Goal: Communication & Community: Answer question/provide support

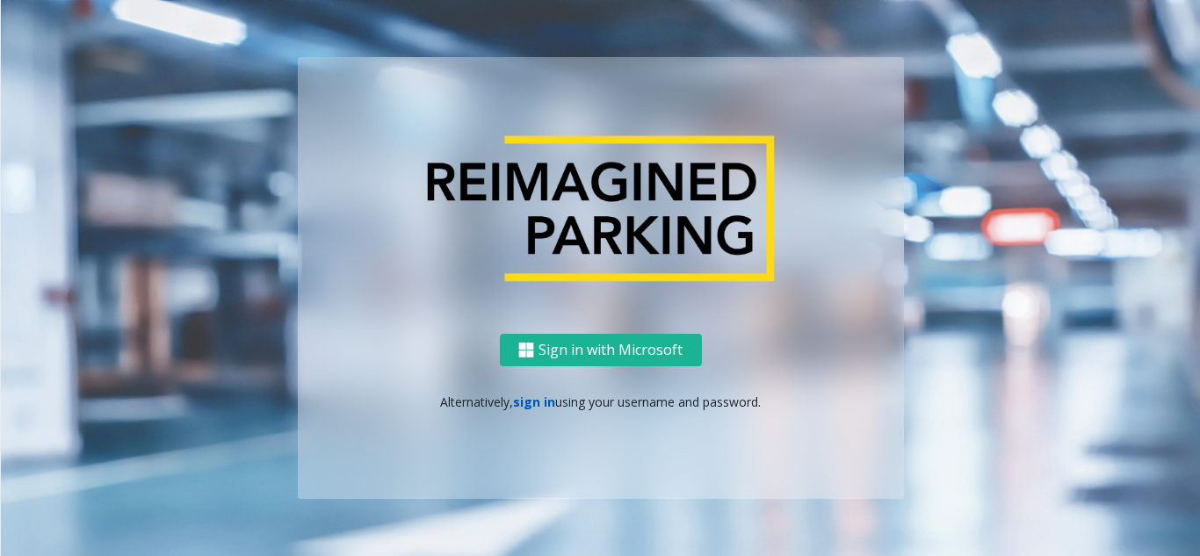
click at [534, 402] on link "sign in" at bounding box center [534, 402] width 42 height 17
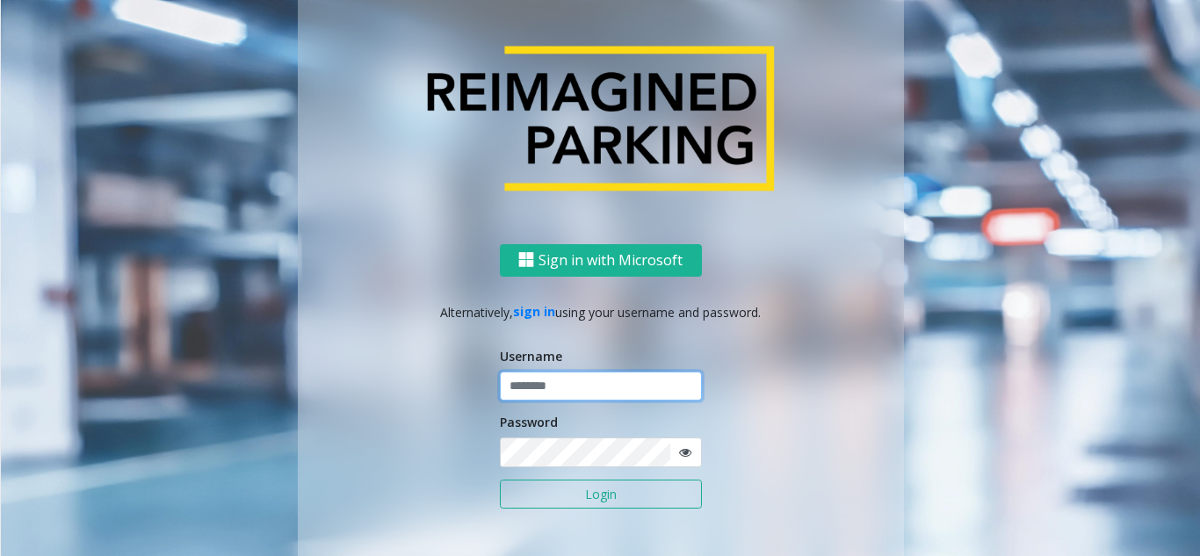
click at [546, 386] on input "text" at bounding box center [601, 387] width 202 height 30
type input "********"
click at [626, 501] on button "Login" at bounding box center [601, 495] width 202 height 30
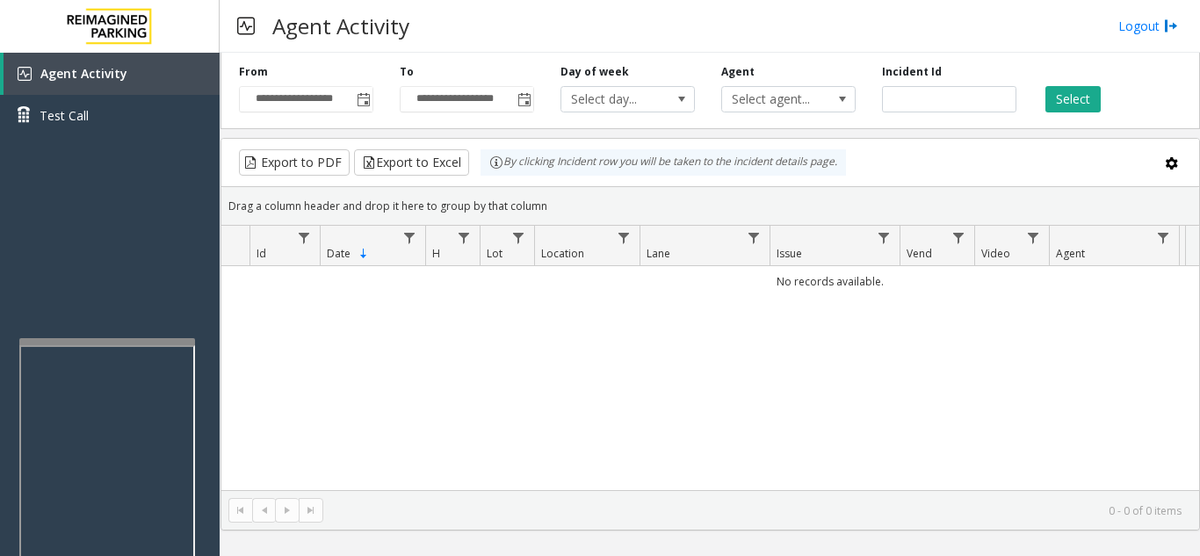
click at [95, 343] on div at bounding box center [107, 341] width 176 height 7
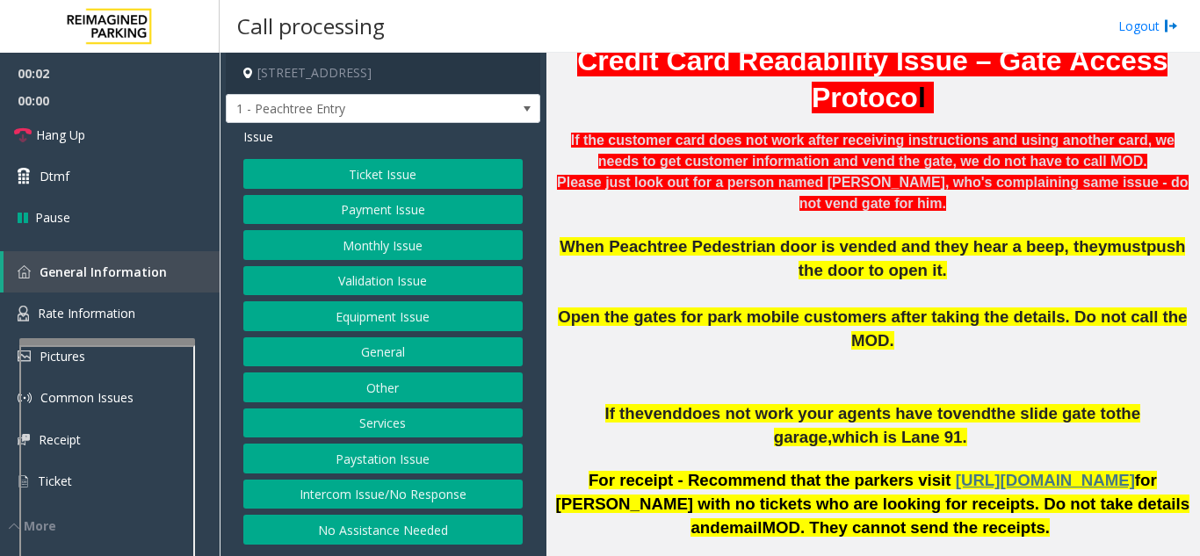
scroll to position [615, 0]
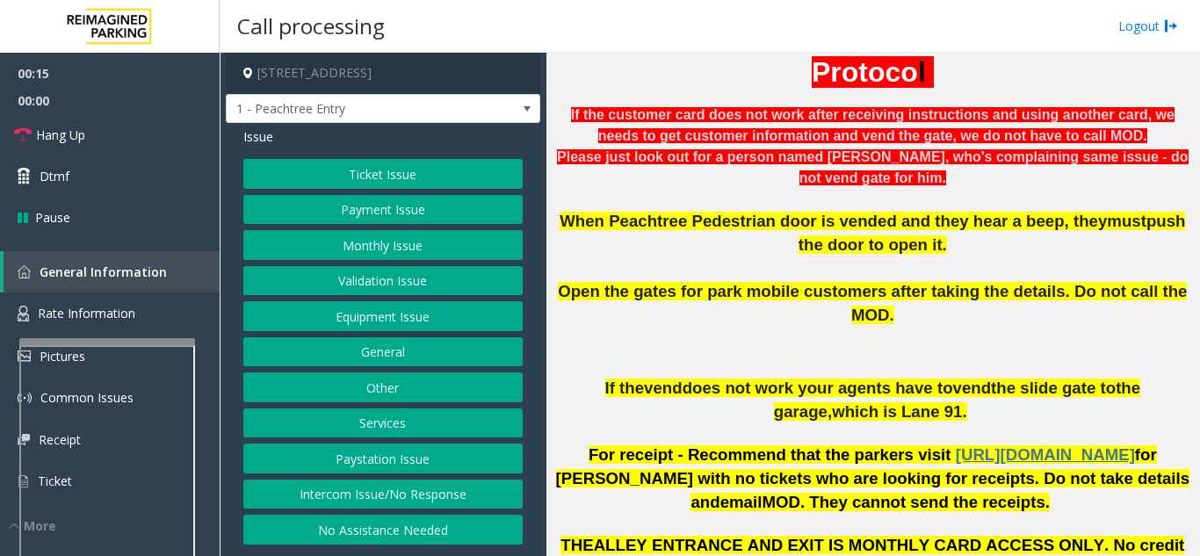
click at [443, 512] on div "Ticket Issue Payment Issue Monthly Issue Validation Issue Equipment Issue Gener…" at bounding box center [382, 352] width 279 height 386
click at [442, 502] on button "Intercom Issue/No Response" at bounding box center [382, 495] width 279 height 30
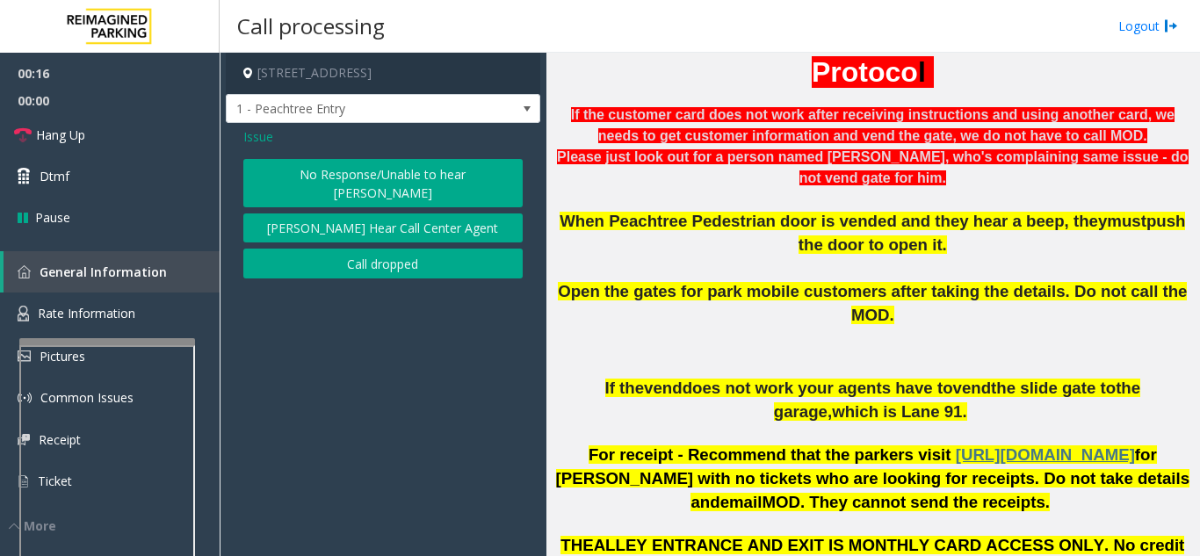
click at [369, 171] on button "No Response/Unable to hear [PERSON_NAME]" at bounding box center [382, 183] width 279 height 48
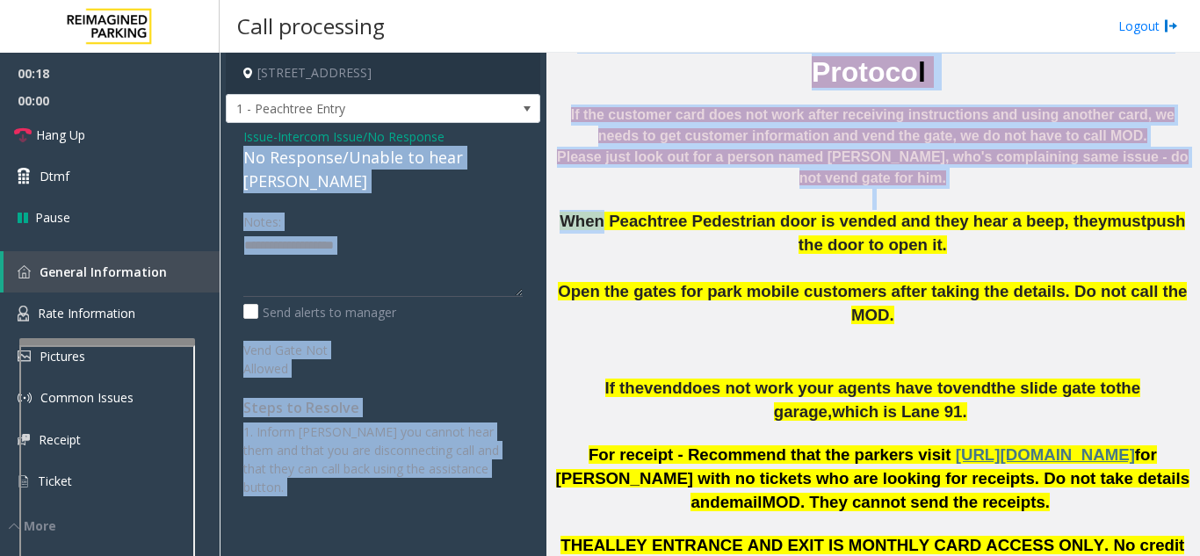
drag, startPoint x: 246, startPoint y: 156, endPoint x: 474, endPoint y: 162, distance: 227.6
click at [592, 159] on div "[STREET_ADDRESS] 1 - Peachtree Entry Issue - Intercom Issue/No Response No Resp…" at bounding box center [710, 304] width 980 height 503
click at [145, 142] on link "Hang Up" at bounding box center [110, 134] width 220 height 41
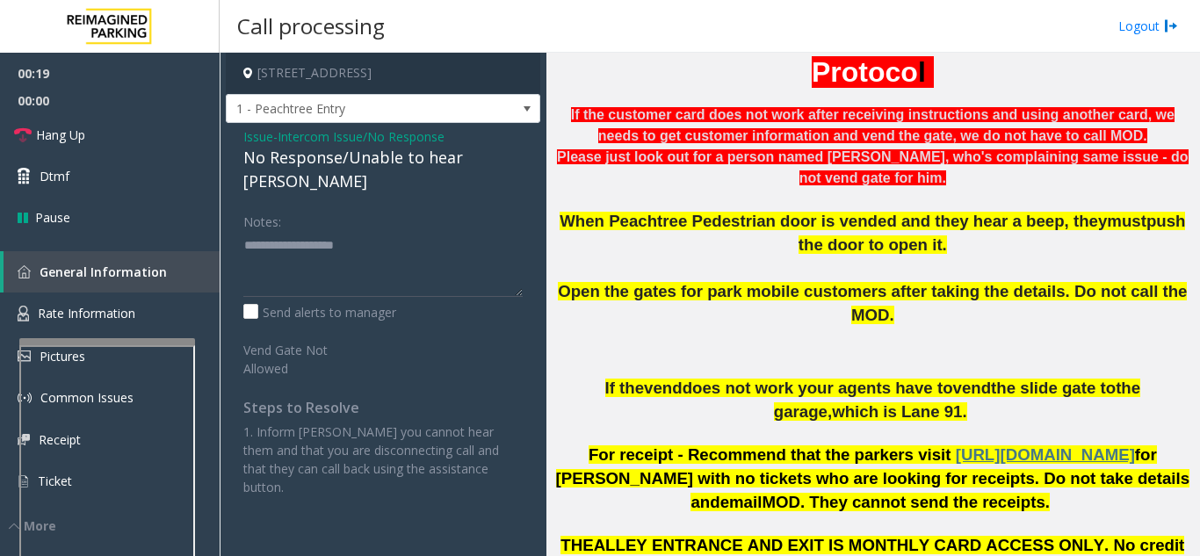
click at [565, 280] on p "Open the gates for park mobile customers after taking the details. Do not call …" at bounding box center [873, 303] width 640 height 47
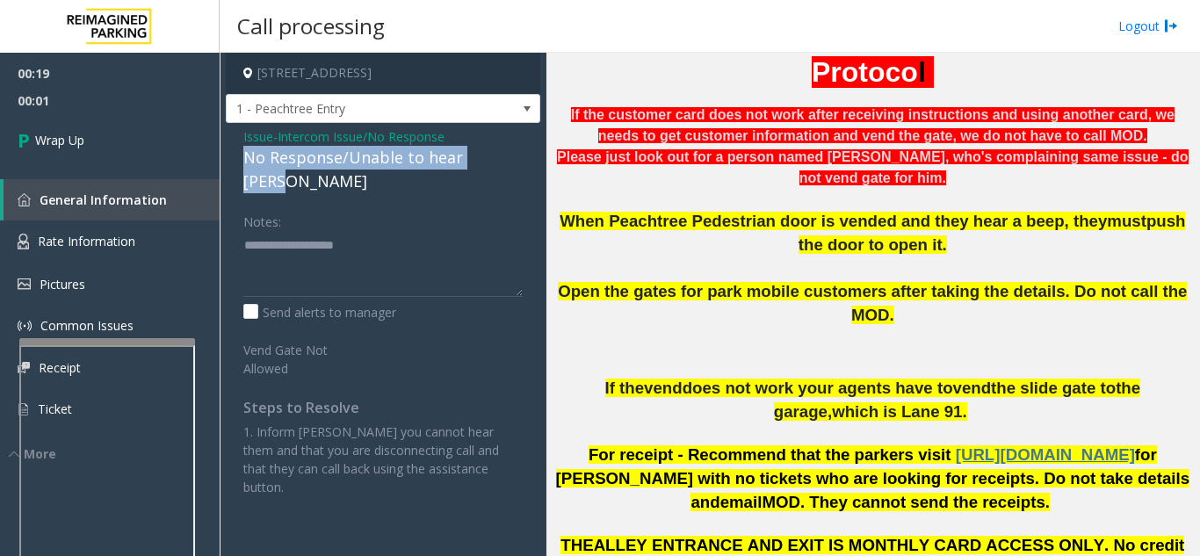
drag, startPoint x: 250, startPoint y: 157, endPoint x: 505, endPoint y: 157, distance: 255.7
click at [505, 157] on div "Issue - Intercom Issue/No Response No Response/Unable to hear [PERSON_NAME] Not…" at bounding box center [383, 318] width 315 height 391
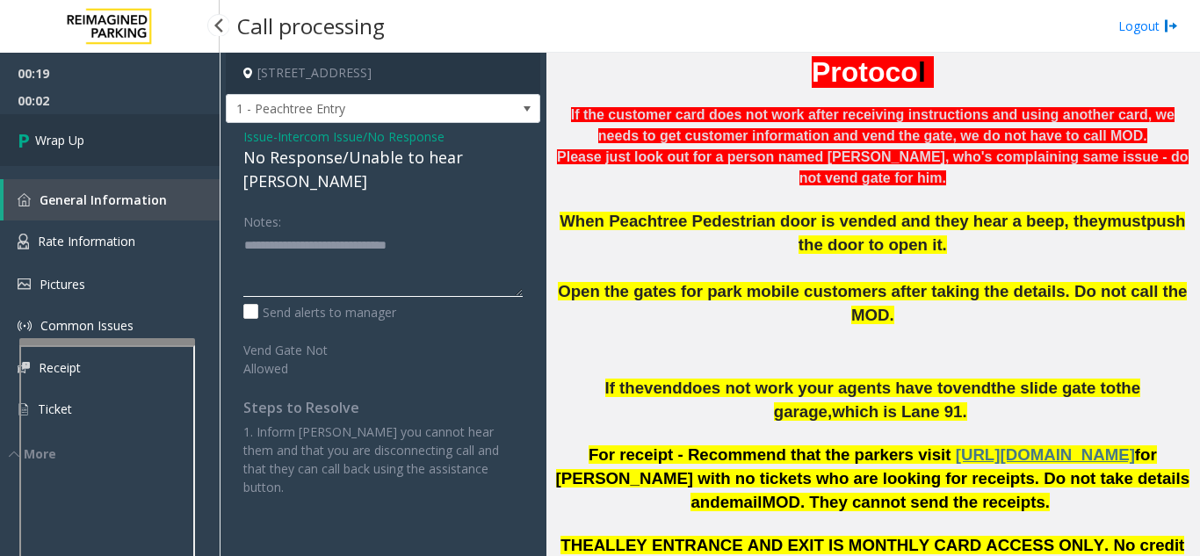
type textarea "**********"
click at [142, 138] on link "Wrap Up" at bounding box center [110, 140] width 220 height 52
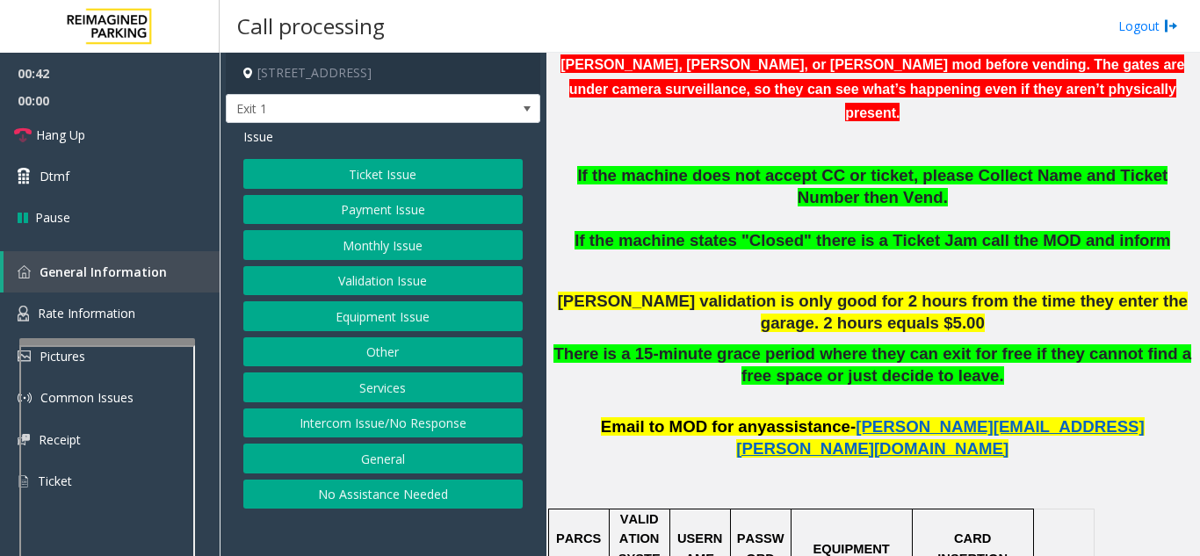
scroll to position [615, 0]
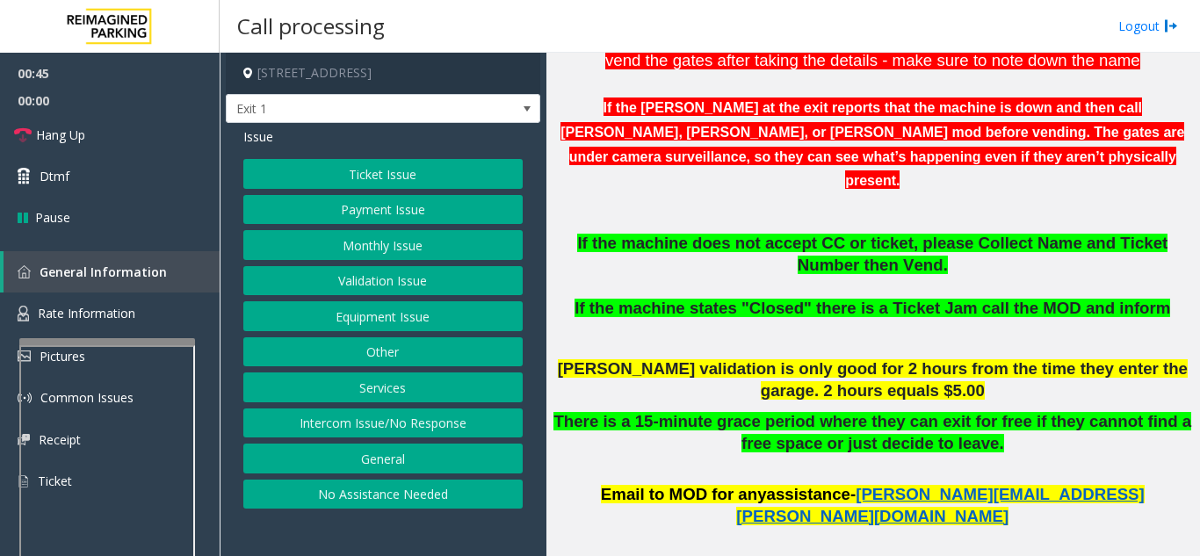
click at [397, 180] on button "Ticket Issue" at bounding box center [382, 174] width 279 height 30
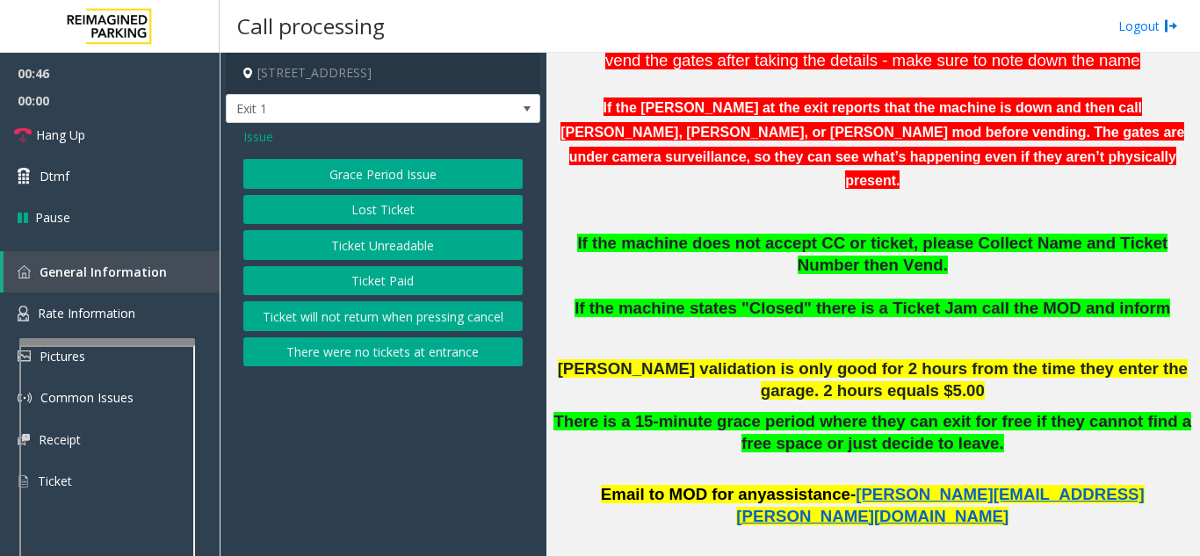
click at [387, 257] on button "Ticket Unreadable" at bounding box center [382, 245] width 279 height 30
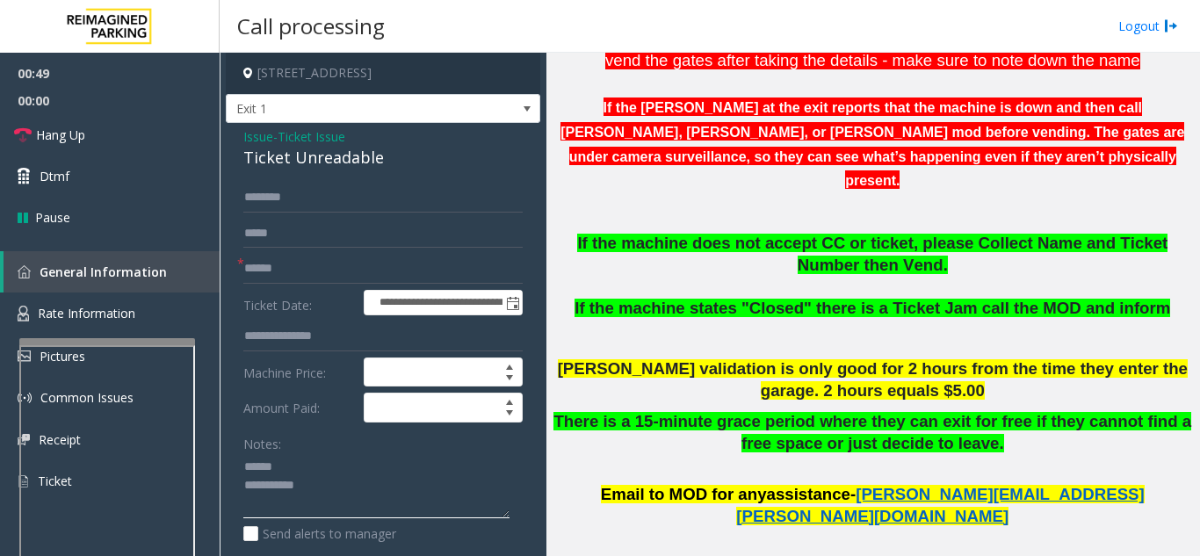
type textarea "**********"
click at [353, 257] on input "text" at bounding box center [382, 269] width 279 height 30
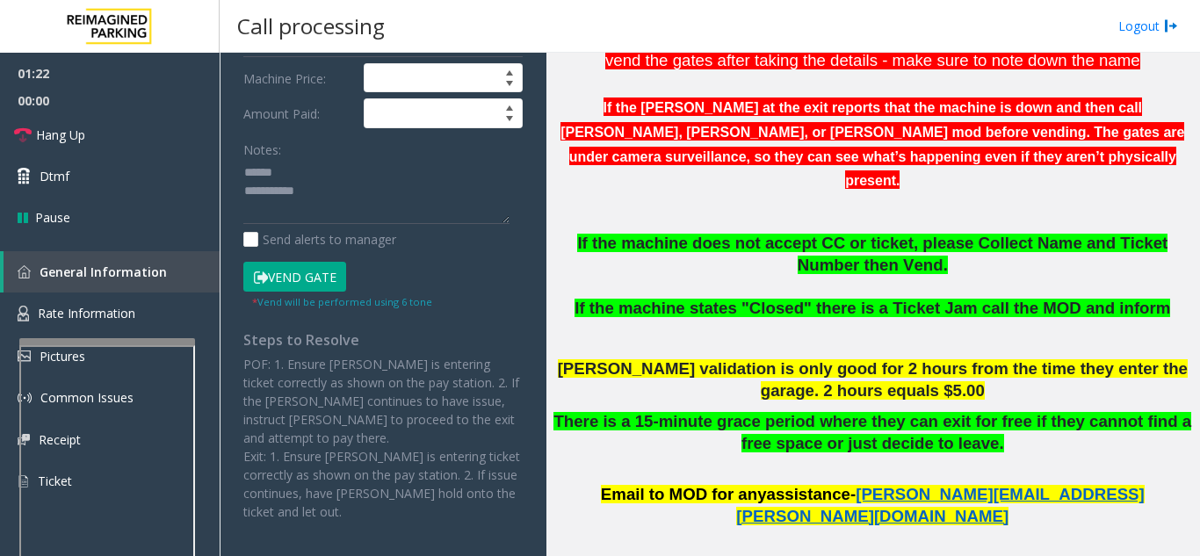
scroll to position [264, 0]
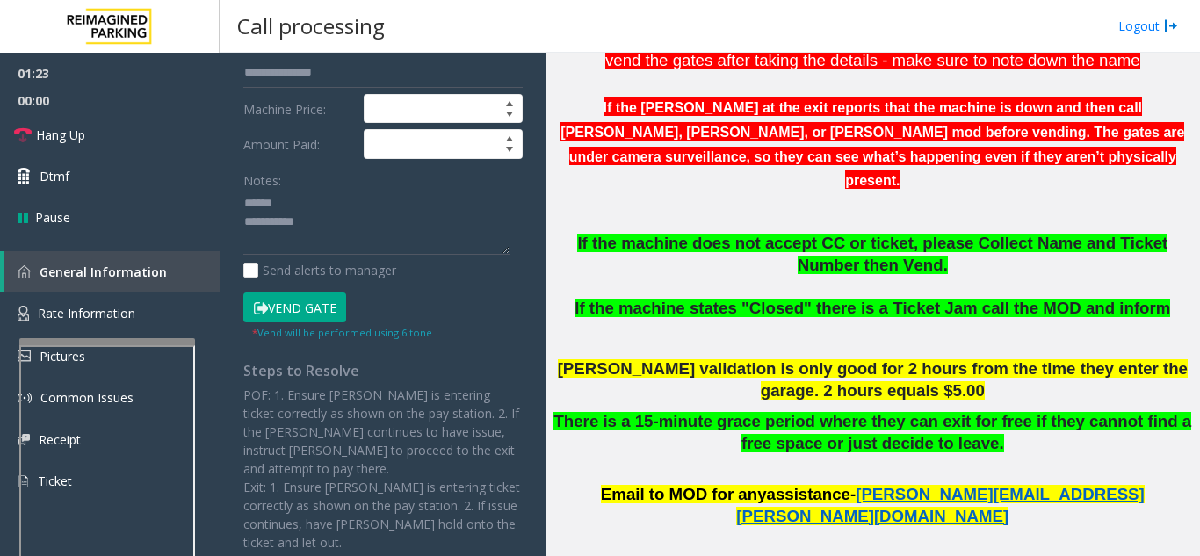
type input "**********"
click at [290, 311] on button "Vend Gate" at bounding box center [294, 308] width 103 height 30
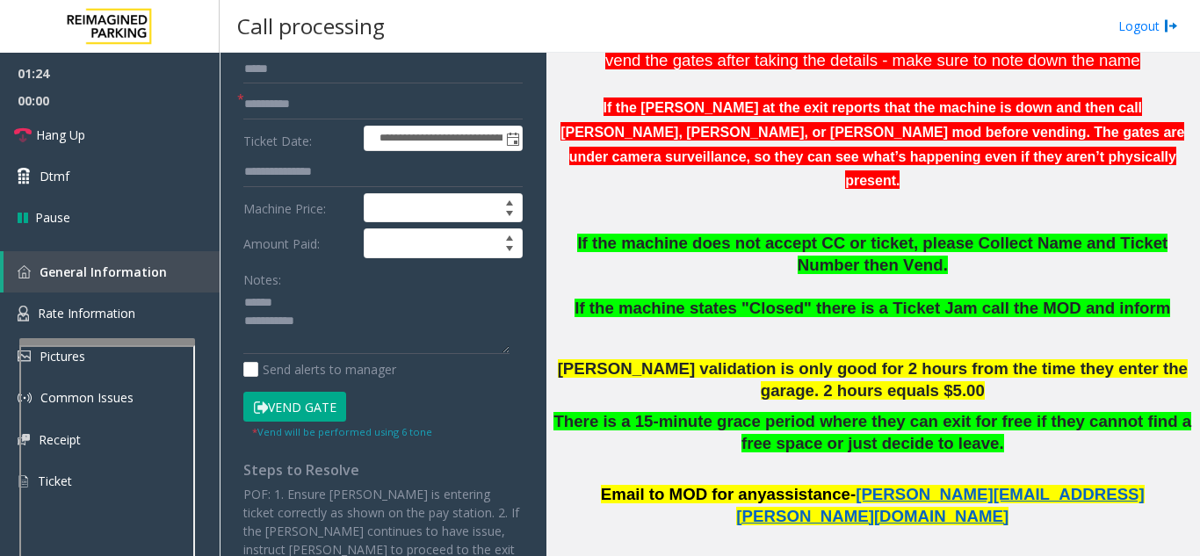
scroll to position [0, 0]
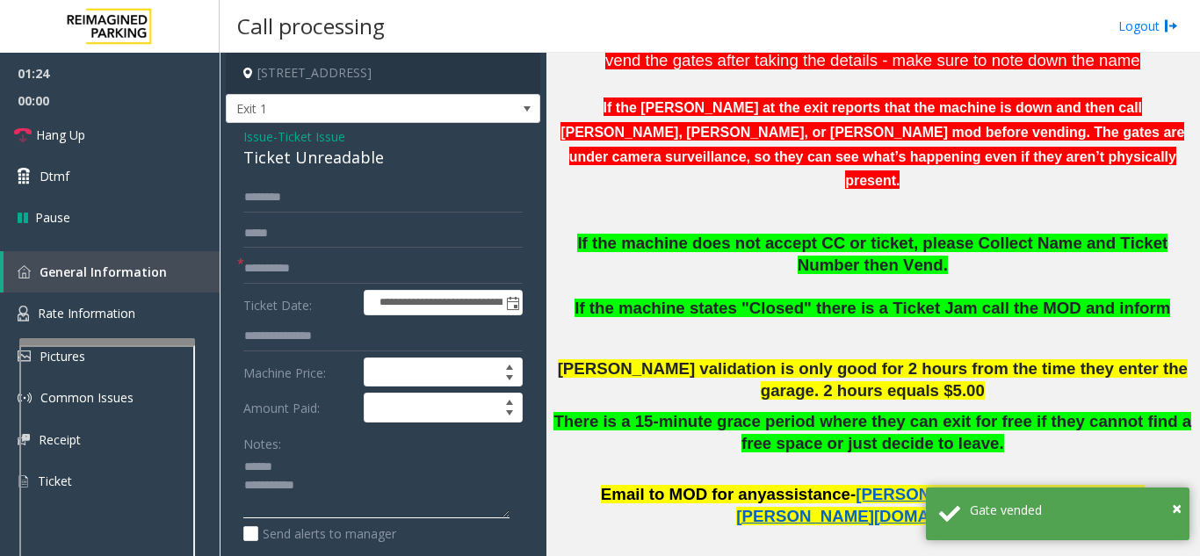
click at [287, 467] on textarea at bounding box center [376, 486] width 266 height 66
drag, startPoint x: 232, startPoint y: 159, endPoint x: 399, endPoint y: 171, distance: 167.4
click at [364, 495] on textarea at bounding box center [376, 486] width 266 height 66
click at [349, 519] on div "Notes: Send alerts to manager" at bounding box center [382, 486] width 279 height 115
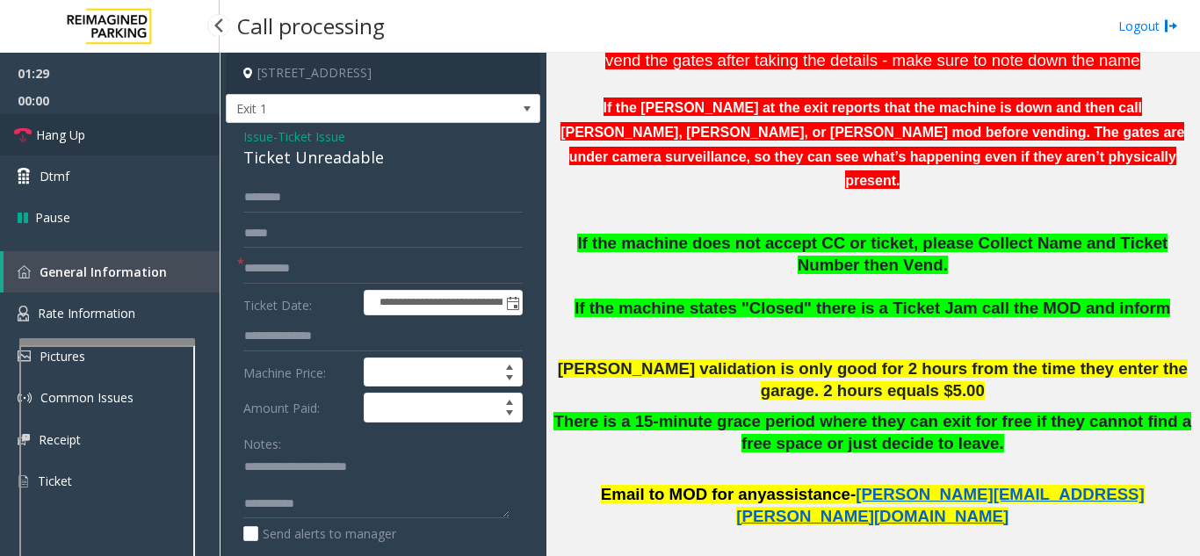
click at [145, 136] on link "Hang Up" at bounding box center [110, 134] width 220 height 41
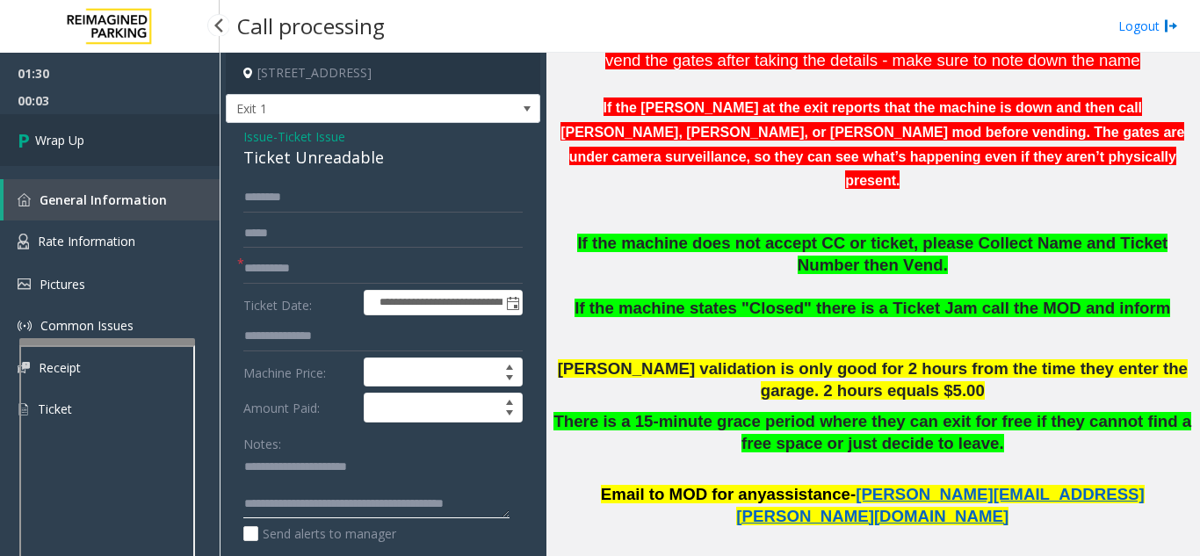
type textarea "**********"
click at [112, 136] on link "Wrap Up" at bounding box center [110, 140] width 220 height 52
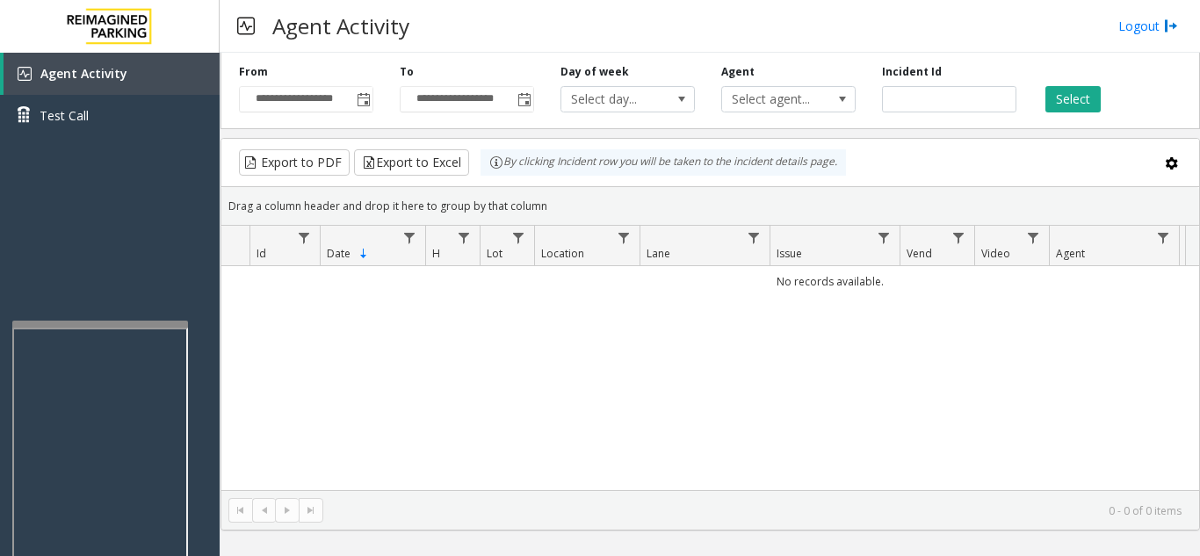
click at [103, 325] on div at bounding box center [100, 324] width 176 height 7
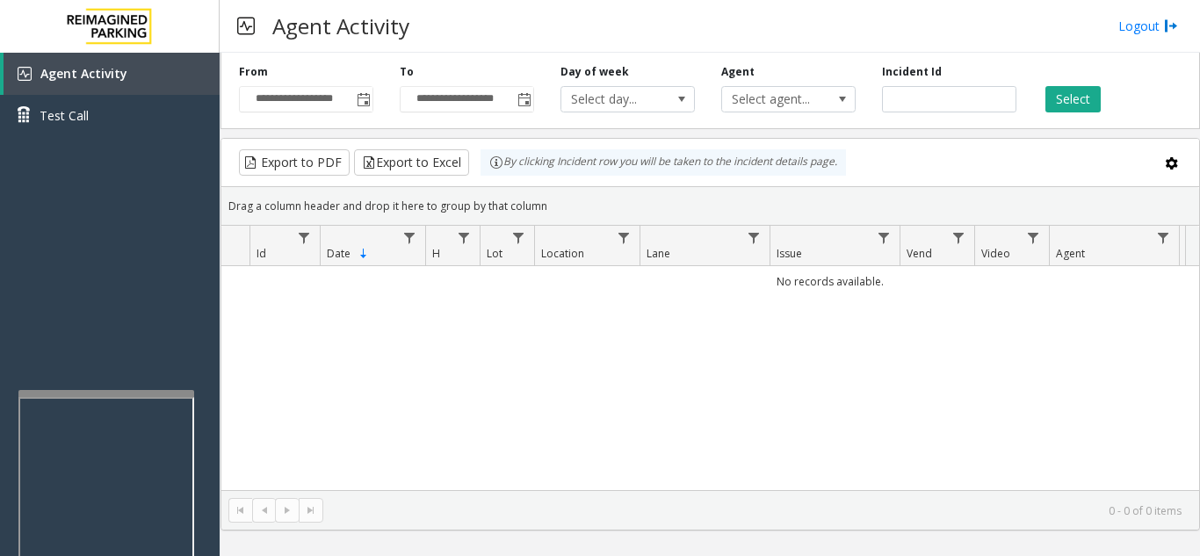
click at [105, 392] on div at bounding box center [106, 393] width 176 height 7
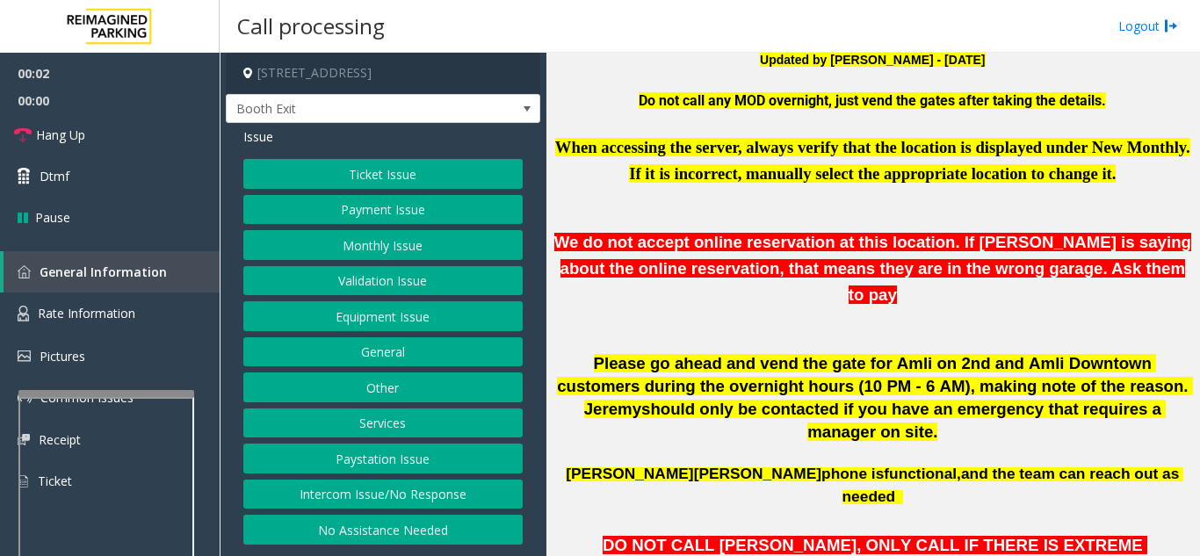
scroll to position [527, 0]
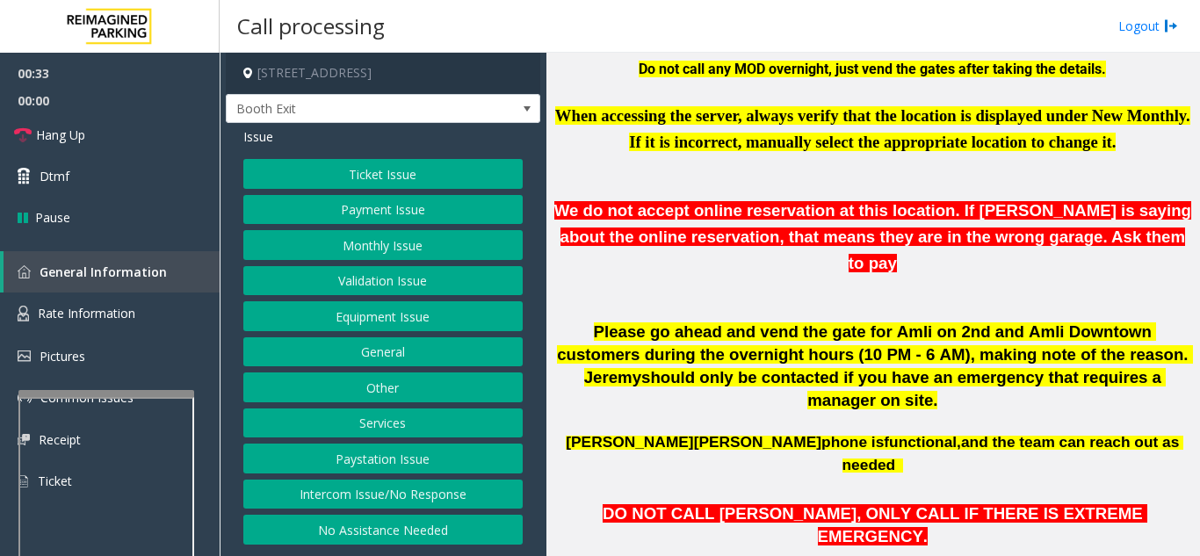
click at [399, 323] on button "Equipment Issue" at bounding box center [382, 316] width 279 height 30
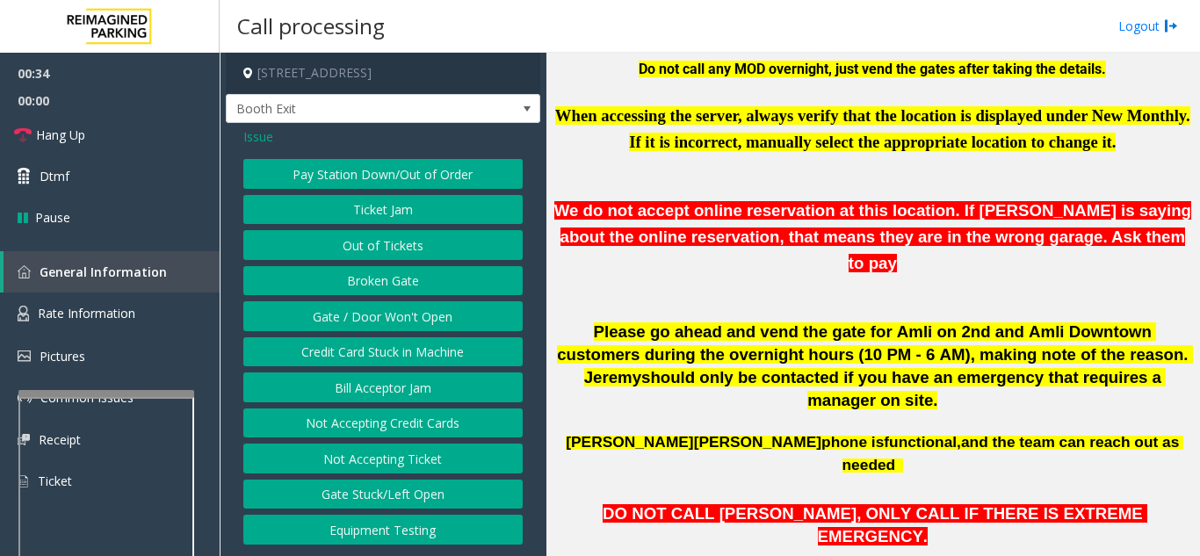
click at [395, 322] on button "Gate / Door Won't Open" at bounding box center [382, 316] width 279 height 30
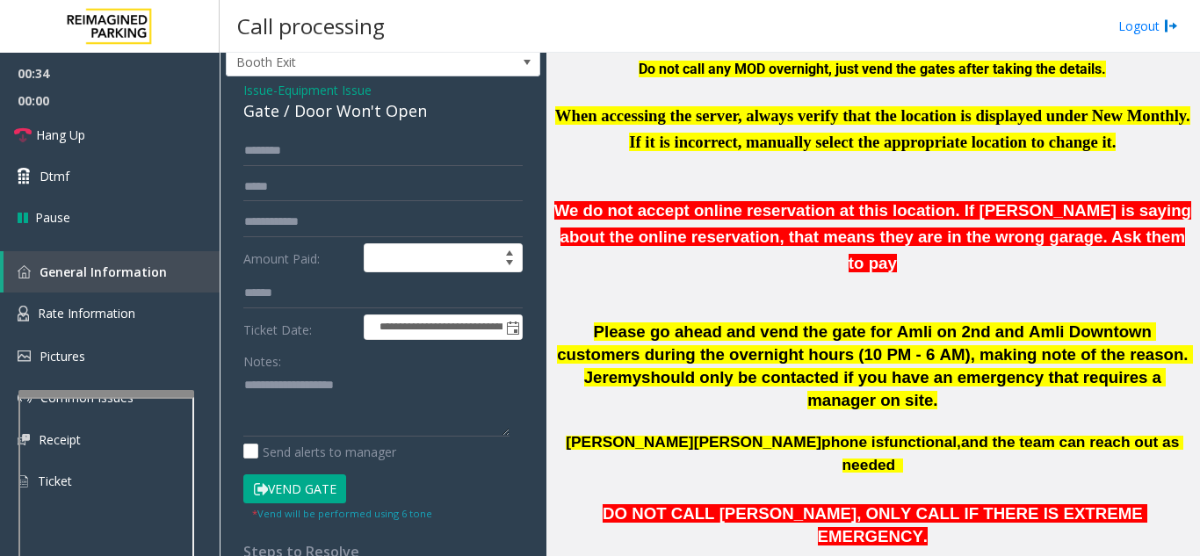
scroll to position [88, 0]
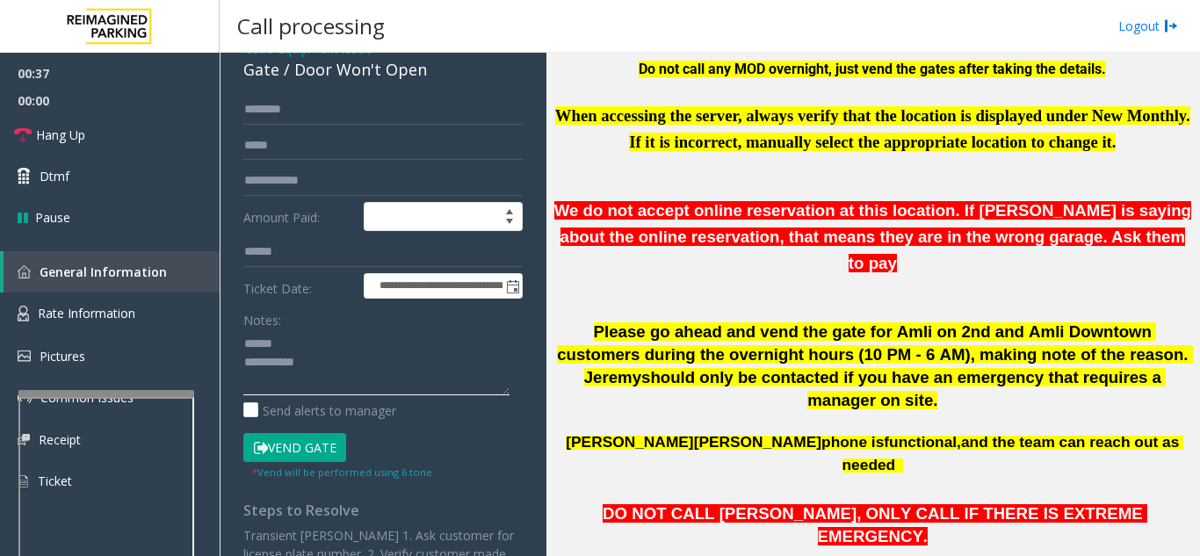
click at [302, 355] on textarea at bounding box center [376, 362] width 266 height 66
click at [308, 322] on div "Notes:" at bounding box center [382, 350] width 279 height 90
click at [306, 340] on textarea at bounding box center [376, 362] width 266 height 66
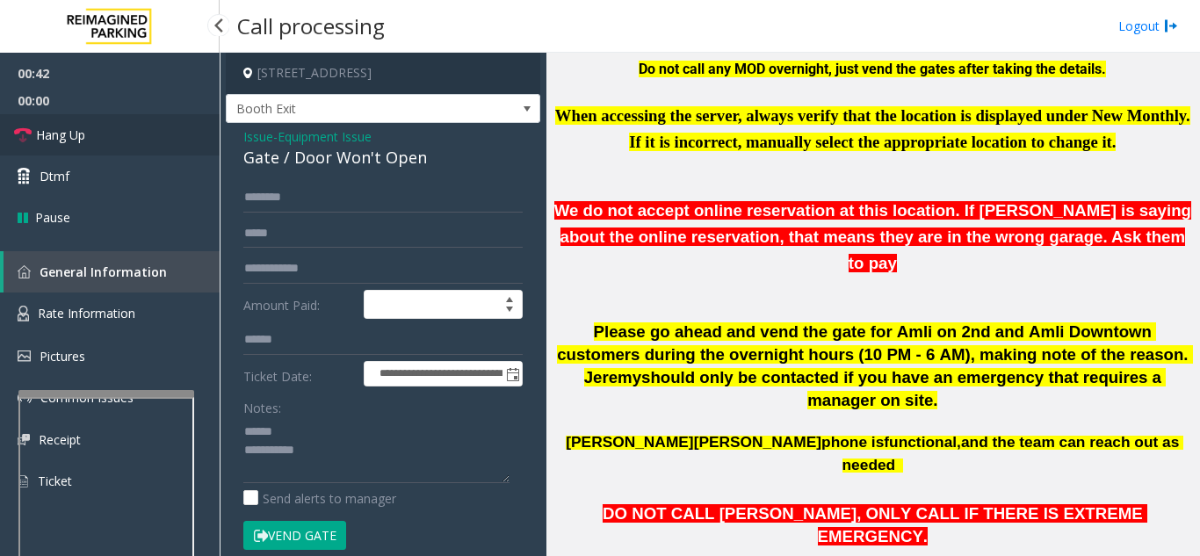
click at [139, 141] on link "Hang Up" at bounding box center [110, 134] width 220 height 41
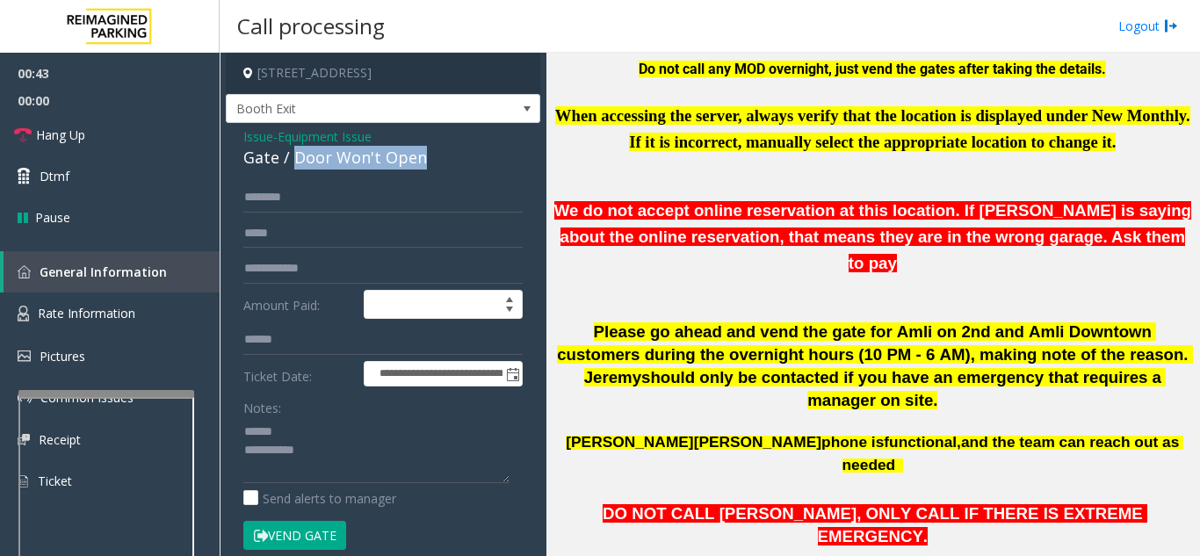
drag, startPoint x: 295, startPoint y: 155, endPoint x: 380, endPoint y: 161, distance: 85.4
click at [481, 152] on div "Gate / Door Won't Open" at bounding box center [382, 158] width 279 height 24
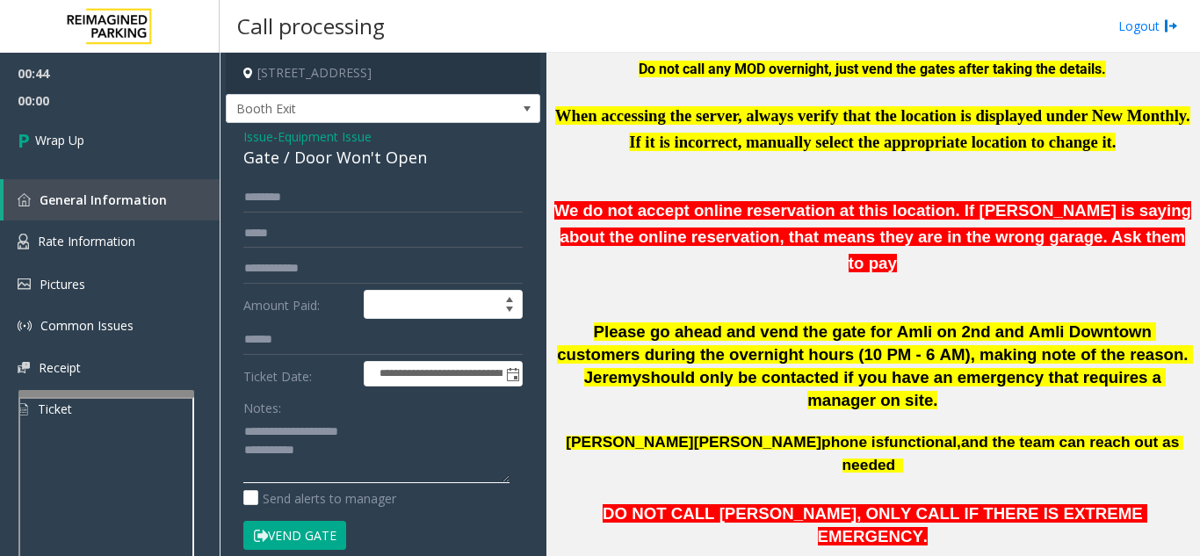
click at [370, 449] on textarea at bounding box center [376, 450] width 266 height 66
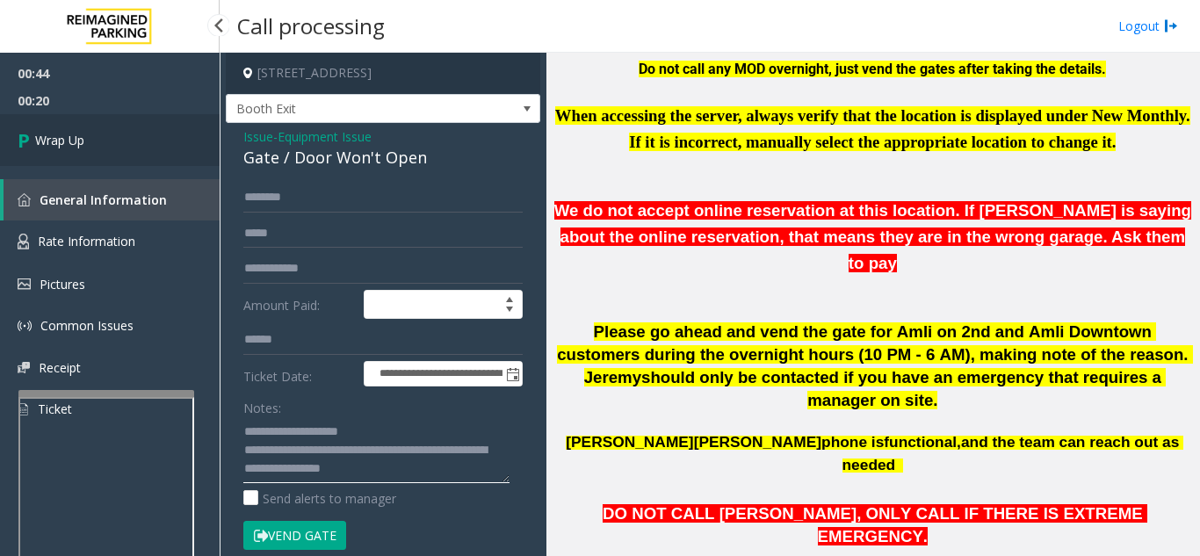
type textarea "**********"
click at [108, 151] on link "Wrap Up" at bounding box center [110, 140] width 220 height 52
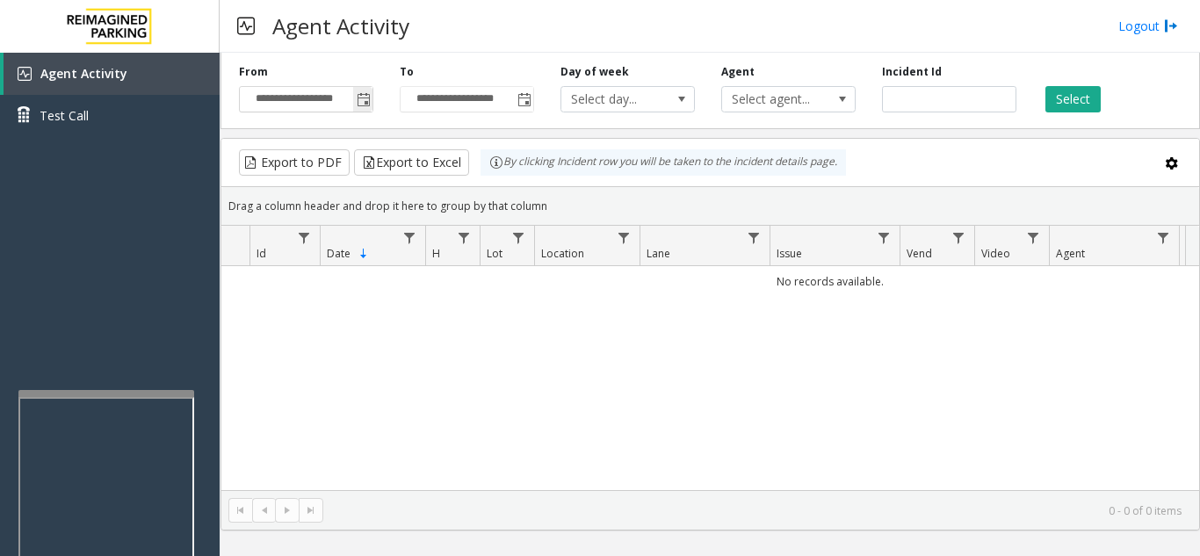
click at [362, 102] on span "Toggle popup" at bounding box center [364, 100] width 14 height 14
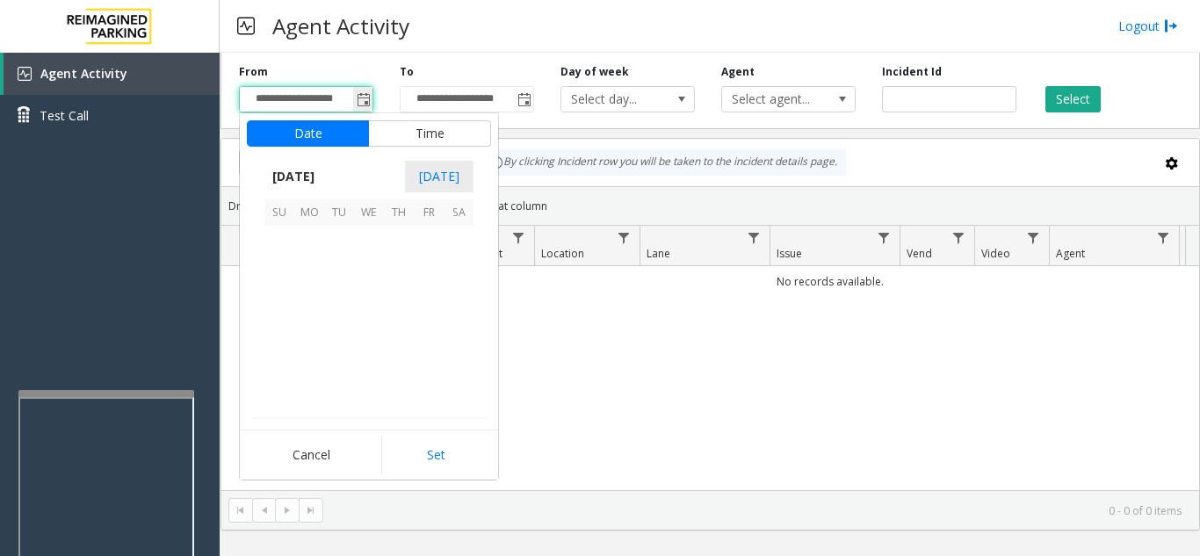
scroll to position [315541, 0]
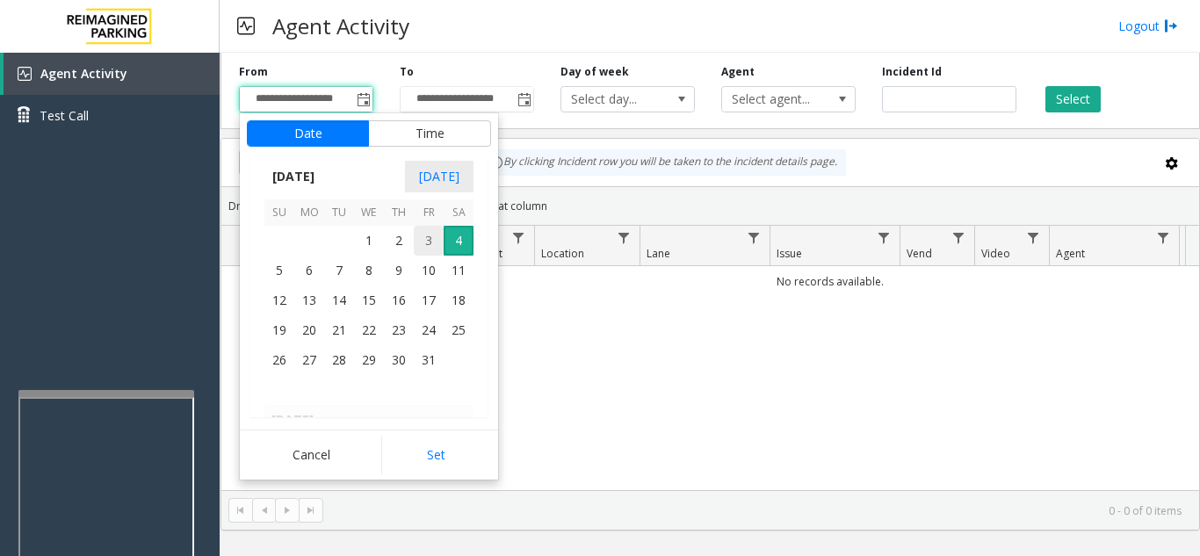
click at [430, 237] on span "3" at bounding box center [429, 241] width 30 height 30
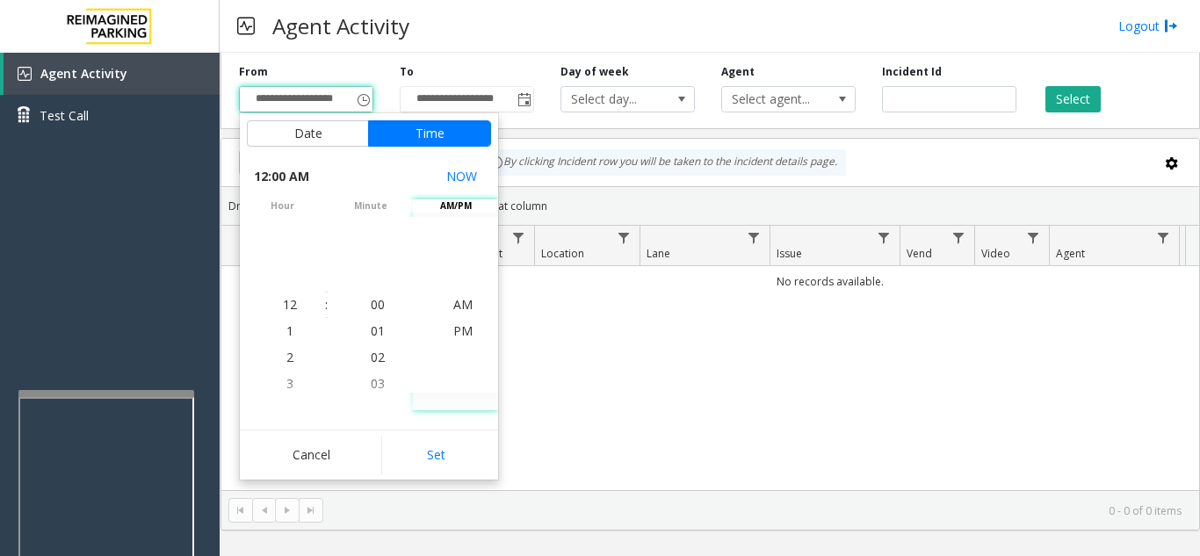
click at [442, 447] on button "Set" at bounding box center [436, 455] width 111 height 39
type input "**********"
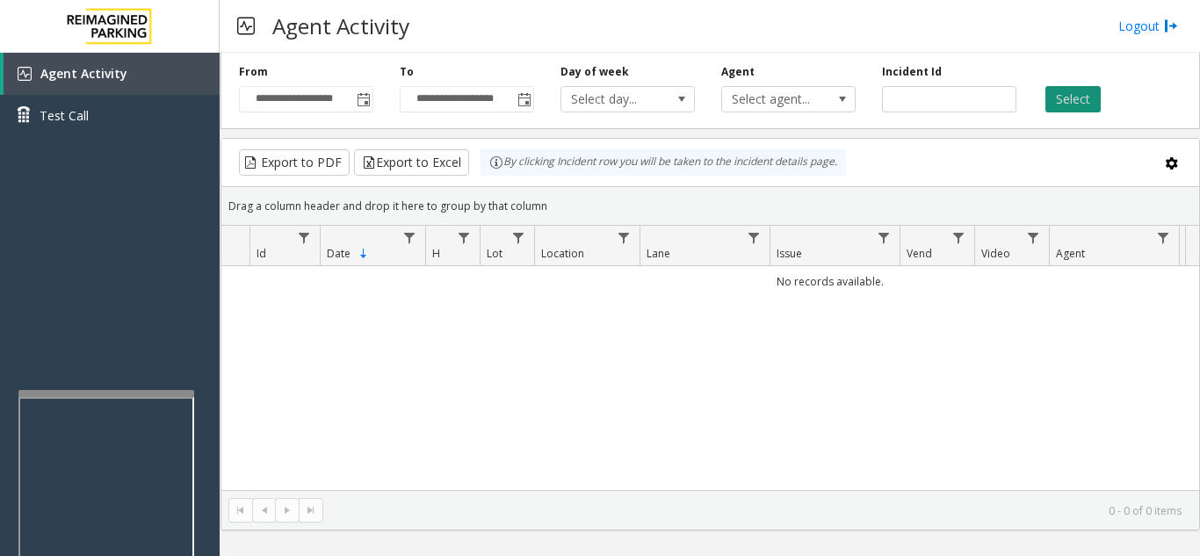
click at [1053, 106] on button "Select" at bounding box center [1073, 99] width 55 height 26
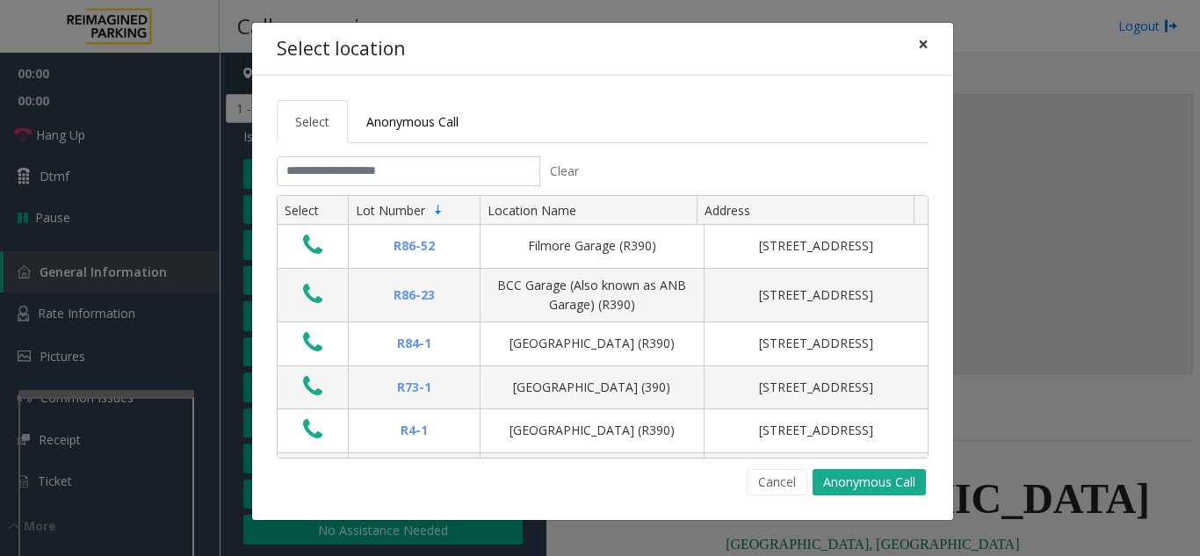
click at [922, 44] on span "×" at bounding box center [923, 44] width 11 height 25
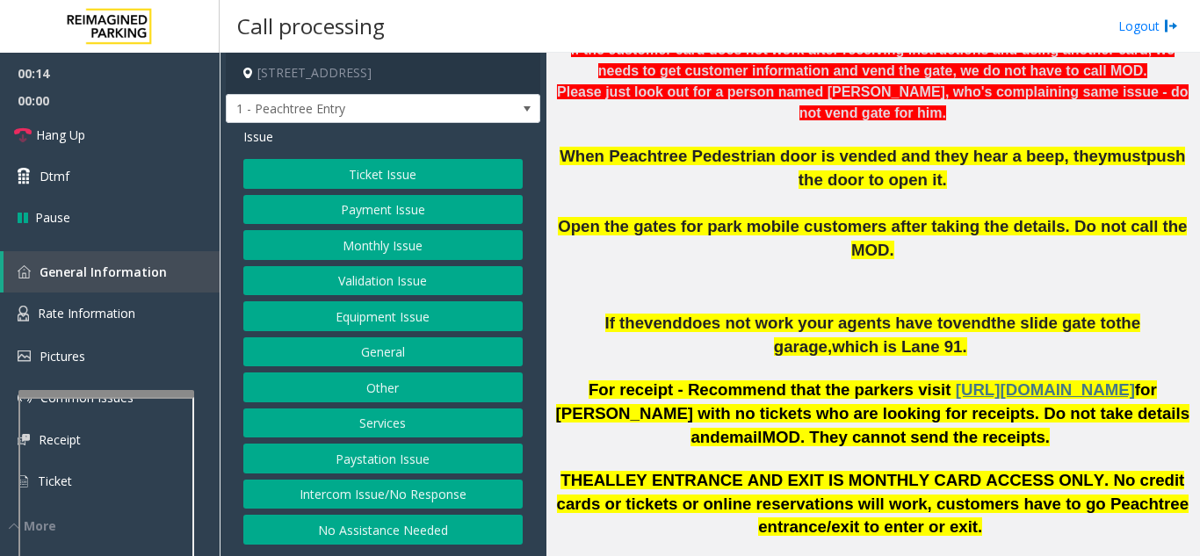
scroll to position [703, 0]
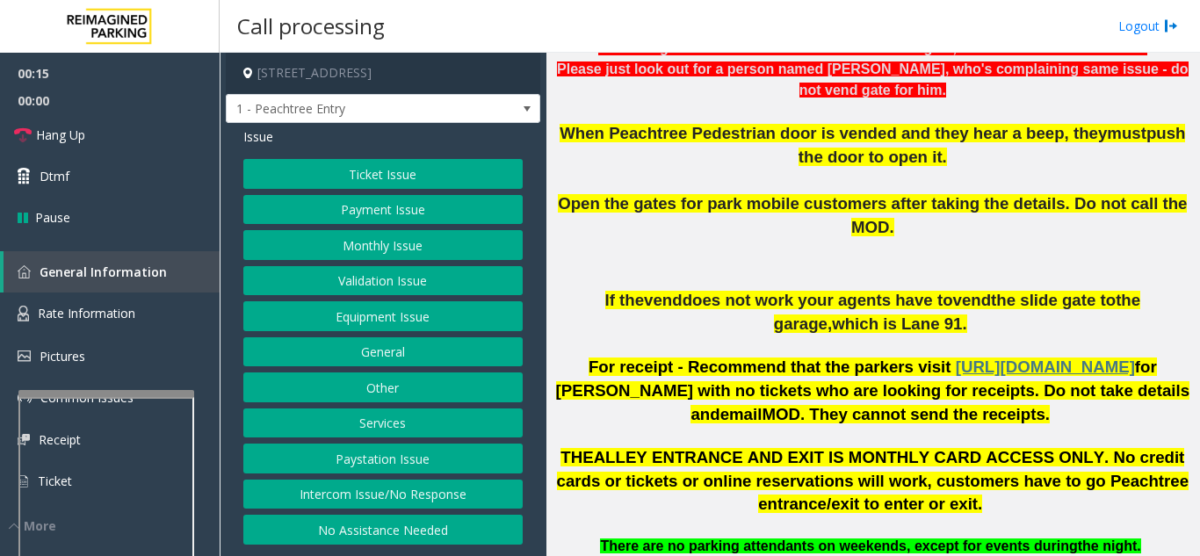
click at [397, 488] on button "Intercom Issue/No Response" at bounding box center [382, 495] width 279 height 30
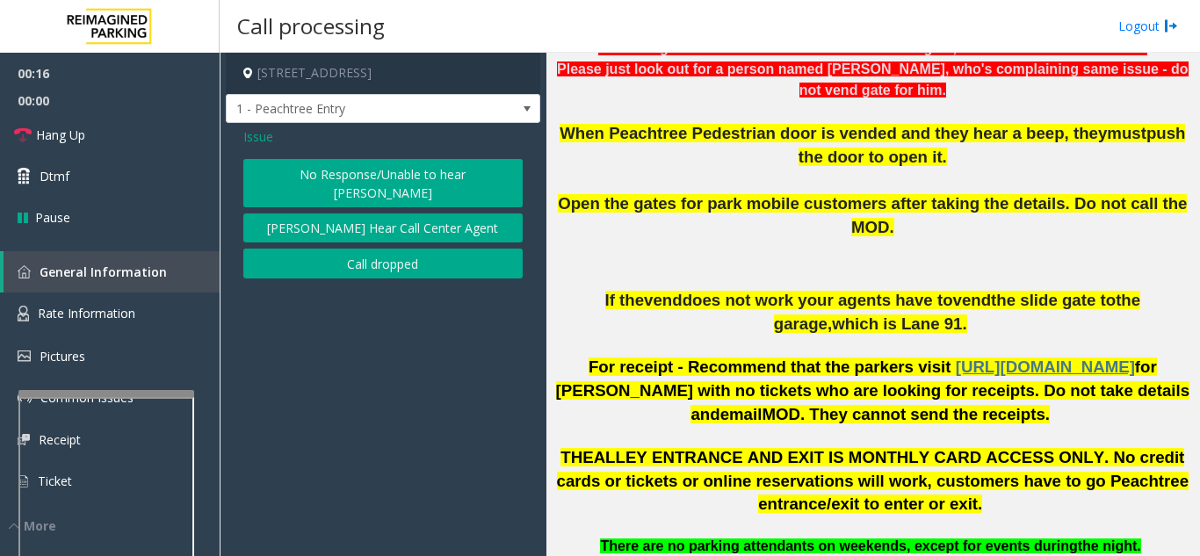
click at [342, 175] on button "No Response/Unable to hear [PERSON_NAME]" at bounding box center [382, 183] width 279 height 48
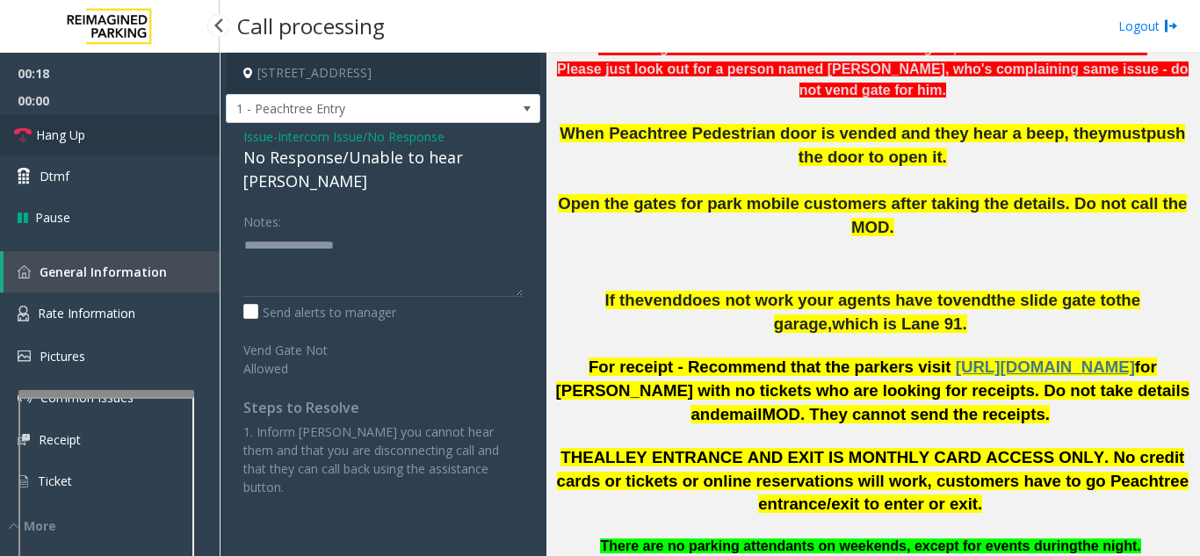
click at [118, 131] on link "Hang Up" at bounding box center [110, 134] width 220 height 41
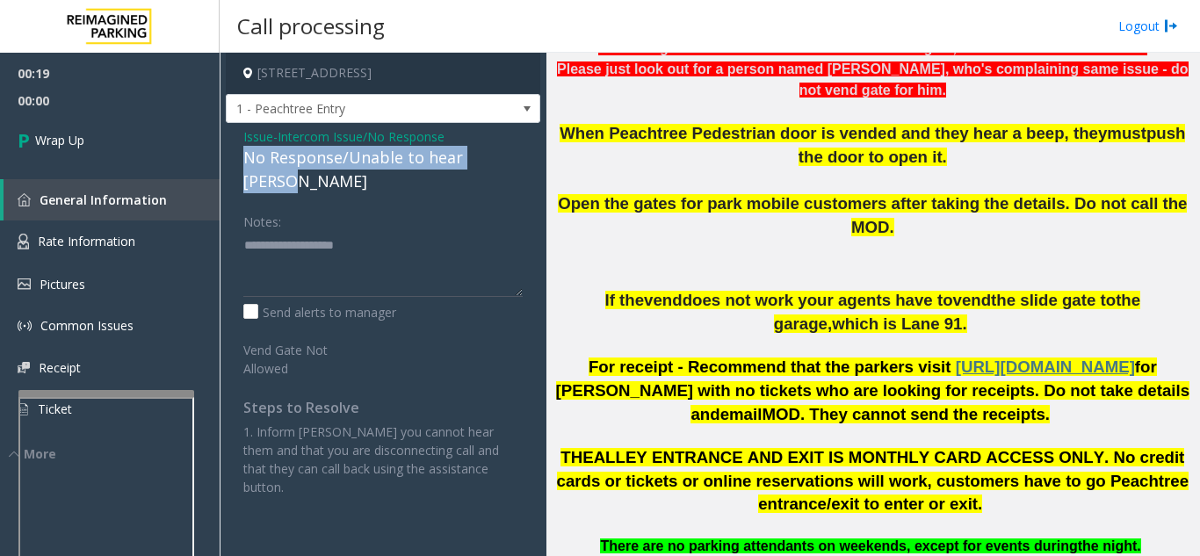
drag, startPoint x: 228, startPoint y: 156, endPoint x: 511, endPoint y: 151, distance: 282.9
click at [526, 151] on div "Issue - Intercom Issue/No Response No Response/Unable to hear [PERSON_NAME] Not…" at bounding box center [383, 318] width 315 height 391
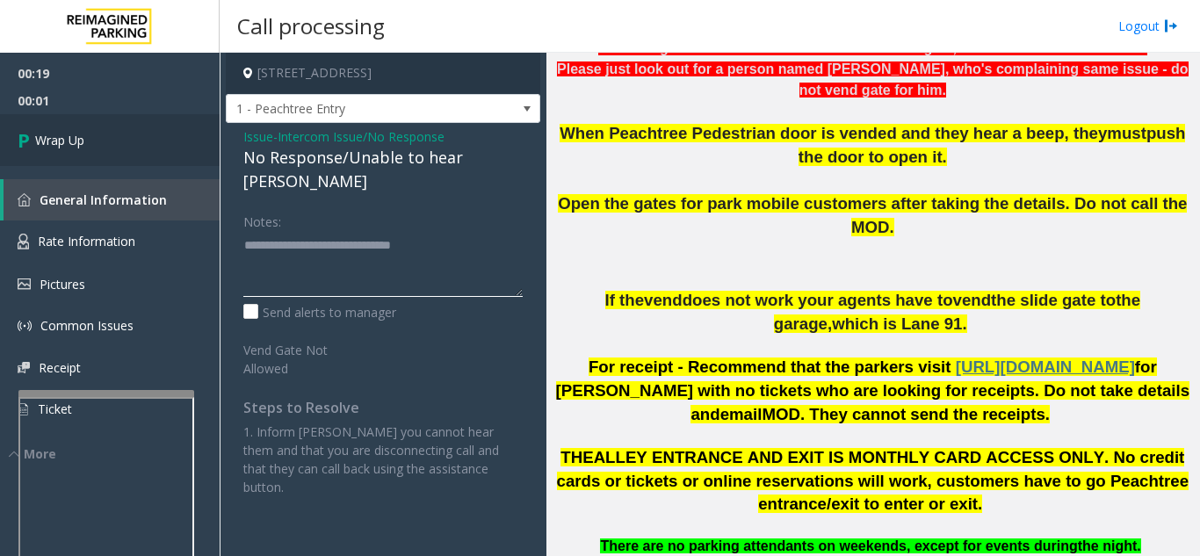
type textarea "**********"
click at [144, 141] on link "Wrap Up" at bounding box center [110, 140] width 220 height 52
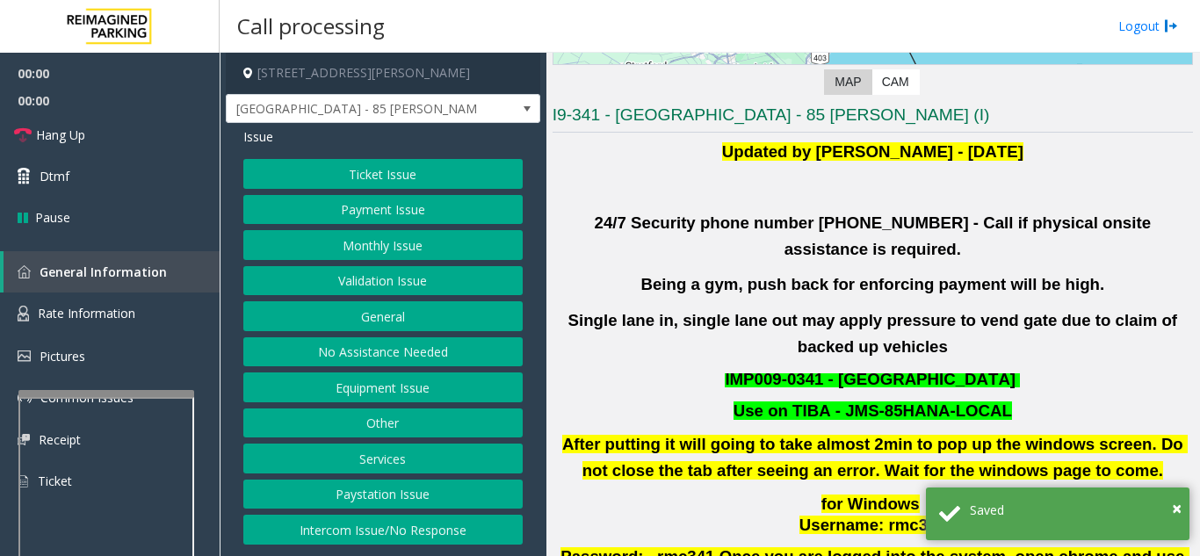
scroll to position [351, 0]
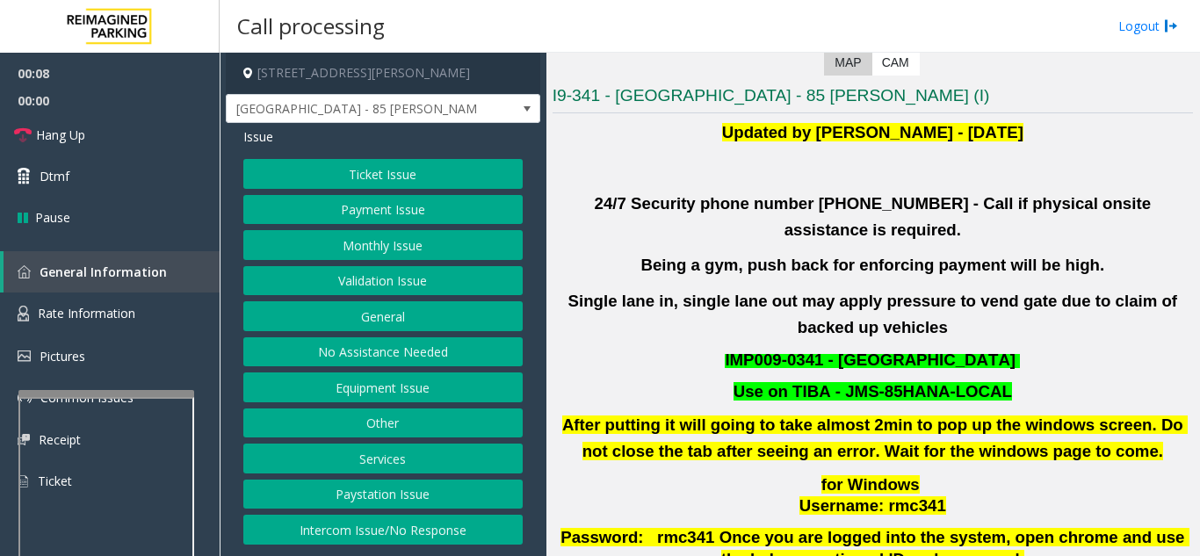
click at [425, 279] on button "Validation Issue" at bounding box center [382, 281] width 279 height 30
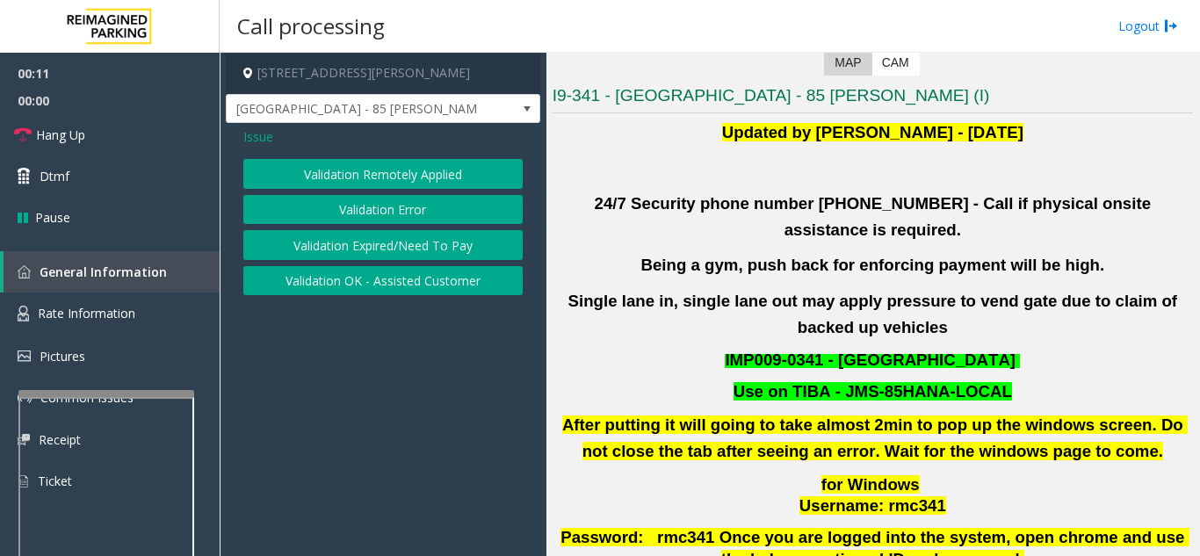
click at [387, 211] on button "Validation Error" at bounding box center [382, 210] width 279 height 30
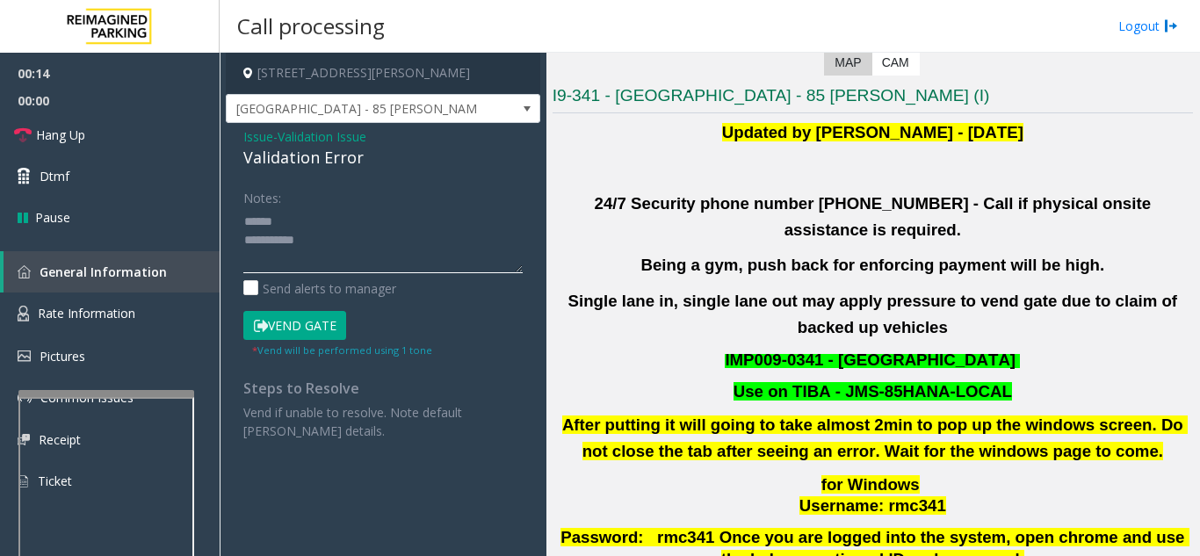
click at [310, 216] on textarea at bounding box center [382, 240] width 279 height 66
click at [311, 218] on textarea at bounding box center [382, 240] width 279 height 66
drag, startPoint x: 233, startPoint y: 156, endPoint x: 332, endPoint y: 156, distance: 99.3
click at [408, 159] on div "Issue - Validation Issue Validation Error Notes: Send alerts to manager Vend Ga…" at bounding box center [383, 290] width 315 height 335
click at [395, 224] on textarea at bounding box center [382, 240] width 279 height 66
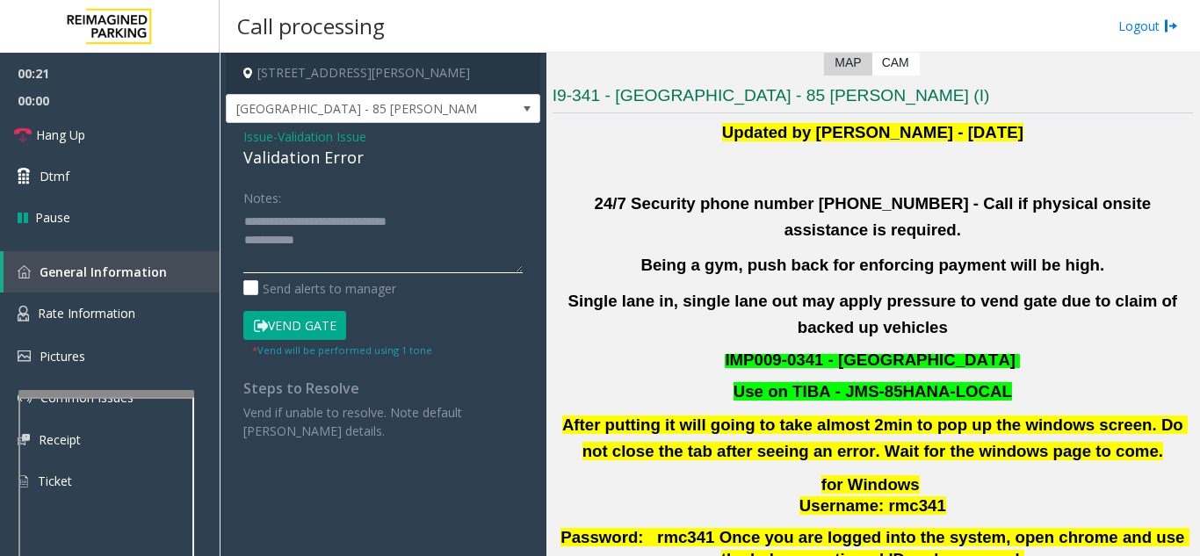
click at [420, 238] on textarea at bounding box center [382, 240] width 279 height 66
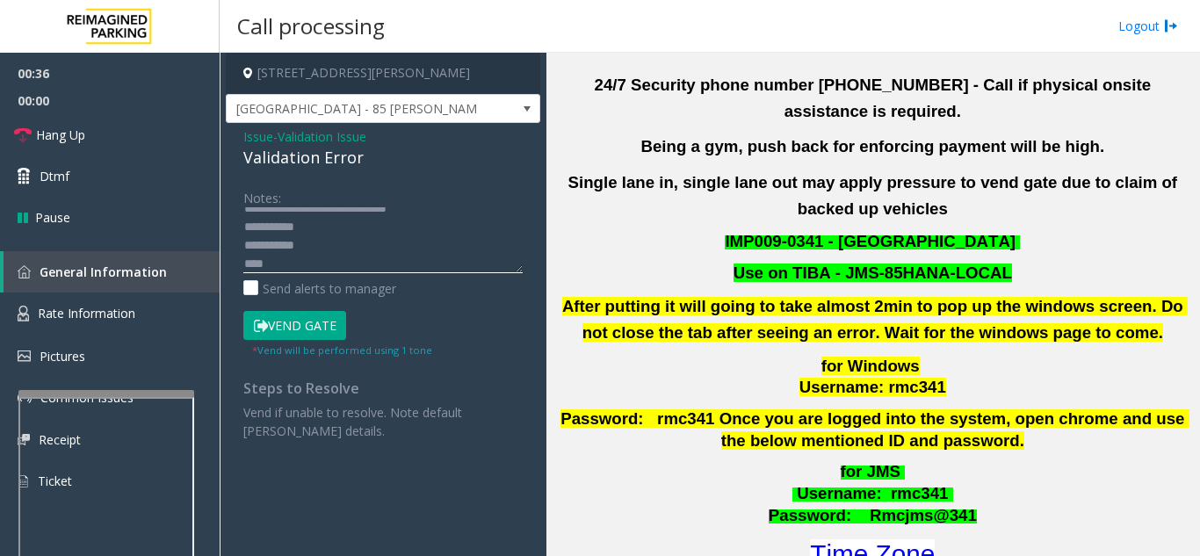
scroll to position [615, 0]
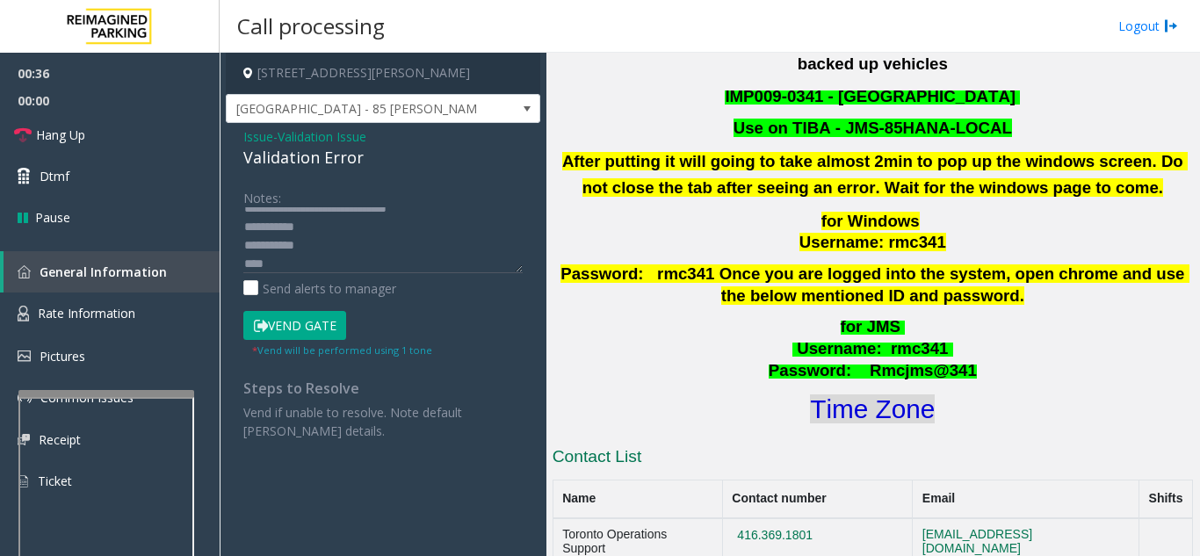
click at [919, 394] on font "Time Zone" at bounding box center [872, 408] width 125 height 29
click at [322, 267] on textarea at bounding box center [382, 240] width 279 height 66
click at [315, 329] on button "Vend Gate" at bounding box center [294, 326] width 103 height 30
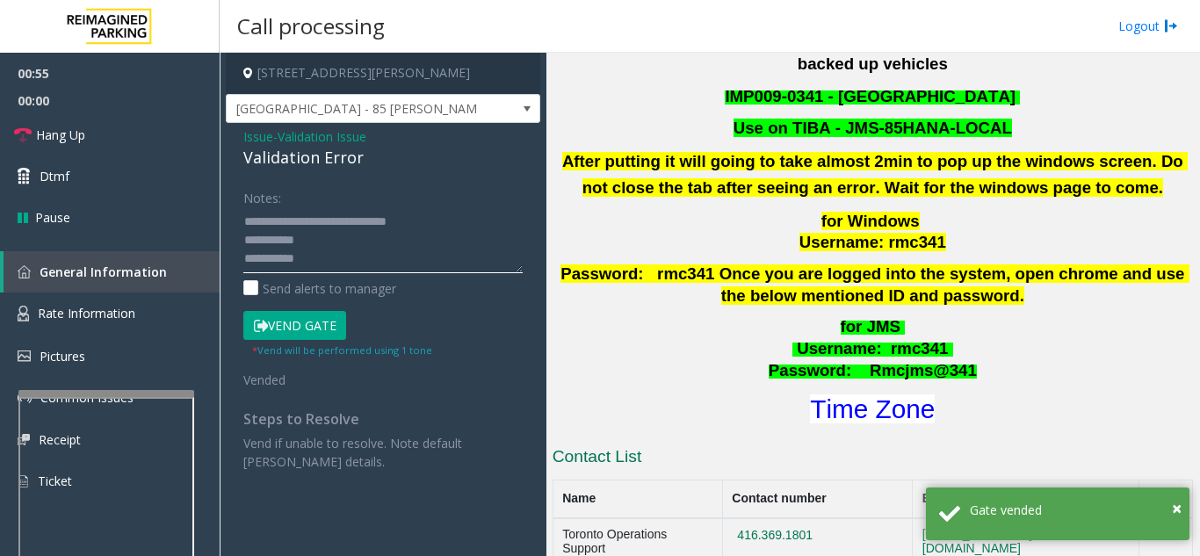
click at [361, 241] on textarea at bounding box center [382, 240] width 279 height 66
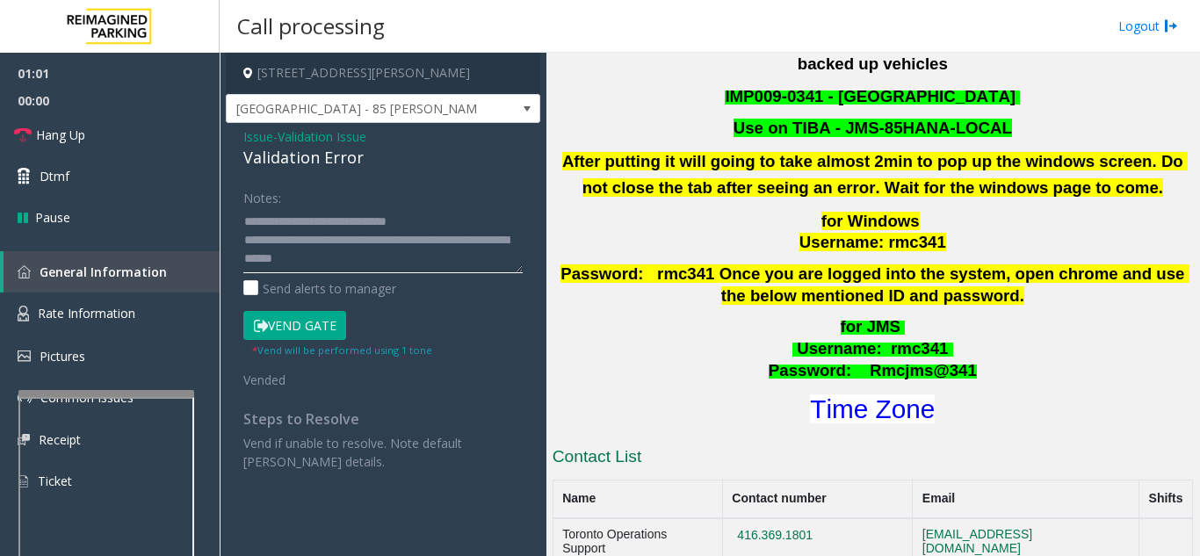
click at [370, 208] on textarea at bounding box center [382, 240] width 279 height 66
type textarea "**********"
click at [106, 120] on link "Hang Up" at bounding box center [110, 134] width 220 height 41
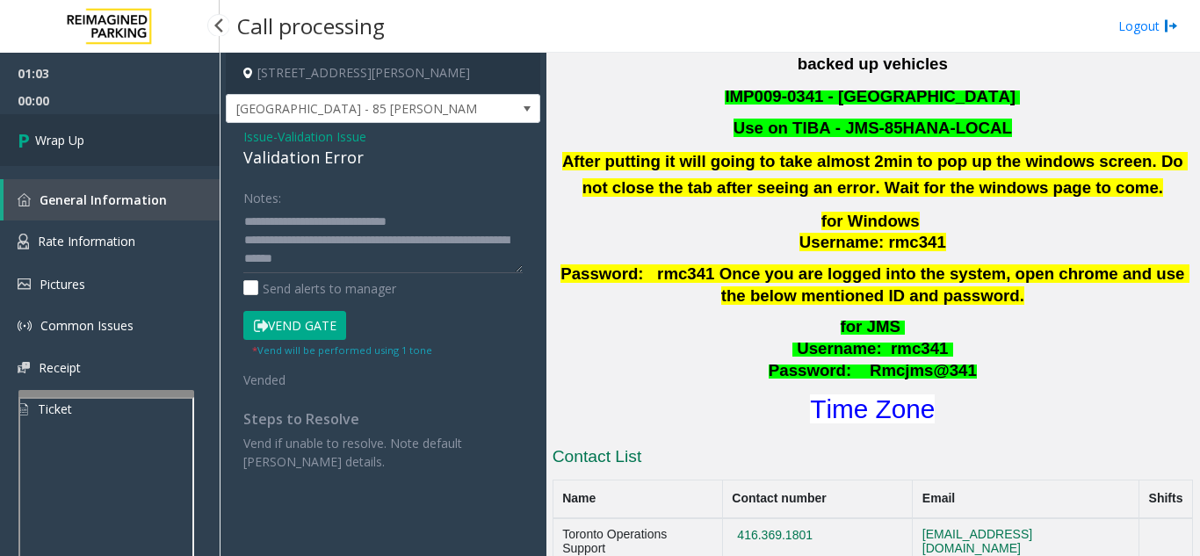
click at [110, 141] on link "Wrap Up" at bounding box center [110, 140] width 220 height 52
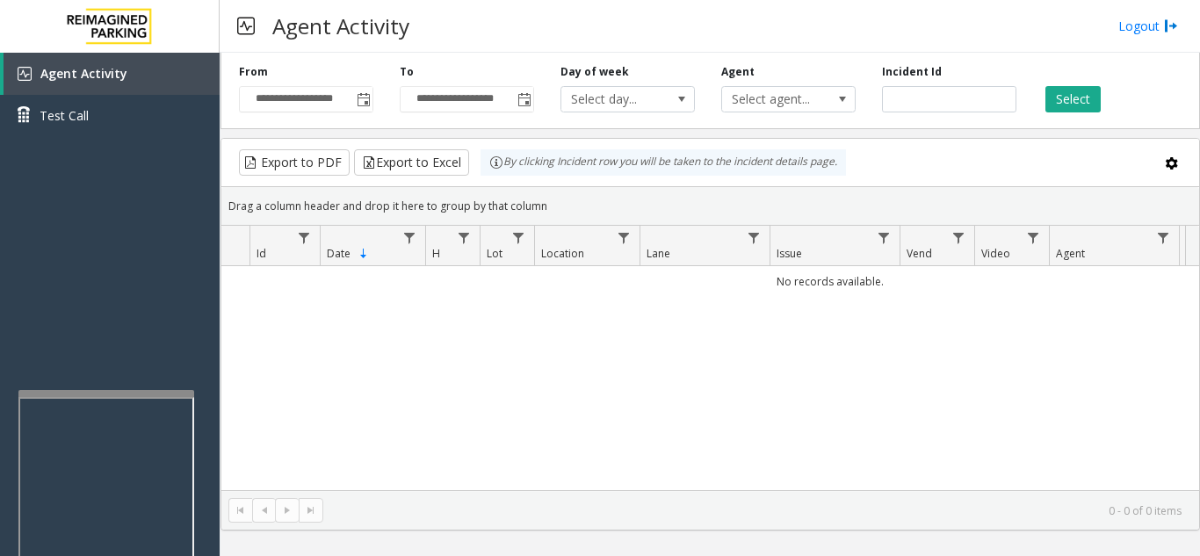
click at [644, 363] on div "No records available." at bounding box center [710, 378] width 978 height 224
click at [661, 391] on div "No records available." at bounding box center [710, 378] width 978 height 224
click at [1141, 532] on div "**********" at bounding box center [710, 304] width 981 height 503
click at [480, 368] on div "No records available." at bounding box center [710, 378] width 978 height 224
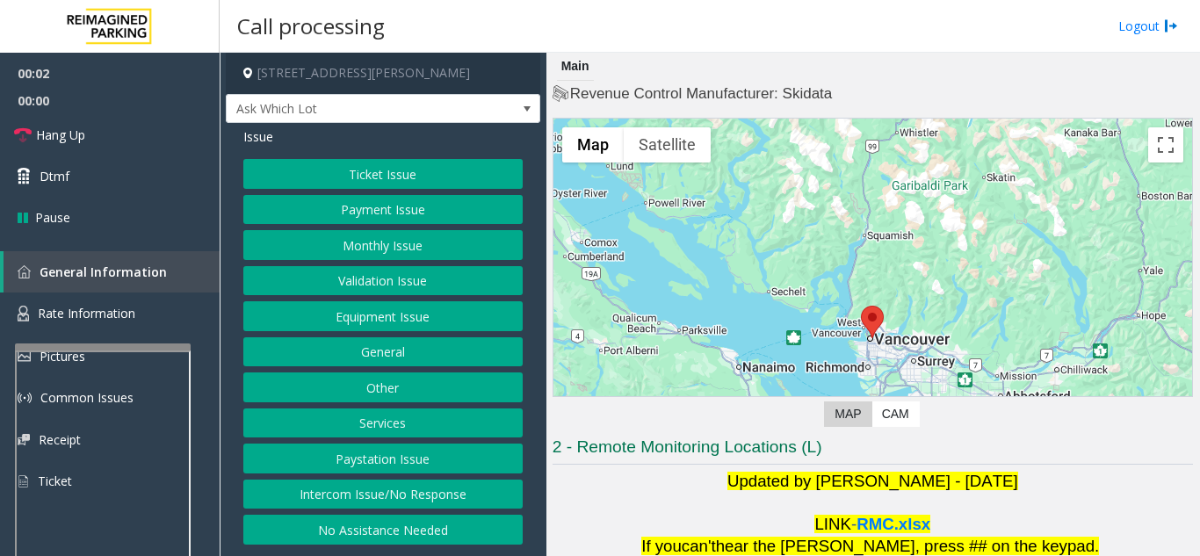
click at [100, 349] on div at bounding box center [103, 347] width 176 height 7
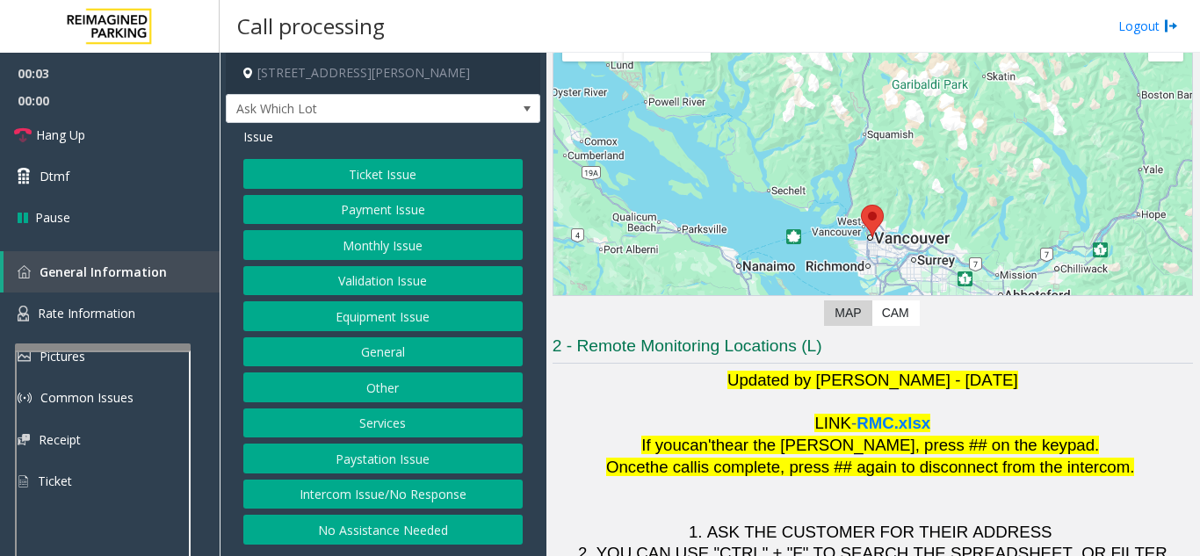
scroll to position [258, 0]
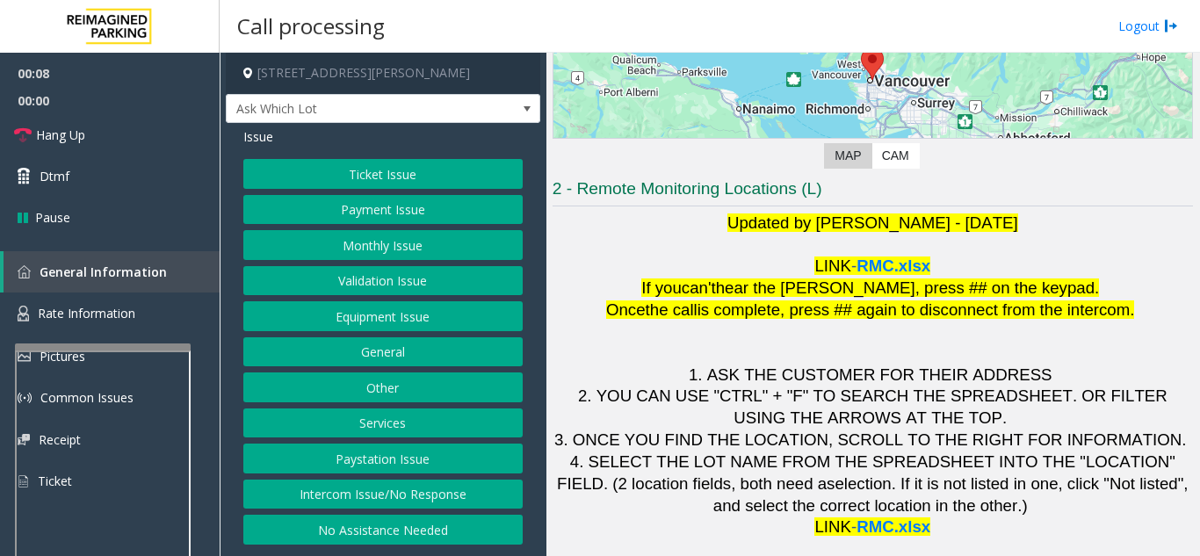
click at [392, 177] on button "Ticket Issue" at bounding box center [382, 174] width 279 height 30
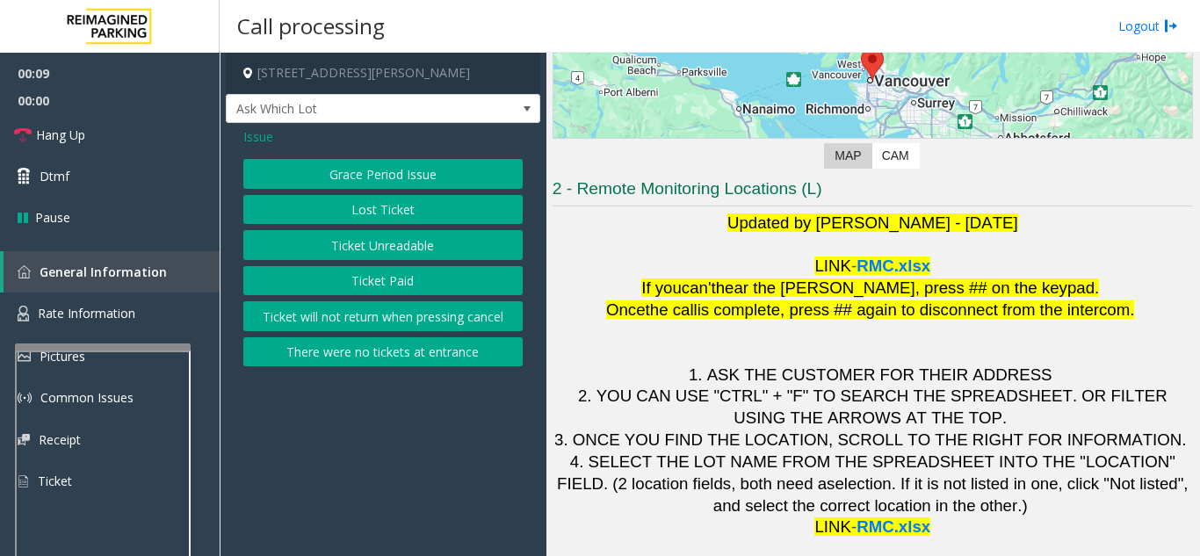
click at [387, 243] on button "Ticket Unreadable" at bounding box center [382, 245] width 279 height 30
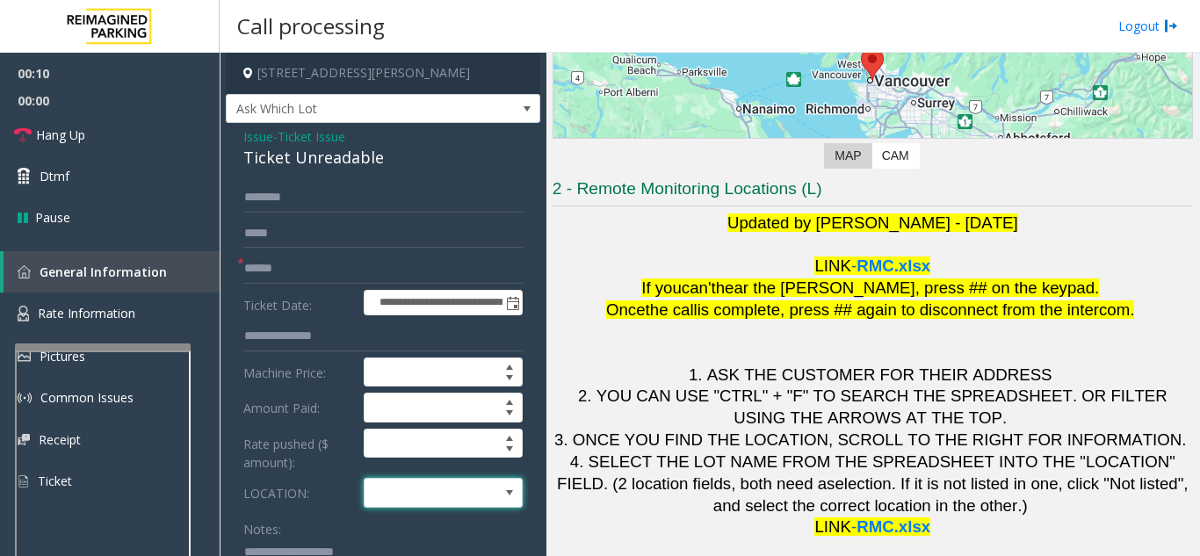
click at [410, 497] on span at bounding box center [428, 493] width 126 height 28
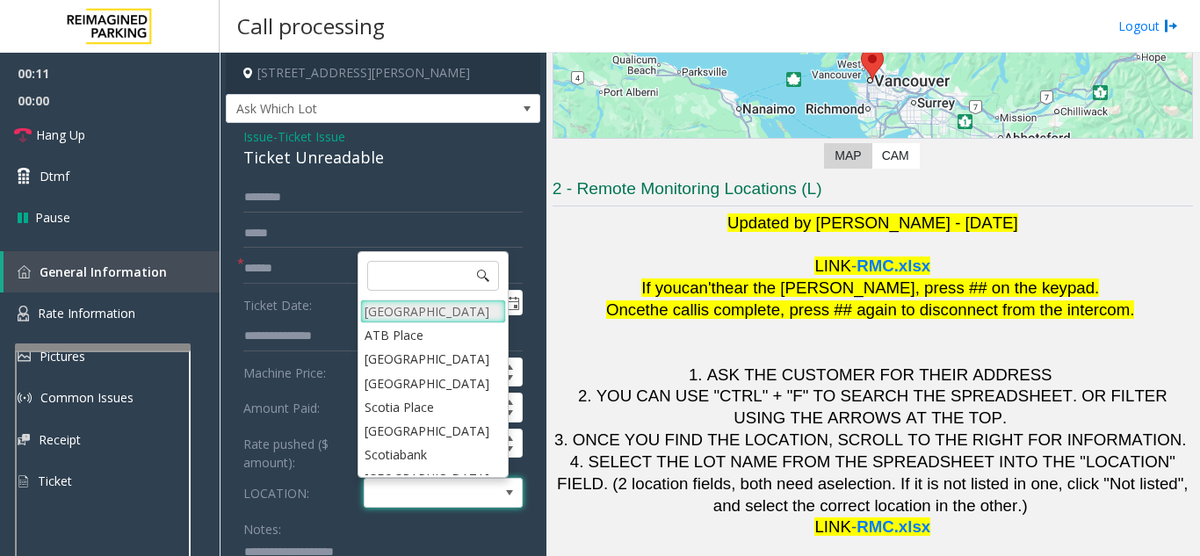
click at [444, 315] on Village "[GEOGRAPHIC_DATA]" at bounding box center [433, 312] width 146 height 24
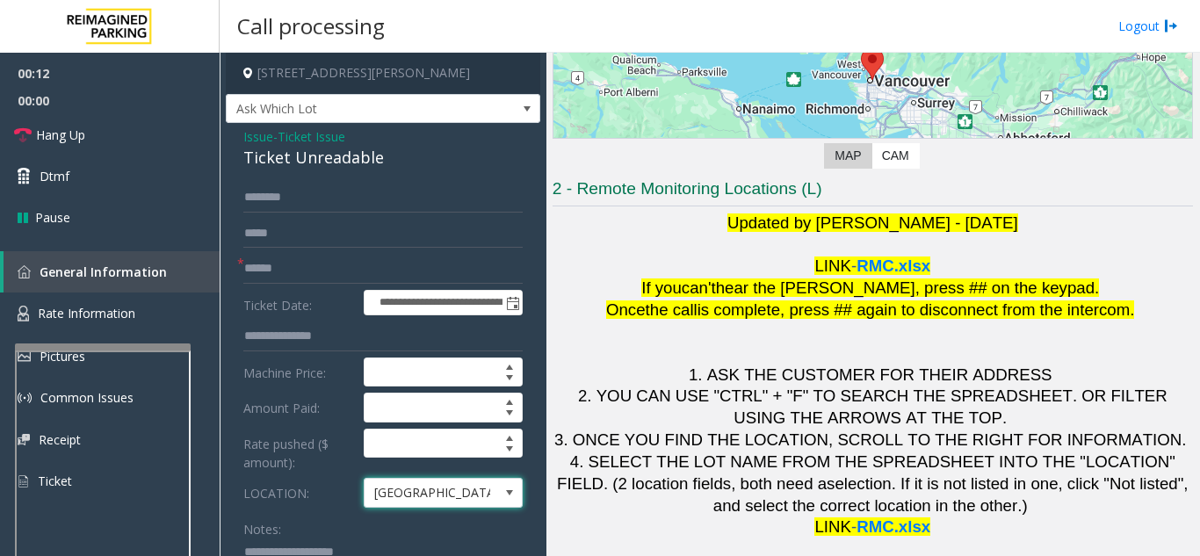
scroll to position [88, 0]
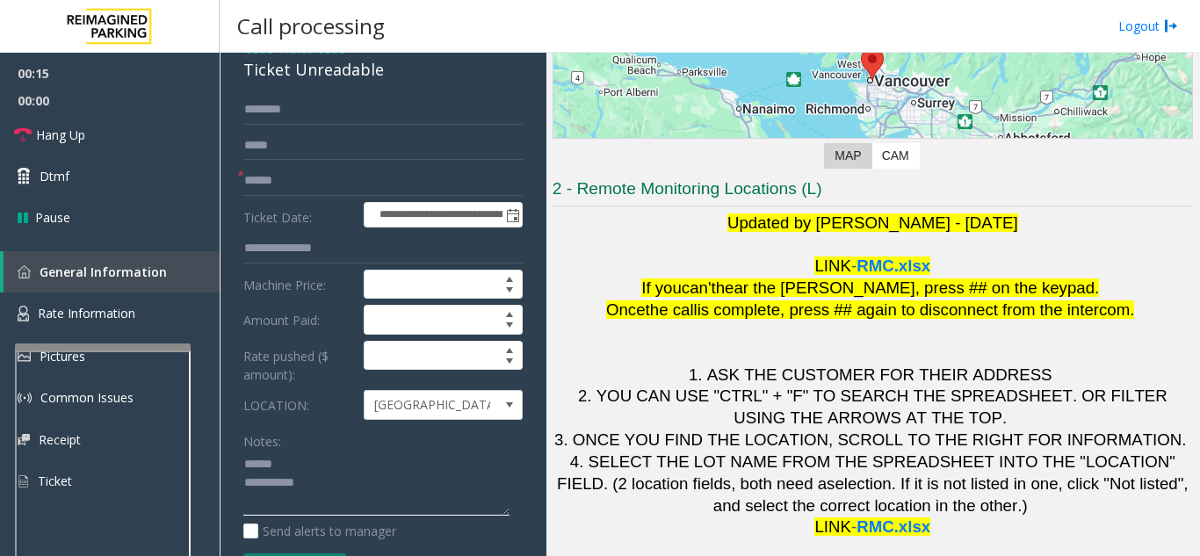
click at [310, 455] on textarea at bounding box center [376, 484] width 266 height 66
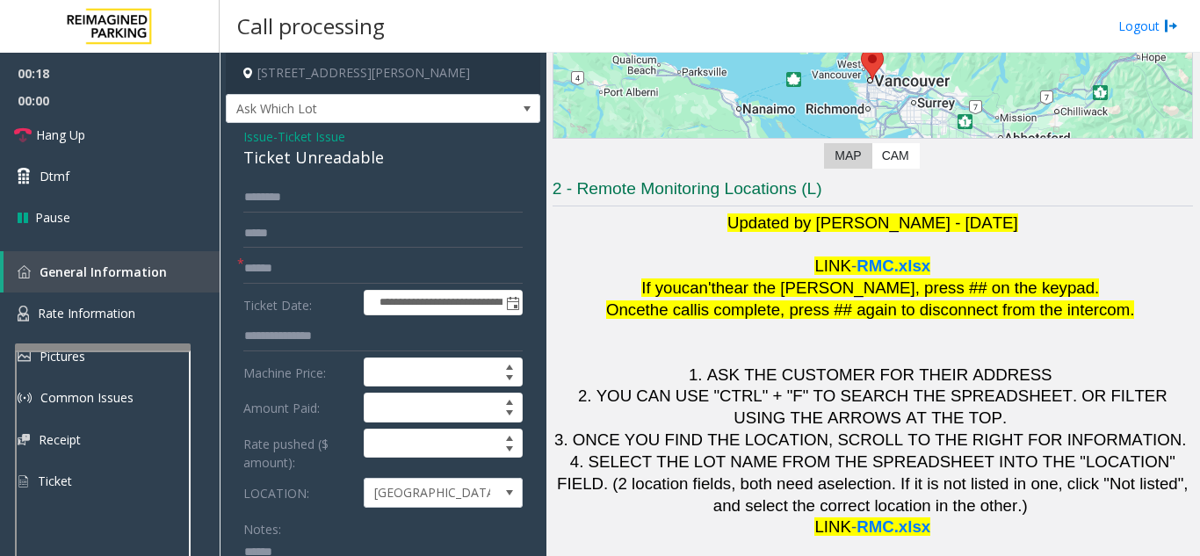
scroll to position [36, 0]
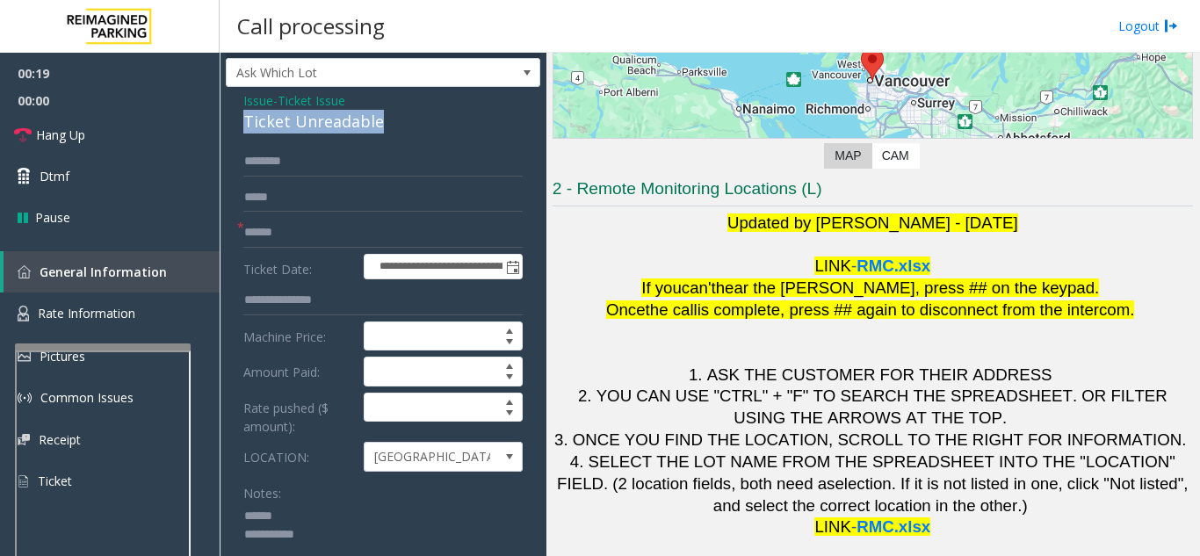
drag, startPoint x: 229, startPoint y: 123, endPoint x: 392, endPoint y: 130, distance: 162.7
click at [392, 130] on div "**********" at bounding box center [383, 540] width 315 height 906
type textarea "**********"
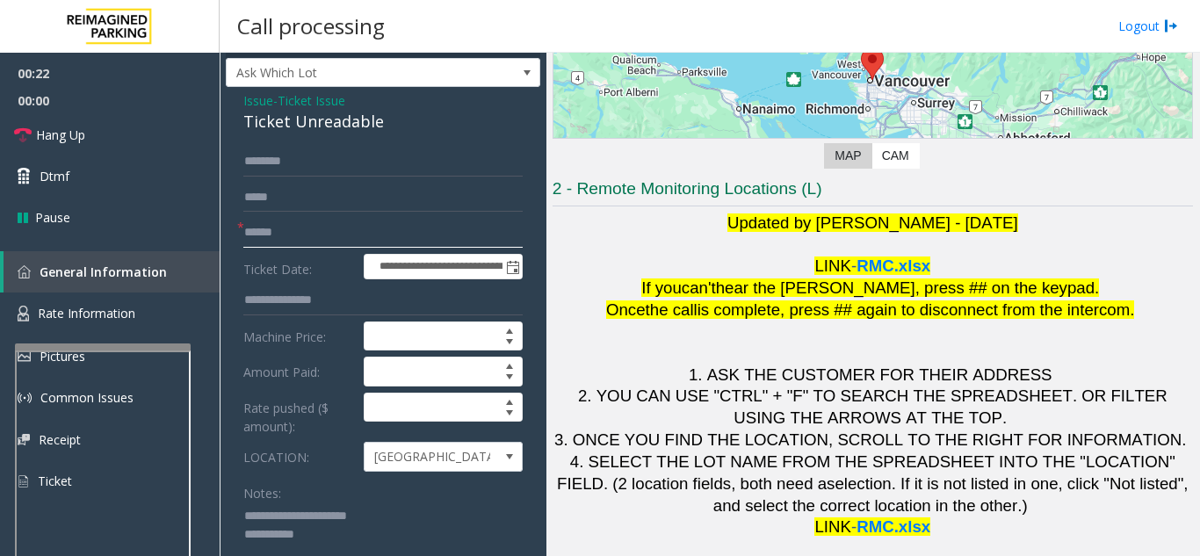
click at [352, 239] on input "text" at bounding box center [382, 233] width 279 height 30
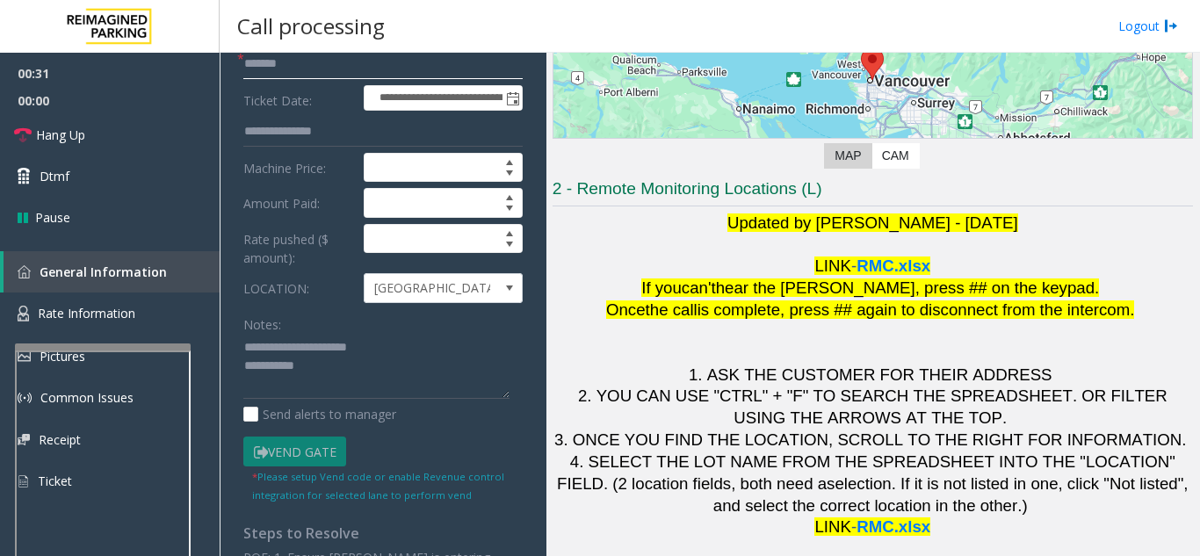
scroll to position [212, 0]
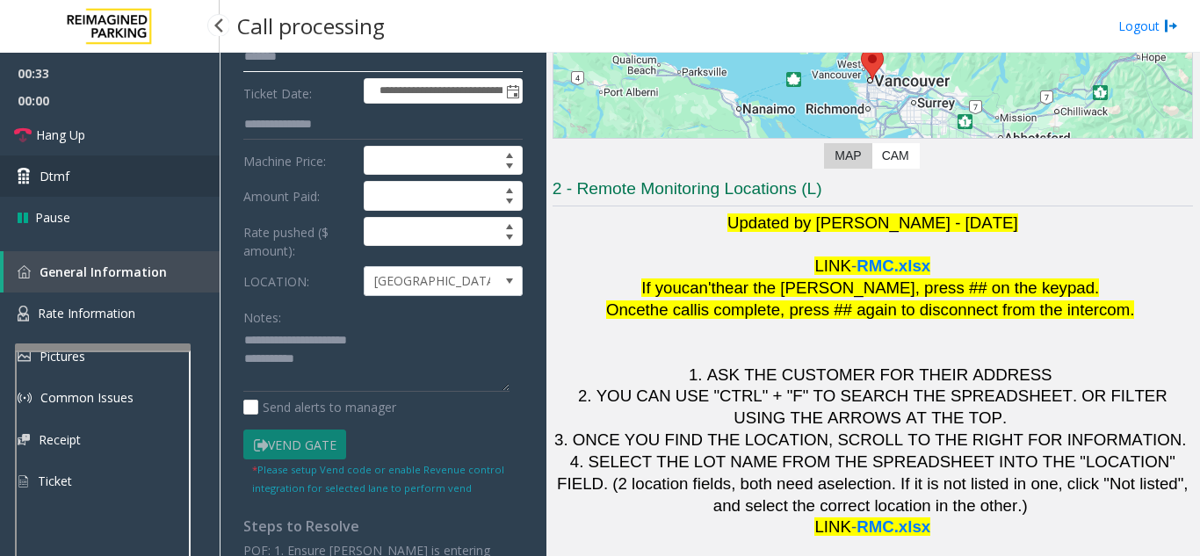
type input "*******"
click at [106, 177] on link "Dtmf" at bounding box center [110, 176] width 220 height 41
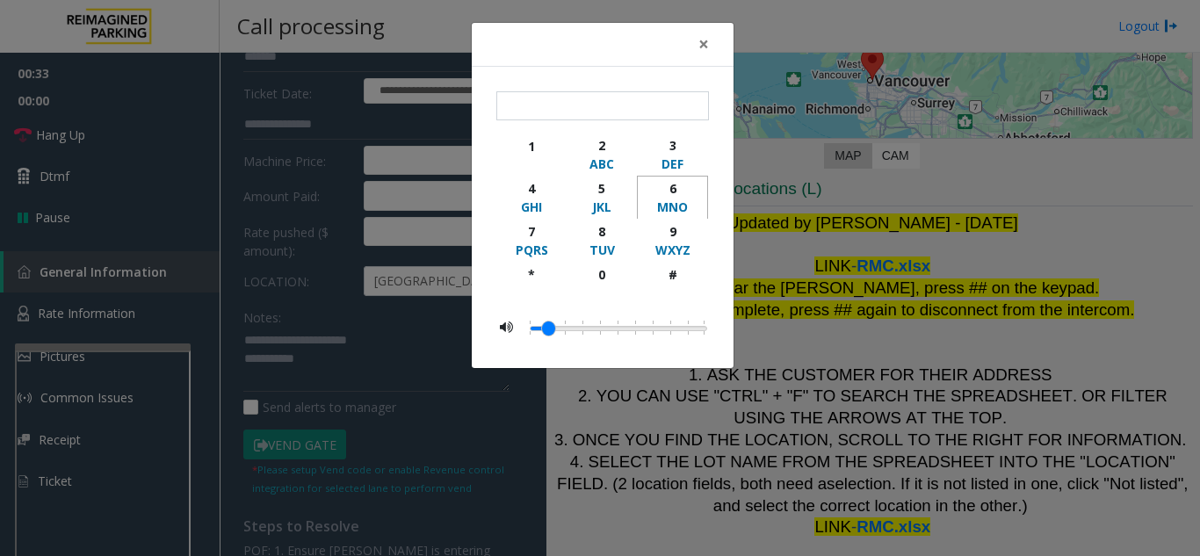
click at [675, 187] on div "6" at bounding box center [672, 188] width 48 height 18
type input "*"
click at [704, 47] on span "×" at bounding box center [703, 44] width 11 height 25
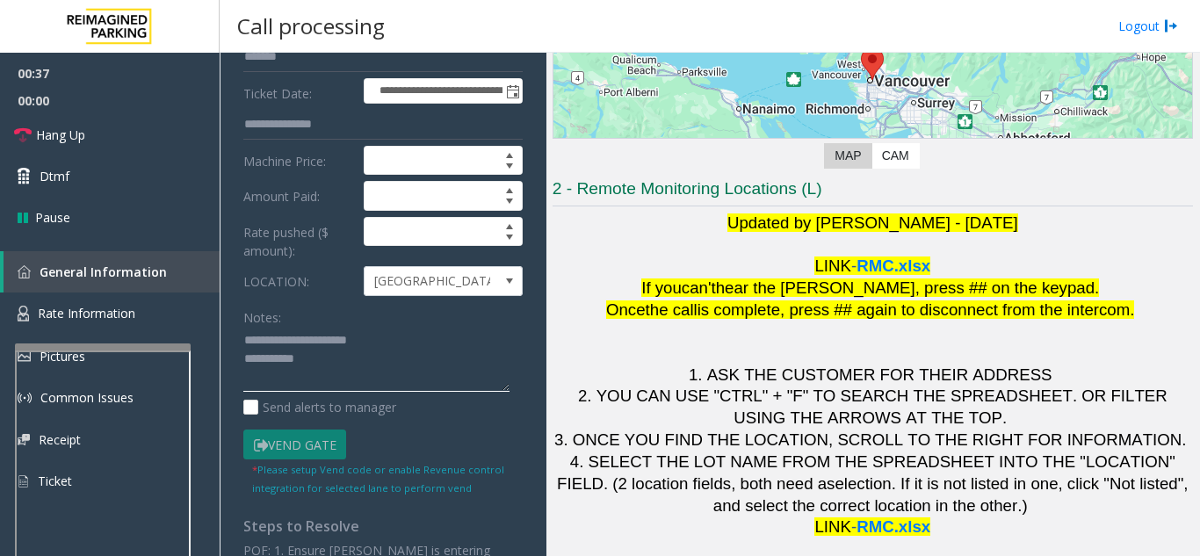
click at [400, 363] on textarea at bounding box center [376, 360] width 266 height 66
type textarea "**********"
click at [330, 288] on label "LOCATION:" at bounding box center [299, 281] width 120 height 30
click at [90, 121] on link "Hang Up" at bounding box center [110, 134] width 220 height 41
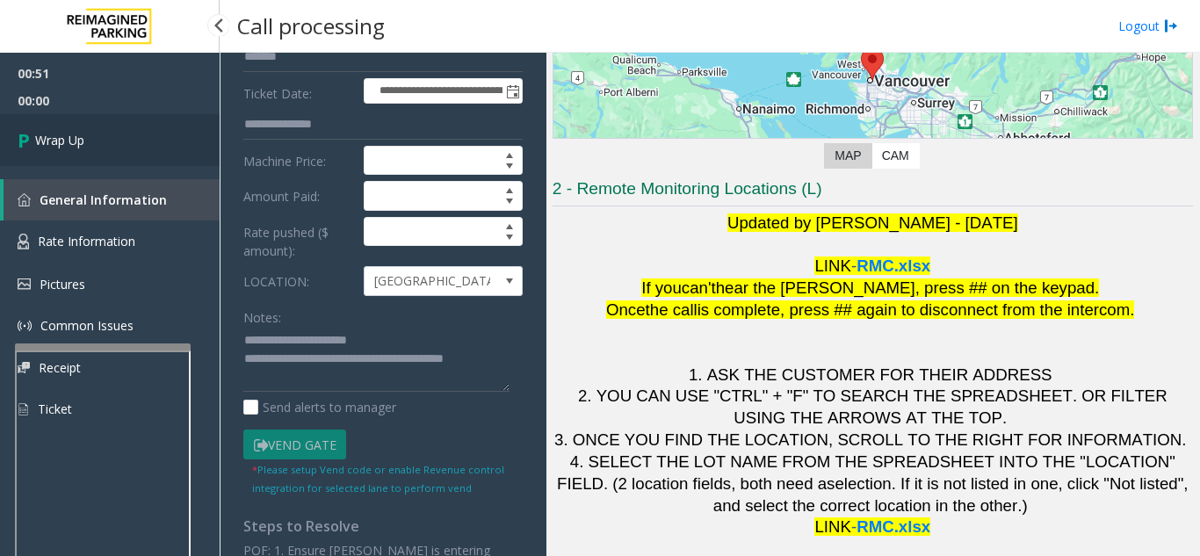
click at [97, 144] on link "Wrap Up" at bounding box center [110, 140] width 220 height 52
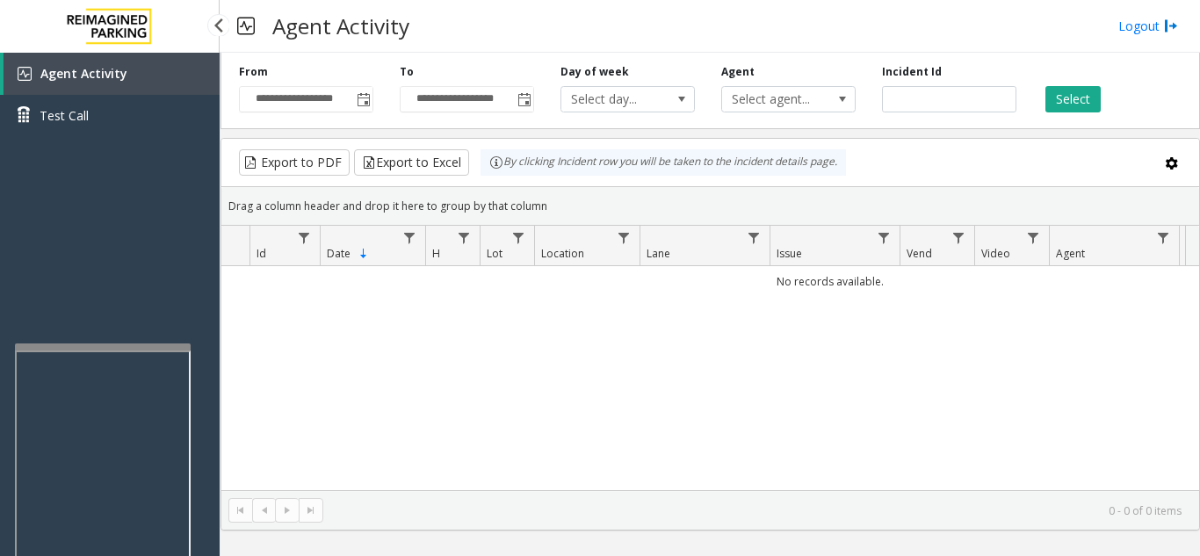
click at [98, 84] on link "Agent Activity" at bounding box center [112, 74] width 216 height 42
click at [366, 99] on span "Toggle popup" at bounding box center [364, 100] width 14 height 14
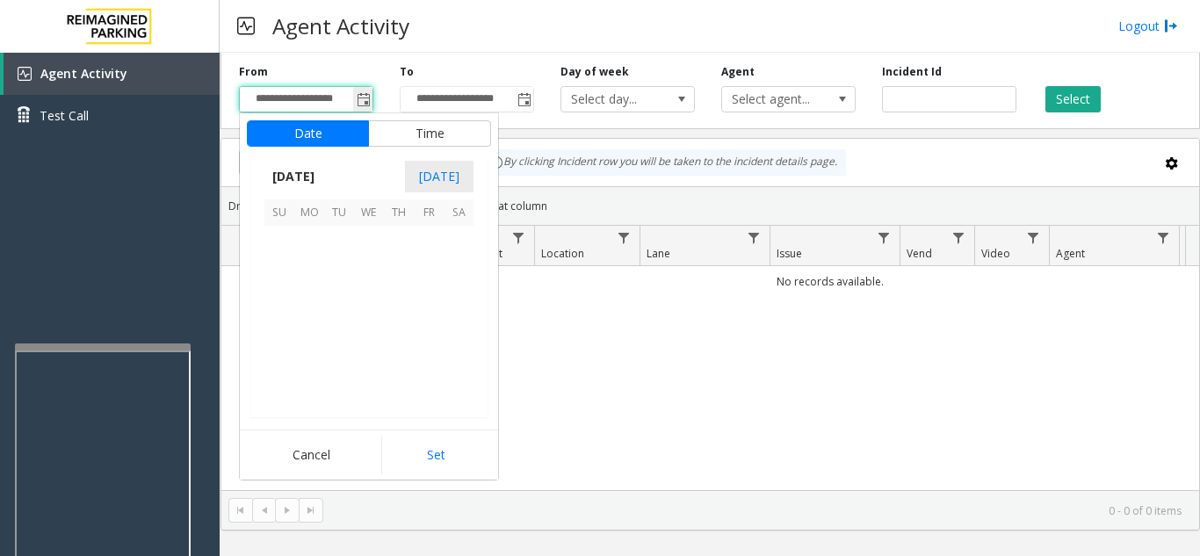
scroll to position [315541, 0]
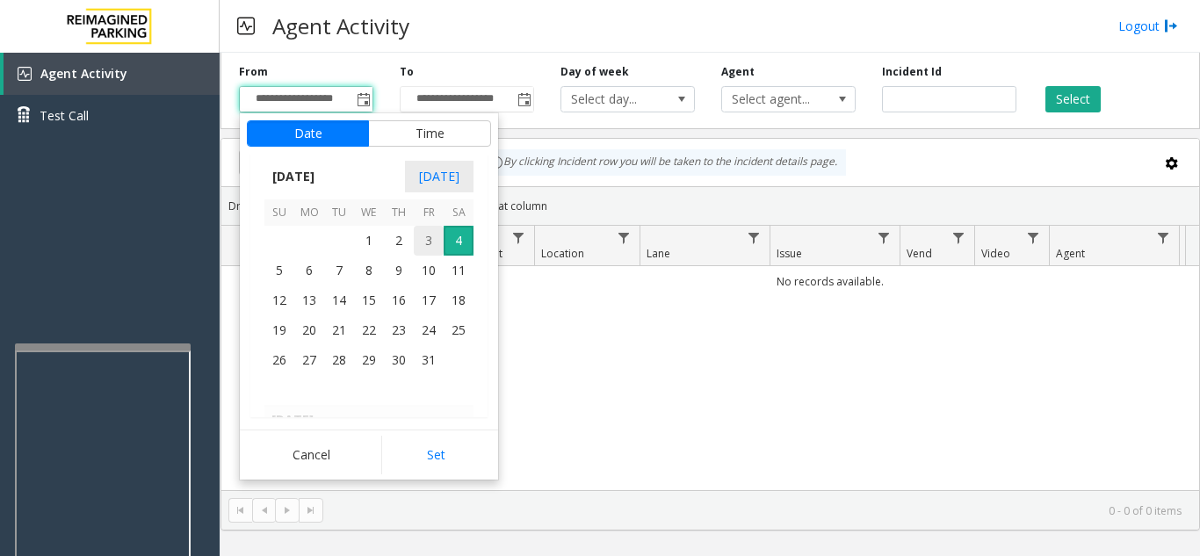
click at [424, 247] on span "3" at bounding box center [429, 241] width 30 height 30
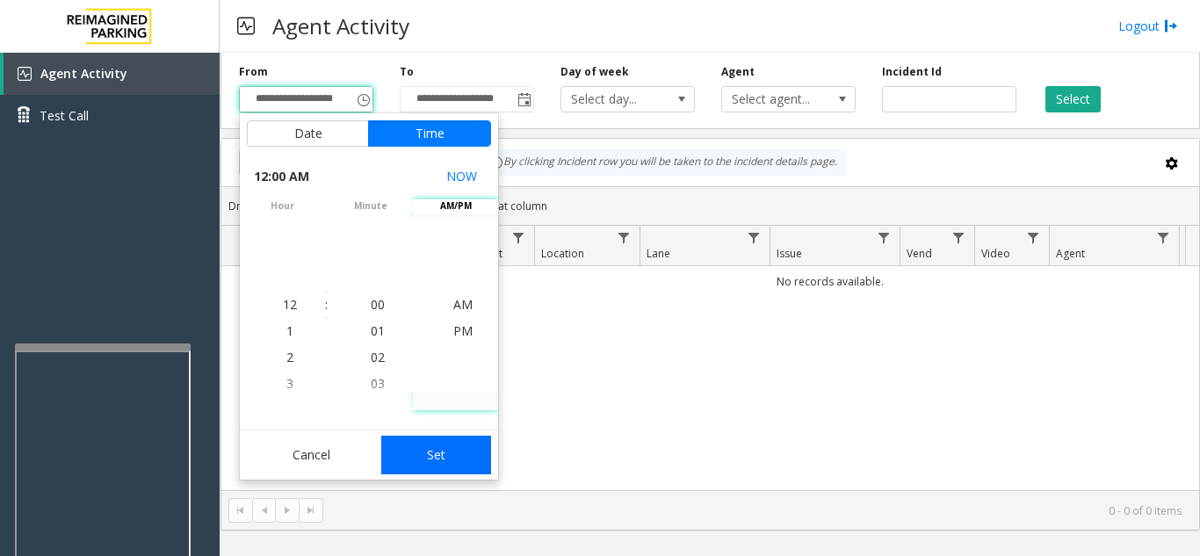
drag, startPoint x: 447, startPoint y: 452, endPoint x: 459, endPoint y: 430, distance: 24.8
click at [447, 451] on button "Set" at bounding box center [436, 455] width 111 height 39
type input "**********"
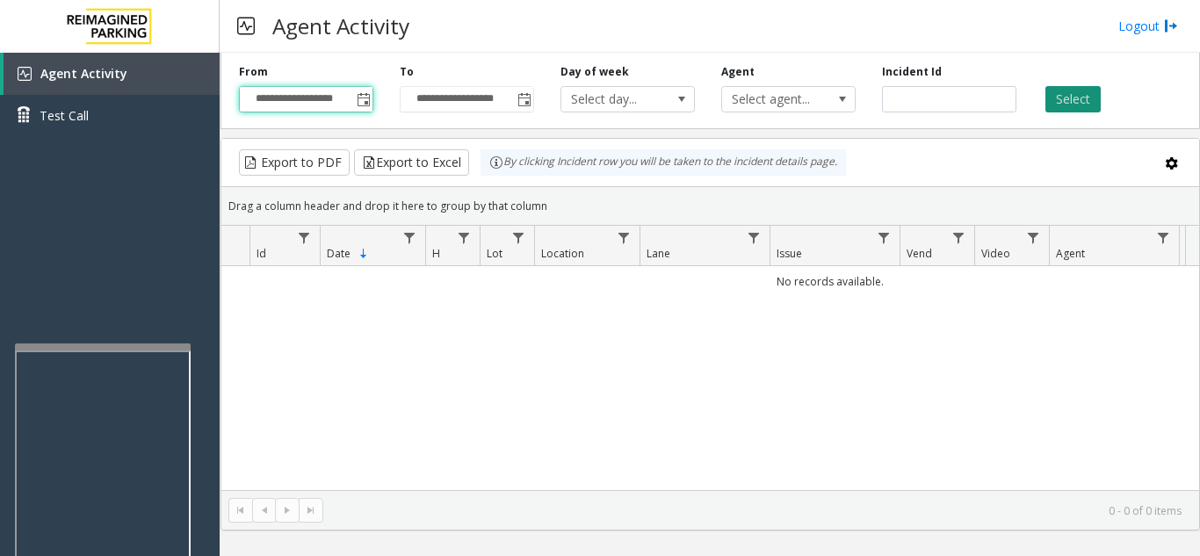
click at [1057, 100] on button "Select" at bounding box center [1073, 99] width 55 height 26
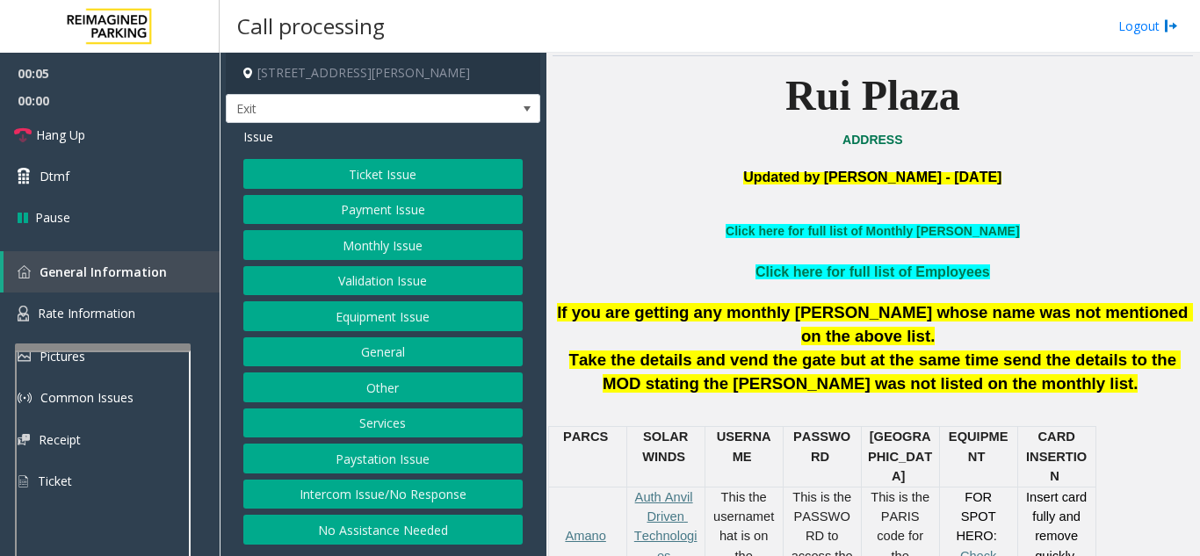
scroll to position [439, 0]
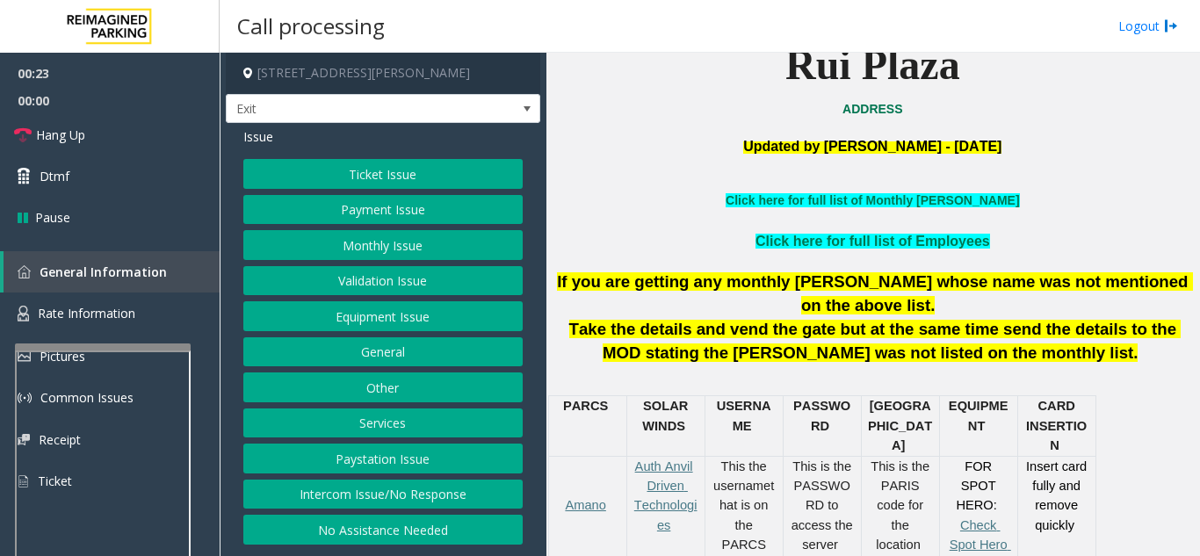
click at [386, 426] on button "Services" at bounding box center [382, 424] width 279 height 30
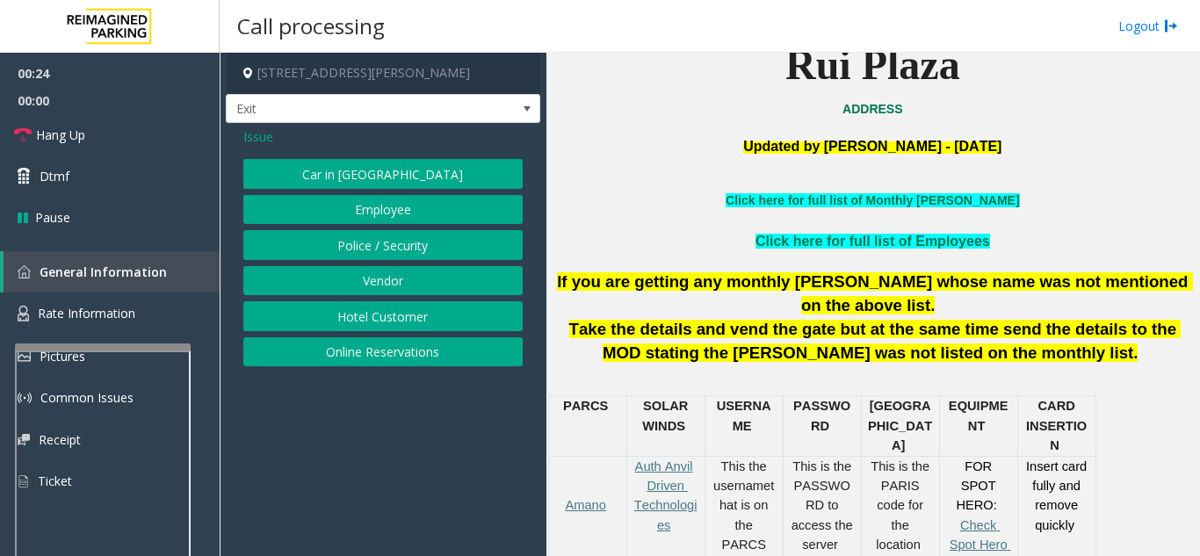
click at [388, 351] on button "Online Reservations" at bounding box center [382, 352] width 279 height 30
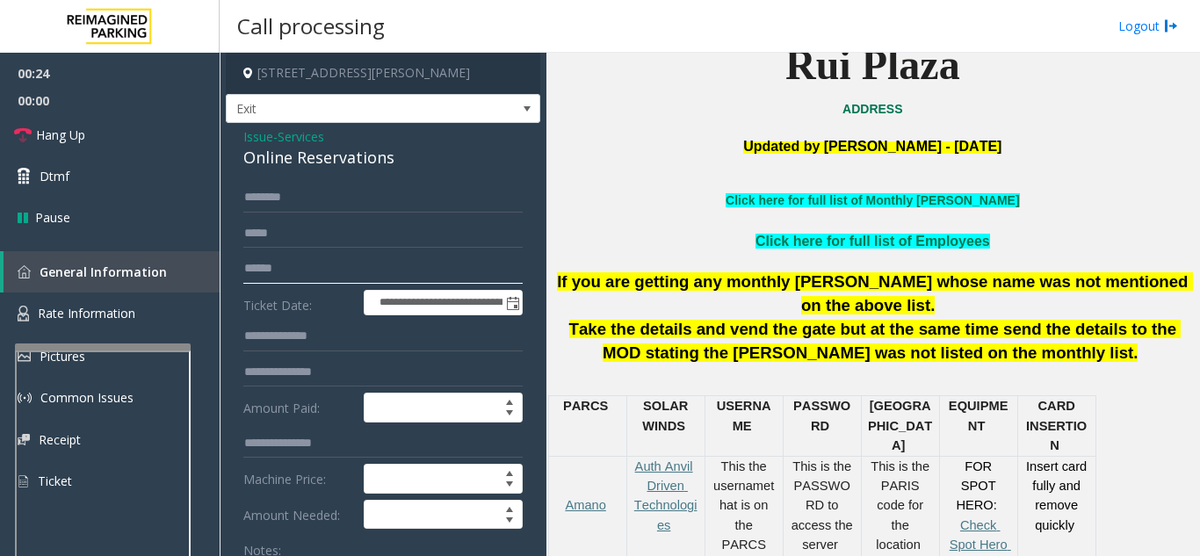
click at [365, 267] on input "text" at bounding box center [382, 269] width 279 height 30
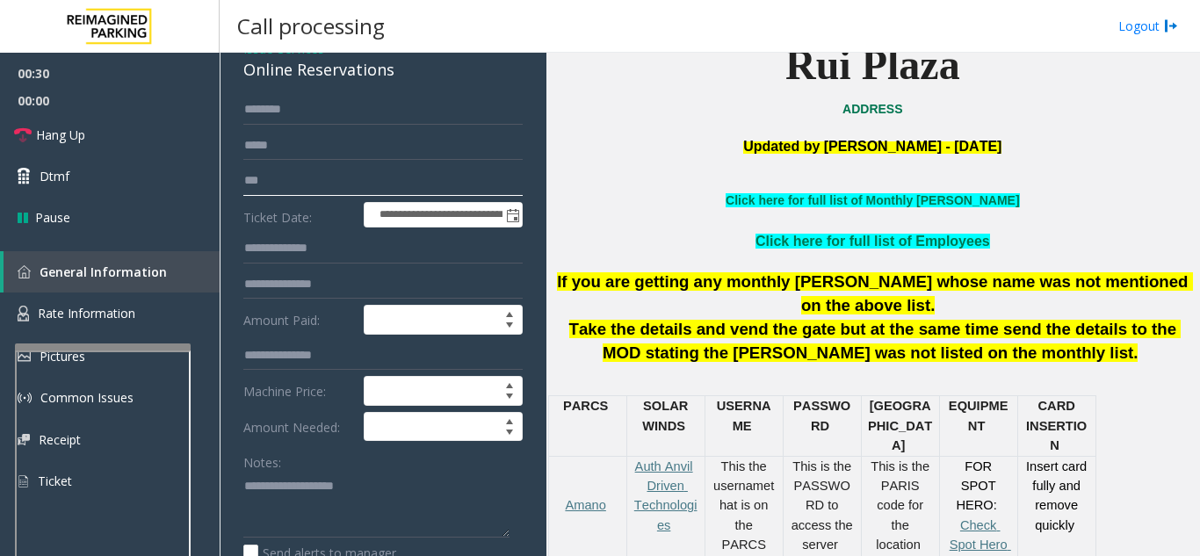
type input "***"
type textarea "**********"
click at [310, 177] on input "***" at bounding box center [382, 181] width 279 height 30
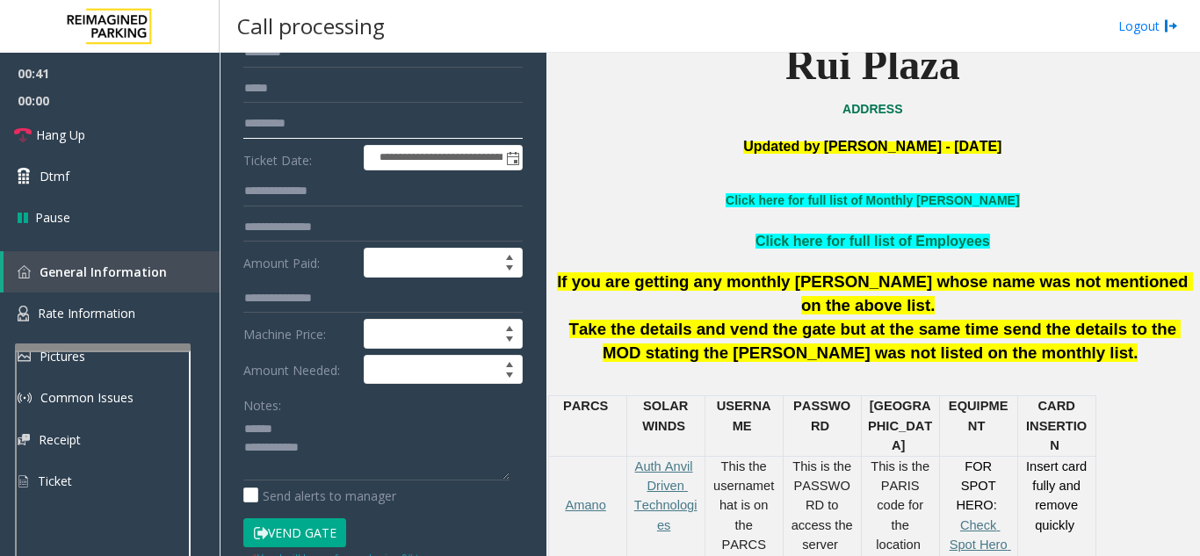
scroll to position [176, 0]
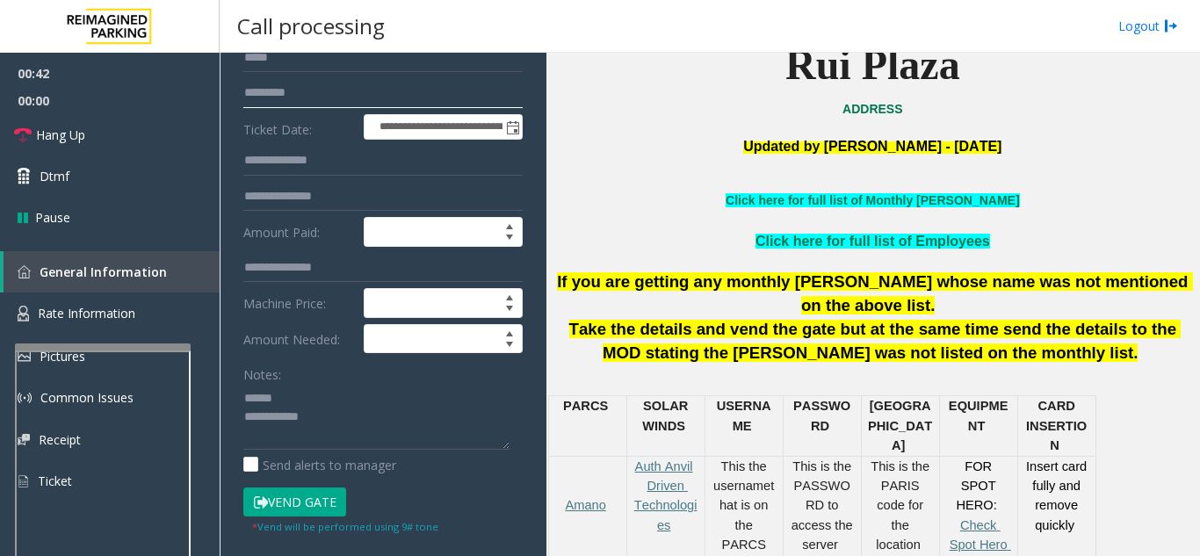
type input "*********"
drag, startPoint x: 303, startPoint y: 499, endPoint x: 329, endPoint y: 450, distance: 55.4
click at [307, 496] on button "Vend Gate" at bounding box center [294, 503] width 103 height 30
click at [339, 410] on textarea at bounding box center [376, 417] width 266 height 66
click at [346, 399] on textarea at bounding box center [376, 417] width 266 height 66
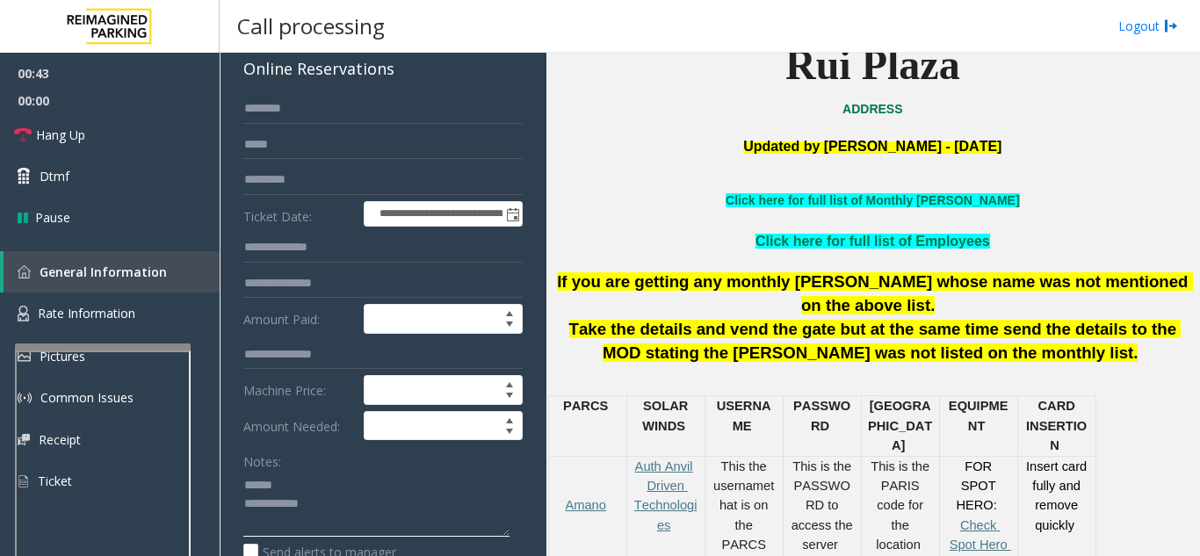
scroll to position [88, 0]
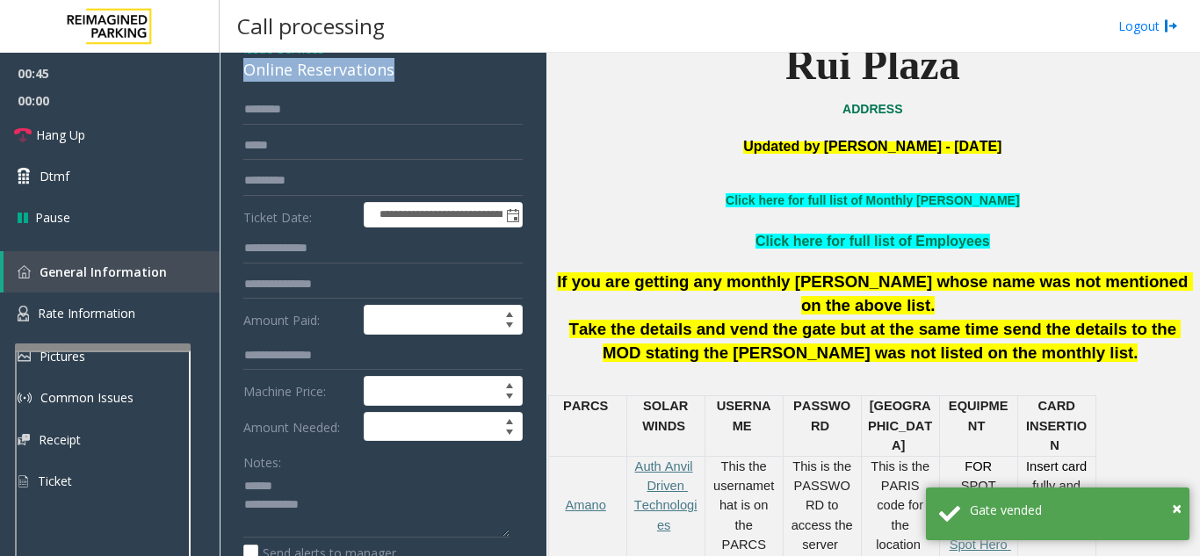
drag, startPoint x: 235, startPoint y: 75, endPoint x: 411, endPoint y: 77, distance: 176.6
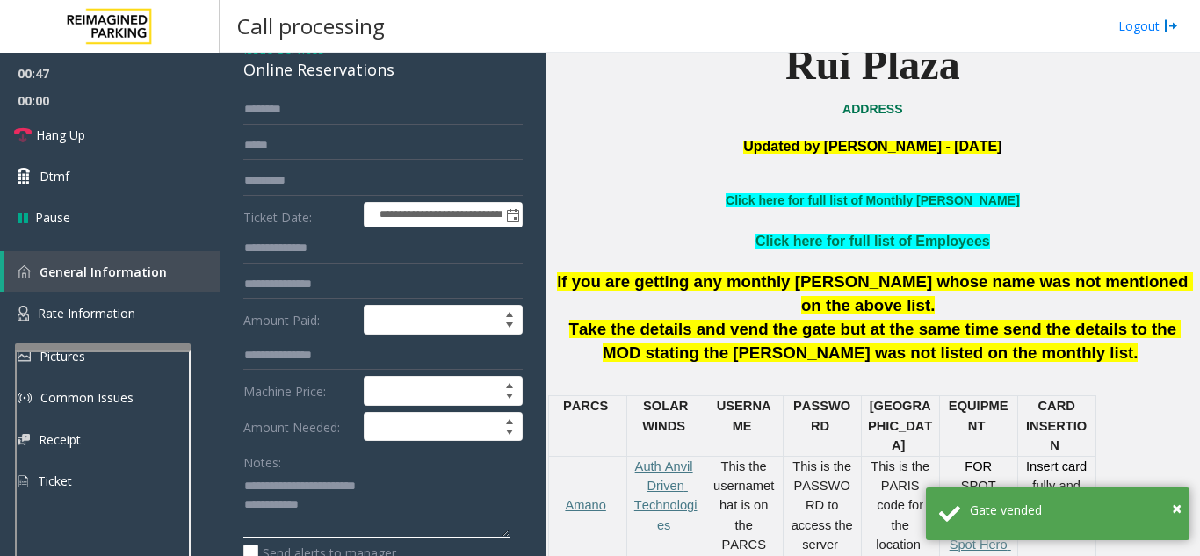
click at [438, 489] on textarea at bounding box center [376, 505] width 266 height 66
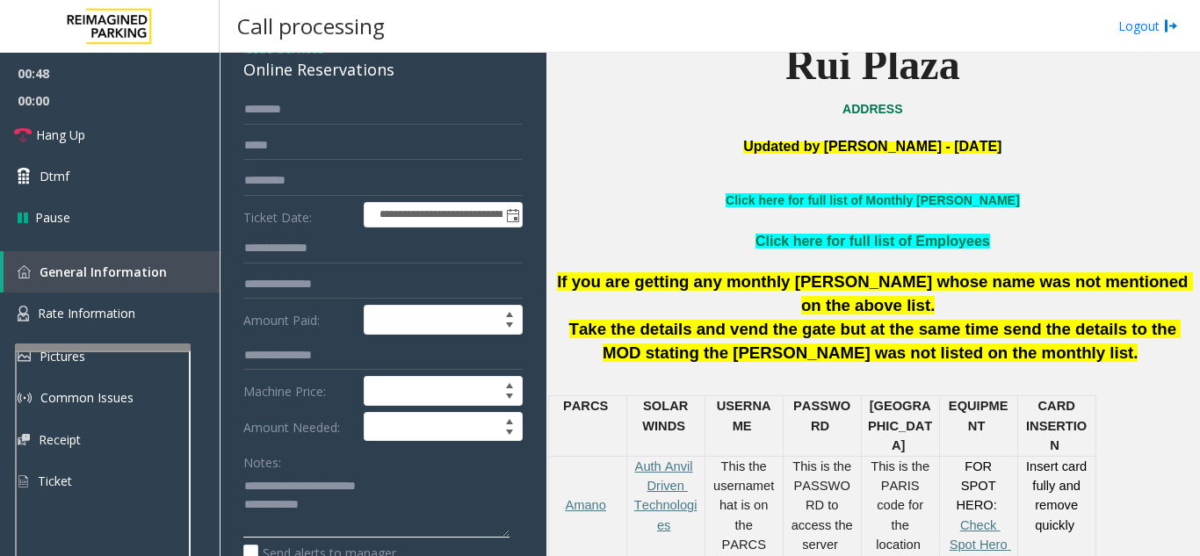
click at [431, 492] on textarea at bounding box center [376, 505] width 266 height 66
click at [144, 138] on link "Hang Up" at bounding box center [110, 134] width 220 height 41
click at [441, 476] on textarea at bounding box center [376, 505] width 266 height 66
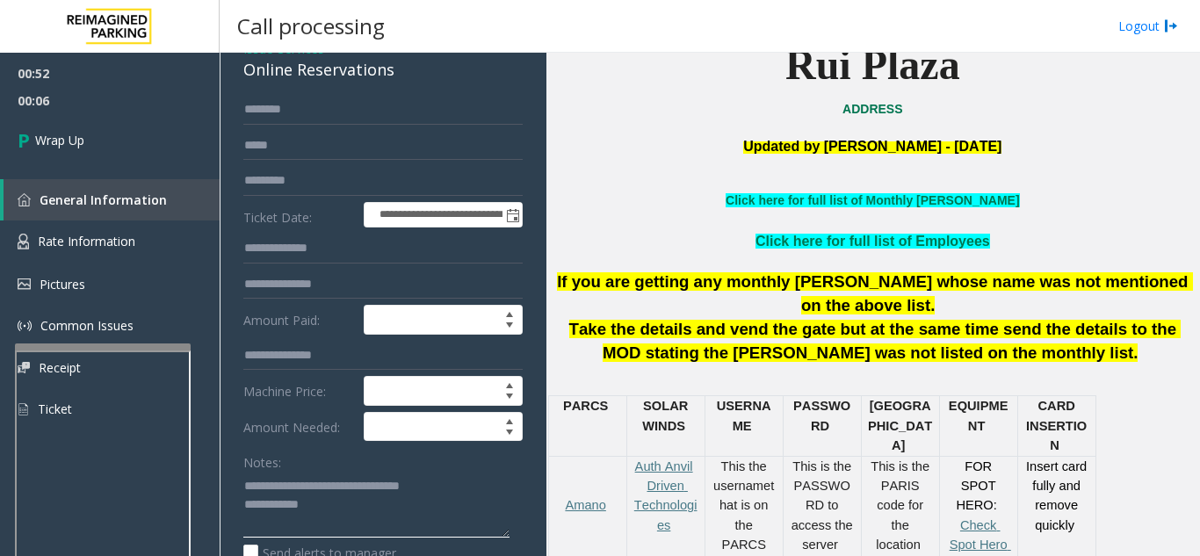
click at [451, 517] on textarea at bounding box center [376, 505] width 266 height 66
click at [451, 510] on textarea at bounding box center [376, 505] width 266 height 66
type textarea "**********"
click at [307, 444] on form "**********" at bounding box center [382, 374] width 279 height 559
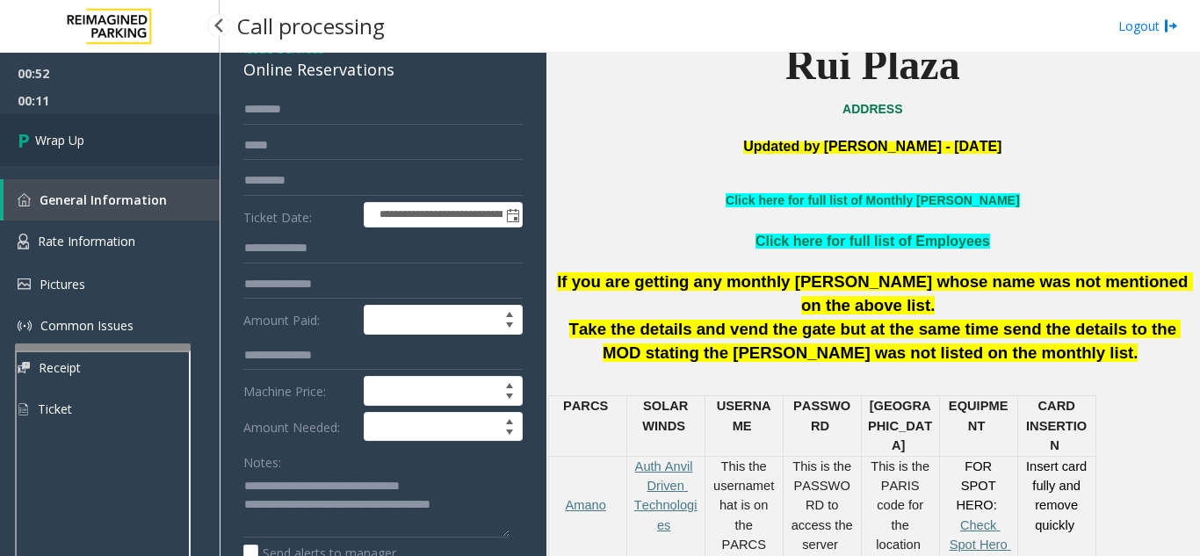
click at [96, 142] on link "Wrap Up" at bounding box center [110, 140] width 220 height 52
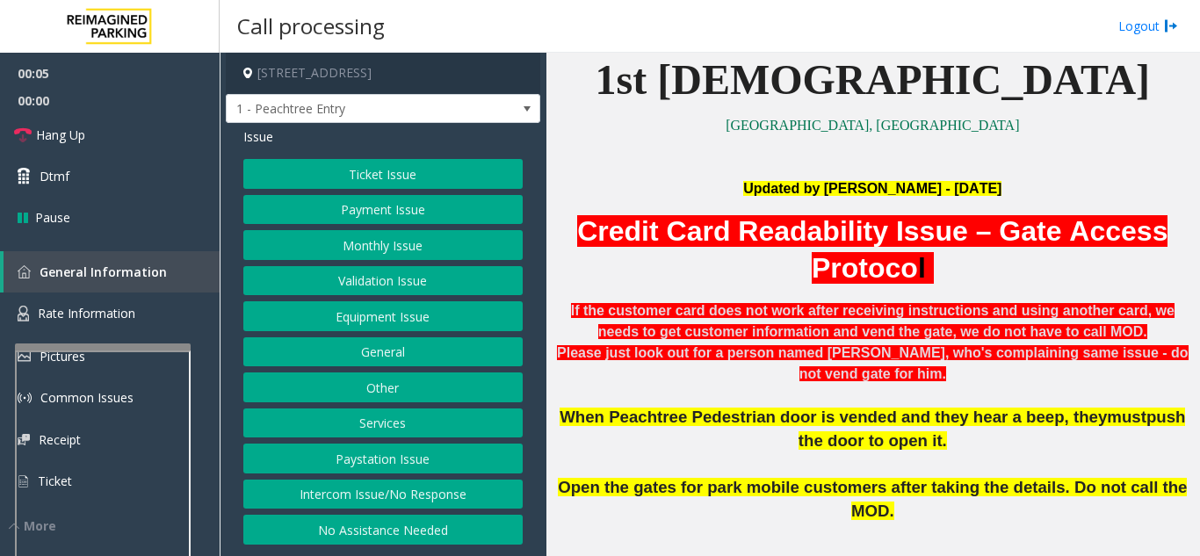
scroll to position [703, 0]
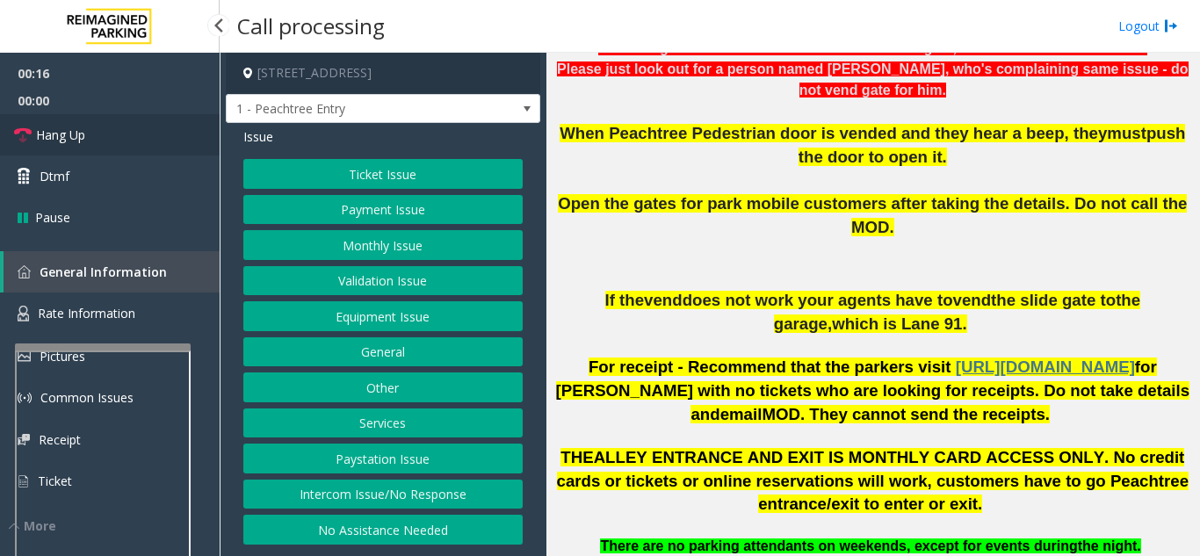
click at [119, 136] on link "Hang Up" at bounding box center [110, 134] width 220 height 41
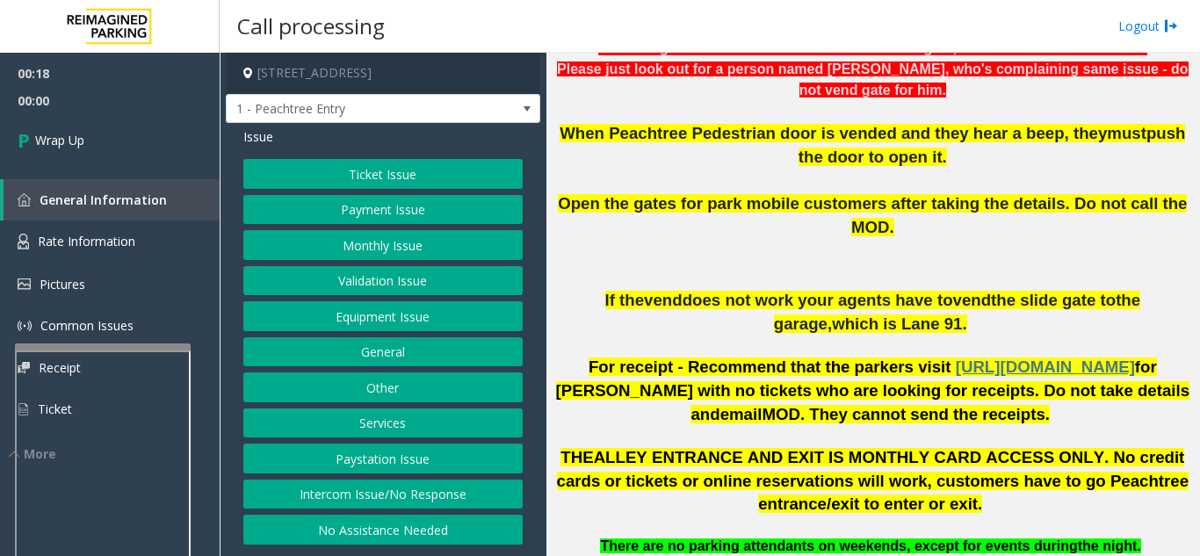
click at [431, 492] on button "Intercom Issue/No Response" at bounding box center [382, 495] width 279 height 30
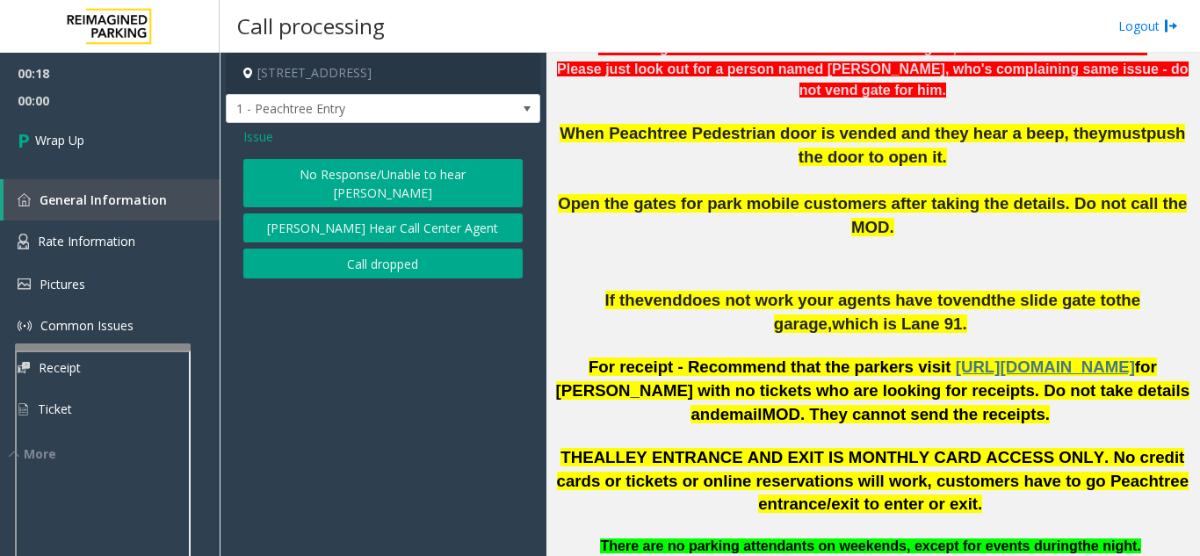
click at [341, 166] on button "No Response/Unable to hear [PERSON_NAME]" at bounding box center [382, 183] width 279 height 48
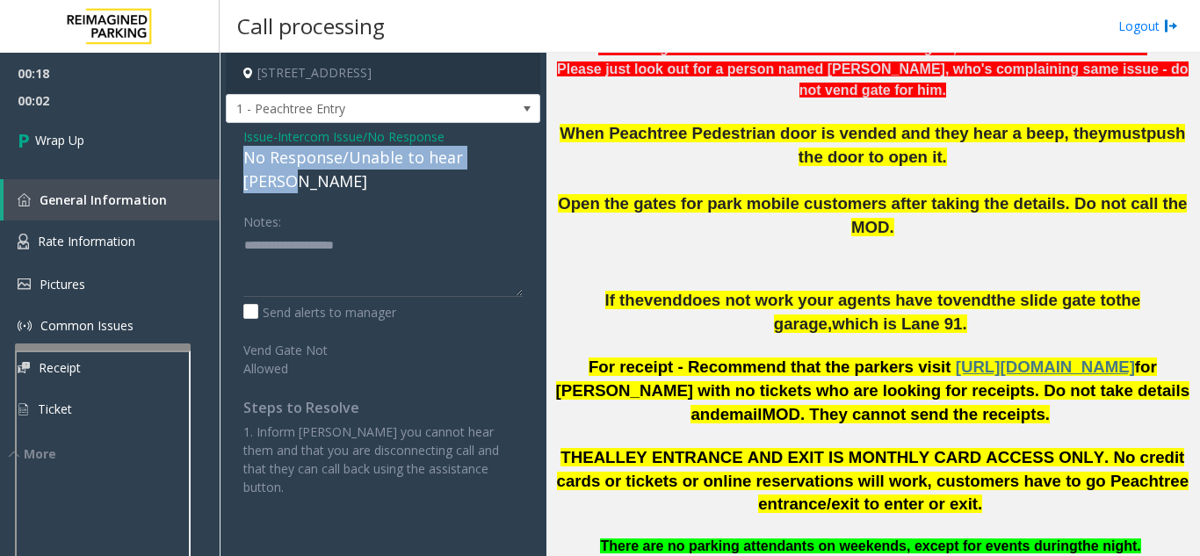
drag, startPoint x: 235, startPoint y: 155, endPoint x: 488, endPoint y: 157, distance: 252.2
click at [519, 161] on div "Issue - Intercom Issue/No Response No Response/Unable to hear [PERSON_NAME] Not…" at bounding box center [383, 318] width 315 height 391
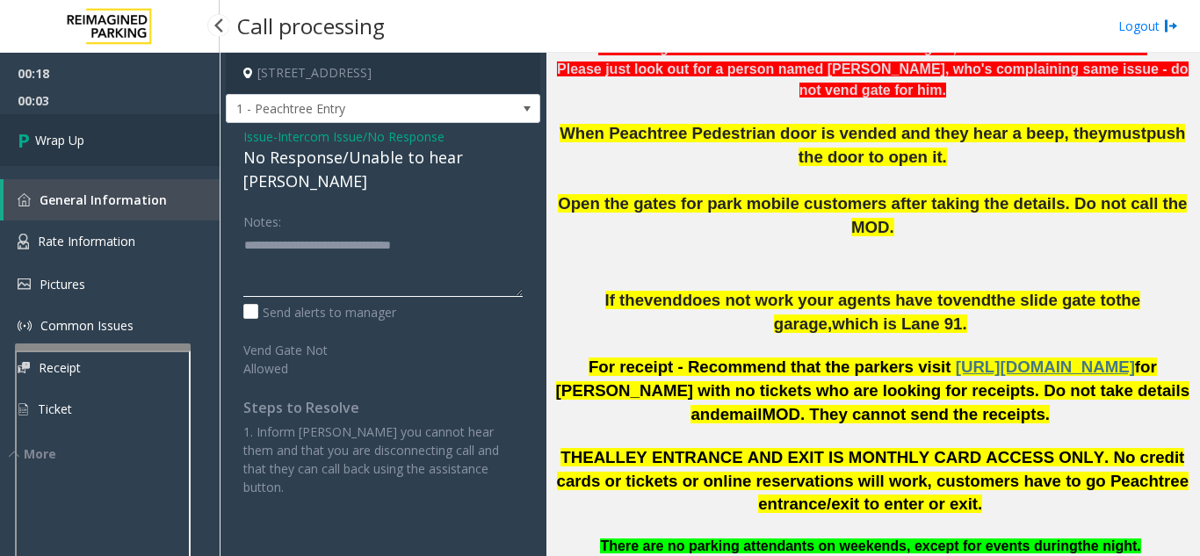
type textarea "**********"
click at [164, 152] on link "Wrap Up" at bounding box center [110, 140] width 220 height 52
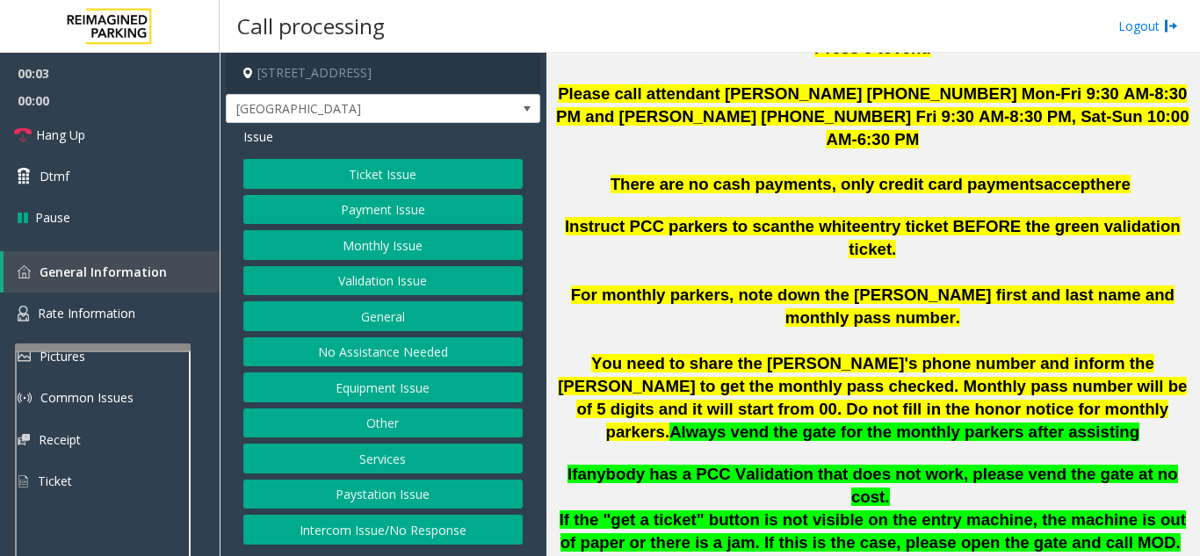
scroll to position [615, 0]
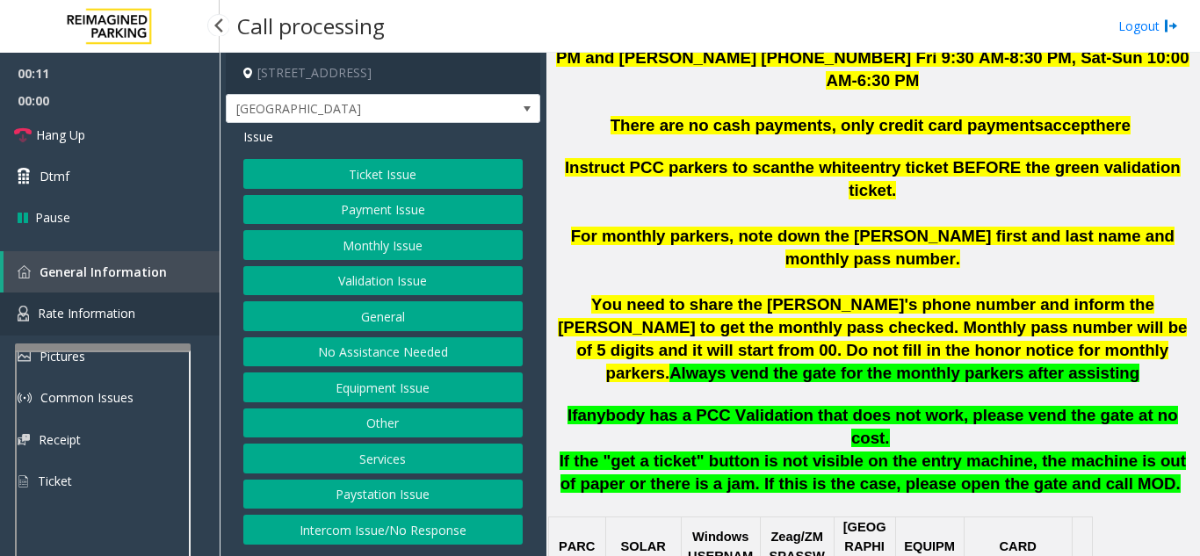
click at [135, 311] on link "Rate Information" at bounding box center [110, 314] width 220 height 43
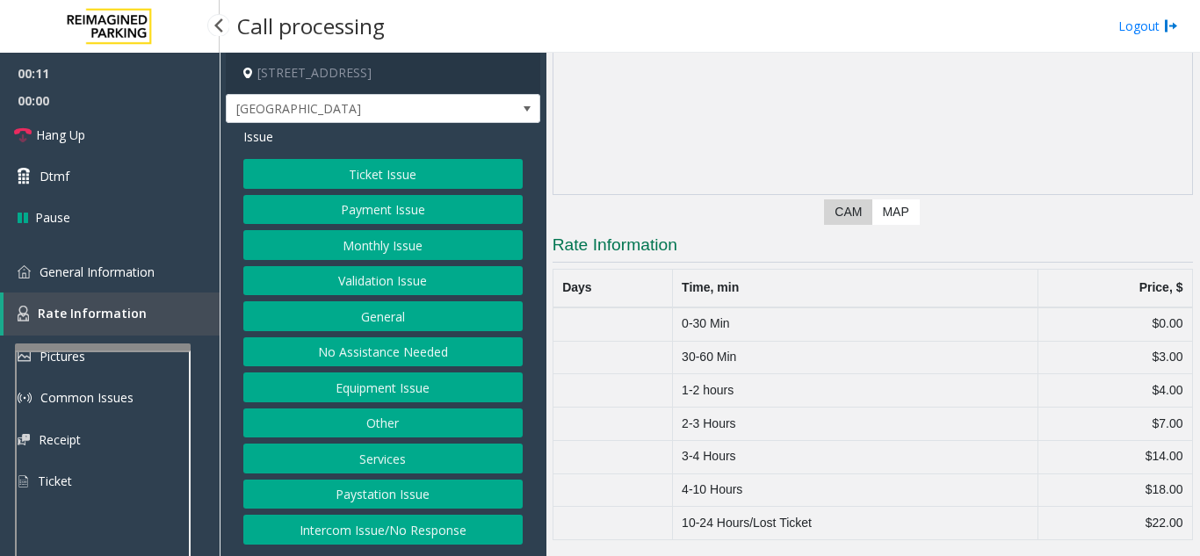
scroll to position [202, 0]
click at [157, 277] on link "General Information" at bounding box center [110, 271] width 220 height 41
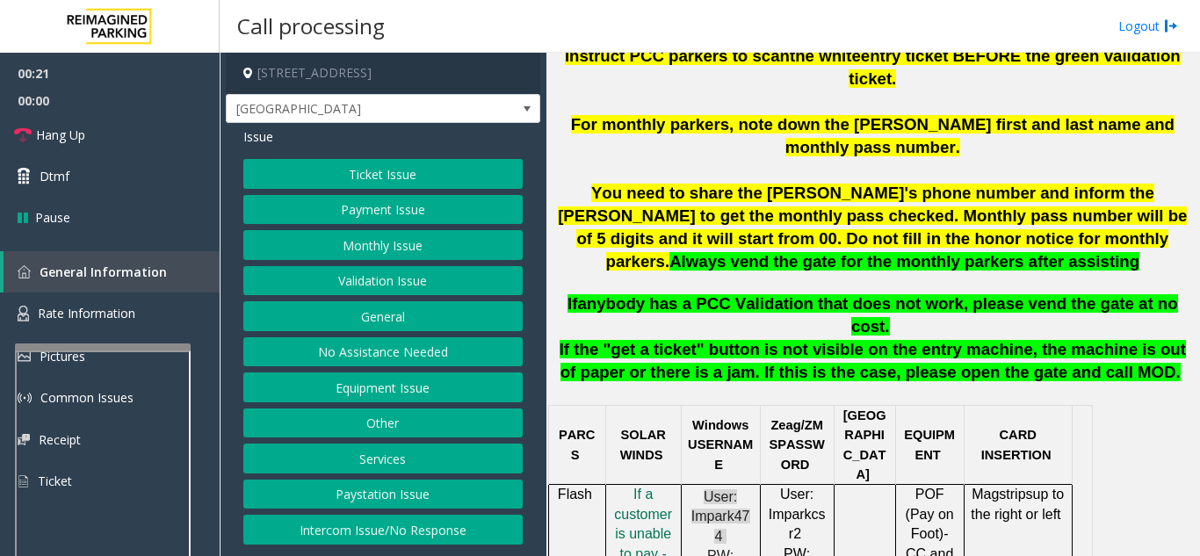
scroll to position [966, 0]
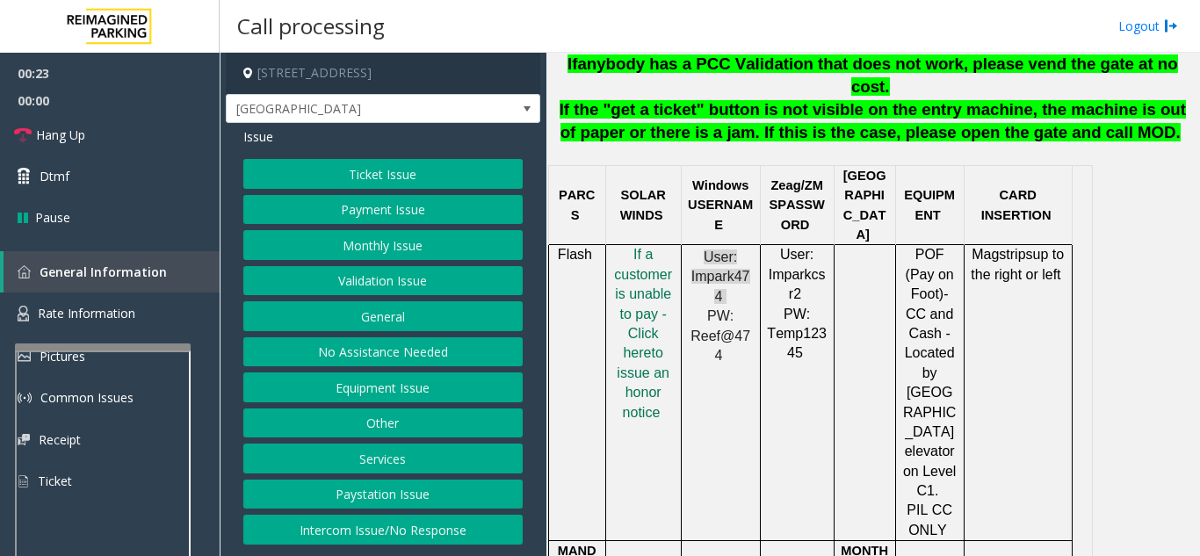
click at [405, 387] on button "Equipment Issue" at bounding box center [382, 388] width 279 height 30
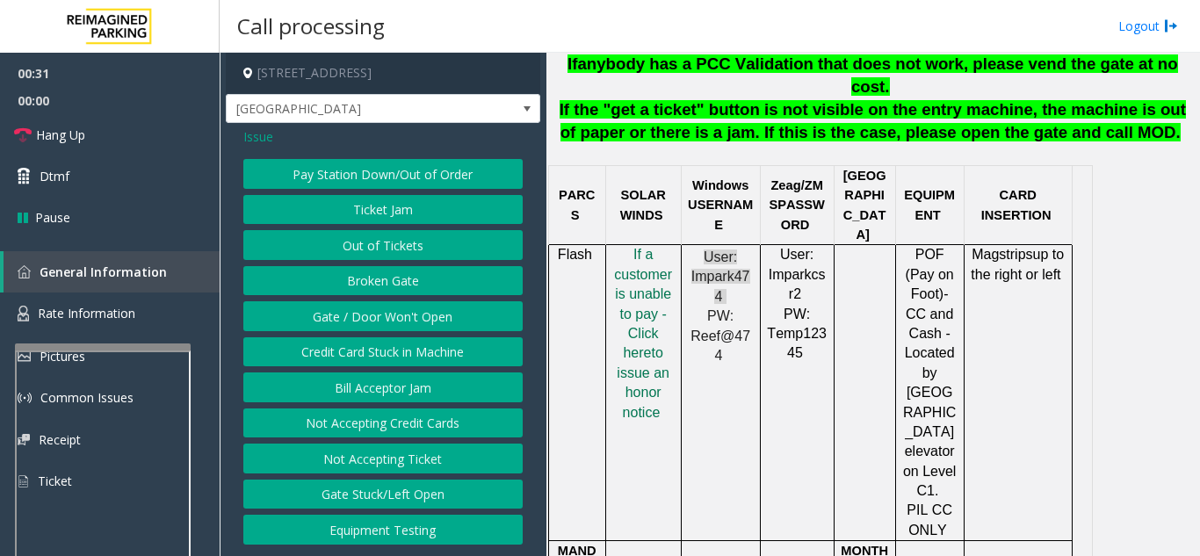
click at [405, 387] on button "Bill Acceptor Jam" at bounding box center [382, 388] width 279 height 30
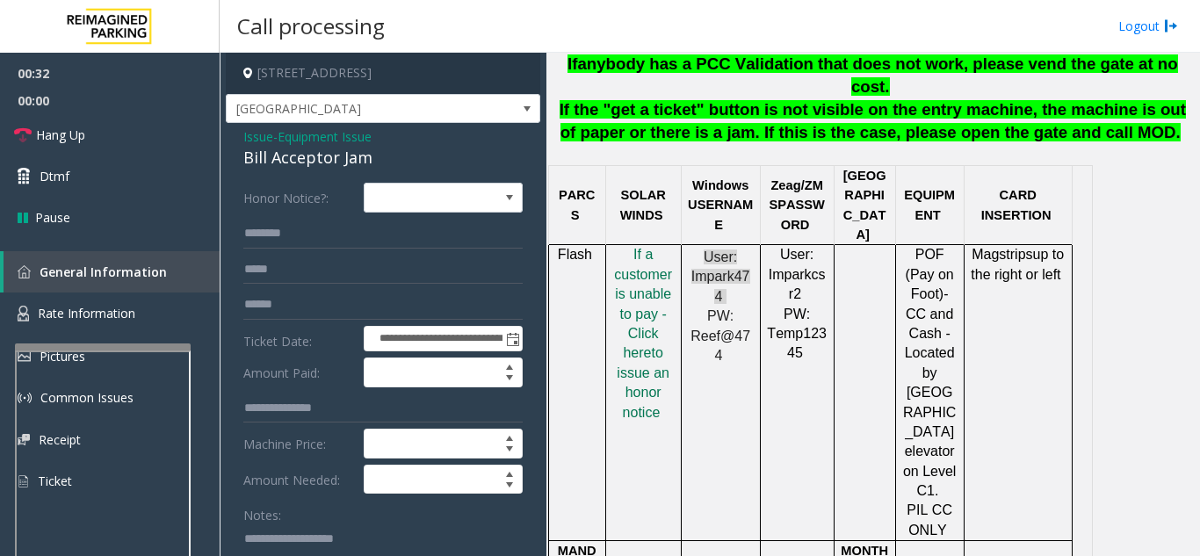
click at [249, 134] on span "Issue" at bounding box center [258, 136] width 30 height 18
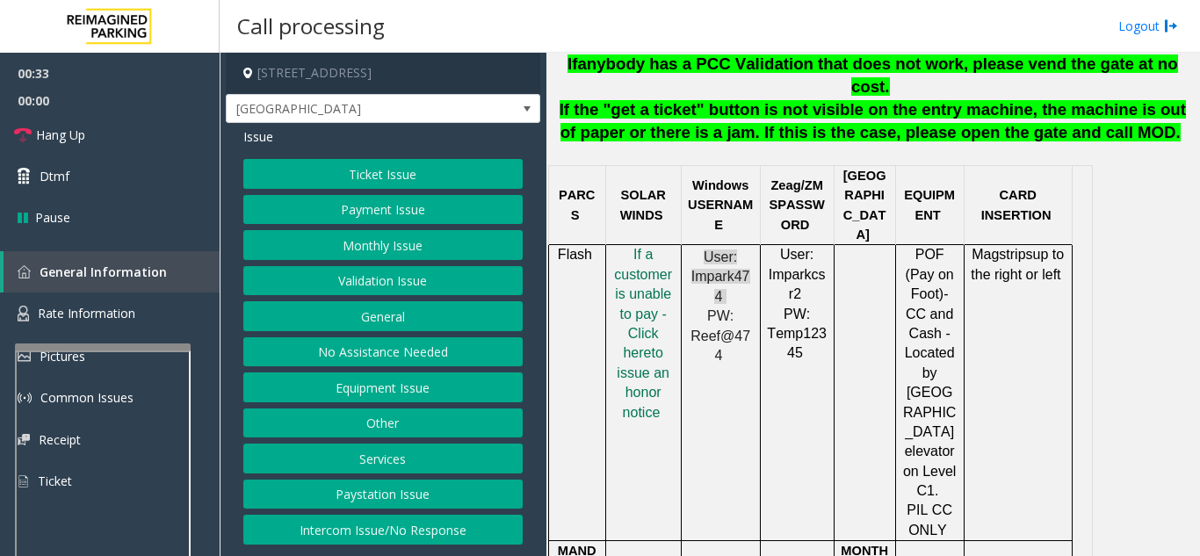
click at [416, 391] on button "Equipment Issue" at bounding box center [382, 388] width 279 height 30
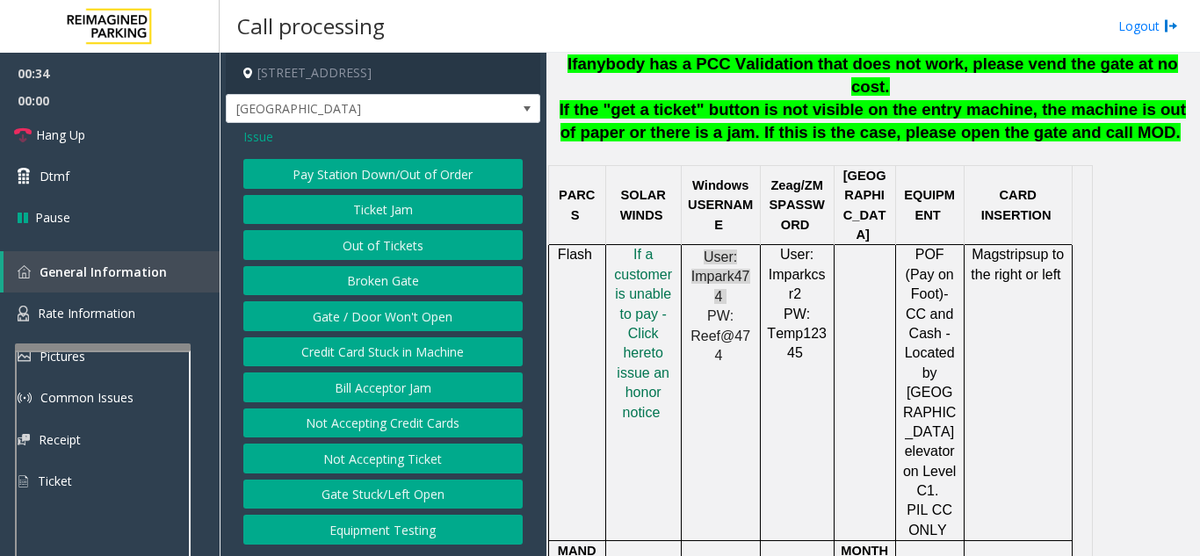
click at [415, 322] on button "Gate / Door Won't Open" at bounding box center [382, 316] width 279 height 30
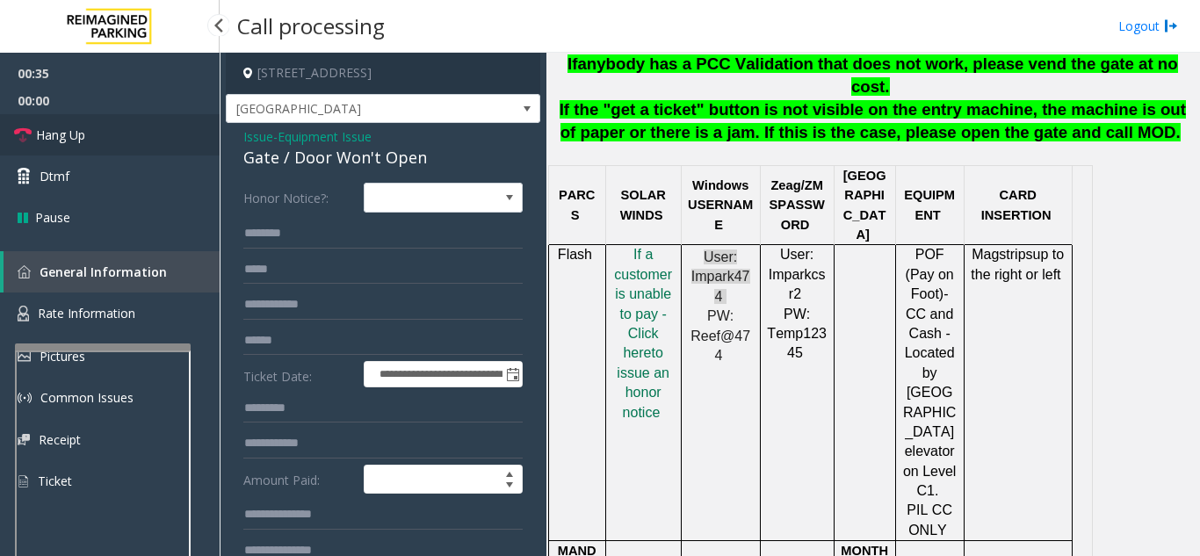
click at [112, 137] on link "Hang Up" at bounding box center [110, 134] width 220 height 41
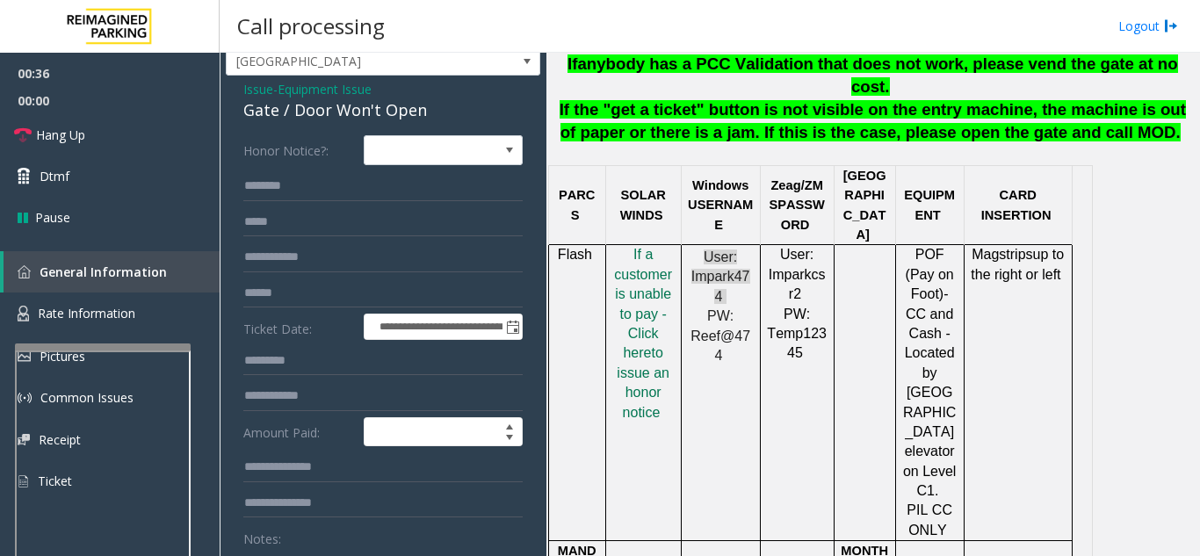
scroll to position [88, 0]
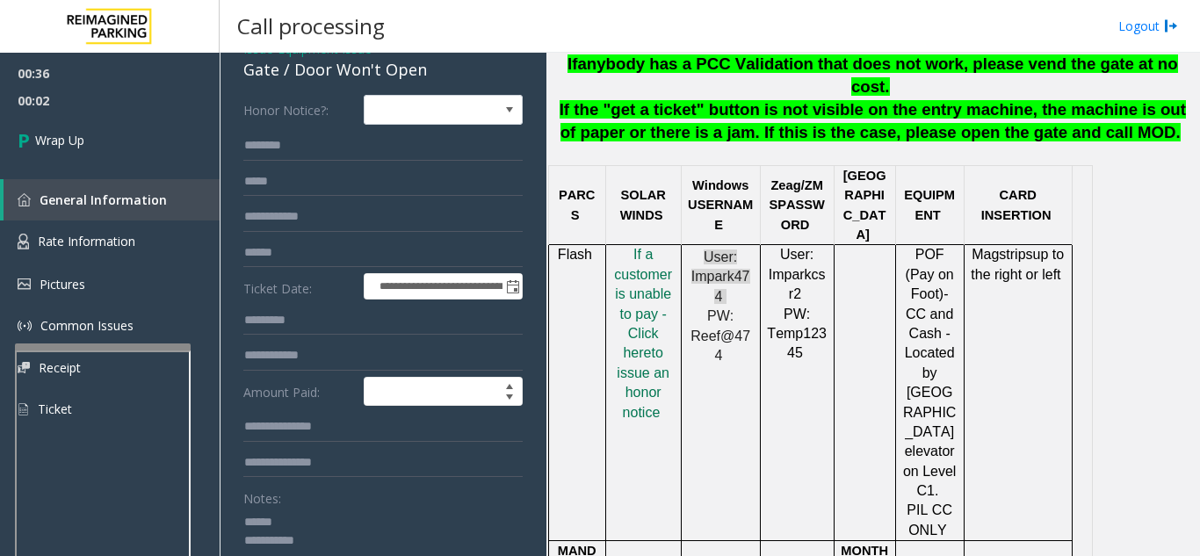
click at [329, 504] on div "Notes:" at bounding box center [382, 528] width 279 height 90
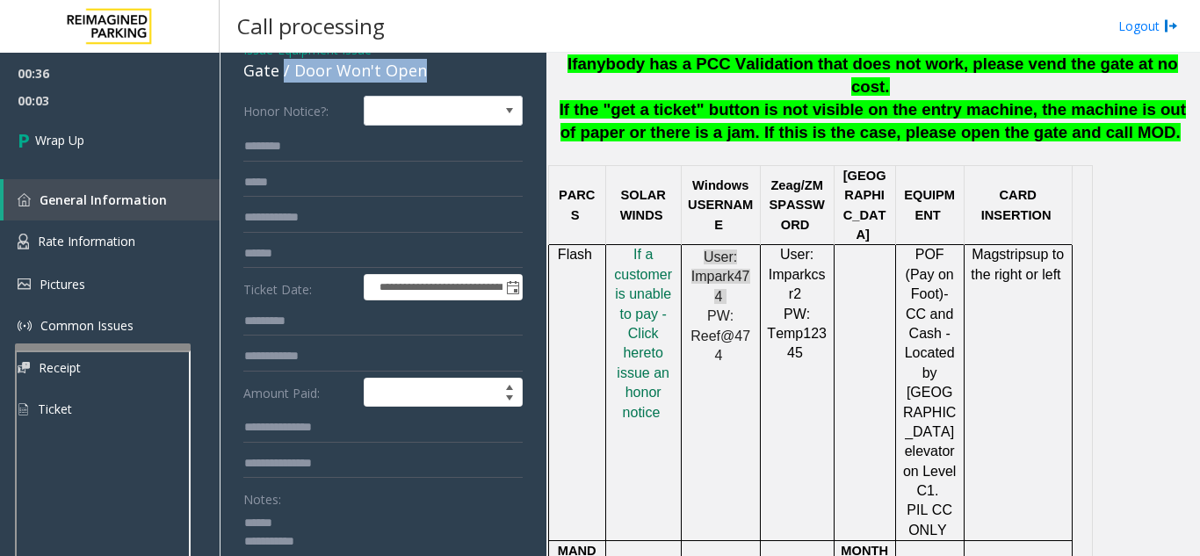
drag, startPoint x: 284, startPoint y: 69, endPoint x: 428, endPoint y: 78, distance: 144.4
click at [428, 78] on div "Gate / Door Won't Open" at bounding box center [382, 71] width 279 height 24
click at [400, 547] on textarea at bounding box center [376, 542] width 266 height 66
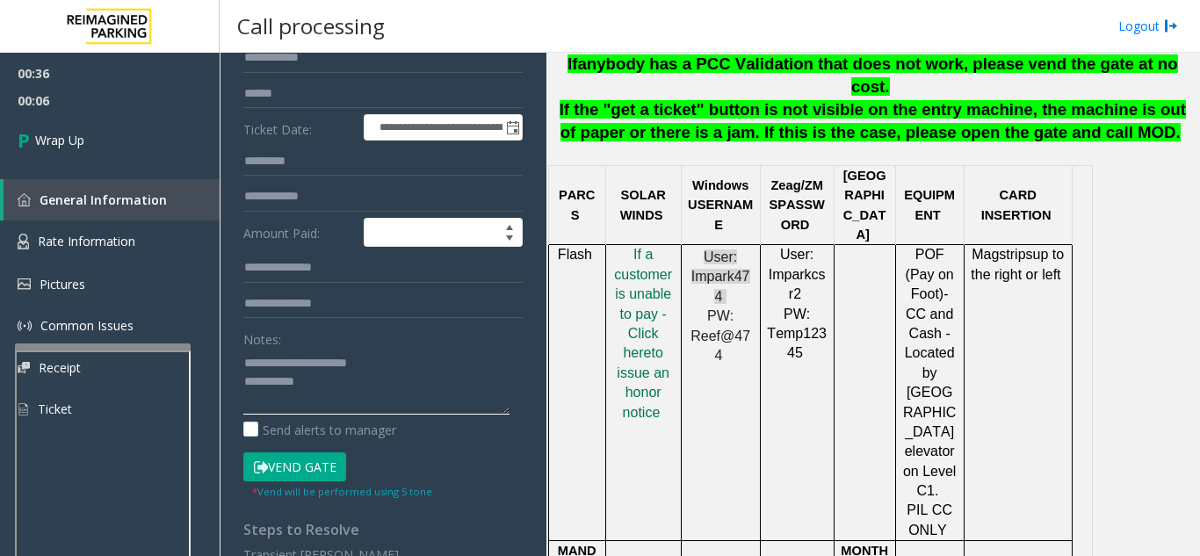
scroll to position [263, 0]
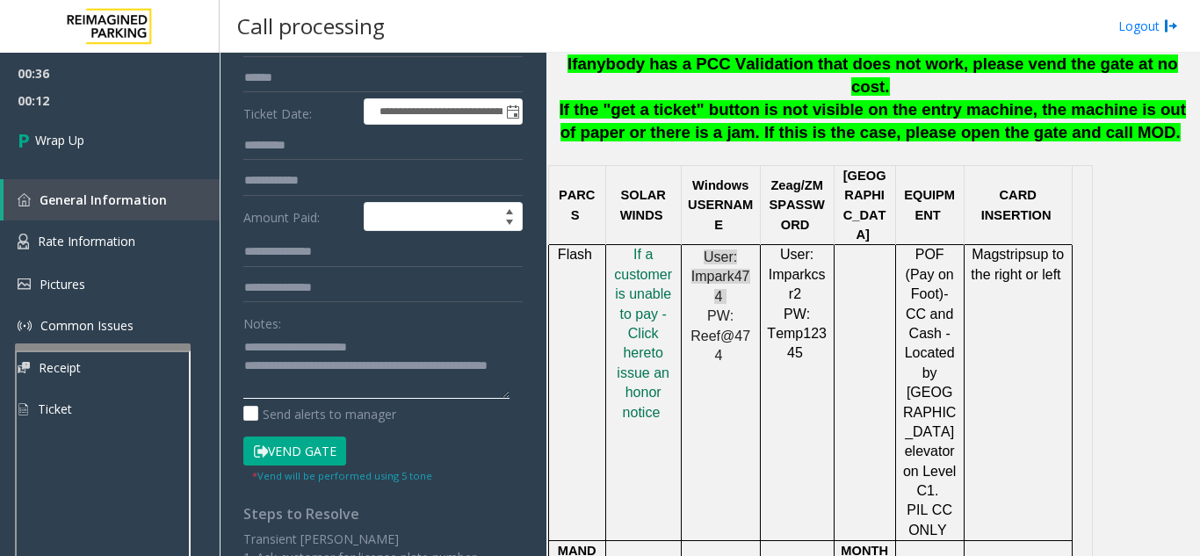
type textarea "**********"
click at [411, 329] on div "Notes:" at bounding box center [382, 353] width 279 height 90
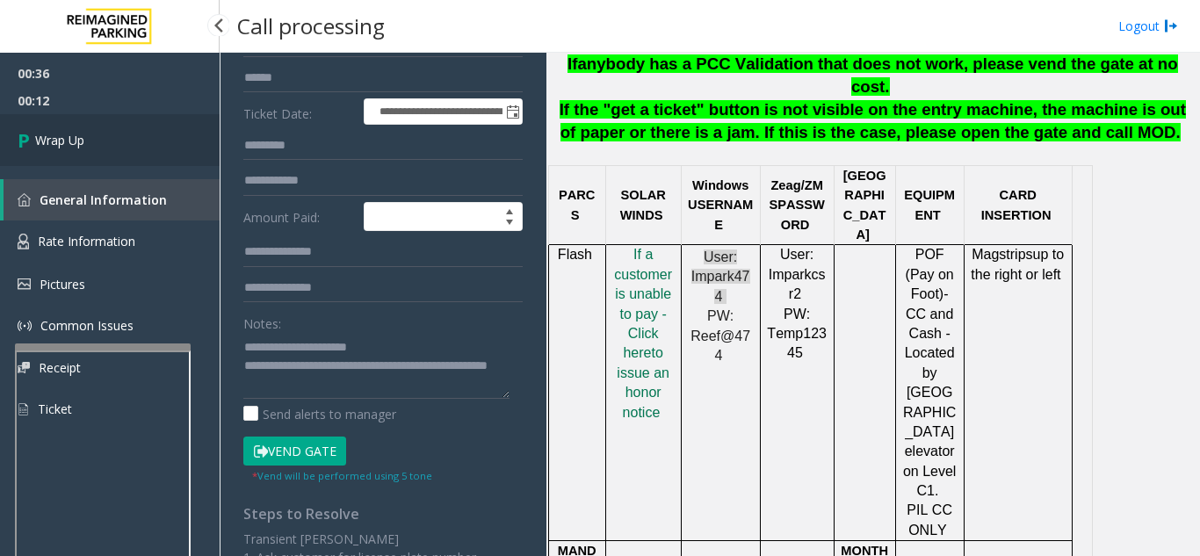
click at [127, 134] on link "Wrap Up" at bounding box center [110, 140] width 220 height 52
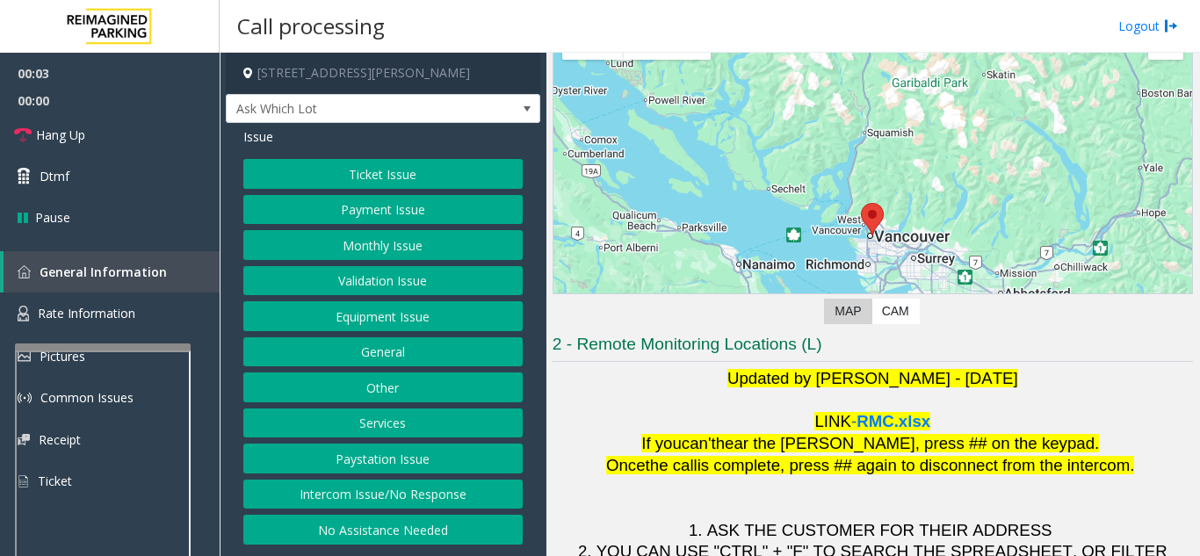
scroll to position [258, 0]
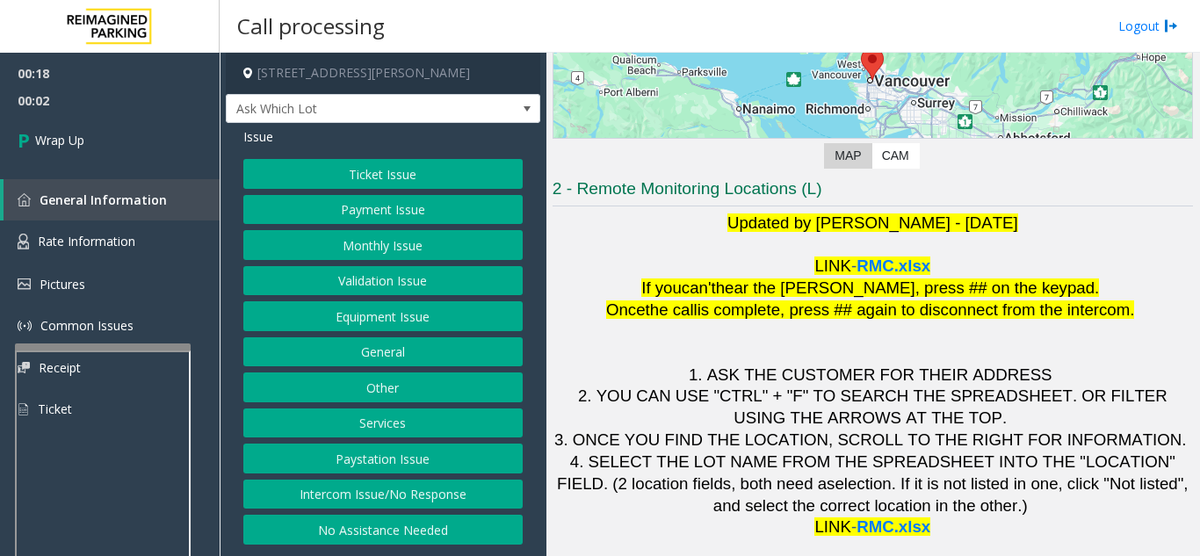
drag, startPoint x: 428, startPoint y: 502, endPoint x: 418, endPoint y: 442, distance: 60.5
click at [428, 494] on button "Intercom Issue/No Response" at bounding box center [382, 495] width 279 height 30
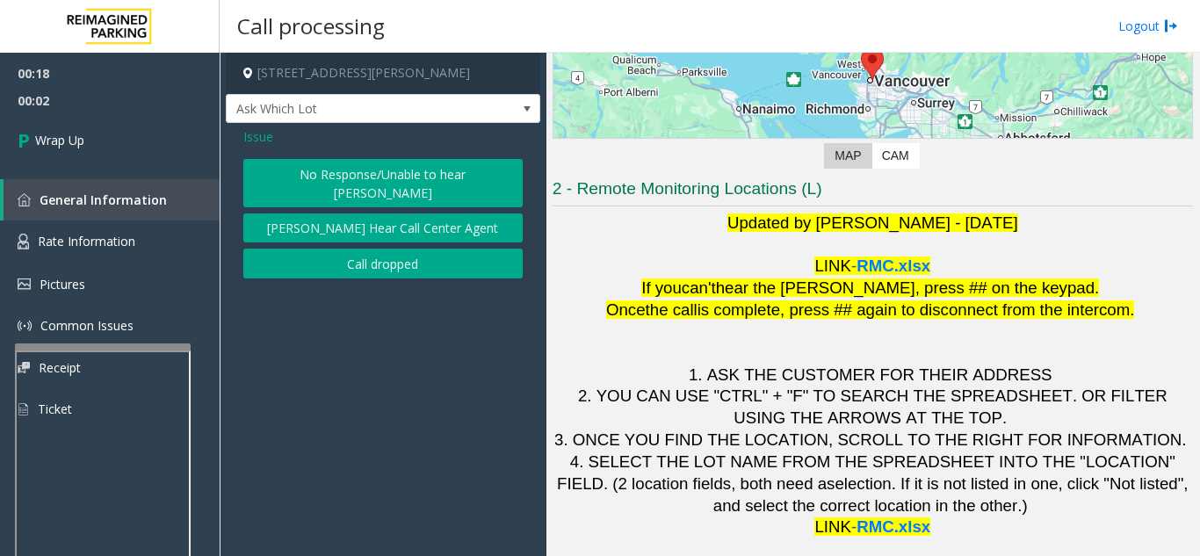
click at [402, 249] on button "Call dropped" at bounding box center [382, 264] width 279 height 30
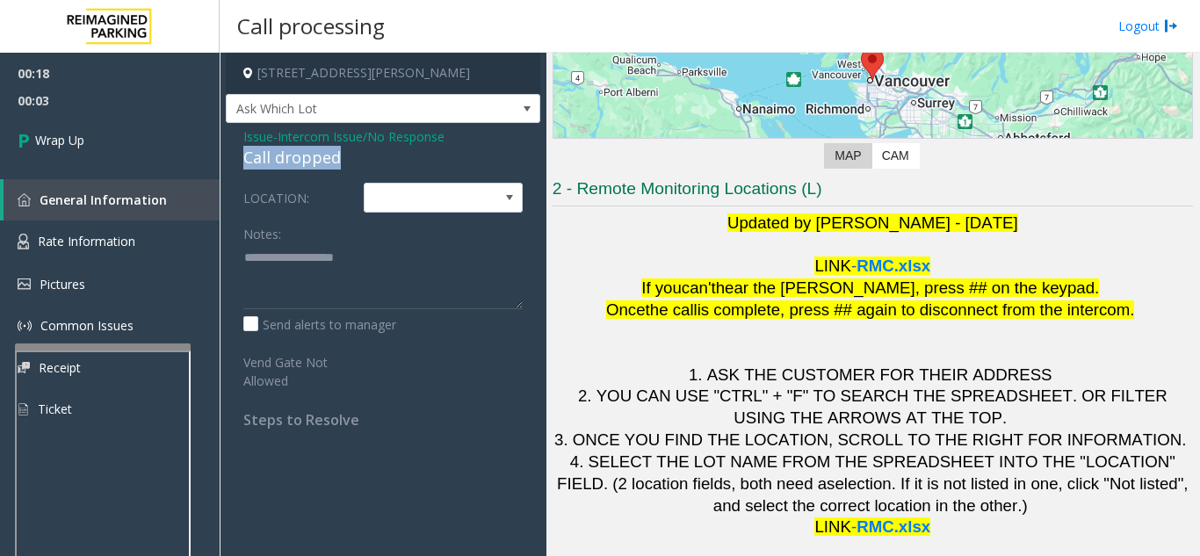
drag, startPoint x: 234, startPoint y: 151, endPoint x: 356, endPoint y: 156, distance: 122.2
click at [393, 156] on div "Issue - Intercom Issue/No Response Call dropped LOCATION: Notes: Send alerts to…" at bounding box center [383, 284] width 315 height 323
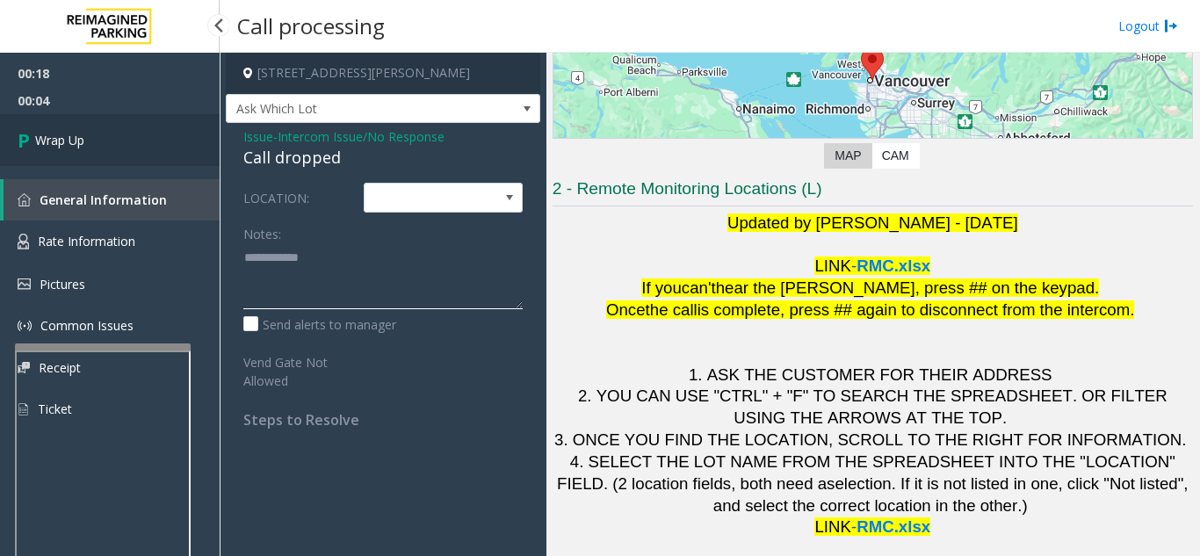
type textarea "**********"
click at [164, 149] on link "Wrap Up" at bounding box center [110, 140] width 220 height 52
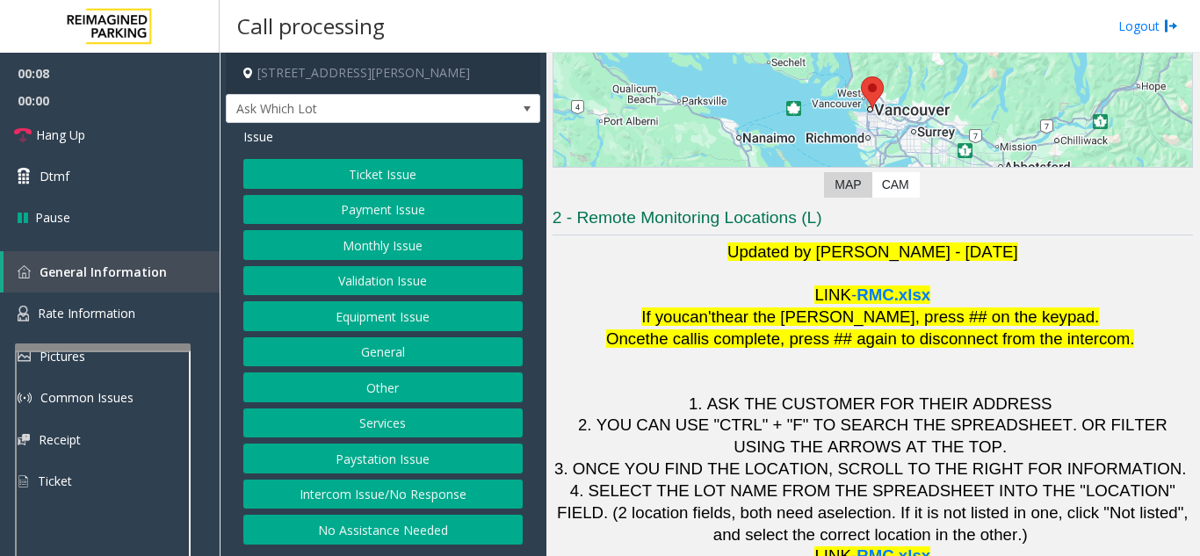
scroll to position [258, 0]
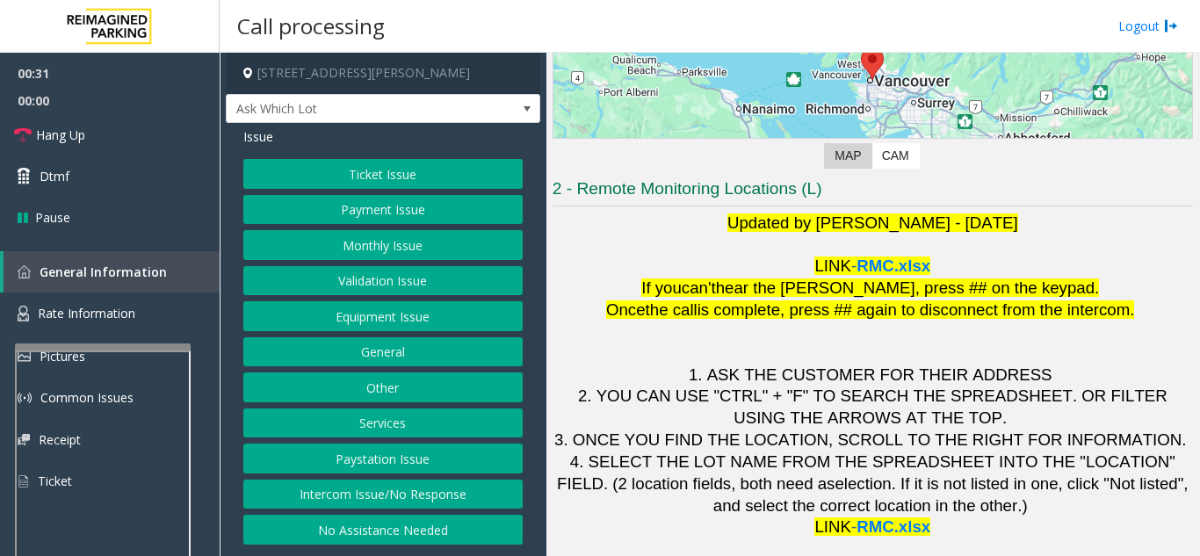
click at [448, 323] on button "Equipment Issue" at bounding box center [382, 316] width 279 height 30
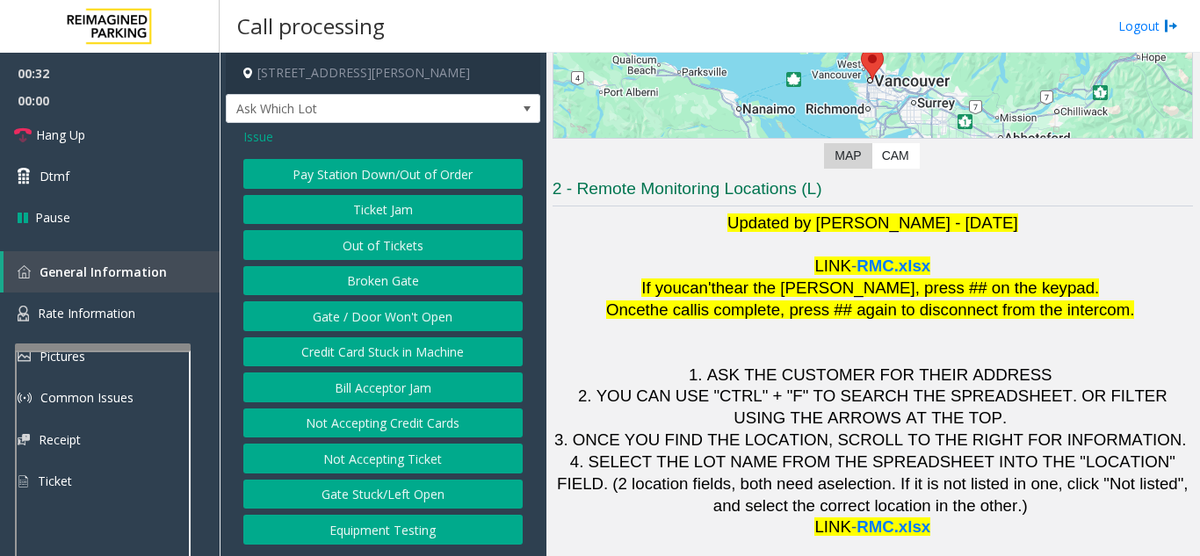
click at [447, 323] on button "Gate / Door Won't Open" at bounding box center [382, 316] width 279 height 30
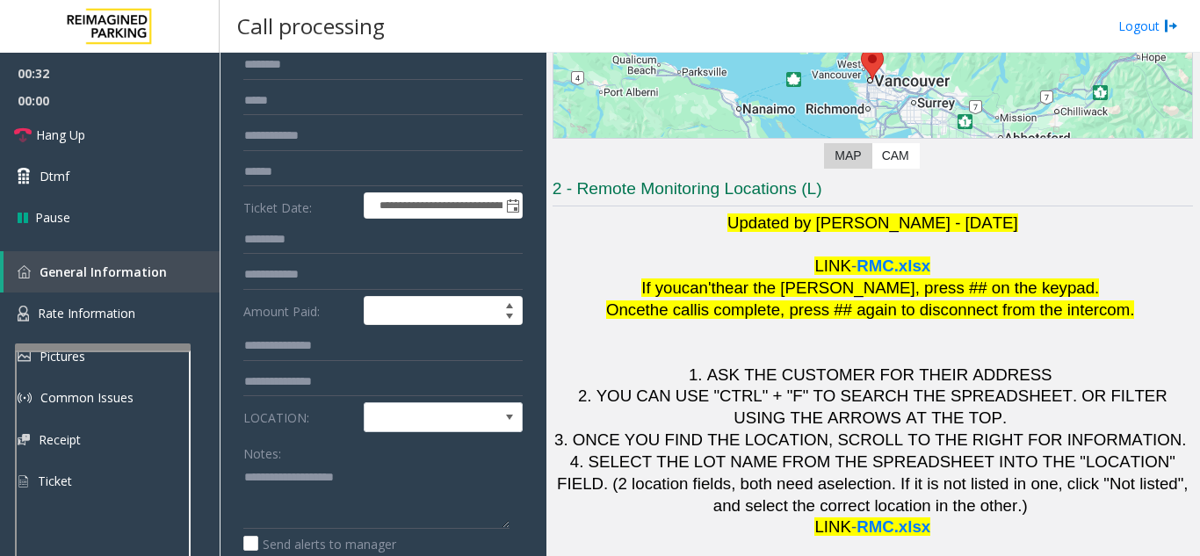
scroll to position [176, 0]
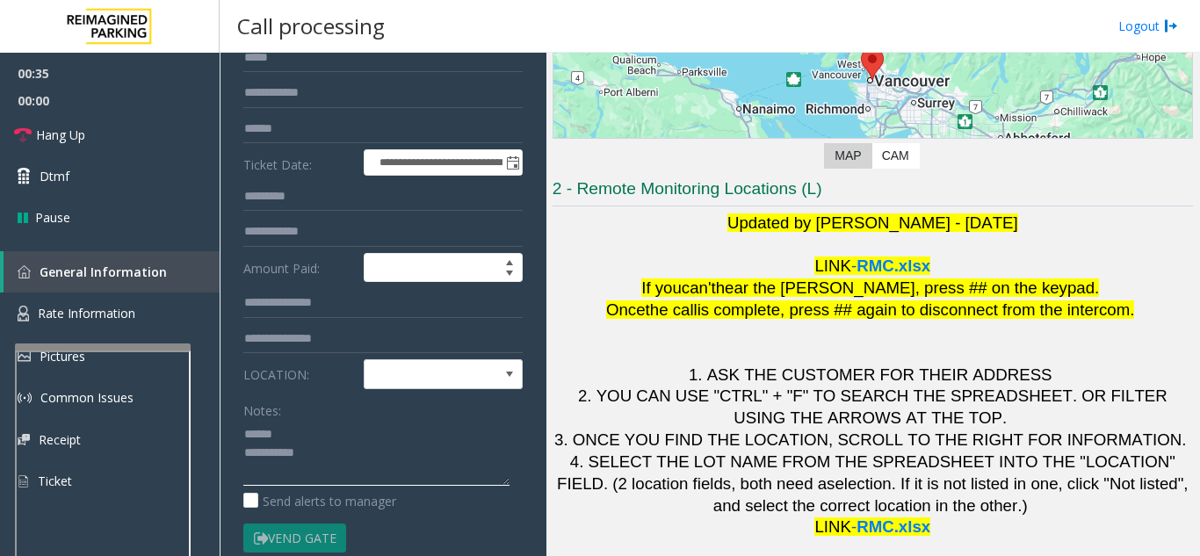
click at [279, 423] on textarea at bounding box center [376, 453] width 266 height 66
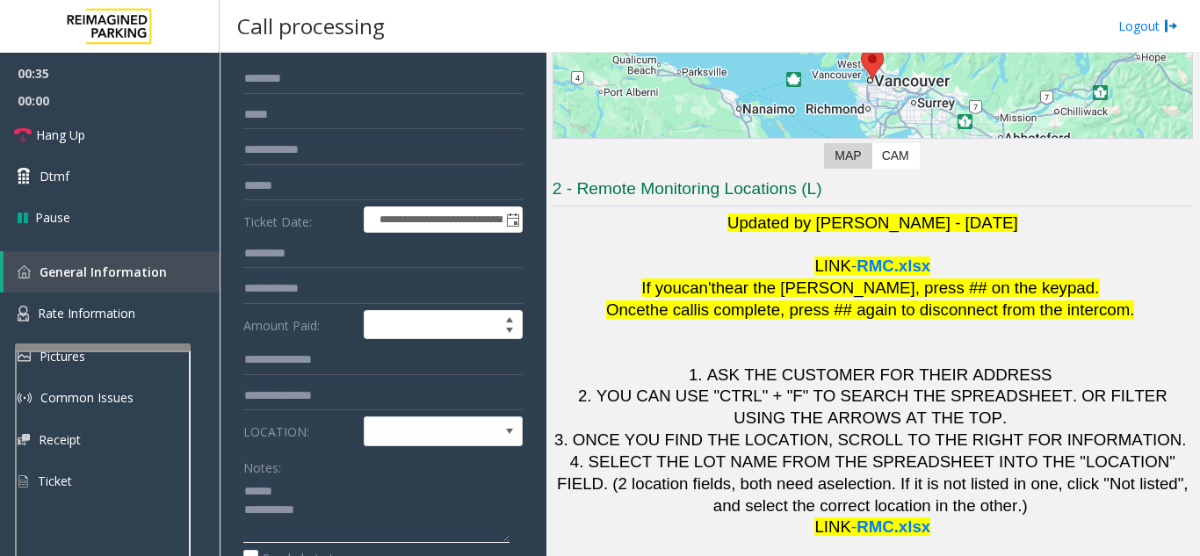
scroll to position [88, 0]
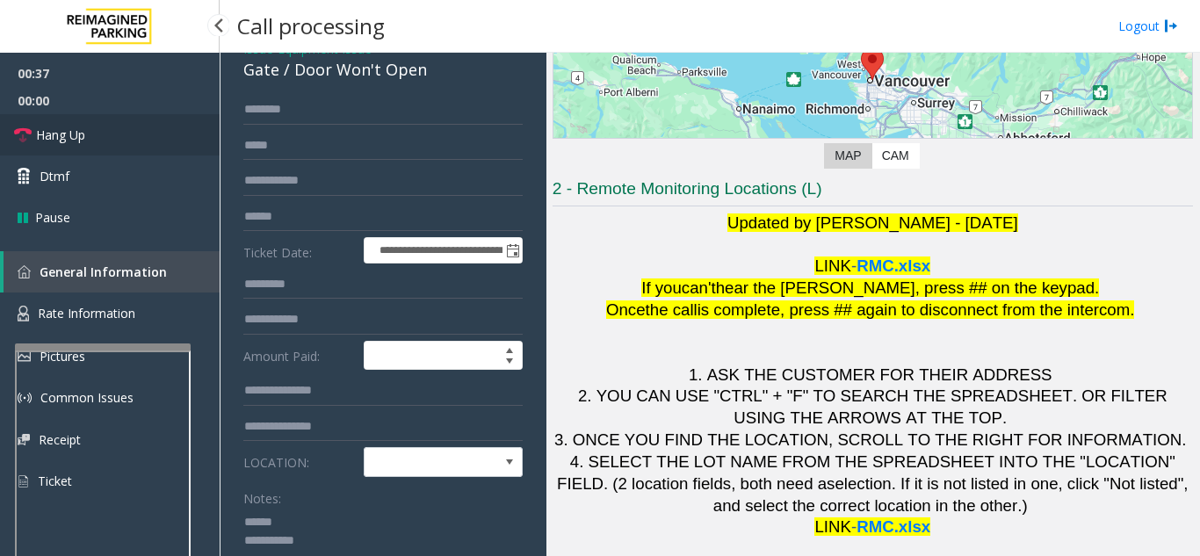
drag, startPoint x: 133, startPoint y: 128, endPoint x: 171, endPoint y: 120, distance: 39.5
click at [133, 128] on link "Hang Up" at bounding box center [110, 134] width 220 height 41
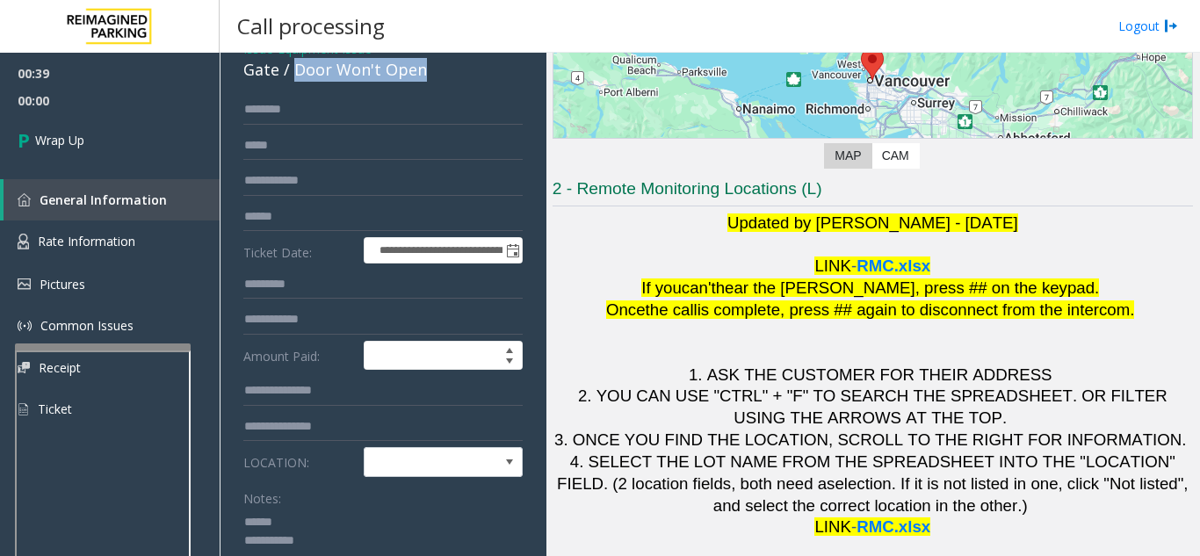
drag, startPoint x: 293, startPoint y: 68, endPoint x: 431, endPoint y: 72, distance: 138.0
click at [431, 72] on div "Gate / Door Won't Open" at bounding box center [382, 70] width 279 height 24
click at [373, 535] on textarea at bounding box center [376, 541] width 266 height 66
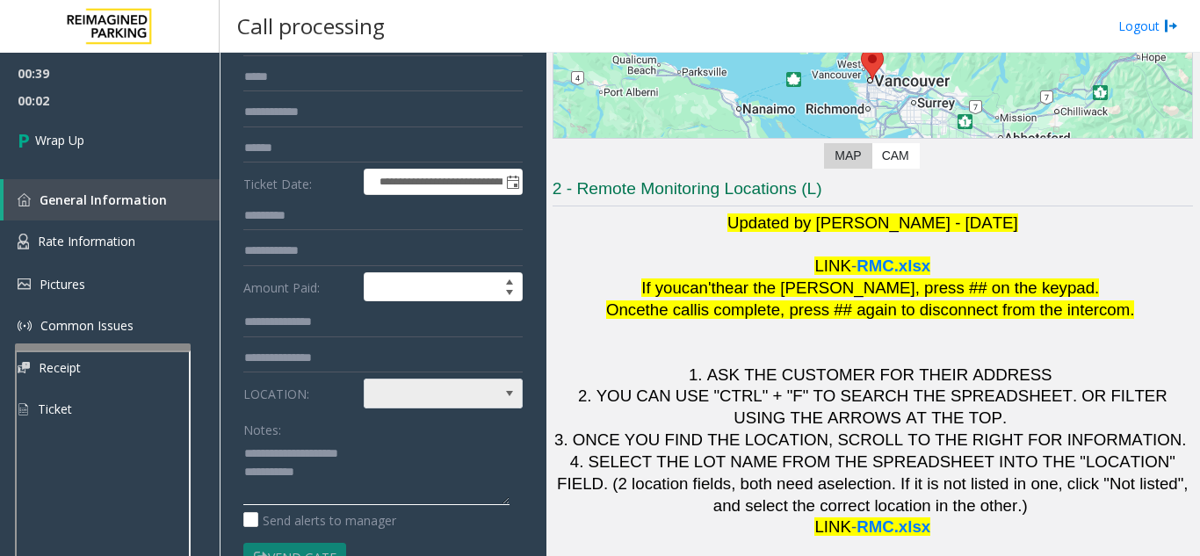
scroll to position [176, 0]
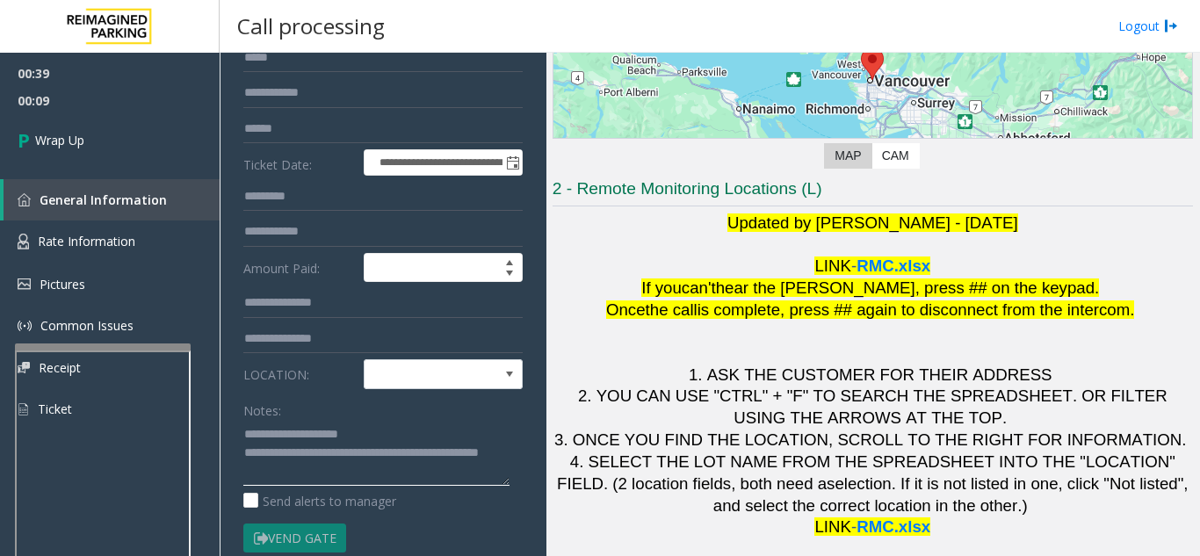
type textarea "**********"
click at [353, 409] on div "Notes:" at bounding box center [382, 440] width 279 height 90
click at [144, 150] on link "Wrap Up" at bounding box center [110, 140] width 220 height 52
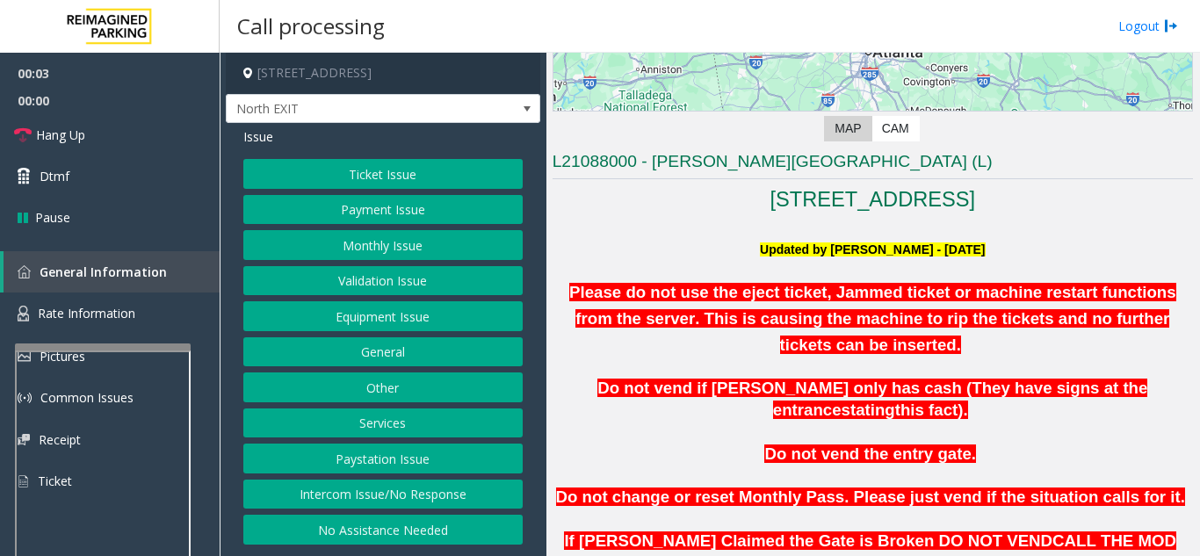
scroll to position [351, 0]
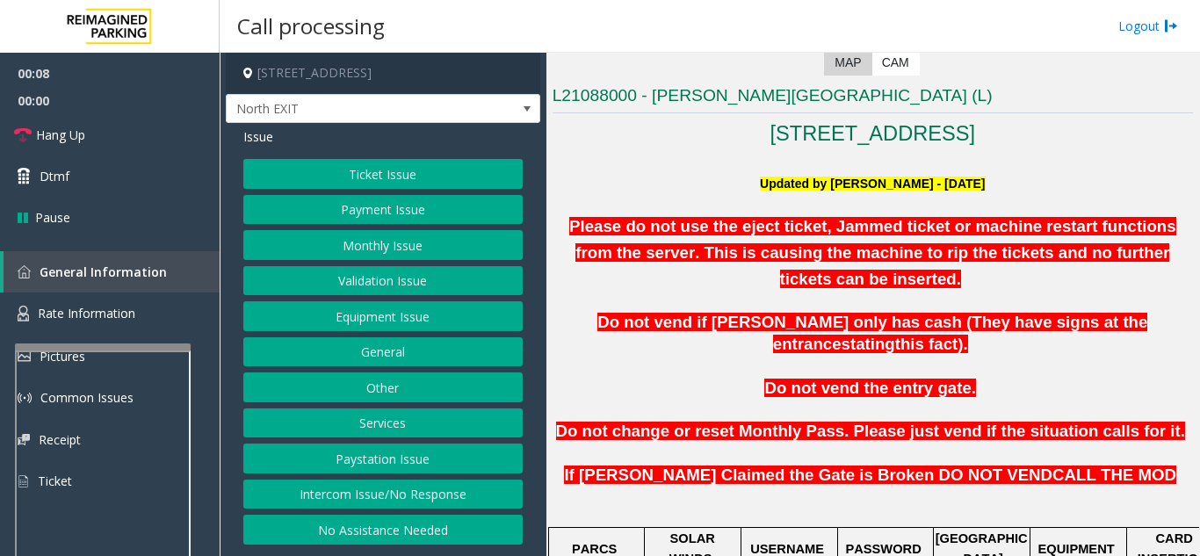
click at [451, 496] on button "Intercom Issue/No Response" at bounding box center [382, 495] width 279 height 30
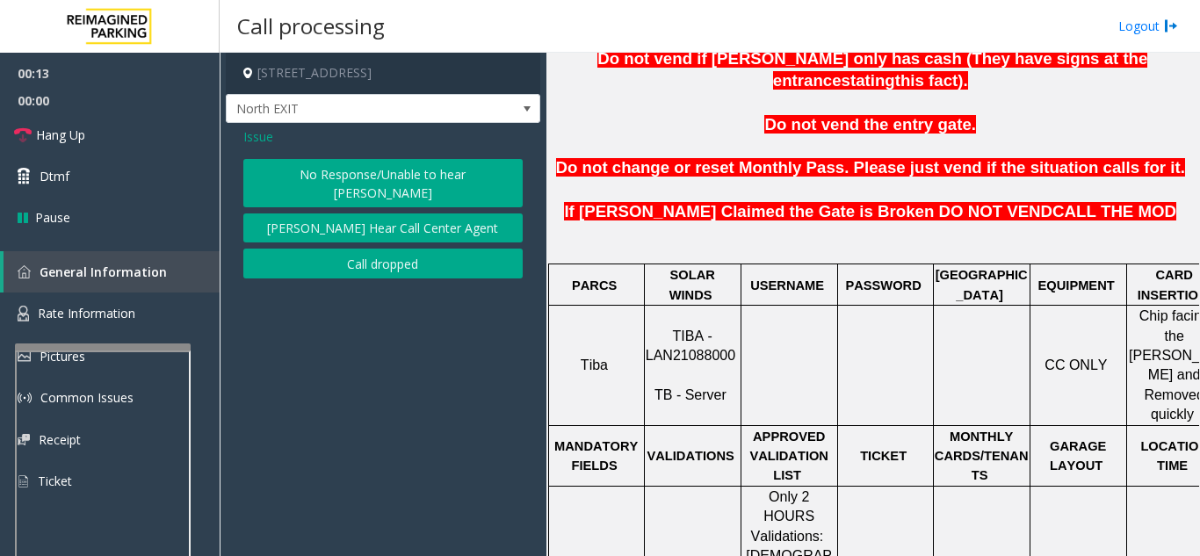
scroll to position [527, 0]
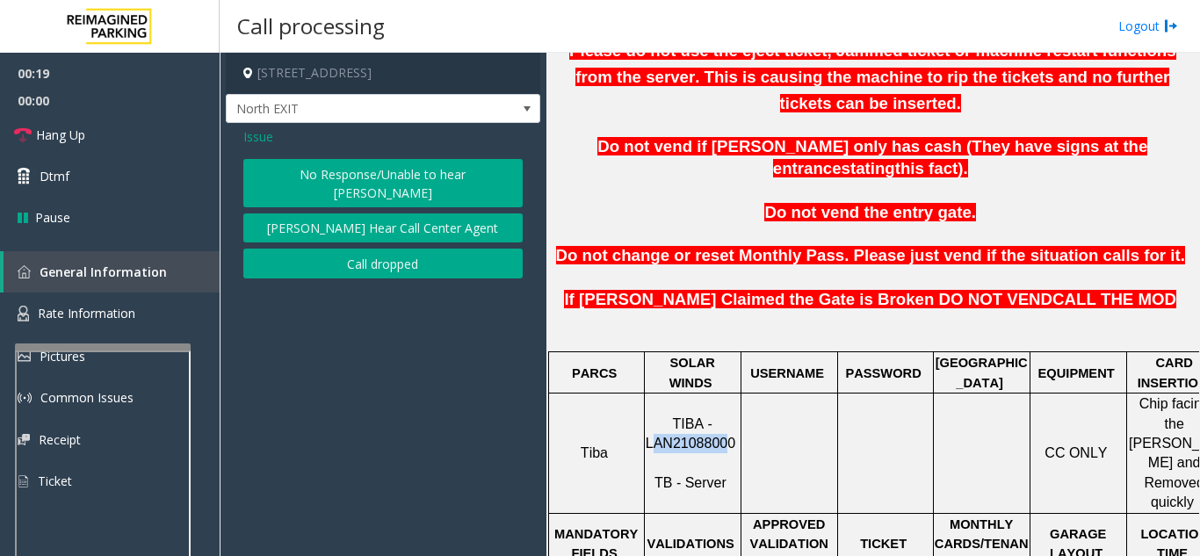
drag, startPoint x: 716, startPoint y: 376, endPoint x: 761, endPoint y: 391, distance: 47.2
click at [668, 416] on span "TIBA - LAN21088000" at bounding box center [691, 433] width 90 height 34
drag, startPoint x: 775, startPoint y: 390, endPoint x: 743, endPoint y: 387, distance: 31.8
click at [769, 444] on p at bounding box center [789, 453] width 94 height 19
drag, startPoint x: 736, startPoint y: 381, endPoint x: 655, endPoint y: 382, distance: 81.7
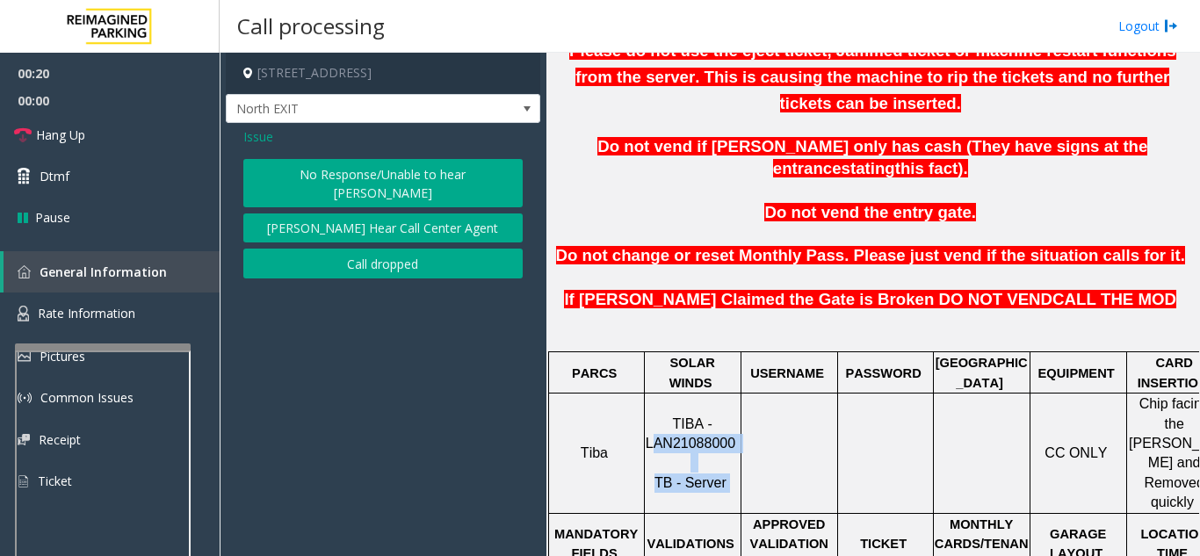
click at [655, 394] on tr "Tiba TIBA - LAN21088000 TB - Server CC ONLY Chip facing the [PERSON_NAME] and R…" at bounding box center [885, 453] width 674 height 119
click at [772, 444] on p at bounding box center [789, 453] width 94 height 19
drag, startPoint x: 733, startPoint y: 375, endPoint x: 650, endPoint y: 380, distance: 82.8
click at [650, 415] on p "TIBA - LAN21088000 TB - Server" at bounding box center [693, 454] width 94 height 79
click at [363, 218] on button "[PERSON_NAME] Hear Call Center Agent" at bounding box center [382, 228] width 279 height 30
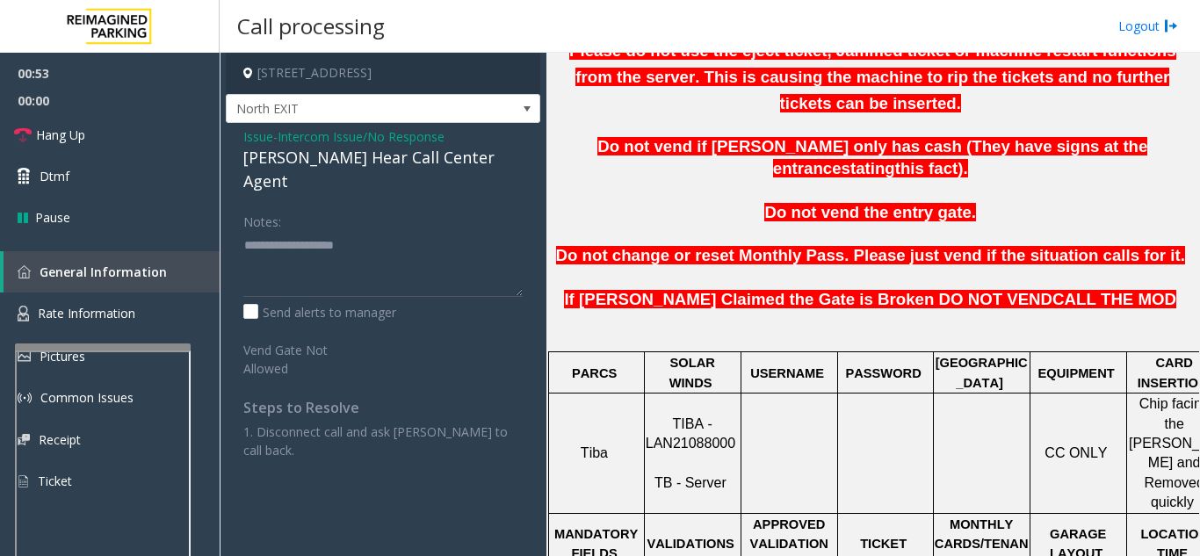
click at [338, 158] on div "[PERSON_NAME] Hear Call Center Agent" at bounding box center [382, 169] width 279 height 47
click at [300, 165] on div "[PERSON_NAME] Hear Call Center Agent" at bounding box center [382, 169] width 279 height 47
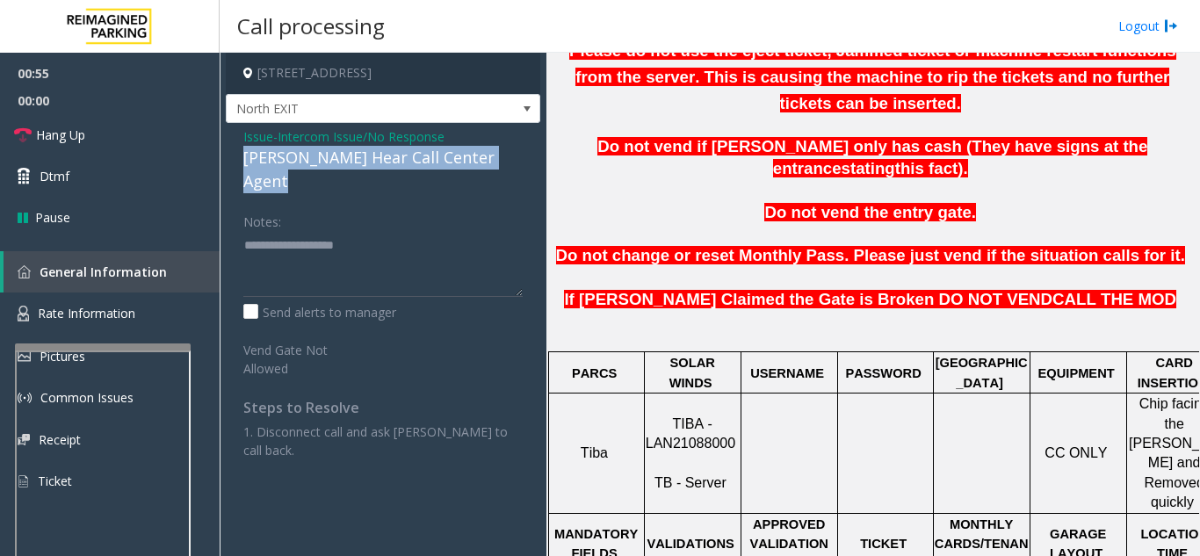
drag, startPoint x: 234, startPoint y: 151, endPoint x: 532, endPoint y: 161, distance: 298.9
click at [532, 161] on div "Issue - Intercom Issue/No Response [PERSON_NAME] Hear Call Center Agent Notes: …" at bounding box center [383, 309] width 315 height 373
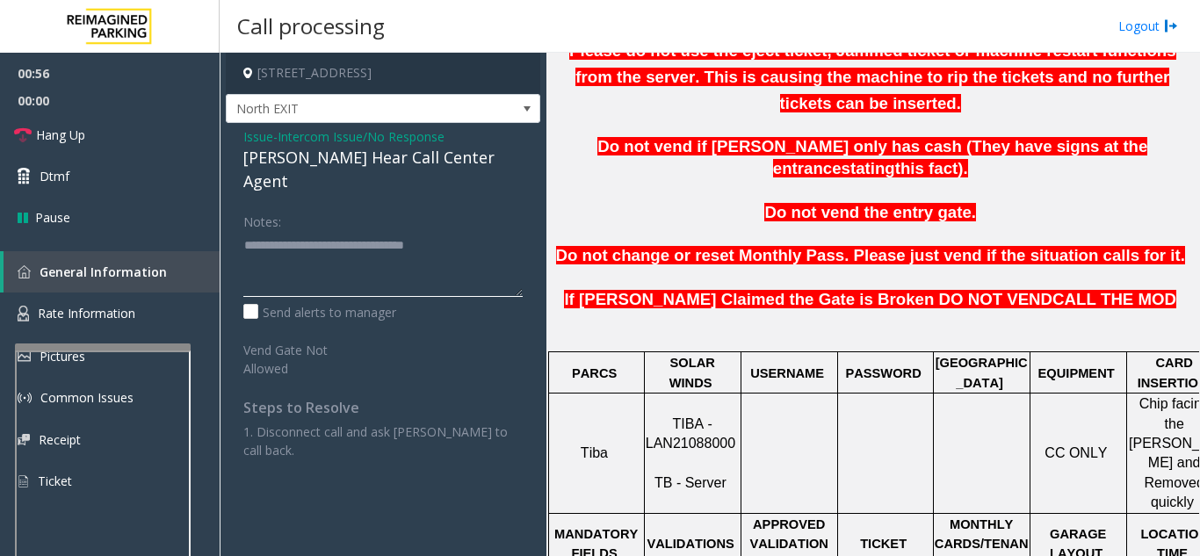
type textarea "**********"
click at [483, 206] on div "Notes:" at bounding box center [382, 251] width 279 height 90
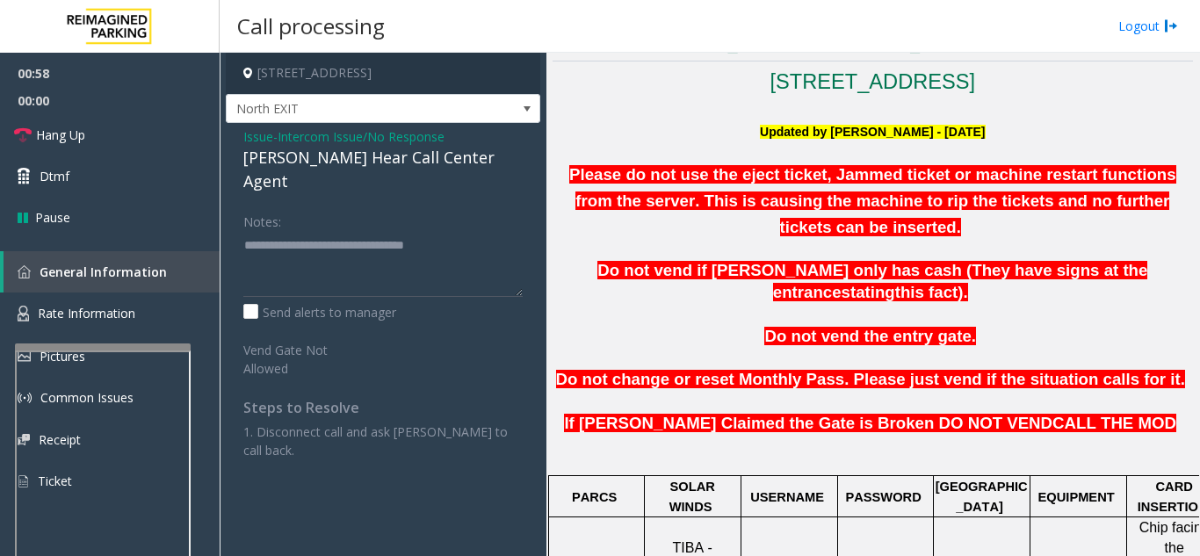
scroll to position [176, 0]
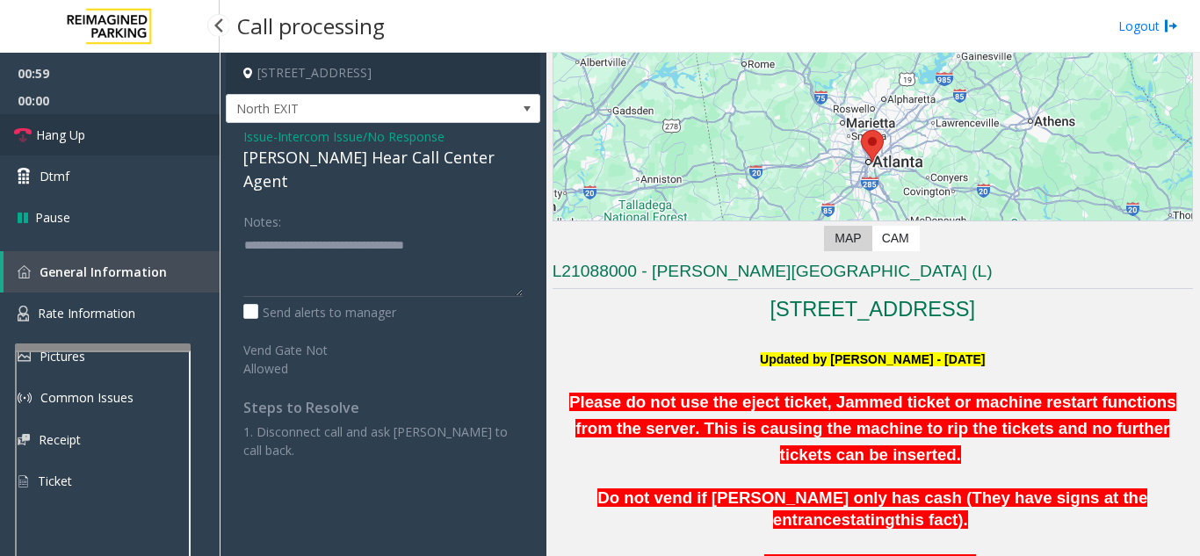
click at [99, 137] on link "Hang Up" at bounding box center [110, 134] width 220 height 41
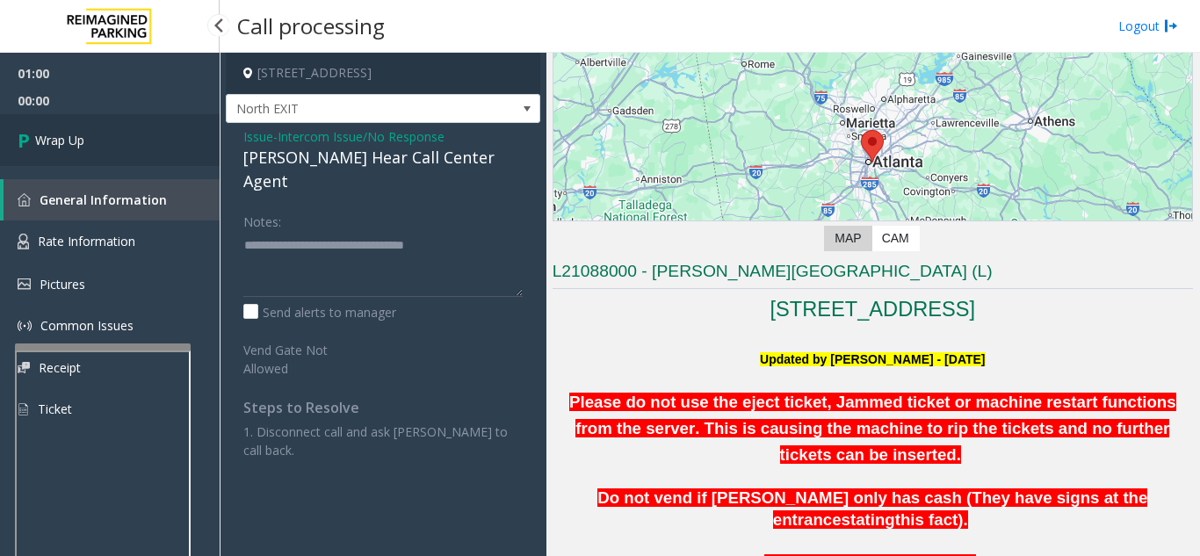
click at [98, 135] on link "Wrap Up" at bounding box center [110, 140] width 220 height 52
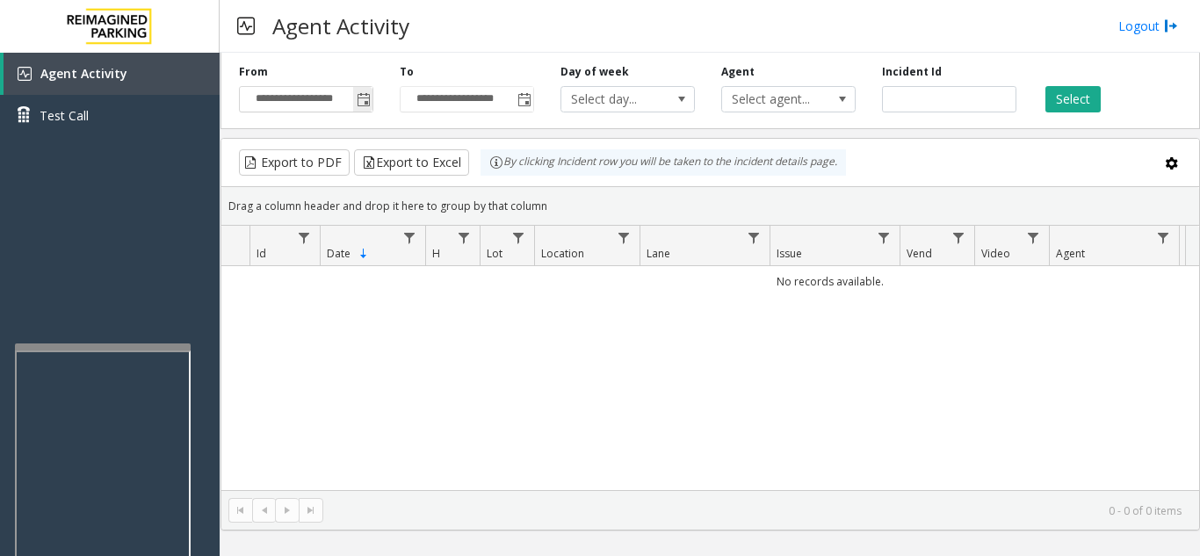
click at [368, 98] on span "Toggle popup" at bounding box center [364, 100] width 14 height 14
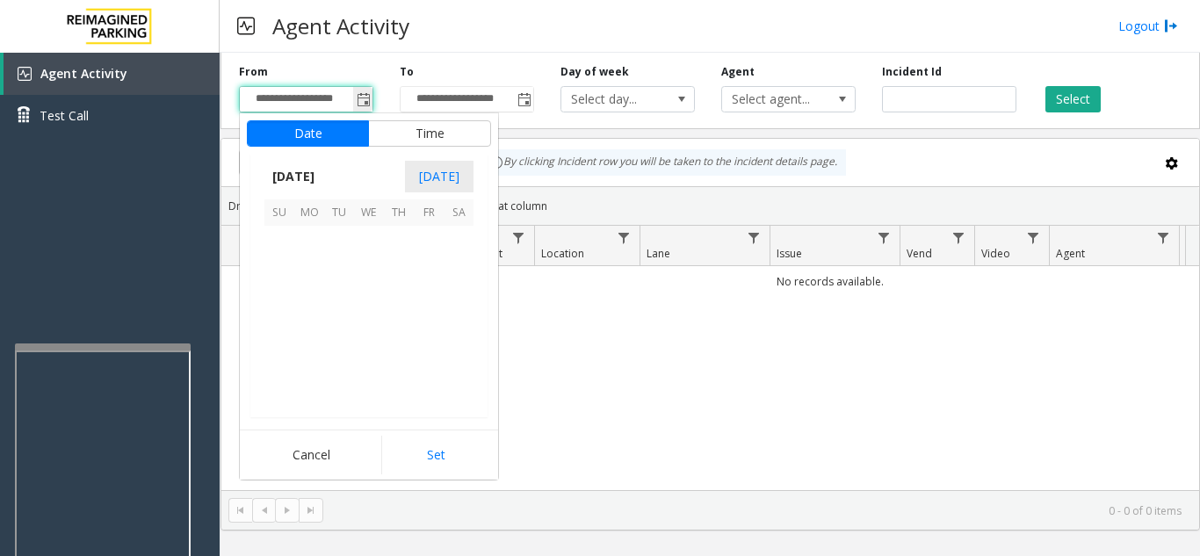
scroll to position [315541, 0]
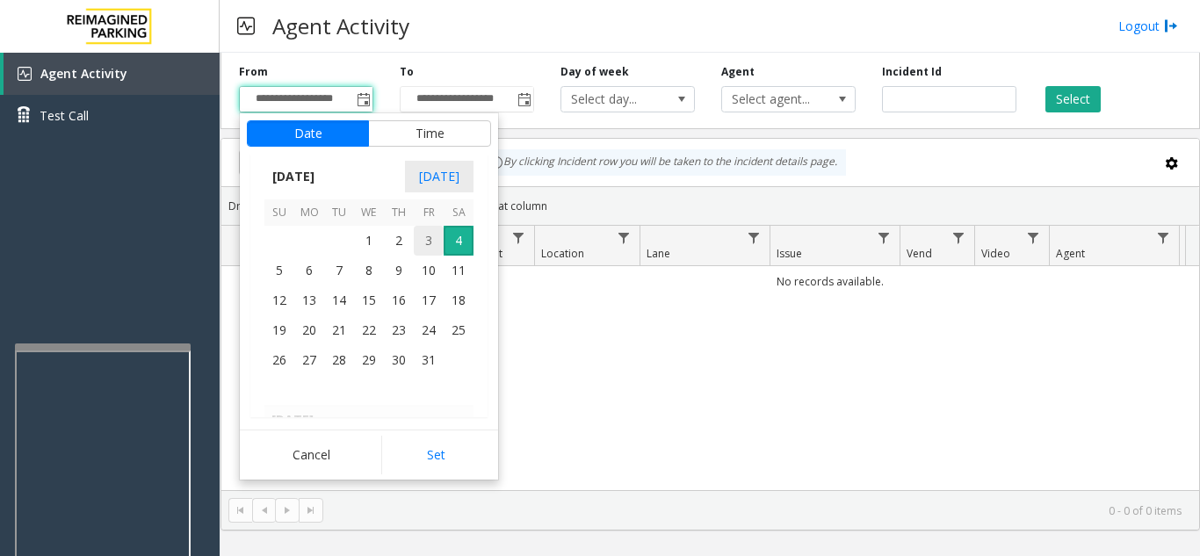
click at [423, 239] on span "3" at bounding box center [429, 241] width 30 height 30
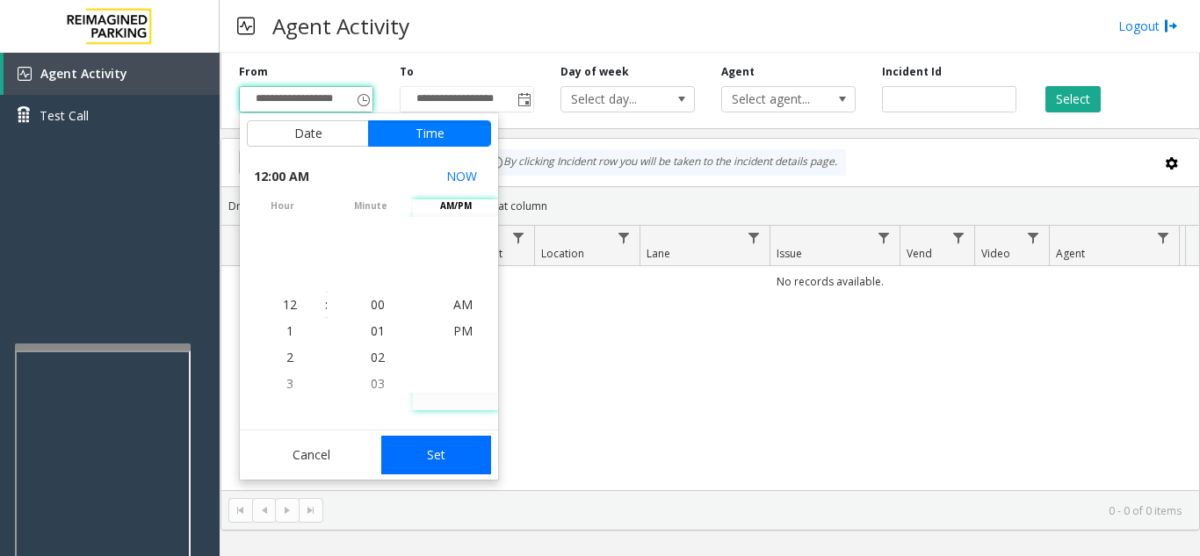
click at [464, 448] on button "Set" at bounding box center [436, 455] width 111 height 39
type input "**********"
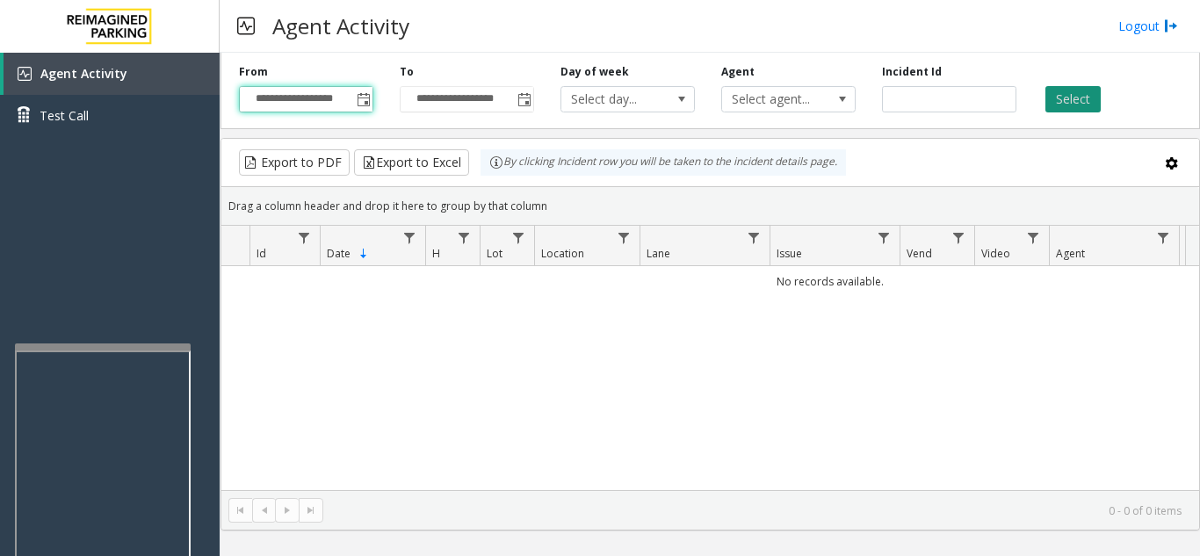
click at [1063, 93] on button "Select" at bounding box center [1073, 99] width 55 height 26
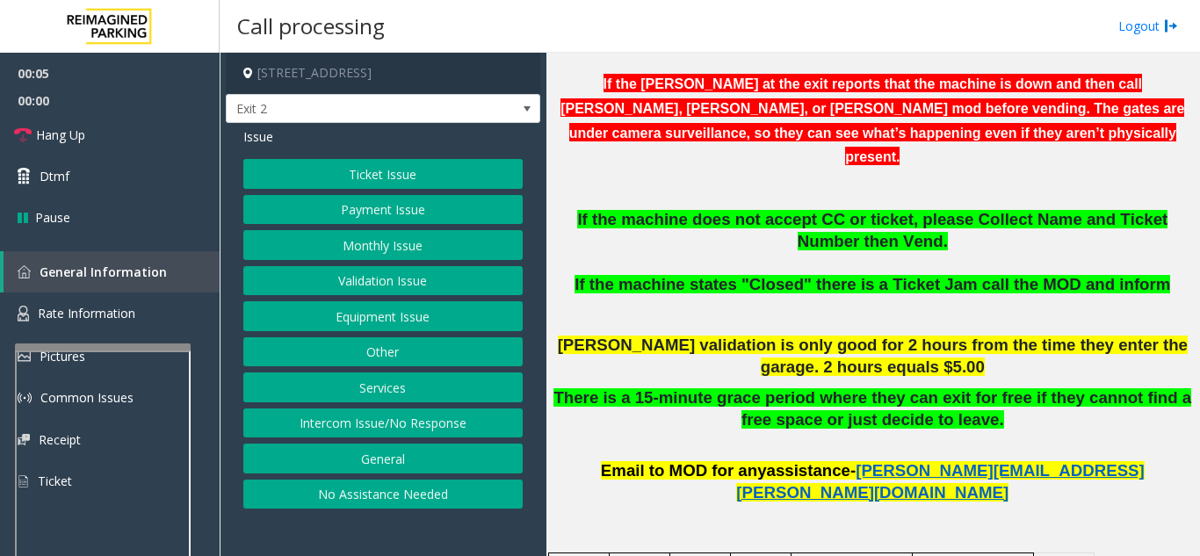
scroll to position [703, 0]
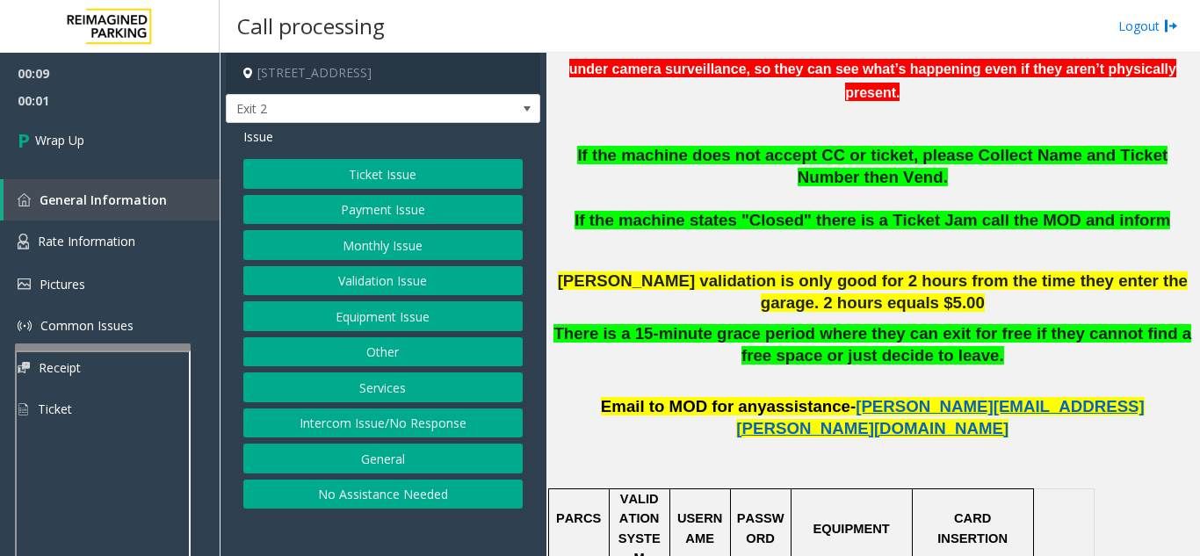
click at [369, 415] on button "Intercom Issue/No Response" at bounding box center [382, 424] width 279 height 30
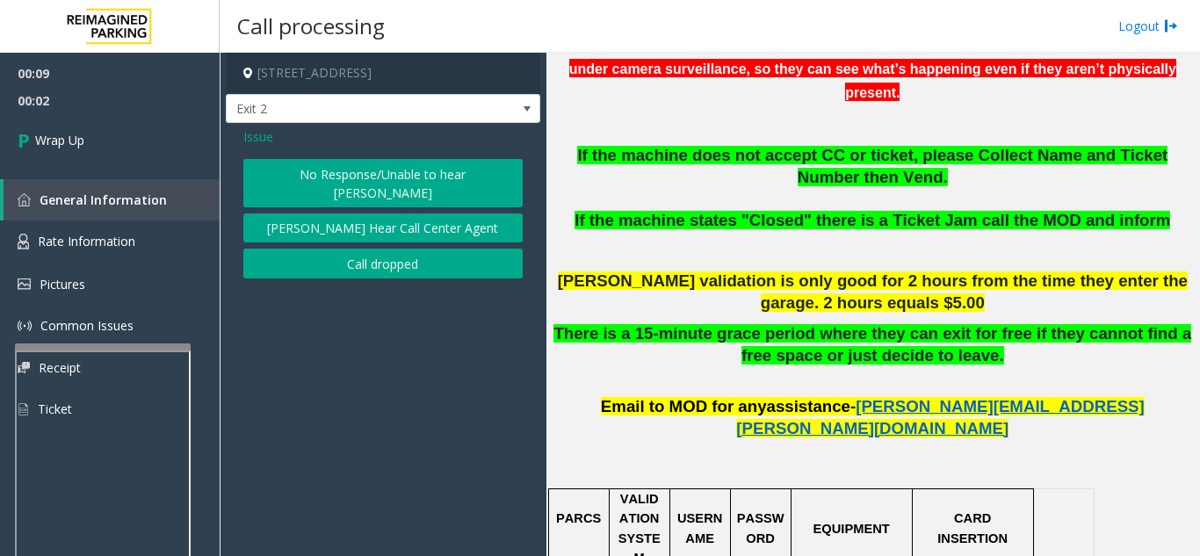
click at [367, 249] on button "Call dropped" at bounding box center [382, 264] width 279 height 30
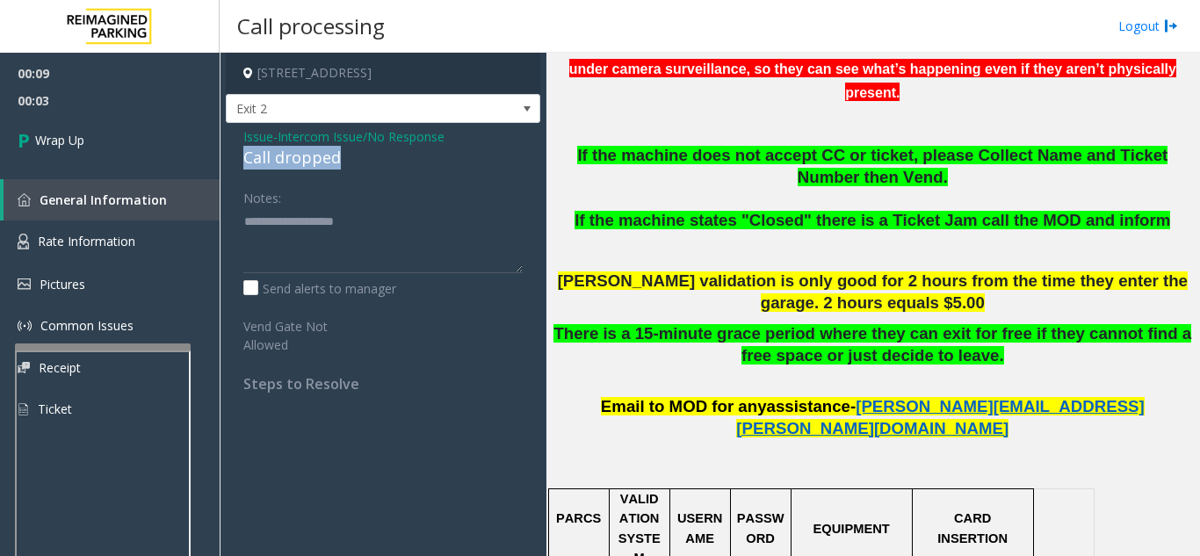
drag, startPoint x: 228, startPoint y: 156, endPoint x: 373, endPoint y: 159, distance: 145.9
click at [373, 159] on div "Issue - Intercom Issue/No Response Call dropped Notes: Send alerts to manager V…" at bounding box center [383, 266] width 315 height 287
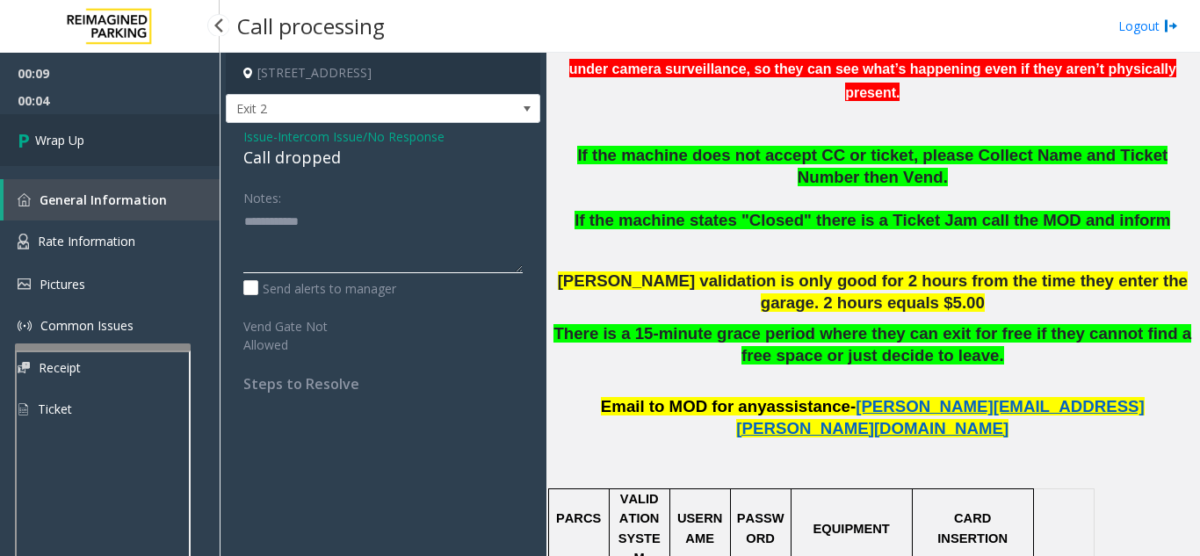
type textarea "**********"
click at [145, 163] on link "Wrap Up" at bounding box center [110, 140] width 220 height 52
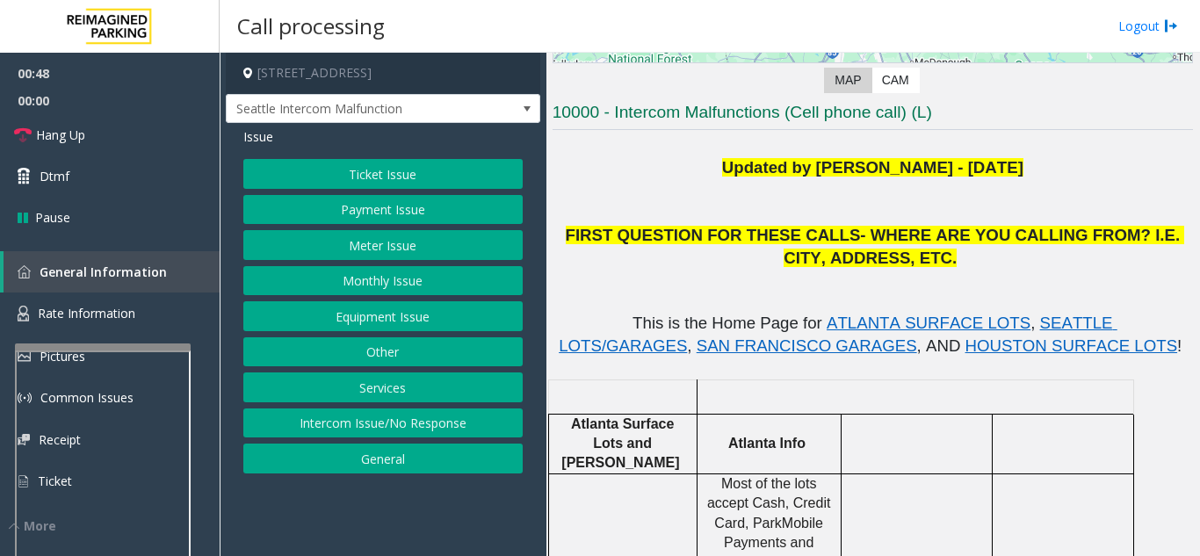
scroll to position [351, 0]
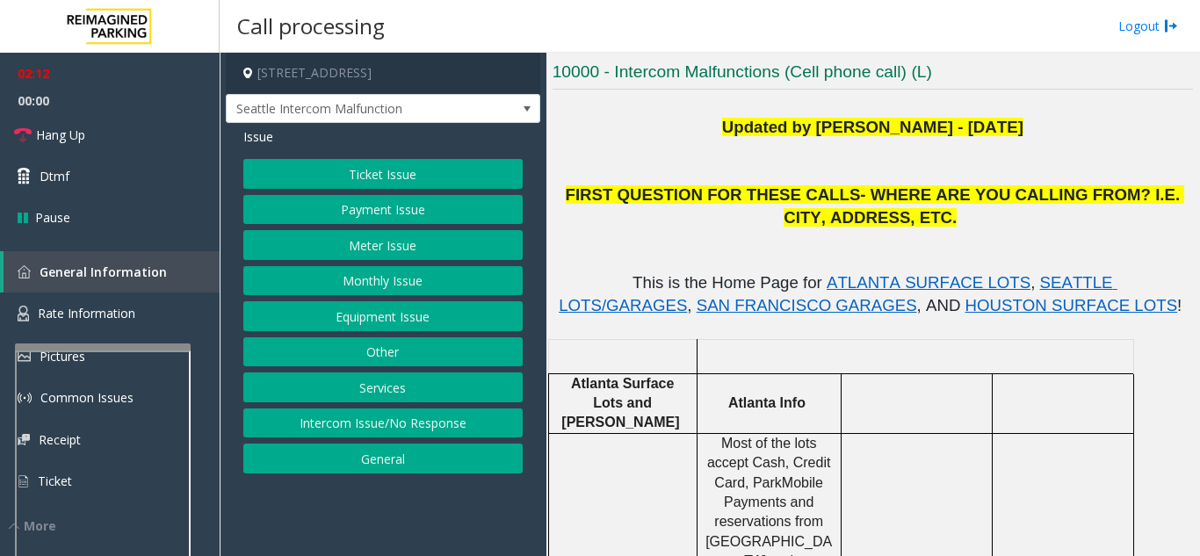
click at [400, 313] on button "Equipment Issue" at bounding box center [382, 316] width 279 height 30
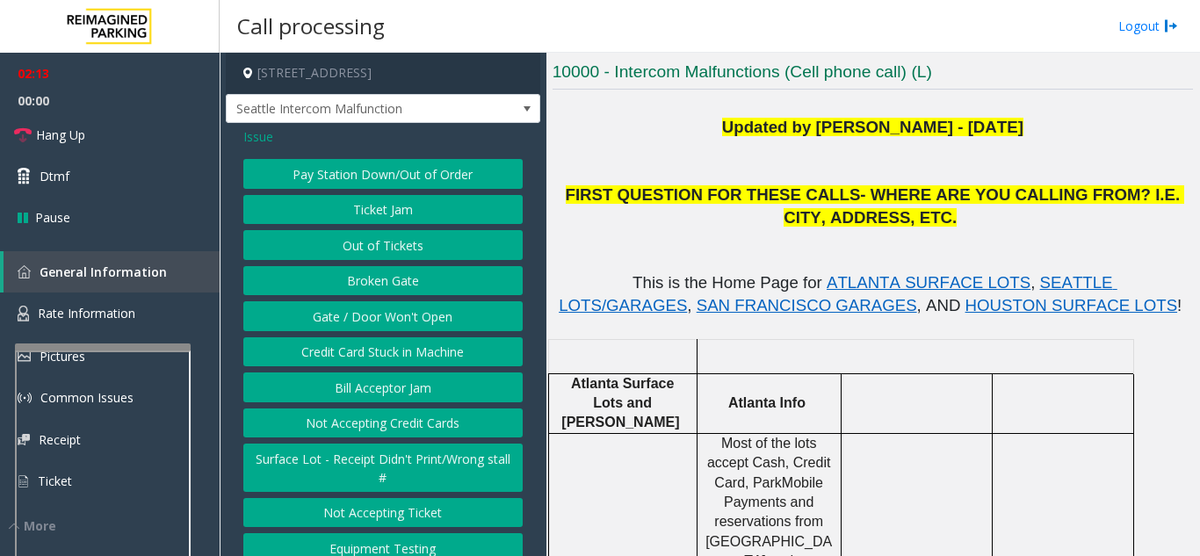
drag, startPoint x: 384, startPoint y: 336, endPoint x: 394, endPoint y: 330, distance: 11.0
click at [394, 330] on button "Gate / Door Won't Open" at bounding box center [382, 316] width 279 height 30
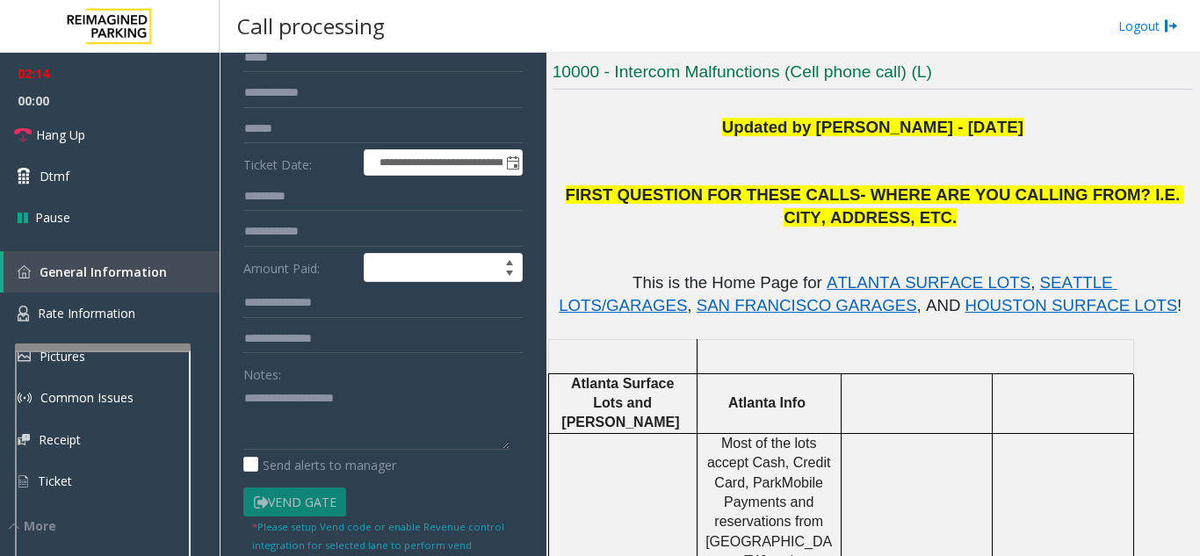
scroll to position [88, 0]
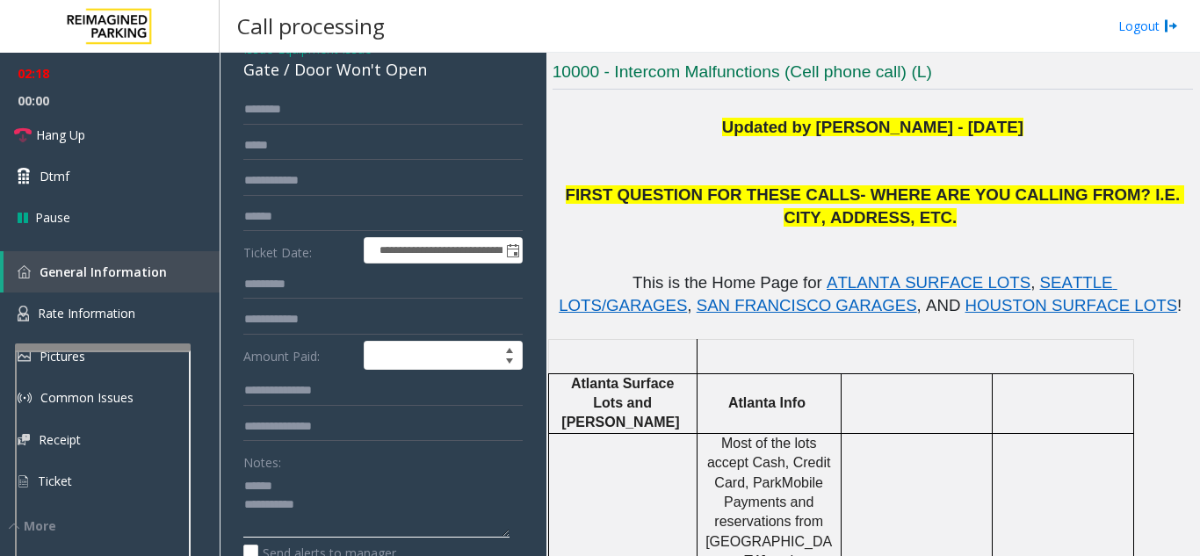
click at [332, 512] on textarea at bounding box center [376, 505] width 266 height 66
click at [329, 496] on textarea at bounding box center [376, 505] width 266 height 66
drag, startPoint x: 290, startPoint y: 88, endPoint x: 452, endPoint y: 92, distance: 162.6
click at [452, 82] on div "Gate / Door Won't Open" at bounding box center [382, 70] width 279 height 24
click at [356, 520] on textarea at bounding box center [376, 505] width 266 height 66
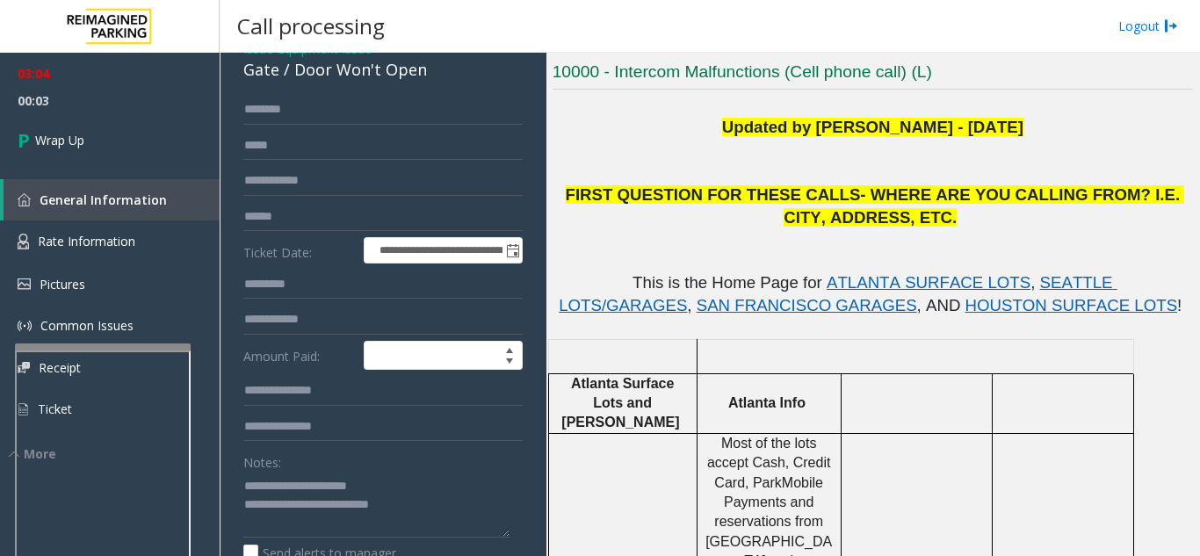
scroll to position [176, 0]
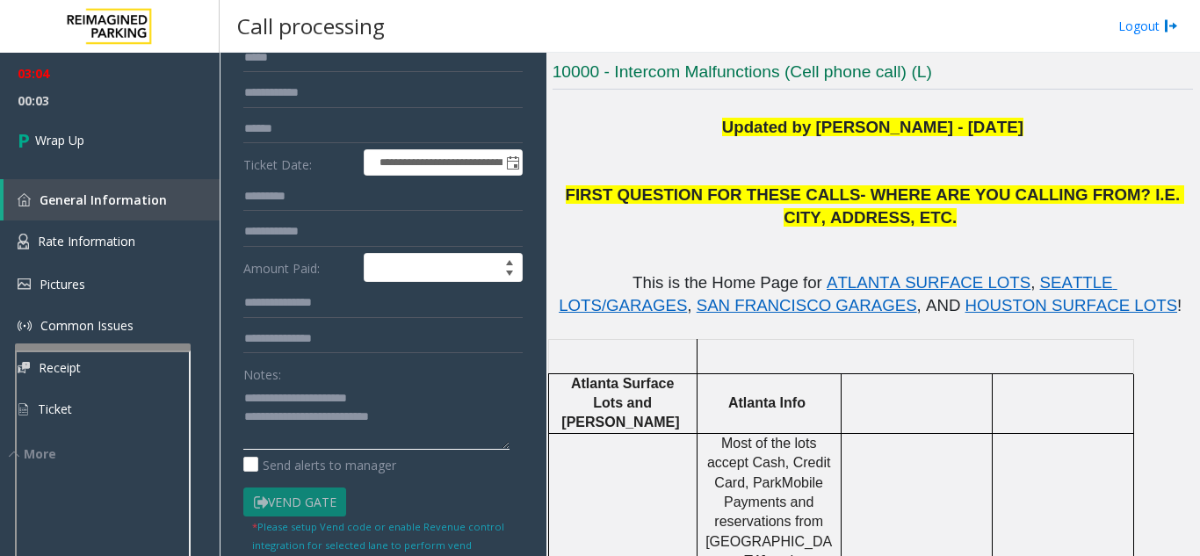
click at [479, 431] on textarea at bounding box center [376, 417] width 266 height 66
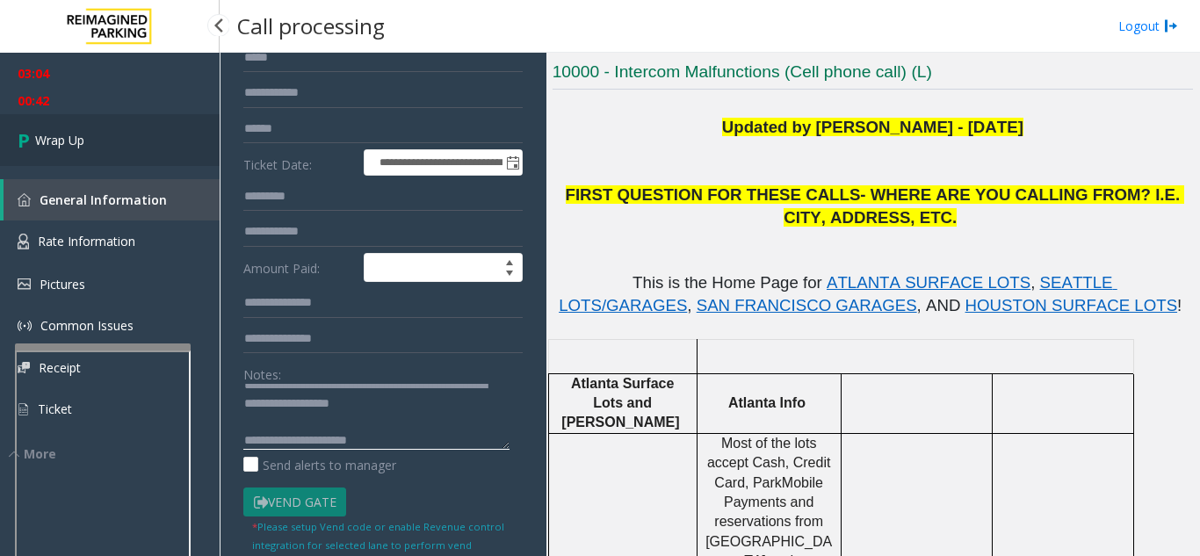
type textarea "**********"
click at [76, 138] on span "Wrap Up" at bounding box center [59, 140] width 49 height 18
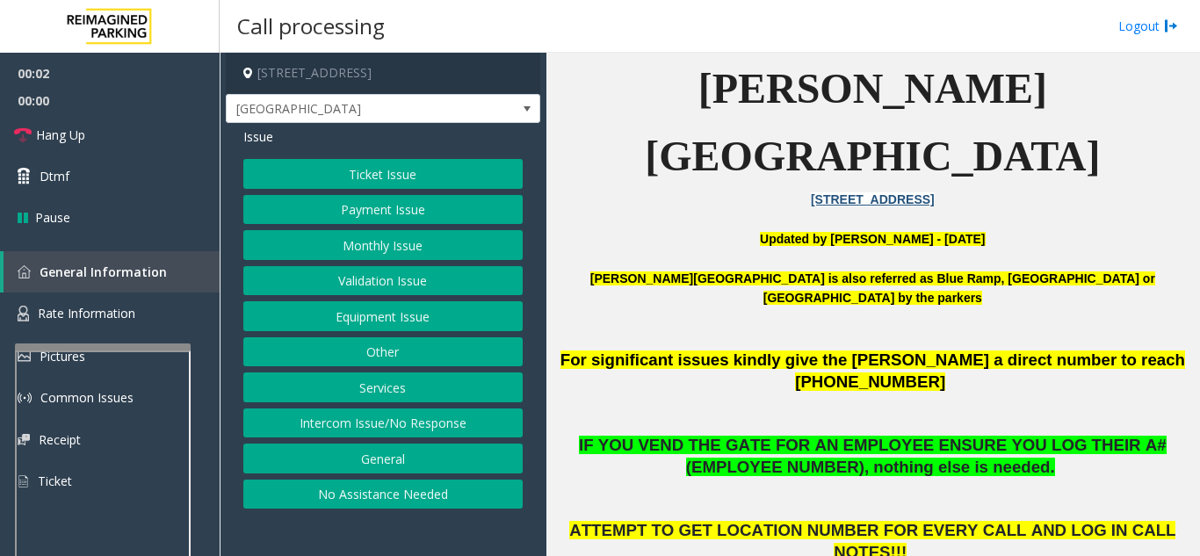
scroll to position [351, 0]
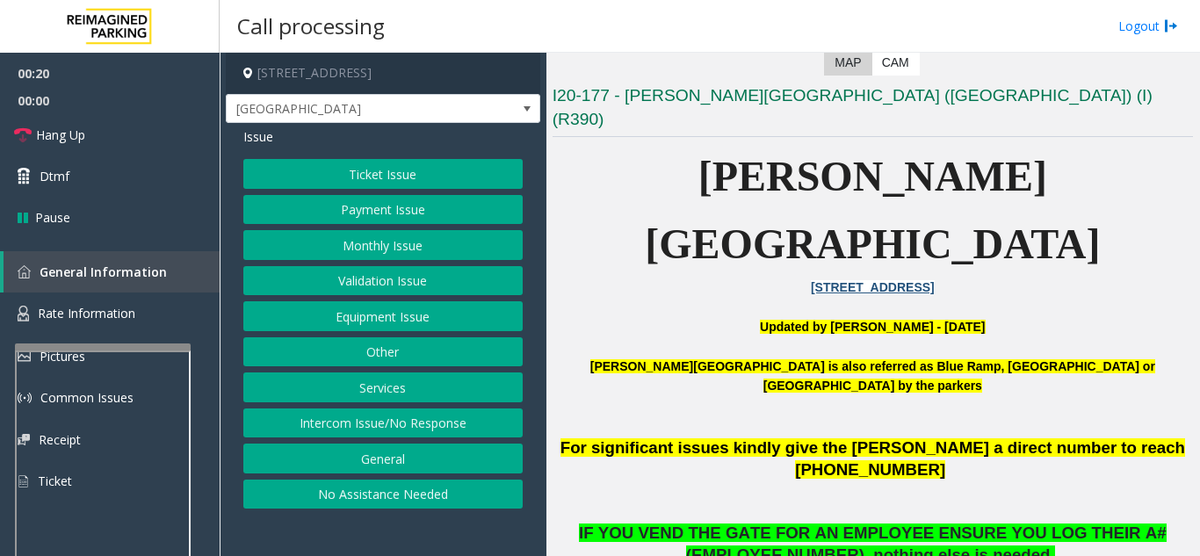
click at [388, 313] on button "Equipment Issue" at bounding box center [382, 316] width 279 height 30
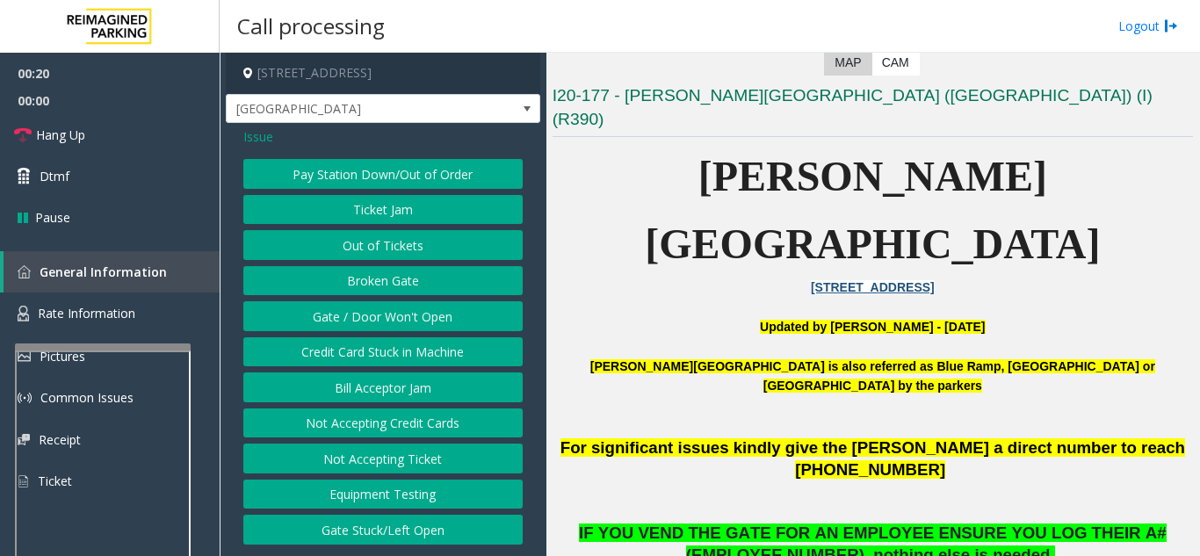
click at [388, 308] on button "Gate / Door Won't Open" at bounding box center [382, 316] width 279 height 30
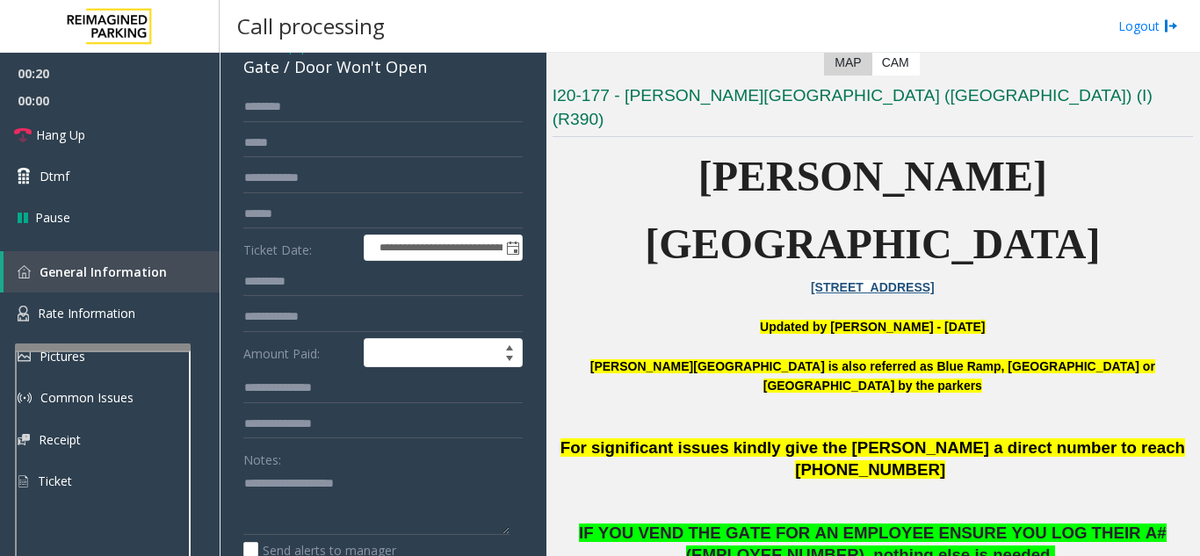
scroll to position [176, 0]
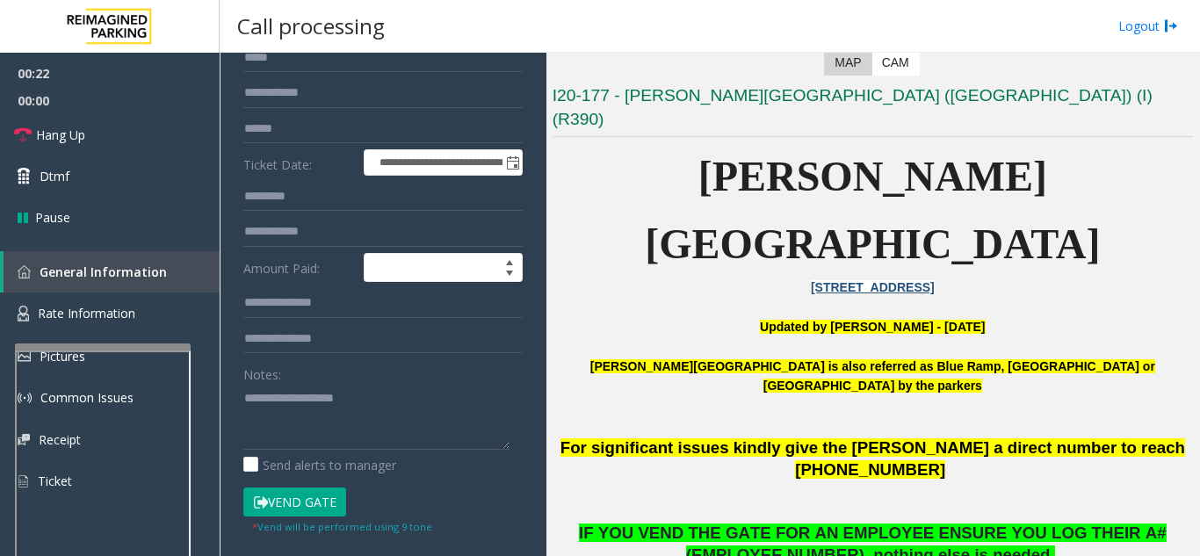
click at [303, 499] on button "Vend Gate" at bounding box center [294, 503] width 103 height 30
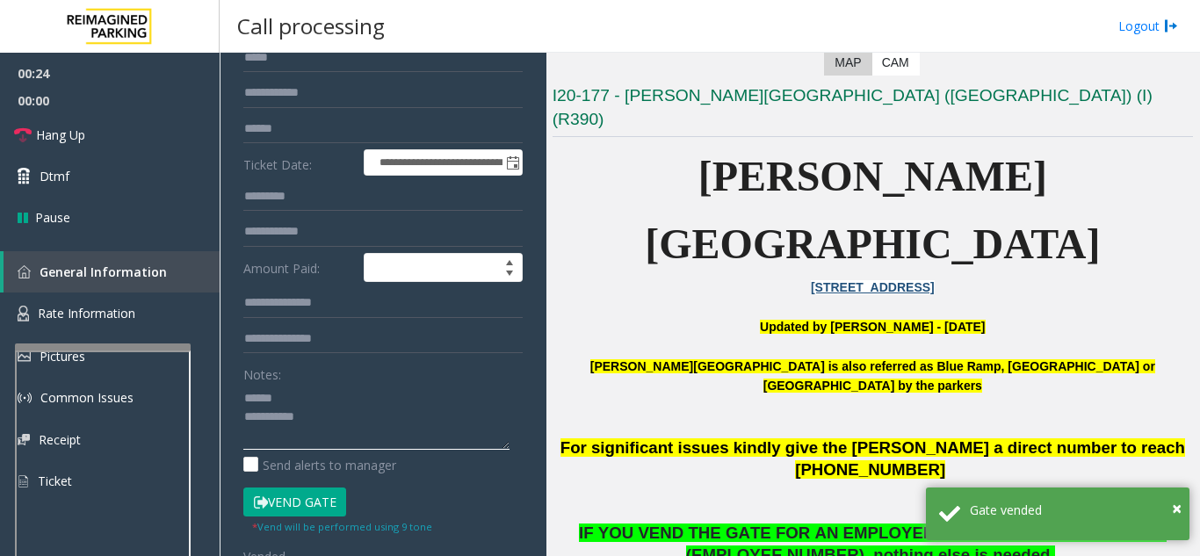
click at [326, 409] on textarea at bounding box center [376, 417] width 266 height 66
click at [346, 390] on textarea at bounding box center [376, 417] width 266 height 66
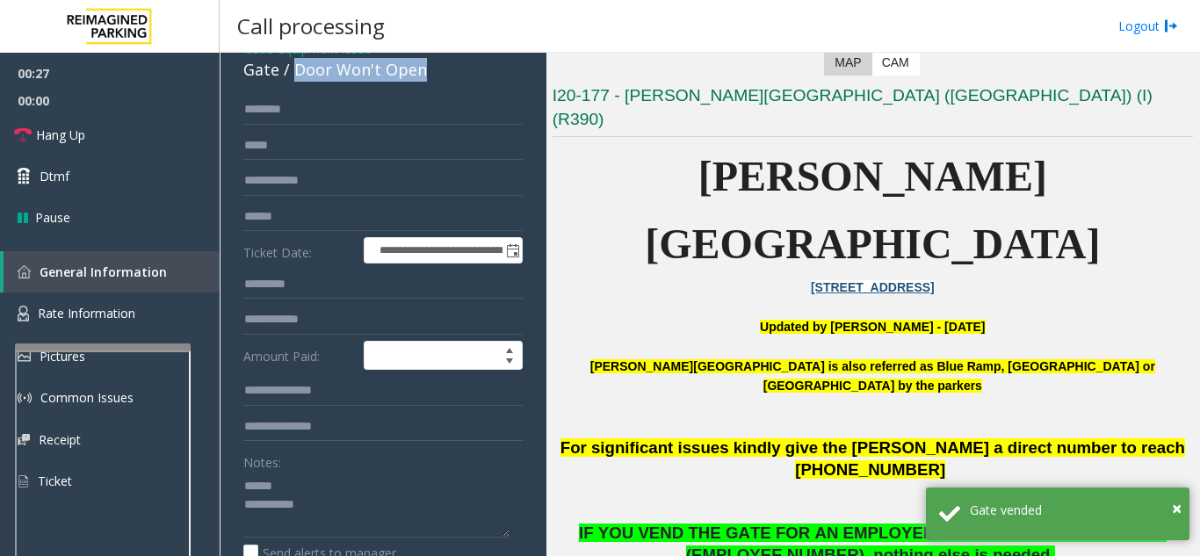
drag, startPoint x: 293, startPoint y: 75, endPoint x: 470, endPoint y: 79, distance: 176.7
click at [470, 79] on div "Gate / Door Won't Open" at bounding box center [382, 70] width 279 height 24
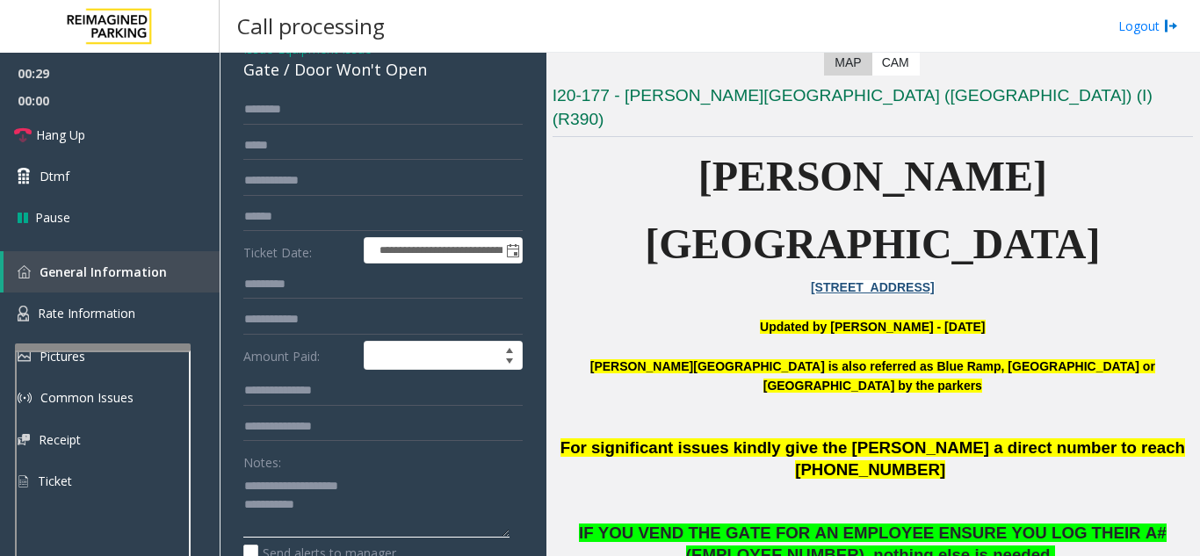
click at [368, 510] on textarea at bounding box center [376, 505] width 266 height 66
click at [141, 141] on link "Hang Up" at bounding box center [110, 134] width 220 height 41
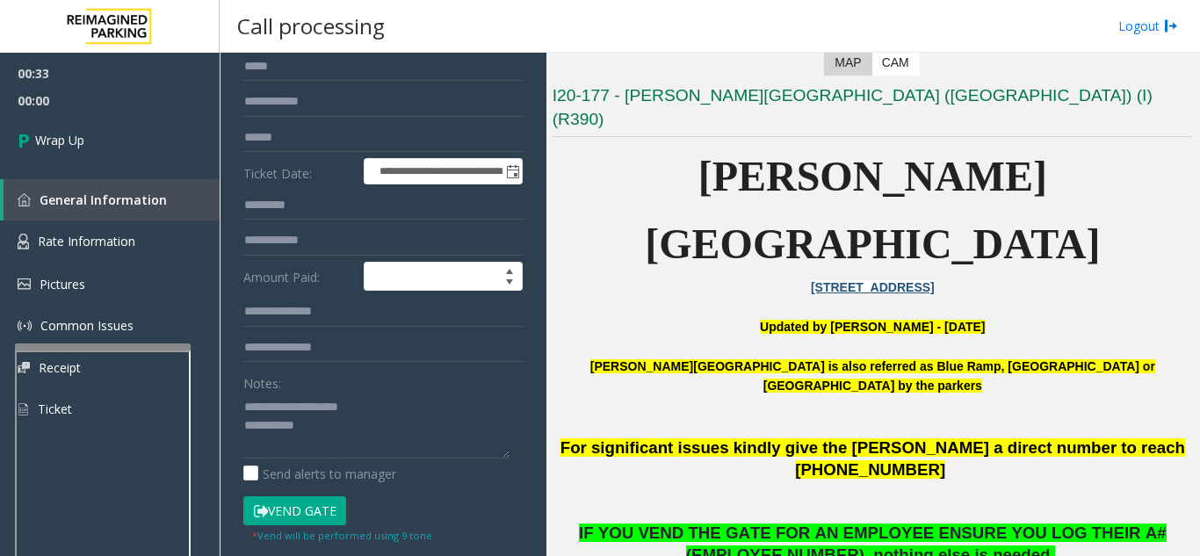
scroll to position [264, 0]
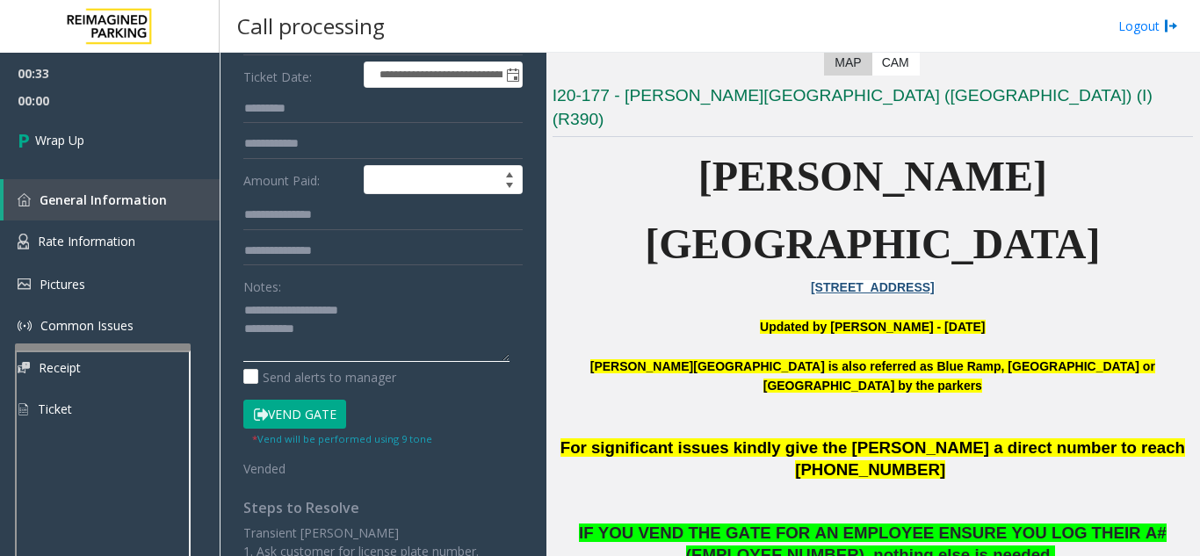
click at [372, 332] on textarea at bounding box center [376, 329] width 266 height 66
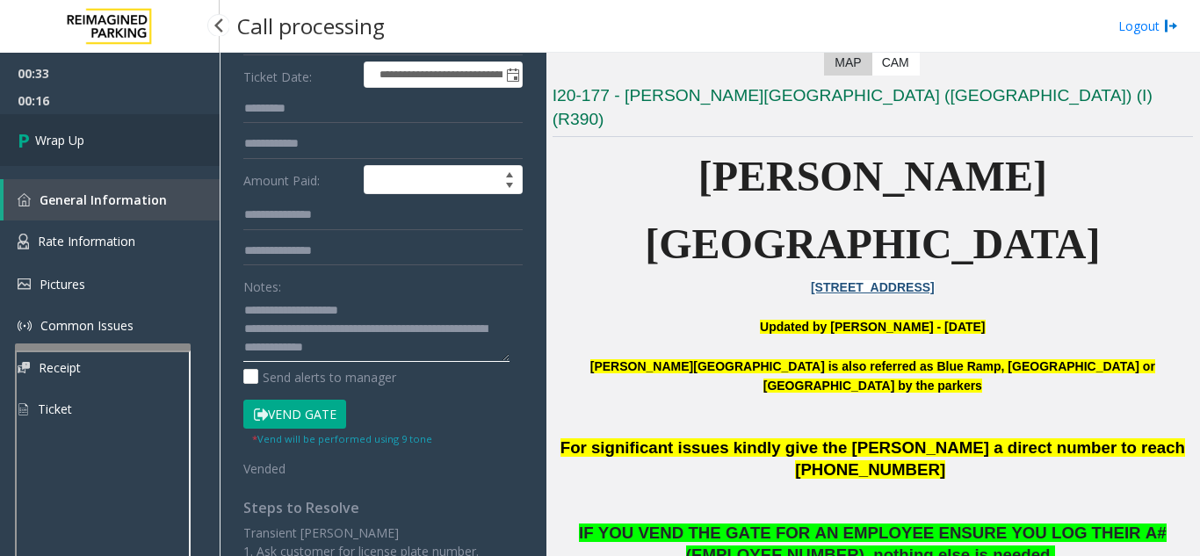
type textarea "**********"
click at [96, 162] on link "Wrap Up" at bounding box center [110, 140] width 220 height 52
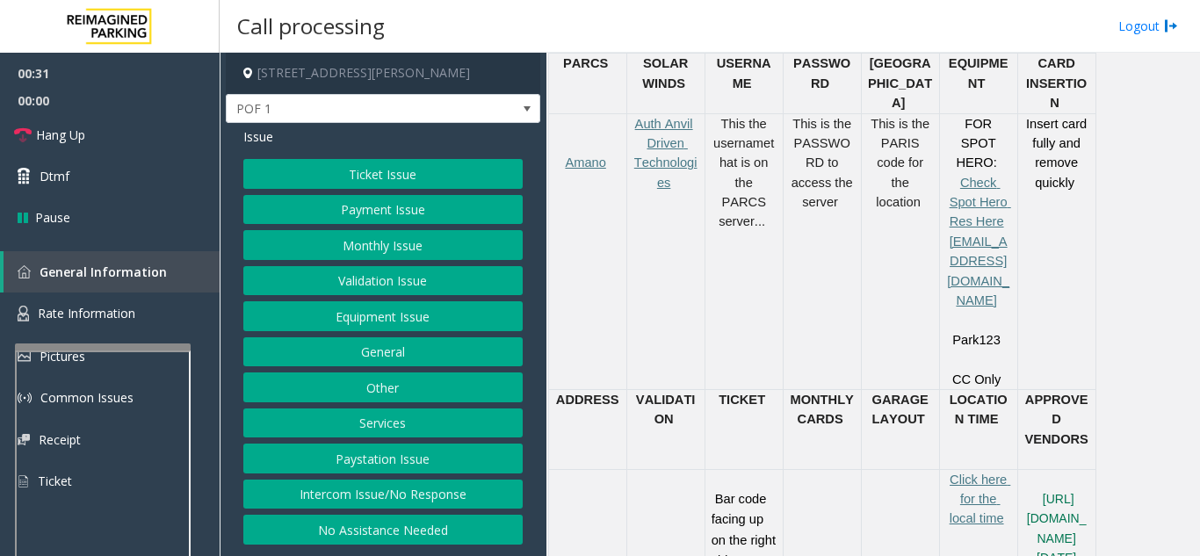
scroll to position [791, 0]
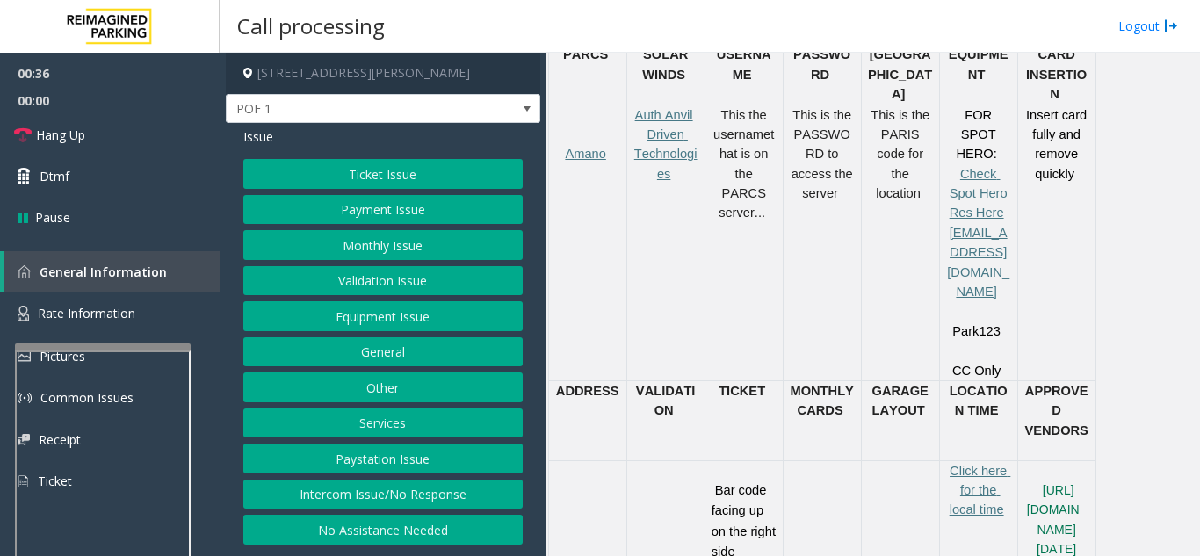
click at [395, 185] on button "Ticket Issue" at bounding box center [382, 174] width 279 height 30
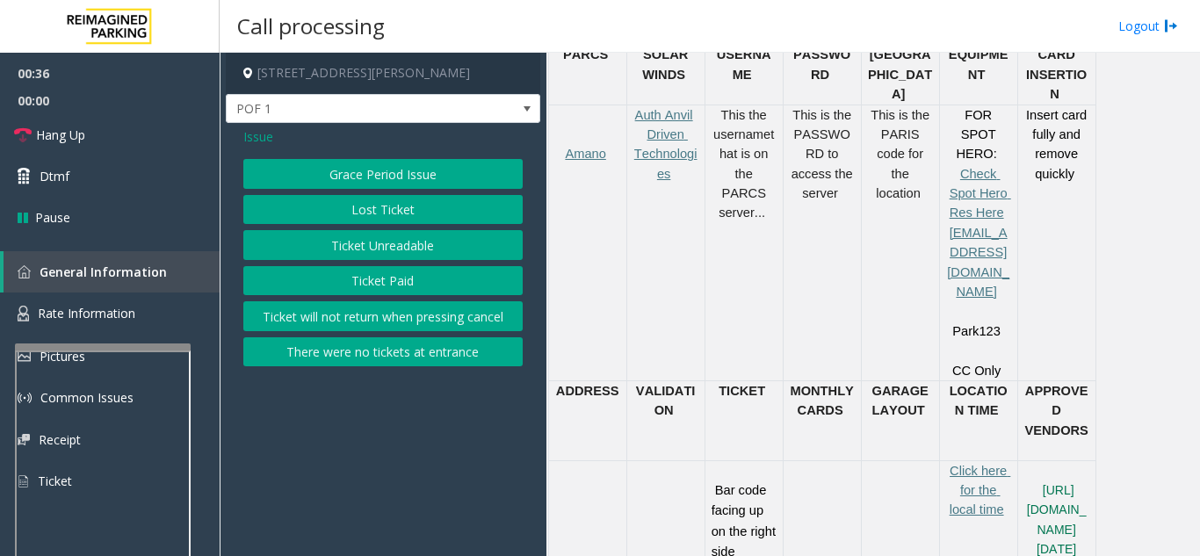
click at [387, 251] on button "Ticket Unreadable" at bounding box center [382, 245] width 279 height 30
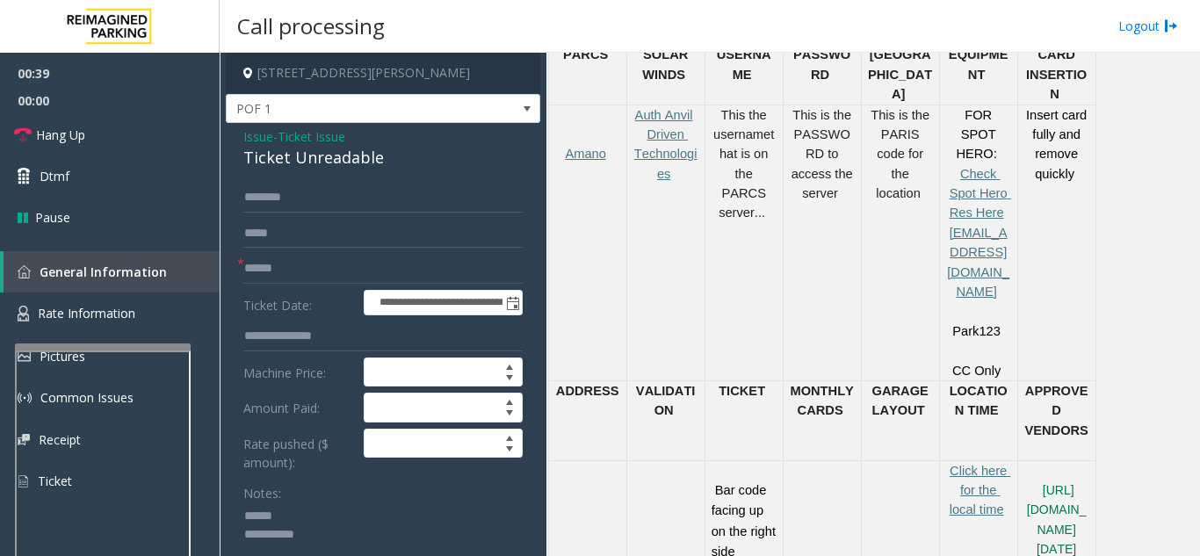
click at [332, 514] on textarea at bounding box center [376, 536] width 266 height 66
drag, startPoint x: 230, startPoint y: 158, endPoint x: 309, endPoint y: 146, distance: 80.0
click at [359, 539] on textarea at bounding box center [376, 536] width 266 height 66
type textarea "**********"
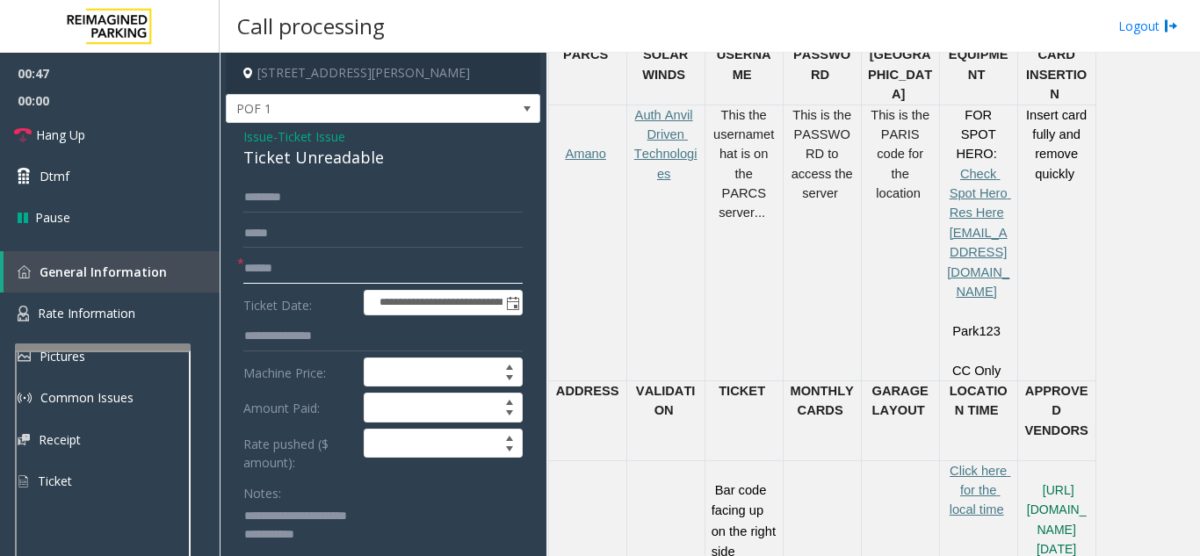
click at [340, 270] on input "text" at bounding box center [382, 269] width 279 height 30
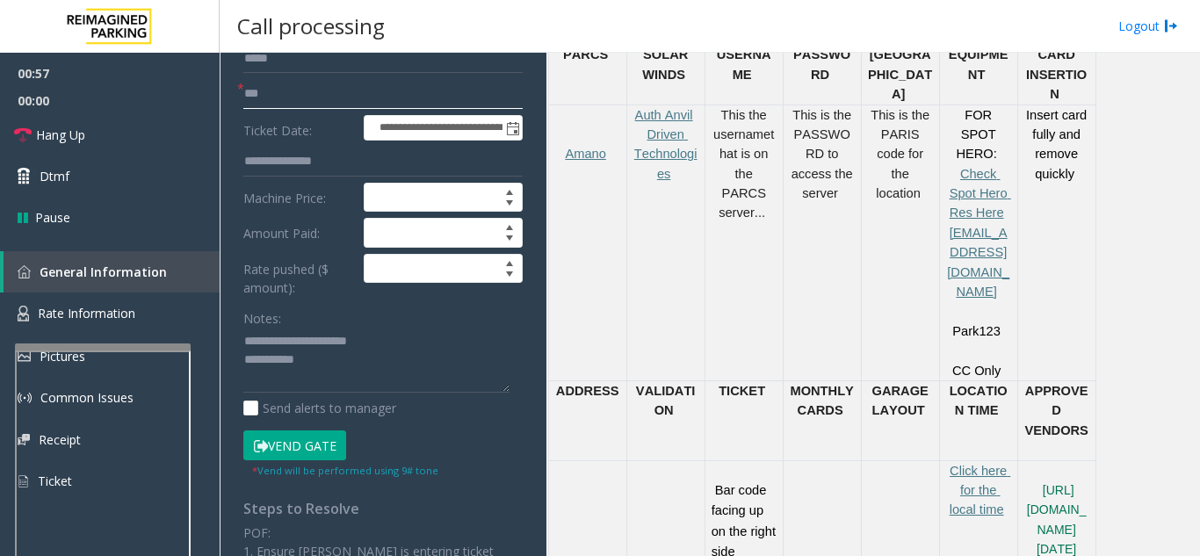
scroll to position [176, 0]
type input "**"
click at [351, 364] on textarea at bounding box center [376, 360] width 266 height 66
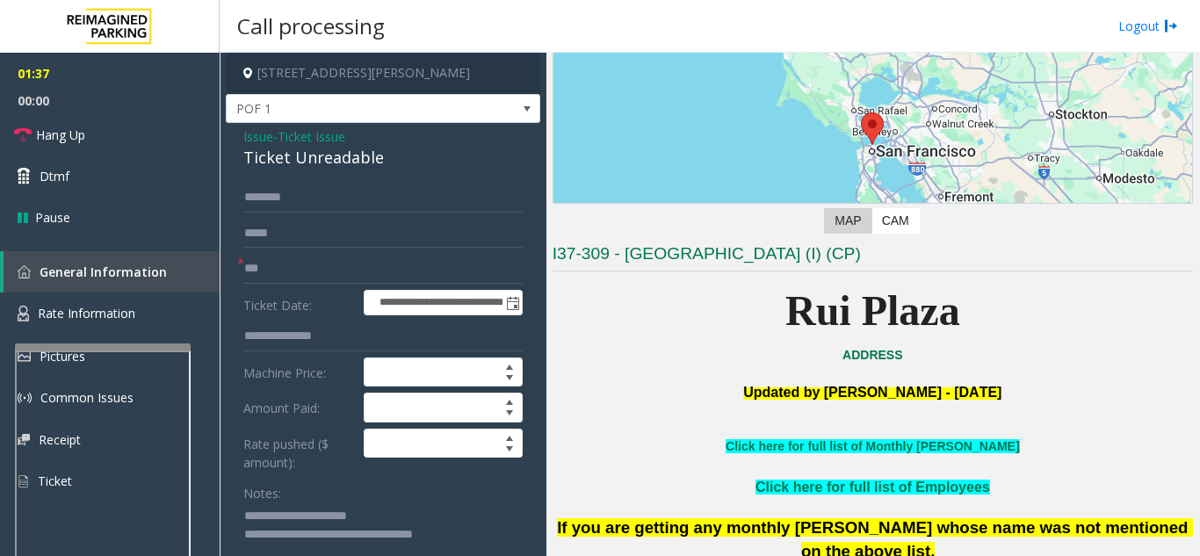
scroll to position [0, 0]
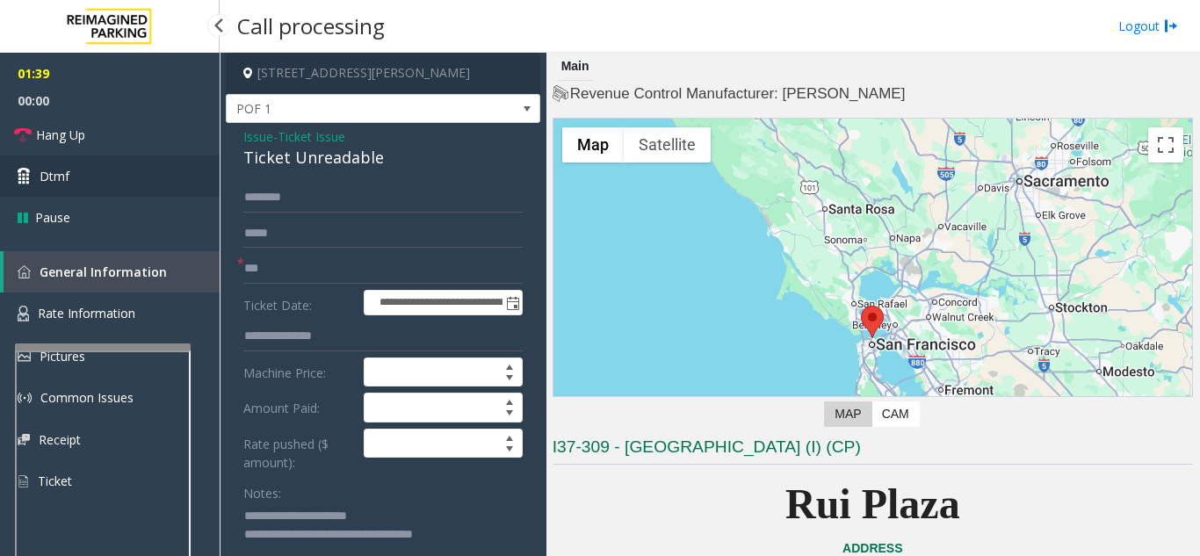
type textarea "**********"
click at [115, 141] on link "Hang Up" at bounding box center [110, 134] width 220 height 41
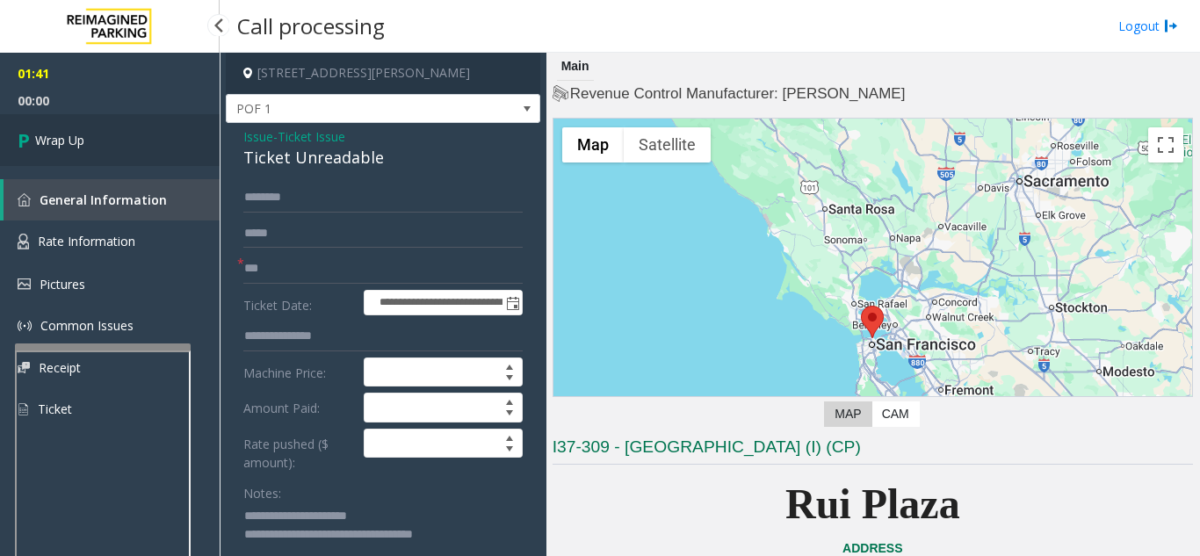
click at [135, 156] on link "Wrap Up" at bounding box center [110, 140] width 220 height 52
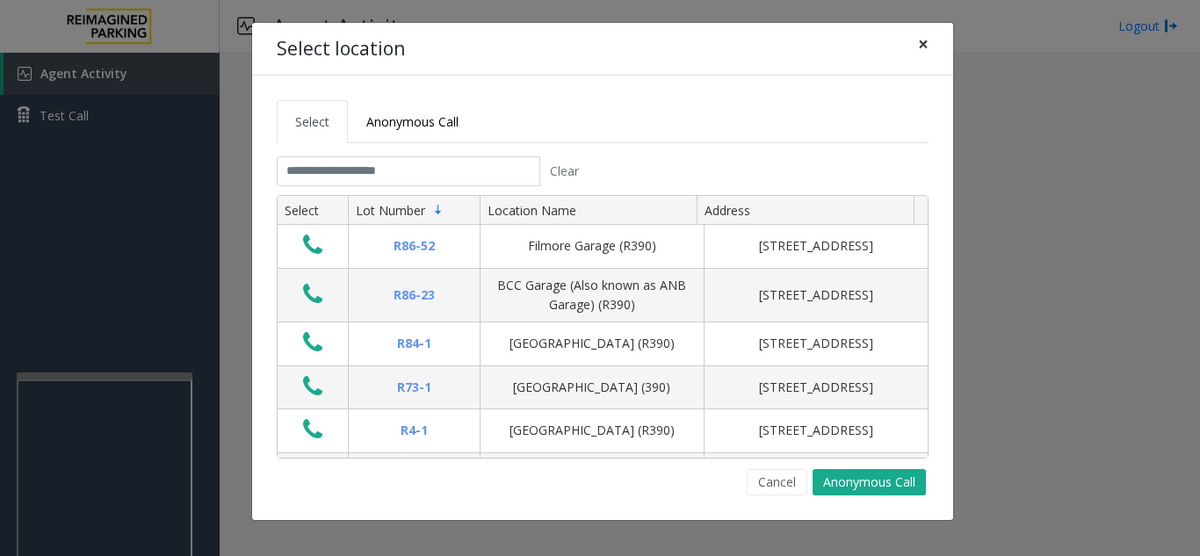
click at [924, 48] on span "×" at bounding box center [923, 44] width 11 height 25
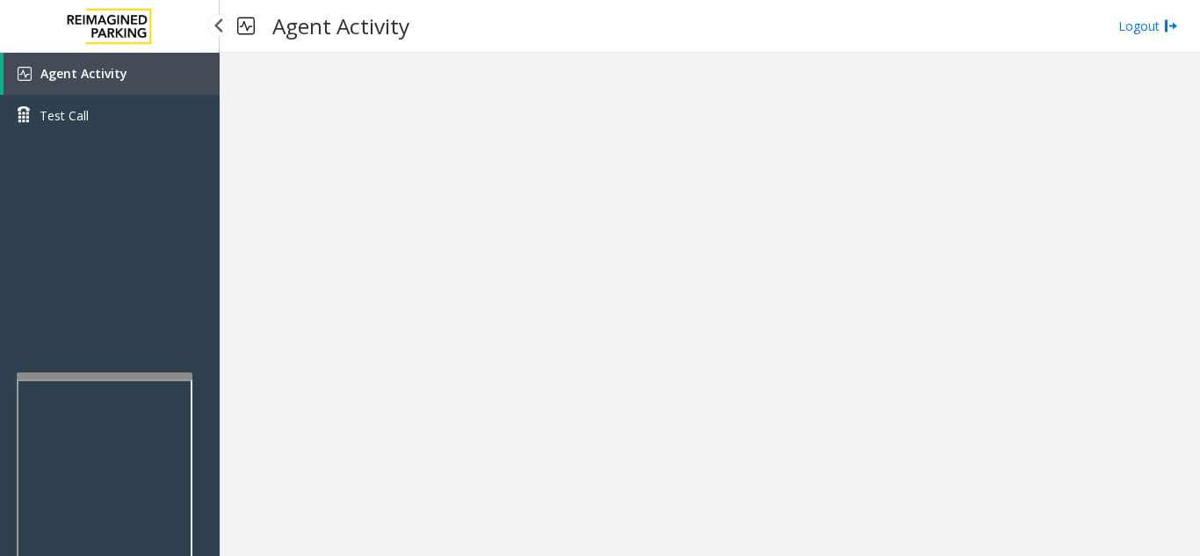
drag, startPoint x: 118, startPoint y: 83, endPoint x: 134, endPoint y: 84, distance: 15.9
click at [118, 83] on link "Agent Activity" at bounding box center [112, 74] width 216 height 42
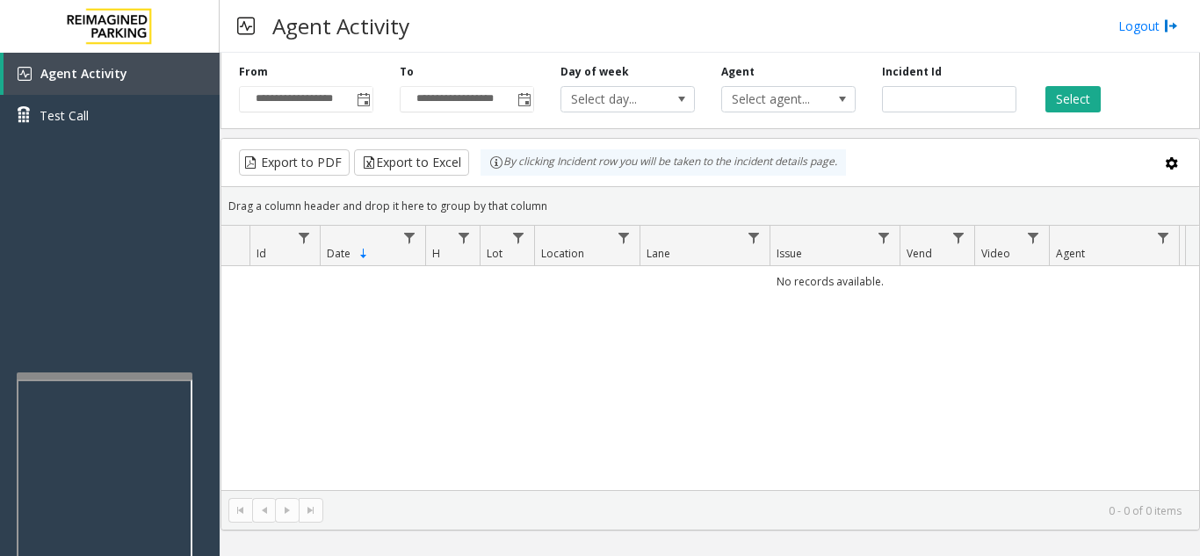
click at [868, 393] on div "No records available." at bounding box center [710, 378] width 978 height 224
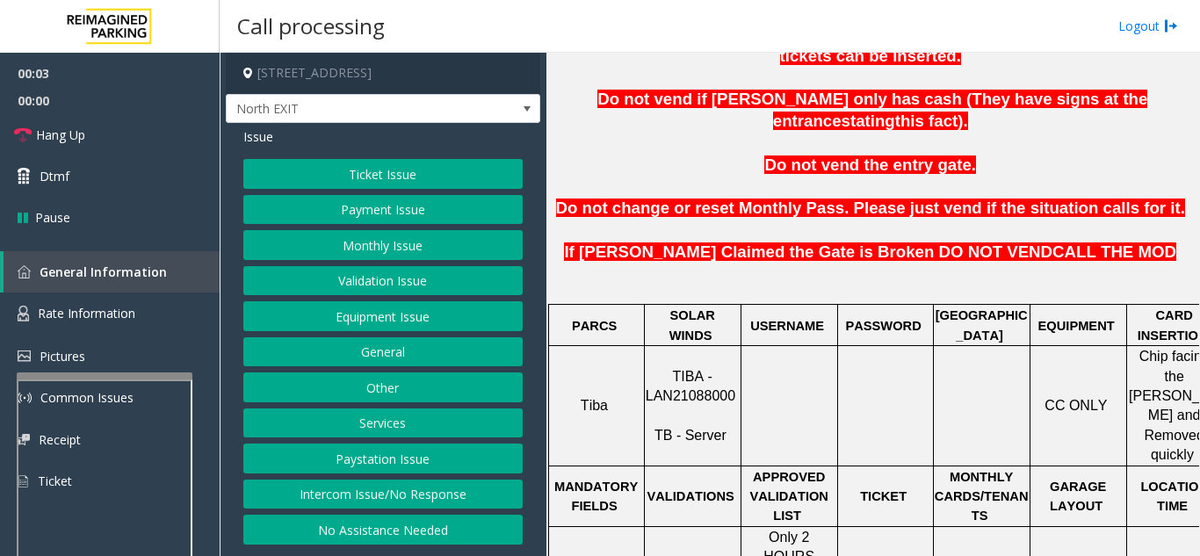
scroll to position [615, 0]
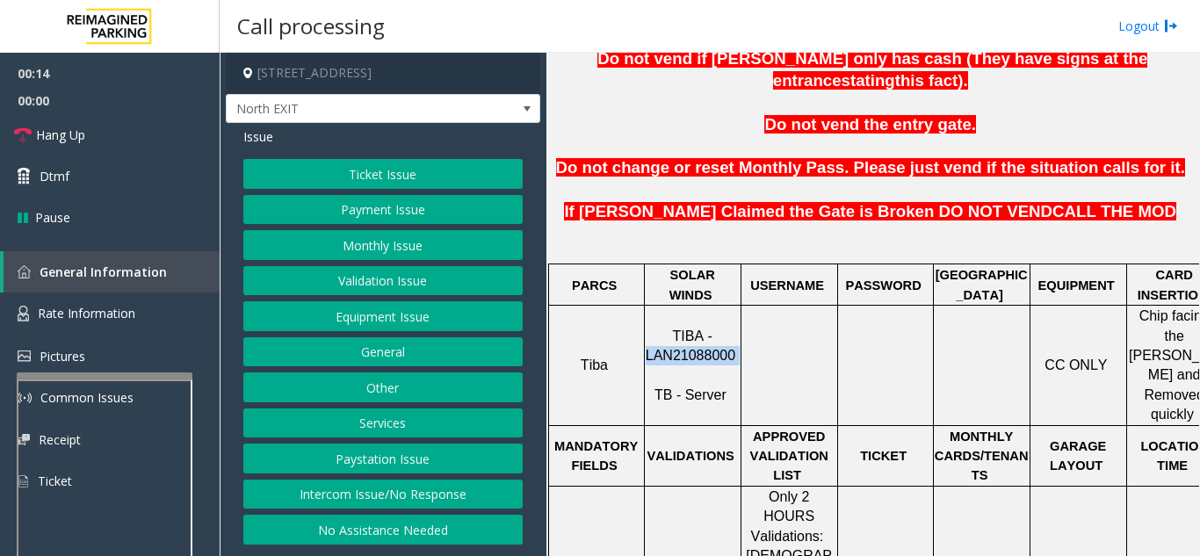
drag, startPoint x: 735, startPoint y: 289, endPoint x: 649, endPoint y: 295, distance: 85.4
click at [649, 327] on p "TIBA - LAN21088000 TB - Server" at bounding box center [693, 366] width 94 height 79
click at [373, 273] on button "Validation Issue" at bounding box center [382, 281] width 279 height 30
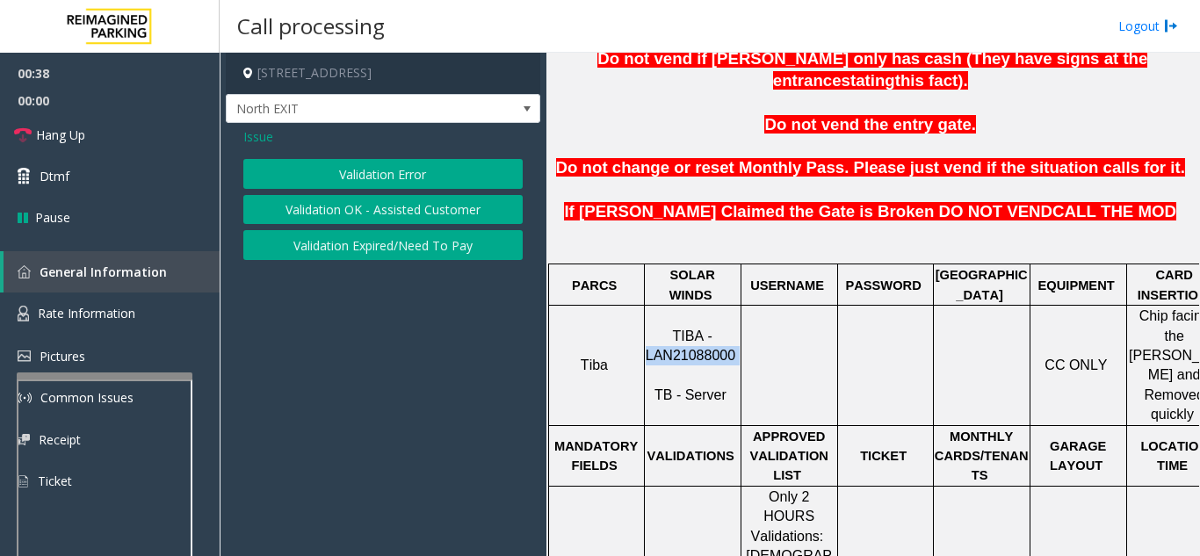
click at [383, 170] on button "Validation Error" at bounding box center [382, 174] width 279 height 30
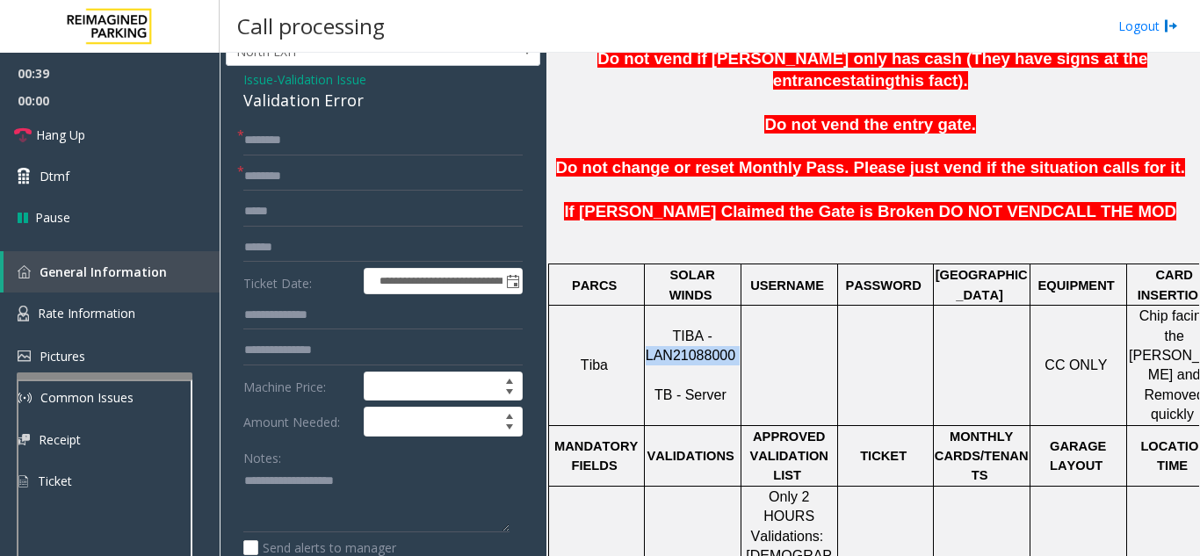
scroll to position [88, 0]
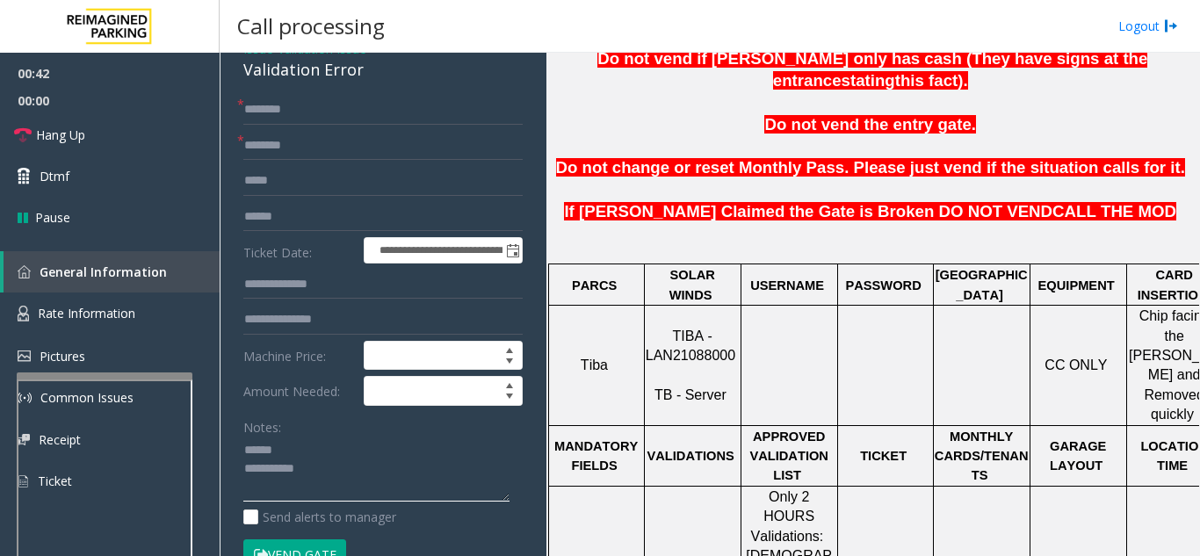
click at [310, 464] on textarea at bounding box center [376, 470] width 266 height 66
click at [308, 451] on textarea at bounding box center [376, 470] width 266 height 66
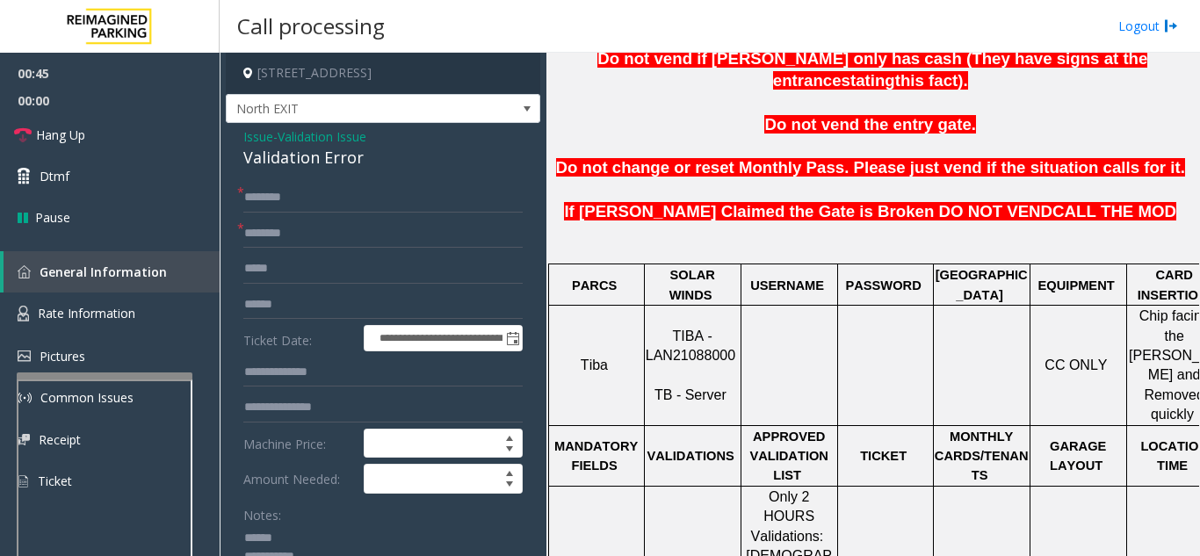
scroll to position [42, 0]
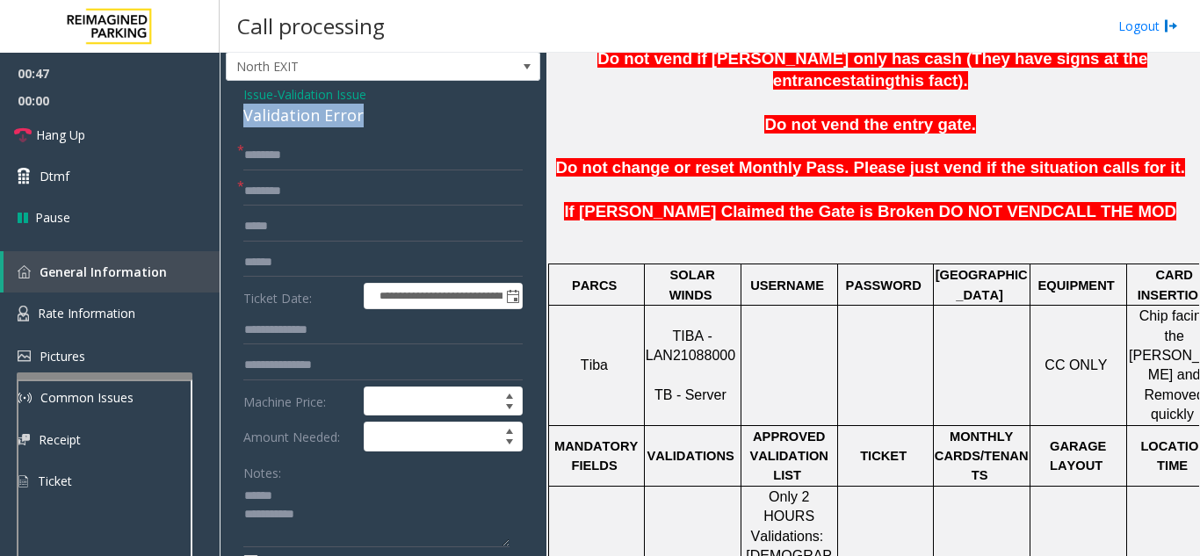
drag, startPoint x: 235, startPoint y: 115, endPoint x: 369, endPoint y: 114, distance: 134.4
click at [423, 496] on textarea at bounding box center [376, 515] width 266 height 66
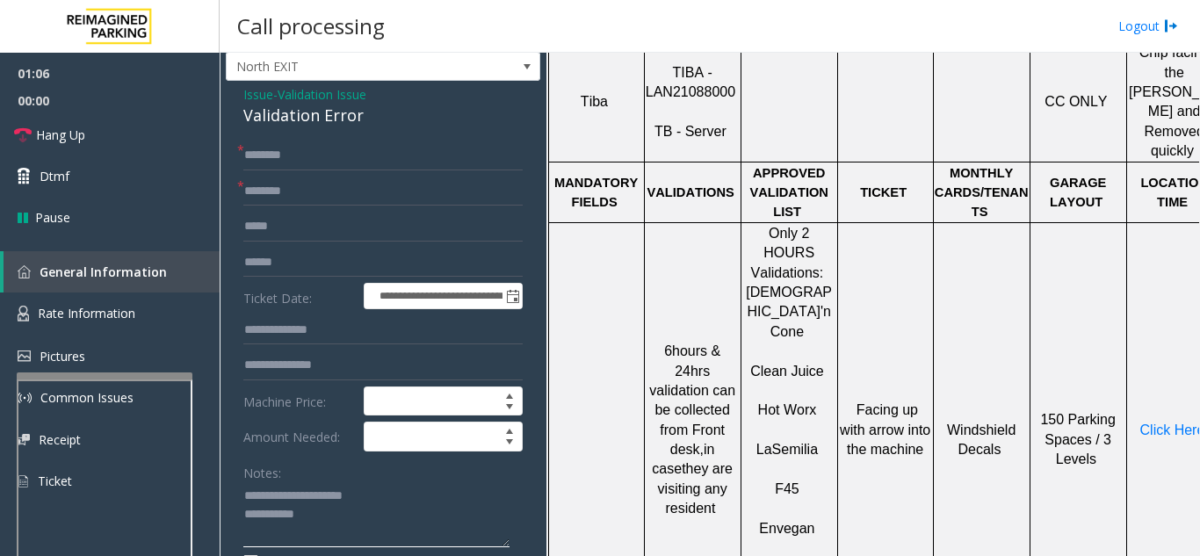
type textarea "**********"
click at [362, 203] on input "text" at bounding box center [382, 192] width 279 height 30
type input "**"
click at [327, 160] on input "text" at bounding box center [382, 156] width 279 height 30
click at [146, 148] on link "Hang Up" at bounding box center [110, 134] width 220 height 41
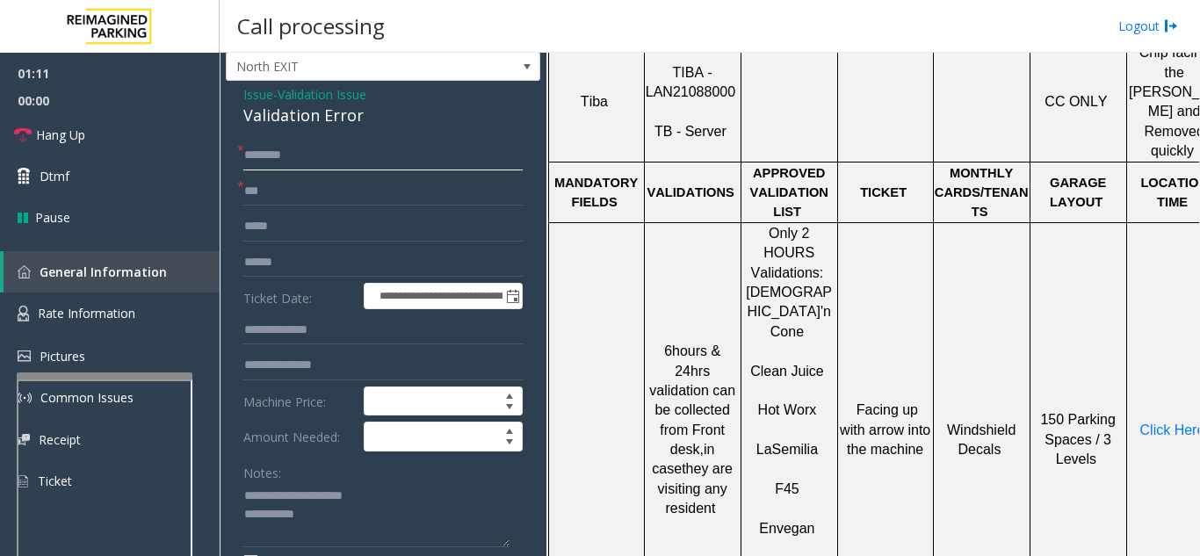
click at [306, 141] on input "text" at bounding box center [382, 156] width 279 height 30
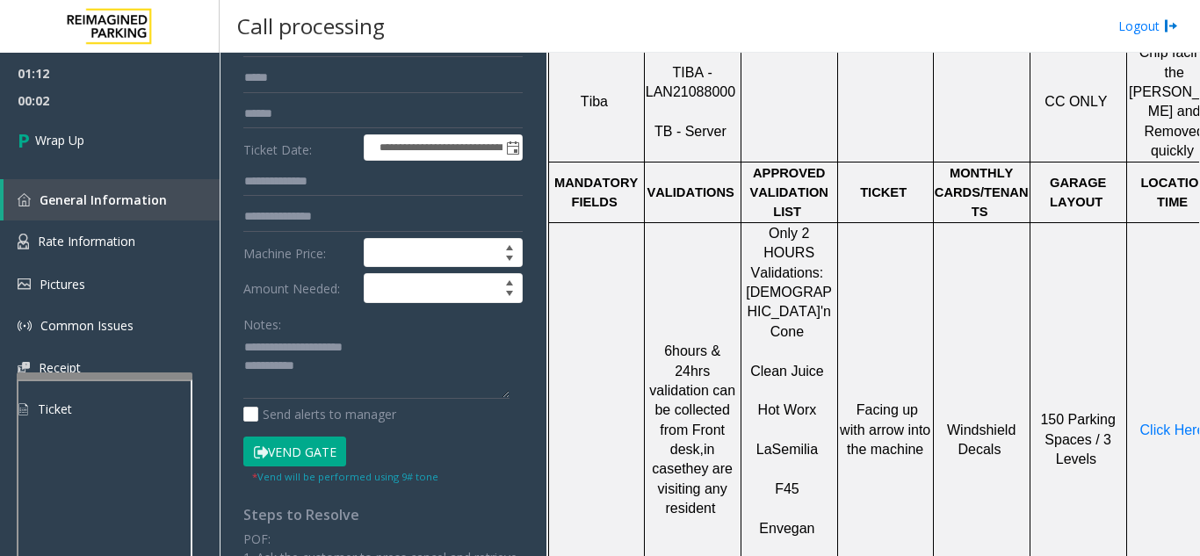
scroll to position [218, 0]
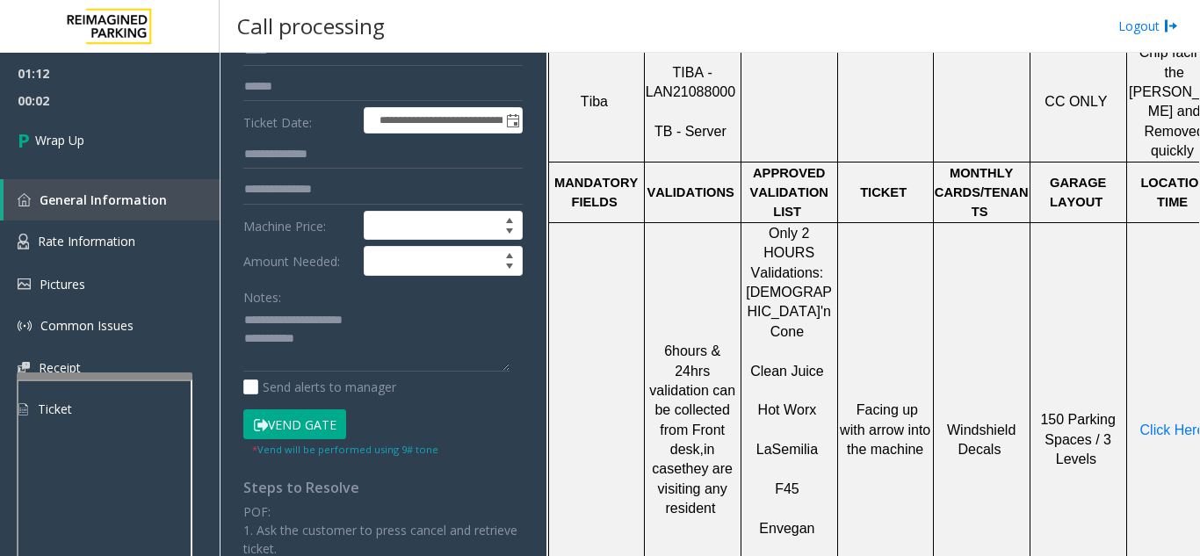
type input "**"
click at [345, 336] on textarea at bounding box center [376, 340] width 266 height 66
click at [429, 327] on textarea at bounding box center [376, 340] width 266 height 66
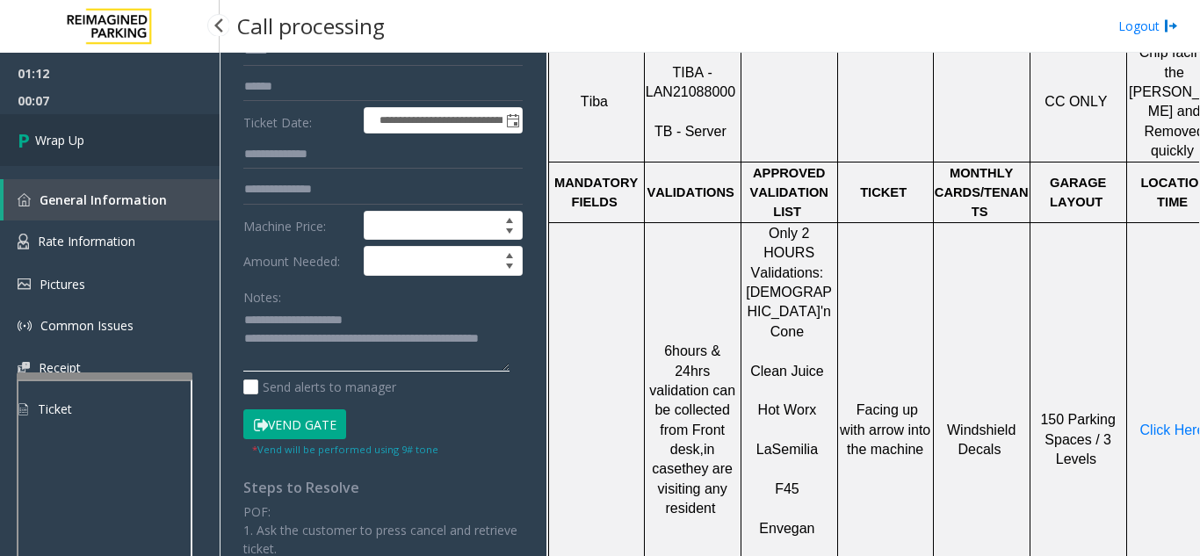
type textarea "**********"
click at [58, 144] on span "Wrap Up" at bounding box center [59, 140] width 49 height 18
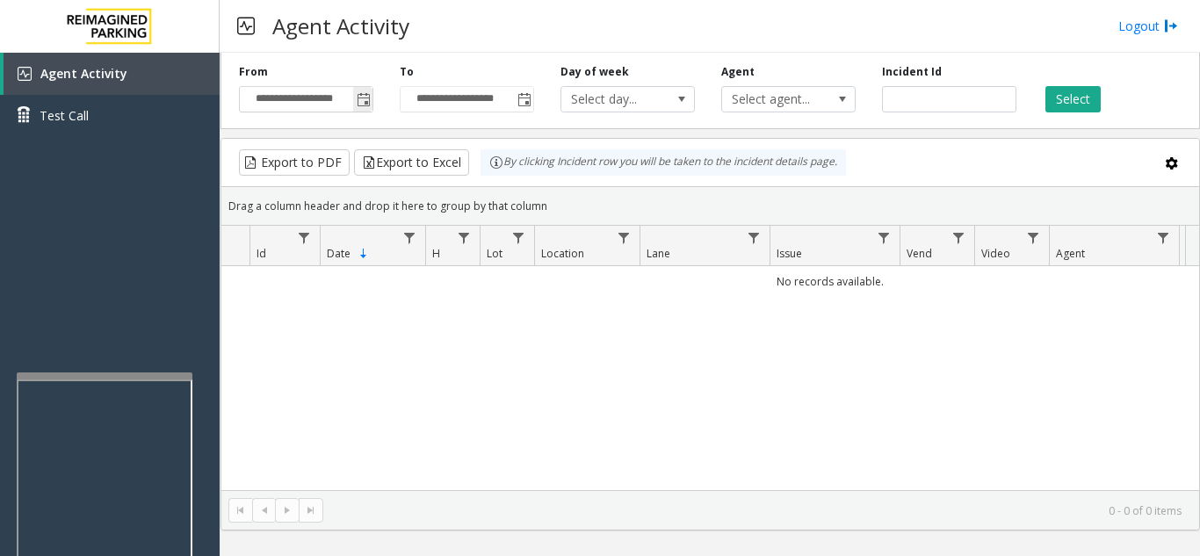
click at [359, 100] on span "Toggle popup" at bounding box center [364, 100] width 14 height 14
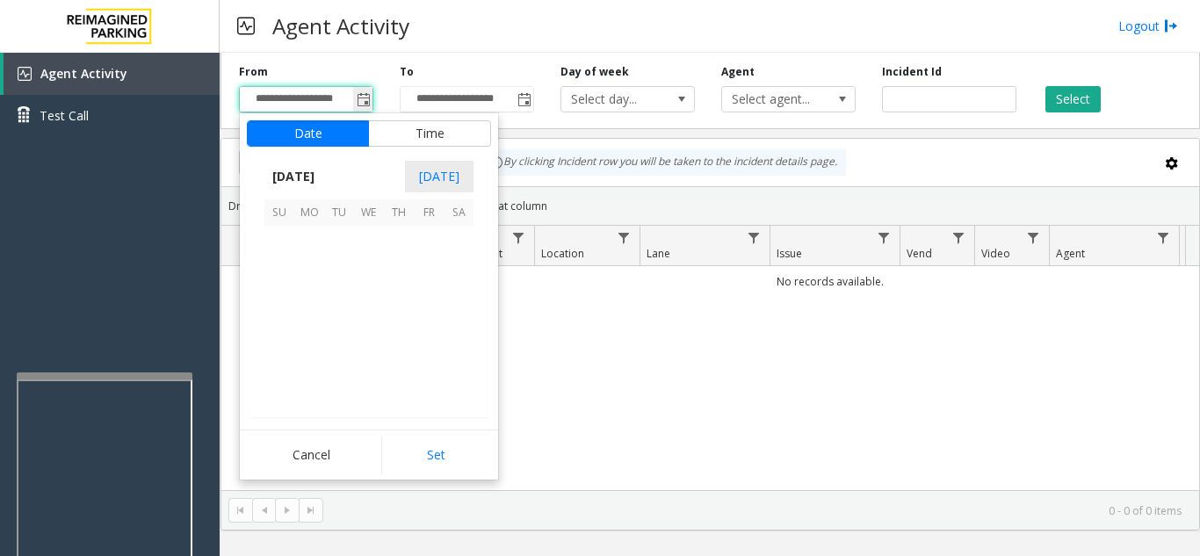
scroll to position [315541, 0]
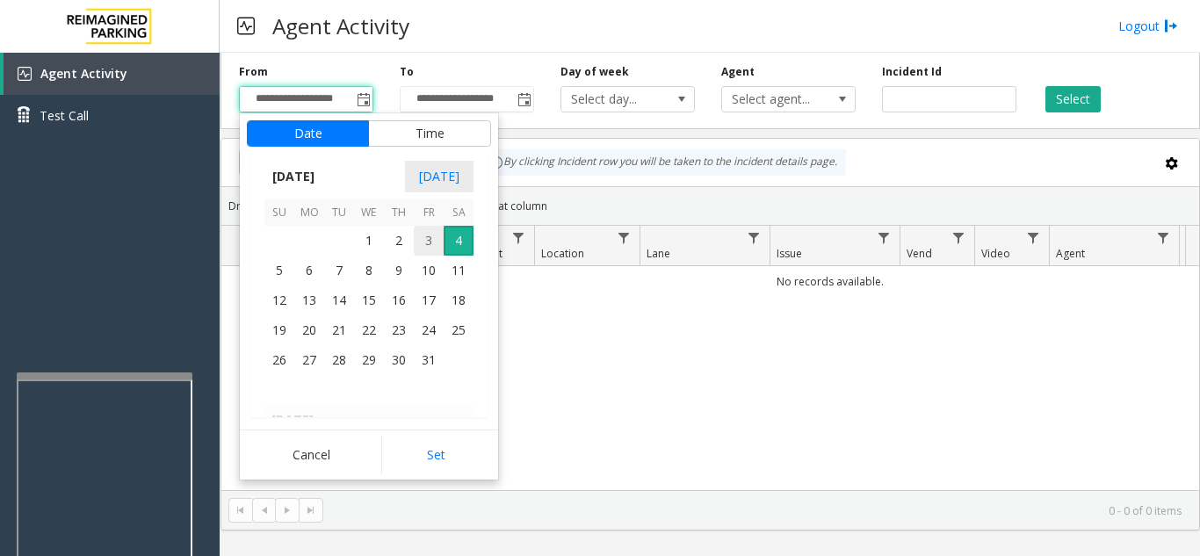
click at [424, 239] on span "3" at bounding box center [429, 241] width 30 height 30
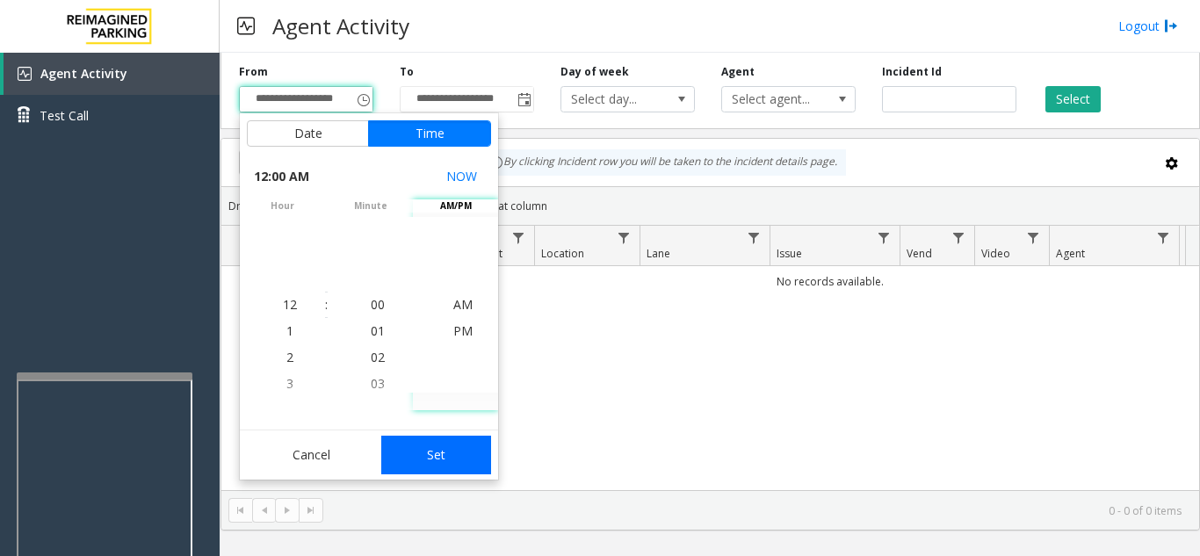
click at [481, 458] on button "Set" at bounding box center [436, 455] width 111 height 39
type input "**********"
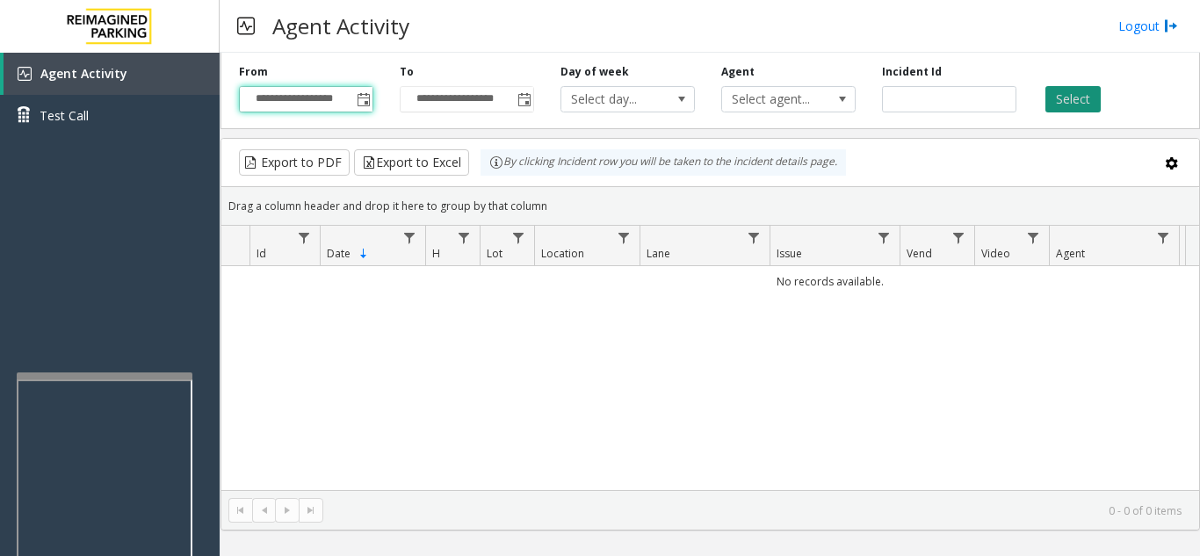
click at [1070, 101] on button "Select" at bounding box center [1073, 99] width 55 height 26
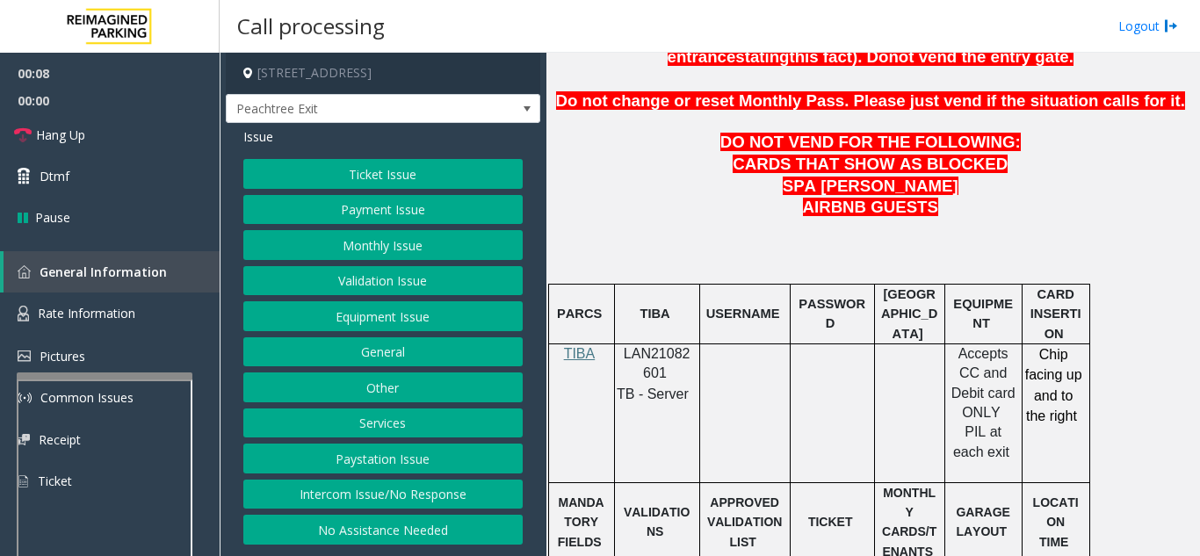
scroll to position [879, 0]
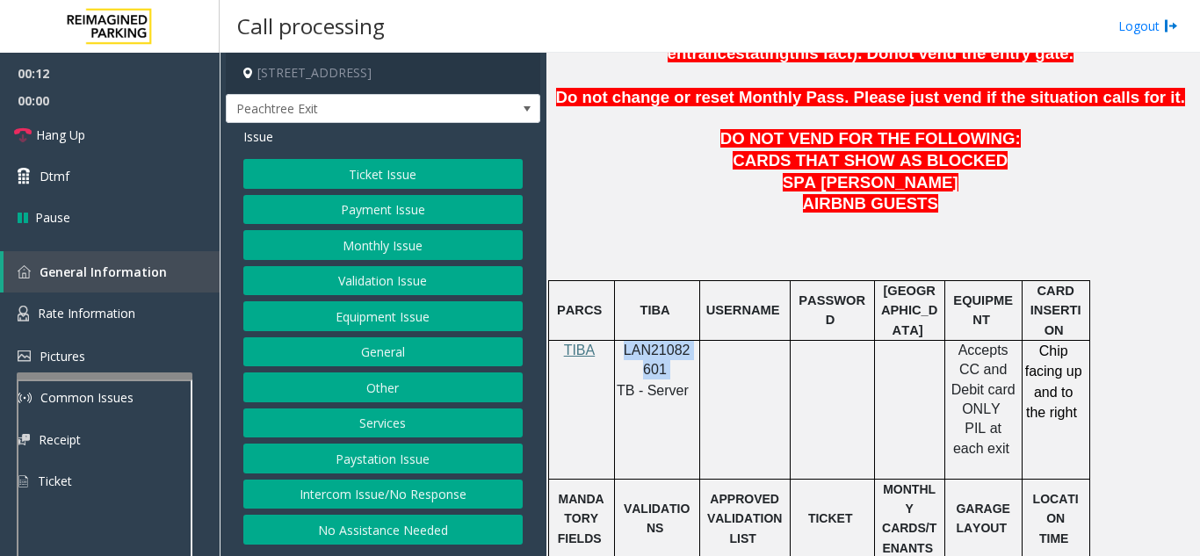
drag, startPoint x: 678, startPoint y: 334, endPoint x: 763, endPoint y: 303, distance: 89.8
click at [622, 341] on p "LAN21082601" at bounding box center [657, 361] width 72 height 40
click at [391, 218] on button "Payment Issue" at bounding box center [382, 210] width 279 height 30
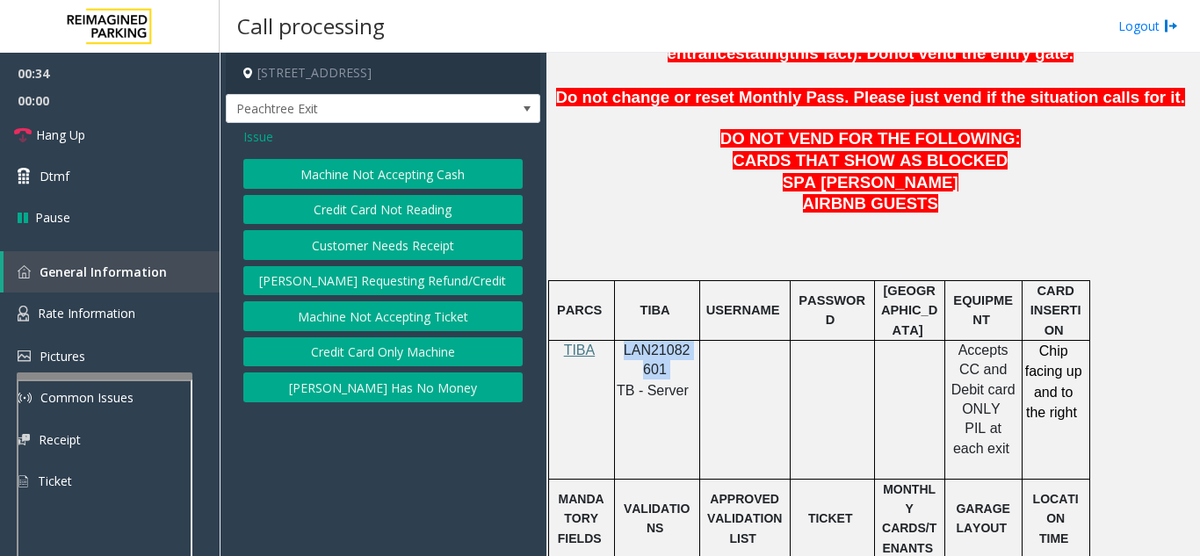
click at [393, 183] on button "Machine Not Accepting Cash" at bounding box center [382, 174] width 279 height 30
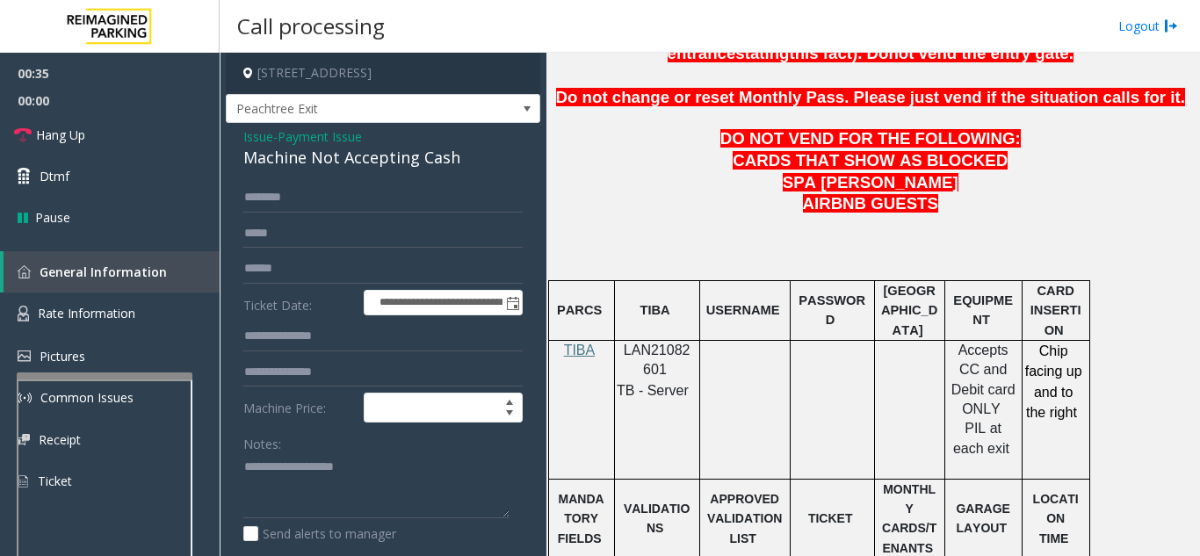
click at [229, 148] on div "**********" at bounding box center [383, 505] width 315 height 765
click at [247, 146] on span "Issue" at bounding box center [258, 136] width 30 height 18
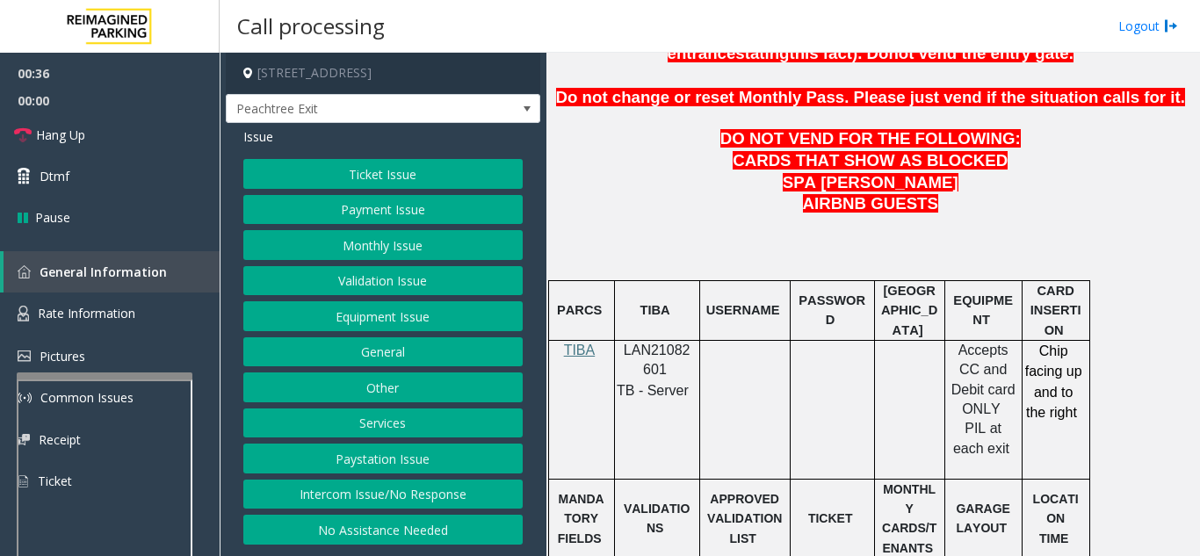
click at [436, 218] on button "Payment Issue" at bounding box center [382, 210] width 279 height 30
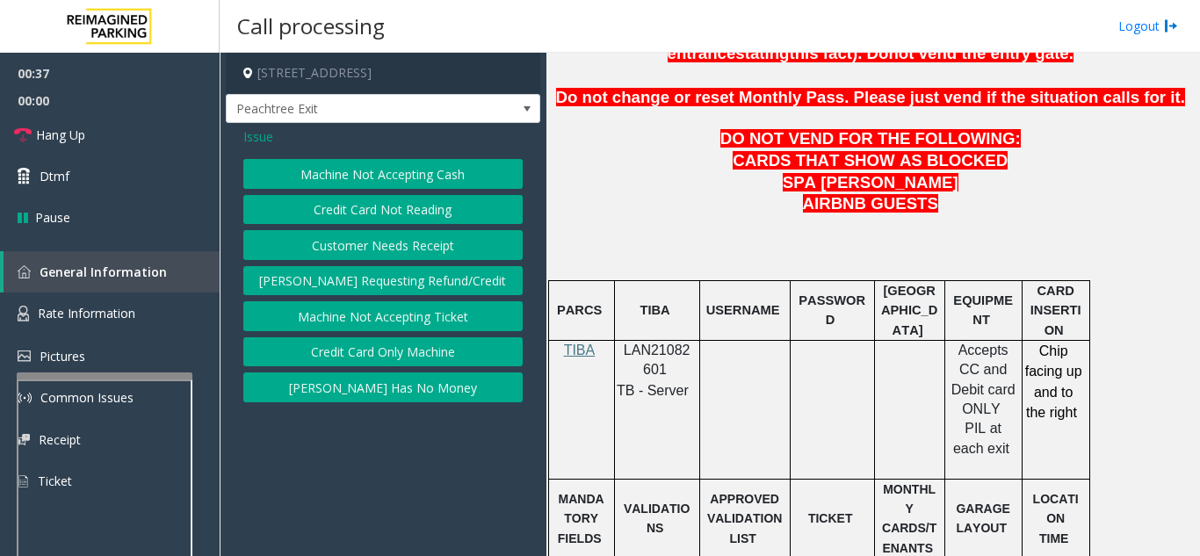
click at [436, 218] on button "Credit Card Not Reading" at bounding box center [382, 210] width 279 height 30
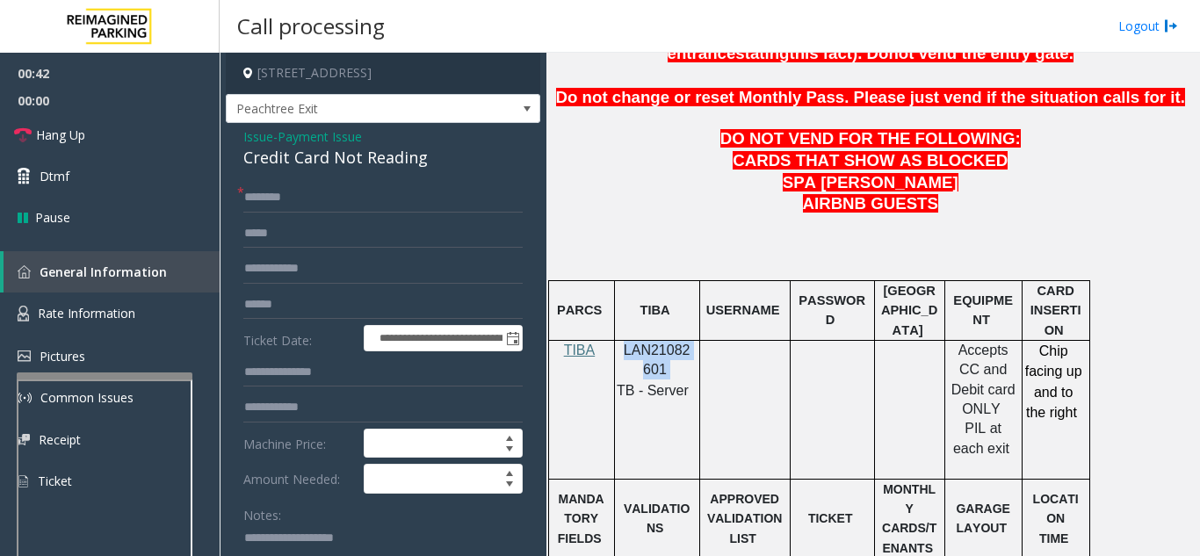
drag, startPoint x: 663, startPoint y: 332, endPoint x: 608, endPoint y: 318, distance: 57.1
click at [608, 340] on tr "TIBA LAN21082601 TB - Server Accepts CC and Debit card ONLY PIL at each exit Ch…" at bounding box center [818, 409] width 541 height 139
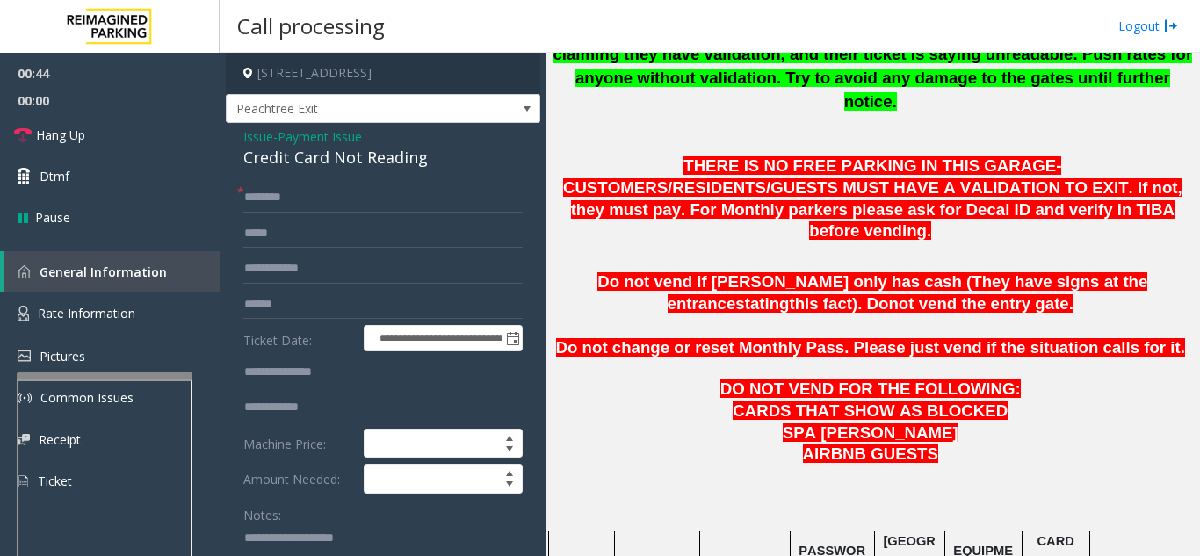
scroll to position [615, 0]
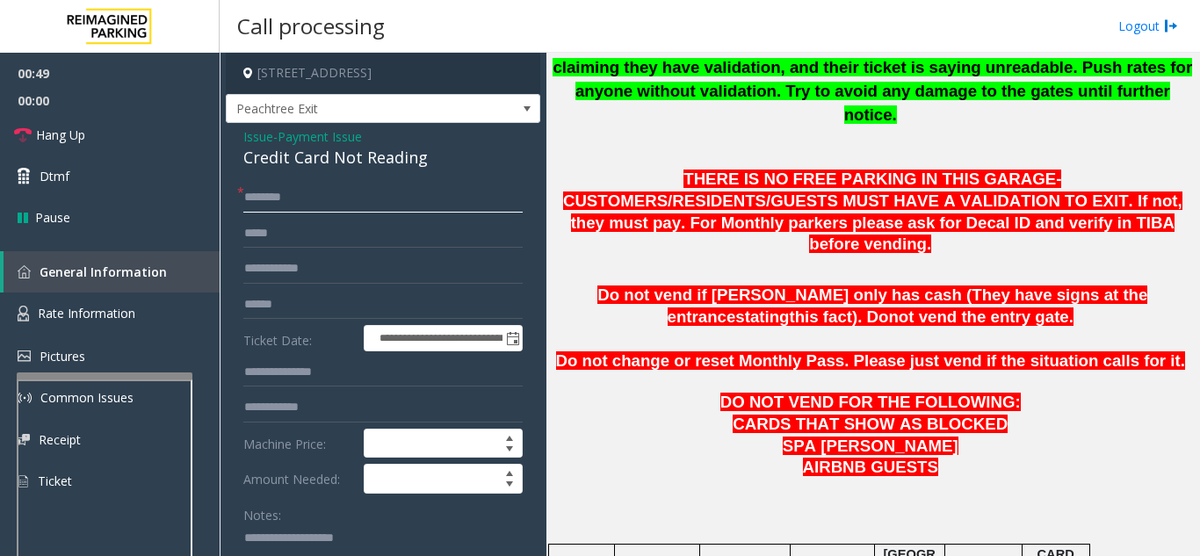
click at [386, 202] on input "text" at bounding box center [382, 198] width 279 height 30
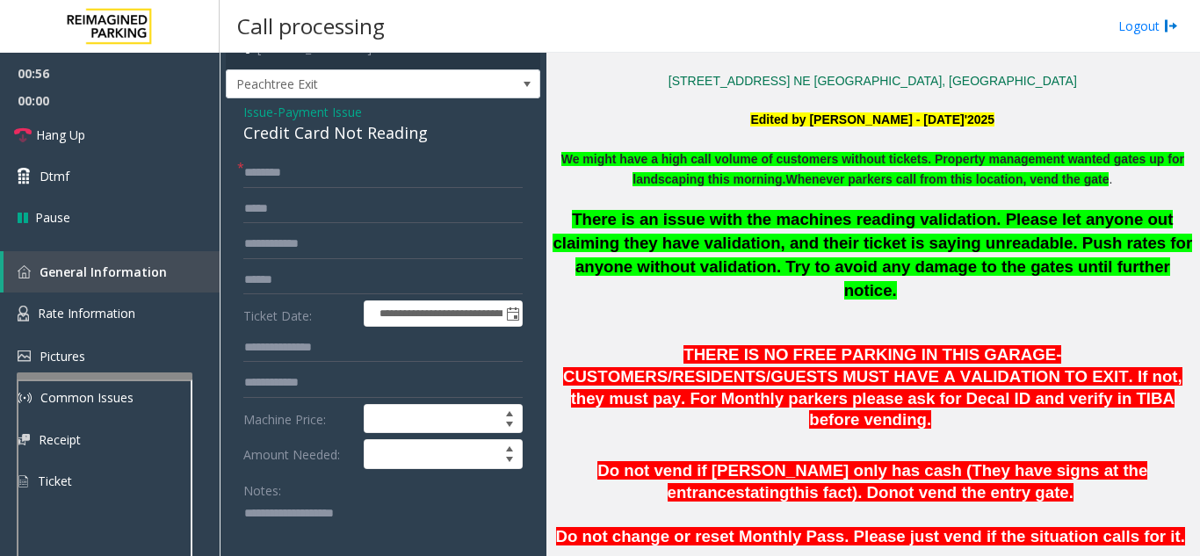
scroll to position [35, 0]
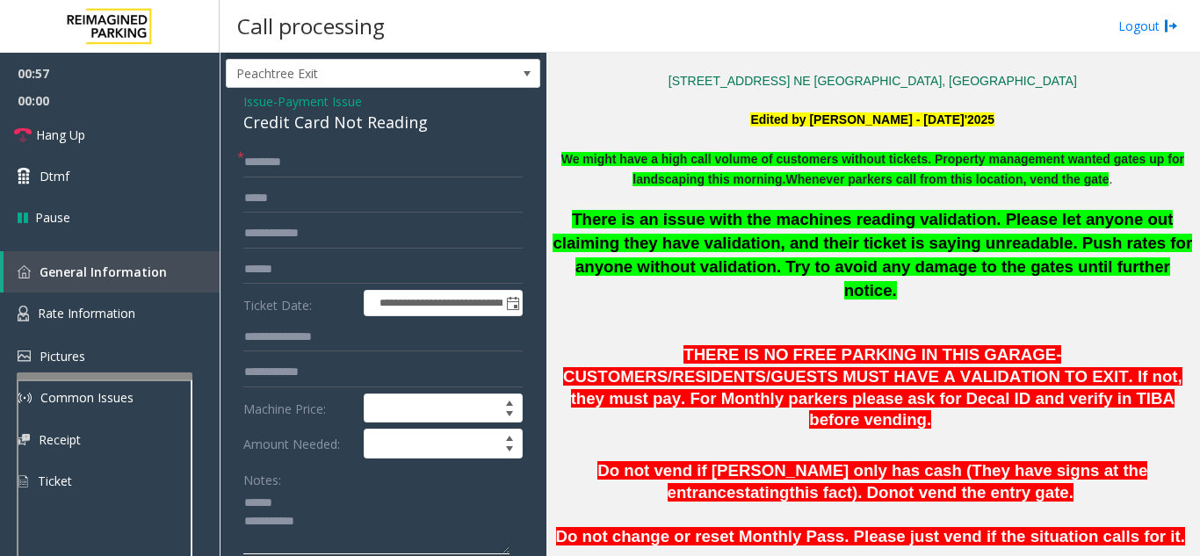
drag, startPoint x: 302, startPoint y: 514, endPoint x: 313, endPoint y: 499, distance: 18.3
click at [304, 514] on textarea at bounding box center [376, 522] width 266 height 66
click at [315, 525] on textarea at bounding box center [376, 522] width 266 height 66
click at [314, 510] on textarea at bounding box center [376, 522] width 266 height 66
click at [293, 520] on textarea at bounding box center [376, 522] width 266 height 66
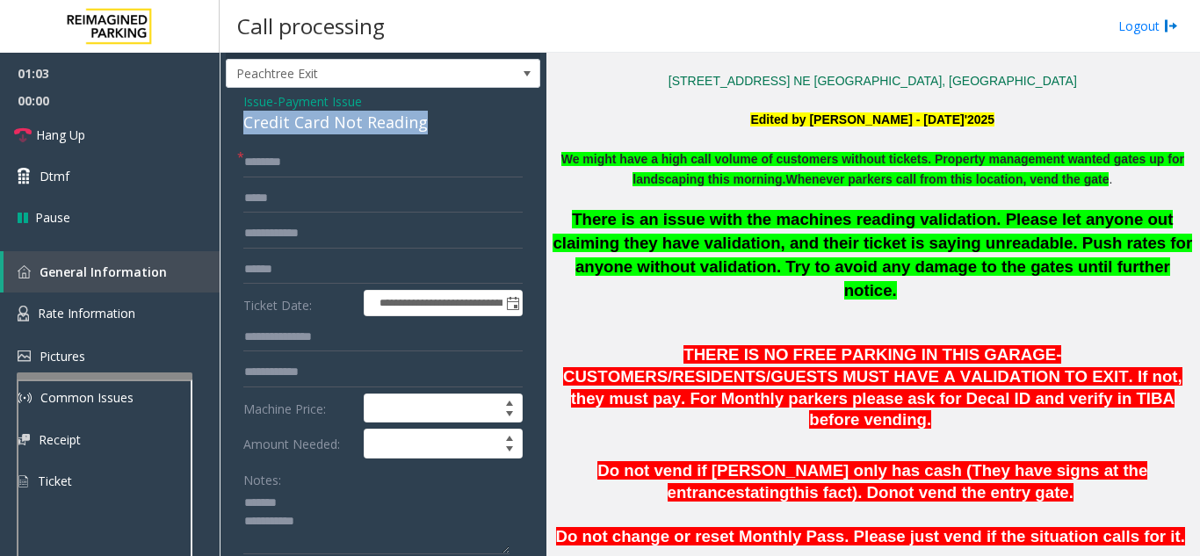
drag, startPoint x: 231, startPoint y: 138, endPoint x: 439, endPoint y: 143, distance: 208.3
click at [439, 143] on div "**********" at bounding box center [383, 488] width 315 height 800
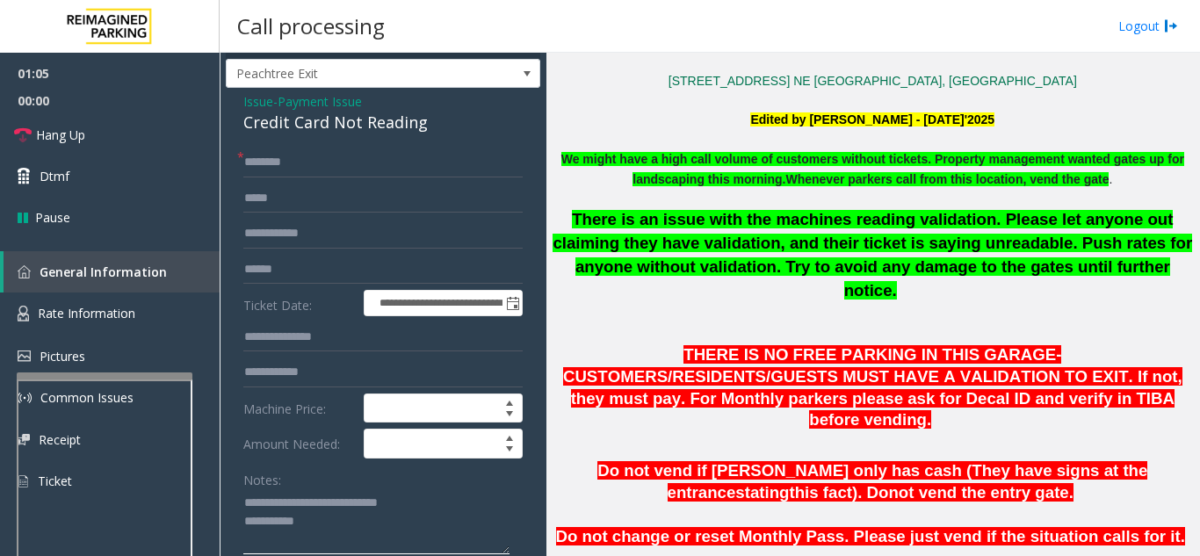
click at [396, 544] on textarea at bounding box center [376, 522] width 266 height 66
type textarea "**********"
click at [373, 173] on input "text" at bounding box center [382, 163] width 279 height 30
click at [100, 127] on link "Hang Up" at bounding box center [110, 134] width 220 height 41
click at [452, 177] on input "text" at bounding box center [382, 163] width 279 height 30
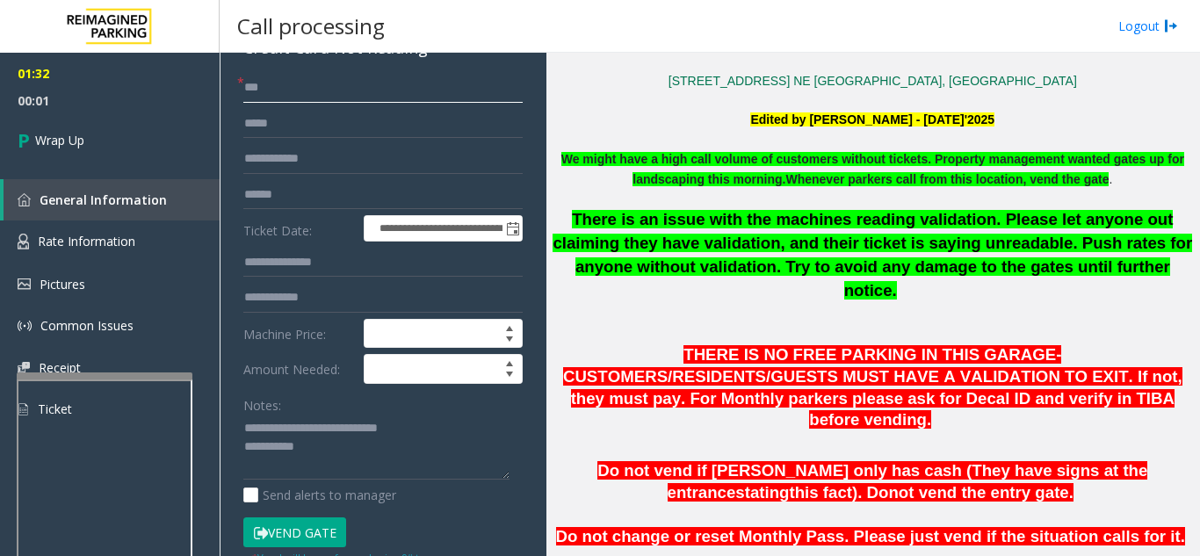
scroll to position [211, 0]
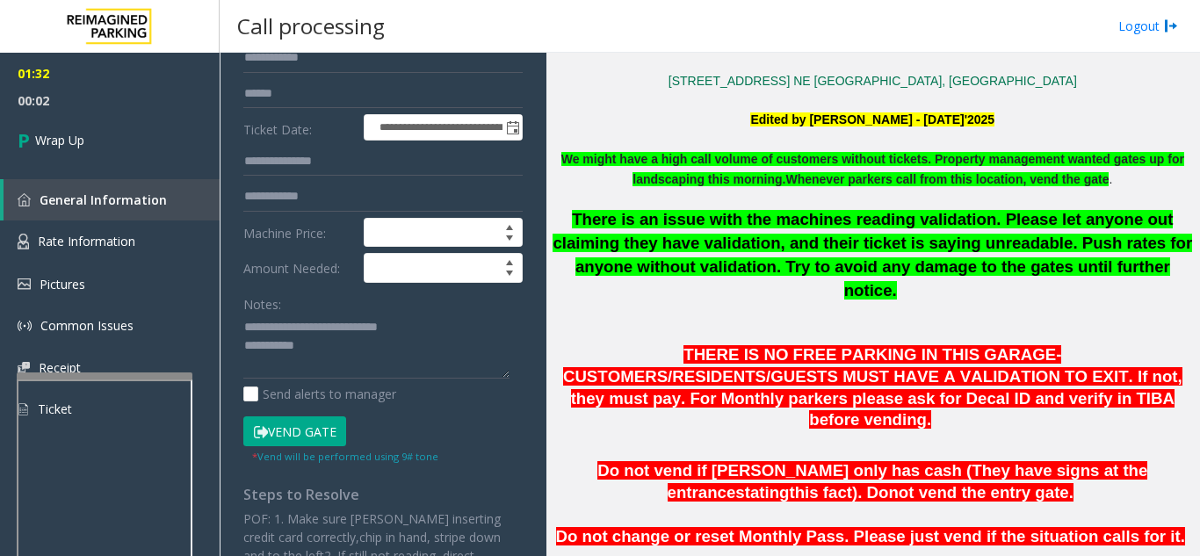
type input "**"
click at [397, 360] on textarea at bounding box center [376, 347] width 266 height 66
type textarea "**********"
click at [325, 317] on div "Notes:" at bounding box center [382, 334] width 279 height 90
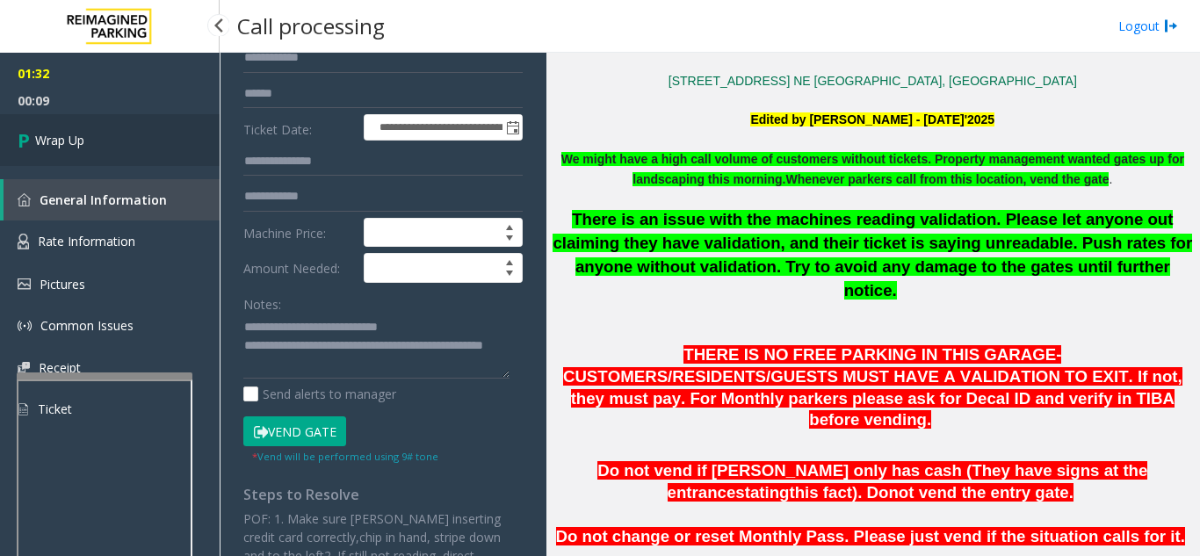
click at [107, 150] on link "Wrap Up" at bounding box center [110, 140] width 220 height 52
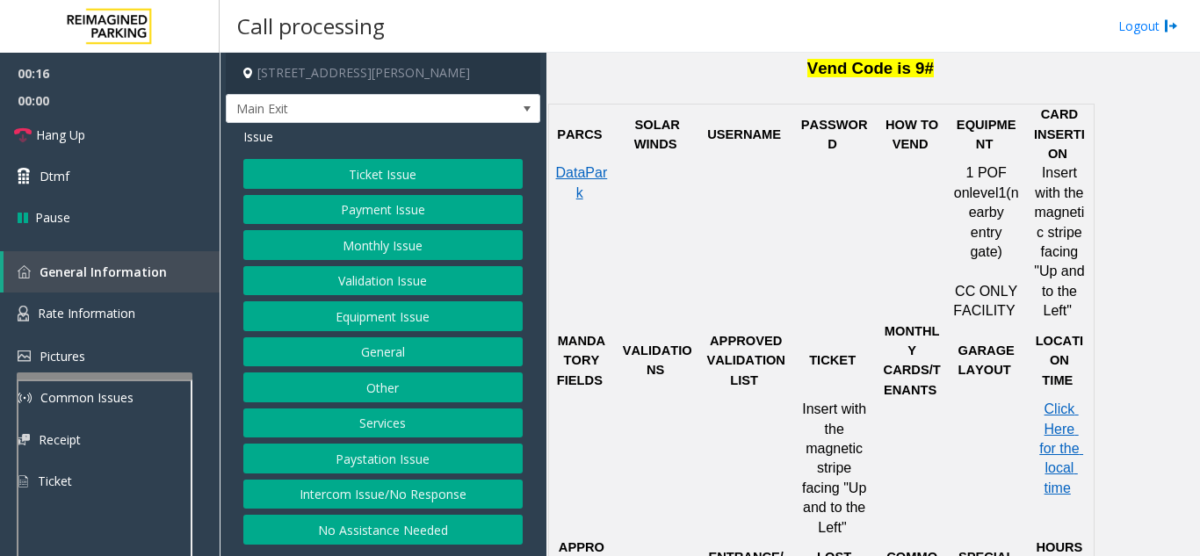
scroll to position [1054, 0]
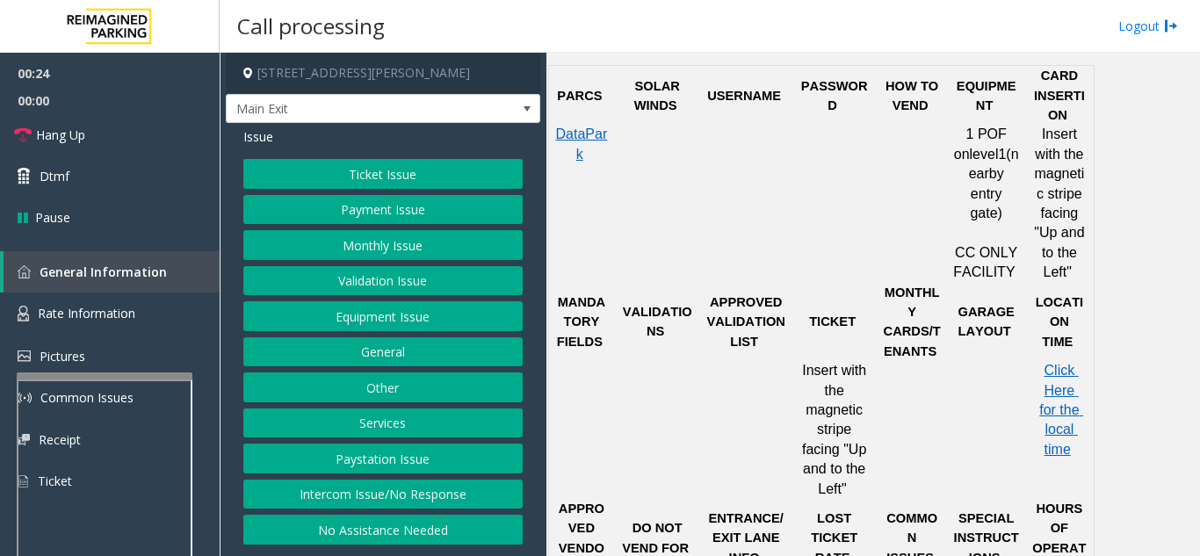
click at [429, 181] on button "Ticket Issue" at bounding box center [382, 174] width 279 height 30
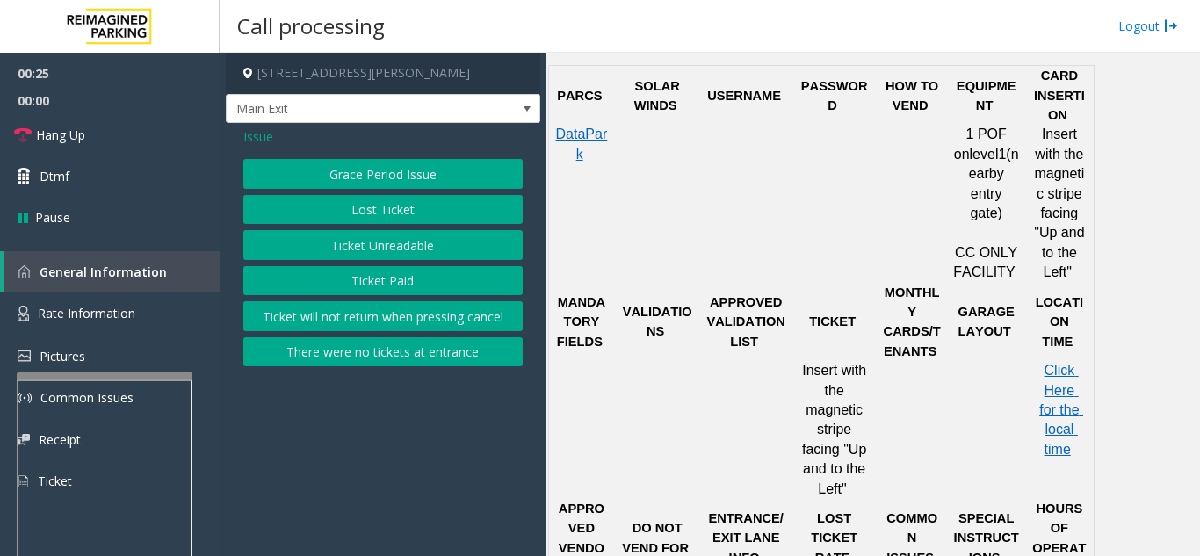
click at [428, 242] on button "Ticket Unreadable" at bounding box center [382, 245] width 279 height 30
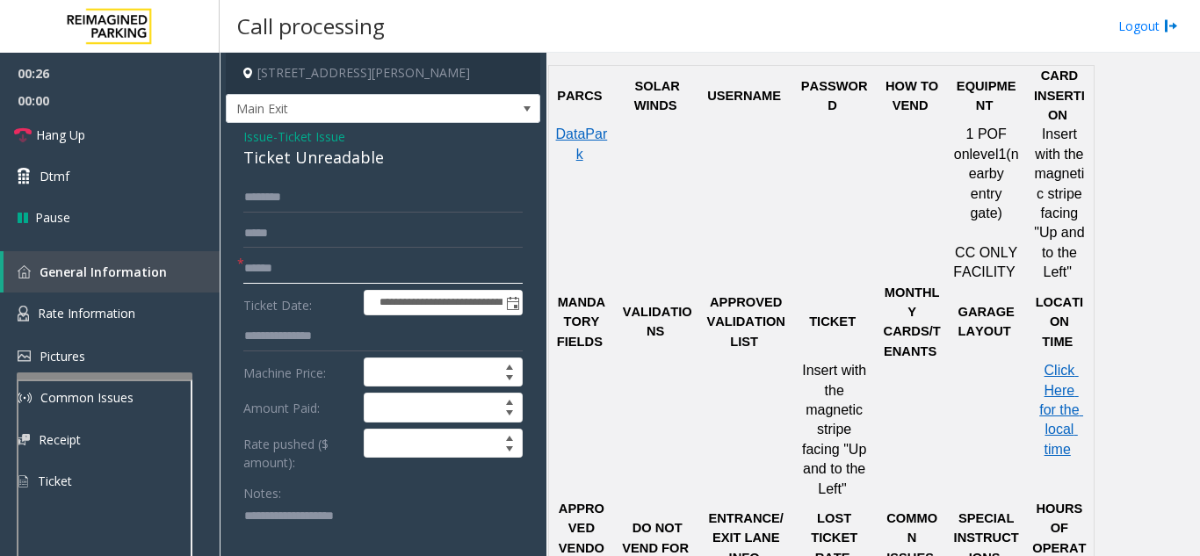
click at [358, 274] on input "text" at bounding box center [382, 269] width 279 height 30
click at [301, 516] on textarea at bounding box center [376, 536] width 266 height 66
type textarea "**********"
click at [329, 265] on input "text" at bounding box center [382, 269] width 279 height 30
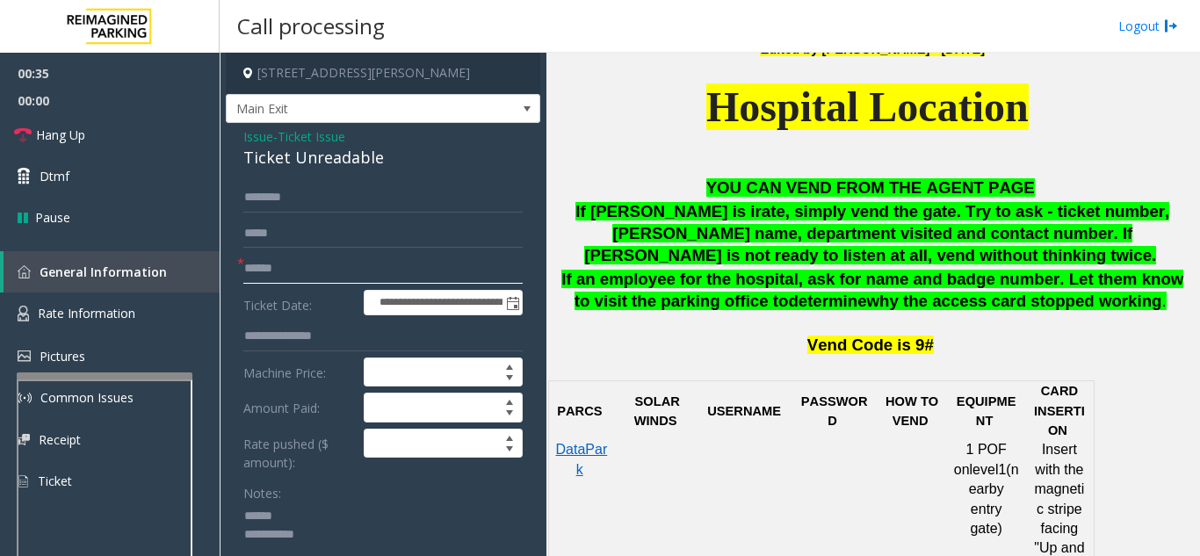
scroll to position [703, 0]
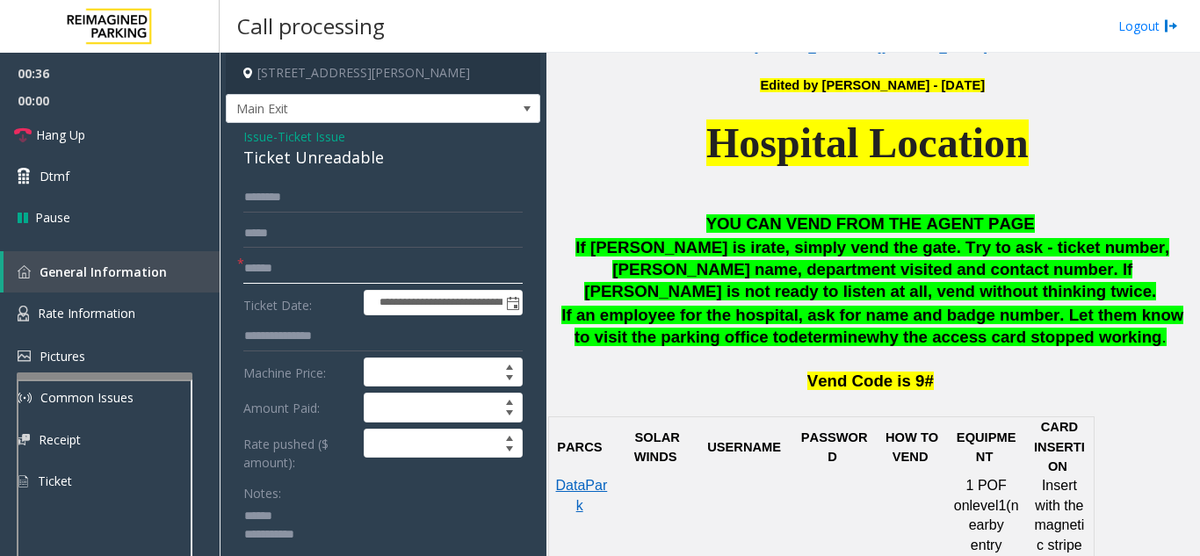
type input "******"
click at [377, 197] on input "text" at bounding box center [382, 198] width 279 height 30
drag, startPoint x: 238, startPoint y: 156, endPoint x: 387, endPoint y: 158, distance: 148.5
click at [402, 158] on div "**********" at bounding box center [383, 548] width 315 height 851
type textarea "**********"
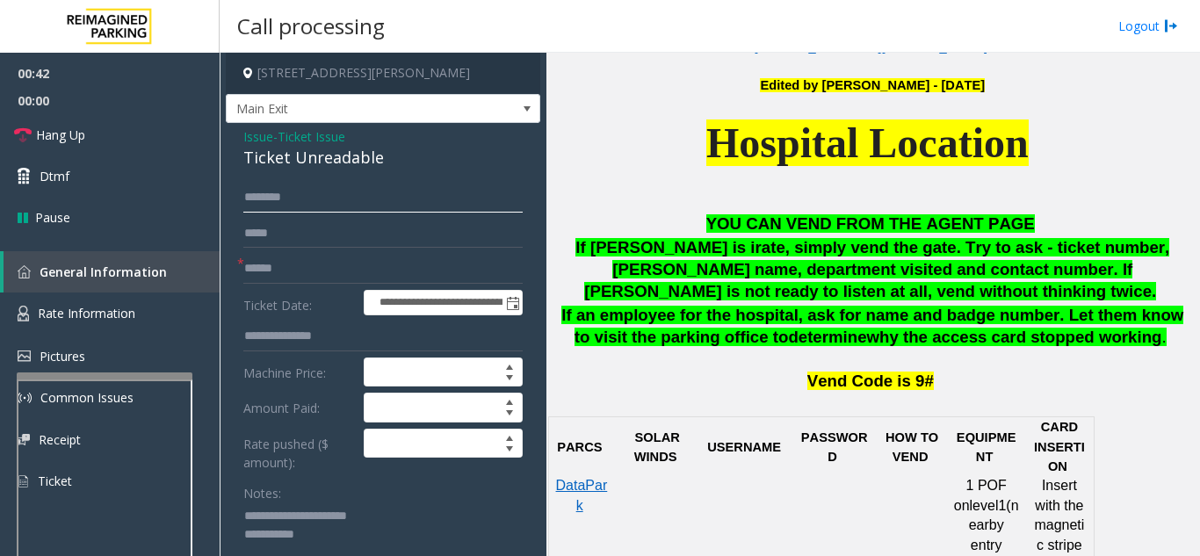
click at [288, 192] on input "text" at bounding box center [382, 198] width 279 height 30
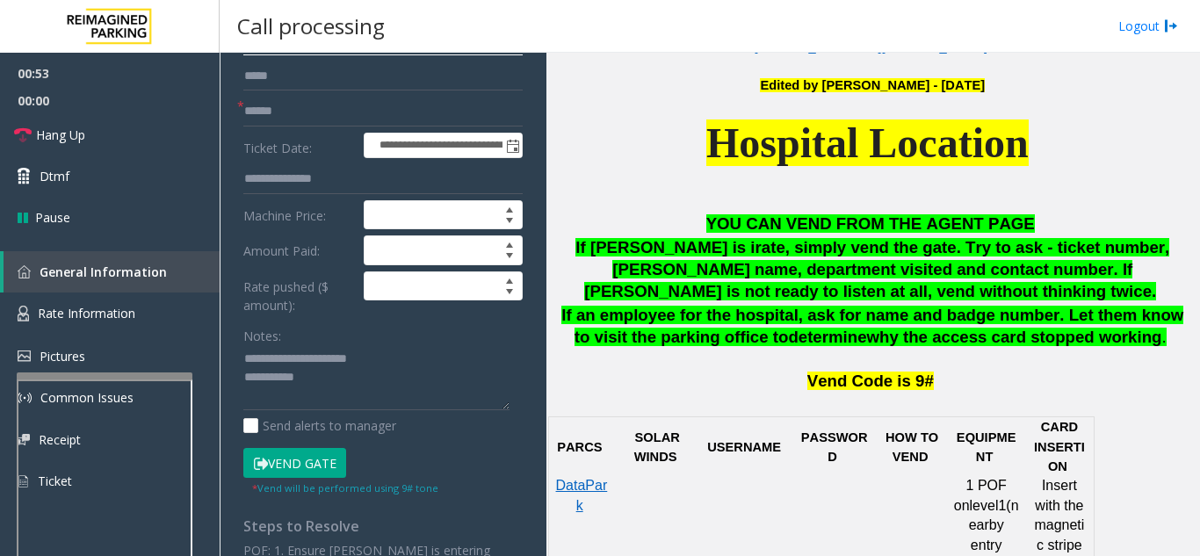
scroll to position [176, 0]
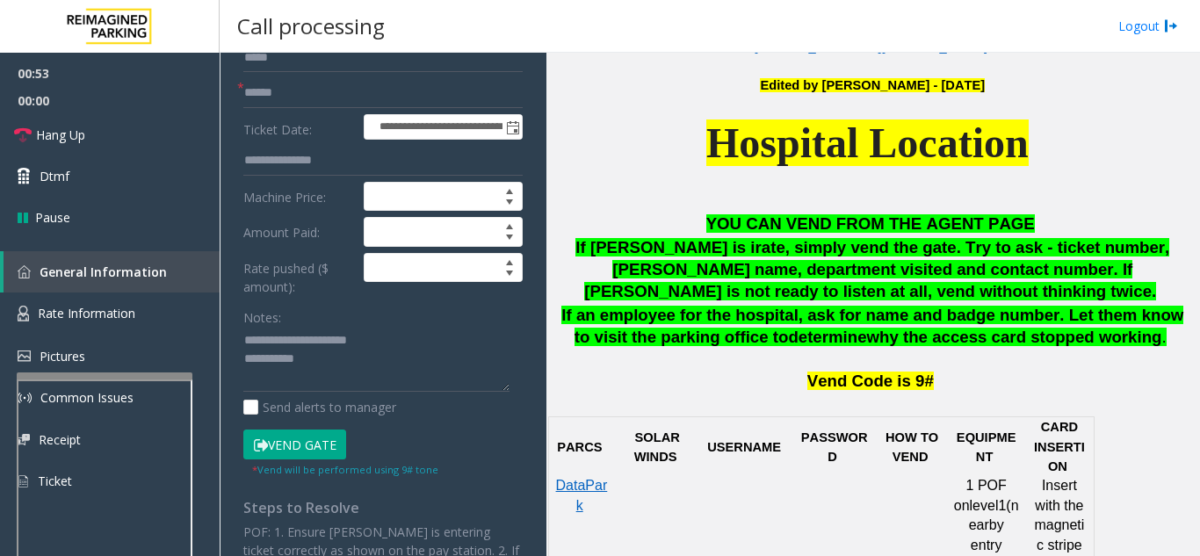
type input "***"
click at [280, 444] on button "Vend Gate" at bounding box center [294, 445] width 103 height 30
click at [359, 365] on textarea at bounding box center [376, 360] width 266 height 66
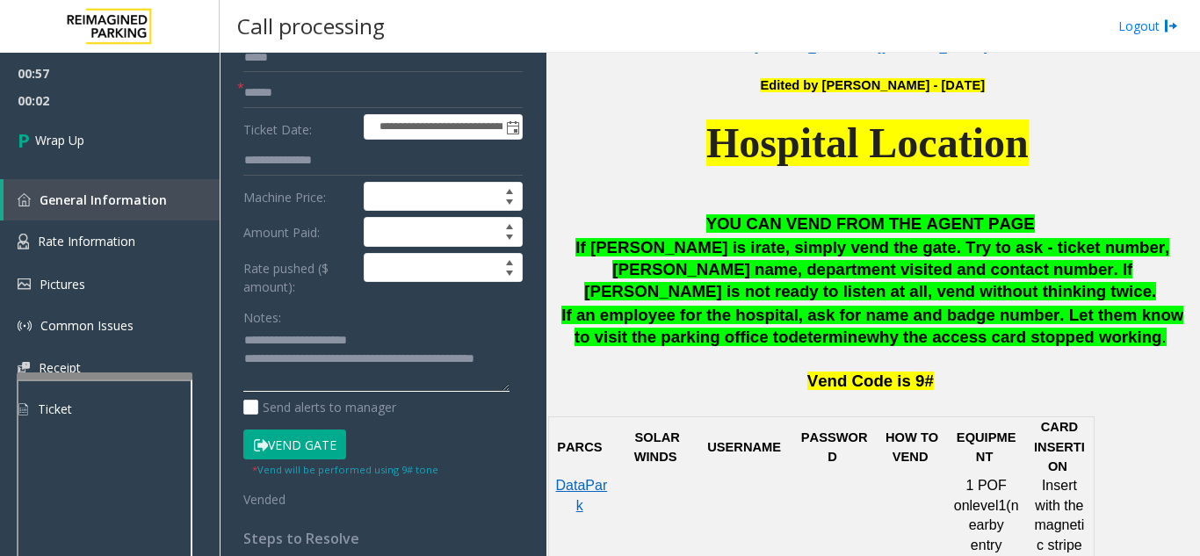
type textarea "**********"
click at [355, 313] on div "Notes:" at bounding box center [382, 347] width 279 height 90
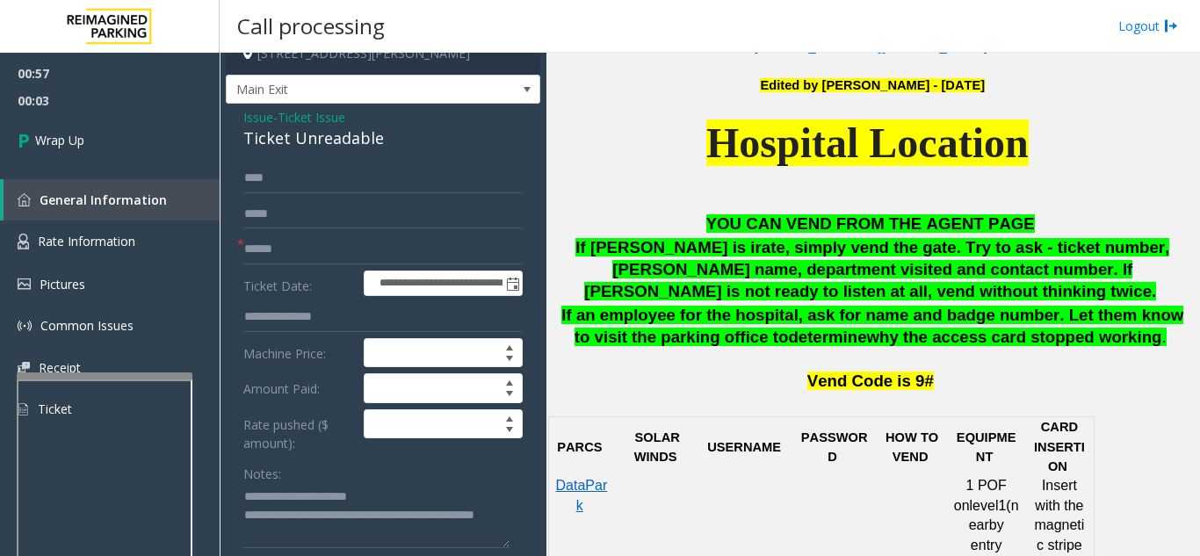
scroll to position [0, 0]
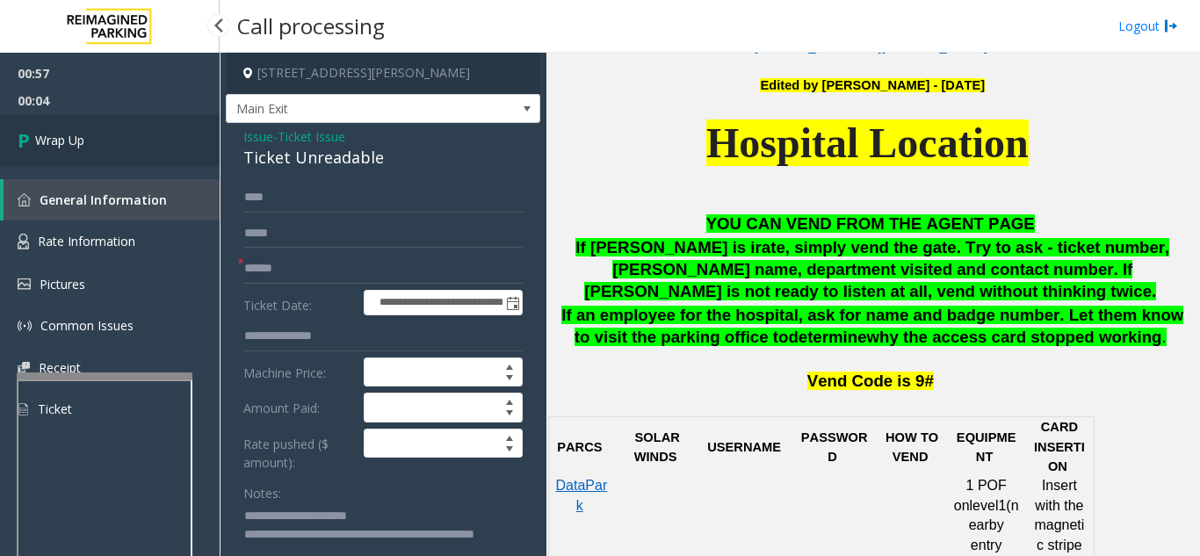
click at [134, 134] on link "Wrap Up" at bounding box center [110, 140] width 220 height 52
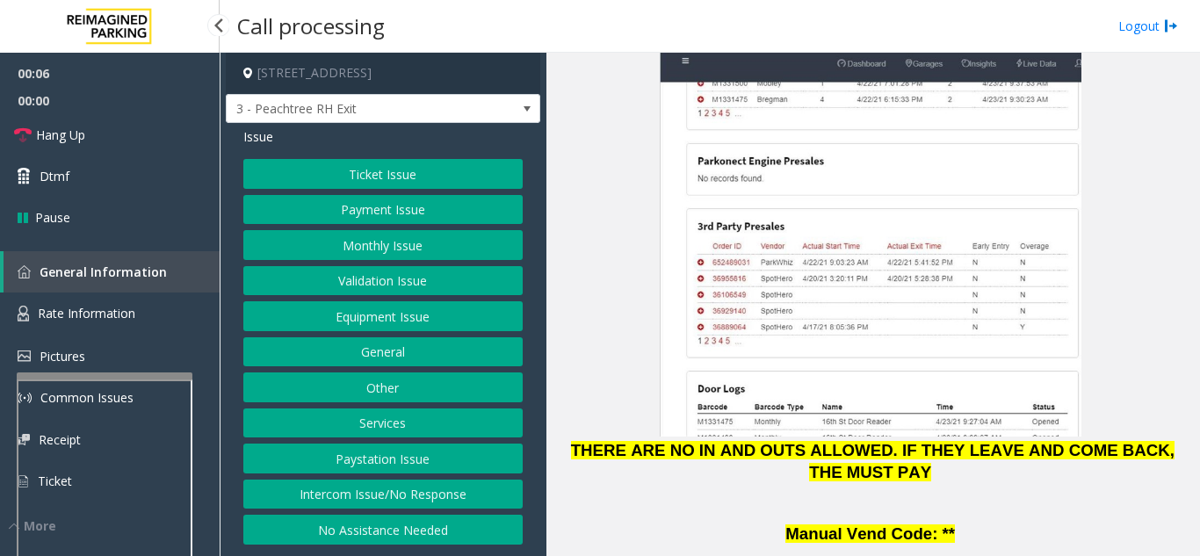
scroll to position [2724, 0]
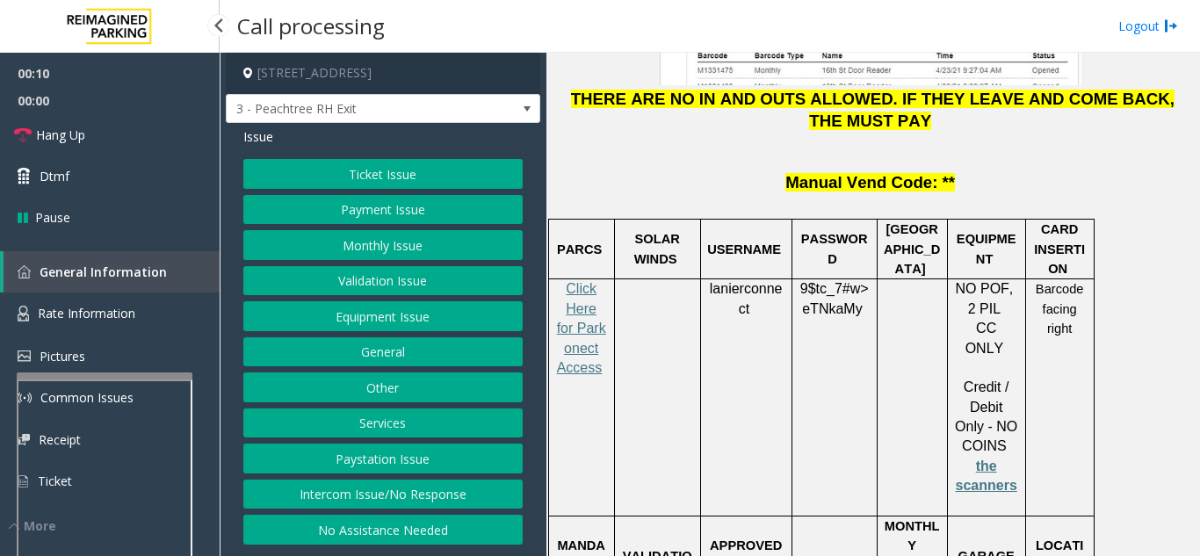
click at [400, 180] on button "Ticket Issue" at bounding box center [382, 174] width 279 height 30
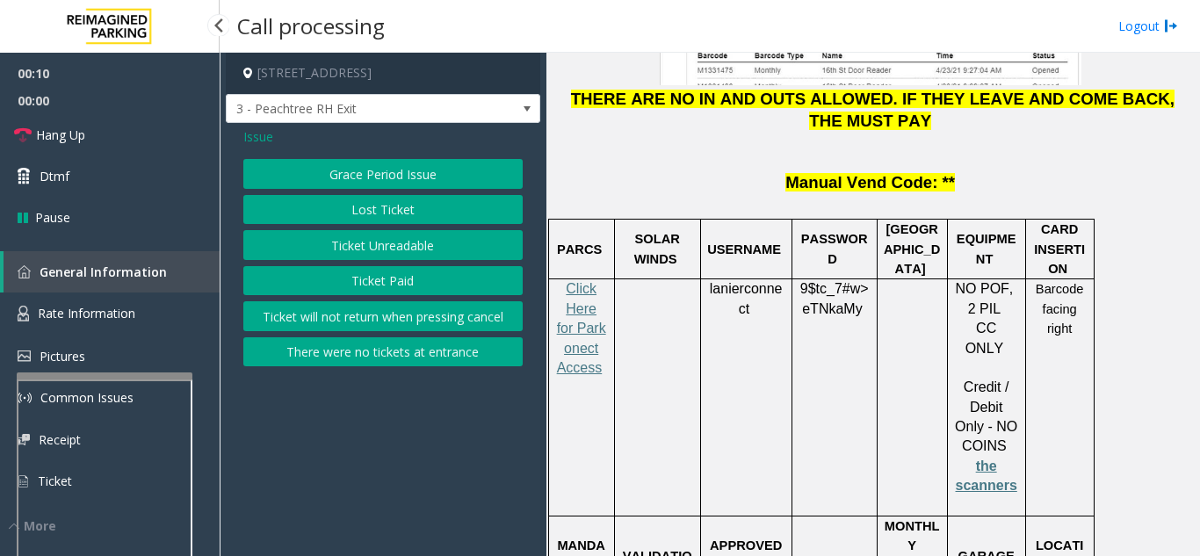
click at [413, 245] on button "Ticket Unreadable" at bounding box center [382, 245] width 279 height 30
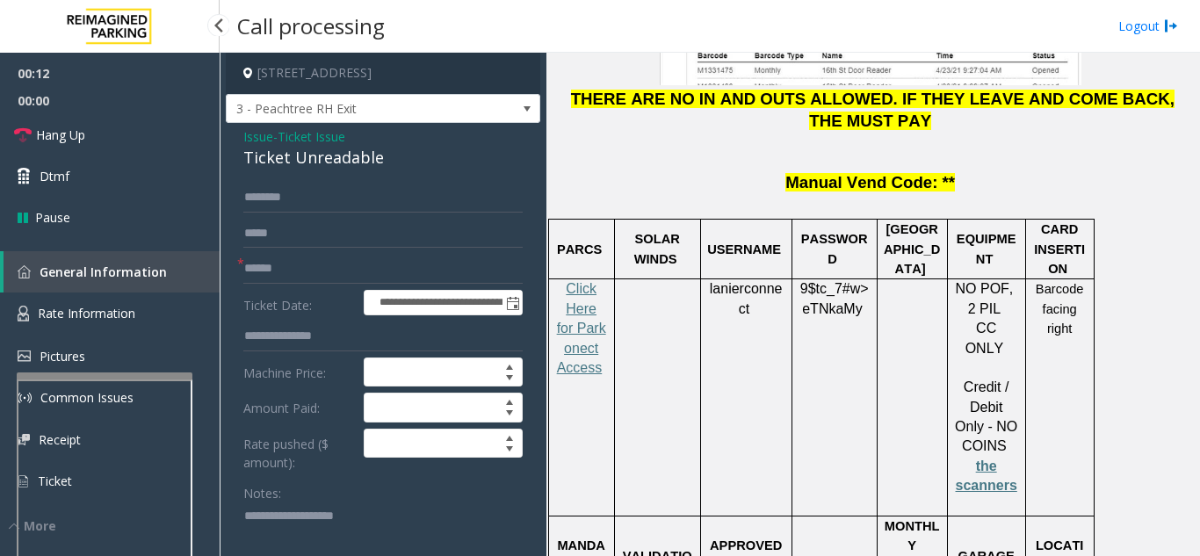
scroll to position [88, 0]
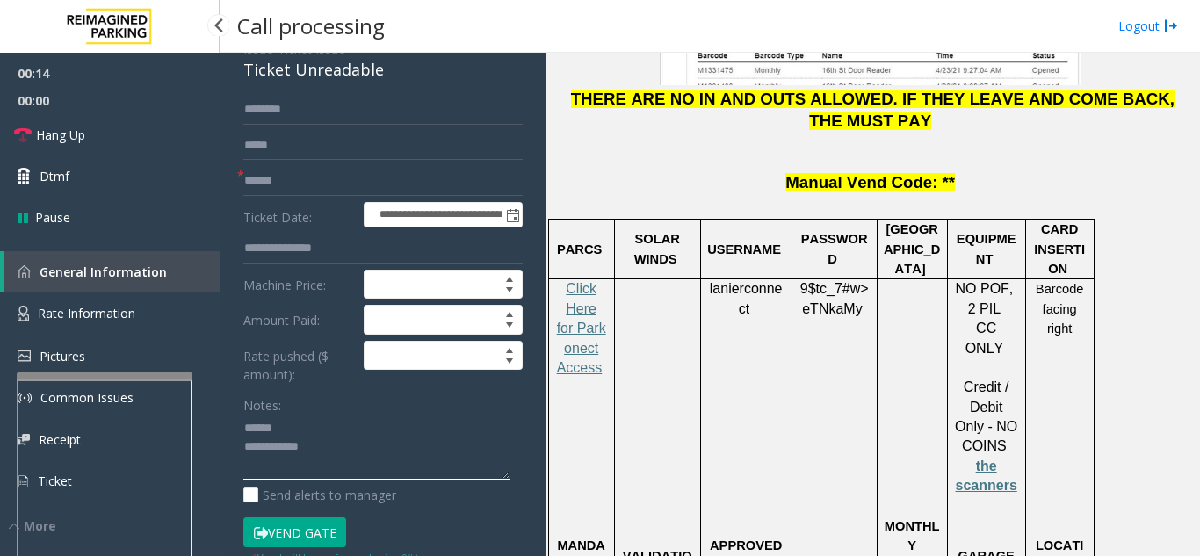
click at [311, 448] on textarea at bounding box center [376, 448] width 266 height 66
click at [313, 442] on textarea at bounding box center [376, 448] width 266 height 66
drag, startPoint x: 235, startPoint y: 90, endPoint x: 393, endPoint y: 89, distance: 158.2
click at [393, 89] on div "**********" at bounding box center [383, 507] width 315 height 944
click at [381, 461] on textarea at bounding box center [376, 448] width 266 height 66
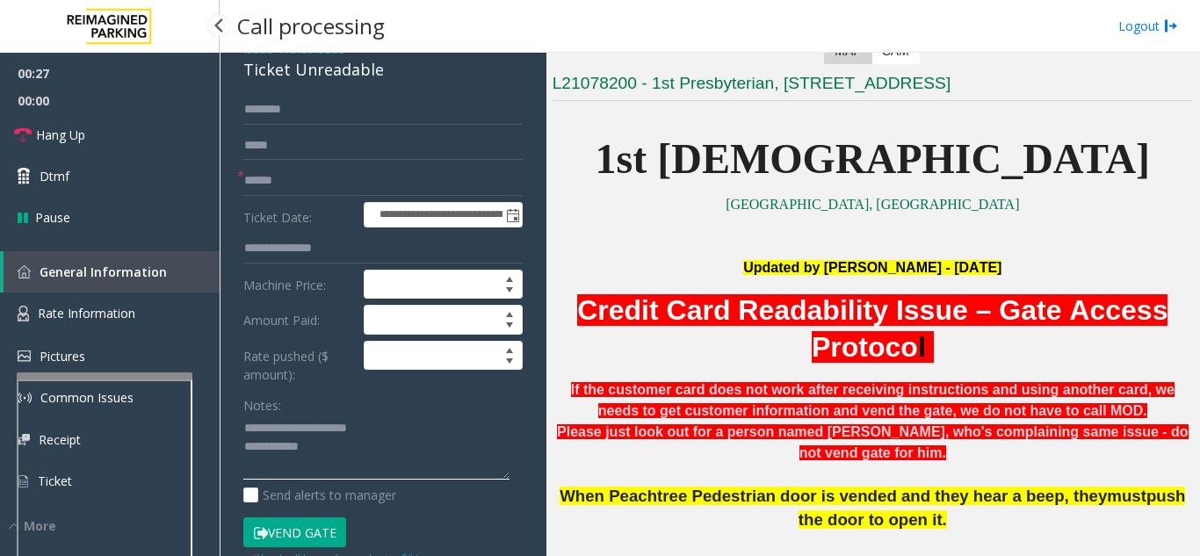
scroll to position [264, 0]
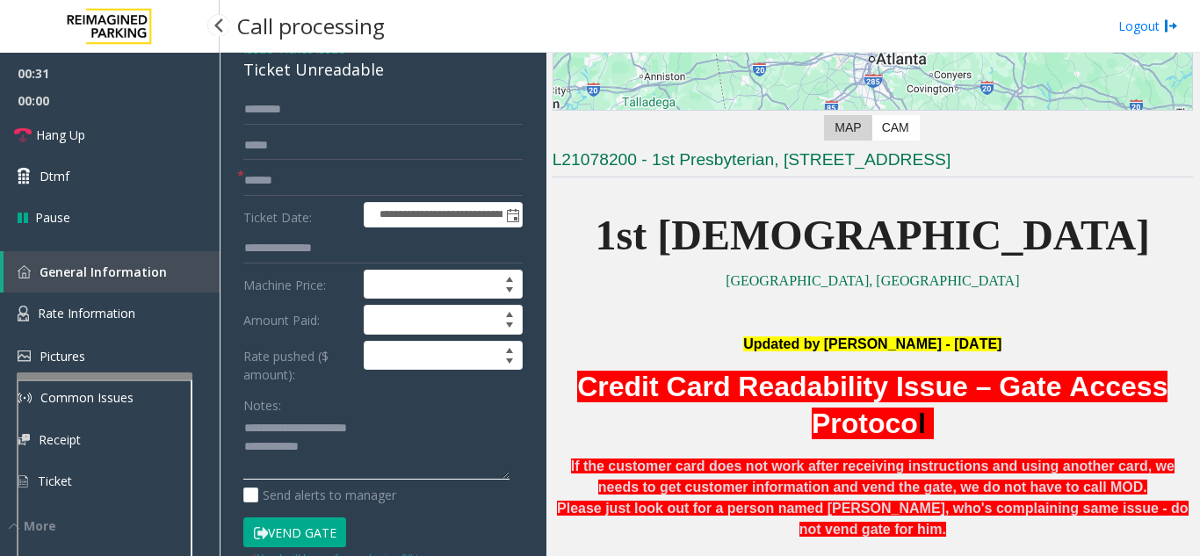
type textarea "**********"
click at [341, 192] on input "text" at bounding box center [382, 181] width 279 height 30
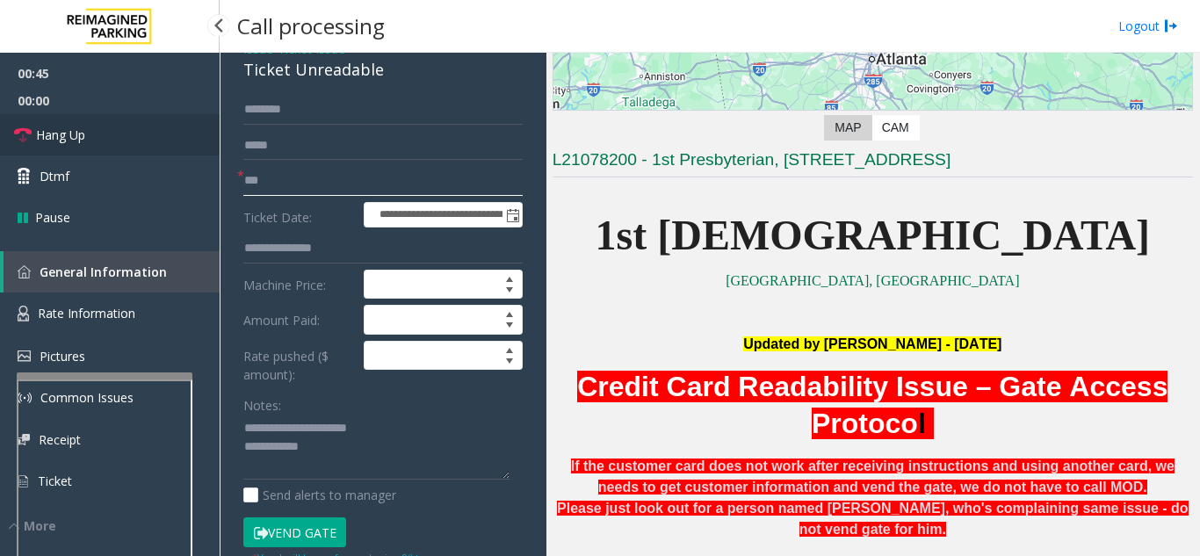
type input "**"
click at [170, 151] on link "Hang Up" at bounding box center [110, 134] width 220 height 41
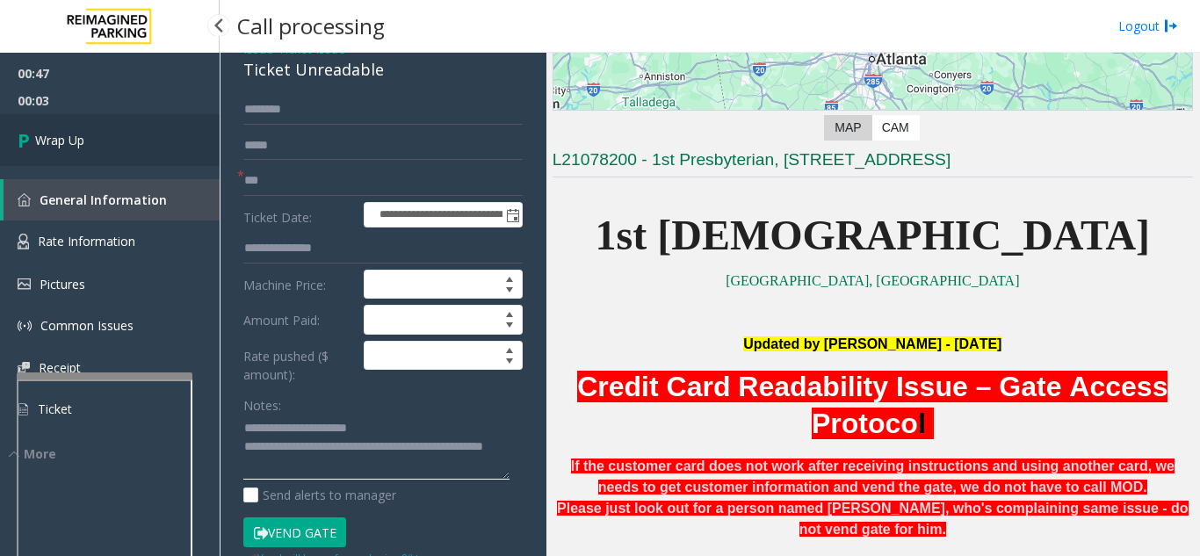
type textarea "**********"
click at [90, 134] on link "Wrap Up" at bounding box center [110, 140] width 220 height 52
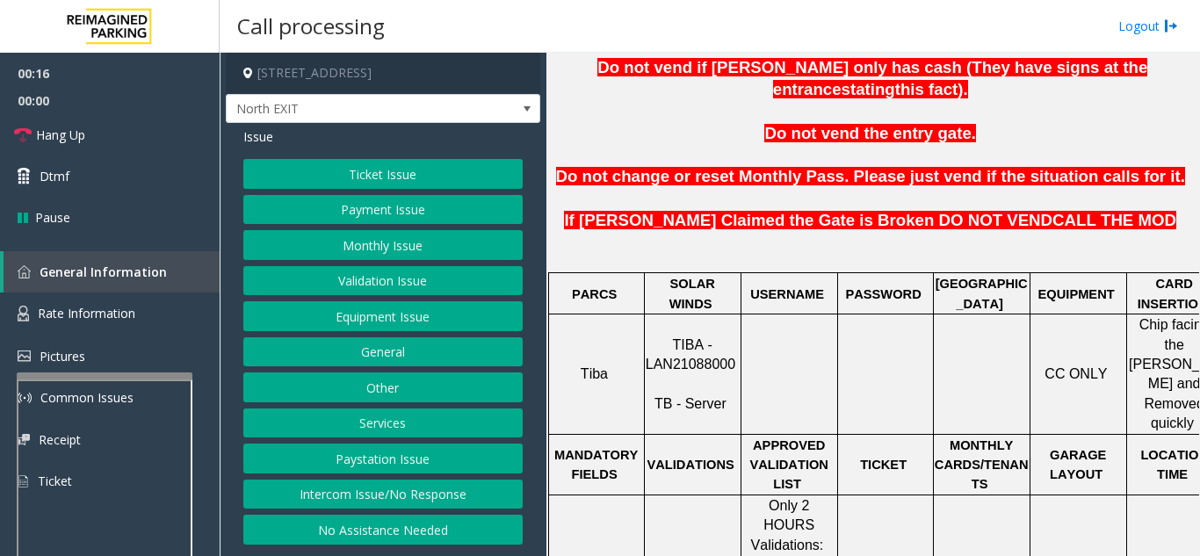
scroll to position [615, 0]
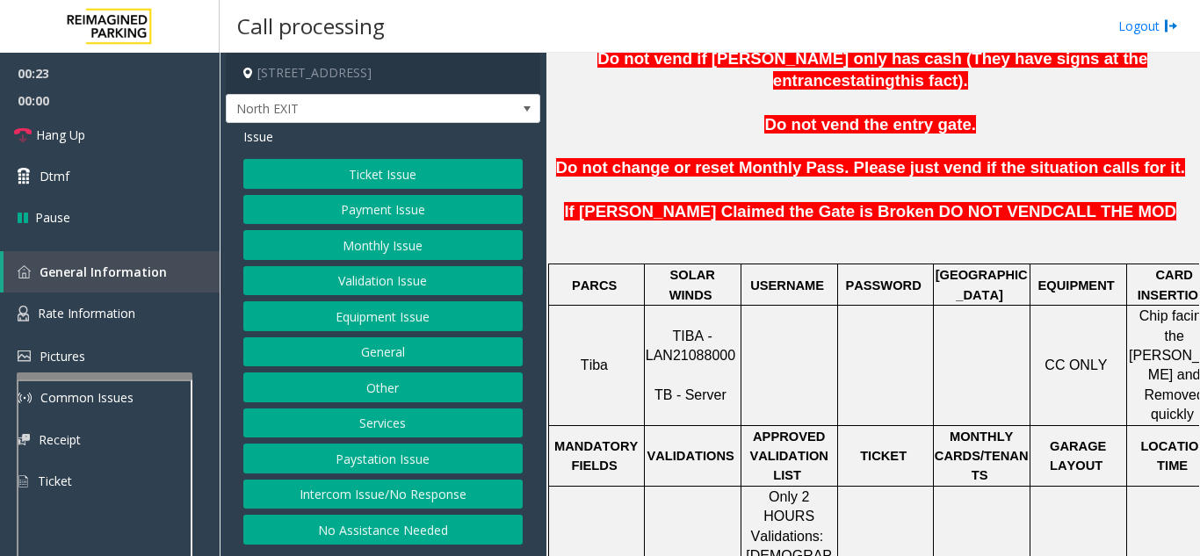
click at [326, 185] on button "Ticket Issue" at bounding box center [382, 174] width 279 height 30
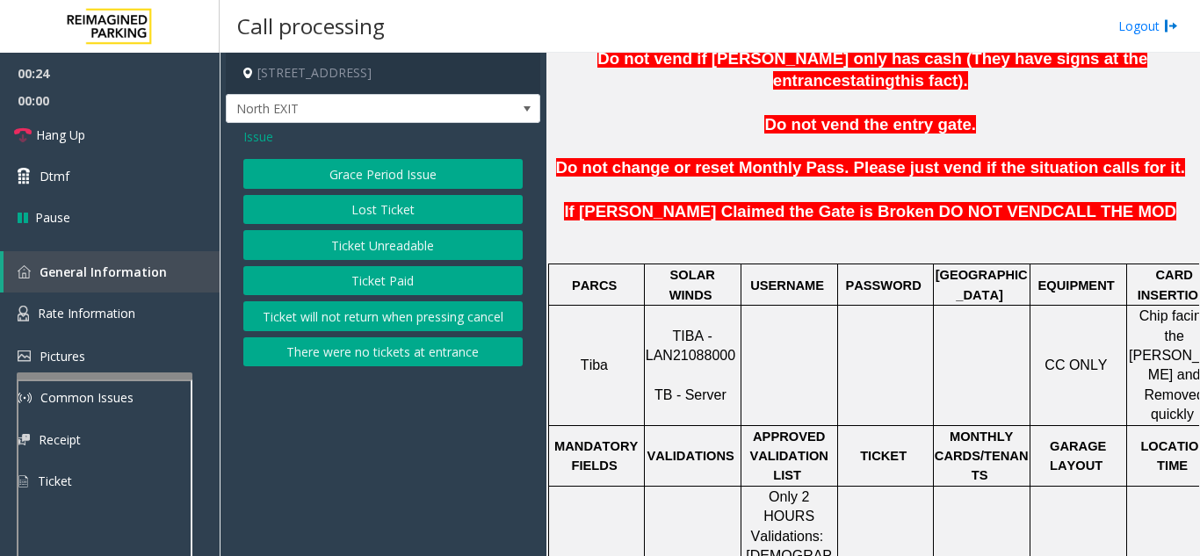
click at [350, 241] on button "Ticket Unreadable" at bounding box center [382, 245] width 279 height 30
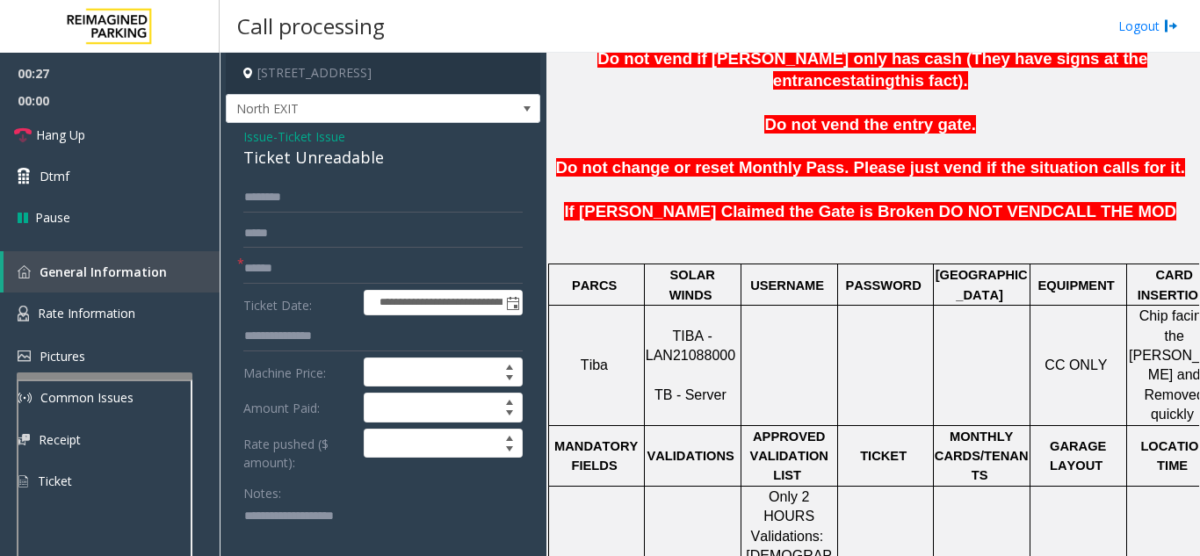
scroll to position [7, 0]
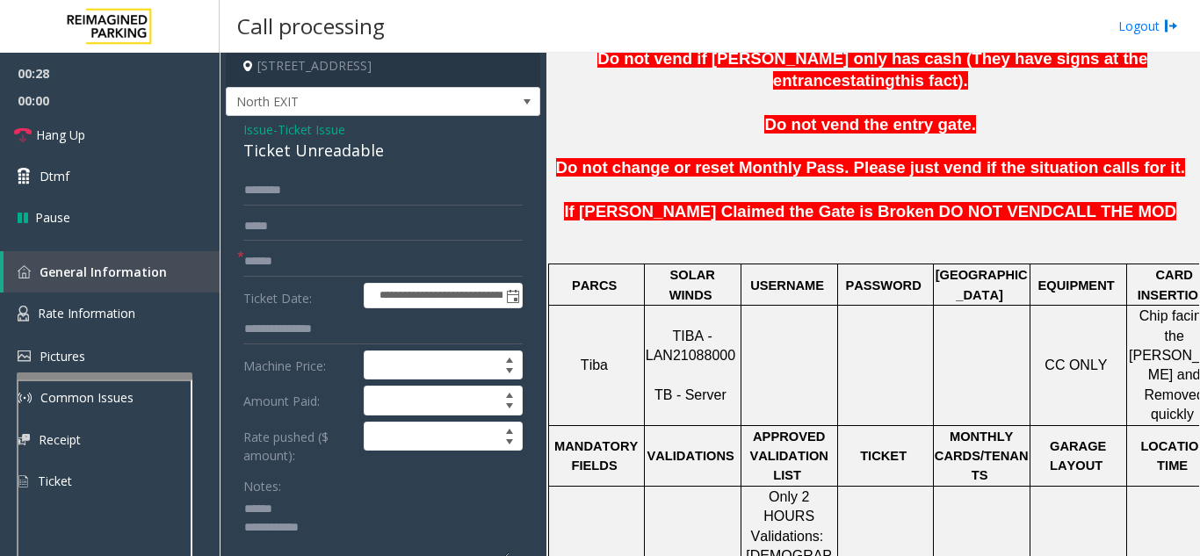
click at [306, 504] on textarea at bounding box center [376, 529] width 266 height 66
type textarea "**********"
drag, startPoint x: 743, startPoint y: 287, endPoint x: 651, endPoint y: 294, distance: 92.5
click at [651, 306] on tr "Tiba TIBA - LAN21088000 TB - Server CC ONLY Chip facing the [PERSON_NAME] and R…" at bounding box center [885, 365] width 674 height 119
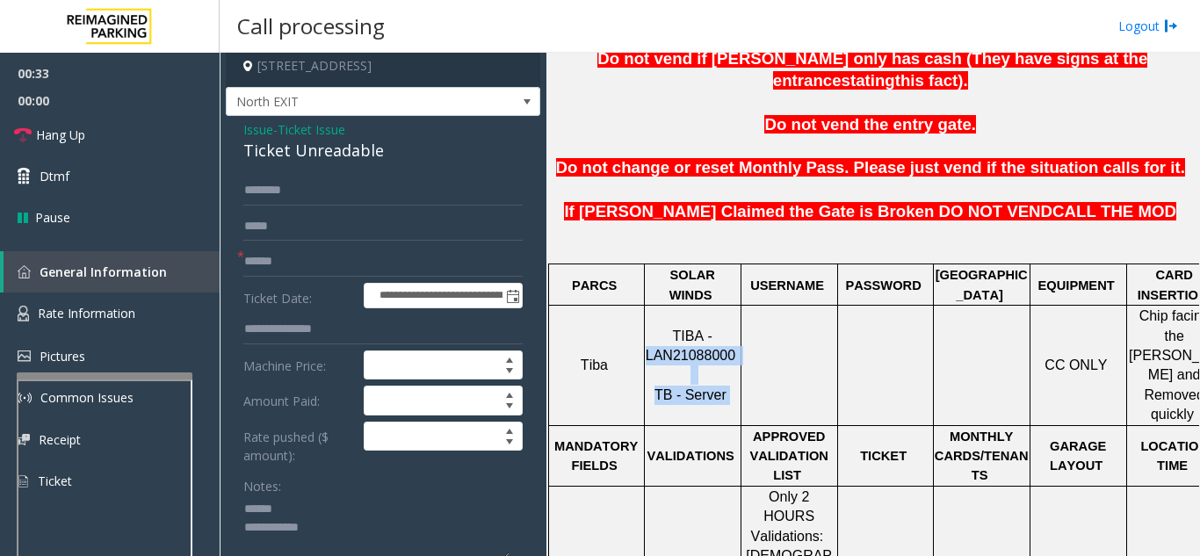
click at [755, 356] on p at bounding box center [789, 365] width 94 height 19
drag, startPoint x: 730, startPoint y: 287, endPoint x: 650, endPoint y: 289, distance: 80.0
click at [650, 327] on p "TIBA - LAN21088000 TB - Server" at bounding box center [693, 366] width 94 height 79
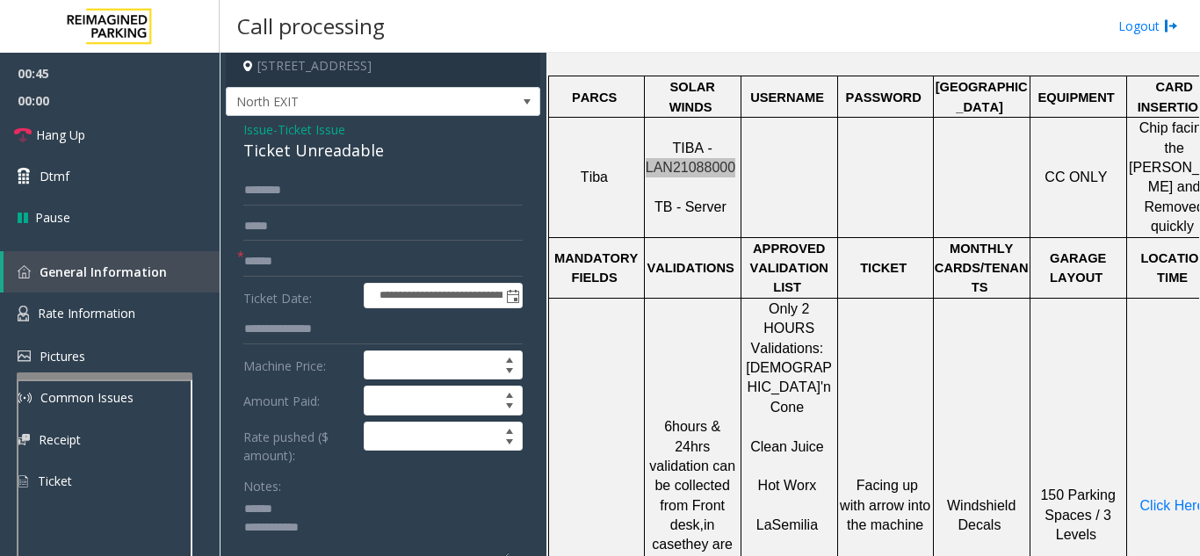
scroll to position [791, 0]
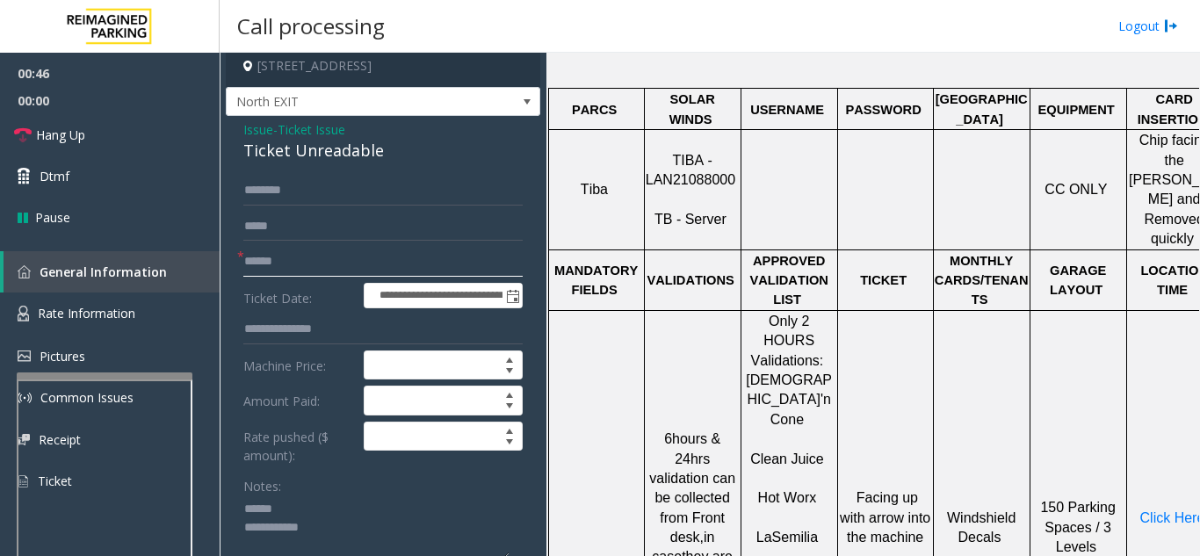
click at [303, 257] on input "text" at bounding box center [382, 262] width 279 height 30
type input "*******"
click at [329, 505] on textarea at bounding box center [376, 529] width 266 height 66
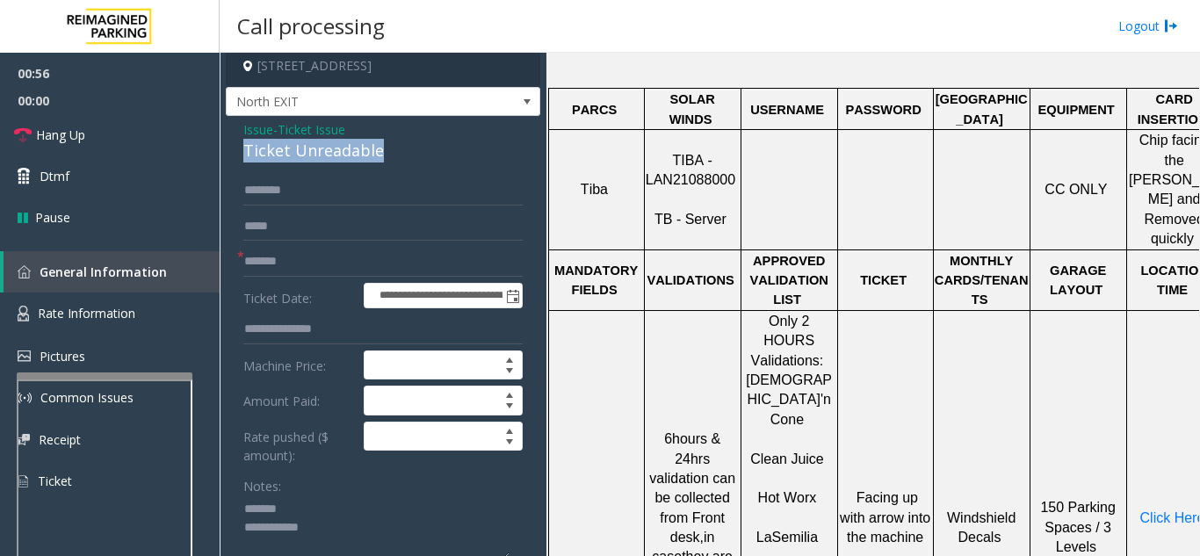
drag, startPoint x: 232, startPoint y: 151, endPoint x: 387, endPoint y: 156, distance: 155.6
click at [387, 156] on div "**********" at bounding box center [383, 486] width 315 height 741
click at [395, 519] on textarea at bounding box center [376, 529] width 266 height 66
click at [1151, 510] on span "Click Here" at bounding box center [1172, 517] width 65 height 15
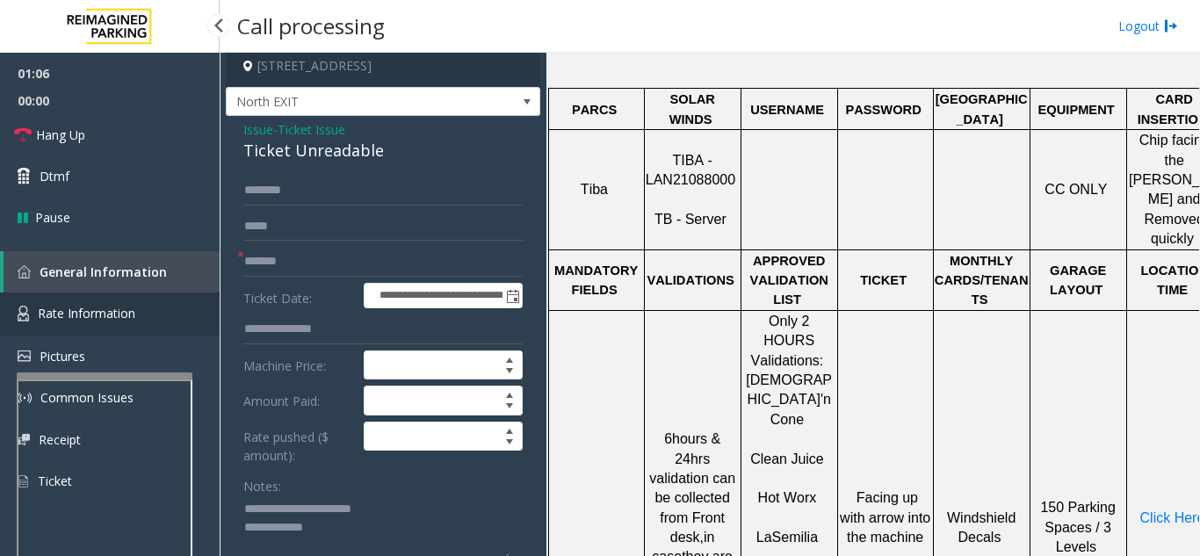
click at [115, 319] on span "Rate Information" at bounding box center [87, 313] width 98 height 17
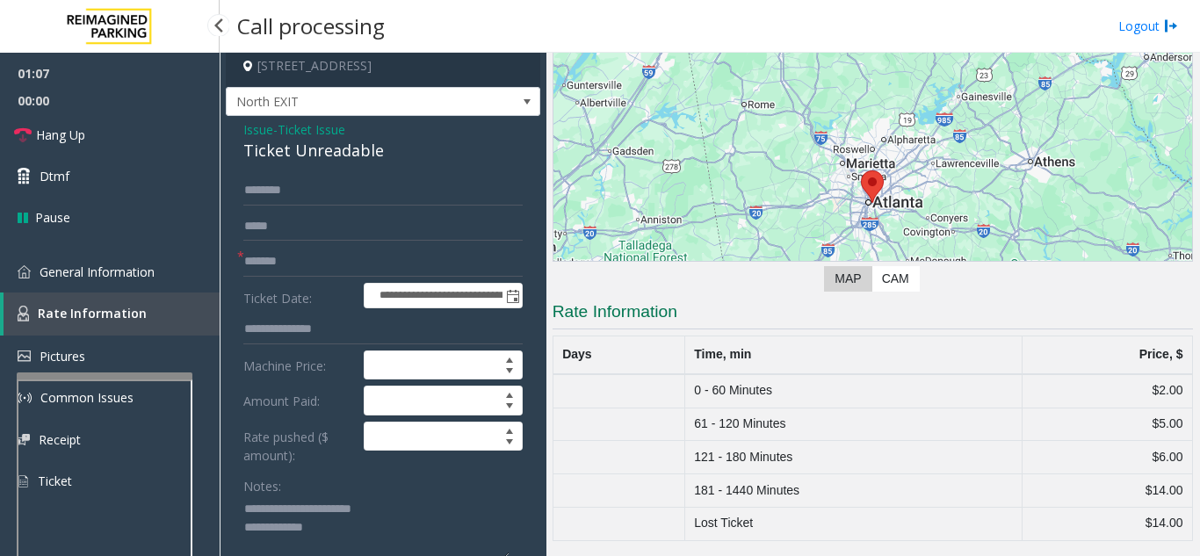
scroll to position [135, 0]
click at [98, 175] on link "Dtmf" at bounding box center [110, 176] width 220 height 41
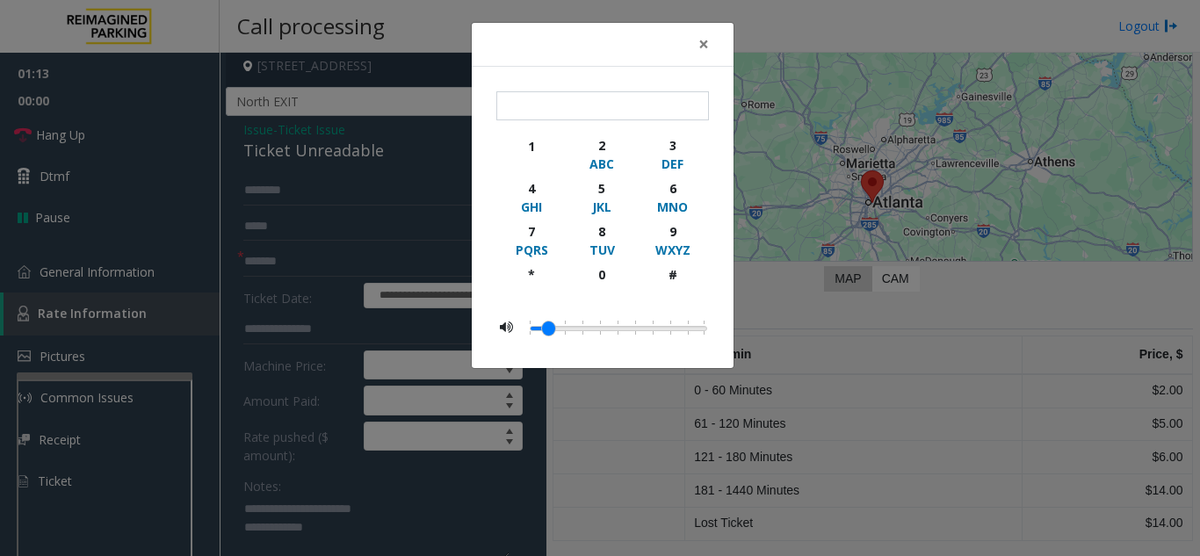
click at [101, 217] on div "× 1 2 ABC 3 DEF 4 GHI 5 JKL 6 MNO 7 PQRS 8 TUV 9 WXYZ * 0 #" at bounding box center [600, 278] width 1200 height 556
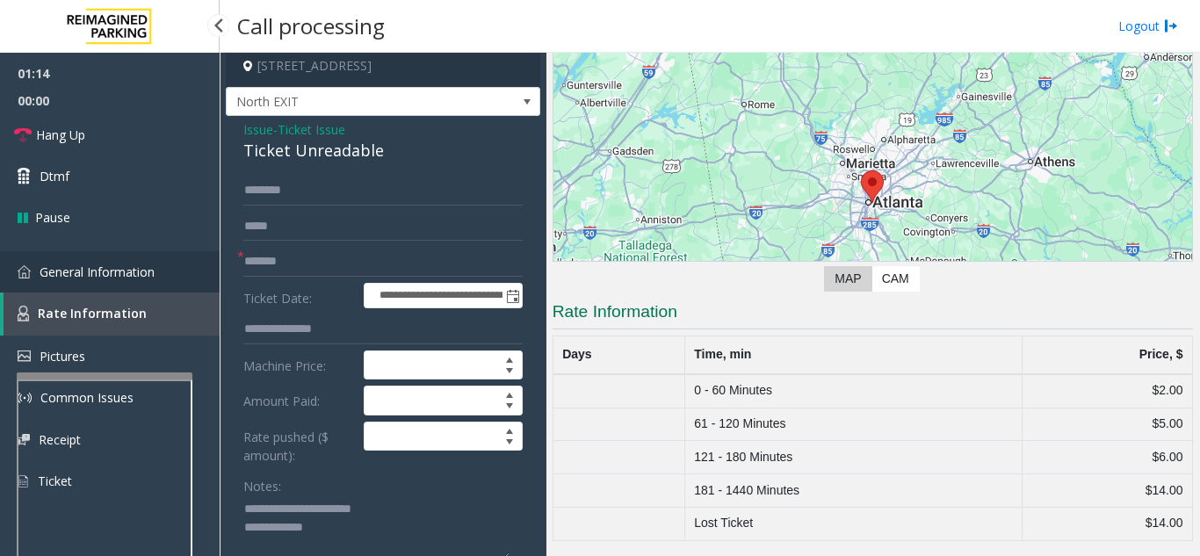
click at [121, 280] on link "General Information" at bounding box center [110, 271] width 220 height 41
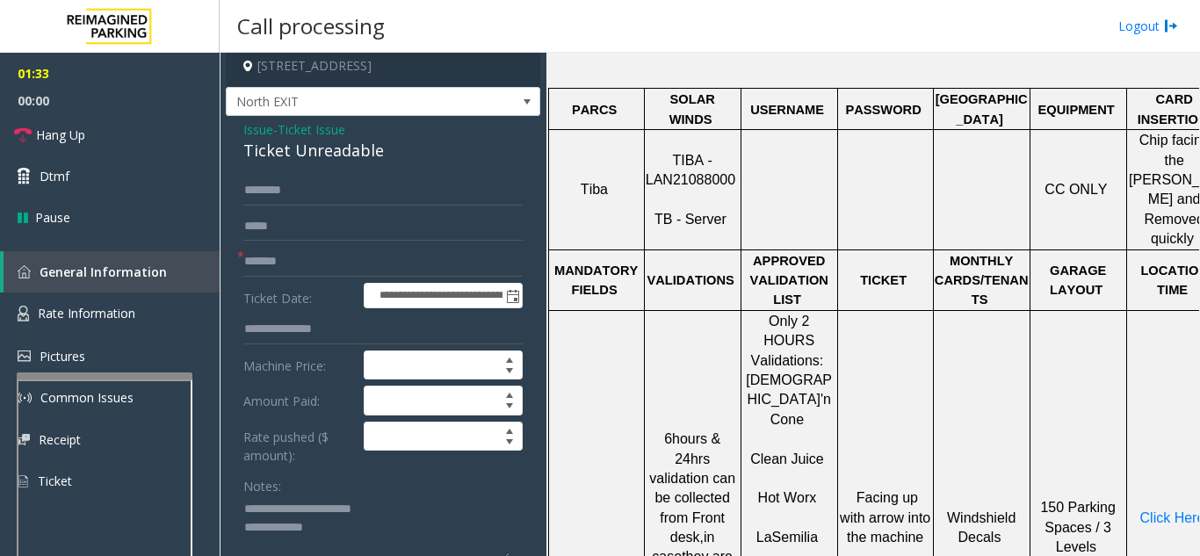
scroll to position [95, 0]
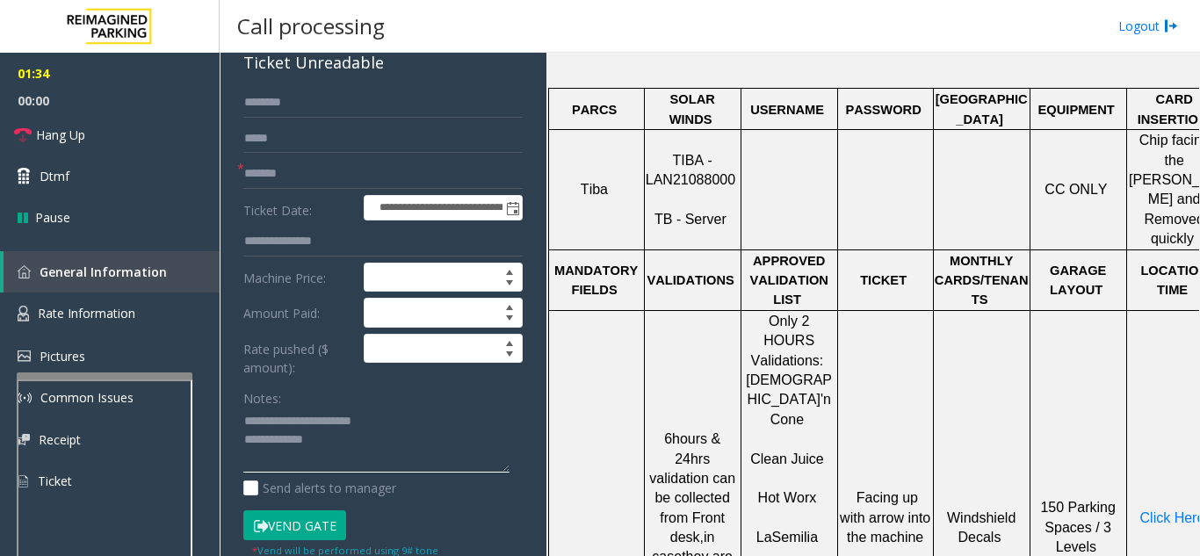
click at [349, 443] on textarea at bounding box center [376, 441] width 266 height 66
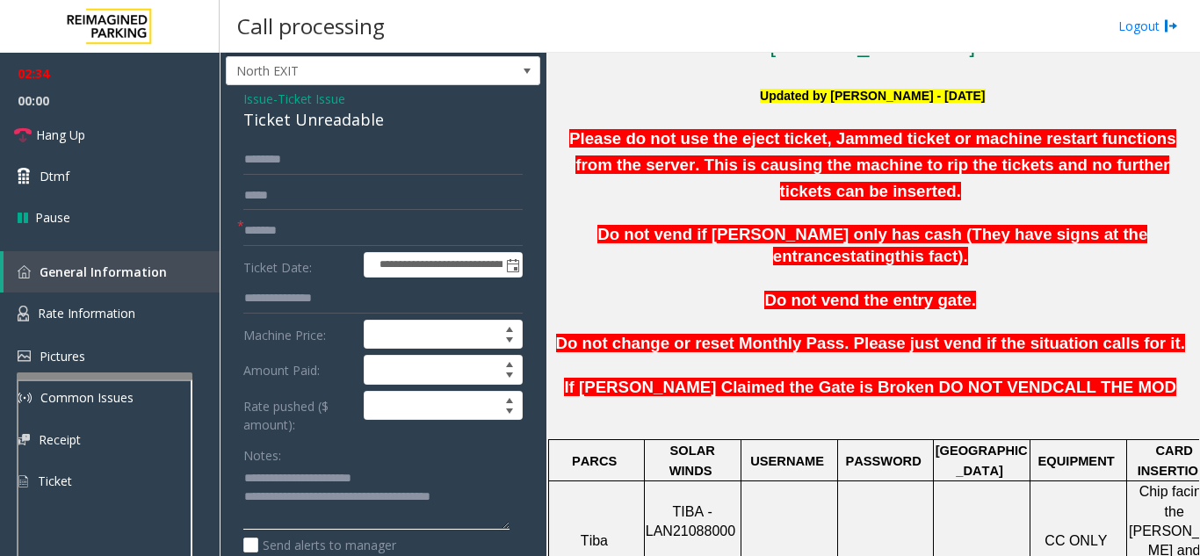
scroll to position [7, 0]
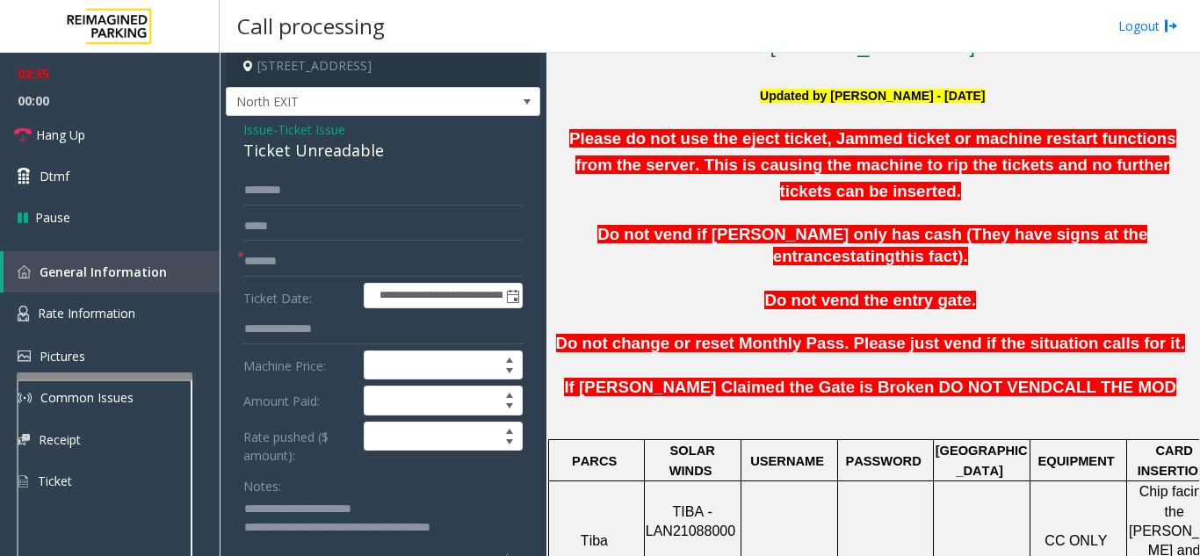
type textarea "**********"
click at [260, 128] on span "Issue" at bounding box center [258, 129] width 30 height 18
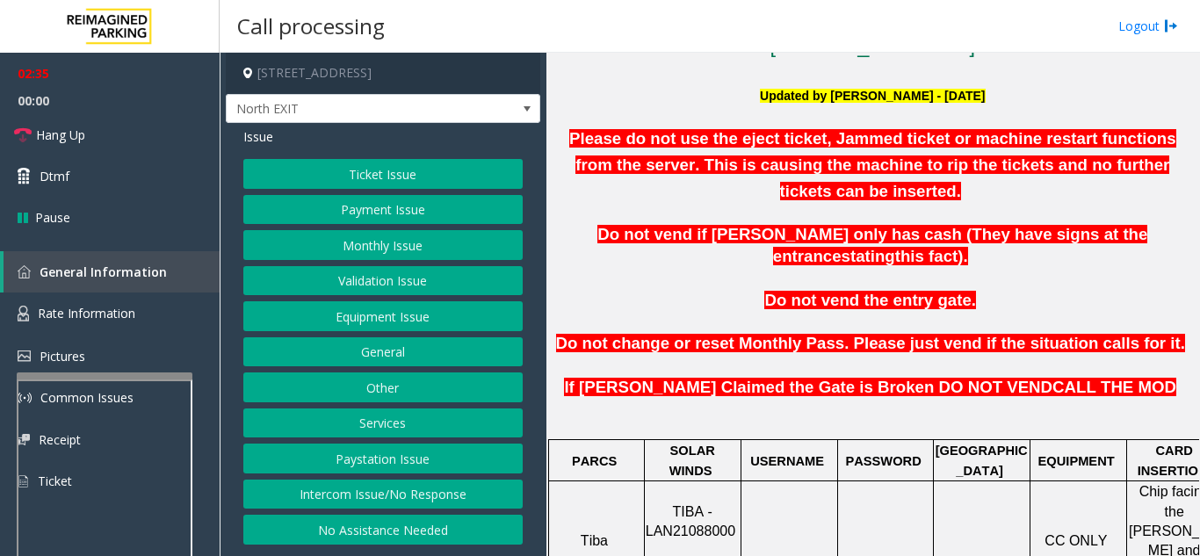
scroll to position [0, 0]
click at [376, 211] on button "Payment Issue" at bounding box center [382, 210] width 279 height 30
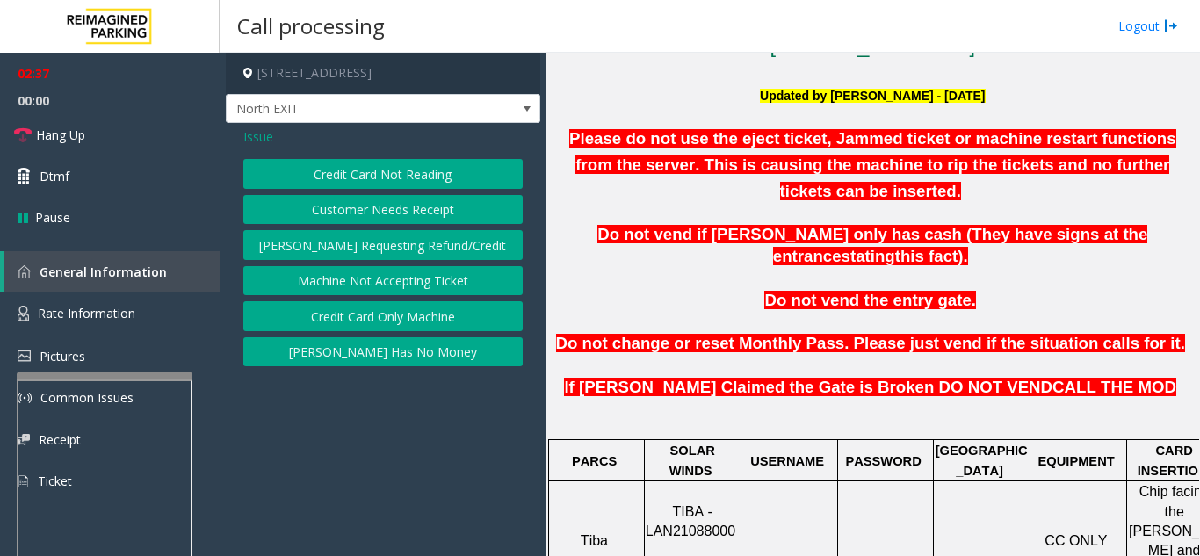
click at [381, 166] on button "Credit Card Not Reading" at bounding box center [382, 174] width 279 height 30
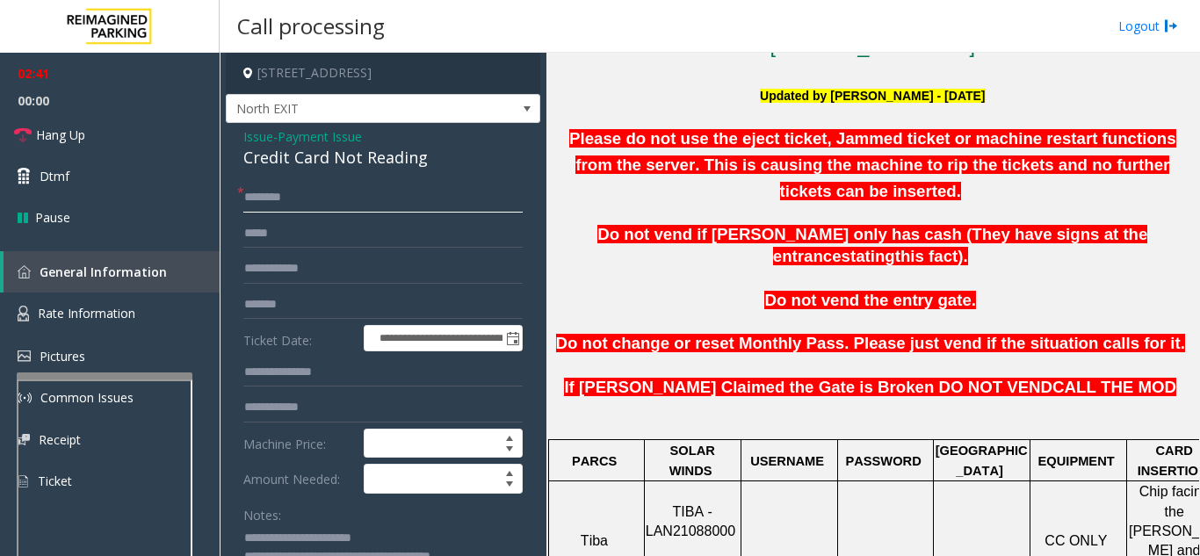
click at [371, 215] on form "**********" at bounding box center [382, 429] width 279 height 493
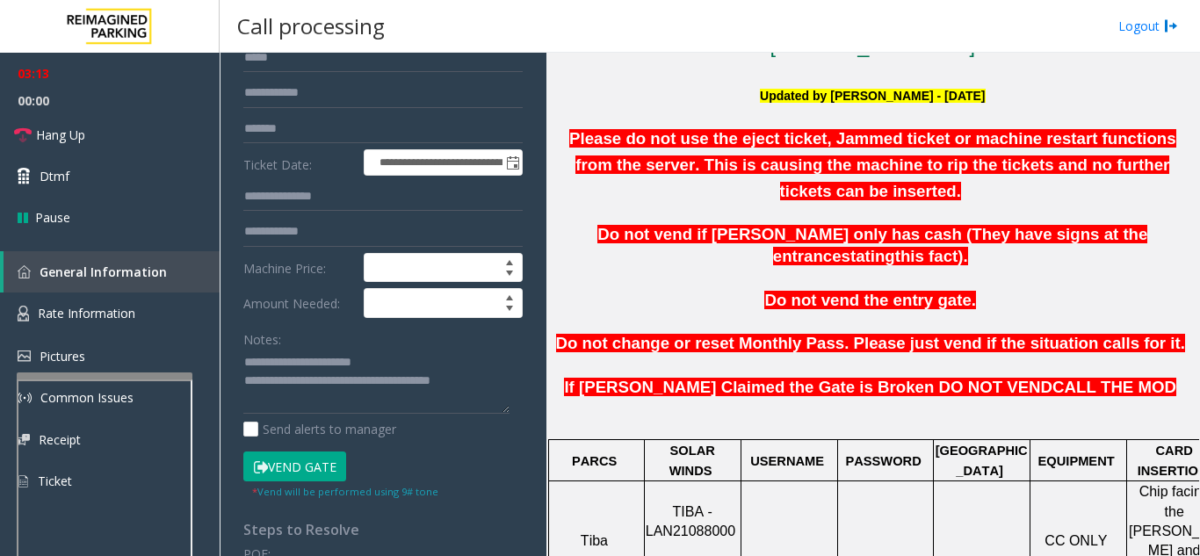
click at [300, 465] on button "Vend Gate" at bounding box center [294, 467] width 103 height 30
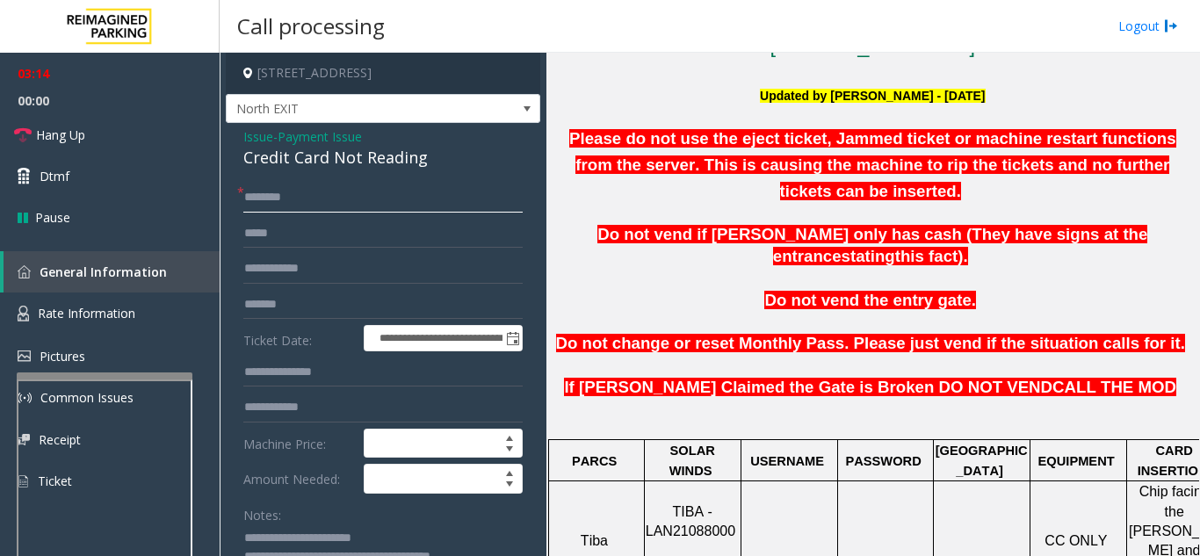
click at [293, 197] on input "text" at bounding box center [382, 198] width 279 height 30
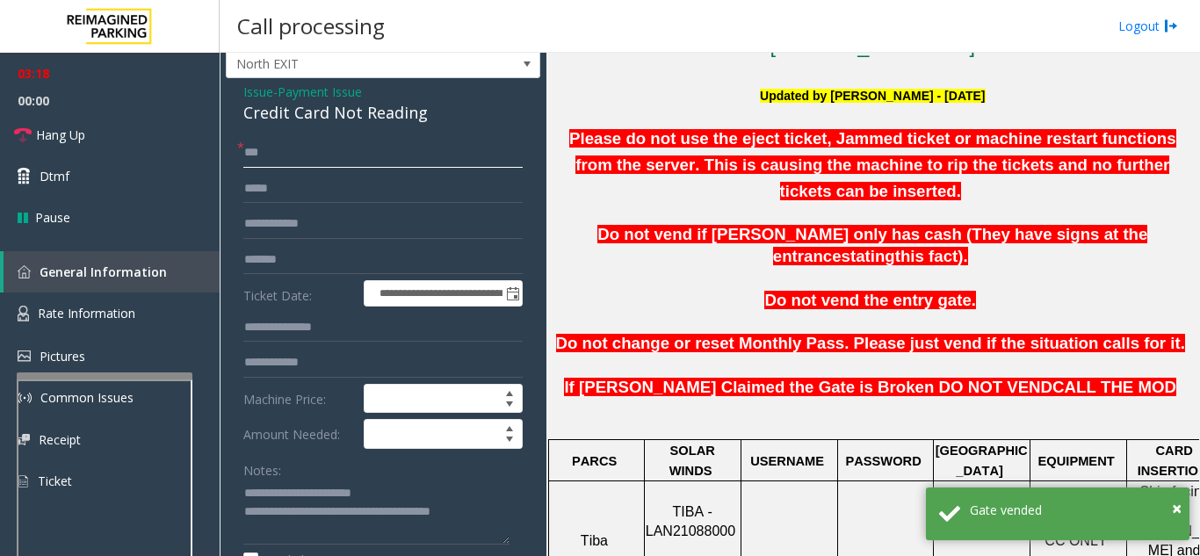
scroll to position [88, 0]
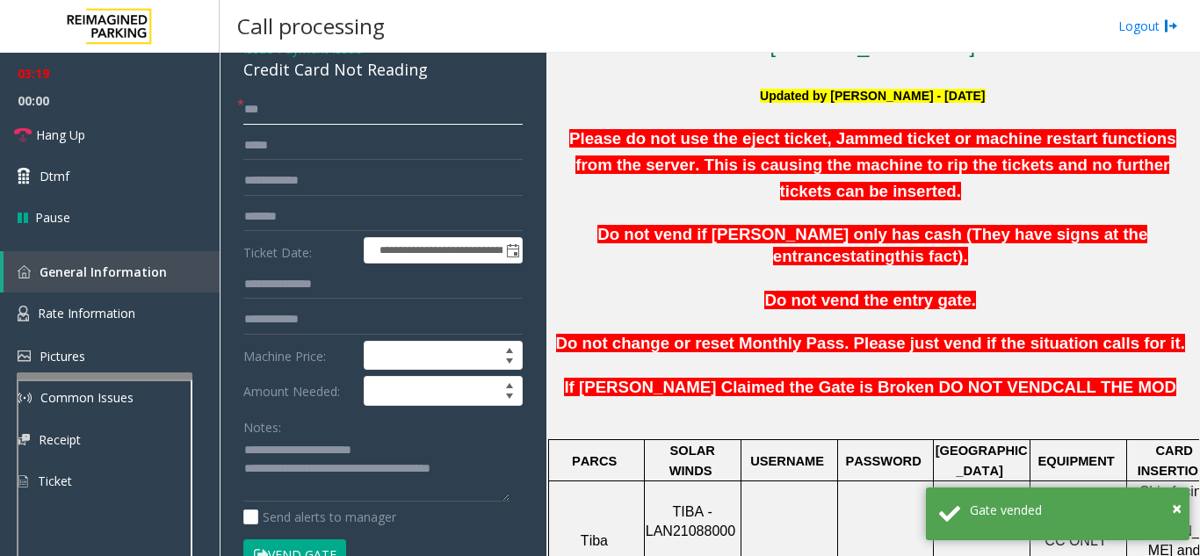
type input "**"
click at [395, 452] on textarea at bounding box center [376, 470] width 266 height 66
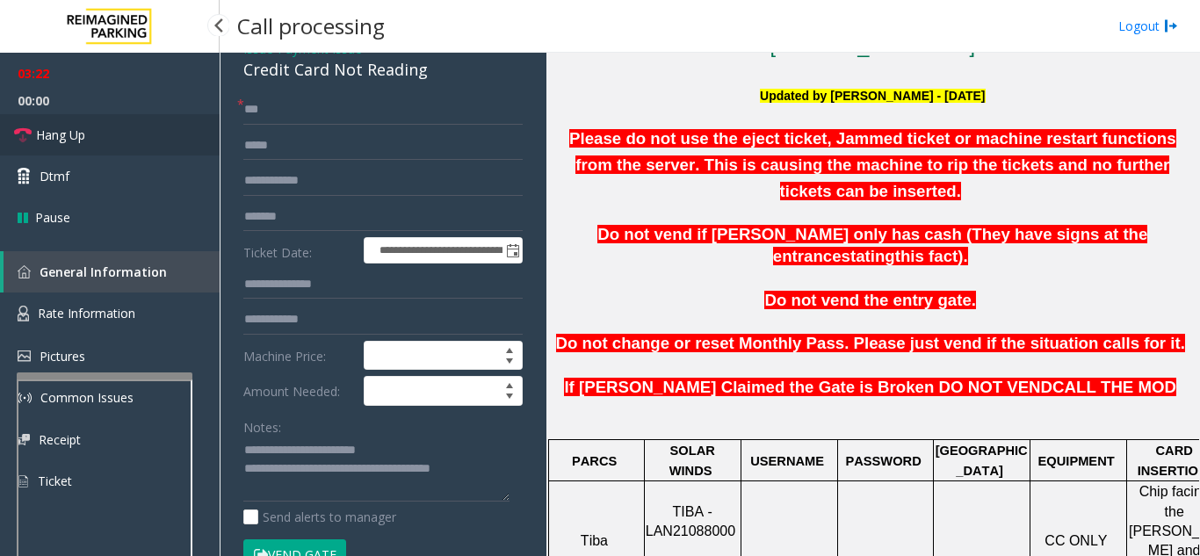
click at [110, 136] on link "Hang Up" at bounding box center [110, 134] width 220 height 41
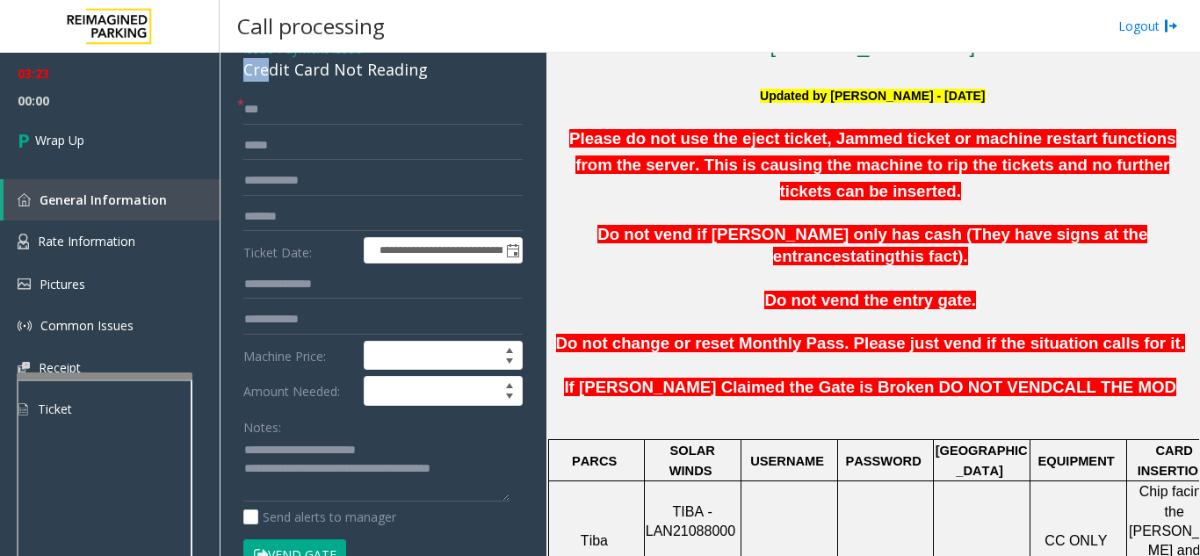
scroll to position [44, 0]
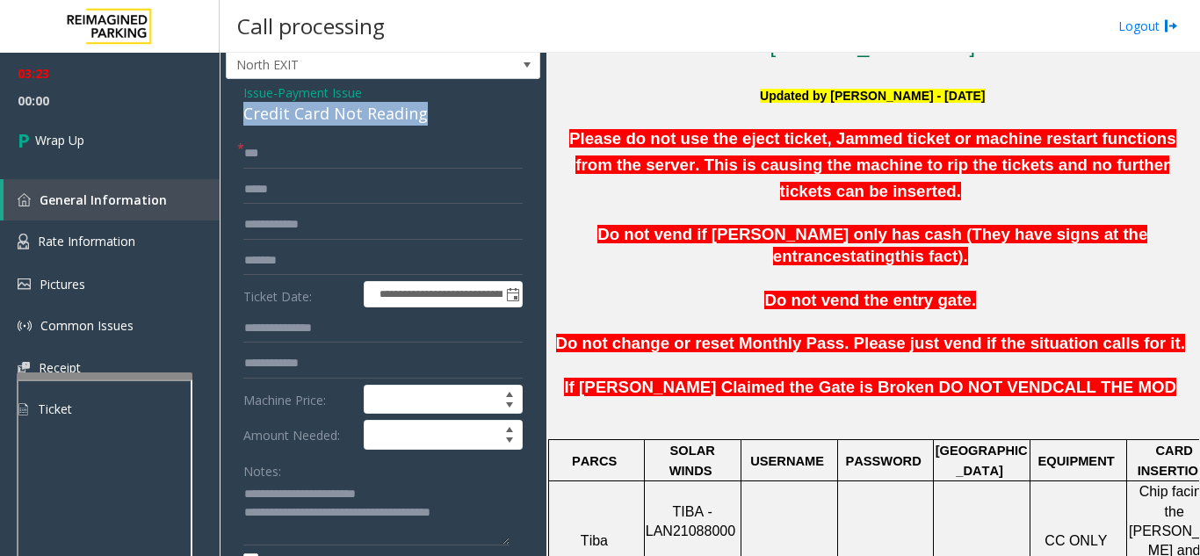
drag, startPoint x: 236, startPoint y: 66, endPoint x: 448, endPoint y: 115, distance: 217.4
click at [448, 115] on div "**********" at bounding box center [383, 540] width 315 height 923
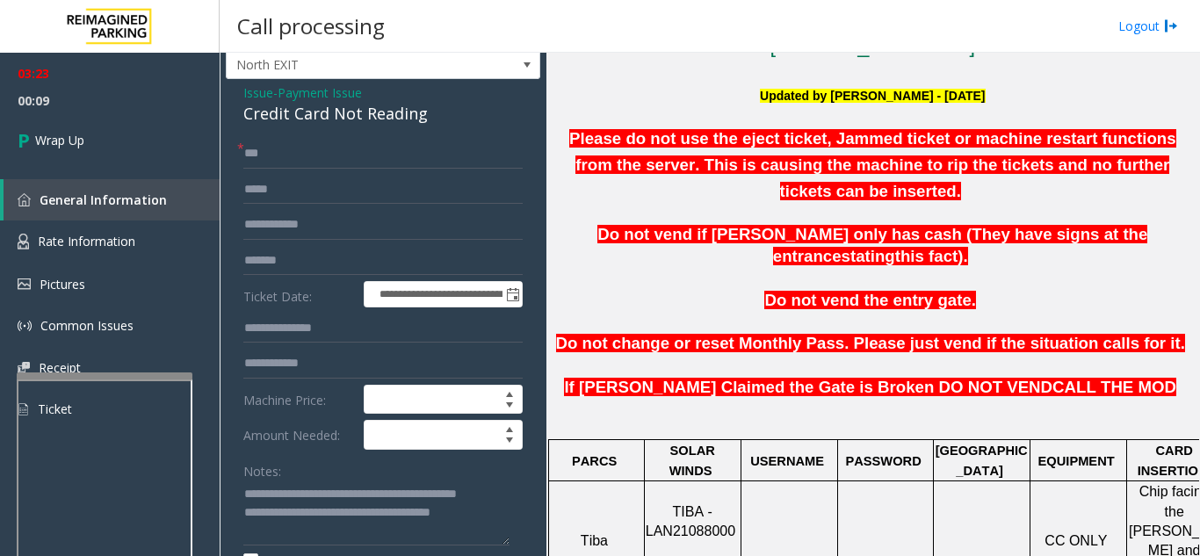
click at [351, 471] on div "Notes:" at bounding box center [382, 501] width 279 height 90
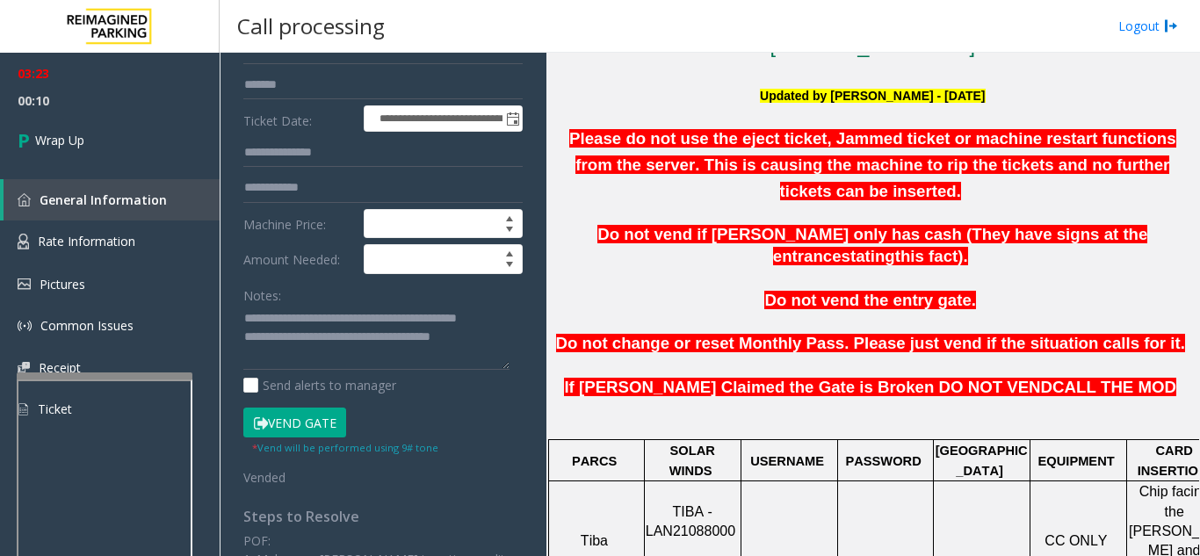
scroll to position [18, 0]
drag, startPoint x: 477, startPoint y: 340, endPoint x: 418, endPoint y: 339, distance: 58.9
click at [418, 339] on textarea at bounding box center [376, 338] width 266 height 66
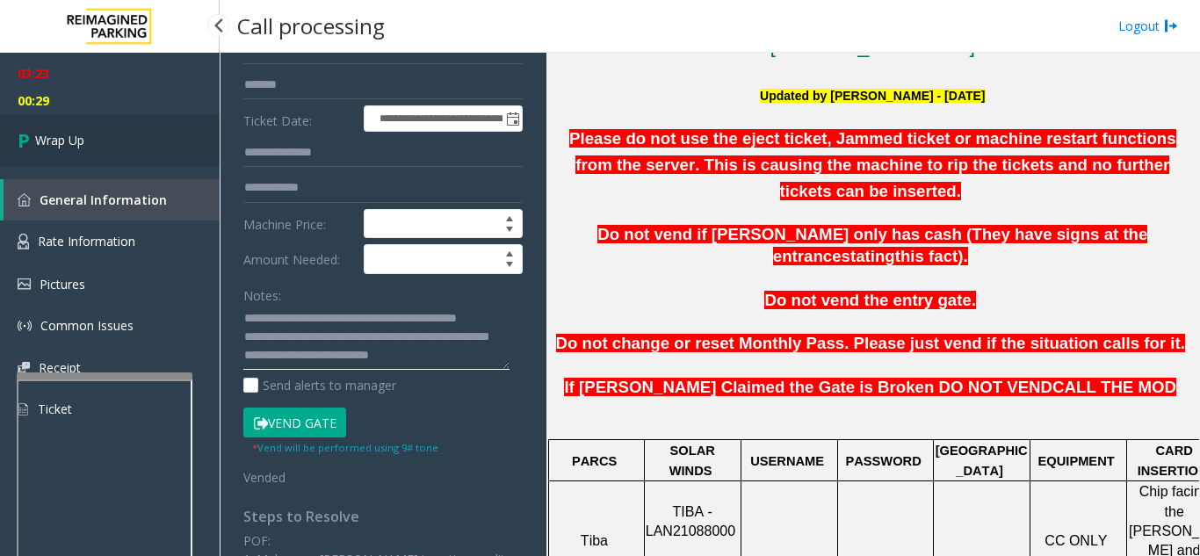
type textarea "**********"
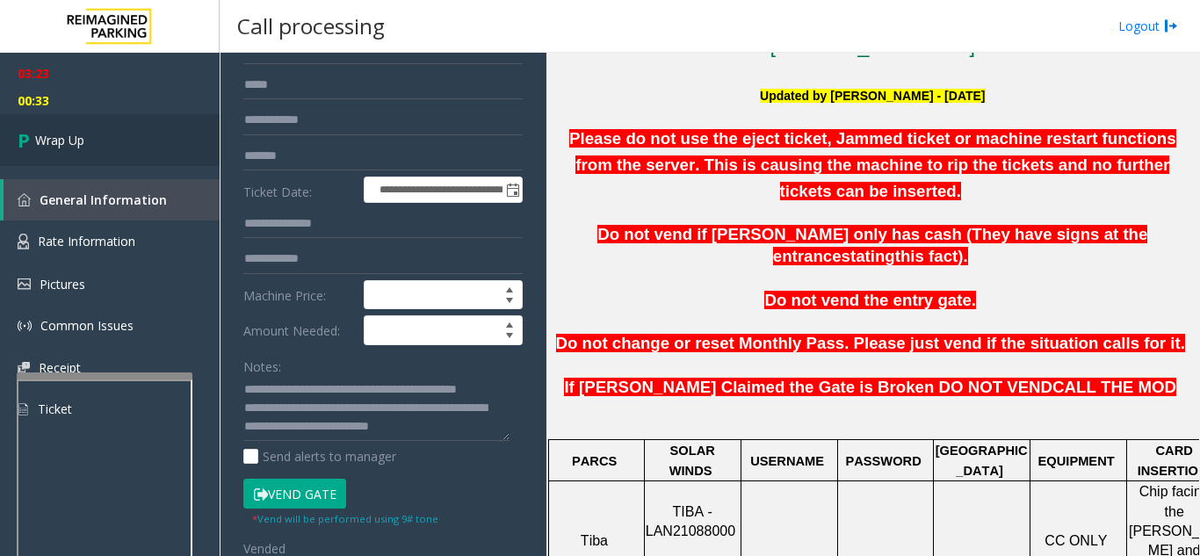
scroll to position [132, 0]
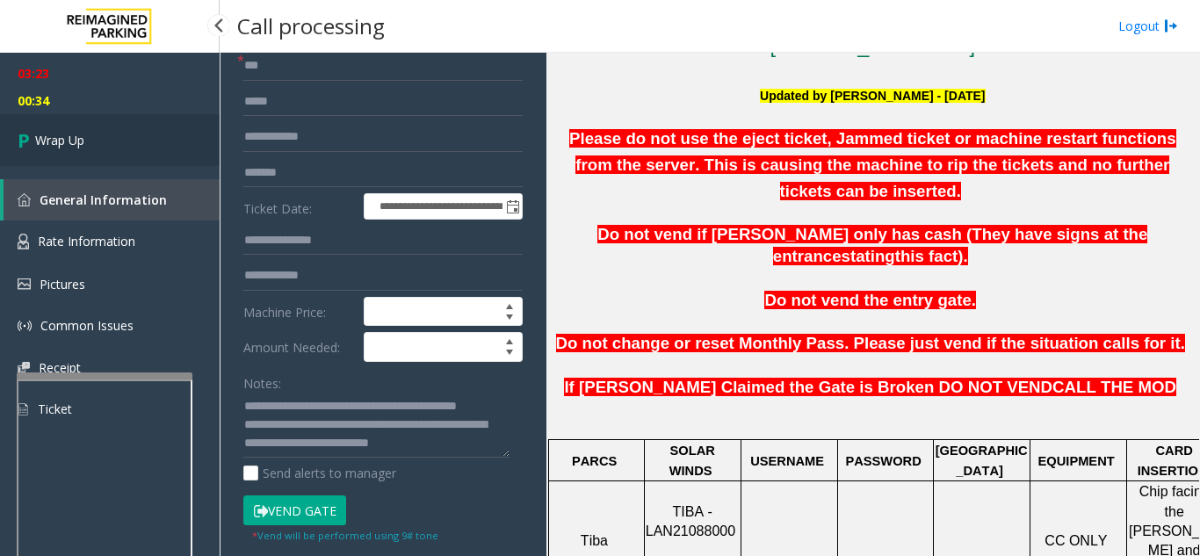
click at [118, 134] on link "Wrap Up" at bounding box center [110, 140] width 220 height 52
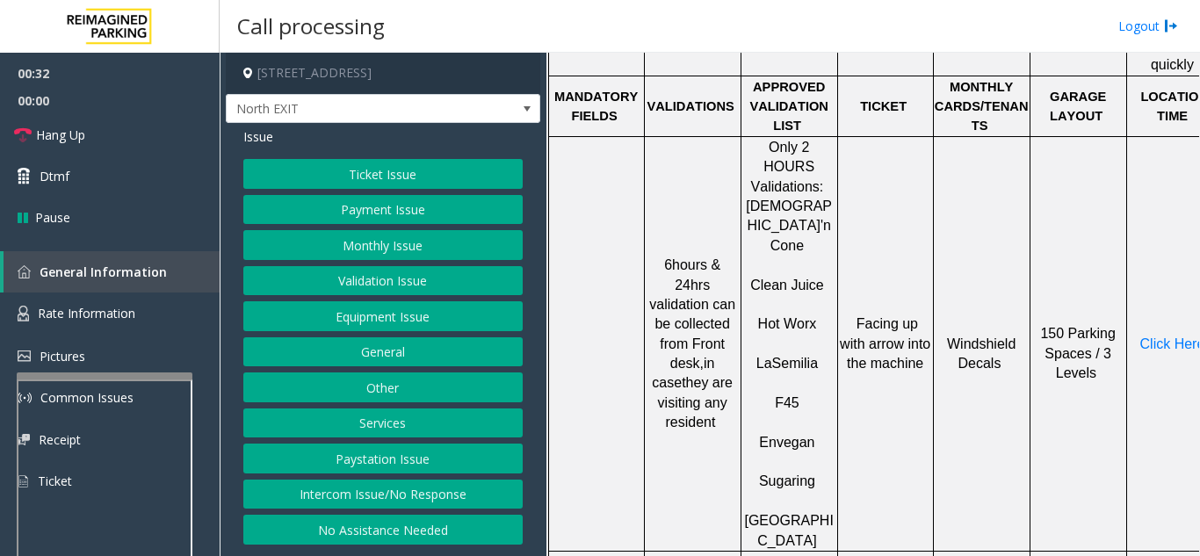
scroll to position [966, 0]
click at [414, 167] on button "Ticket Issue" at bounding box center [382, 174] width 279 height 30
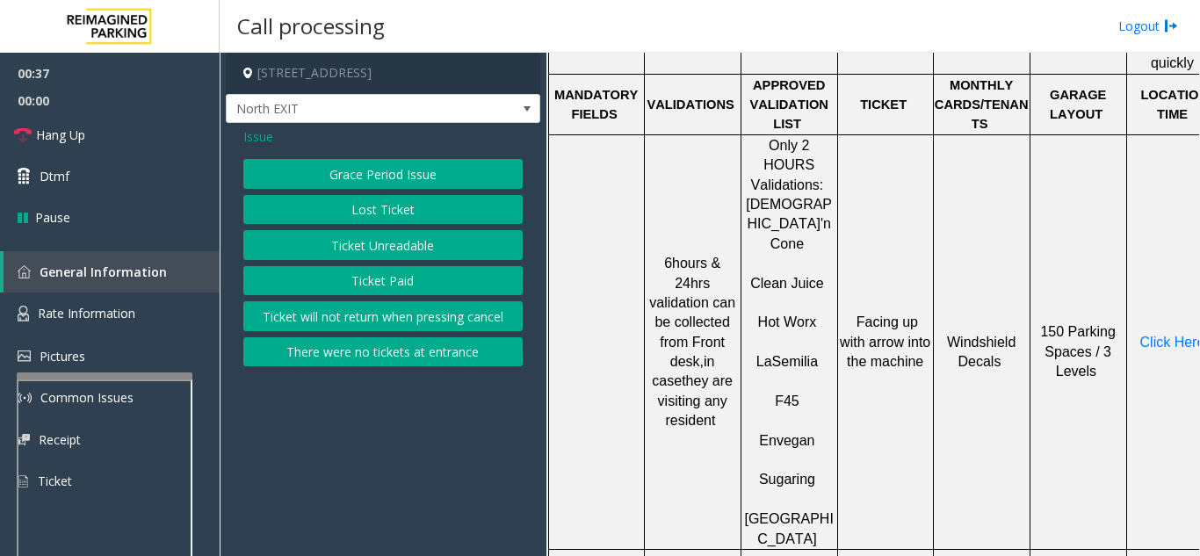
click at [413, 250] on button "Ticket Unreadable" at bounding box center [382, 245] width 279 height 30
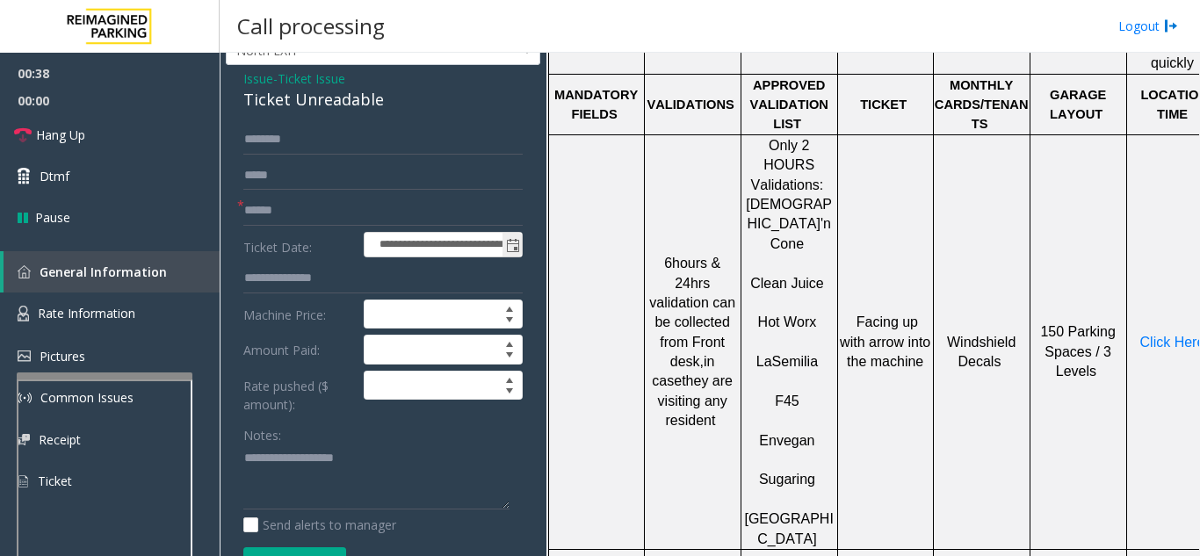
scroll to position [88, 0]
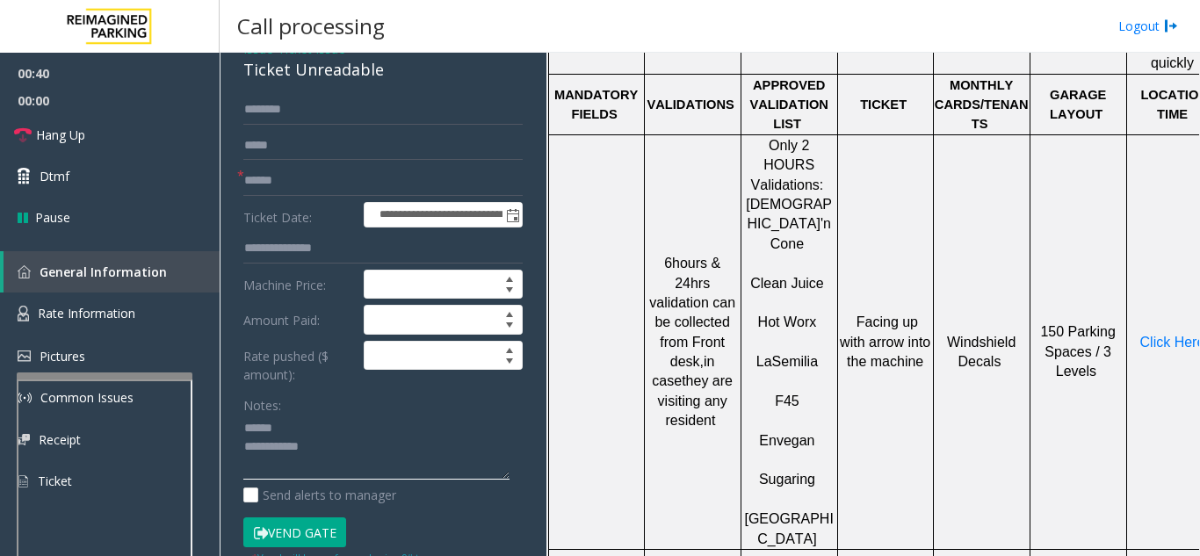
click at [333, 427] on textarea at bounding box center [376, 448] width 266 height 66
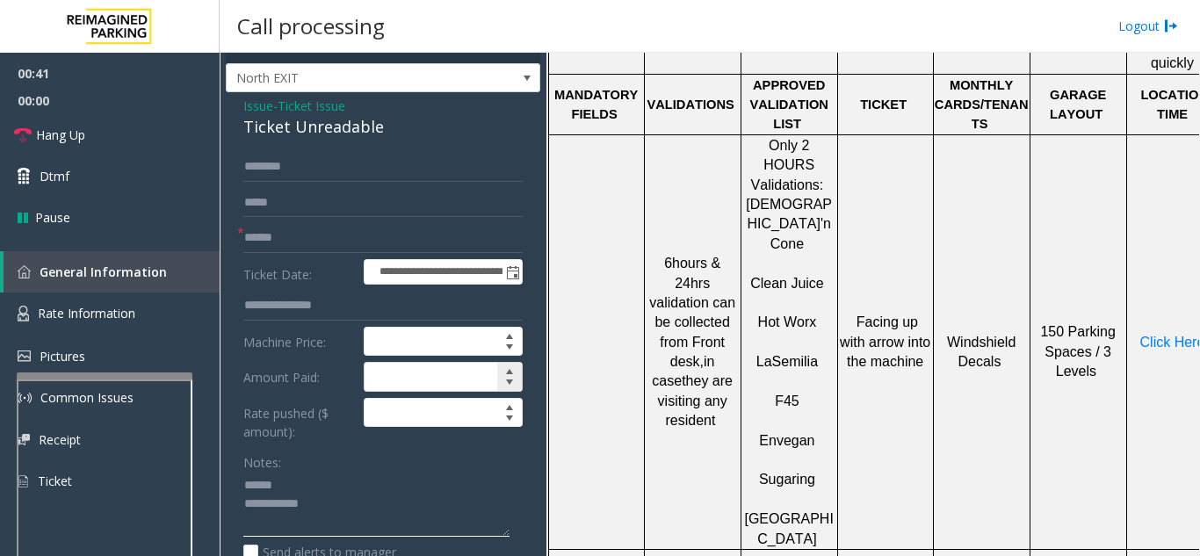
scroll to position [0, 0]
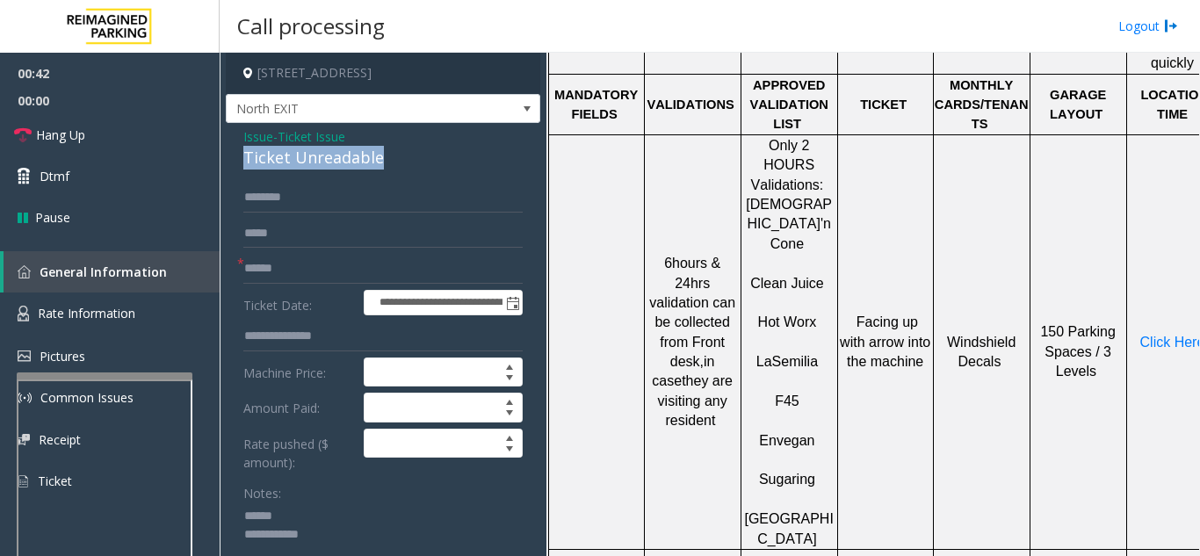
drag, startPoint x: 238, startPoint y: 156, endPoint x: 394, endPoint y: 161, distance: 155.6
click at [394, 161] on div "**********" at bounding box center [383, 493] width 315 height 741
type textarea "**********"
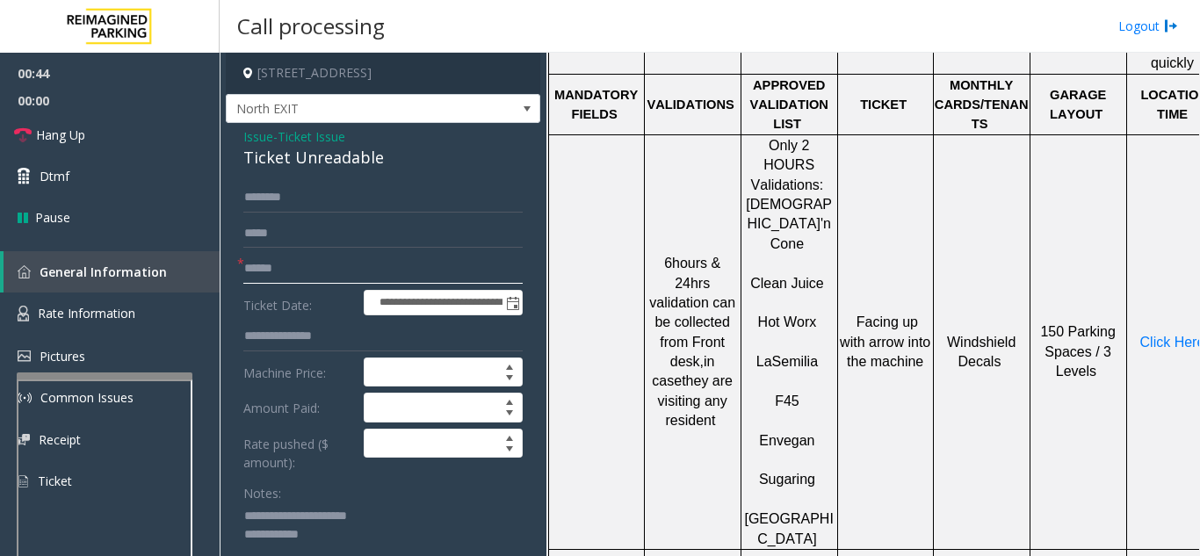
click at [295, 266] on input "text" at bounding box center [382, 269] width 279 height 30
type input "*******"
click at [1160, 335] on span "Click Here" at bounding box center [1172, 342] width 65 height 15
click at [115, 317] on span "Rate Information" at bounding box center [87, 313] width 98 height 17
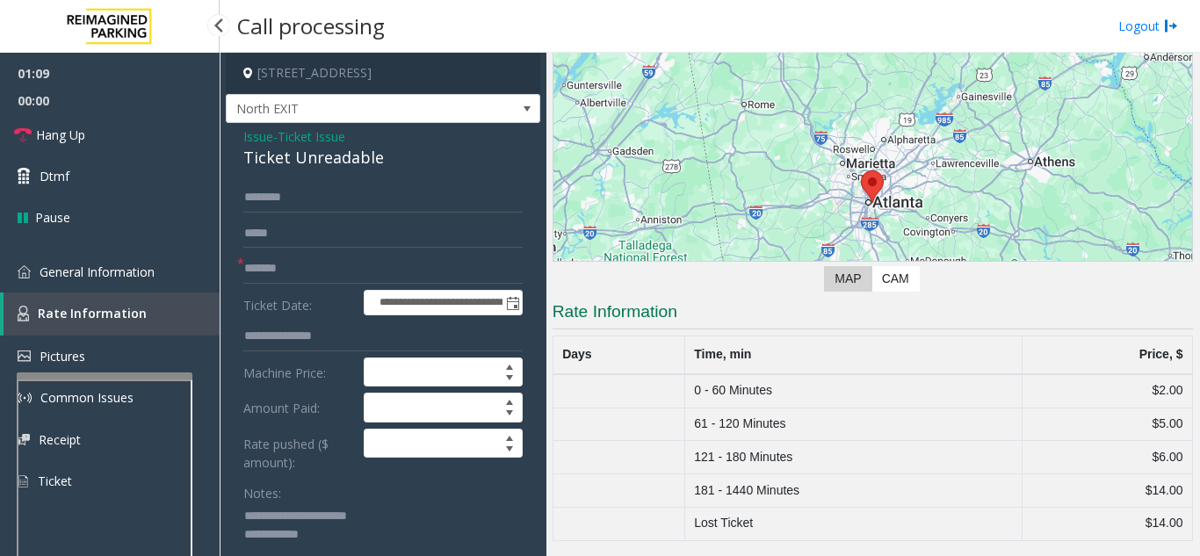
scroll to position [135, 0]
click at [107, 274] on span "General Information" at bounding box center [97, 272] width 115 height 17
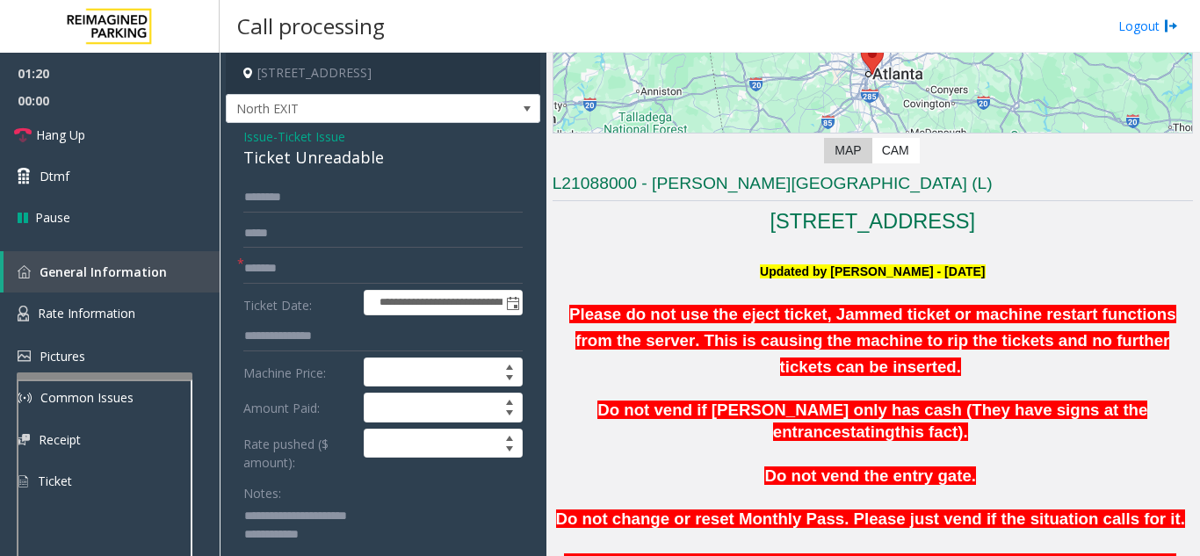
scroll to position [615, 0]
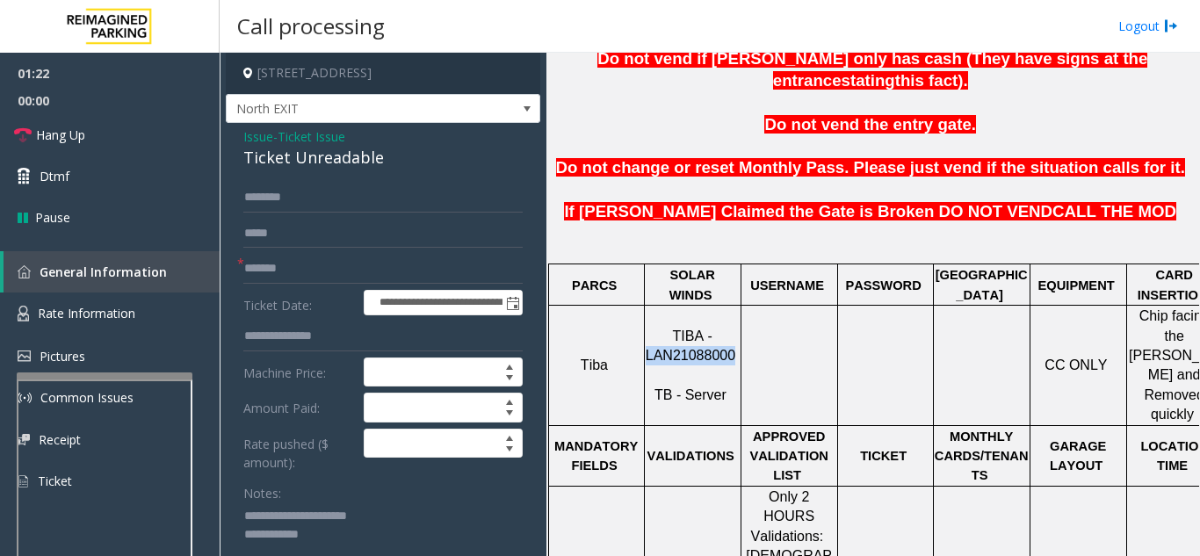
drag, startPoint x: 732, startPoint y: 290, endPoint x: 651, endPoint y: 297, distance: 81.1
click at [651, 327] on p "TIBA - LAN21088000 TB - Server" at bounding box center [693, 366] width 94 height 79
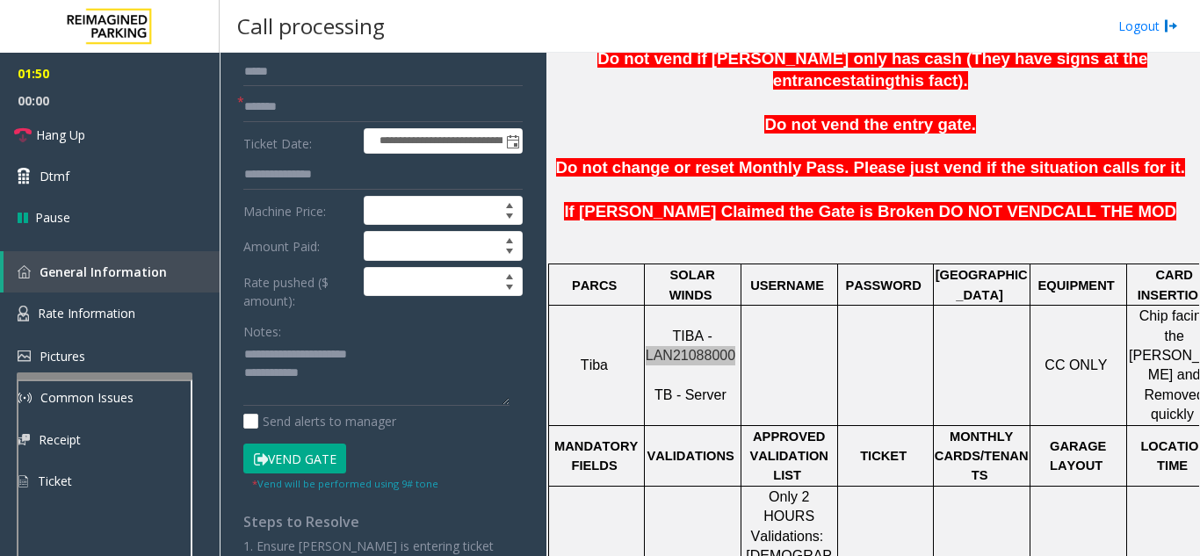
scroll to position [176, 0]
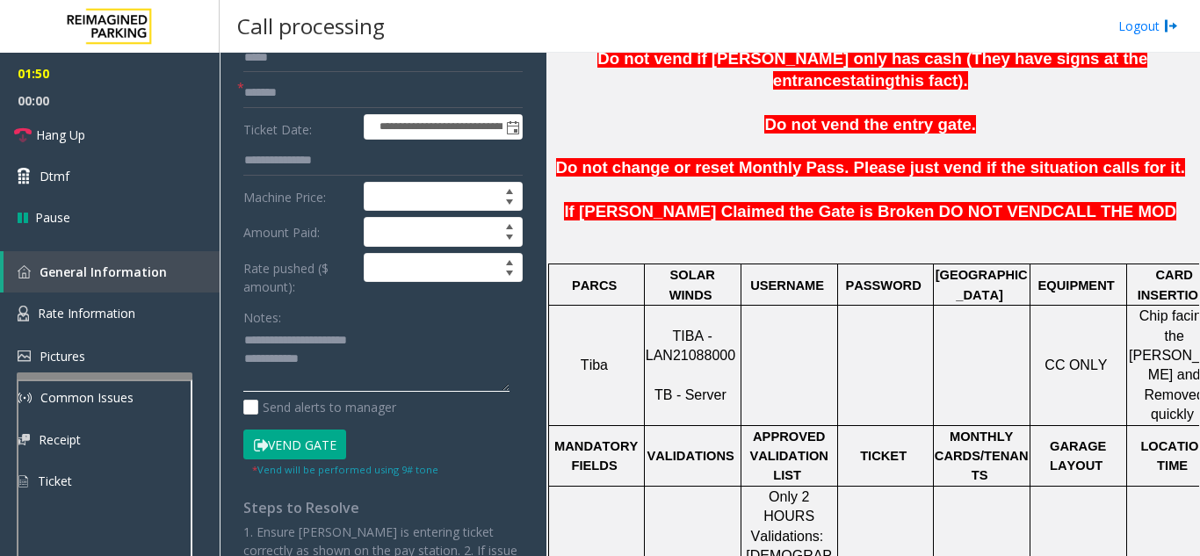
click at [359, 361] on textarea at bounding box center [376, 360] width 266 height 66
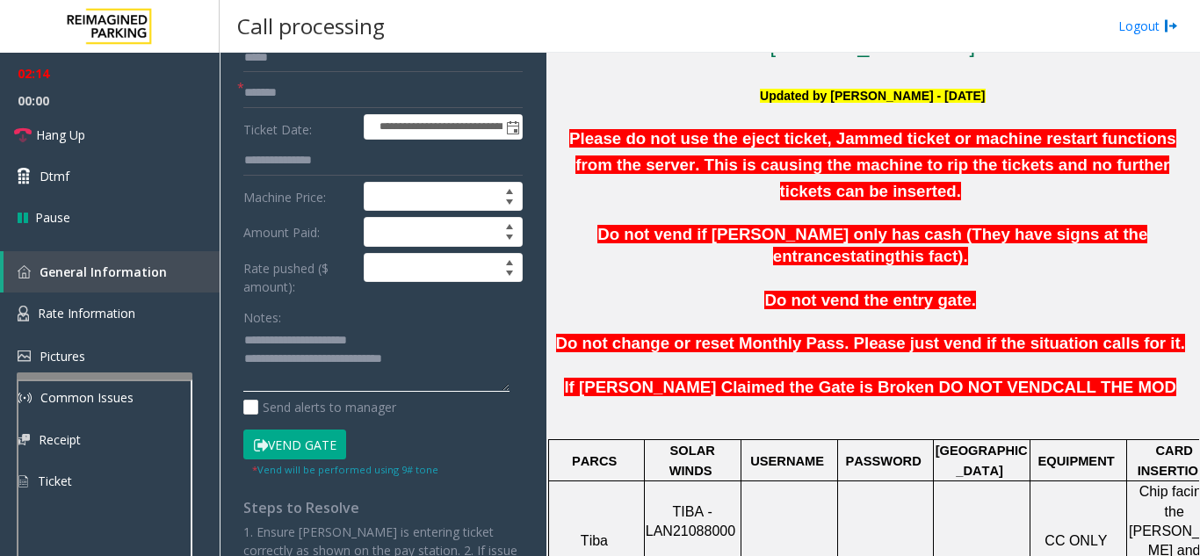
scroll to position [439, 37]
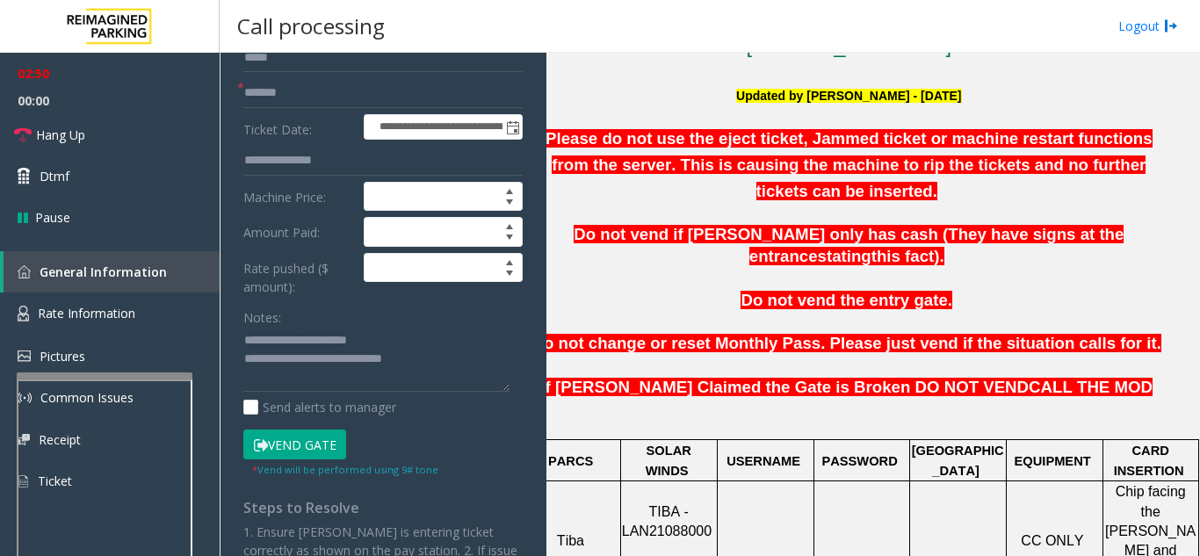
click at [300, 445] on button "Vend Gate" at bounding box center [294, 445] width 103 height 30
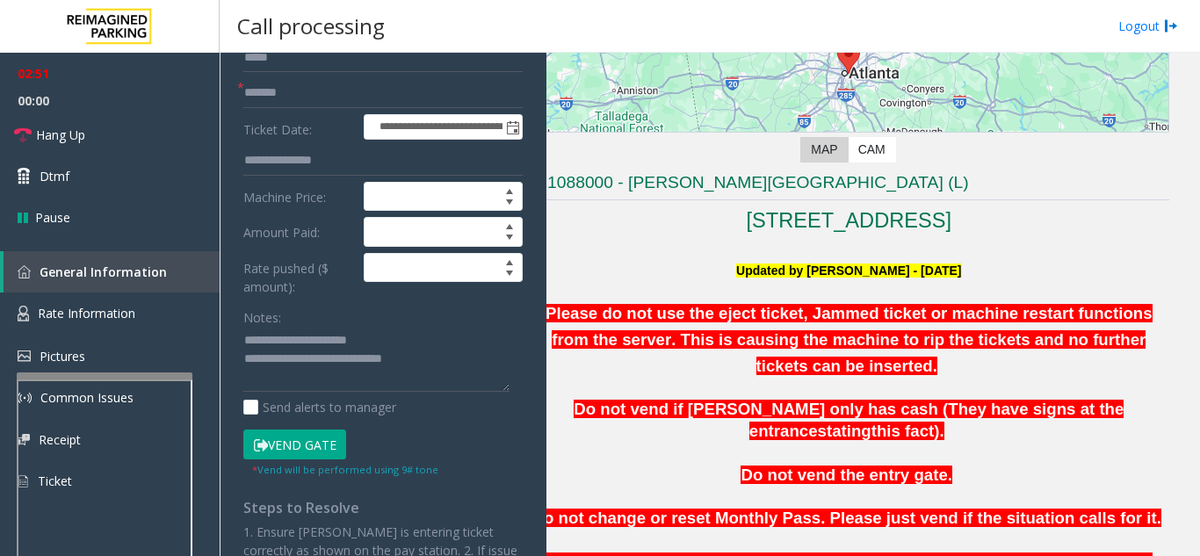
scroll to position [264, 37]
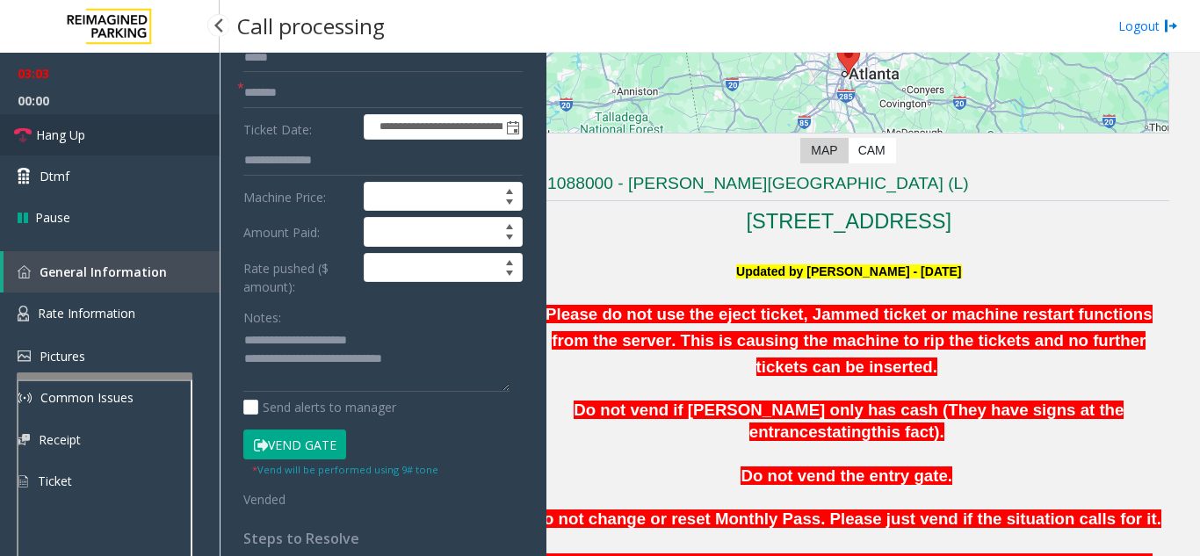
click at [73, 136] on span "Hang Up" at bounding box center [60, 135] width 49 height 18
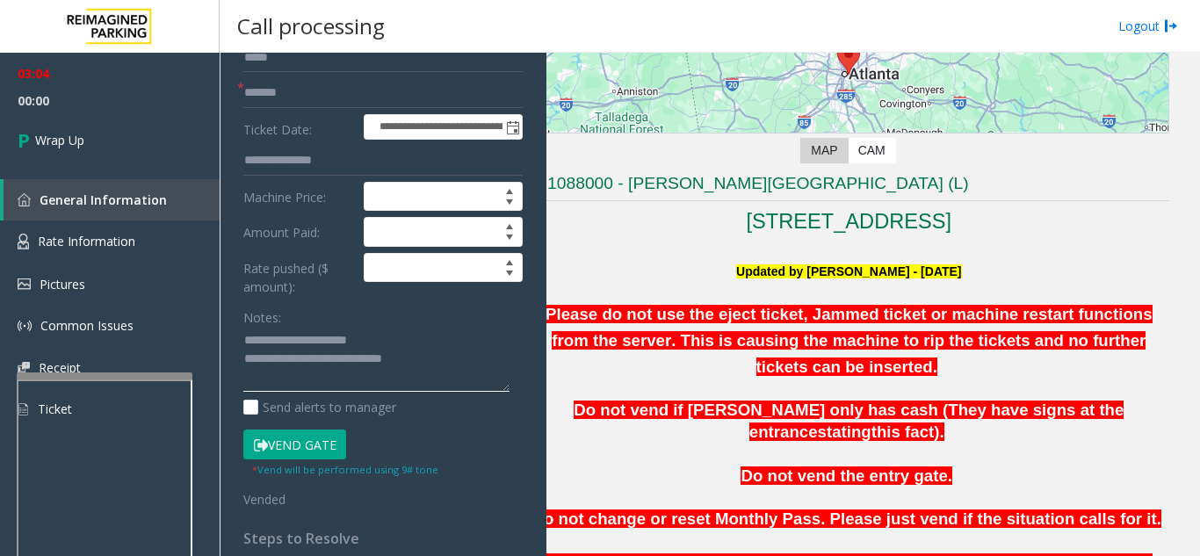
click at [460, 363] on textarea at bounding box center [376, 360] width 266 height 66
click at [424, 383] on textarea at bounding box center [376, 360] width 266 height 66
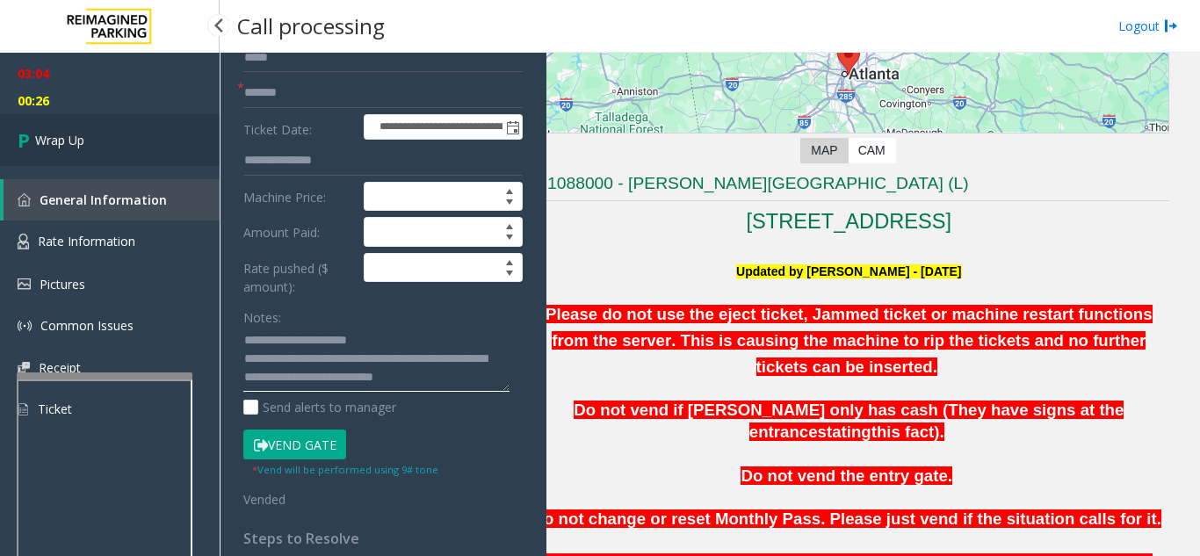
type textarea "**********"
click at [83, 140] on span "Wrap Up" at bounding box center [59, 140] width 49 height 18
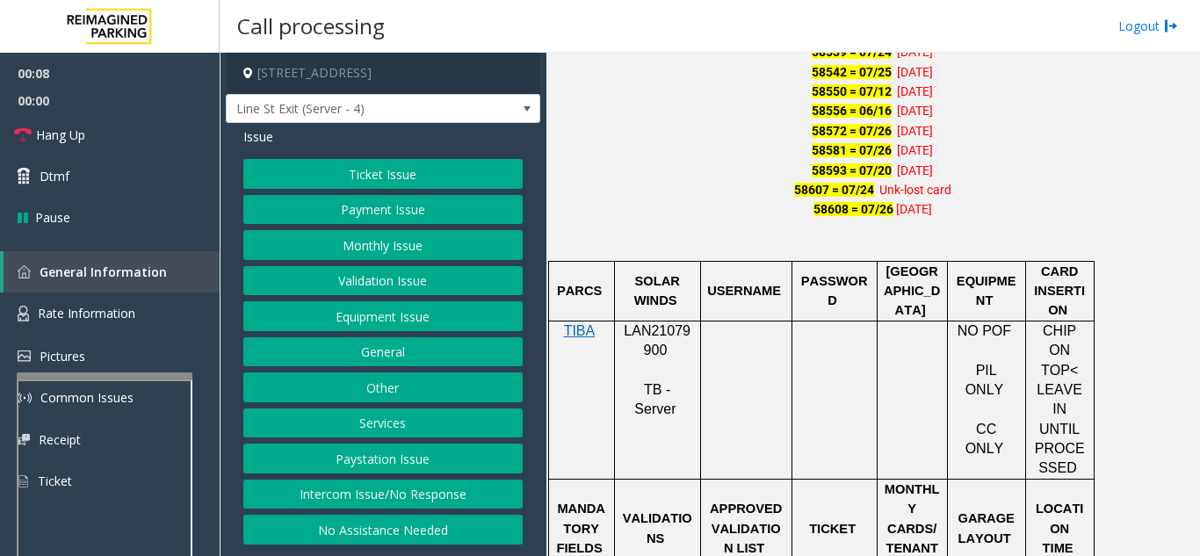
scroll to position [1230, 0]
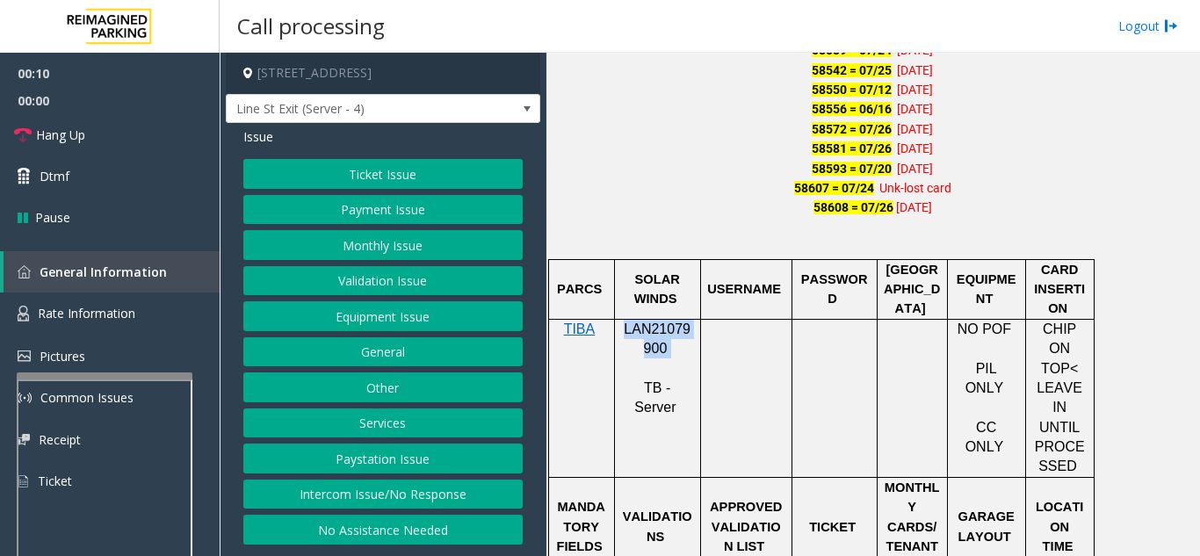
drag, startPoint x: 693, startPoint y: 347, endPoint x: 621, endPoint y: 339, distance: 72.5
click at [621, 339] on p "LAN21079900" at bounding box center [657, 340] width 73 height 40
copy p "LAN21079900"
click at [380, 246] on button "Monthly Issue" at bounding box center [382, 245] width 279 height 30
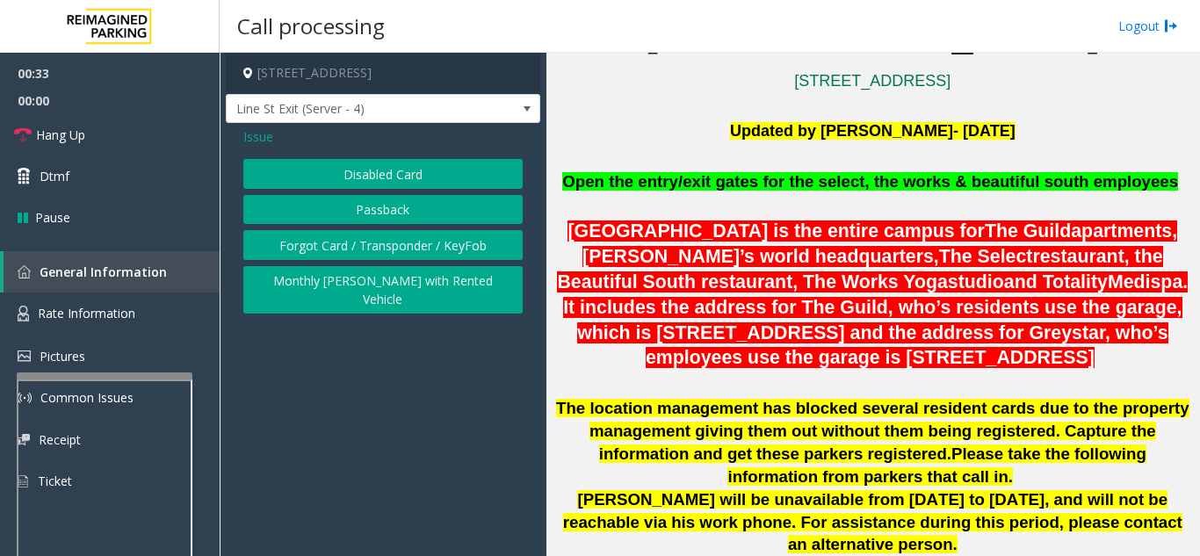
scroll to position [439, 0]
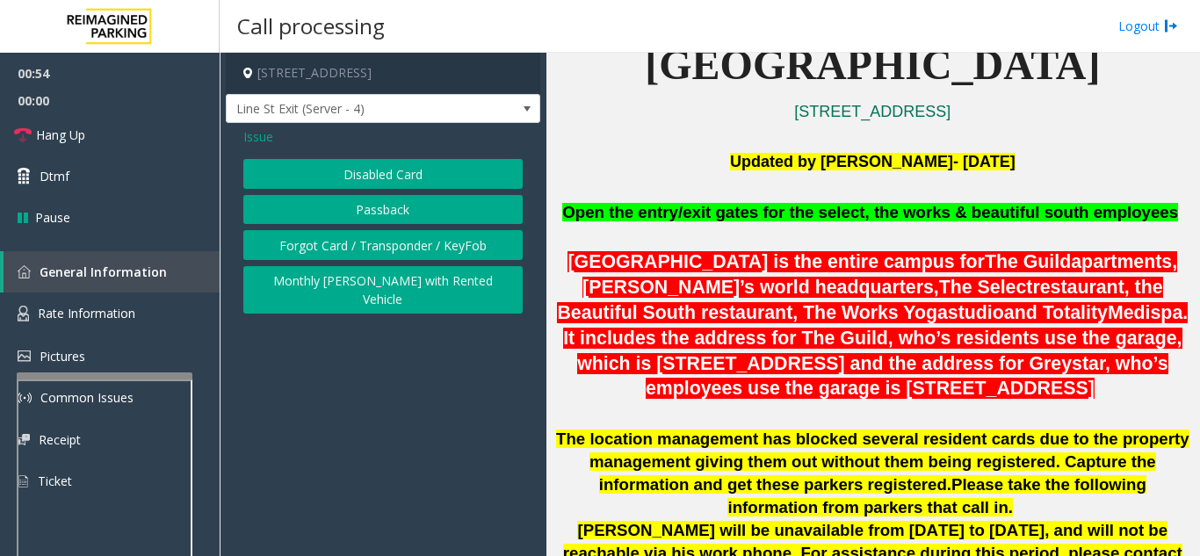
click at [371, 209] on button "Passback" at bounding box center [382, 210] width 279 height 30
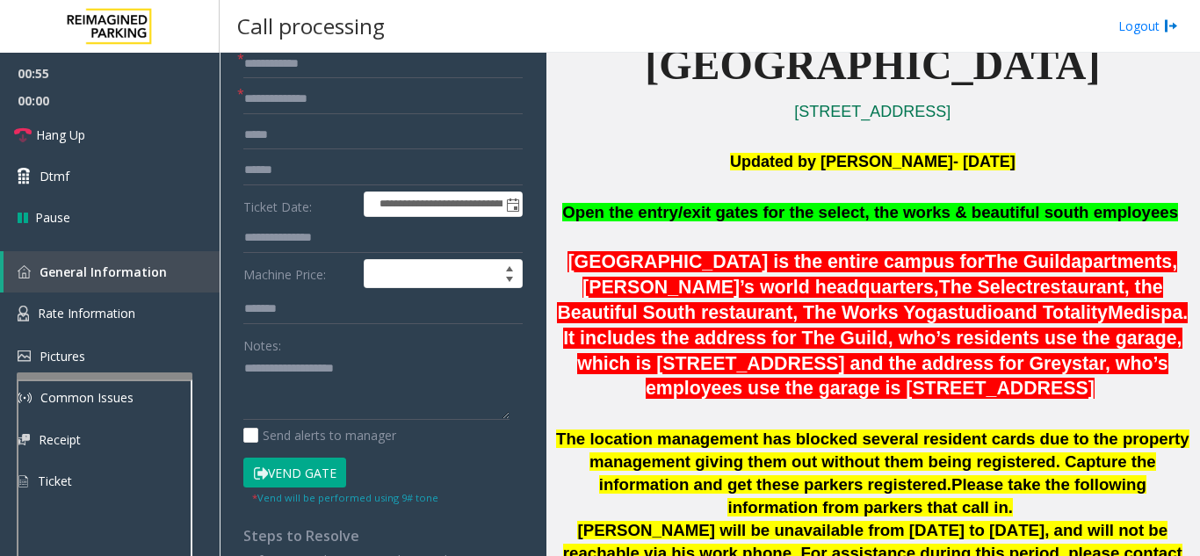
scroll to position [176, 0]
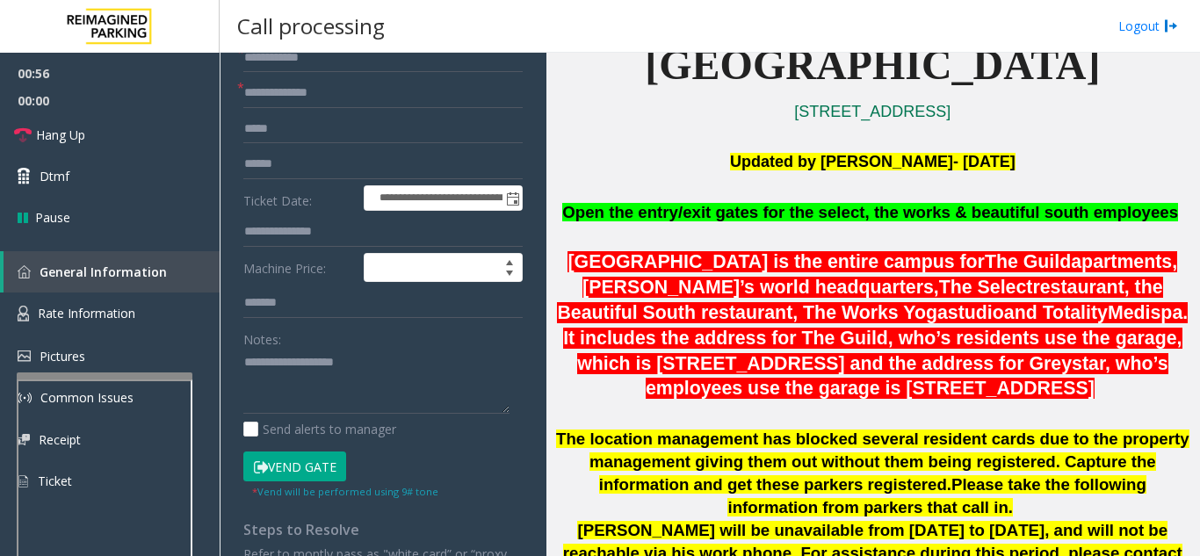
click at [283, 474] on button "Vend Gate" at bounding box center [294, 467] width 103 height 30
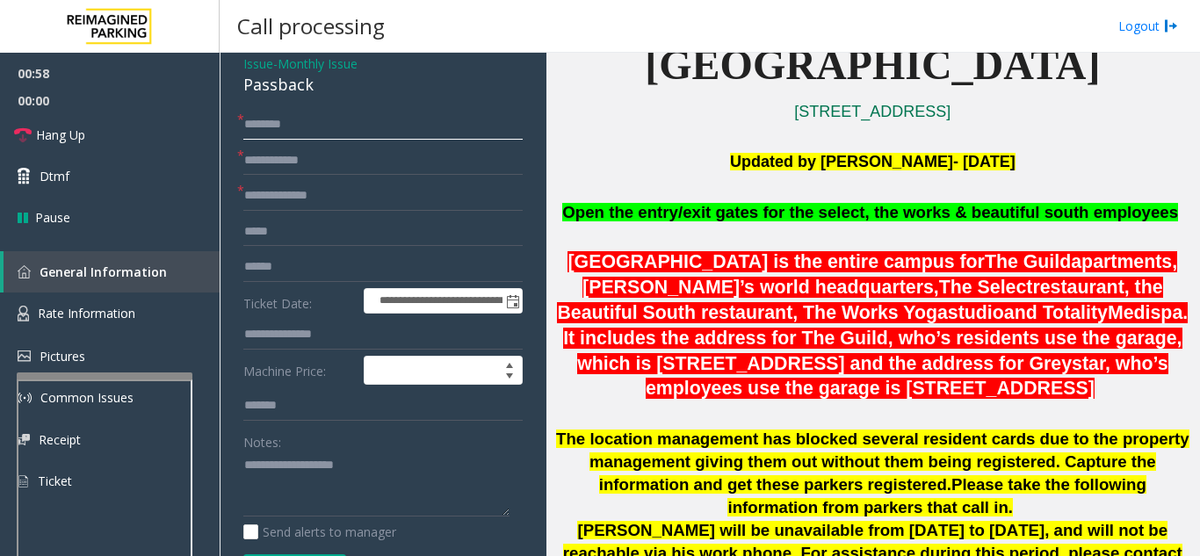
scroll to position [42, 0]
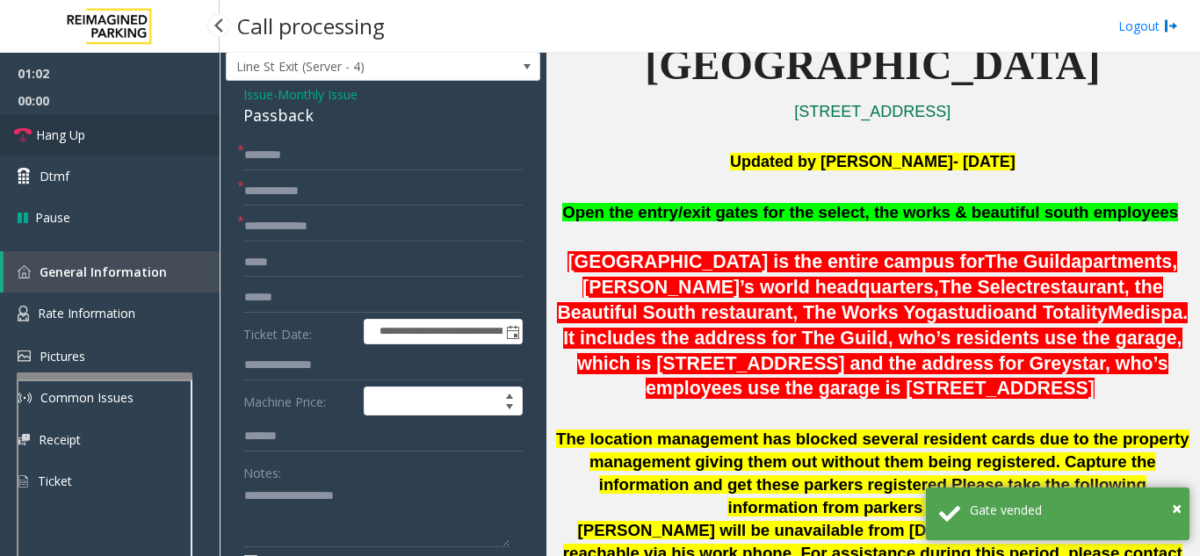
click at [116, 127] on link "Hang Up" at bounding box center [110, 134] width 220 height 41
click at [281, 147] on input "text" at bounding box center [382, 156] width 279 height 30
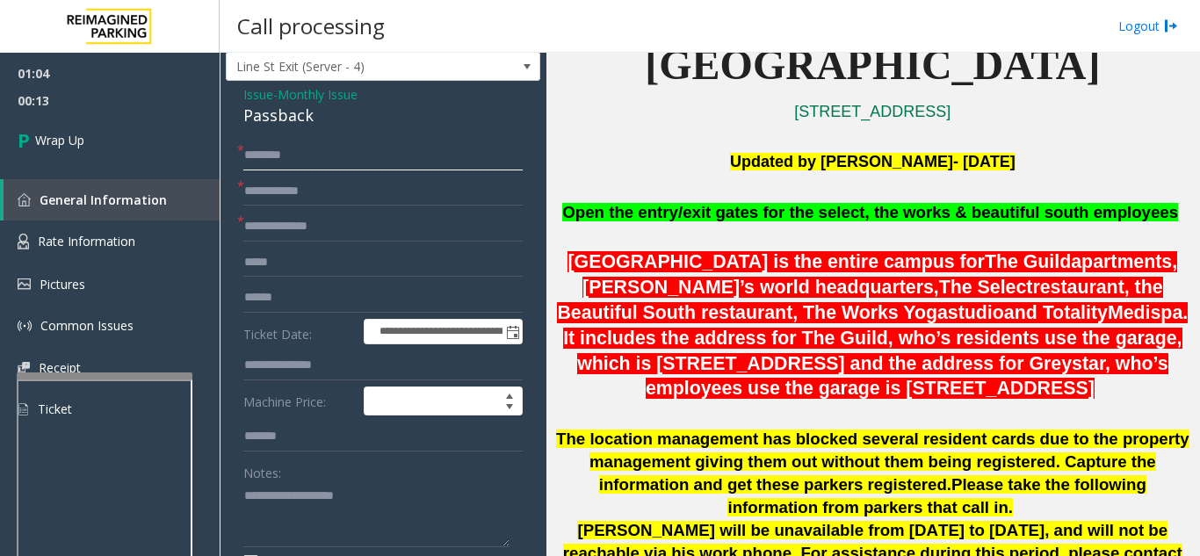
type input "*******"
click at [344, 190] on input "text" at bounding box center [382, 192] width 279 height 30
type input "******"
click at [355, 230] on input "text" at bounding box center [382, 227] width 279 height 30
type input "**"
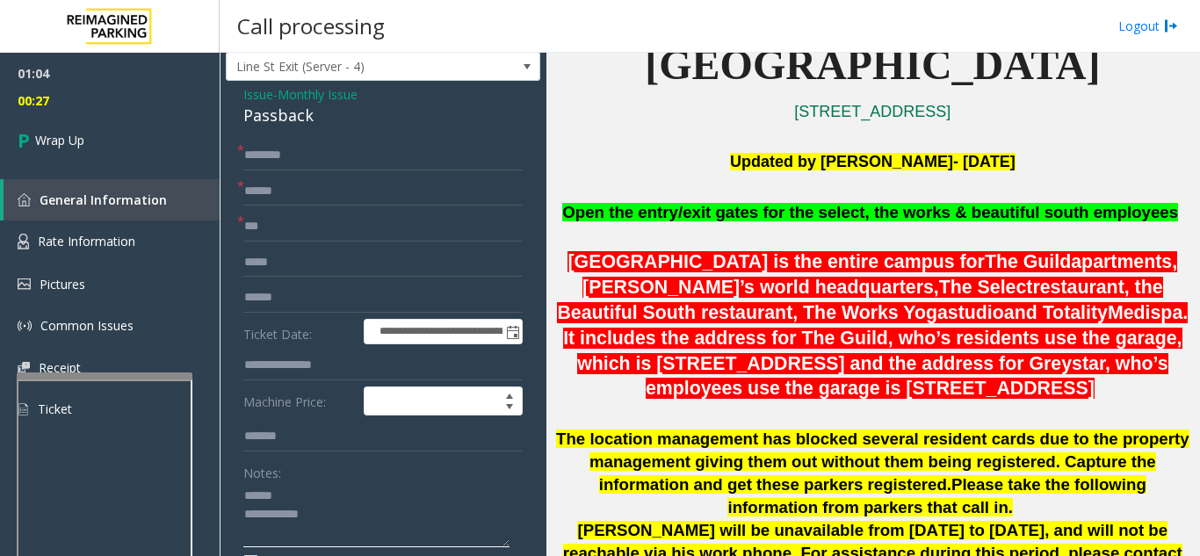
click at [291, 488] on textarea at bounding box center [376, 515] width 266 height 66
drag, startPoint x: 233, startPoint y: 115, endPoint x: 321, endPoint y: 117, distance: 87.9
click at [351, 117] on div "**********" at bounding box center [383, 560] width 315 height 959
click at [329, 511] on textarea at bounding box center [376, 515] width 266 height 66
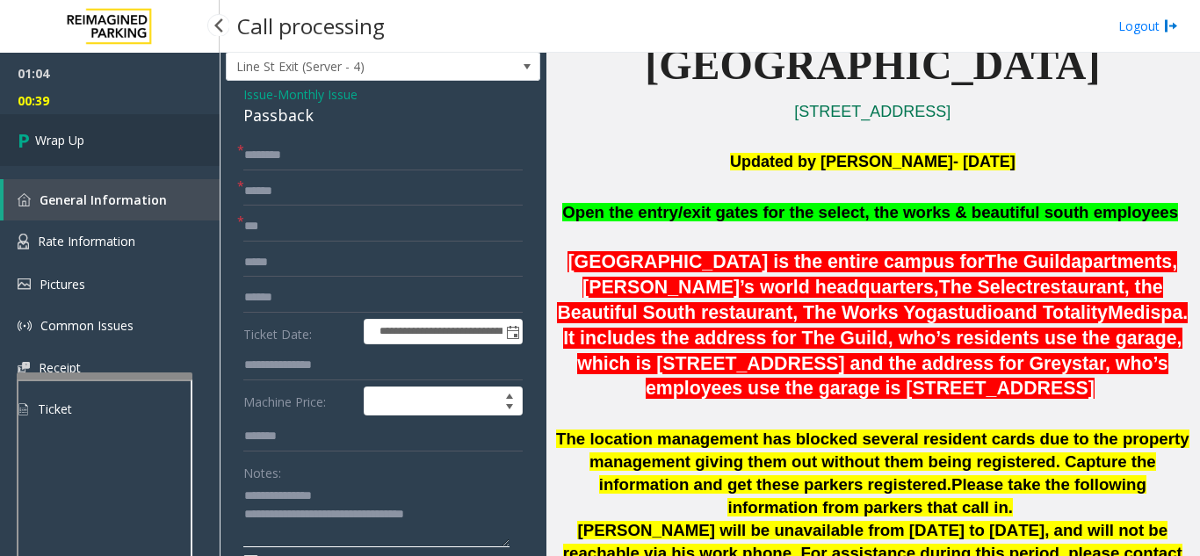
type textarea "**********"
click at [137, 160] on link "Wrap Up" at bounding box center [110, 140] width 220 height 52
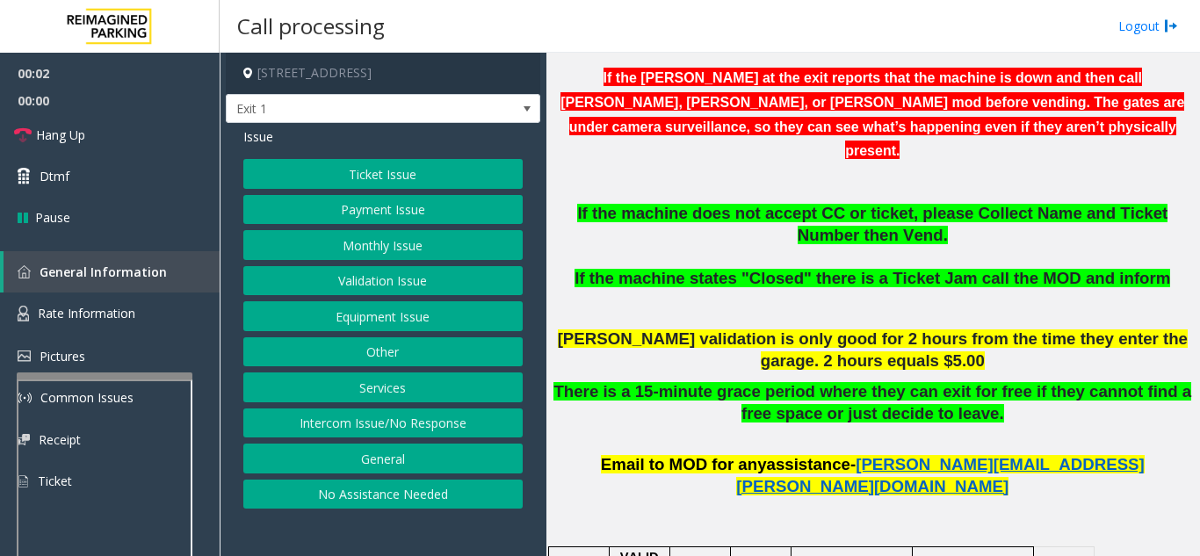
scroll to position [703, 0]
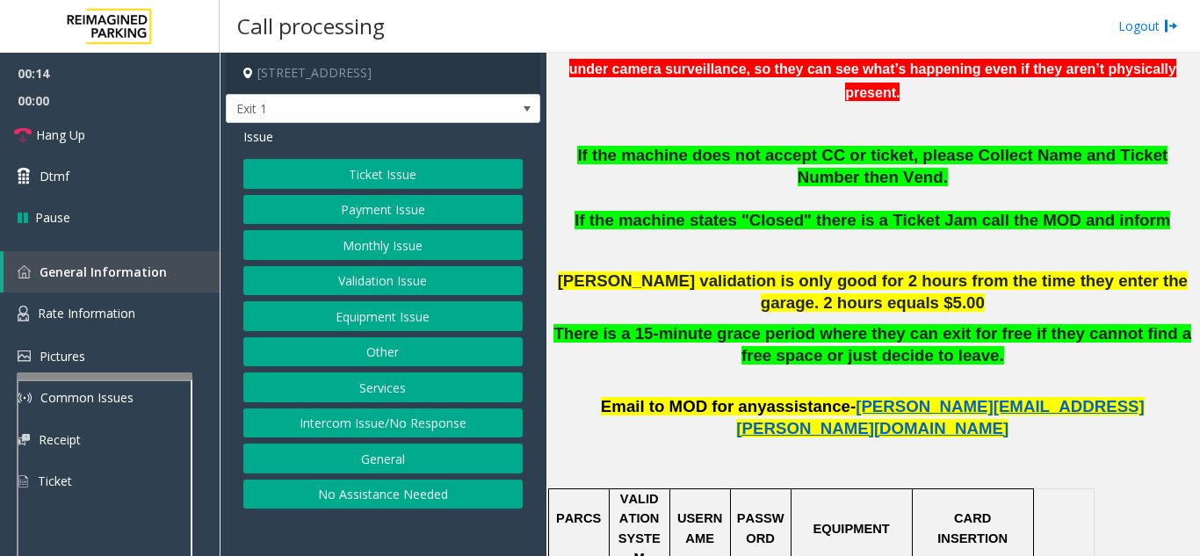
click at [348, 432] on button "Intercom Issue/No Response" at bounding box center [382, 424] width 279 height 30
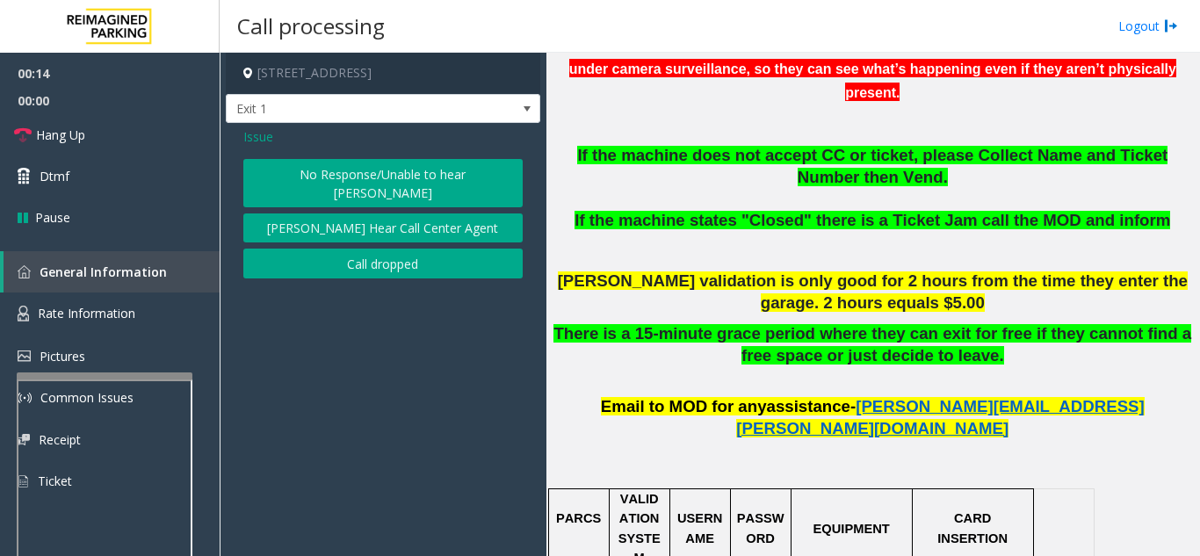
click at [384, 171] on button "No Response/Unable to hear [PERSON_NAME]" at bounding box center [382, 183] width 279 height 48
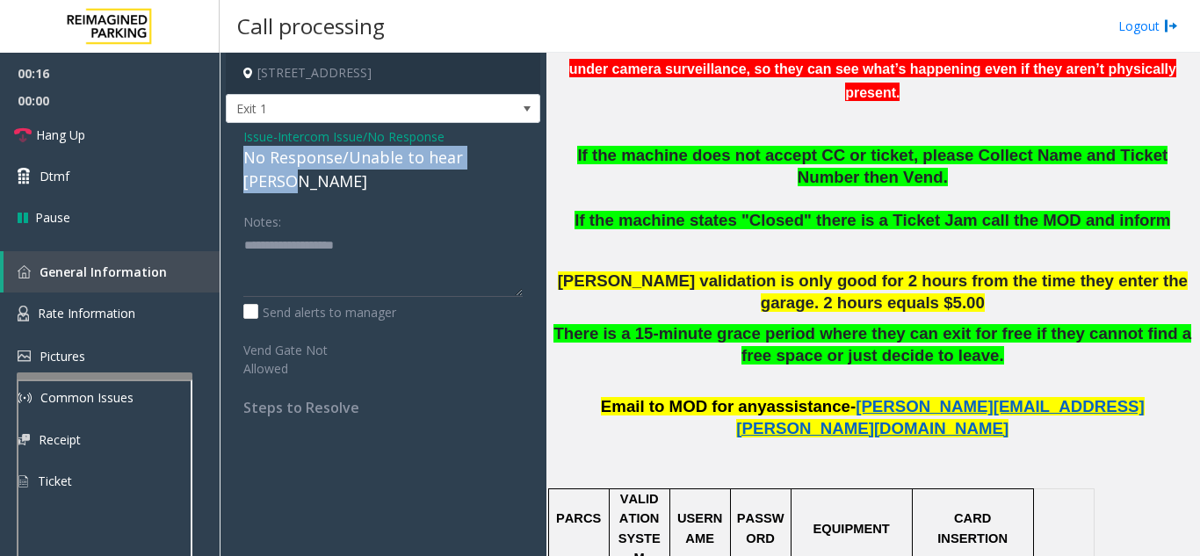
drag, startPoint x: 266, startPoint y: 158, endPoint x: 464, endPoint y: 155, distance: 197.7
click at [534, 156] on div "Issue - Intercom Issue/No Response No Response/Unable to hear [PERSON_NAME] Not…" at bounding box center [383, 278] width 315 height 311
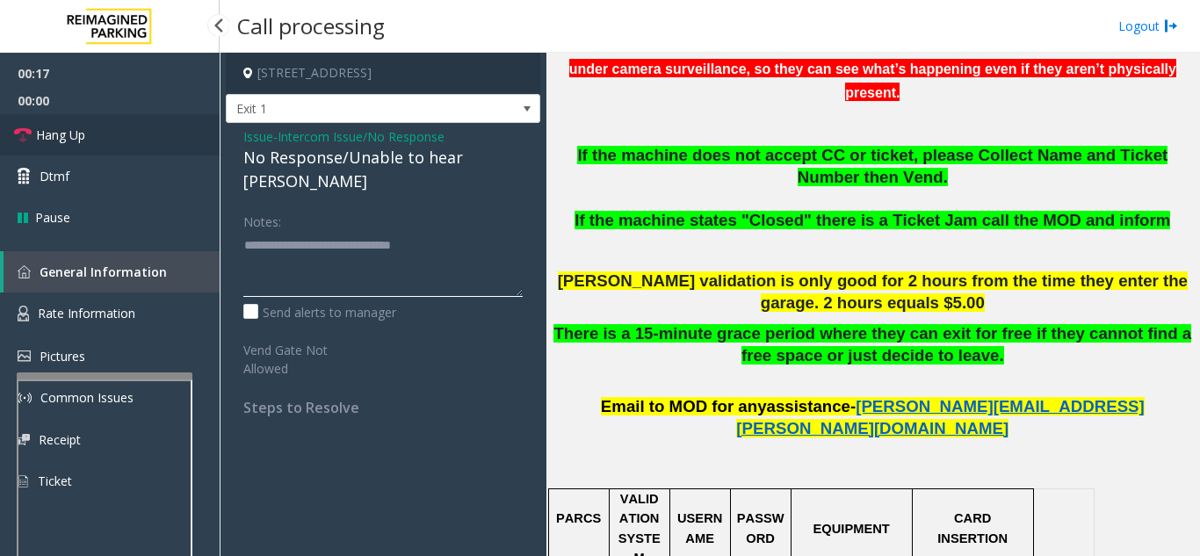
type textarea "**********"
click at [152, 135] on link "Hang Up" at bounding box center [110, 134] width 220 height 41
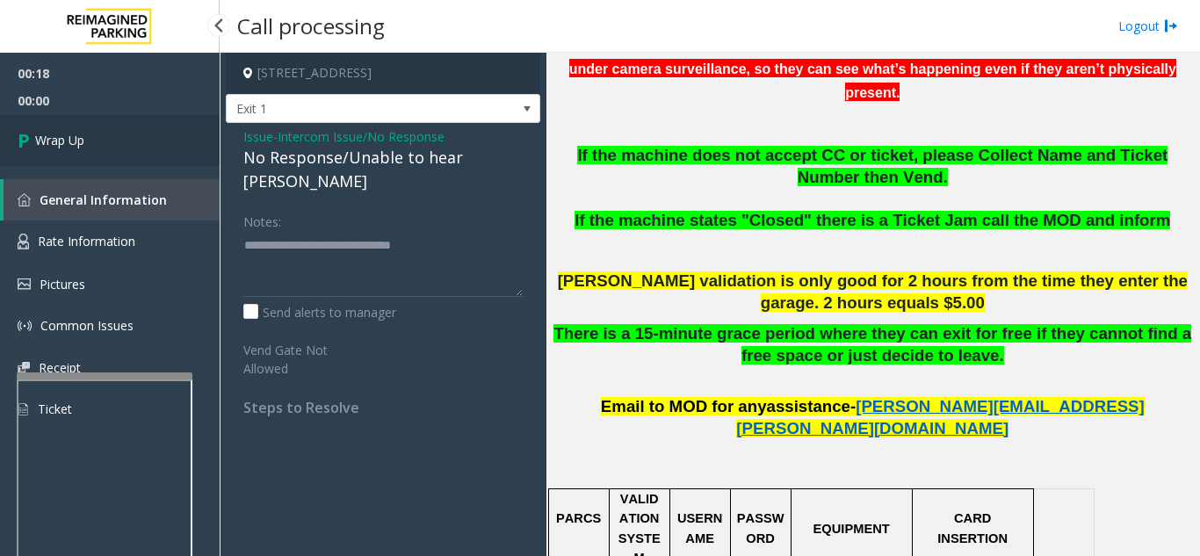
click at [151, 139] on link "Wrap Up" at bounding box center [110, 140] width 220 height 52
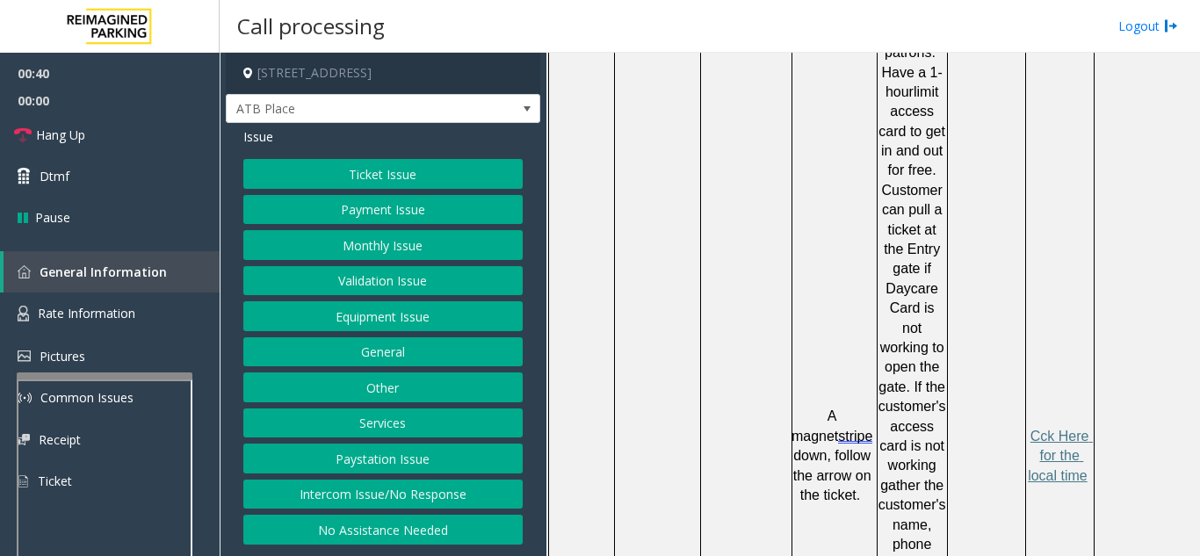
scroll to position [879, 0]
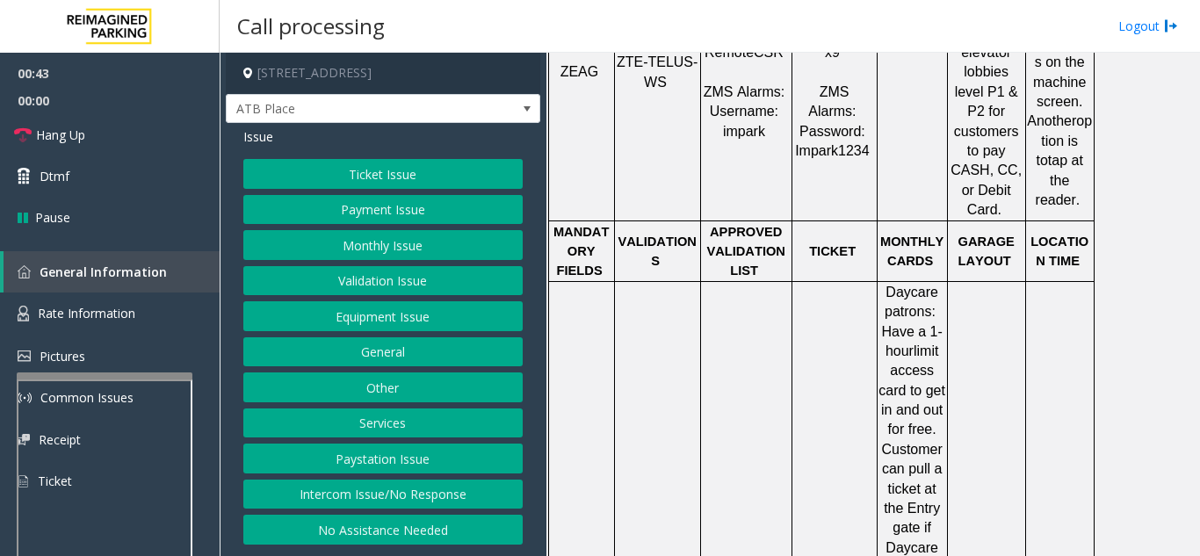
click at [400, 179] on button "Ticket Issue" at bounding box center [382, 174] width 279 height 30
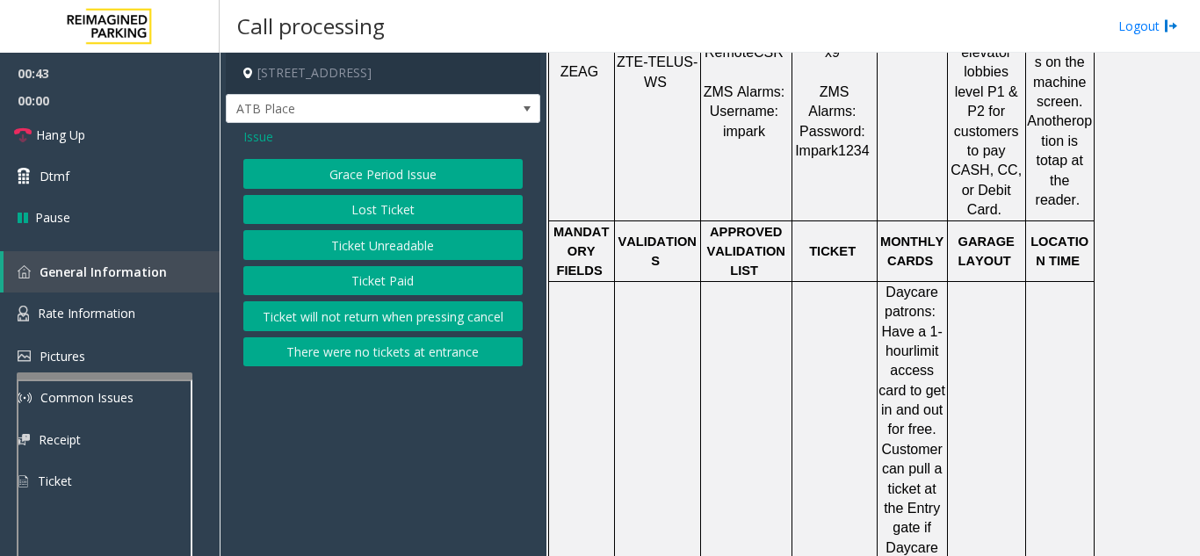
click at [393, 236] on button "Ticket Unreadable" at bounding box center [382, 245] width 279 height 30
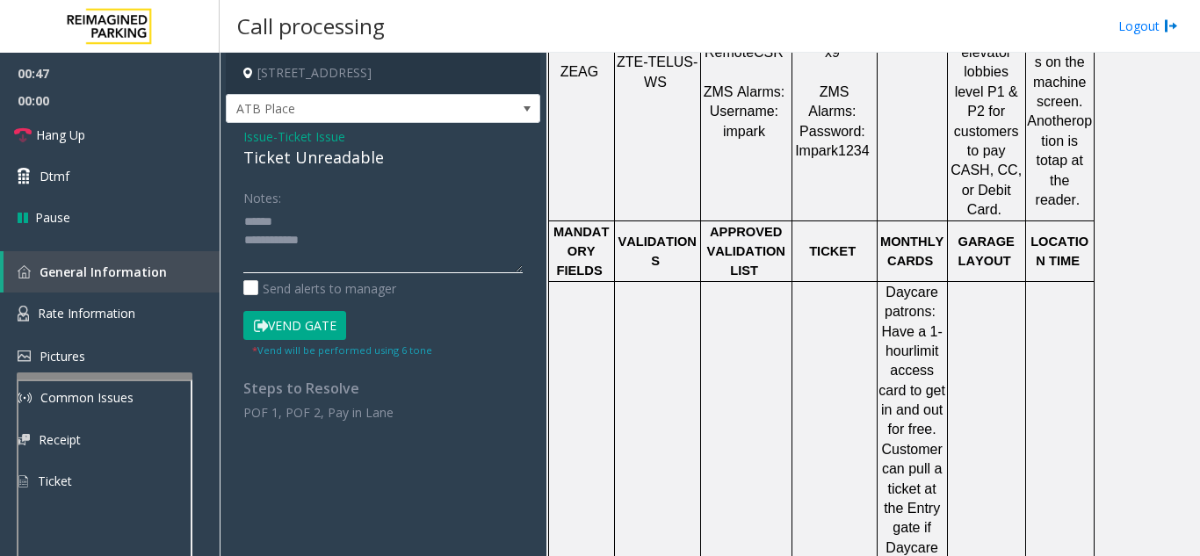
click at [313, 228] on textarea at bounding box center [382, 240] width 279 height 66
click at [336, 244] on textarea at bounding box center [382, 240] width 279 height 66
click at [389, 253] on textarea at bounding box center [382, 240] width 279 height 66
click at [373, 247] on textarea at bounding box center [382, 240] width 279 height 66
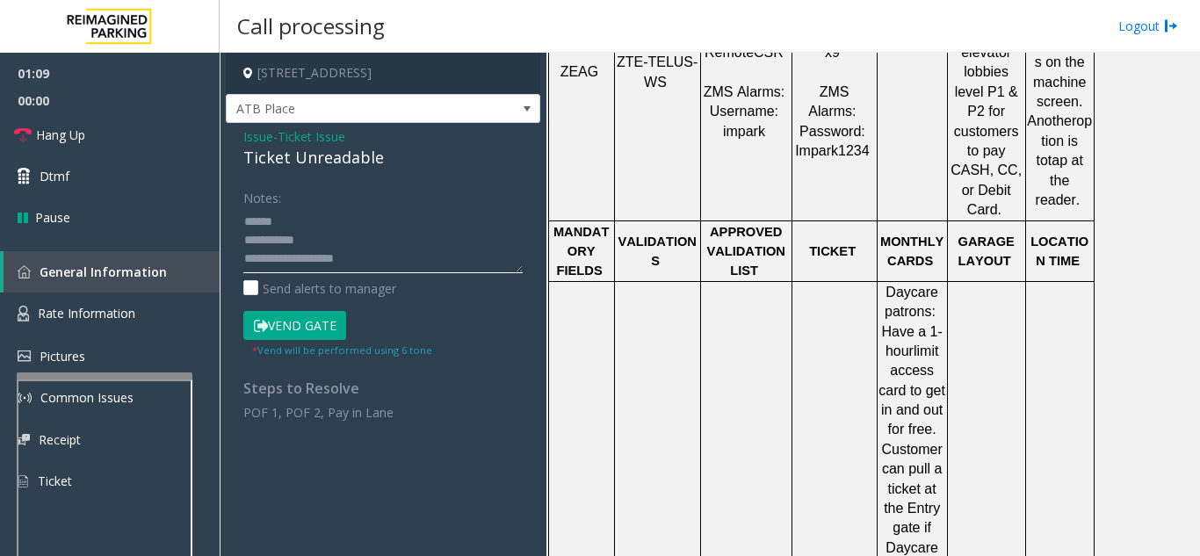
drag, startPoint x: 313, startPoint y: 260, endPoint x: 265, endPoint y: 243, distance: 50.3
click at [266, 243] on textarea at bounding box center [382, 240] width 279 height 66
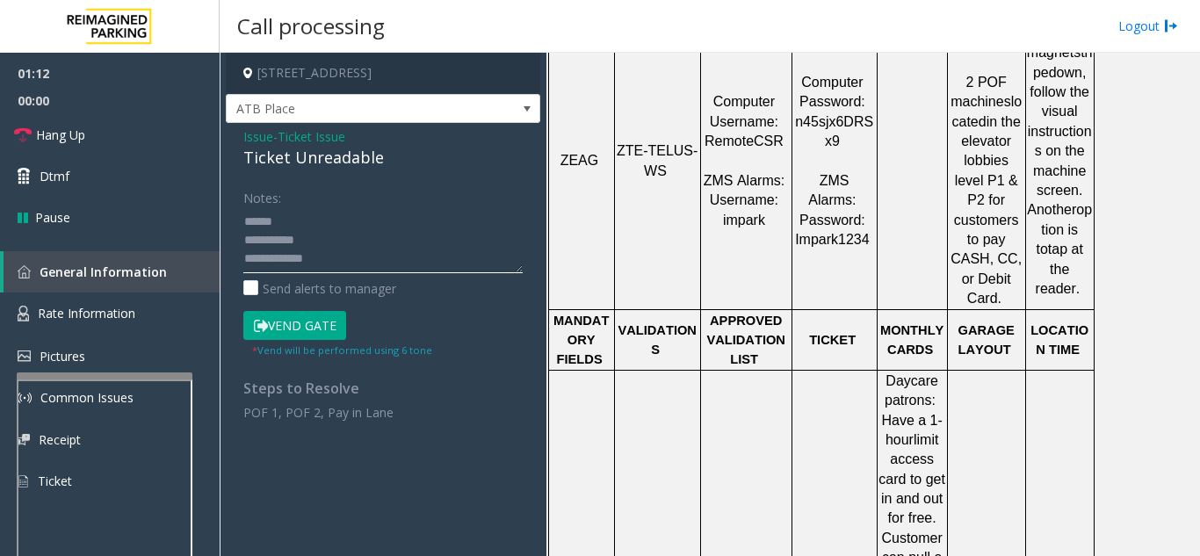
scroll to position [439, 0]
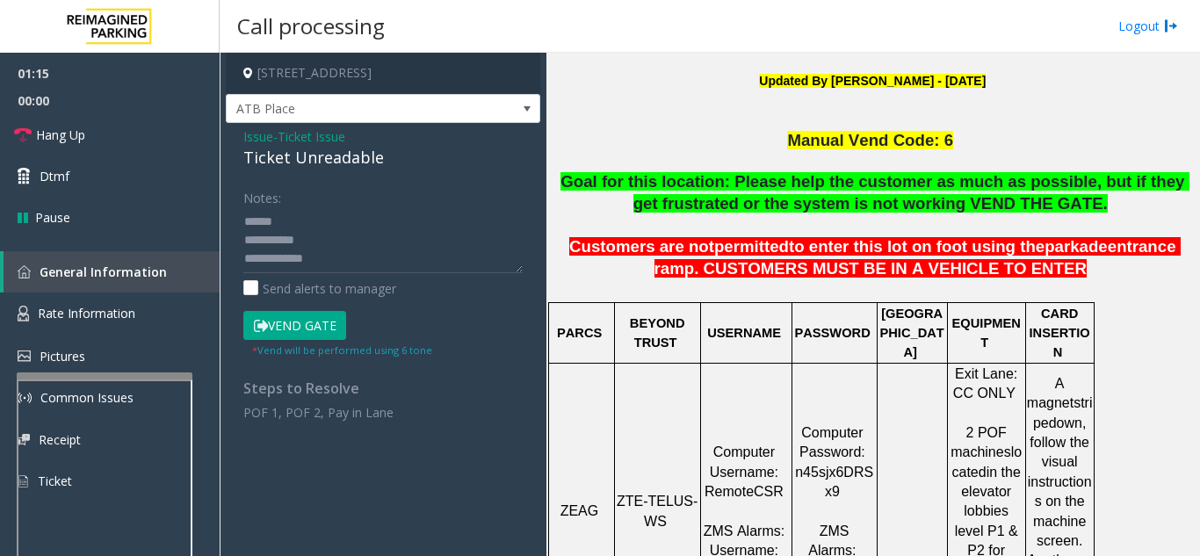
click at [316, 325] on button "Vend Gate" at bounding box center [294, 326] width 103 height 30
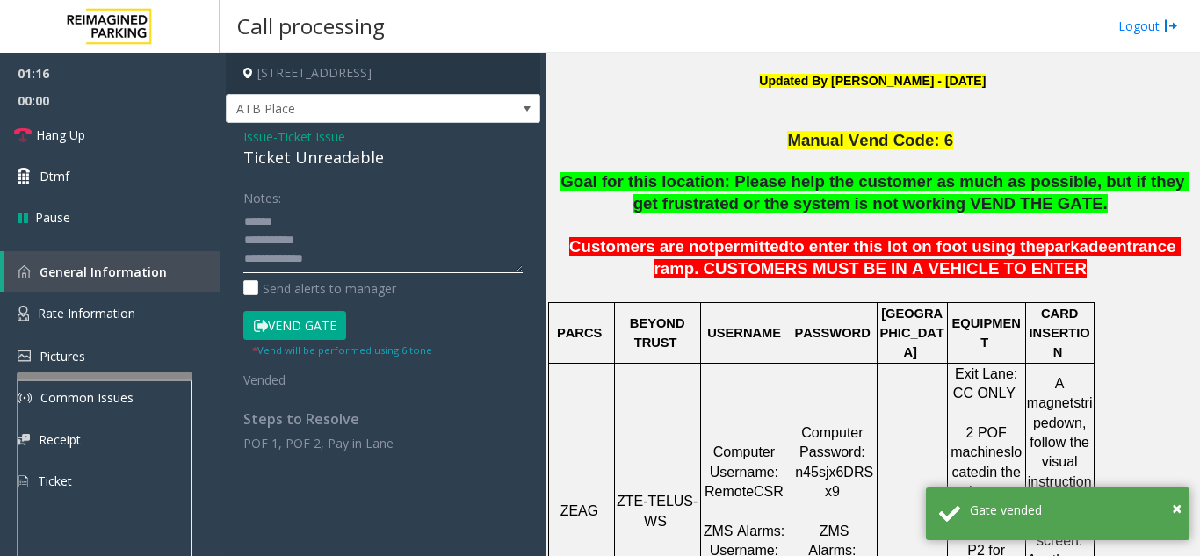
click at [337, 224] on textarea at bounding box center [382, 240] width 279 height 66
drag, startPoint x: 257, startPoint y: 158, endPoint x: 402, endPoint y: 156, distance: 144.1
click at [402, 156] on div "Issue - Ticket Issue Ticket Unreadable Notes: Send alerts to manager Vend Gate …" at bounding box center [383, 296] width 315 height 347
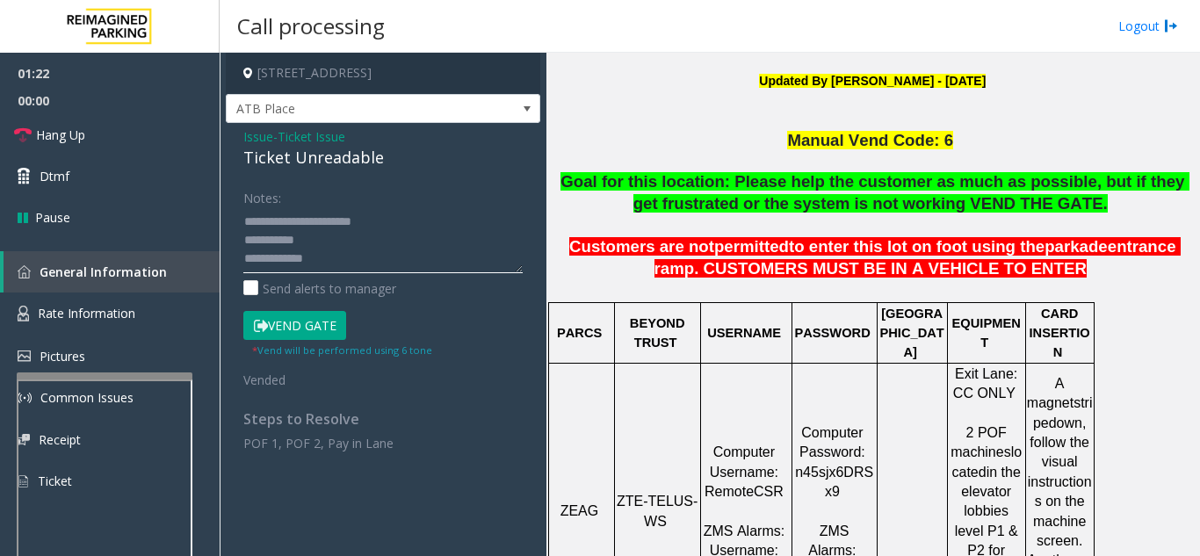
click at [348, 242] on textarea at bounding box center [382, 240] width 279 height 66
click at [100, 139] on link "Hang Up" at bounding box center [110, 134] width 220 height 41
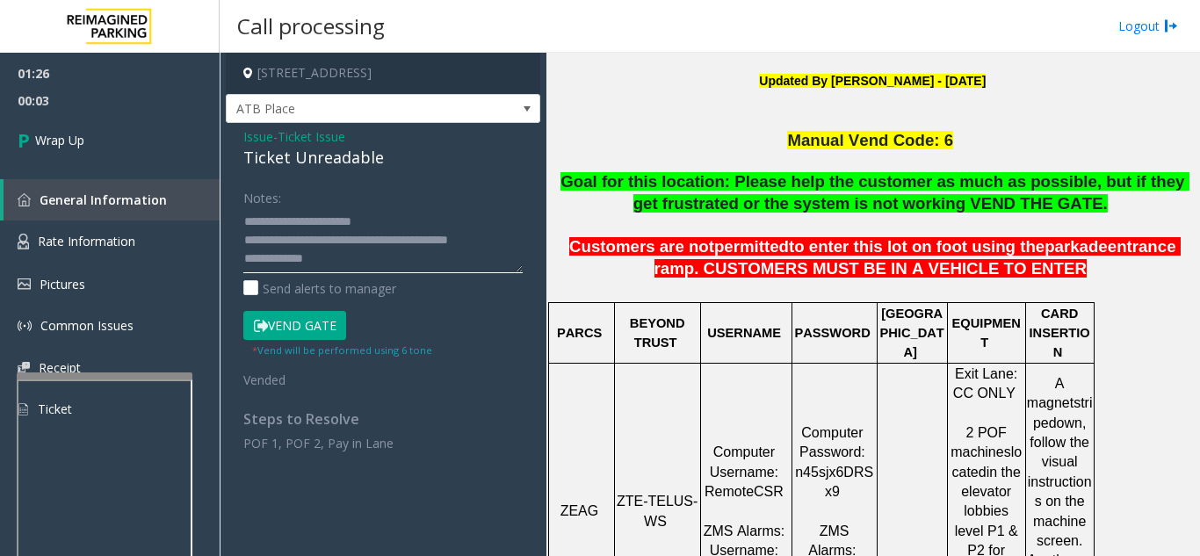
type textarea "**********"
click at [380, 194] on div "Notes:" at bounding box center [382, 228] width 279 height 90
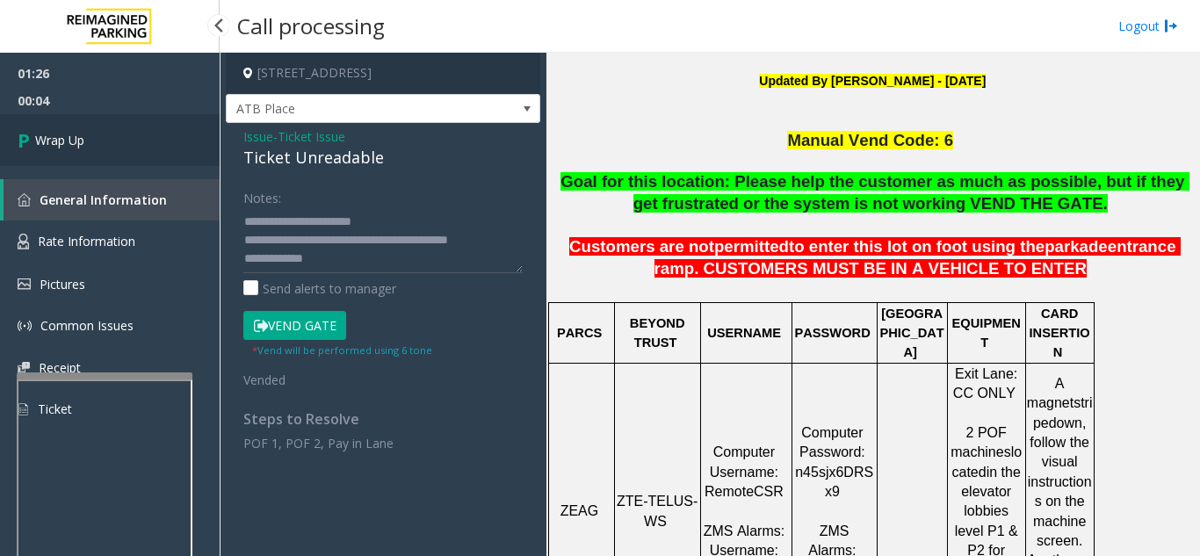
click at [112, 148] on link "Wrap Up" at bounding box center [110, 140] width 220 height 52
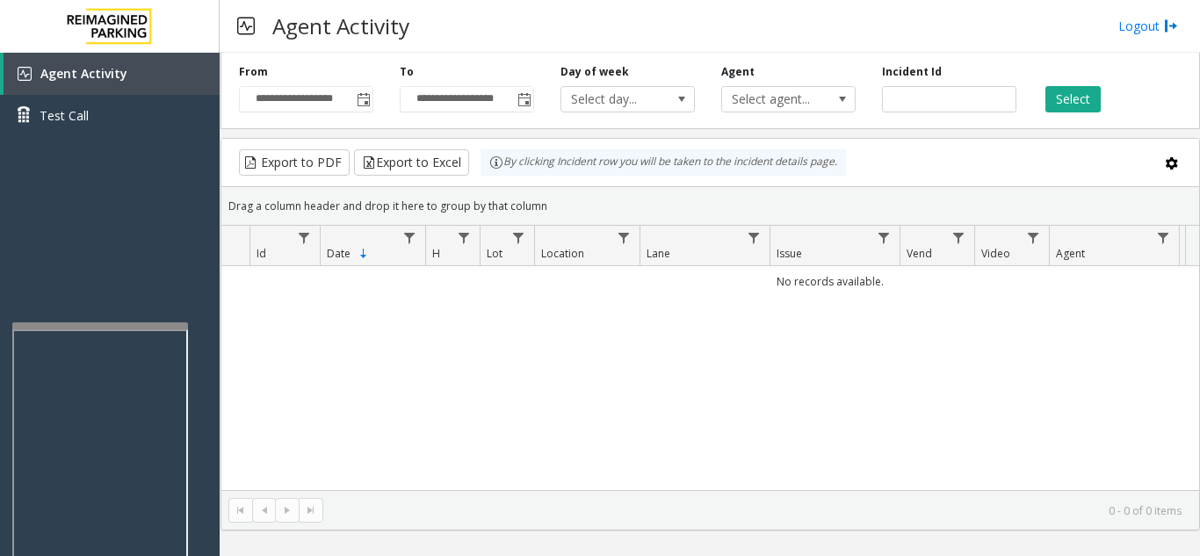
click at [109, 329] on div at bounding box center [100, 325] width 176 height 7
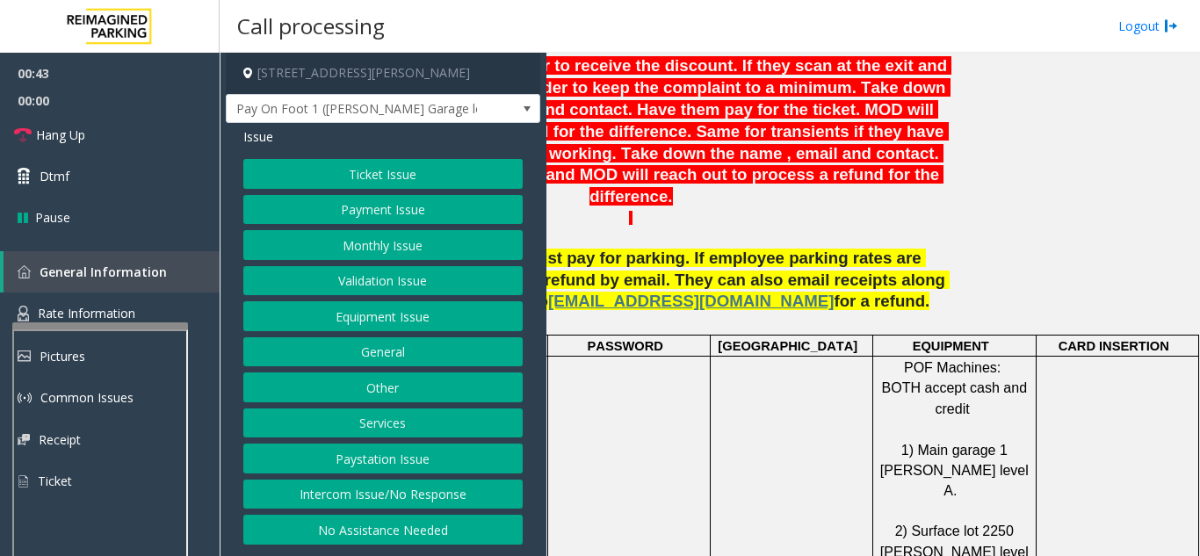
scroll to position [879, 0]
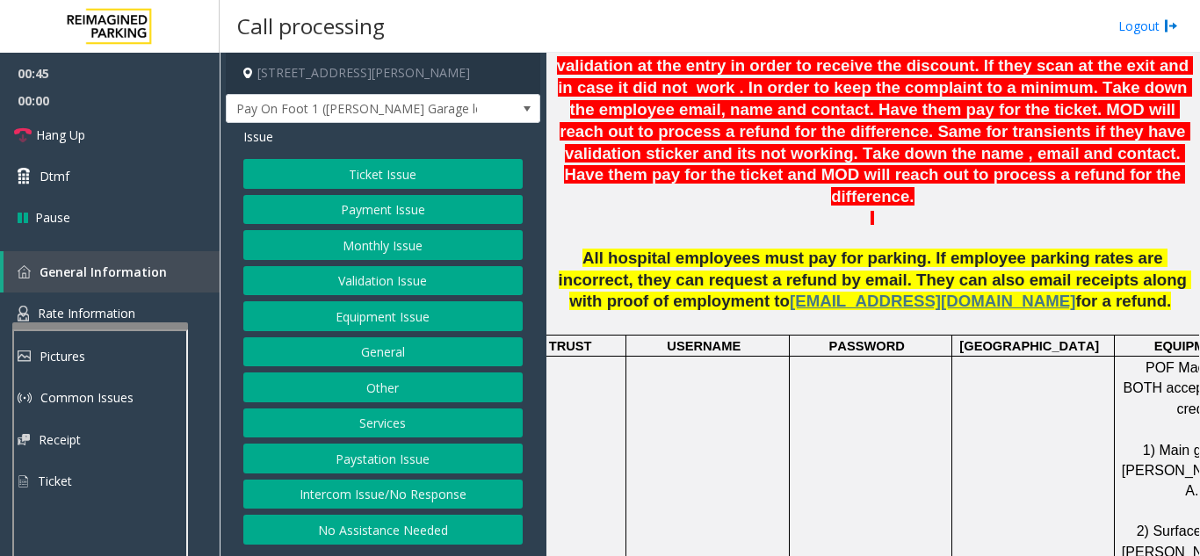
click at [398, 315] on button "Equipment Issue" at bounding box center [382, 316] width 279 height 30
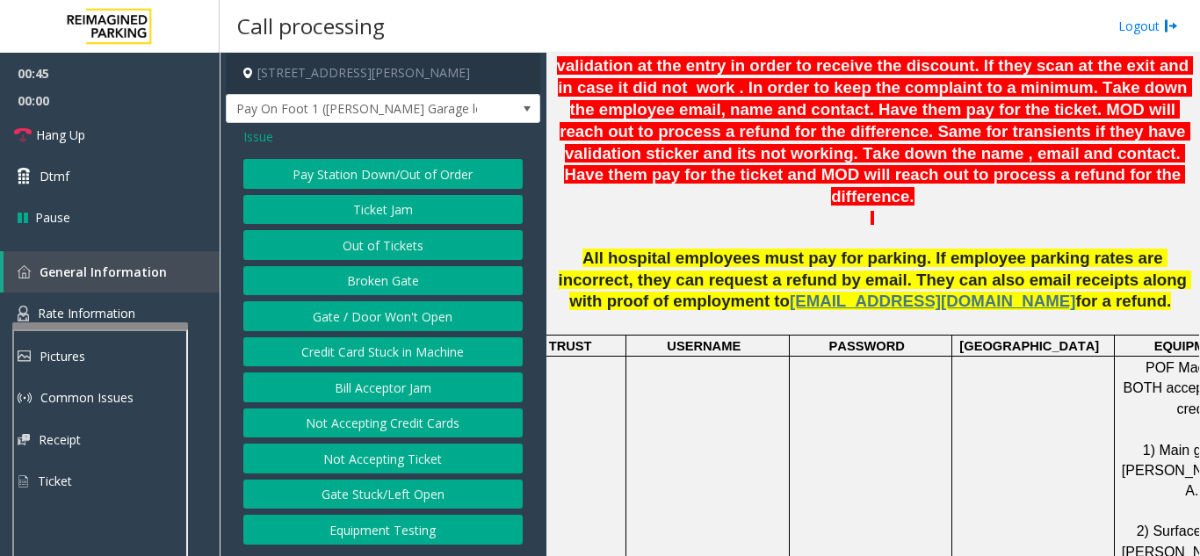
click at [398, 315] on button "Gate / Door Won't Open" at bounding box center [382, 316] width 279 height 30
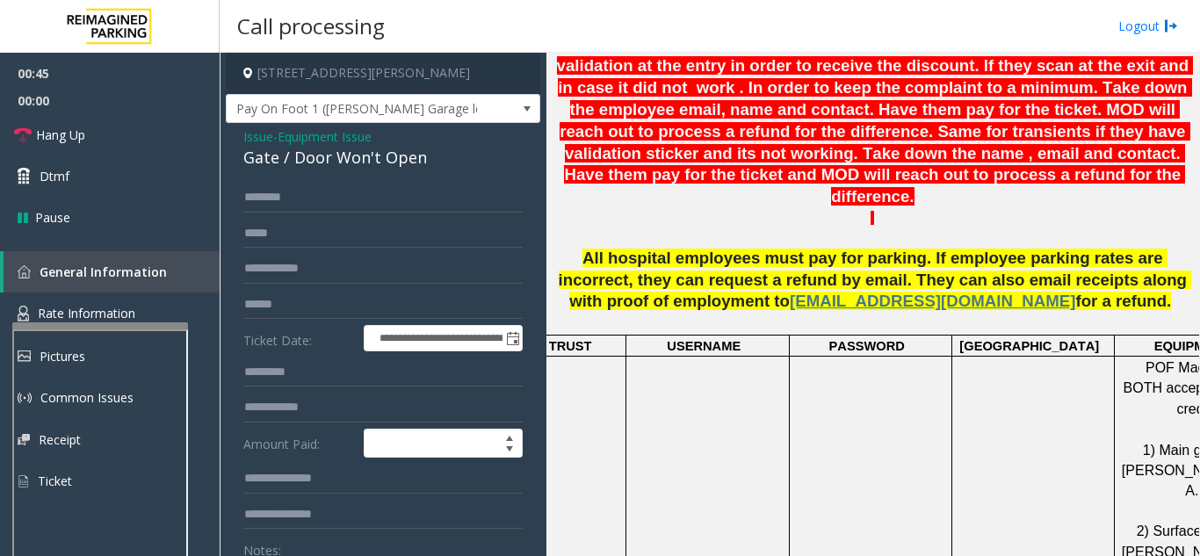
scroll to position [88, 0]
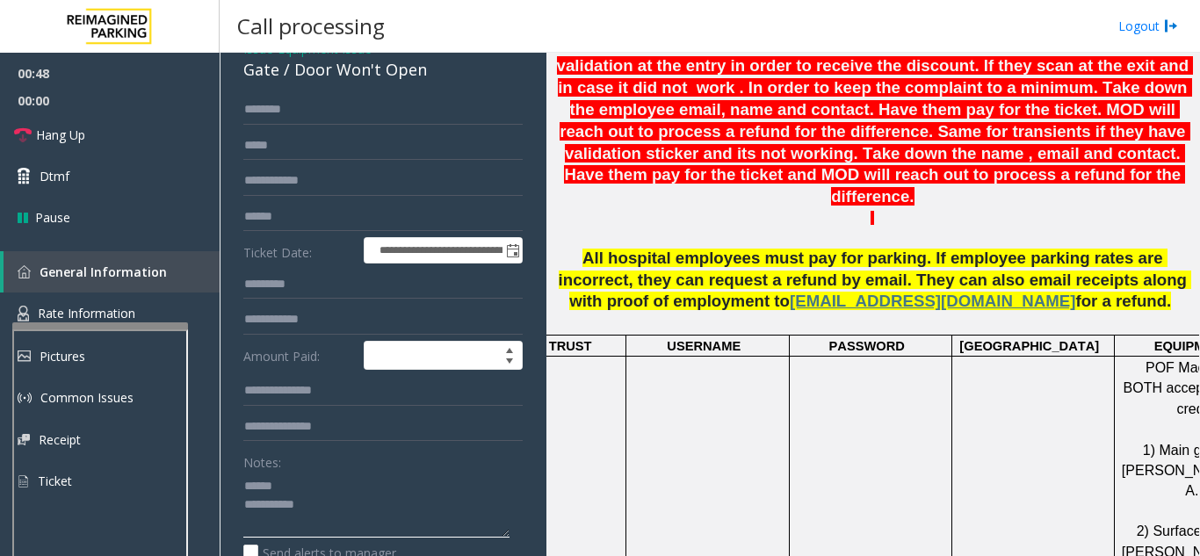
click at [315, 486] on textarea at bounding box center [376, 505] width 266 height 66
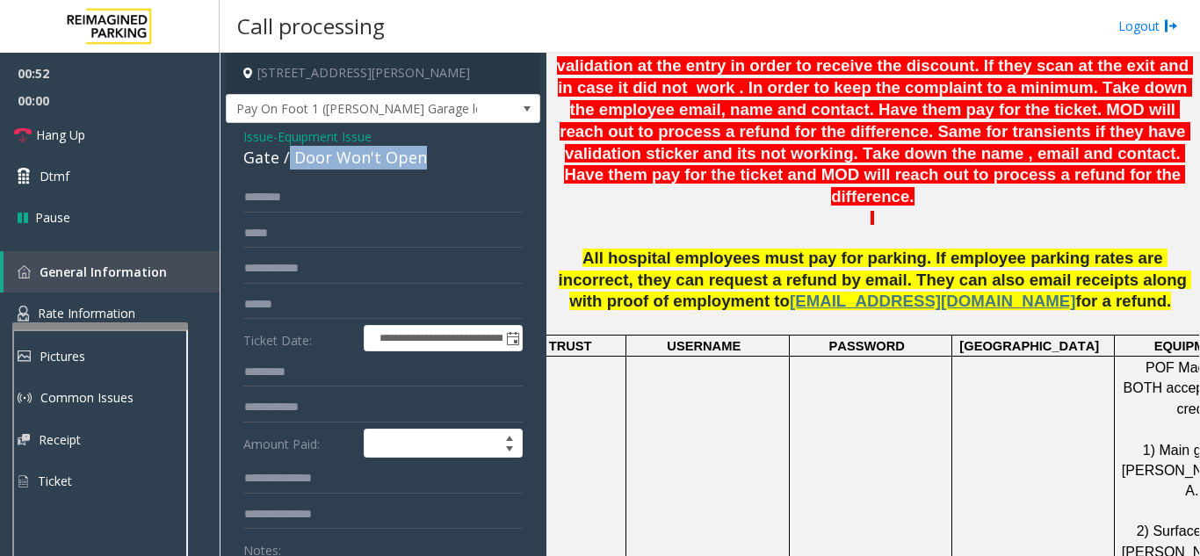
drag, startPoint x: 287, startPoint y: 160, endPoint x: 449, endPoint y: 170, distance: 162.0
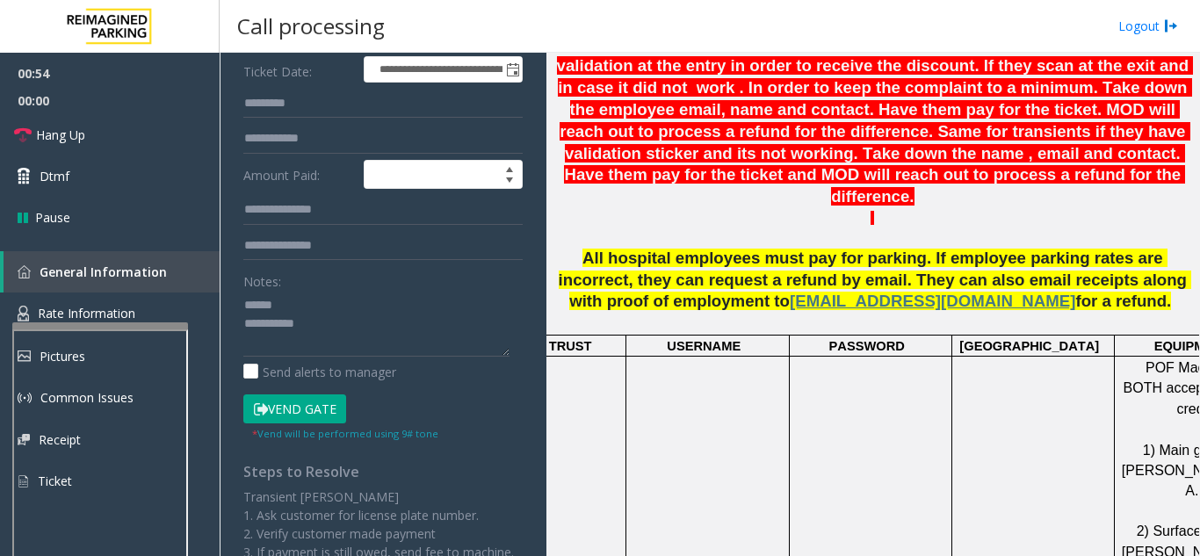
scroll to position [288, 0]
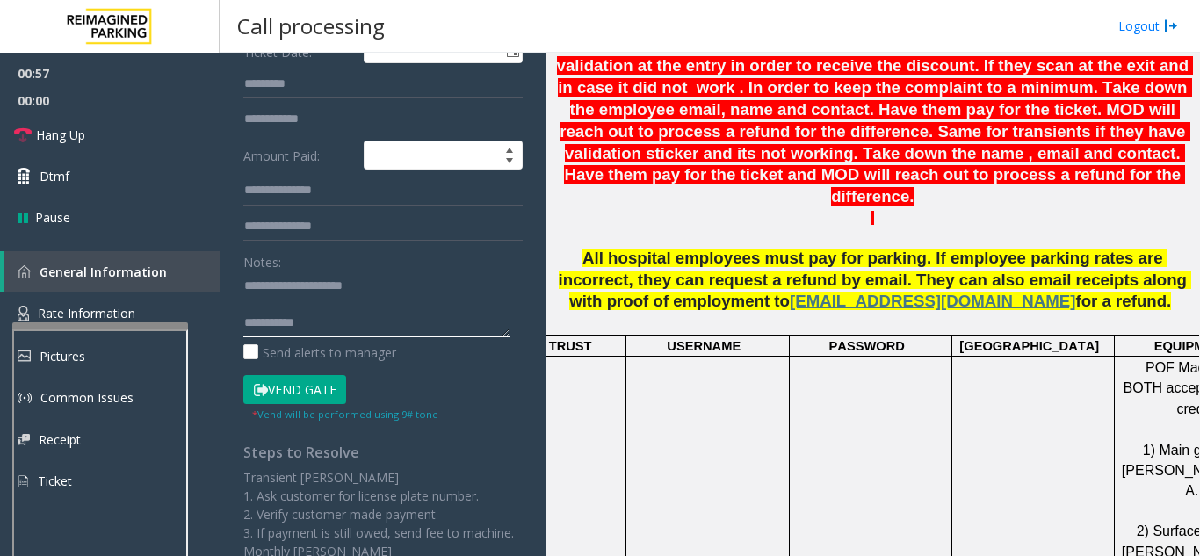
click at [363, 329] on textarea at bounding box center [376, 304] width 266 height 66
click at [93, 146] on link "Hang Up" at bounding box center [110, 134] width 220 height 41
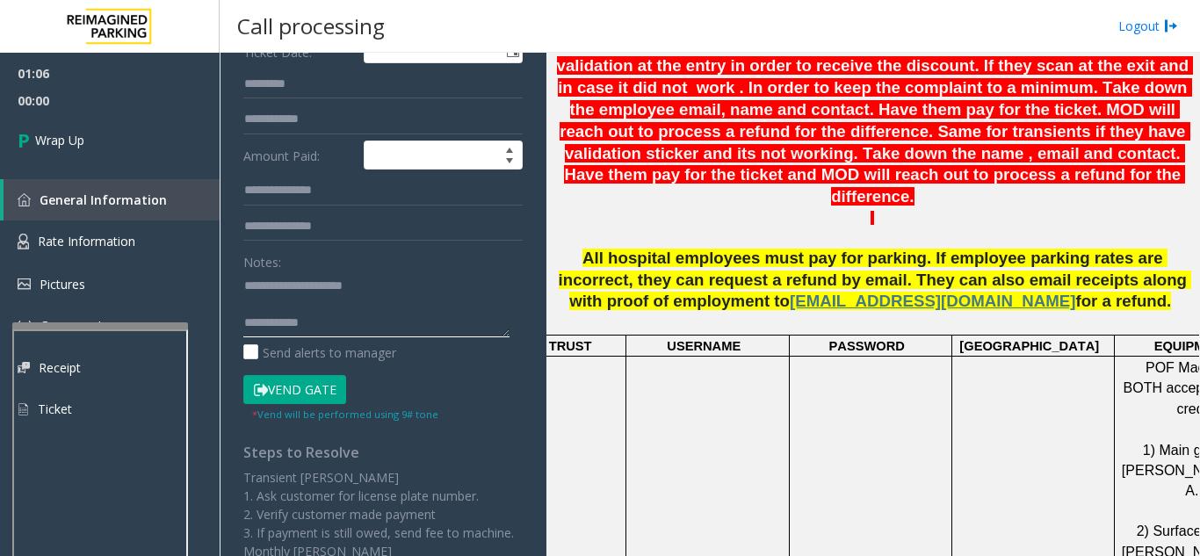
click at [357, 329] on textarea at bounding box center [376, 304] width 266 height 66
type textarea "**********"
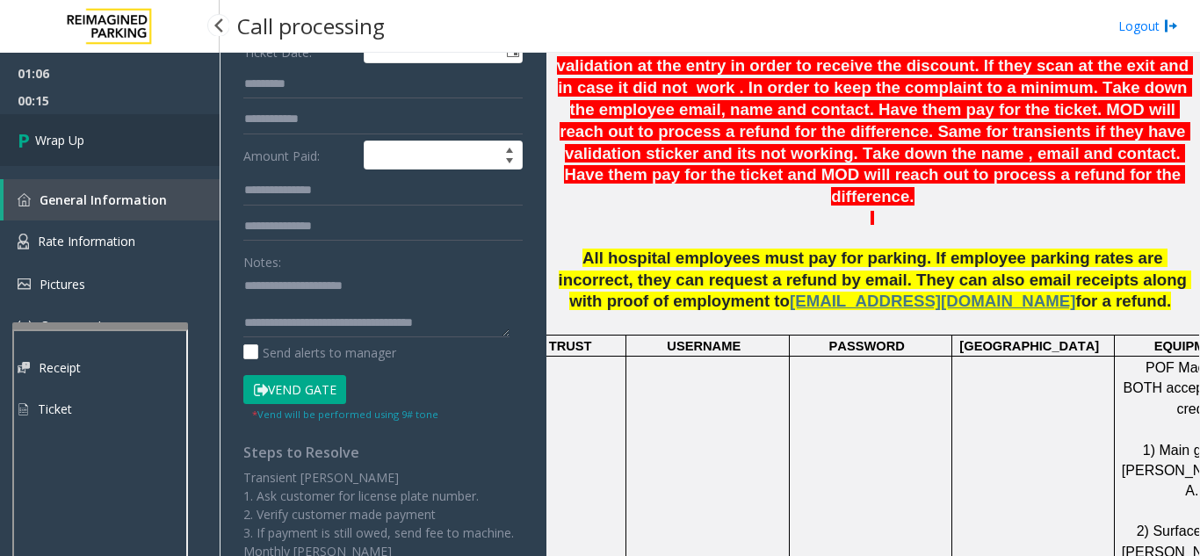
click at [136, 156] on link "Wrap Up" at bounding box center [110, 140] width 220 height 52
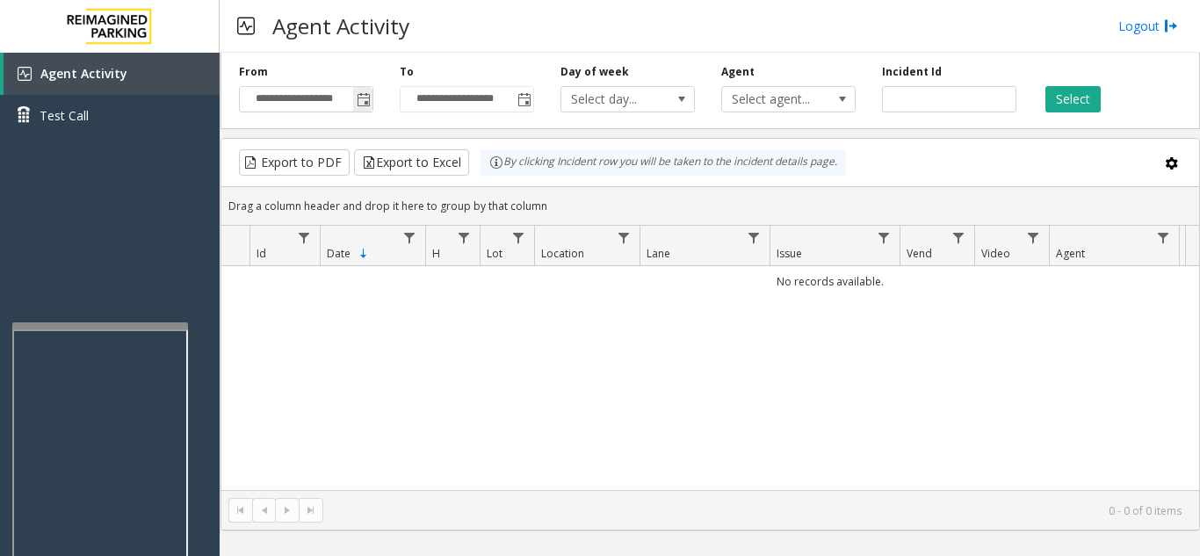
click at [361, 102] on span "Toggle popup" at bounding box center [364, 100] width 14 height 14
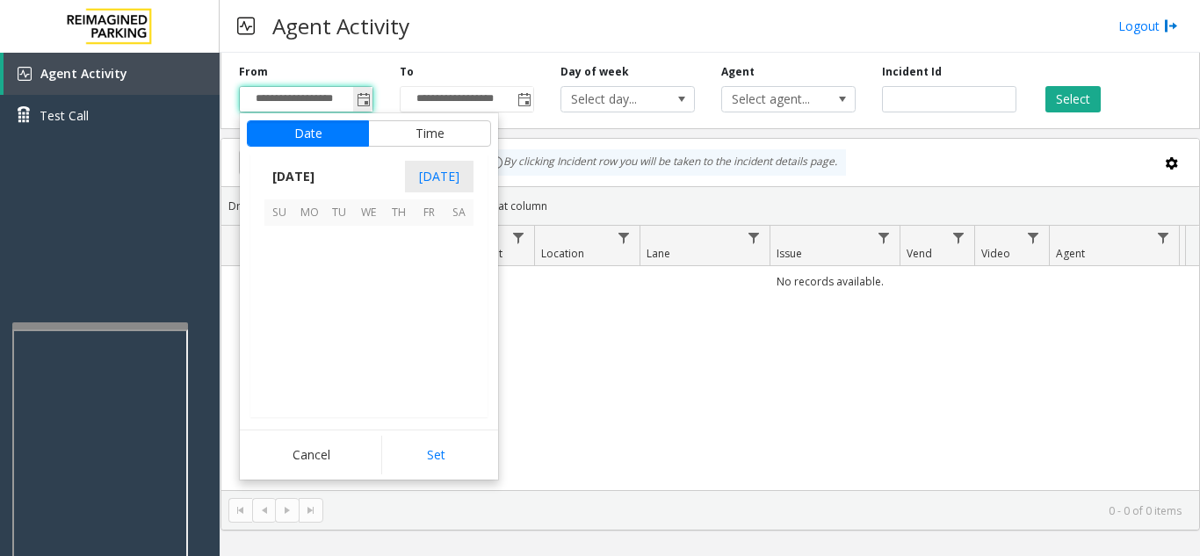
scroll to position [315541, 0]
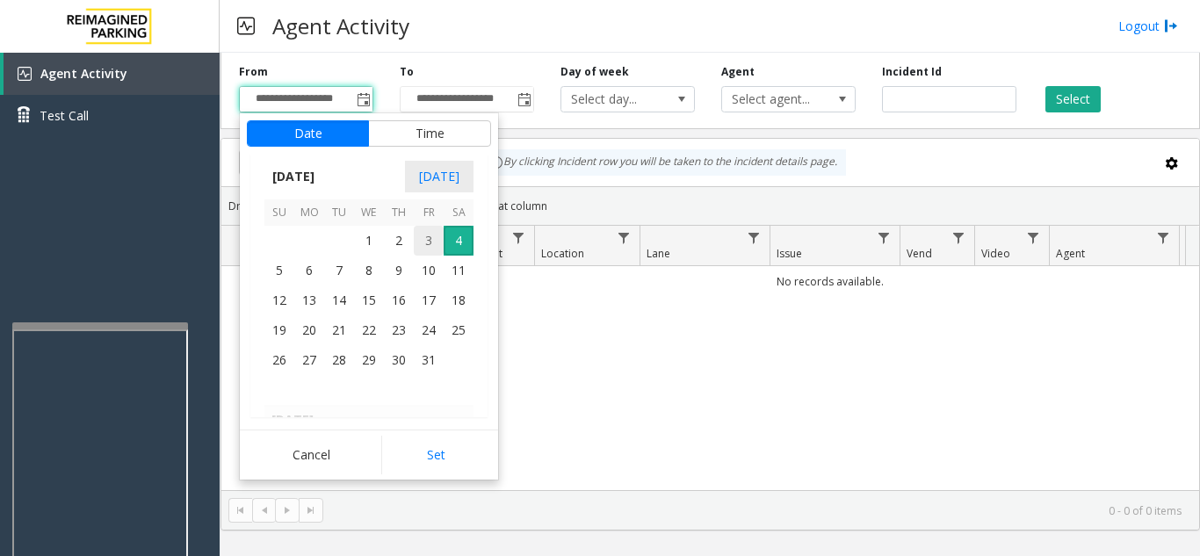
click at [432, 238] on span "3" at bounding box center [429, 241] width 30 height 30
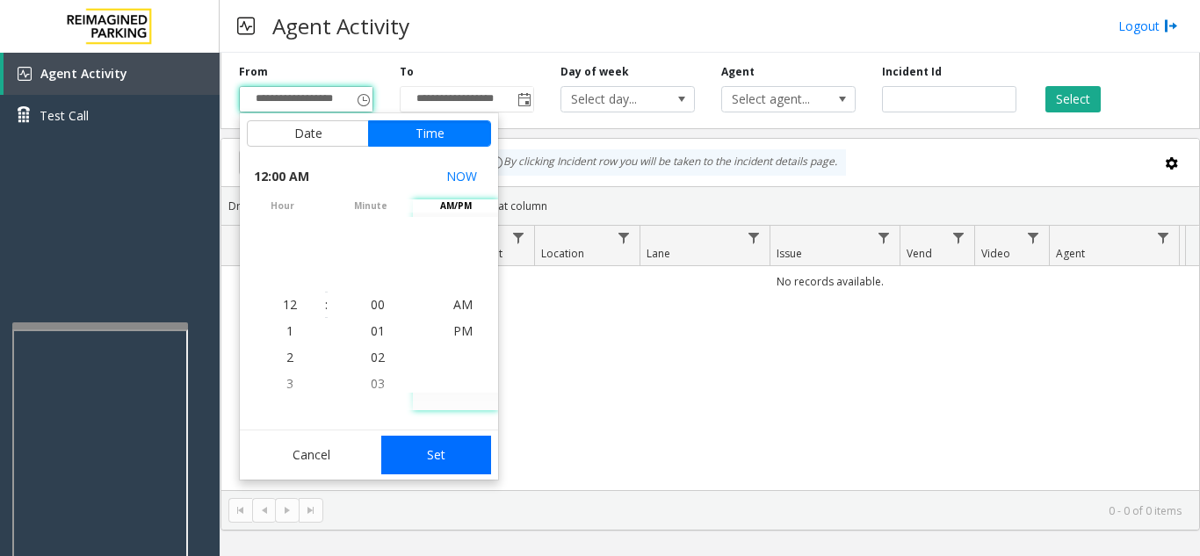
click at [467, 460] on button "Set" at bounding box center [436, 455] width 111 height 39
type input "**********"
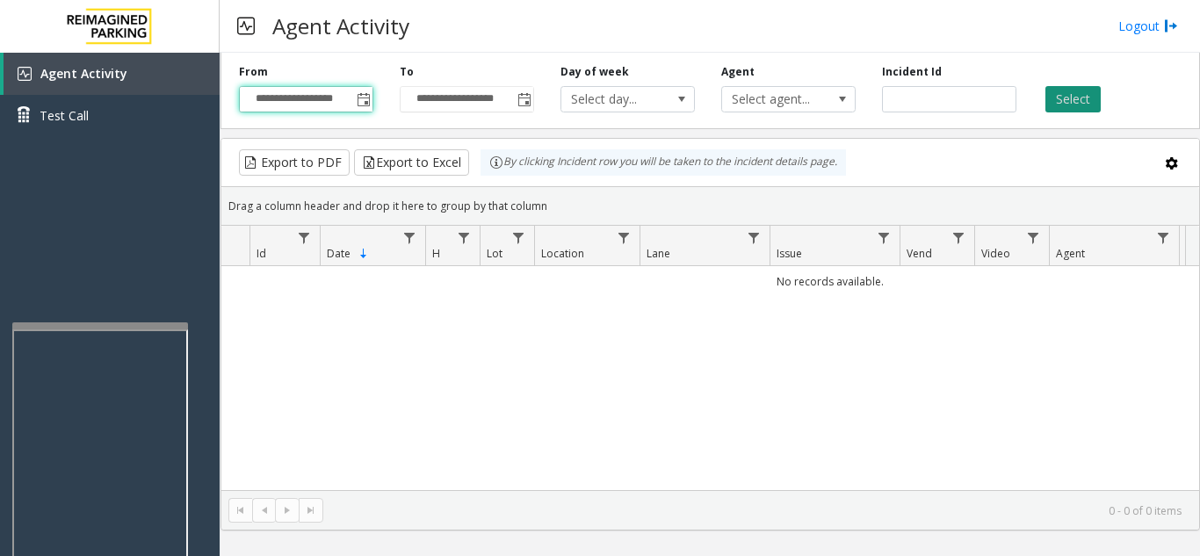
click at [1081, 103] on button "Select" at bounding box center [1073, 99] width 55 height 26
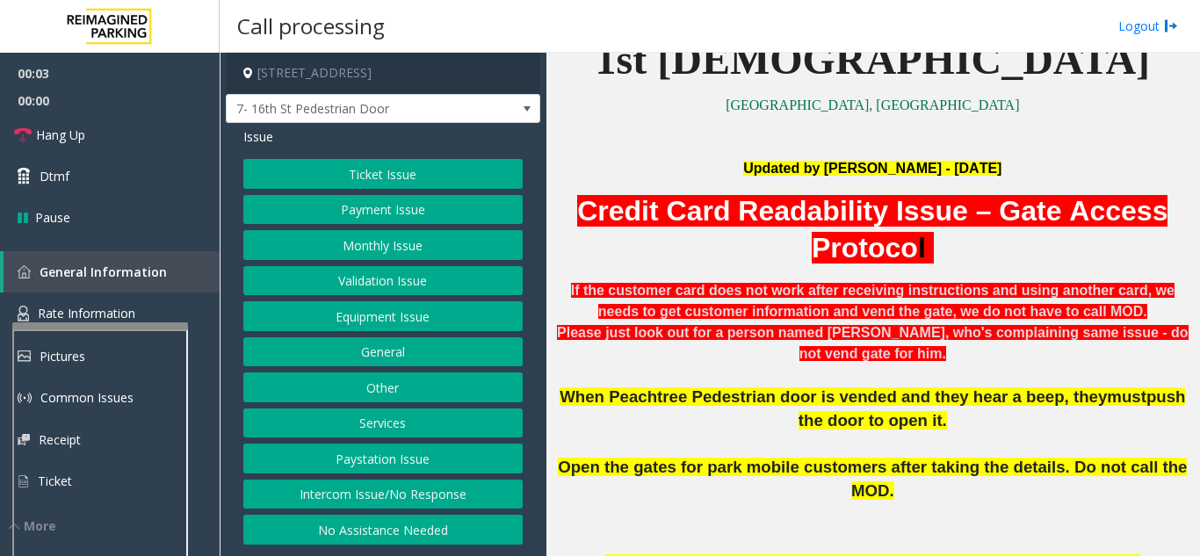
scroll to position [527, 0]
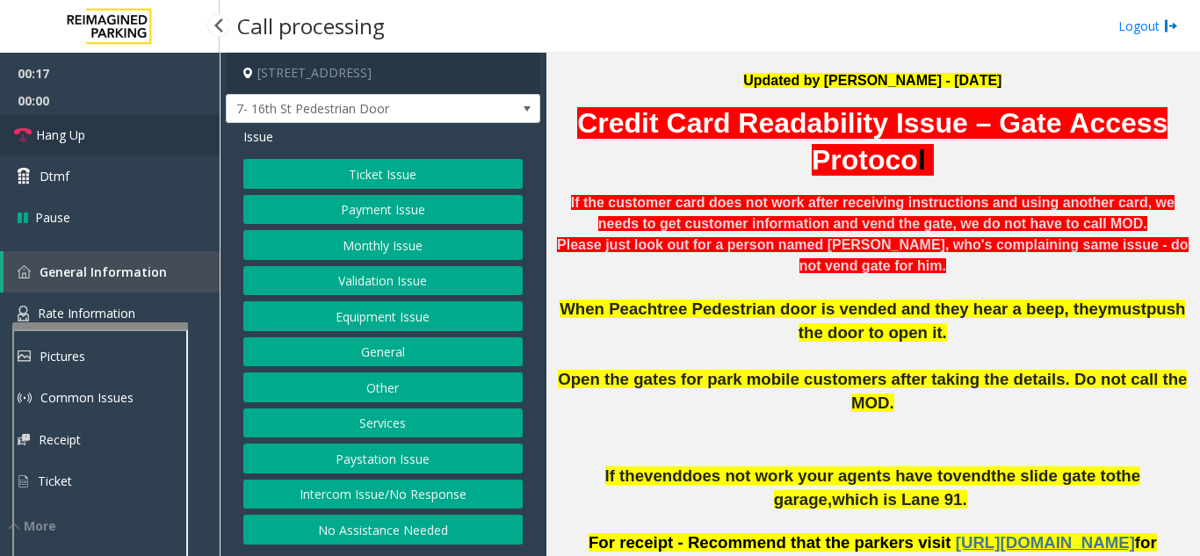
click at [91, 141] on link "Hang Up" at bounding box center [110, 134] width 220 height 41
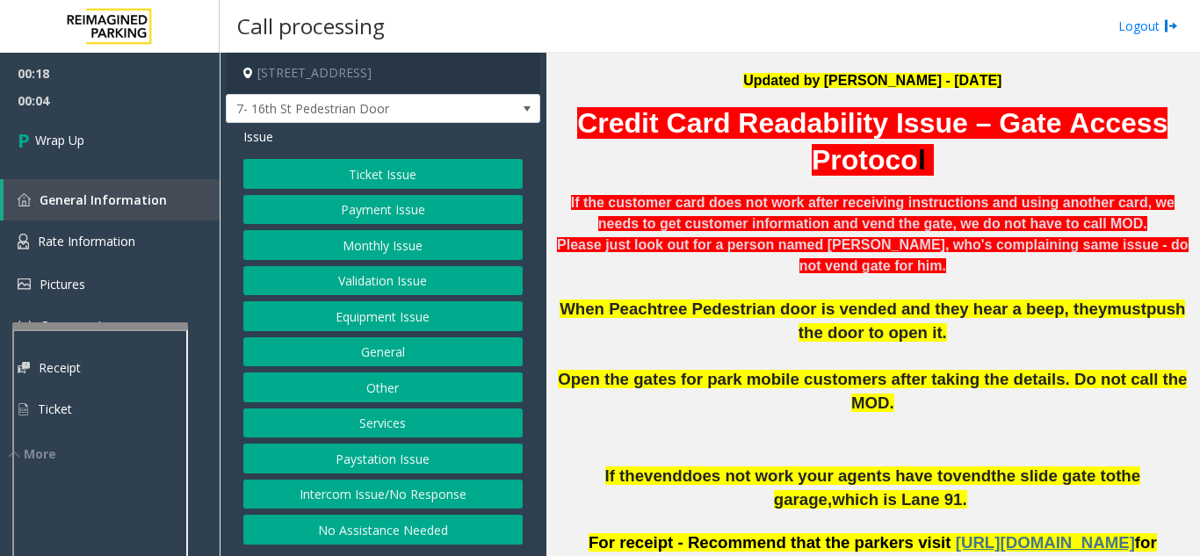
click at [413, 323] on button "Equipment Issue" at bounding box center [382, 316] width 279 height 30
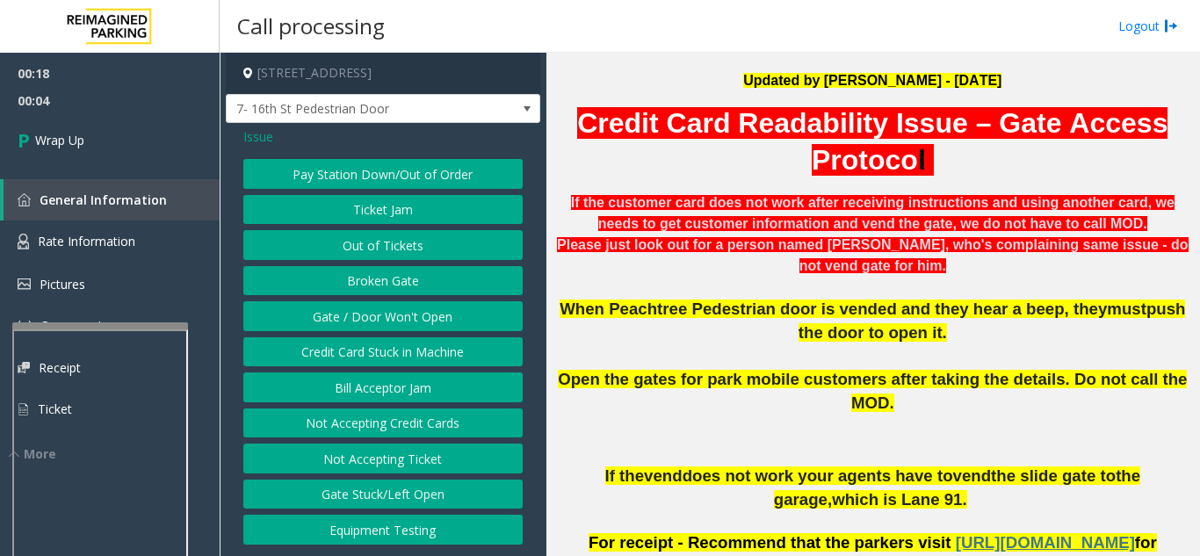
click at [413, 323] on button "Gate / Door Won't Open" at bounding box center [382, 316] width 279 height 30
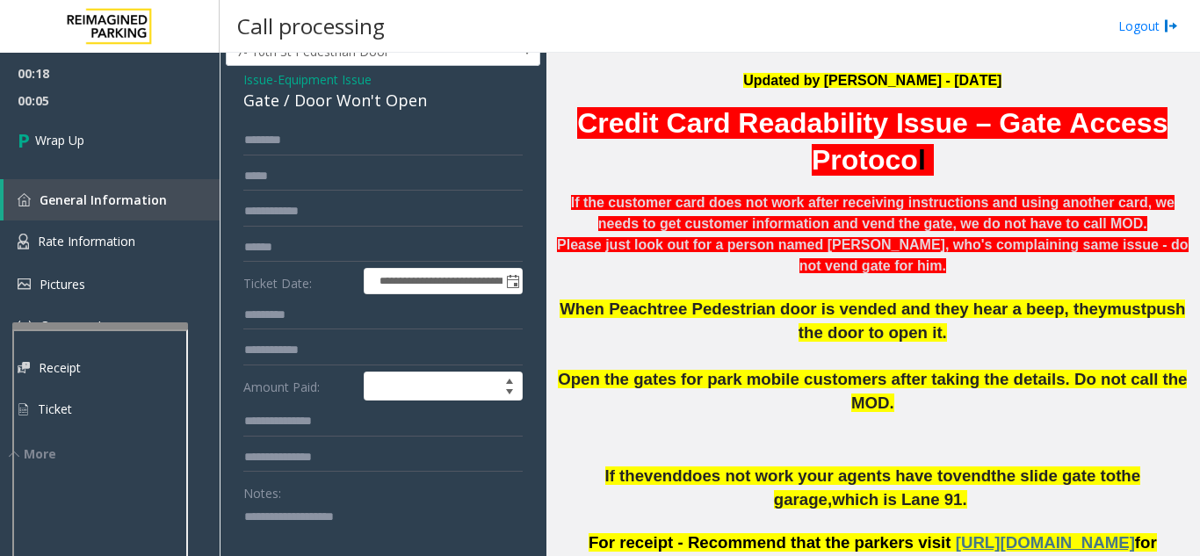
scroll to position [88, 0]
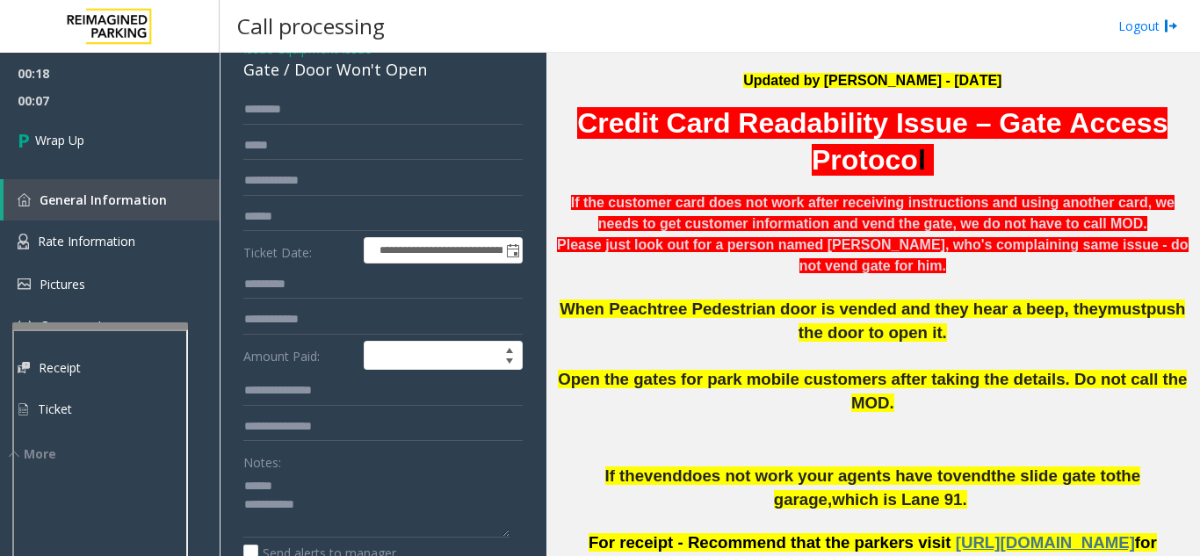
click at [342, 483] on div "Notes:" at bounding box center [382, 492] width 279 height 90
click at [332, 494] on textarea at bounding box center [376, 505] width 266 height 66
drag, startPoint x: 294, startPoint y: 85, endPoint x: 380, endPoint y: 84, distance: 85.2
click at [463, 82] on div "Gate / Door Won't Open" at bounding box center [382, 70] width 279 height 24
click at [356, 538] on textarea at bounding box center [376, 505] width 266 height 66
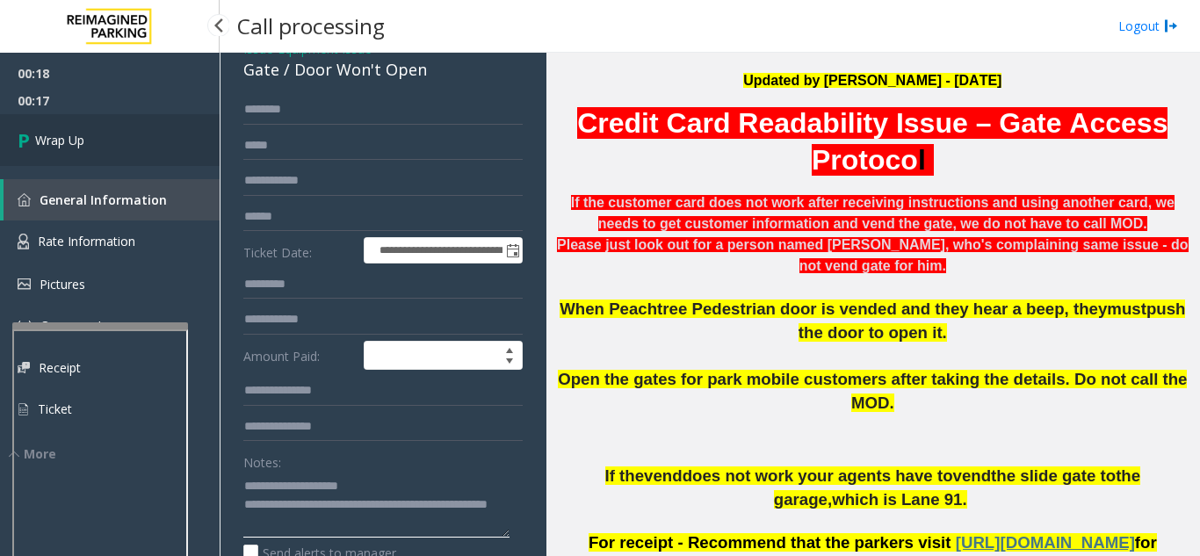
type textarea "**********"
click at [90, 133] on link "Wrap Up" at bounding box center [110, 140] width 220 height 52
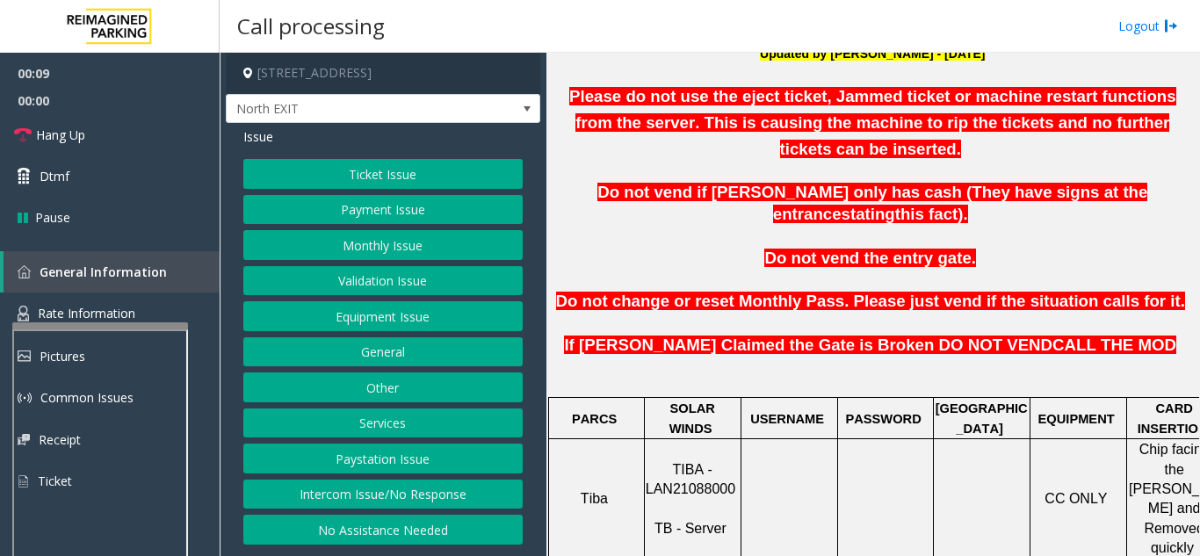
scroll to position [527, 0]
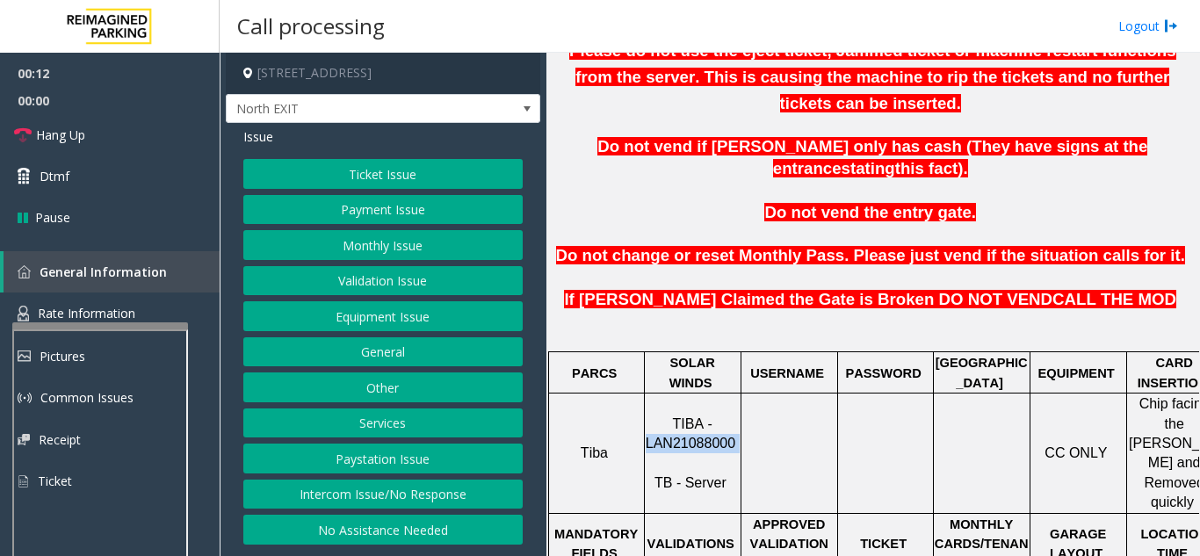
drag, startPoint x: 737, startPoint y: 376, endPoint x: 651, endPoint y: 382, distance: 86.3
click at [651, 415] on p "TIBA - LAN21088000 TB - Server" at bounding box center [693, 454] width 94 height 79
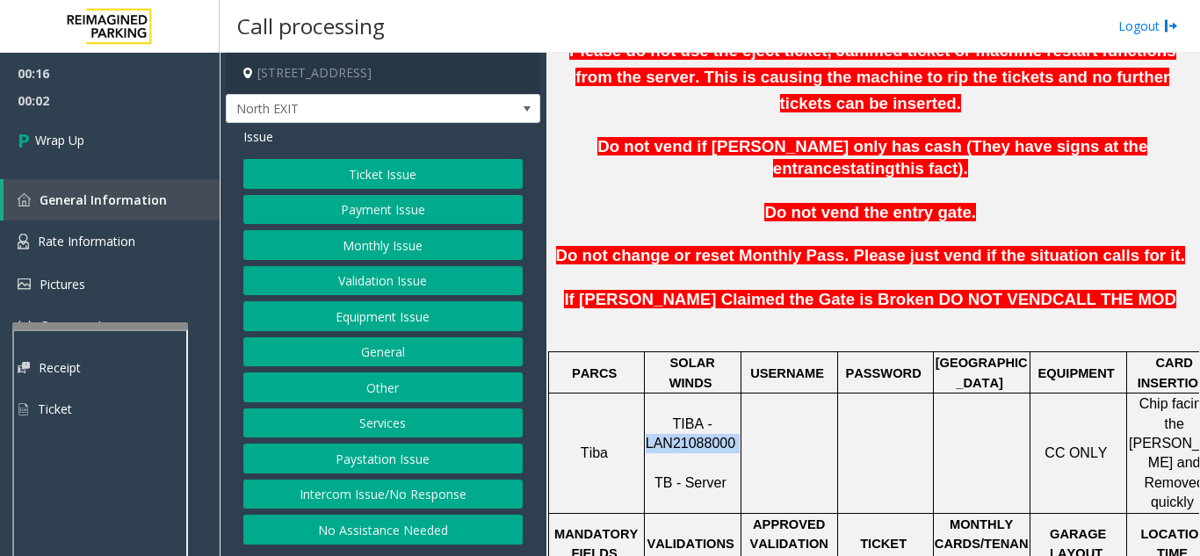
drag, startPoint x: 426, startPoint y: 492, endPoint x: 426, endPoint y: 480, distance: 12.3
click at [426, 492] on button "Intercom Issue/No Response" at bounding box center [382, 495] width 279 height 30
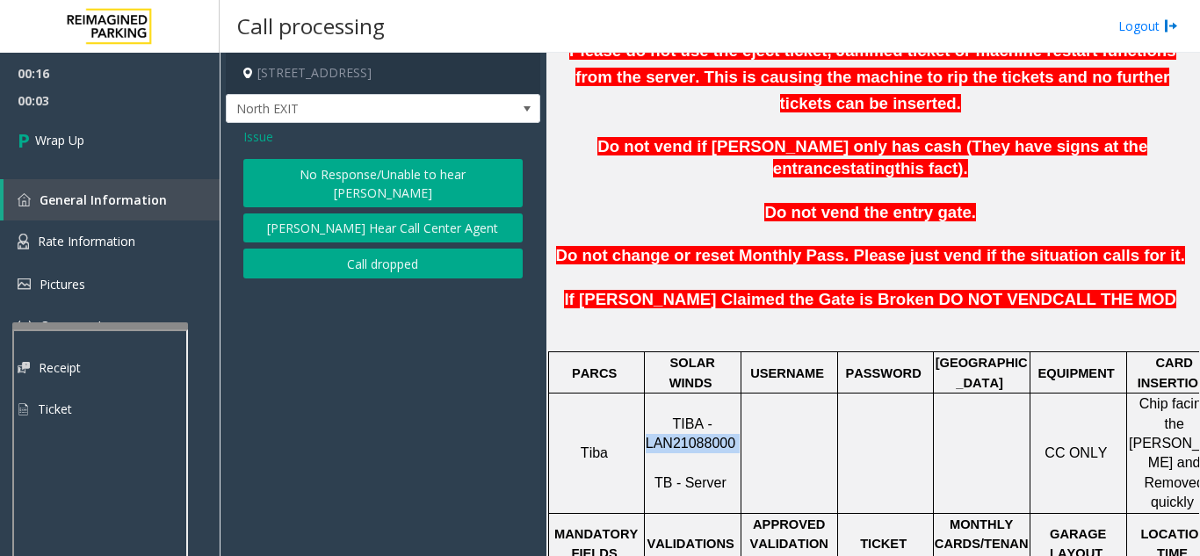
click at [398, 251] on button "Call dropped" at bounding box center [382, 264] width 279 height 30
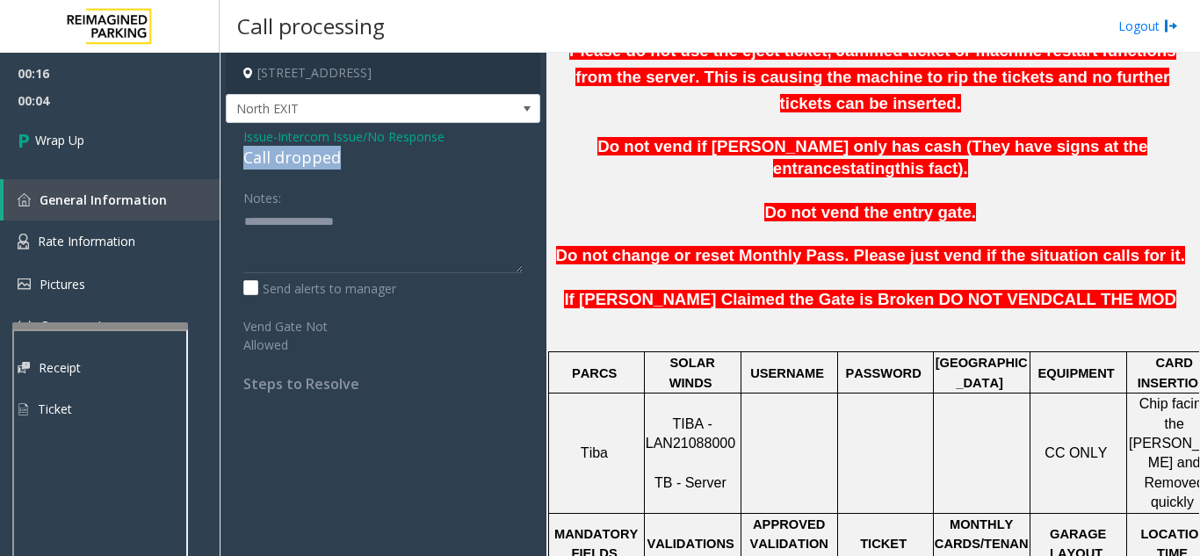
drag, startPoint x: 249, startPoint y: 161, endPoint x: 364, endPoint y: 161, distance: 115.1
click at [364, 161] on div "Issue - Intercom Issue/No Response Call dropped Notes: Send alerts to manager V…" at bounding box center [383, 266] width 315 height 287
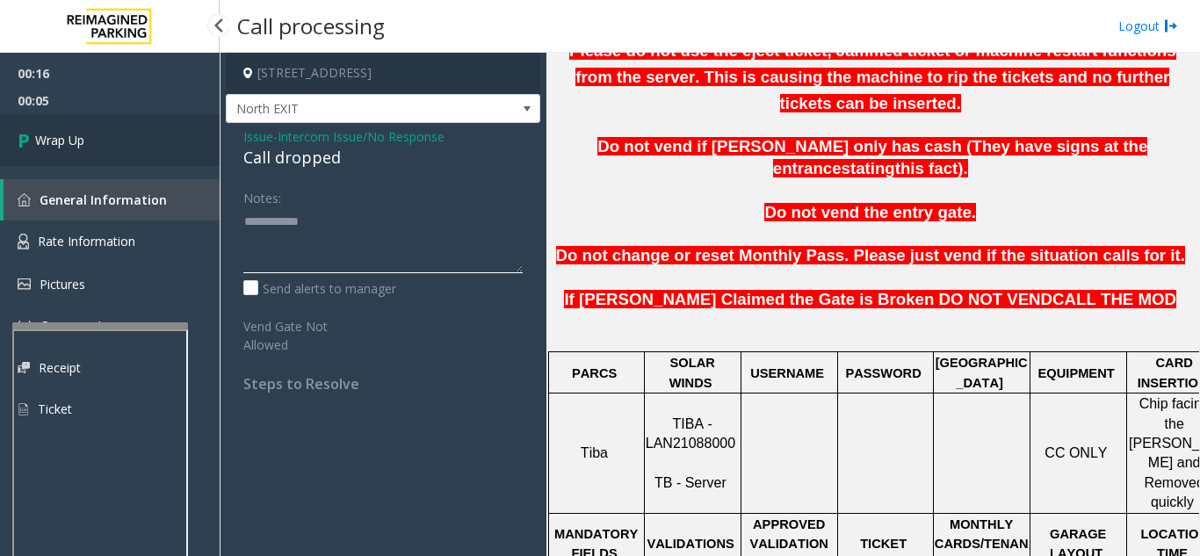
type textarea "**********"
click at [111, 141] on link "Wrap Up" at bounding box center [110, 140] width 220 height 52
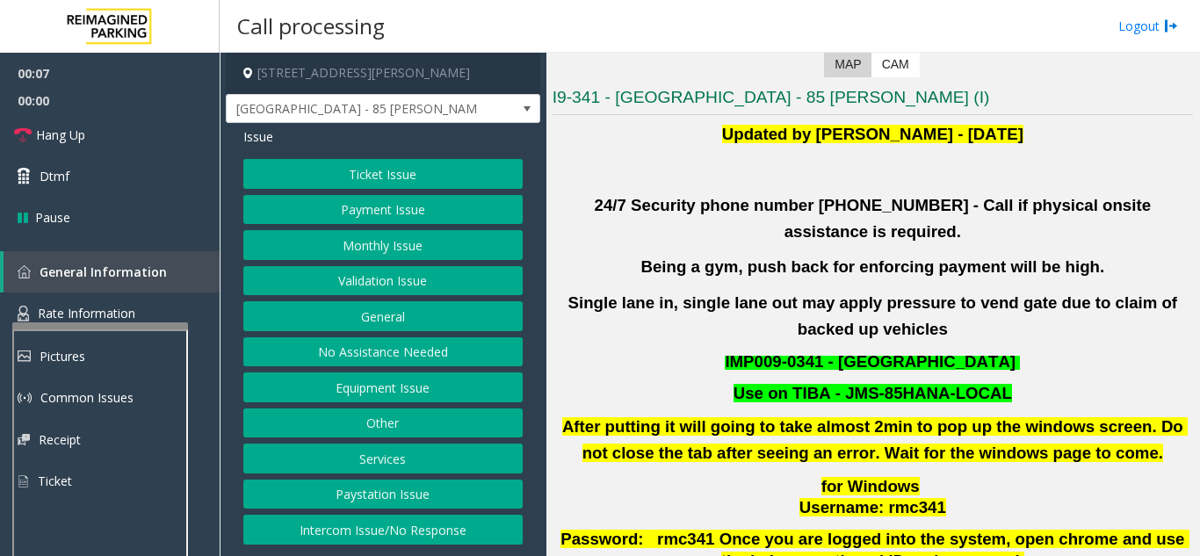
scroll to position [351, 0]
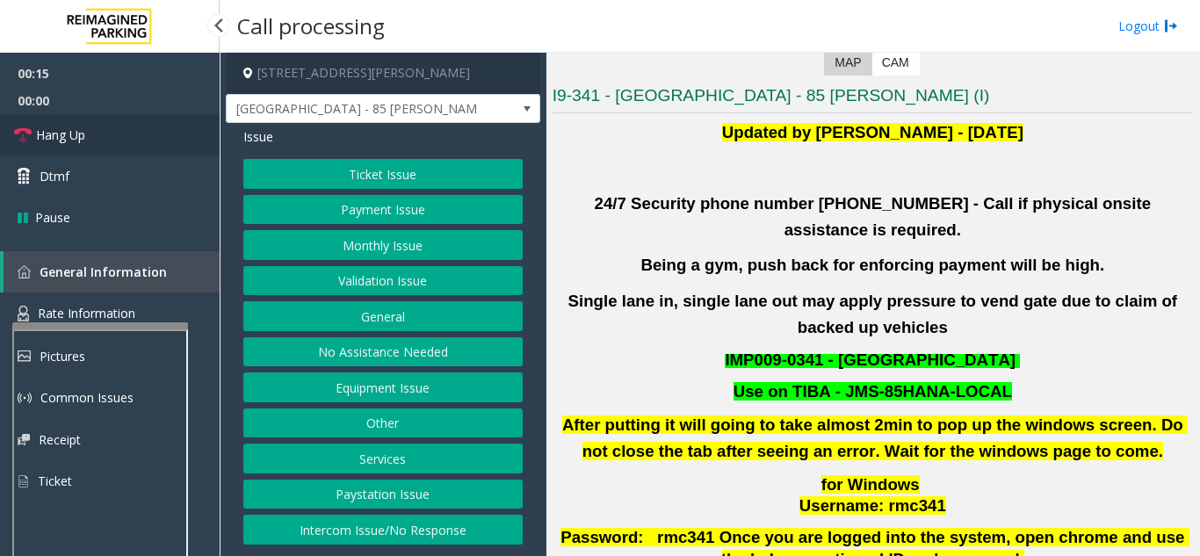
click at [91, 136] on link "Hang Up" at bounding box center [110, 134] width 220 height 41
click at [371, 524] on button "Intercom Issue/No Response" at bounding box center [382, 530] width 279 height 30
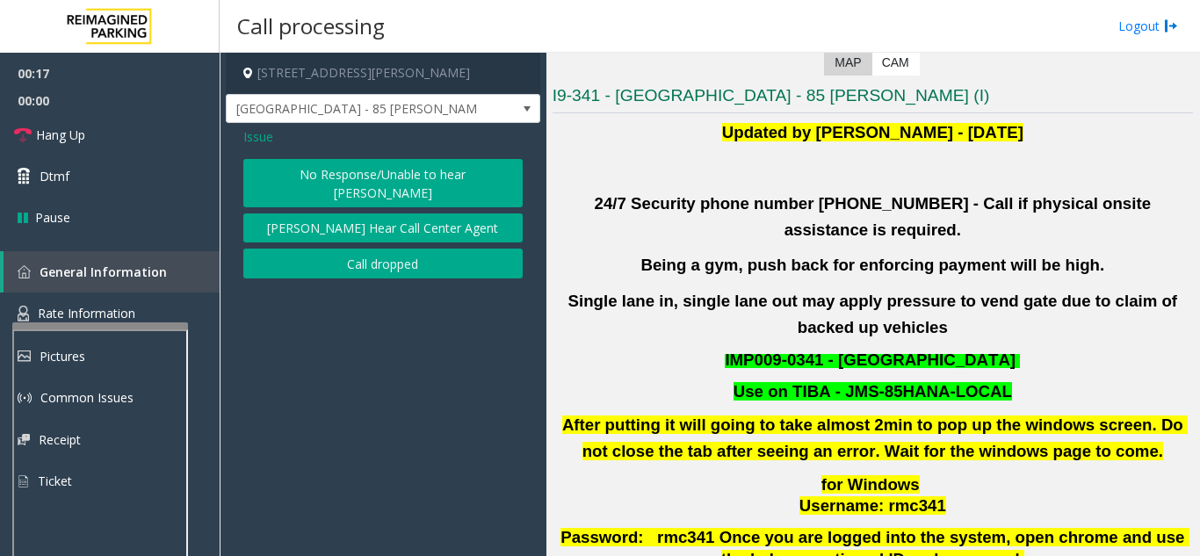
click at [351, 178] on button "No Response/Unable to hear [PERSON_NAME]" at bounding box center [382, 183] width 279 height 48
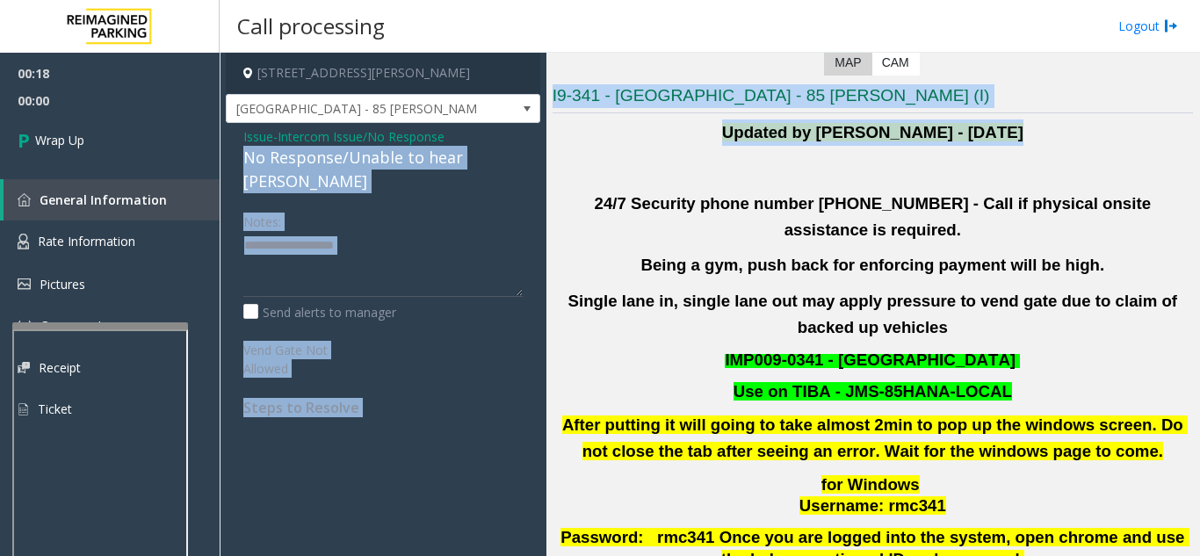
drag, startPoint x: 242, startPoint y: 157, endPoint x: 461, endPoint y: 159, distance: 219.7
click at [545, 159] on app-call-processing-form "[STREET_ADDRESS][PERSON_NAME] [PERSON_NAME] Issue - Intercom Issue/No Response …" at bounding box center [383, 304] width 327 height 503
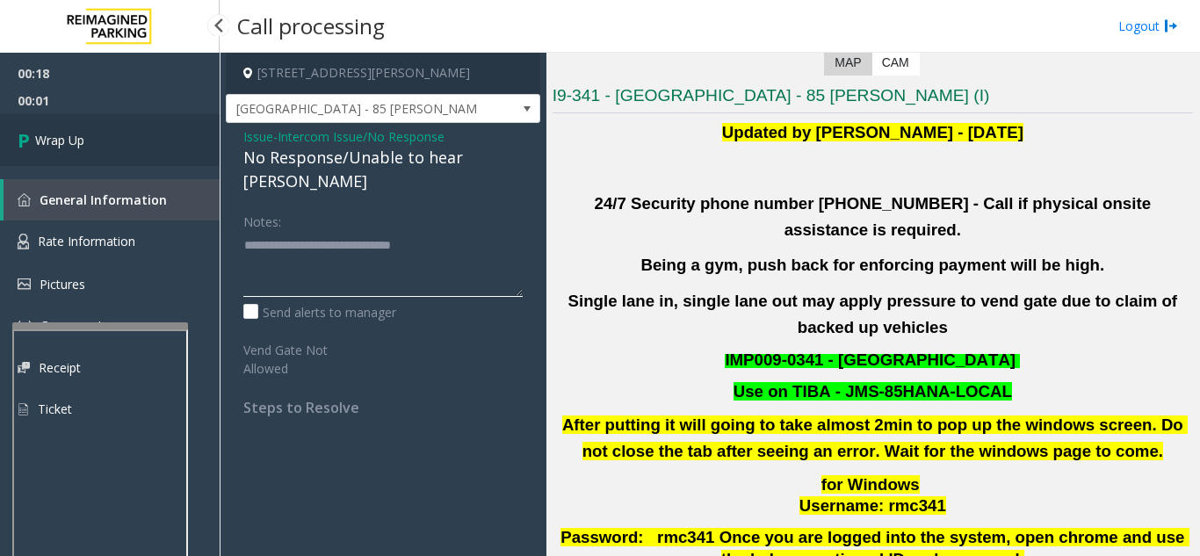
type textarea "**********"
click at [68, 118] on link "Wrap Up" at bounding box center [110, 140] width 220 height 52
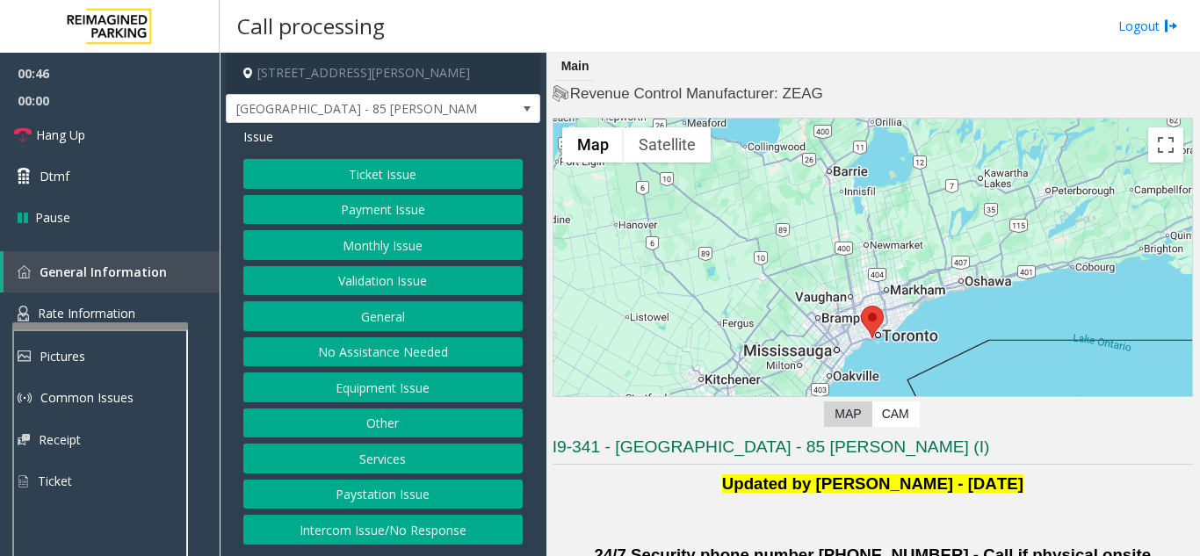
click at [373, 281] on button "Validation Issue" at bounding box center [382, 281] width 279 height 30
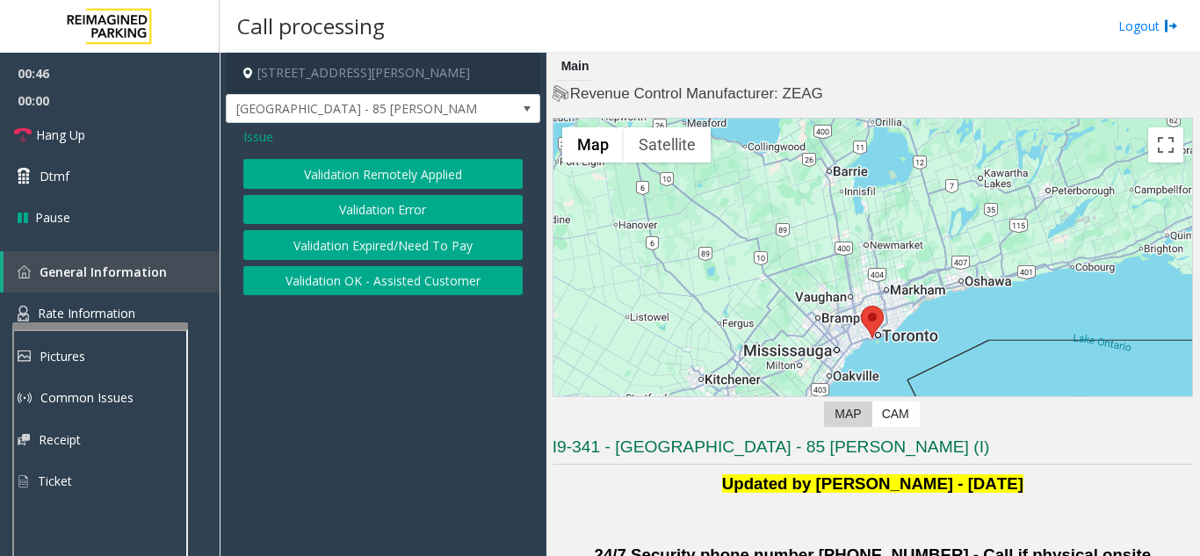
click at [355, 203] on button "Validation Error" at bounding box center [382, 210] width 279 height 30
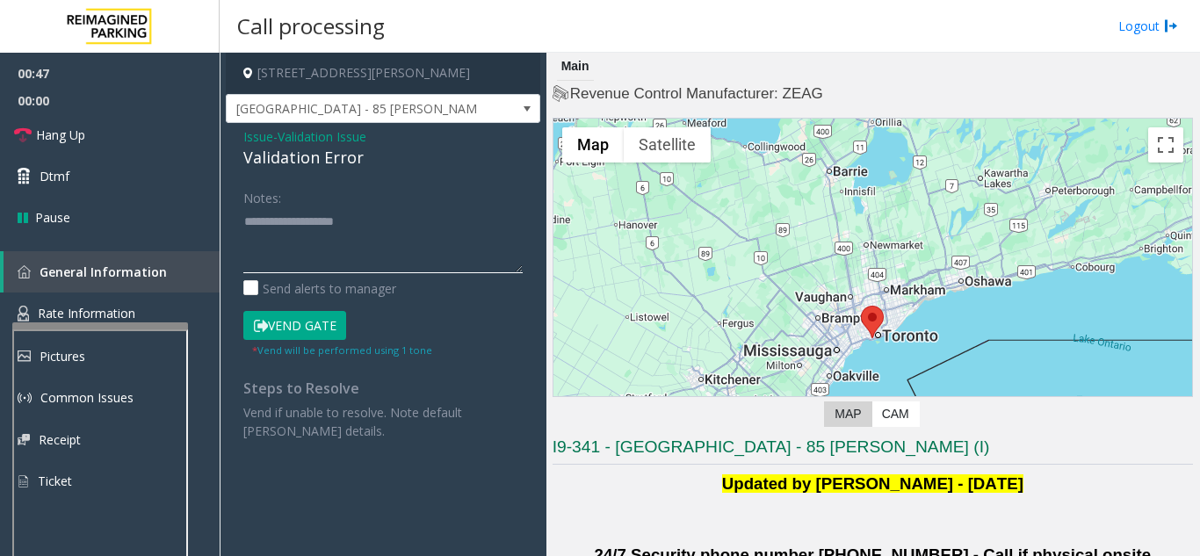
click at [334, 242] on textarea at bounding box center [382, 240] width 279 height 66
click at [348, 257] on textarea at bounding box center [382, 240] width 279 height 66
click at [376, 221] on textarea at bounding box center [382, 240] width 279 height 66
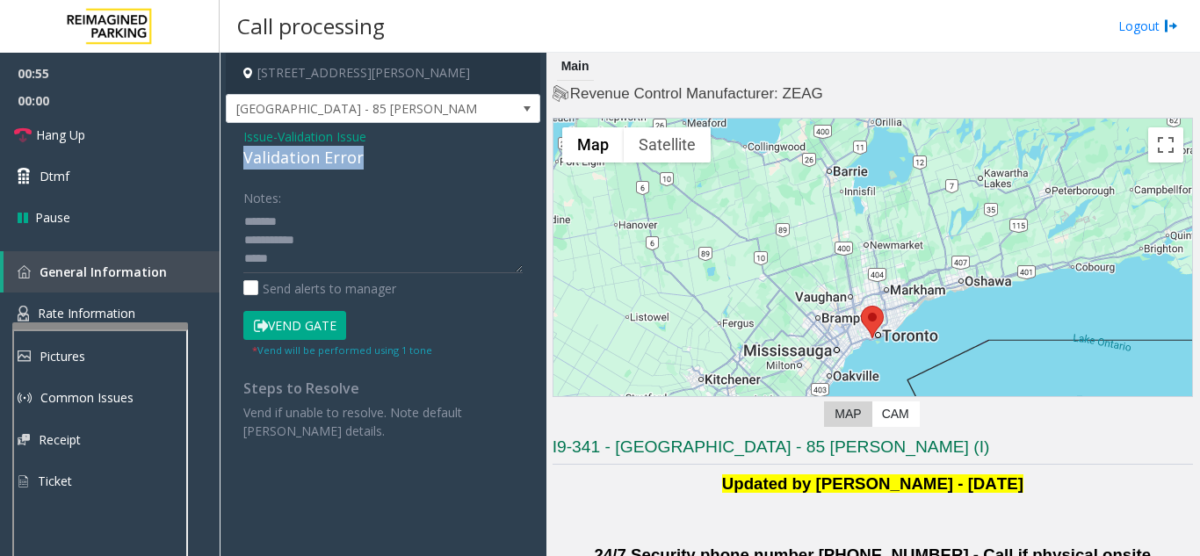
drag, startPoint x: 244, startPoint y: 163, endPoint x: 376, endPoint y: 158, distance: 131.9
click at [376, 158] on div "Issue - Validation Issue Validation Error Notes: Send alerts to manager Vend Ga…" at bounding box center [383, 290] width 315 height 335
click at [405, 213] on textarea at bounding box center [382, 240] width 279 height 66
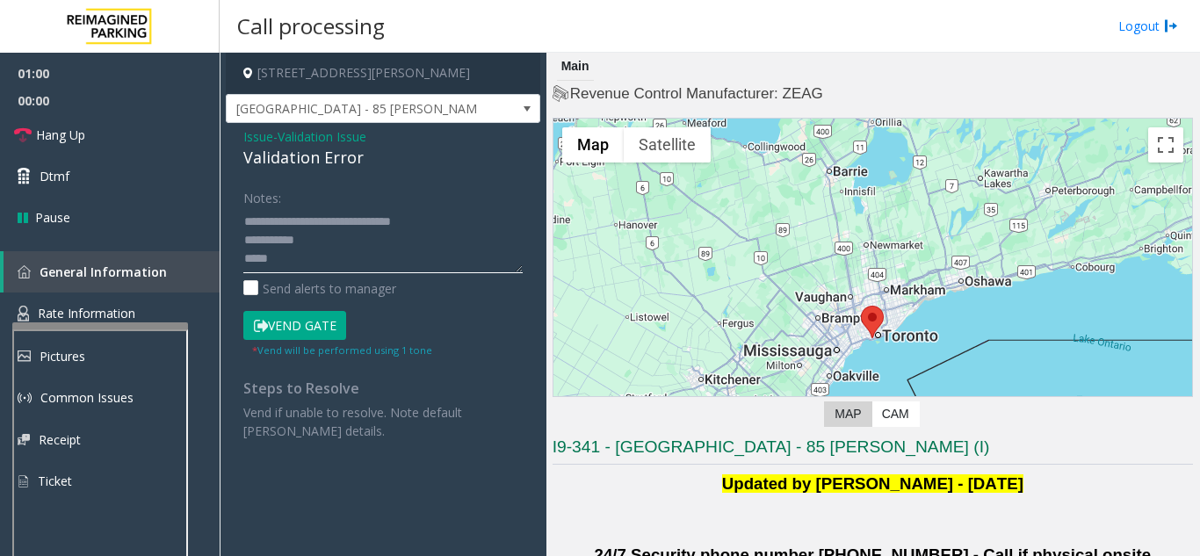
click at [339, 258] on textarea at bounding box center [382, 240] width 279 height 66
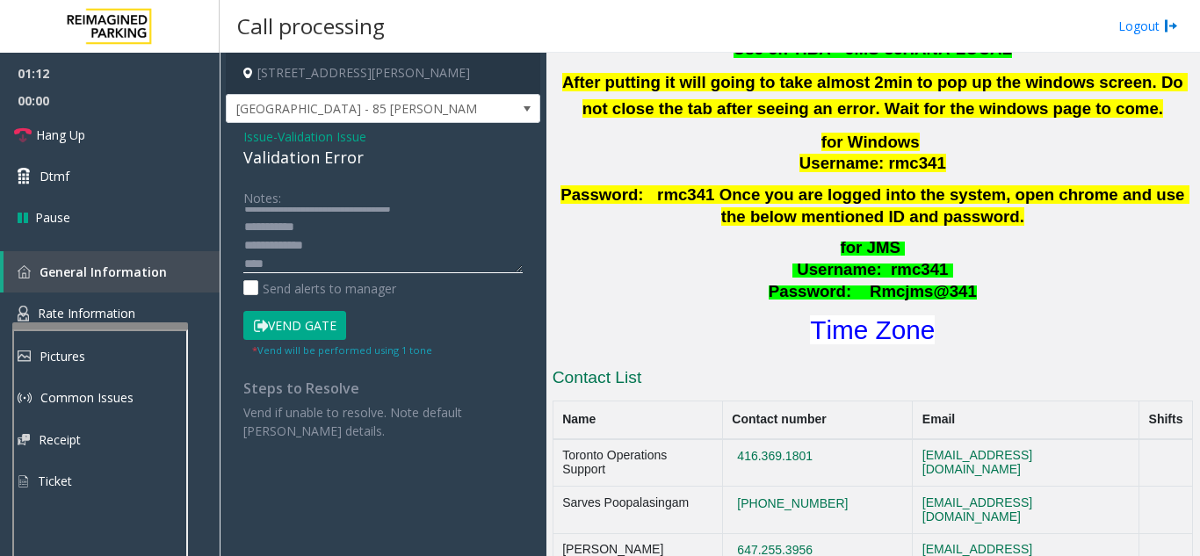
scroll to position [703, 0]
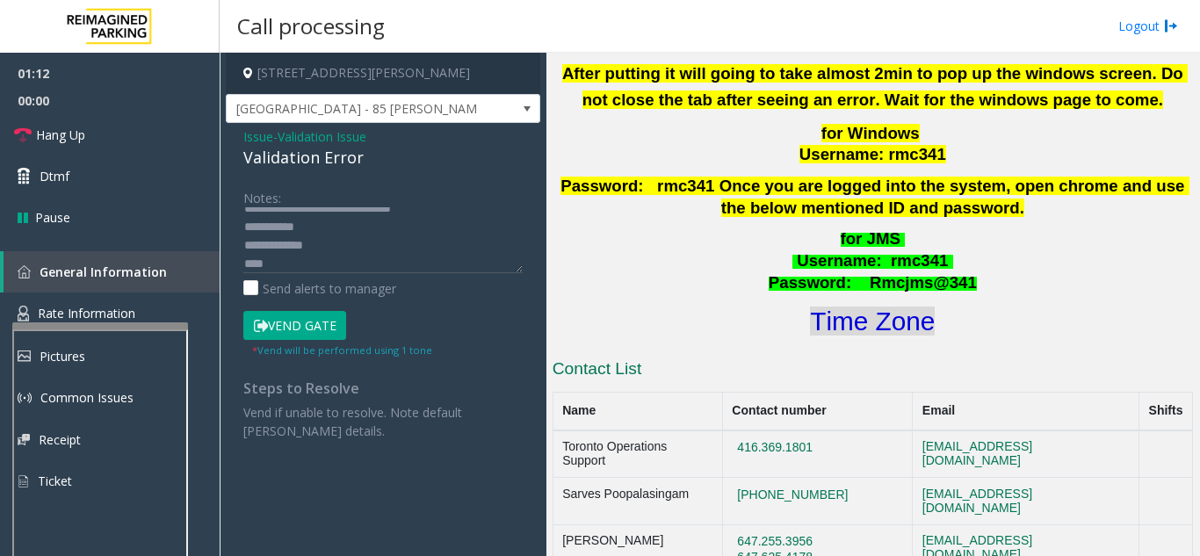
click at [880, 307] on font "Time Zone" at bounding box center [872, 321] width 125 height 29
click at [303, 267] on textarea at bounding box center [382, 240] width 279 height 66
click at [278, 268] on textarea at bounding box center [382, 240] width 279 height 66
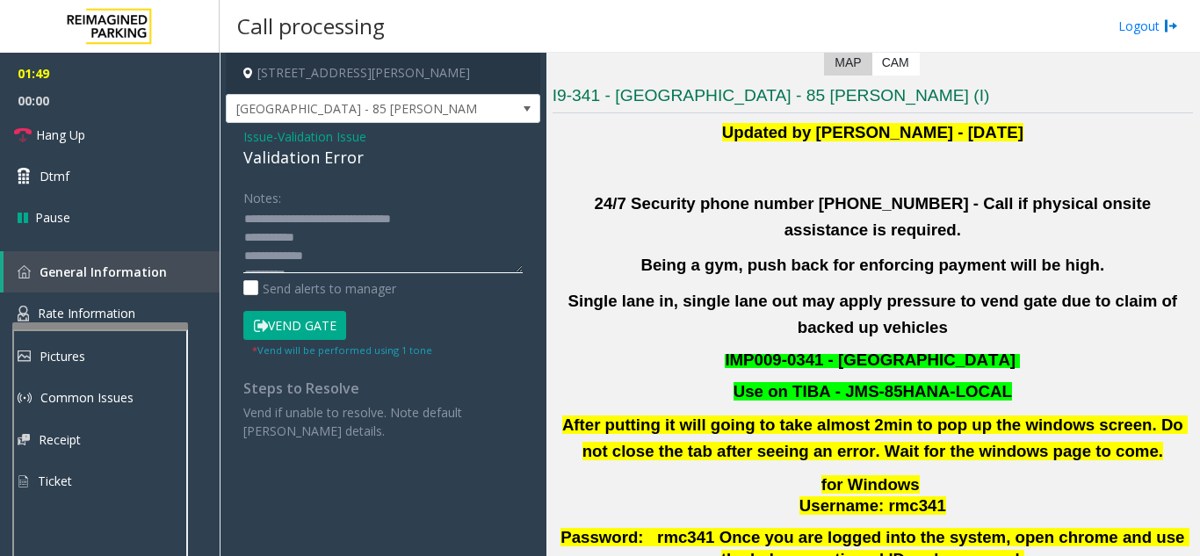
scroll to position [0, 0]
type textarea "**********"
click at [258, 139] on span "Issue" at bounding box center [258, 136] width 30 height 18
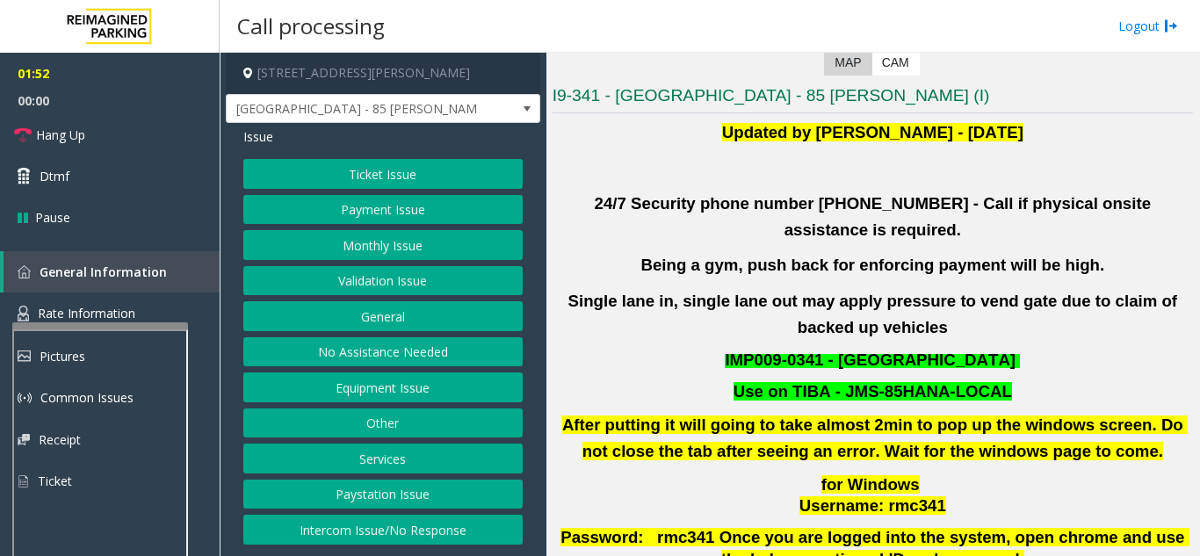
click at [392, 213] on button "Payment Issue" at bounding box center [382, 210] width 279 height 30
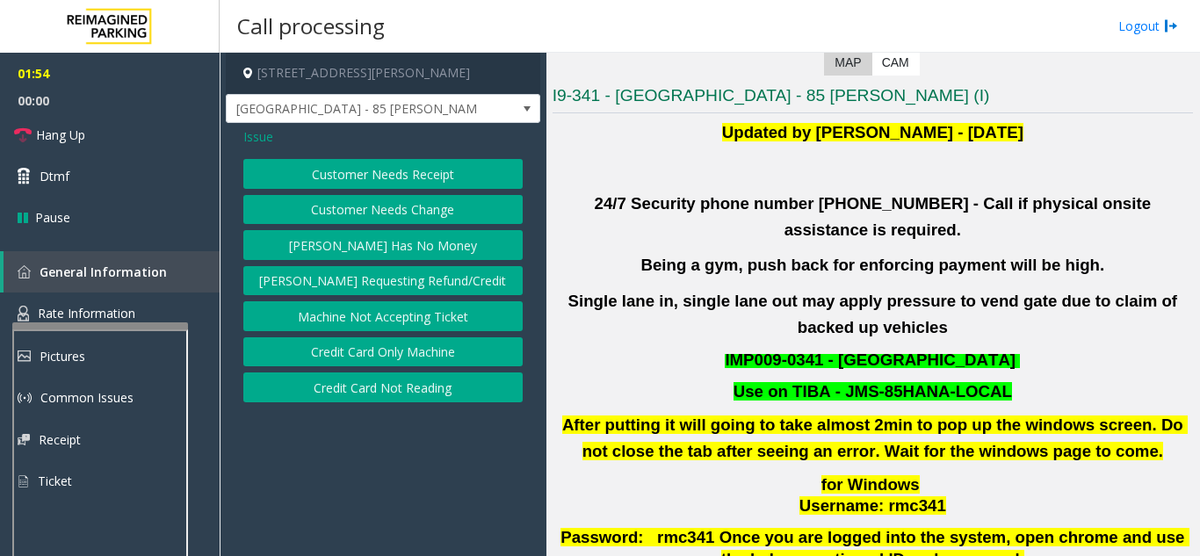
click at [394, 179] on button "Customer Needs Receipt" at bounding box center [382, 174] width 279 height 30
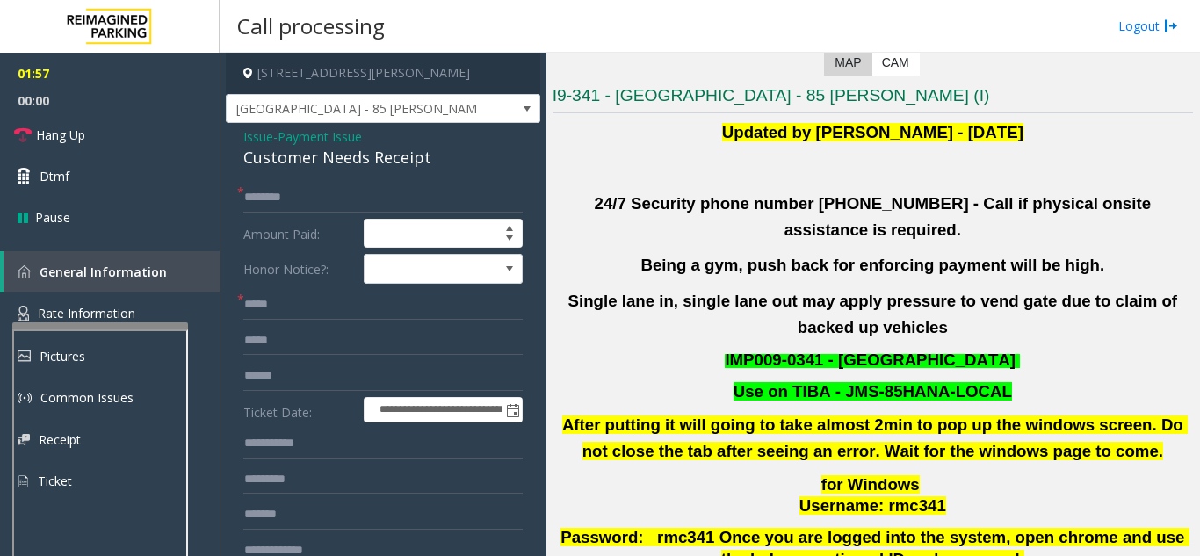
click at [259, 137] on span "Issue" at bounding box center [258, 136] width 30 height 18
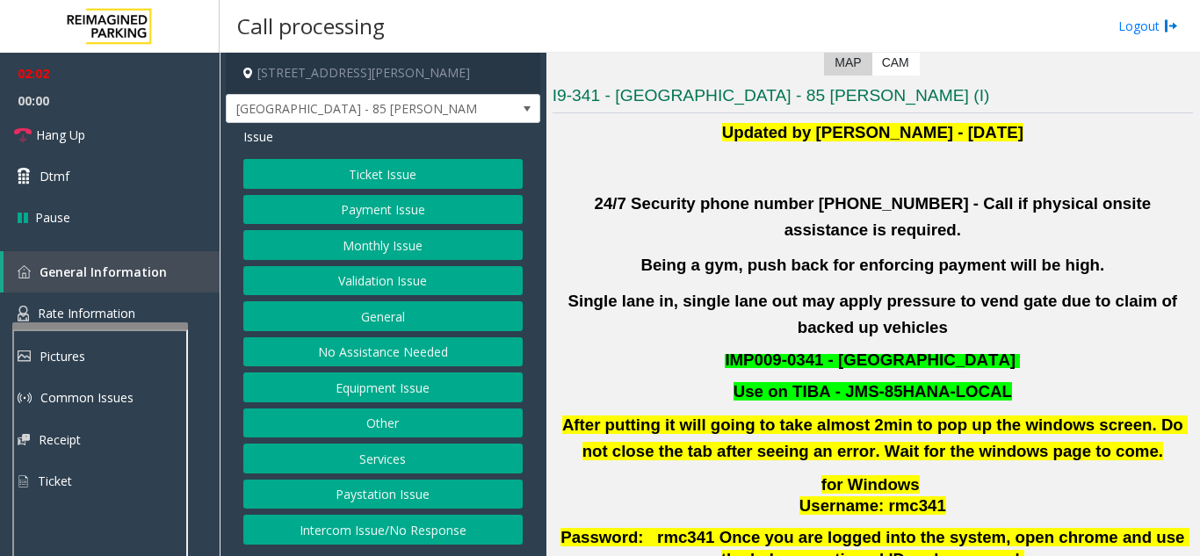
click at [360, 243] on button "Monthly Issue" at bounding box center [382, 245] width 279 height 30
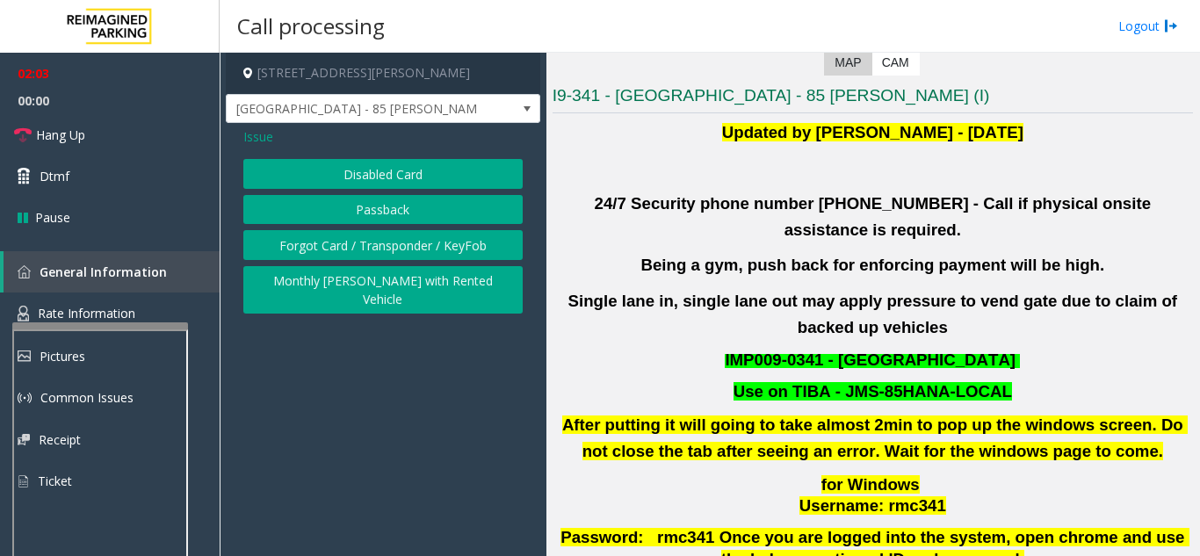
click at [261, 139] on span "Issue" at bounding box center [258, 136] width 30 height 18
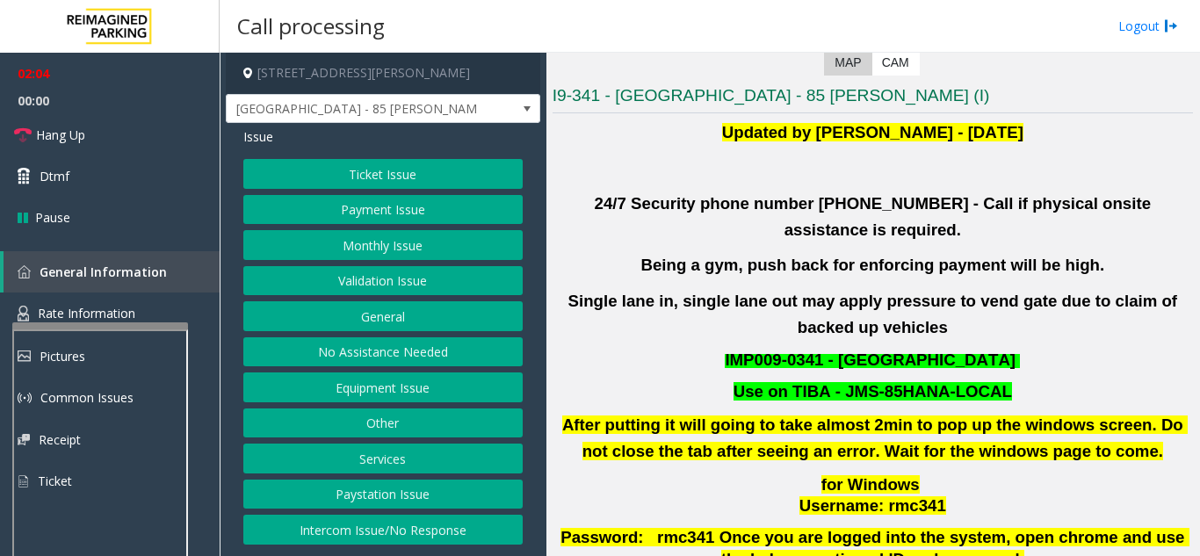
click at [360, 215] on button "Payment Issue" at bounding box center [382, 210] width 279 height 30
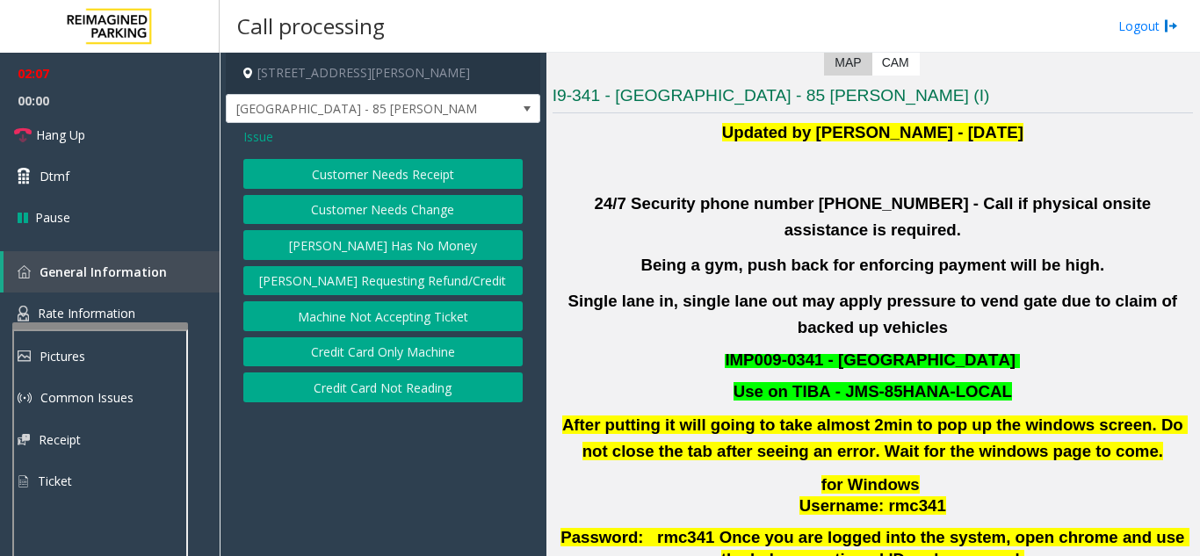
click at [399, 393] on button "Credit Card Not Reading" at bounding box center [382, 388] width 279 height 30
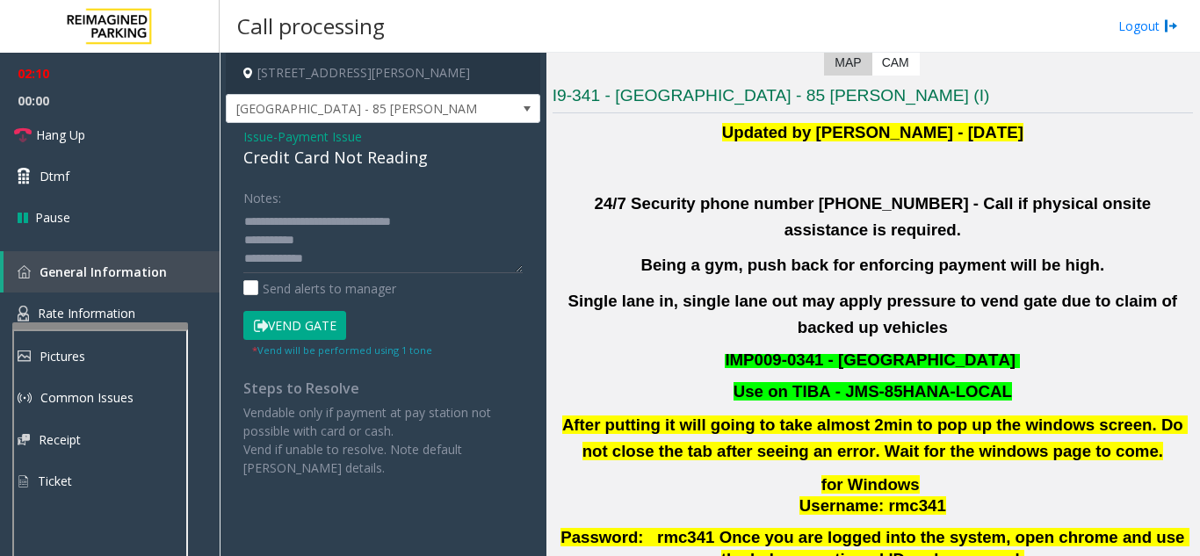
scroll to position [18, 0]
click at [329, 327] on button "Vend Gate" at bounding box center [294, 326] width 103 height 30
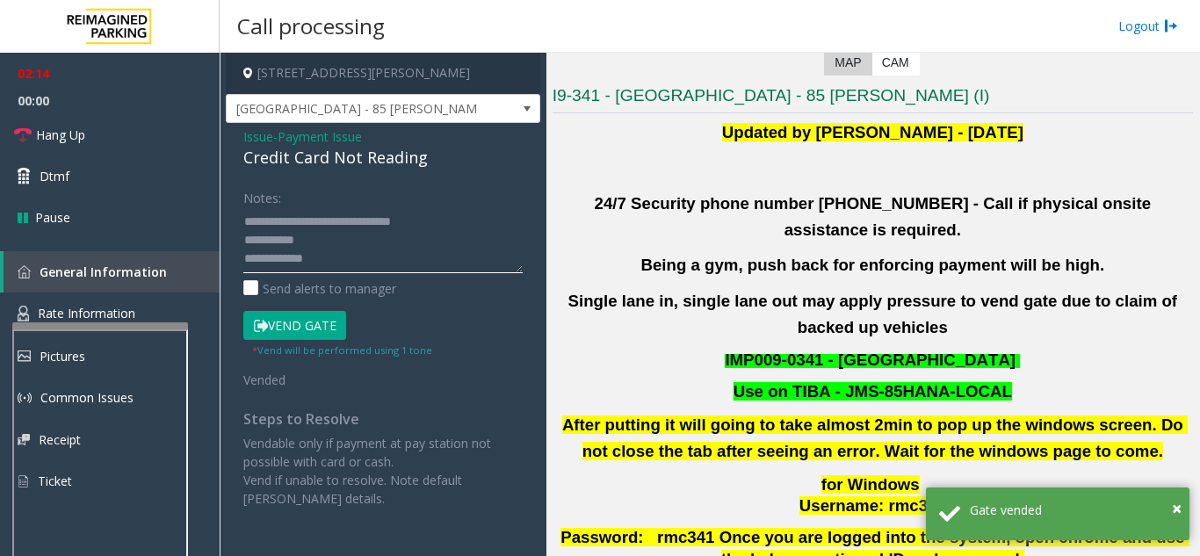
drag, startPoint x: 281, startPoint y: 221, endPoint x: 430, endPoint y: 221, distance: 148.5
click at [430, 221] on textarea at bounding box center [382, 240] width 279 height 66
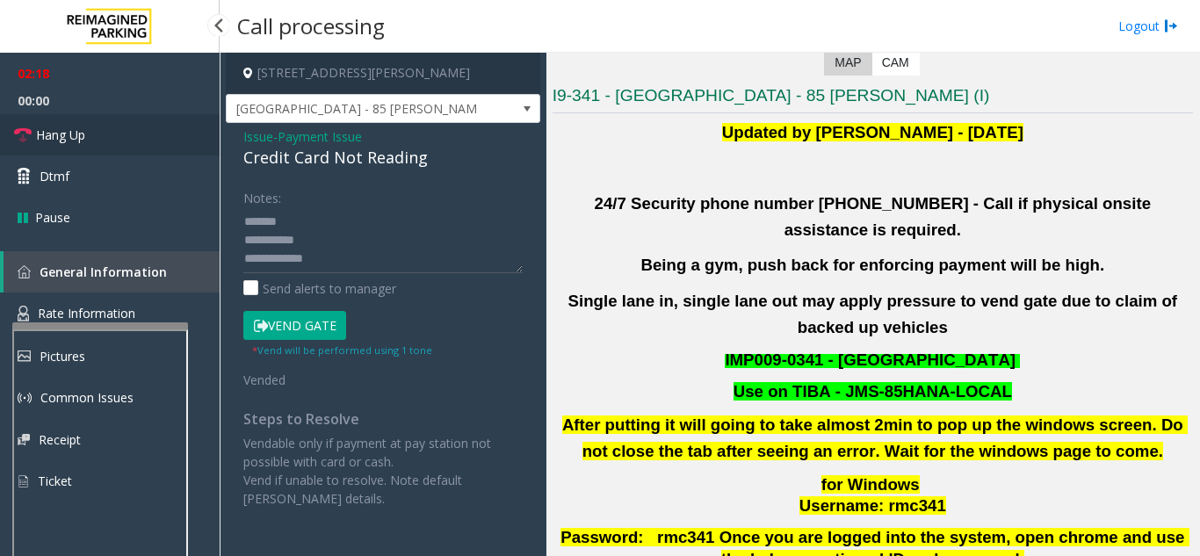
click at [139, 151] on link "Hang Up" at bounding box center [110, 134] width 220 height 41
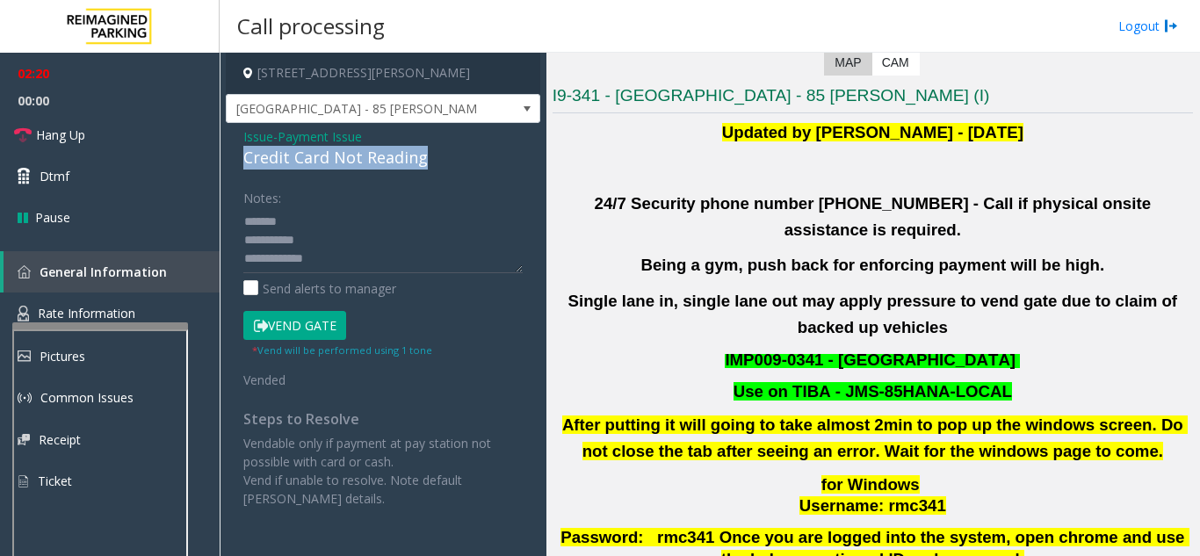
drag, startPoint x: 240, startPoint y: 156, endPoint x: 344, endPoint y: 158, distance: 103.7
click at [431, 158] on div "Issue - Payment Issue Credit Card Not Reading Notes: Send alerts to manager Ven…" at bounding box center [383, 324] width 315 height 402
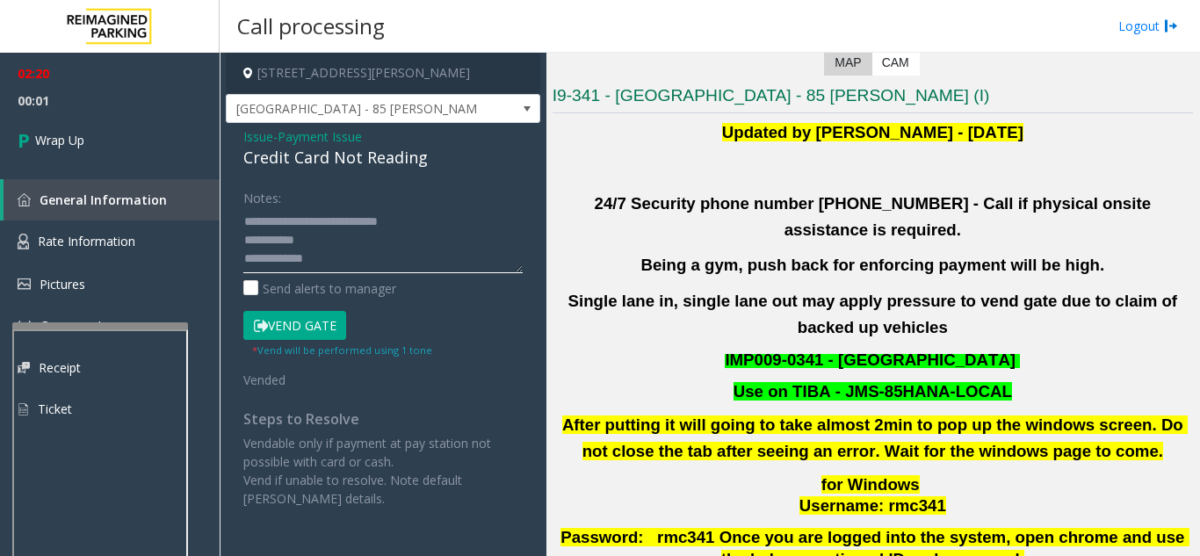
click at [367, 234] on textarea at bounding box center [382, 240] width 279 height 66
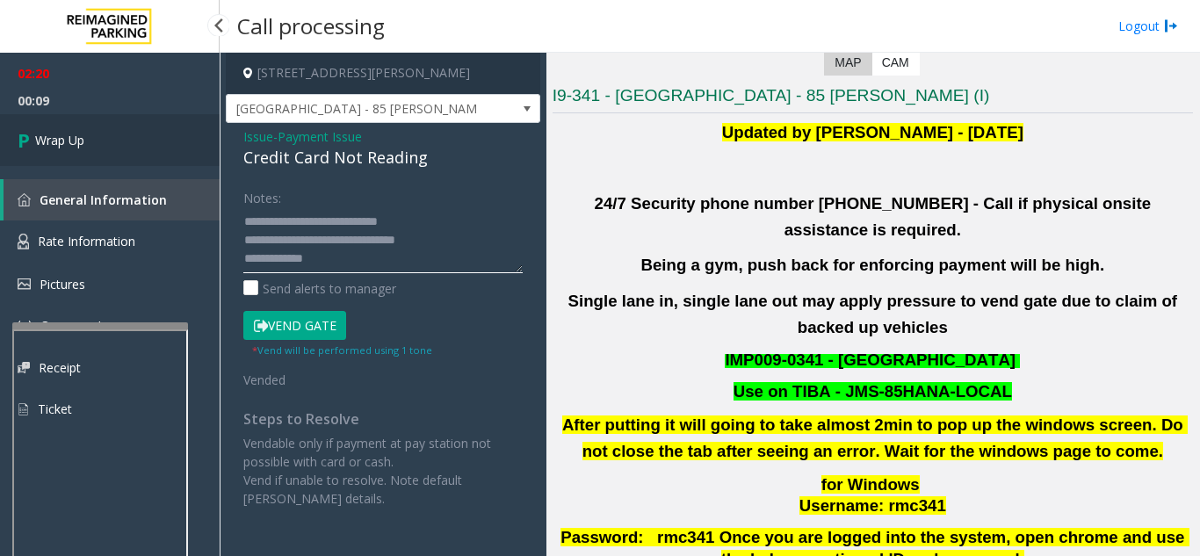
type textarea "**********"
click at [116, 151] on link "Wrap Up" at bounding box center [110, 140] width 220 height 52
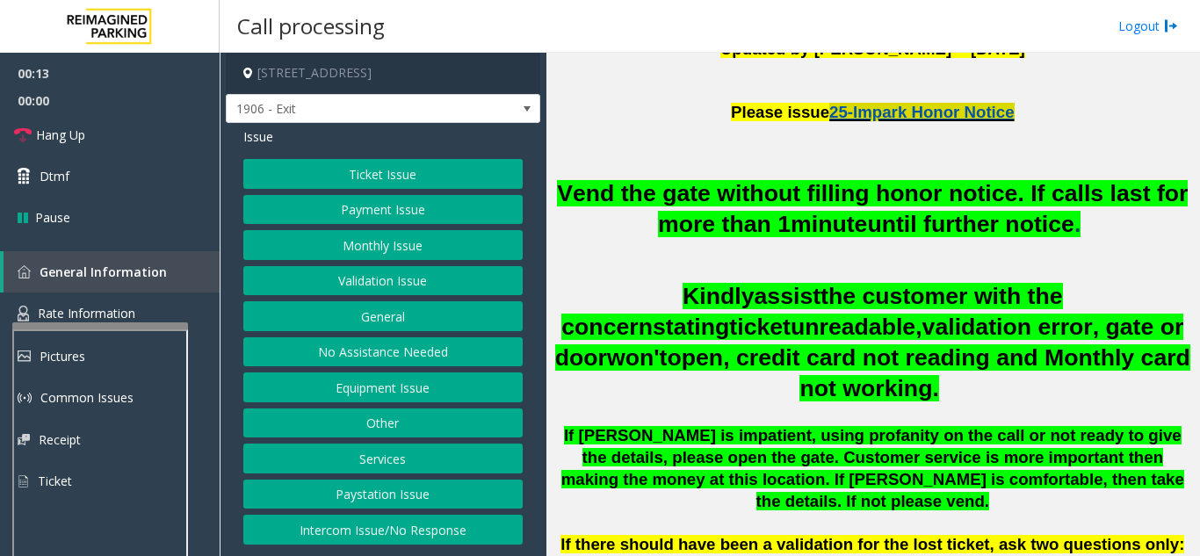
scroll to position [527, 0]
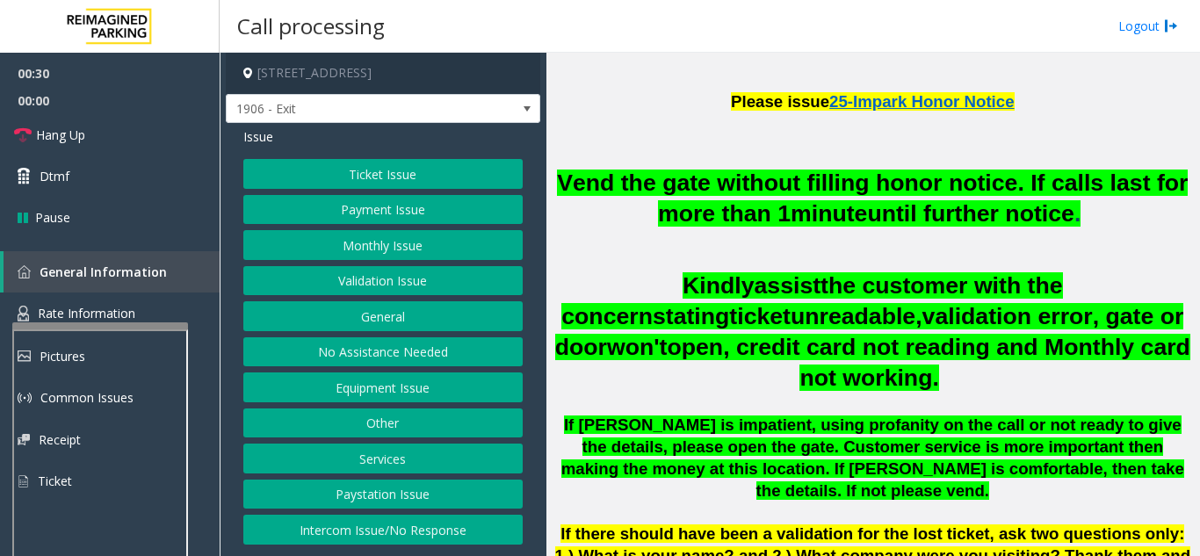
click at [368, 171] on button "Ticket Issue" at bounding box center [382, 174] width 279 height 30
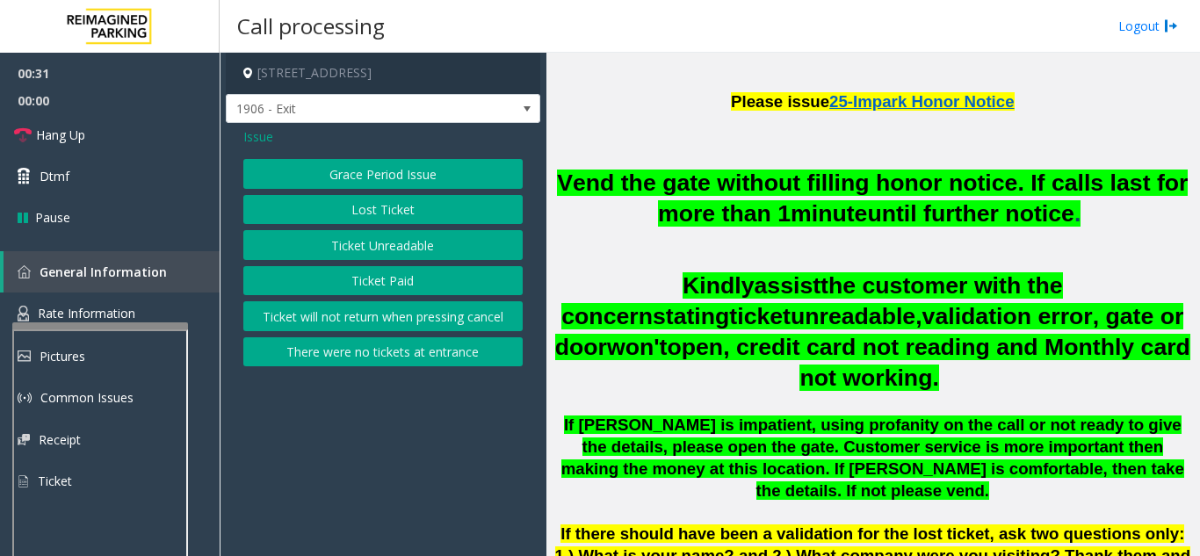
click at [382, 244] on button "Ticket Unreadable" at bounding box center [382, 245] width 279 height 30
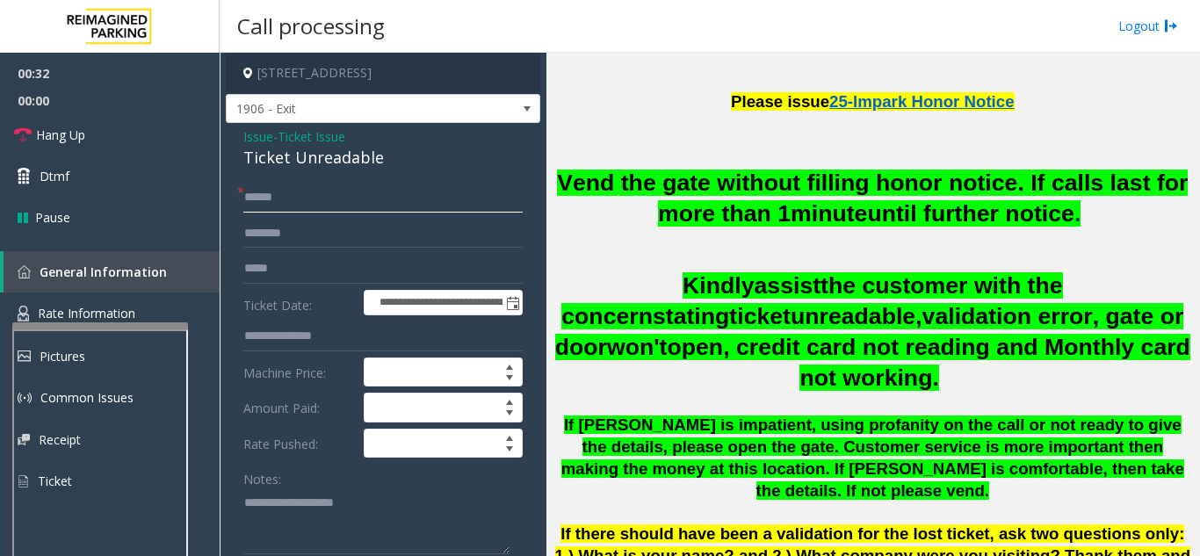
click at [397, 197] on input "text" at bounding box center [382, 198] width 279 height 30
type input "******"
click at [292, 507] on textarea at bounding box center [376, 521] width 266 height 66
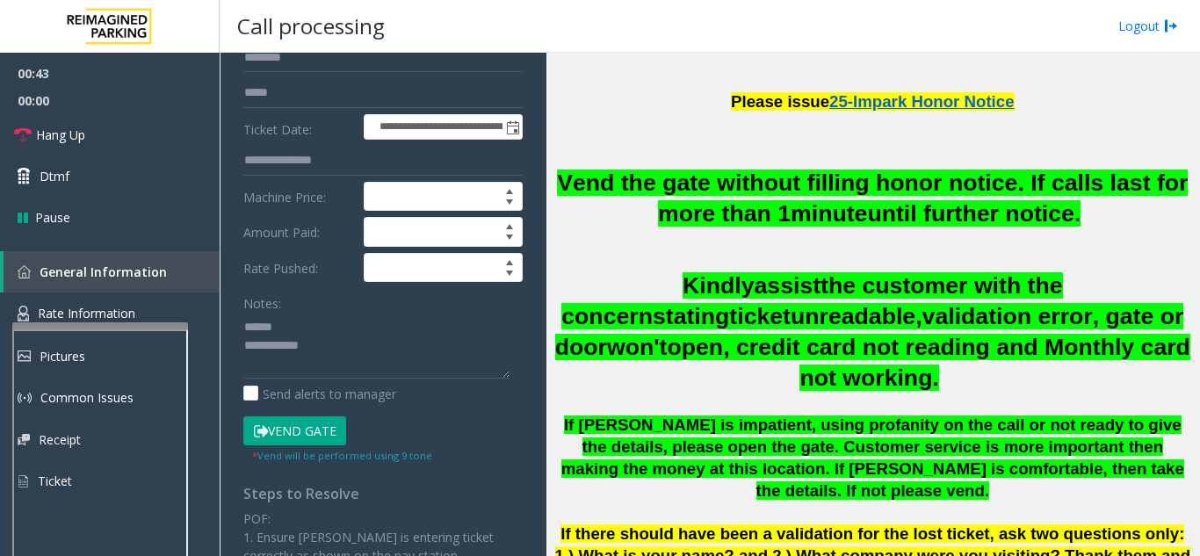
click at [305, 437] on button "Vend Gate" at bounding box center [294, 431] width 103 height 30
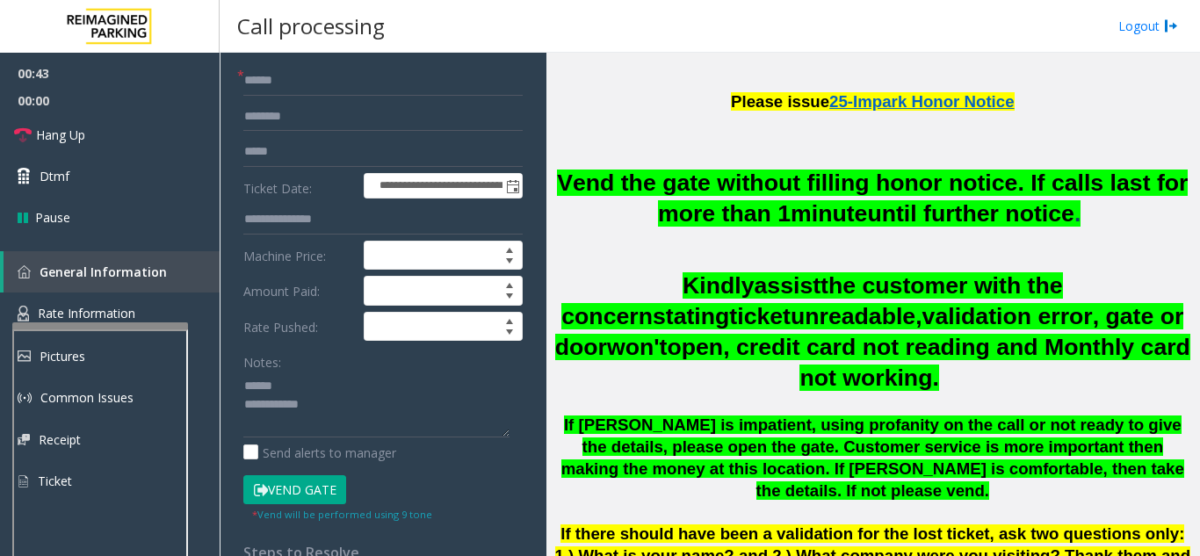
scroll to position [0, 0]
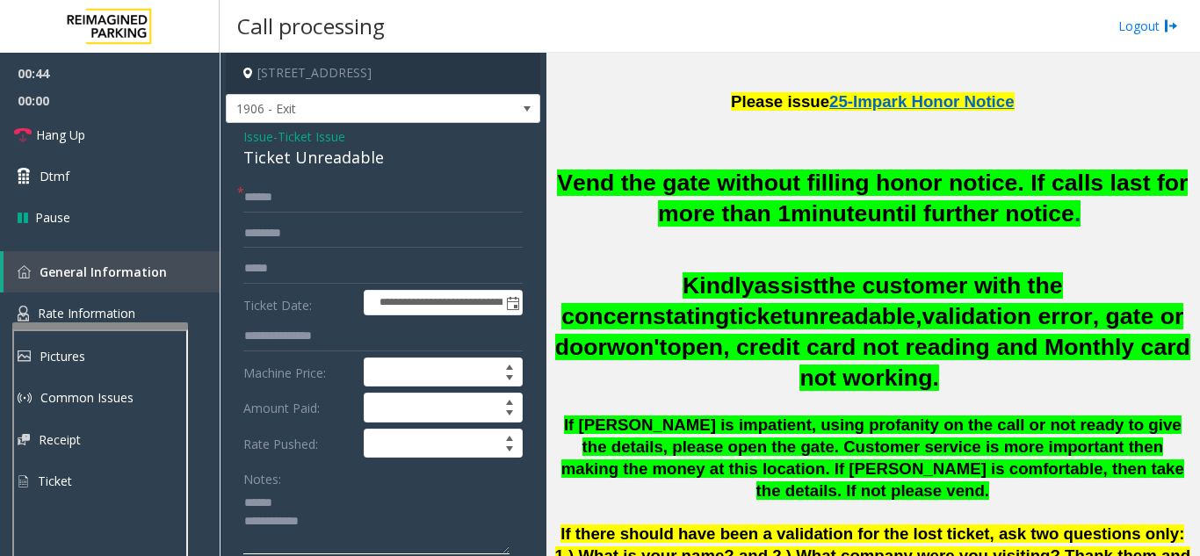
click at [304, 494] on textarea at bounding box center [376, 521] width 266 height 66
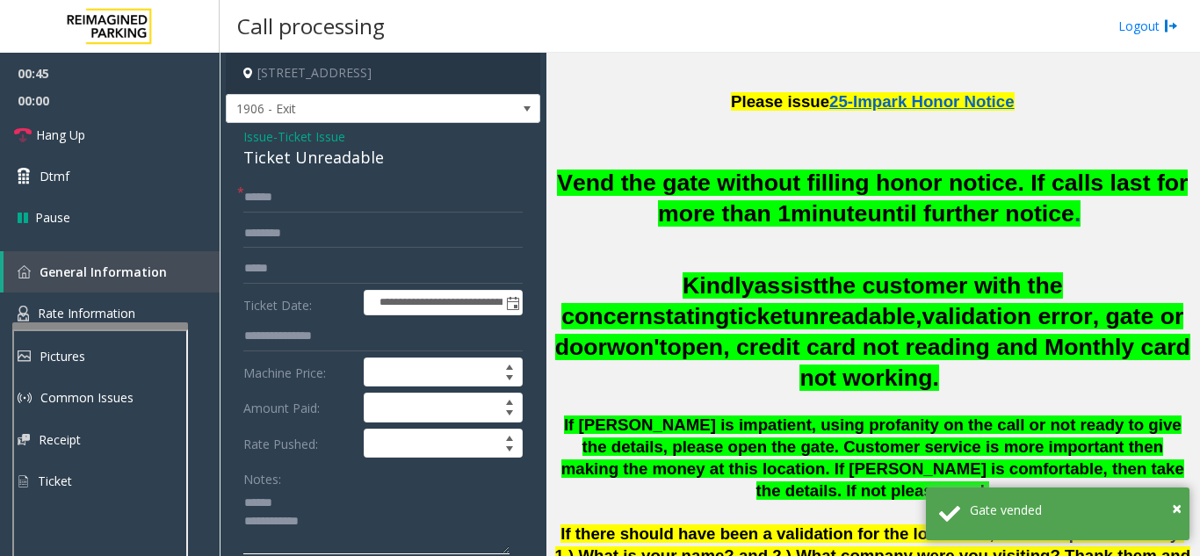
click at [313, 504] on textarea at bounding box center [376, 521] width 266 height 66
click at [322, 490] on textarea at bounding box center [376, 521] width 266 height 66
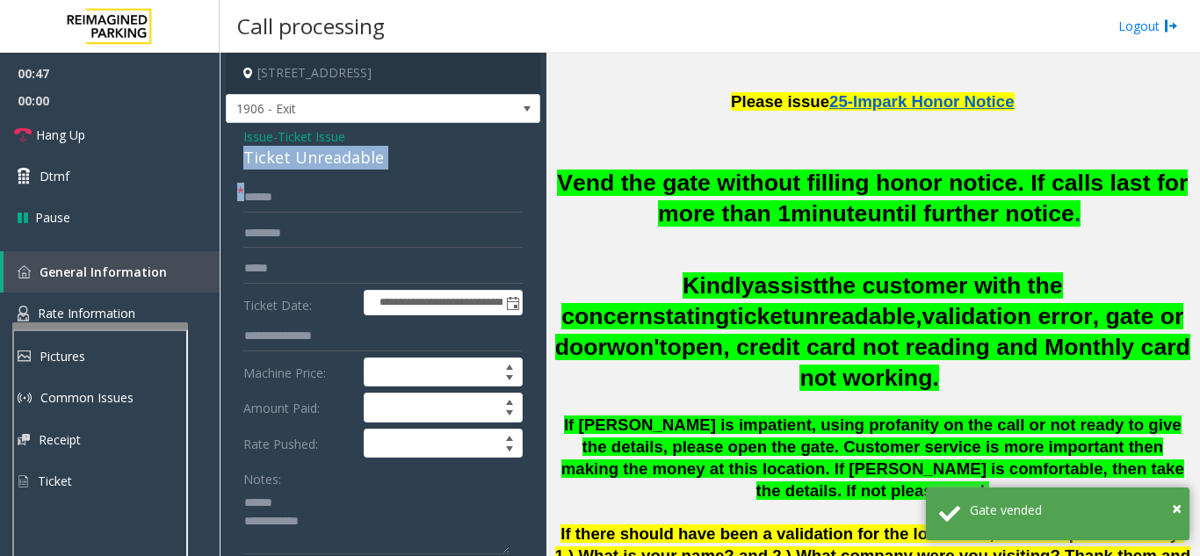
drag, startPoint x: 240, startPoint y: 160, endPoint x: 370, endPoint y: 166, distance: 130.2
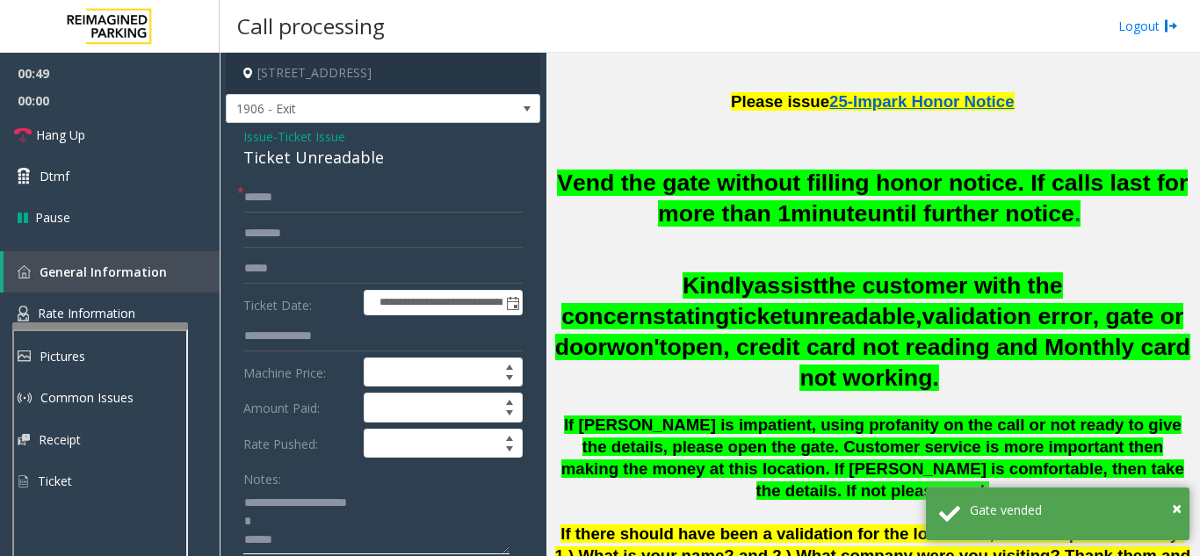
click at [372, 529] on textarea at bounding box center [376, 521] width 266 height 66
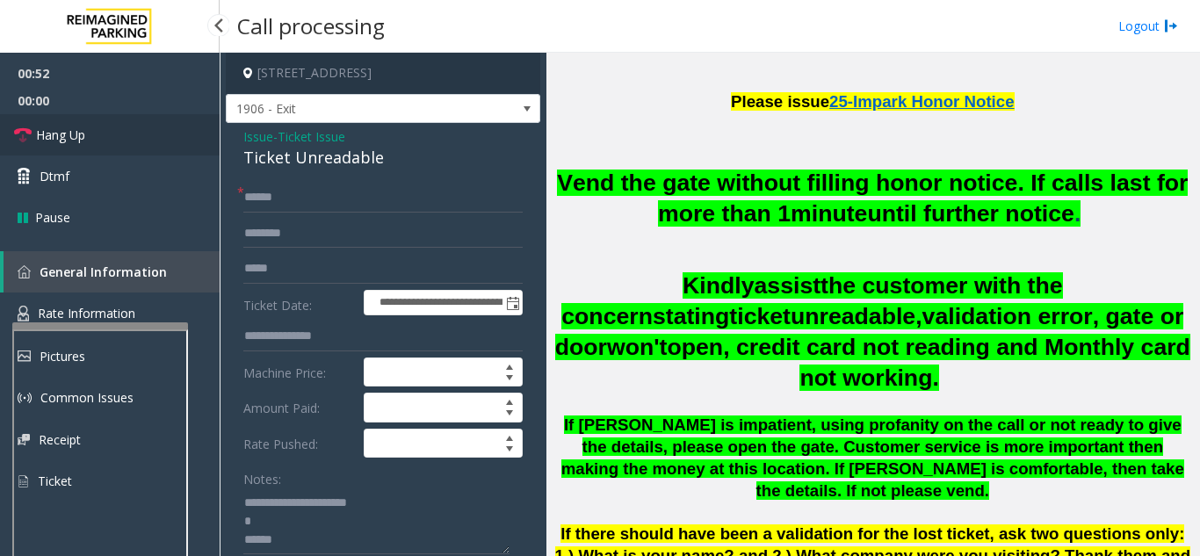
click at [104, 142] on link "Hang Up" at bounding box center [110, 134] width 220 height 41
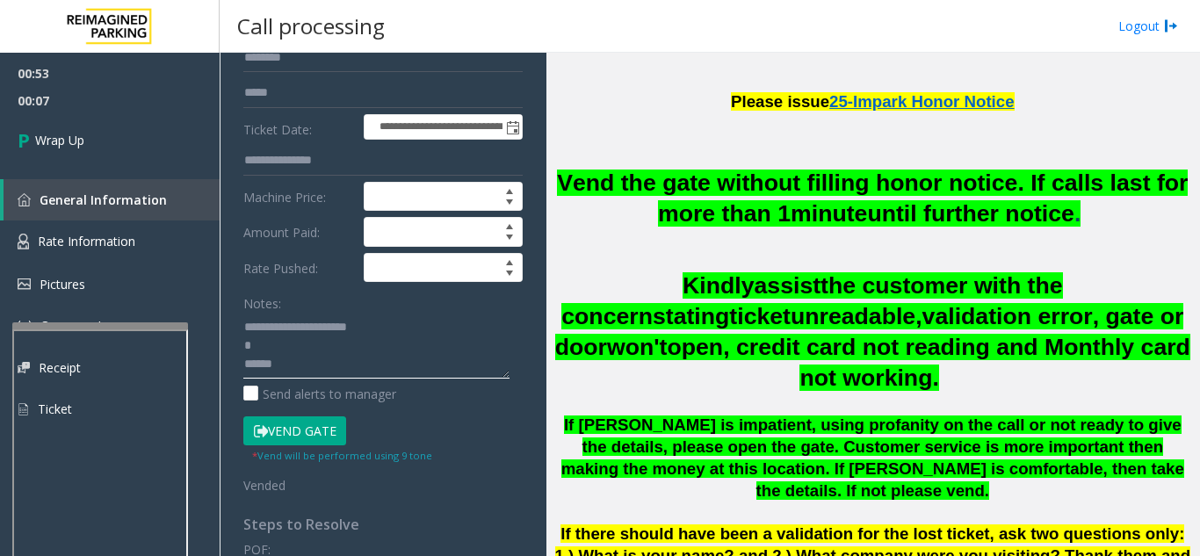
scroll to position [55, 0]
drag, startPoint x: 333, startPoint y: 368, endPoint x: 229, endPoint y: 331, distance: 110.0
click at [229, 331] on div "**********" at bounding box center [383, 436] width 315 height 979
drag, startPoint x: 304, startPoint y: 363, endPoint x: 233, endPoint y: 331, distance: 77.9
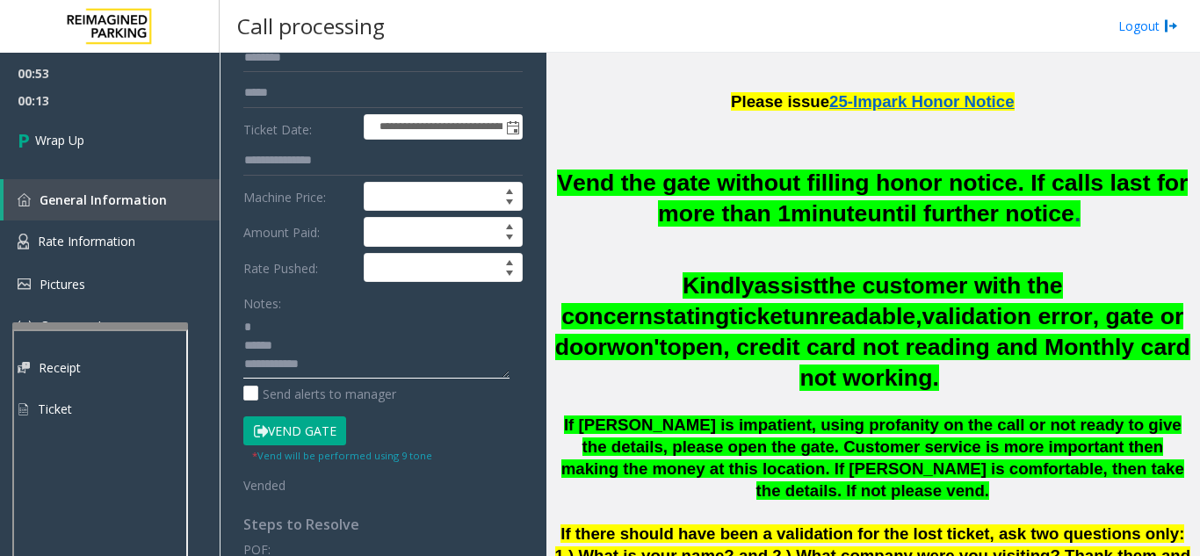
click at [233, 331] on div "**********" at bounding box center [383, 457] width 306 height 901
click at [379, 346] on textarea at bounding box center [376, 346] width 266 height 66
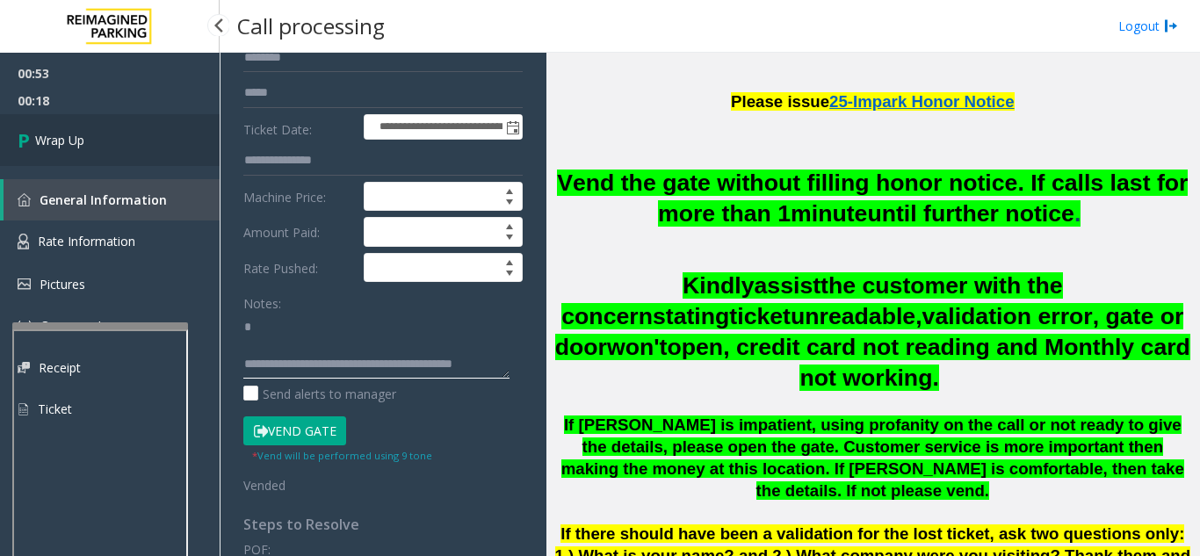
type textarea "**********"
click at [127, 151] on link "Wrap Up" at bounding box center [110, 140] width 220 height 52
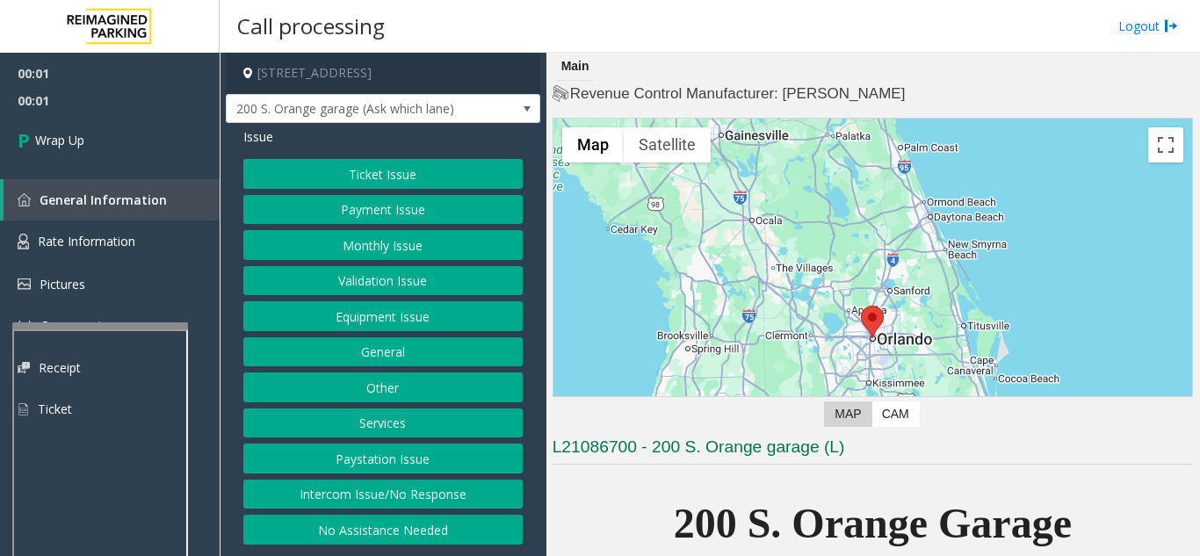
click at [330, 496] on button "Intercom Issue/No Response" at bounding box center [382, 495] width 279 height 30
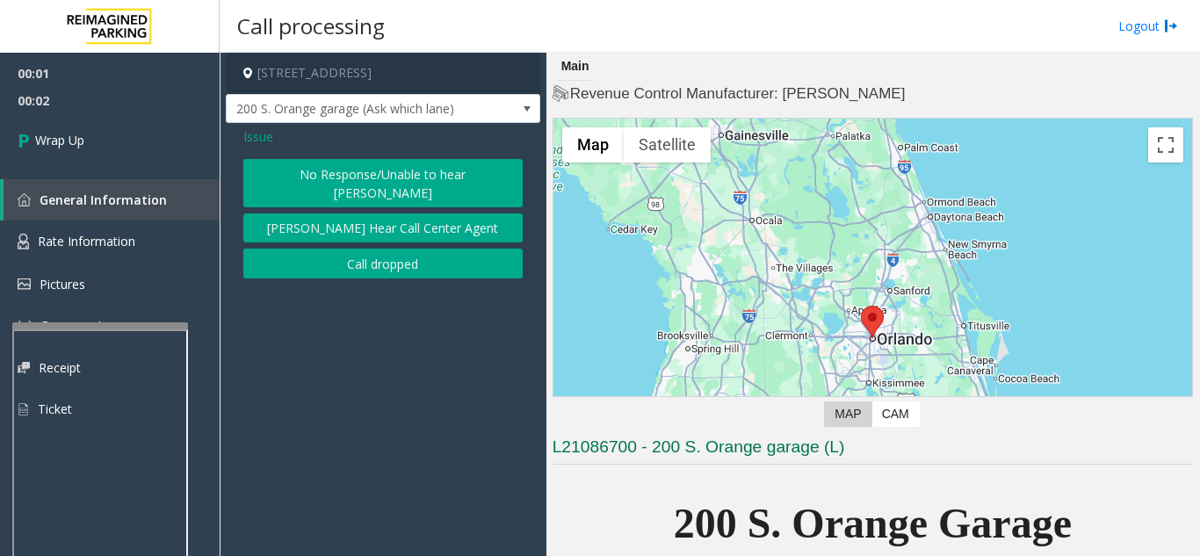
click at [292, 249] on button "Call dropped" at bounding box center [382, 264] width 279 height 30
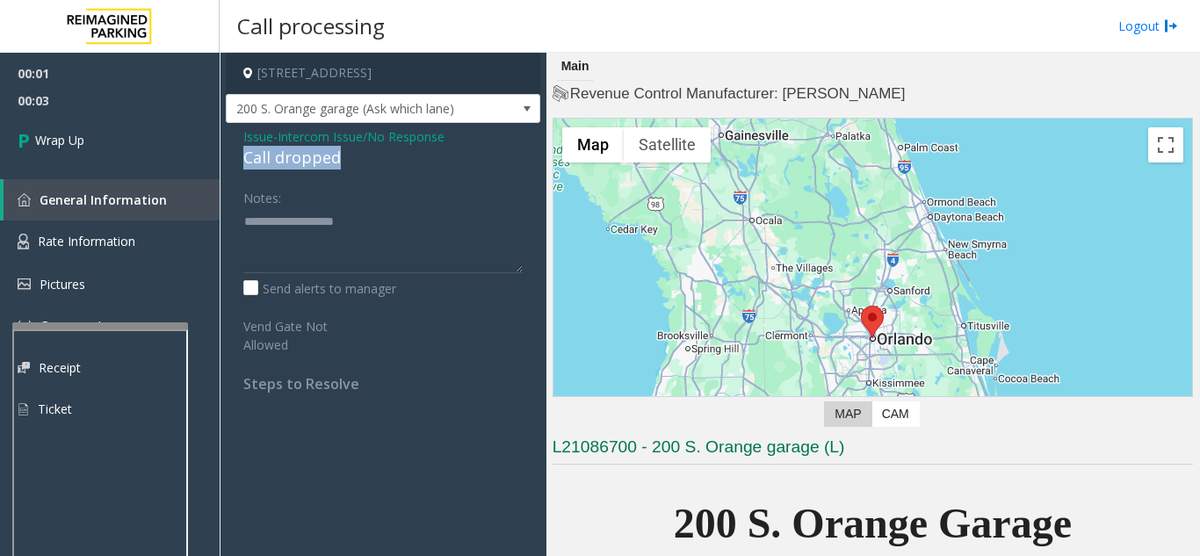
drag, startPoint x: 229, startPoint y: 157, endPoint x: 359, endPoint y: 160, distance: 130.1
click at [365, 160] on div "Issue - Intercom Issue/No Response Call dropped Notes: Send alerts to manager V…" at bounding box center [383, 266] width 315 height 287
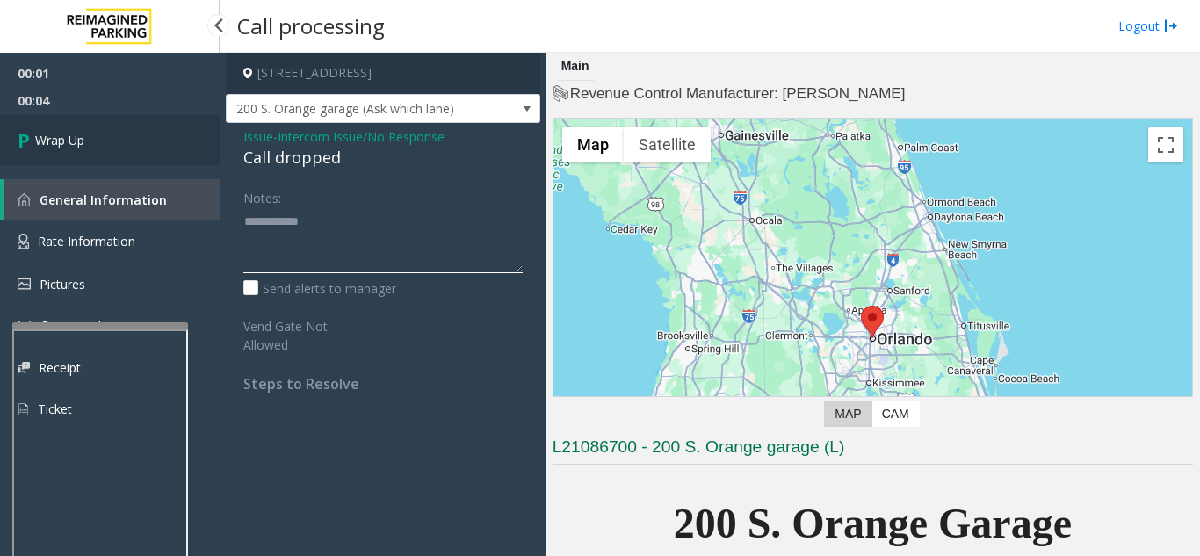
type textarea "**********"
click at [53, 134] on span "Wrap Up" at bounding box center [59, 140] width 49 height 18
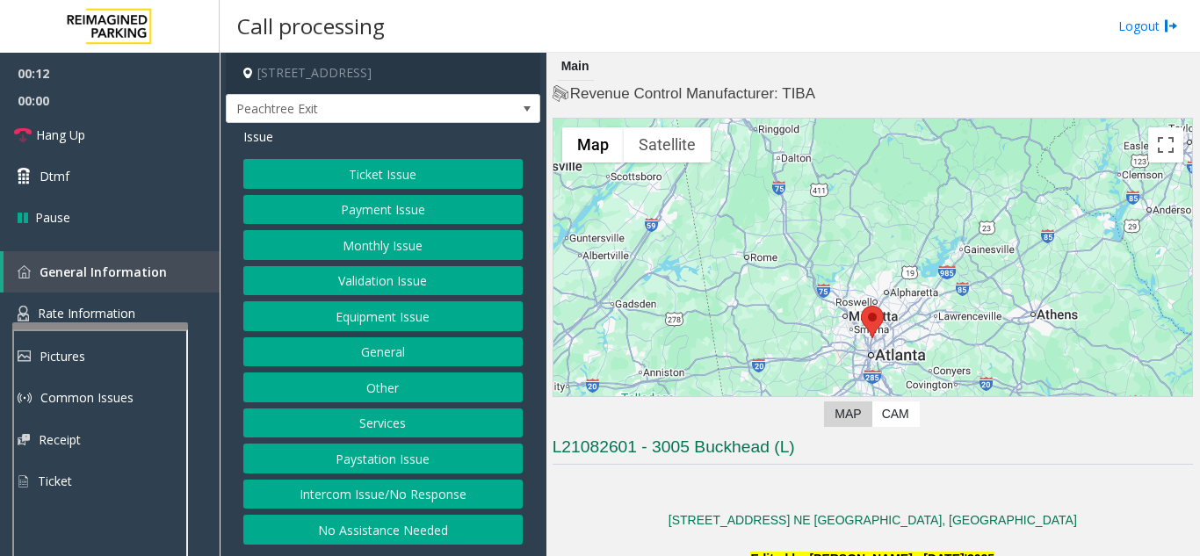
drag, startPoint x: 410, startPoint y: 487, endPoint x: 414, endPoint y: 290, distance: 196.8
click at [410, 483] on button "Intercom Issue/No Response" at bounding box center [382, 495] width 279 height 30
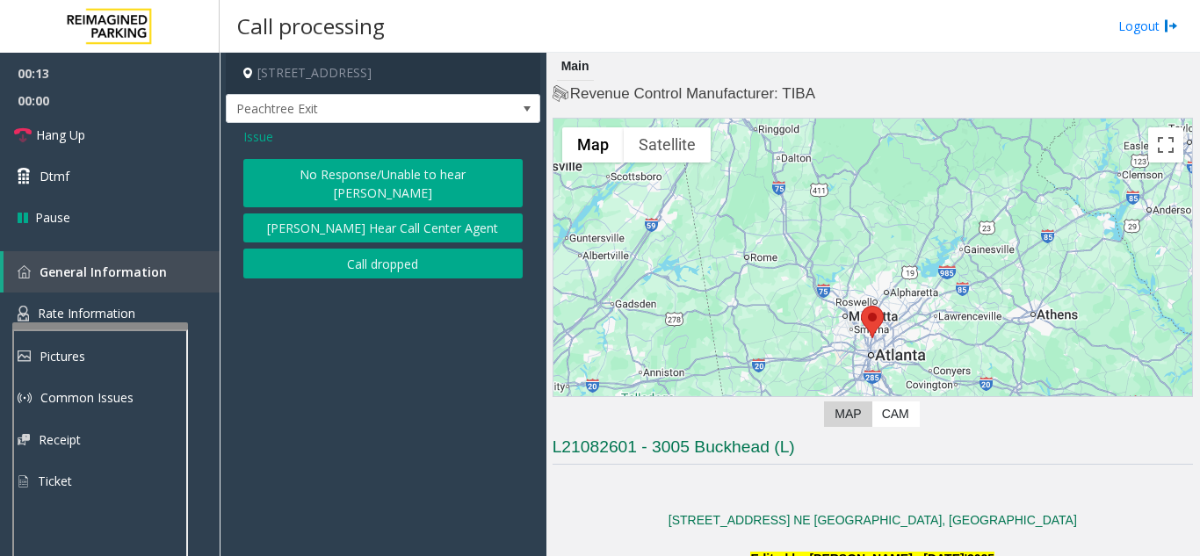
click at [417, 186] on button "No Response/Unable to hear [PERSON_NAME]" at bounding box center [382, 183] width 279 height 48
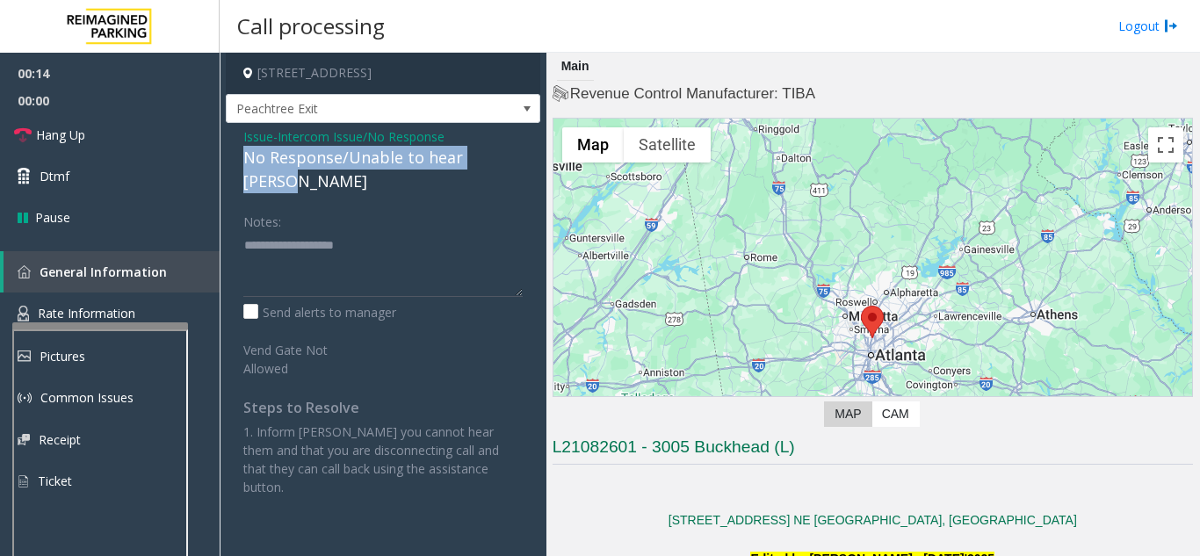
drag, startPoint x: 237, startPoint y: 155, endPoint x: 508, endPoint y: 168, distance: 270.9
click at [508, 168] on div "Issue - Intercom Issue/No Response No Response/Unable to hear [PERSON_NAME] Not…" at bounding box center [383, 318] width 315 height 391
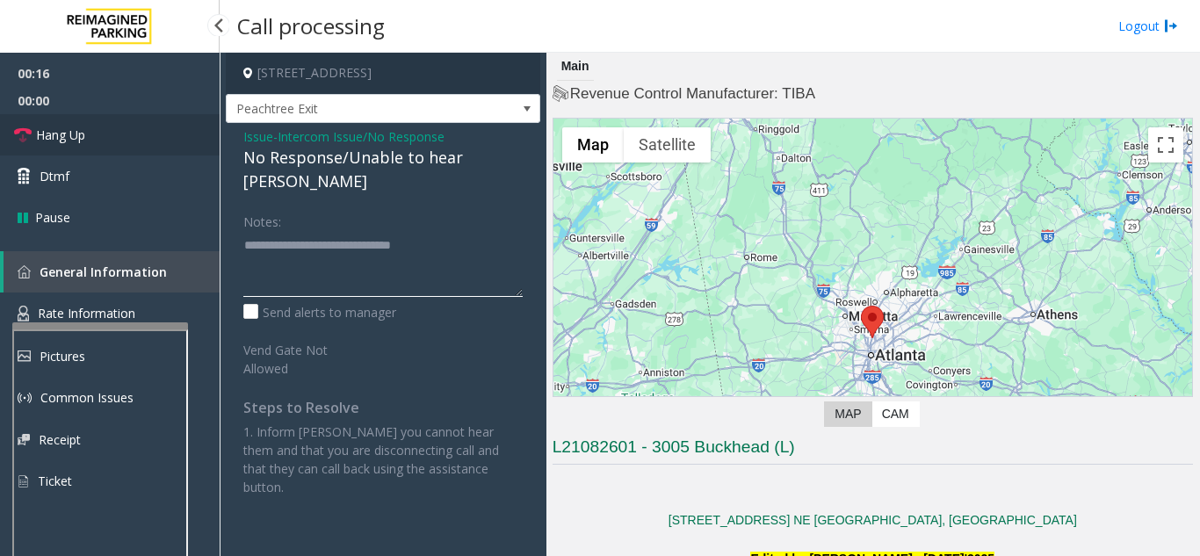
type textarea "**********"
click at [160, 138] on link "Hang Up" at bounding box center [110, 134] width 220 height 41
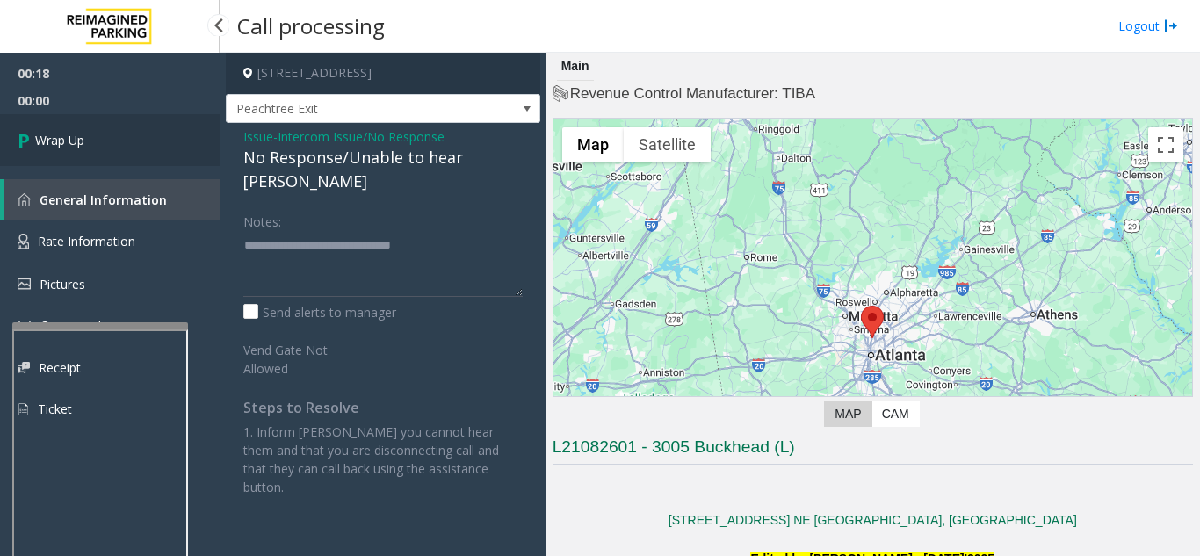
click at [166, 155] on link "Wrap Up" at bounding box center [110, 140] width 220 height 52
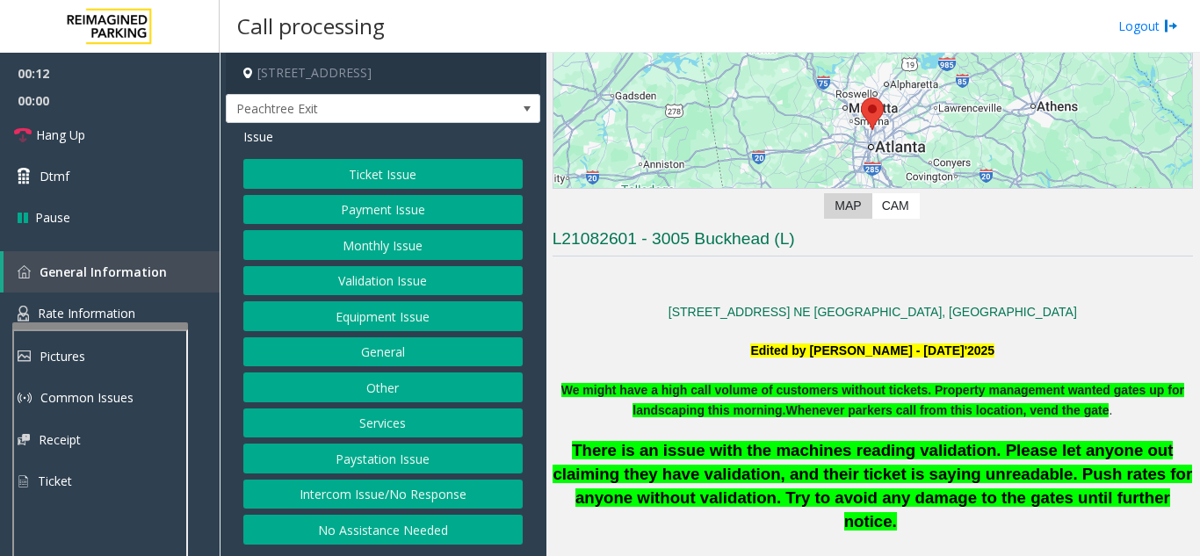
scroll to position [264, 0]
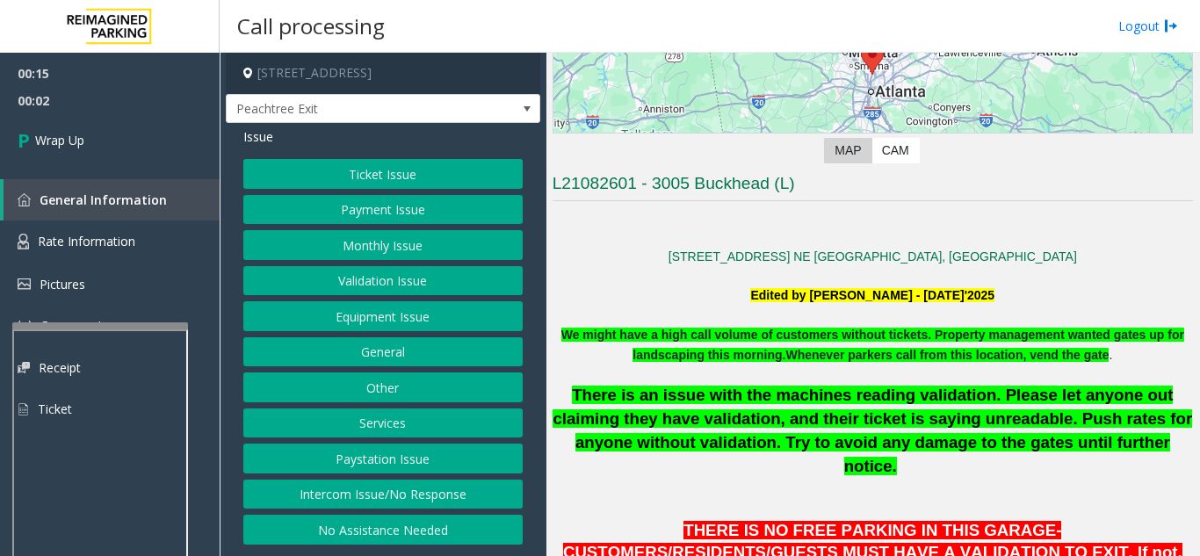
click at [381, 496] on button "Intercom Issue/No Response" at bounding box center [382, 495] width 279 height 30
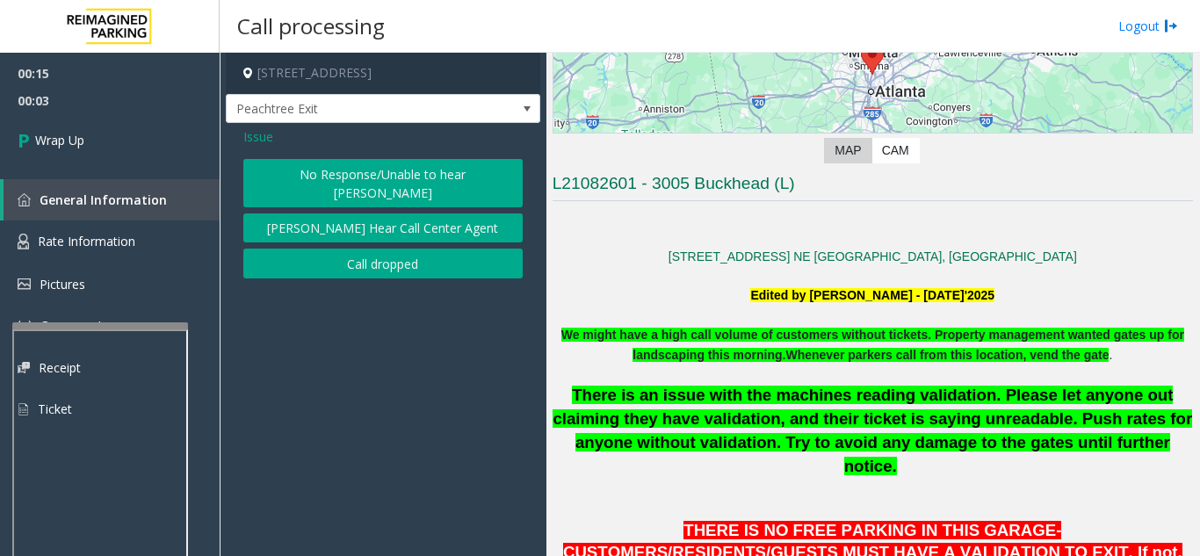
click at [343, 171] on button "No Response/Unable to hear [PERSON_NAME]" at bounding box center [382, 183] width 279 height 48
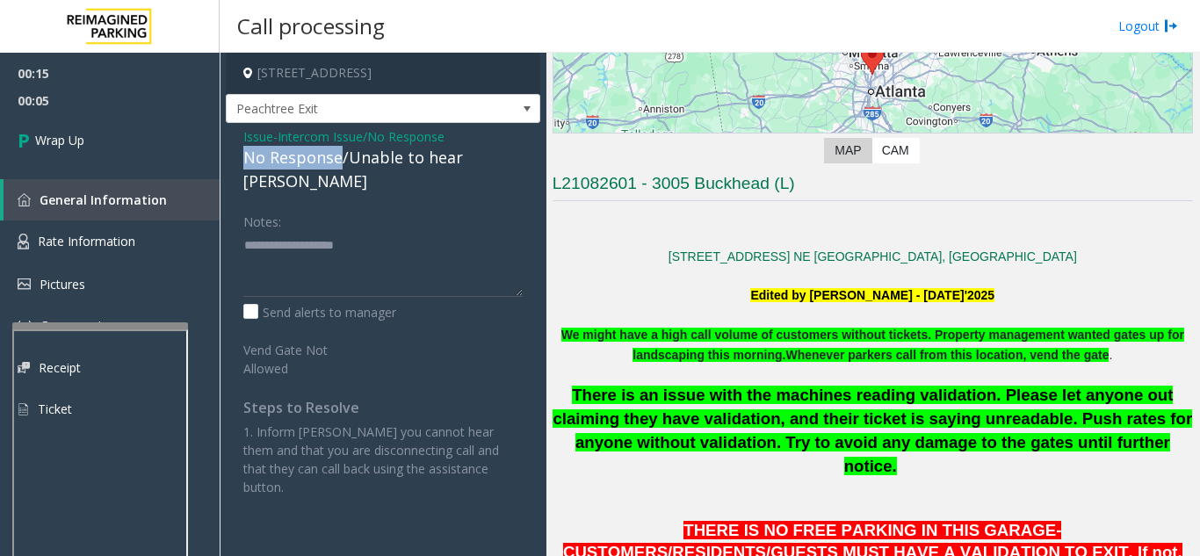
drag, startPoint x: 242, startPoint y: 158, endPoint x: 340, endPoint y: 156, distance: 97.6
click at [340, 156] on div "Issue - Intercom Issue/No Response No Response/Unable to hear [PERSON_NAME] Not…" at bounding box center [383, 318] width 315 height 391
click at [365, 233] on textarea at bounding box center [382, 264] width 279 height 66
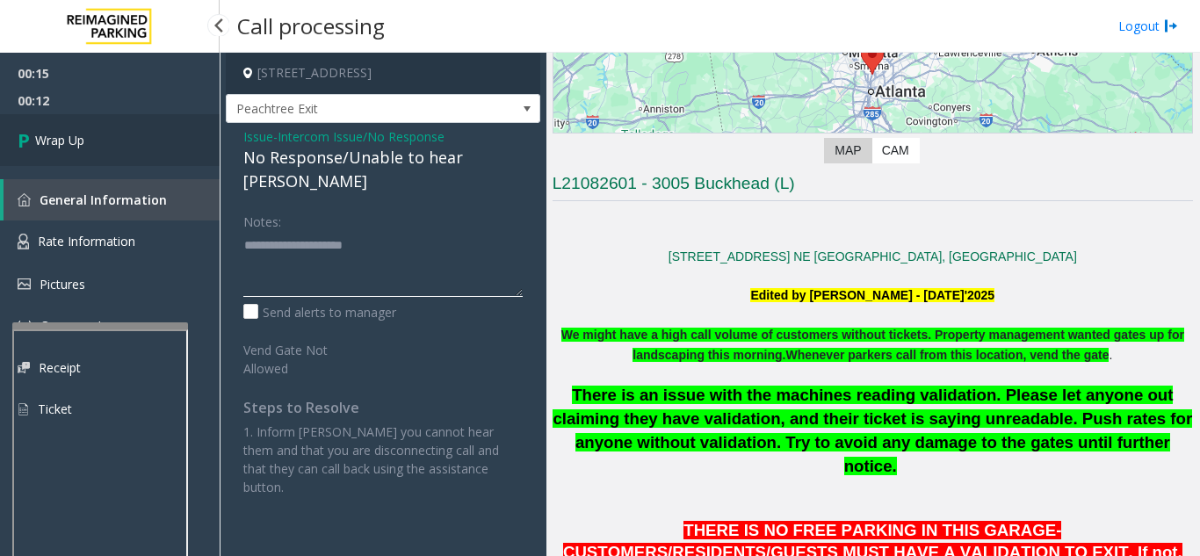
type textarea "**********"
click at [125, 161] on link "Wrap Up" at bounding box center [110, 140] width 220 height 52
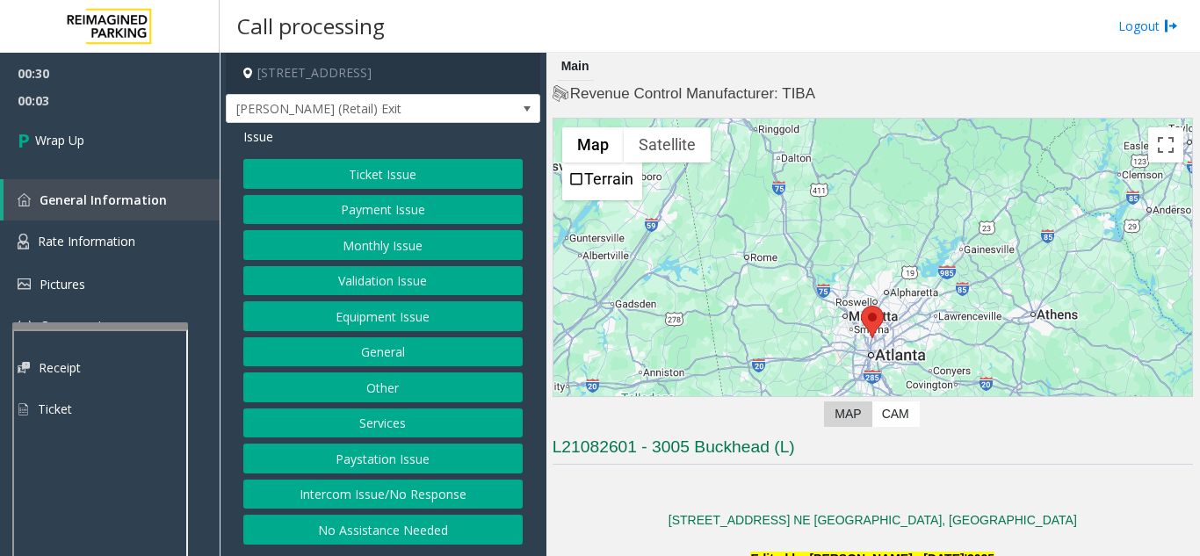
click at [375, 336] on div "Ticket Issue Payment Issue Monthly Issue Validation Issue Equipment Issue Gener…" at bounding box center [382, 352] width 279 height 386
click at [377, 327] on button "Equipment Issue" at bounding box center [382, 316] width 279 height 30
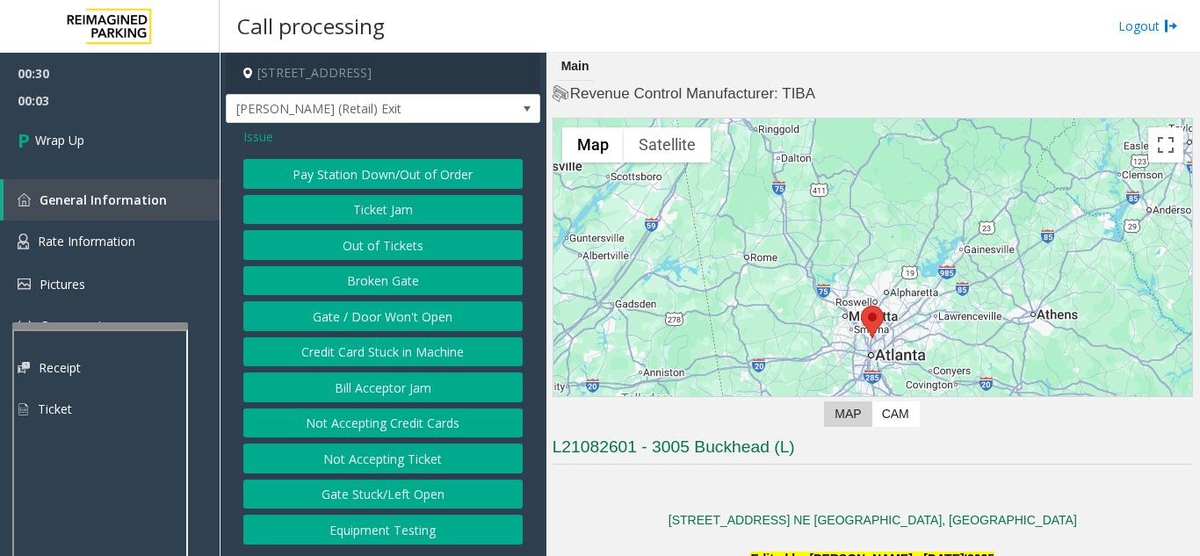
click at [377, 327] on button "Gate / Door Won't Open" at bounding box center [382, 316] width 279 height 30
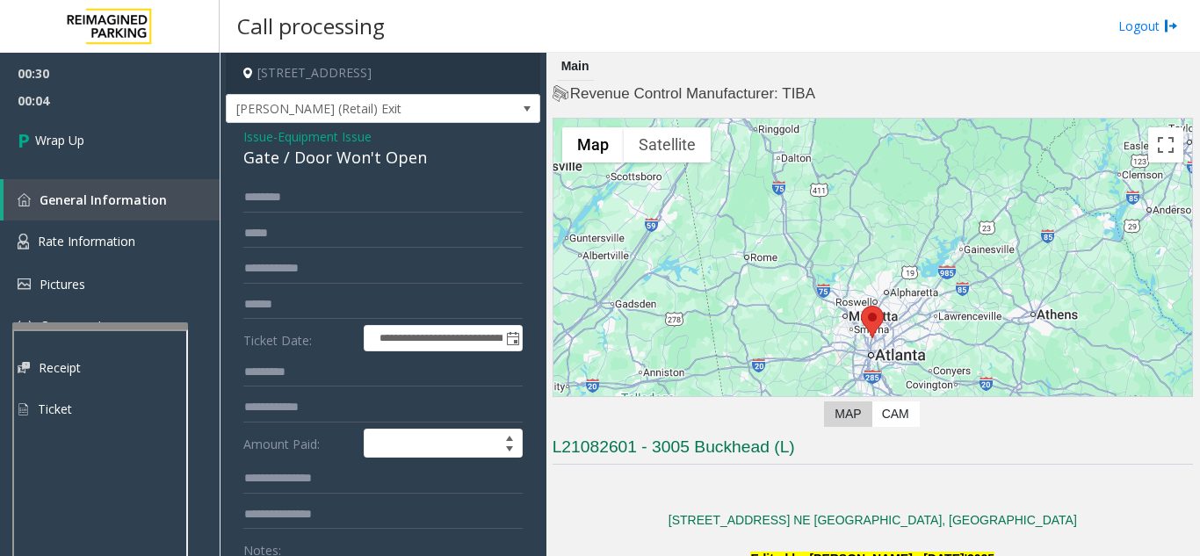
scroll to position [88, 0]
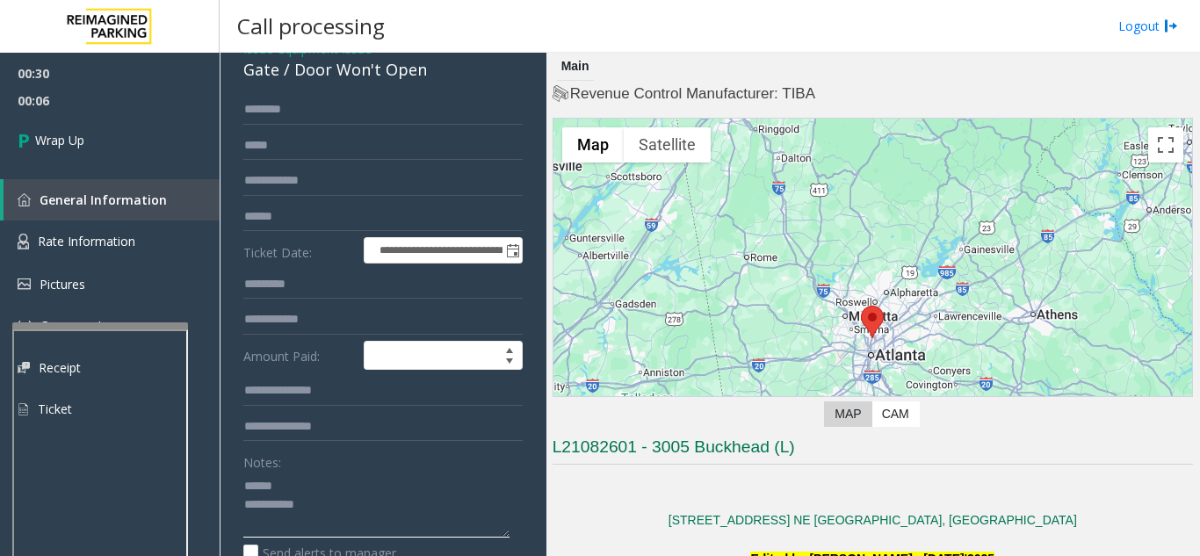
click at [296, 496] on textarea at bounding box center [376, 505] width 266 height 66
drag, startPoint x: 328, startPoint y: 96, endPoint x: 403, endPoint y: 91, distance: 75.7
click at [441, 98] on div "**********" at bounding box center [383, 489] width 315 height 908
click at [376, 521] on textarea at bounding box center [376, 505] width 266 height 66
click at [372, 538] on textarea at bounding box center [376, 505] width 266 height 66
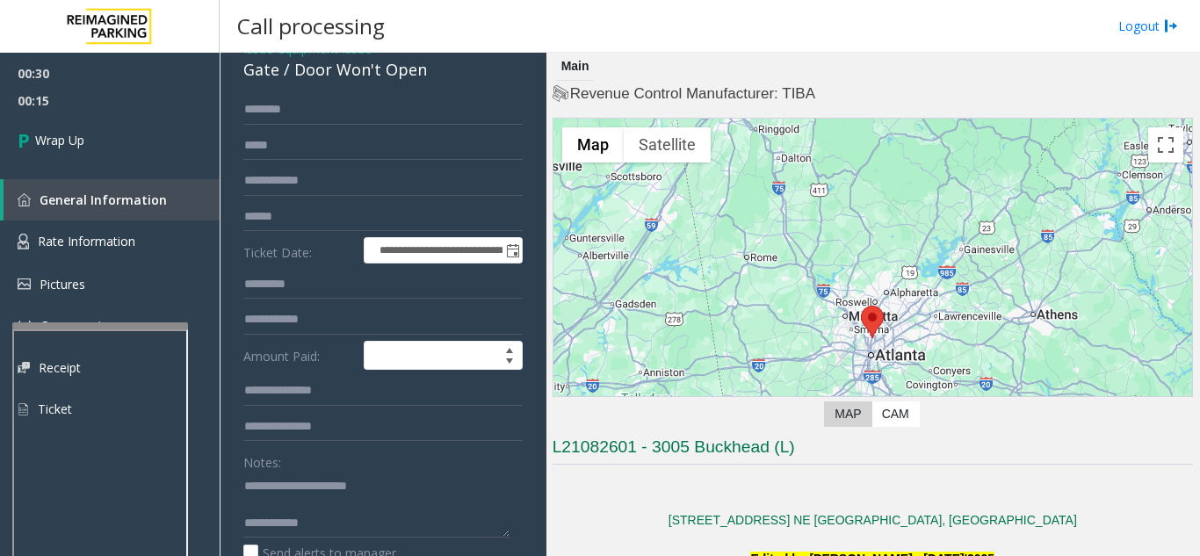
scroll to position [119, 0]
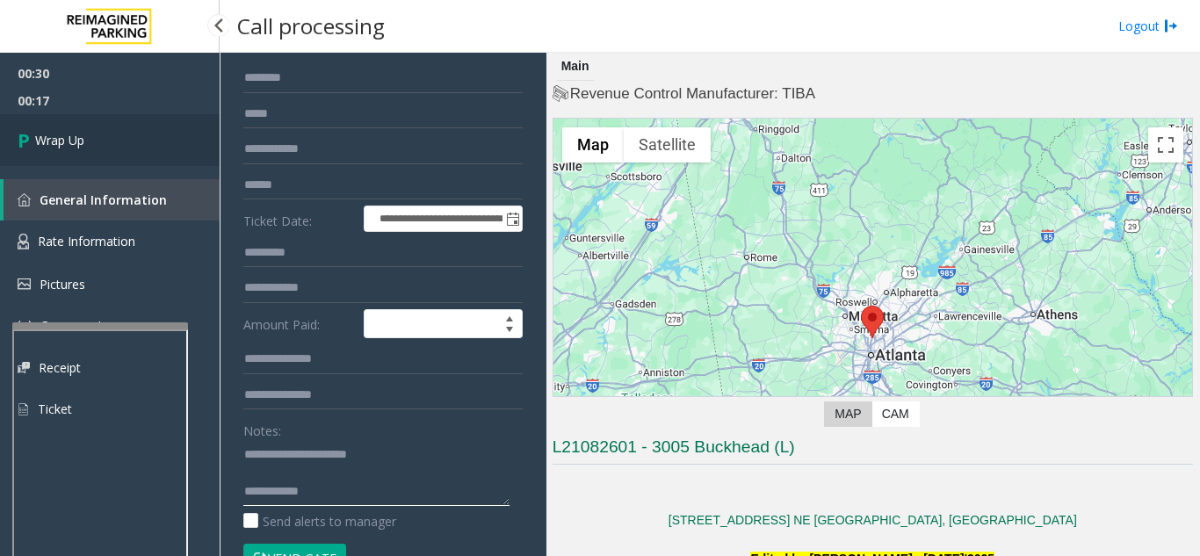
type textarea "**********"
click at [124, 150] on link "Wrap Up" at bounding box center [110, 140] width 220 height 52
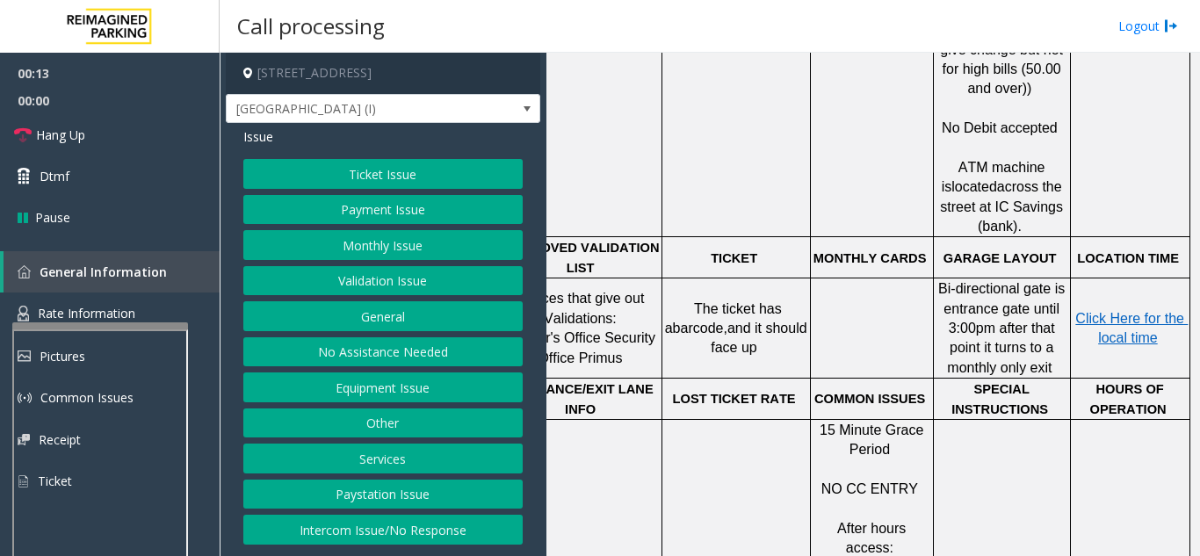
scroll to position [966, 324]
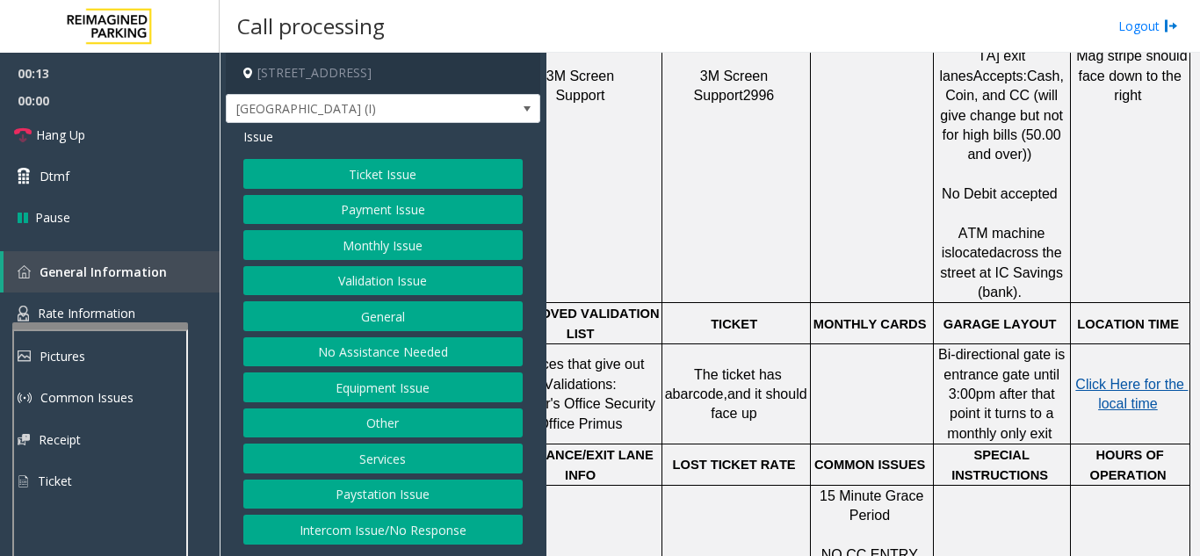
click at [1130, 377] on span "Click Here for the local time" at bounding box center [1131, 394] width 112 height 34
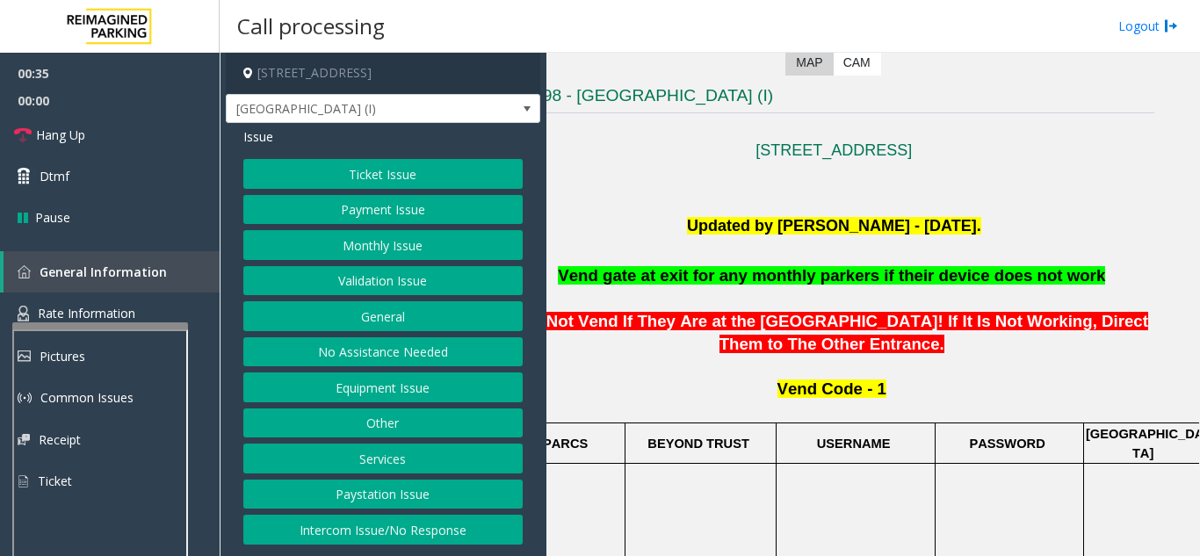
scroll to position [351, 15]
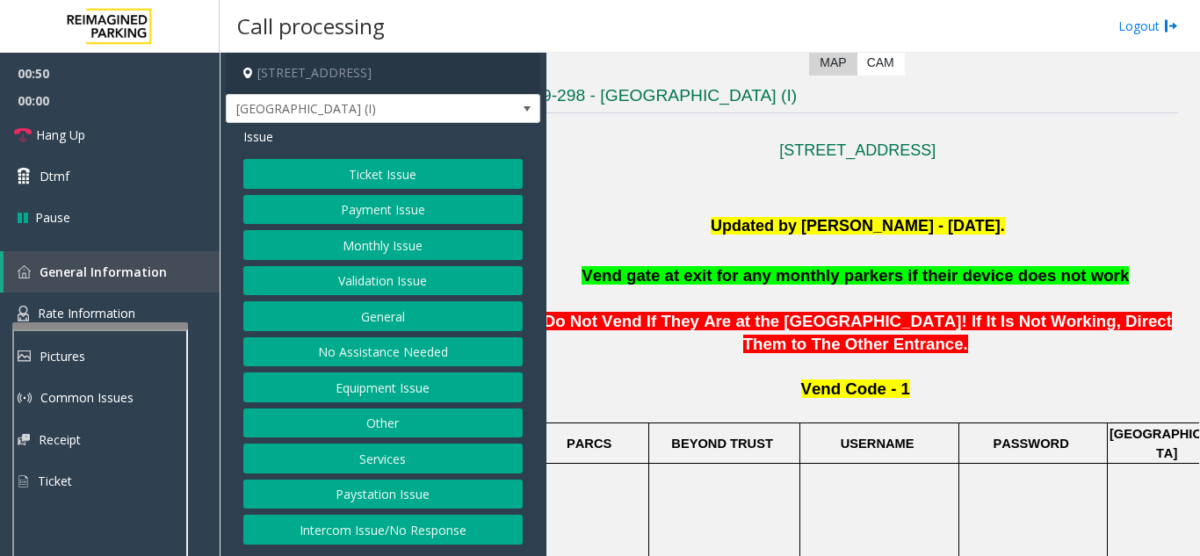
click at [353, 248] on button "Monthly Issue" at bounding box center [382, 245] width 279 height 30
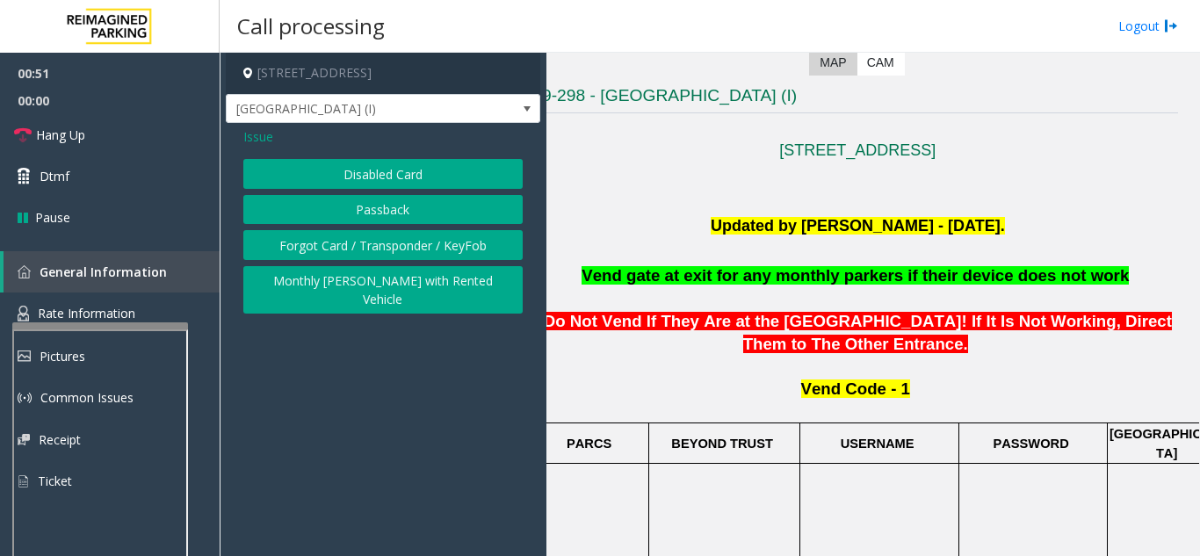
click at [352, 180] on button "Disabled Card" at bounding box center [382, 174] width 279 height 30
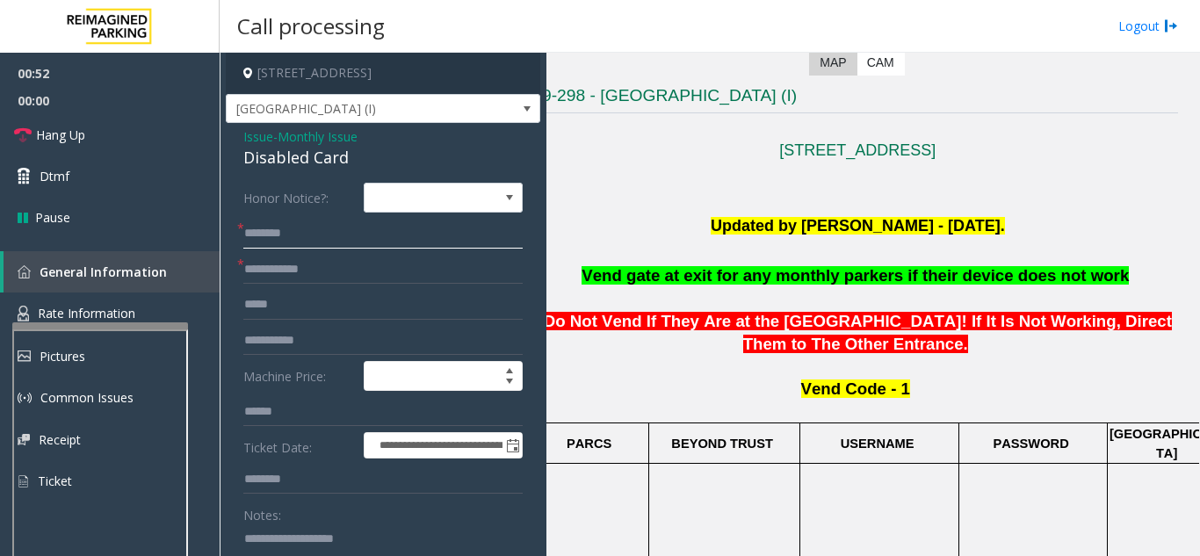
click at [305, 229] on input "text" at bounding box center [382, 234] width 279 height 30
type input "*"
click at [313, 267] on input "text" at bounding box center [382, 270] width 279 height 30
type input "******"
click at [293, 228] on input "text" at bounding box center [382, 234] width 279 height 30
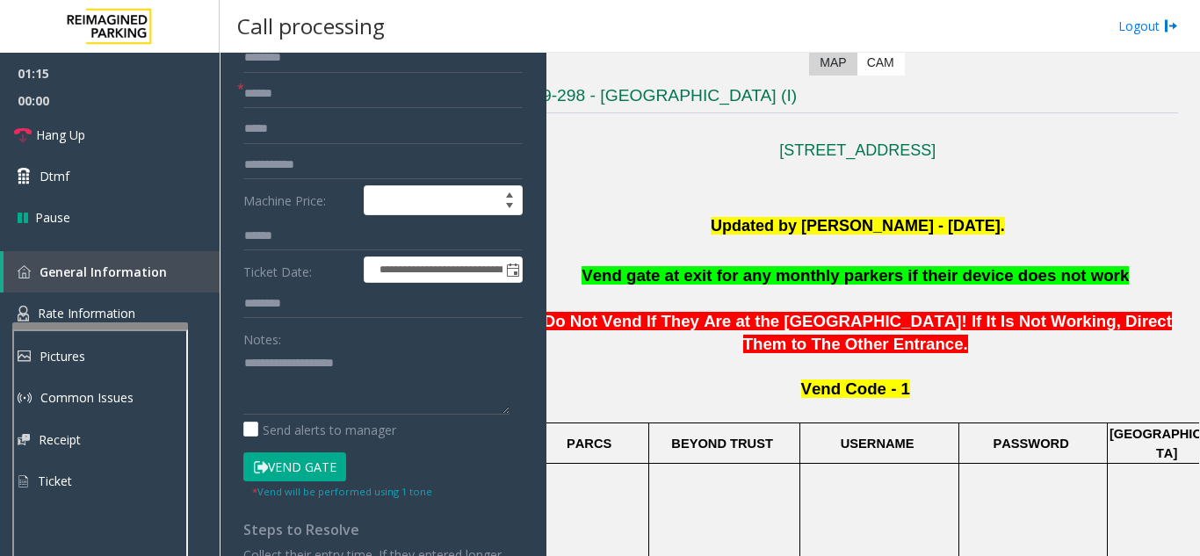
click at [289, 467] on button "Vend Gate" at bounding box center [294, 467] width 103 height 30
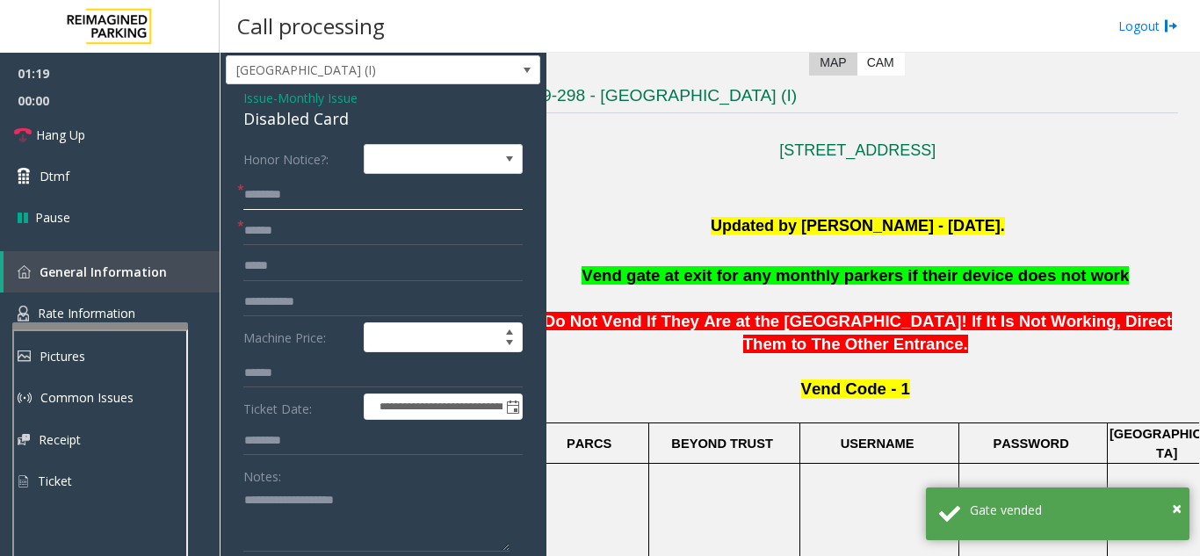
scroll to position [0, 0]
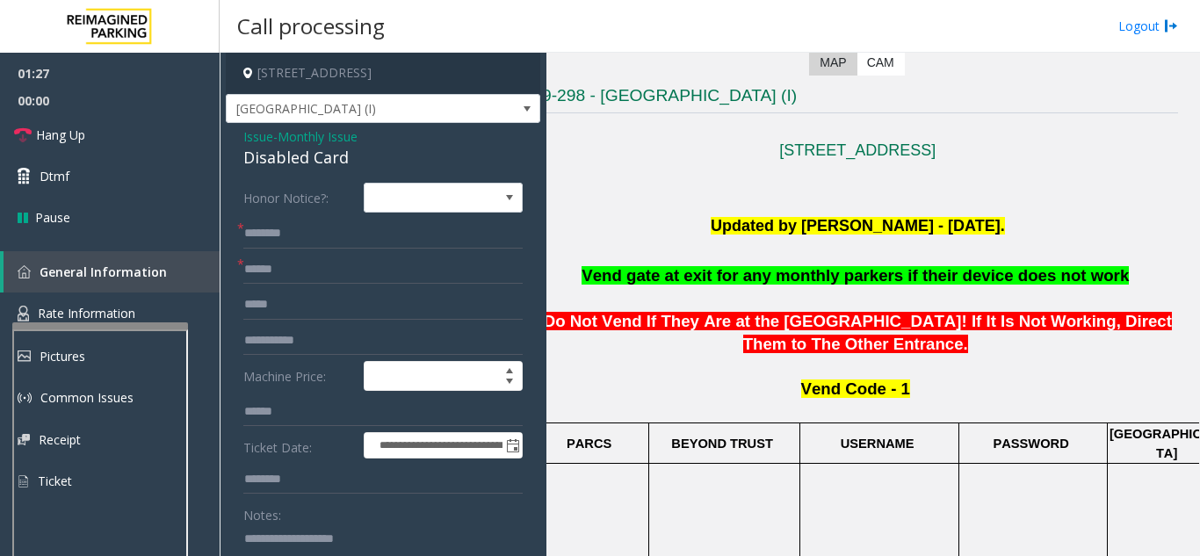
type textarea "**********"
click at [308, 537] on textarea at bounding box center [376, 558] width 266 height 66
click at [309, 537] on textarea at bounding box center [376, 558] width 266 height 66
click at [310, 536] on textarea at bounding box center [376, 558] width 266 height 66
click at [133, 124] on link "Hang Up" at bounding box center [110, 134] width 220 height 41
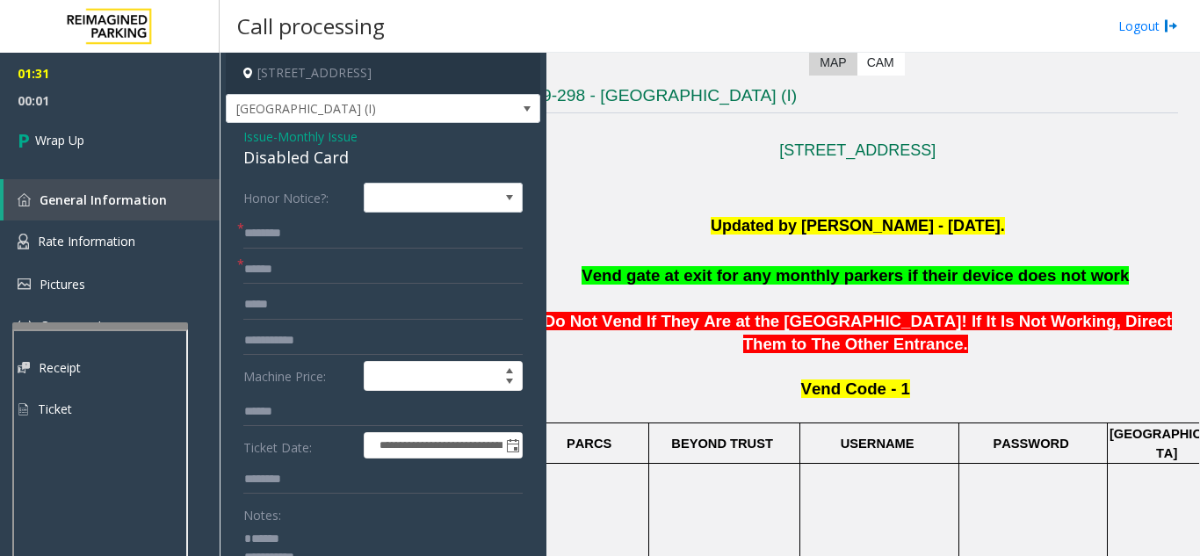
click at [313, 532] on textarea at bounding box center [376, 558] width 266 height 66
drag, startPoint x: 238, startPoint y: 158, endPoint x: 354, endPoint y: 155, distance: 116.0
click at [354, 155] on div "**********" at bounding box center [383, 510] width 315 height 775
type textarea "**********"
click at [305, 246] on input "text" at bounding box center [382, 234] width 279 height 30
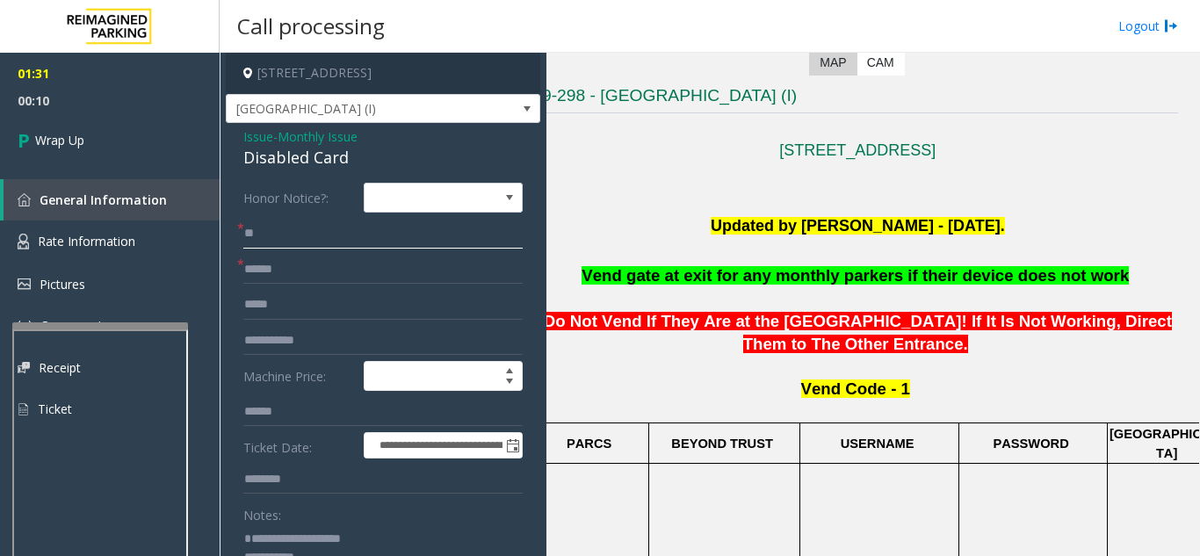
scroll to position [88, 0]
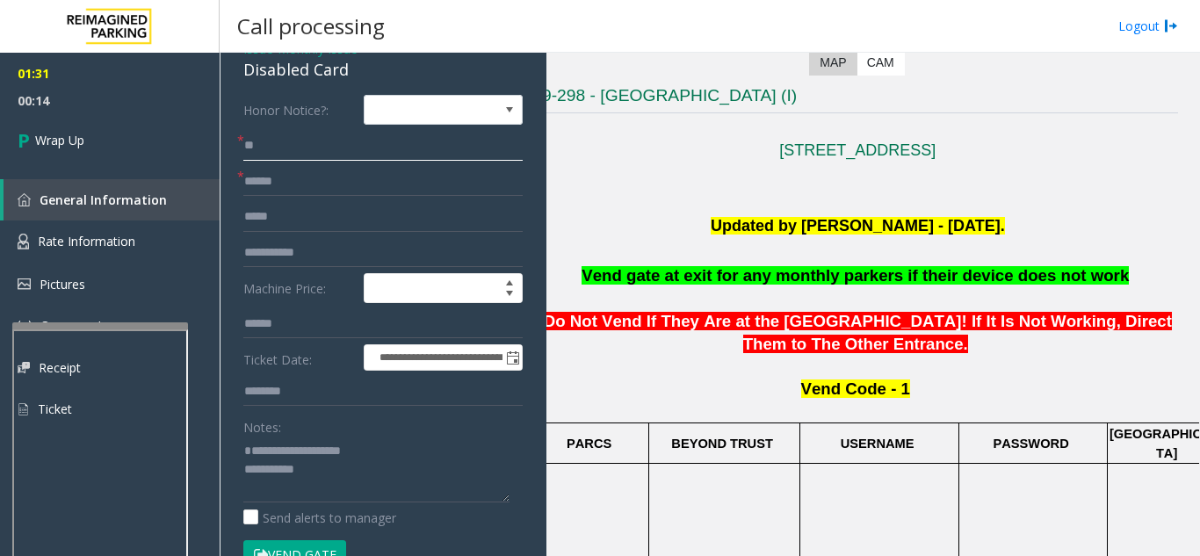
type input "**"
click at [359, 467] on textarea at bounding box center [376, 470] width 266 height 66
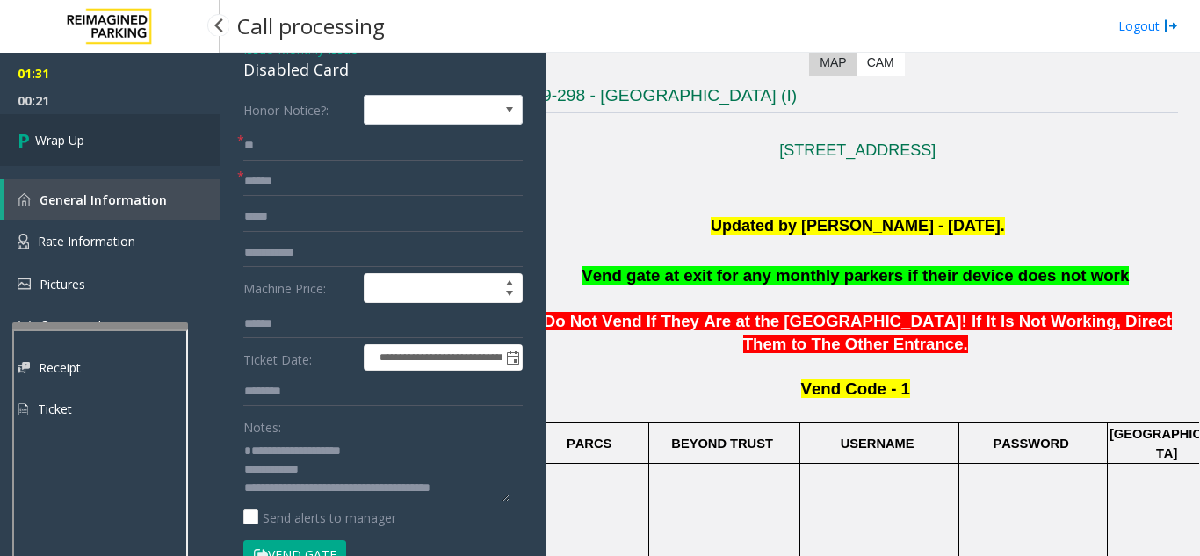
type textarea "**********"
click at [105, 137] on link "Wrap Up" at bounding box center [110, 140] width 220 height 52
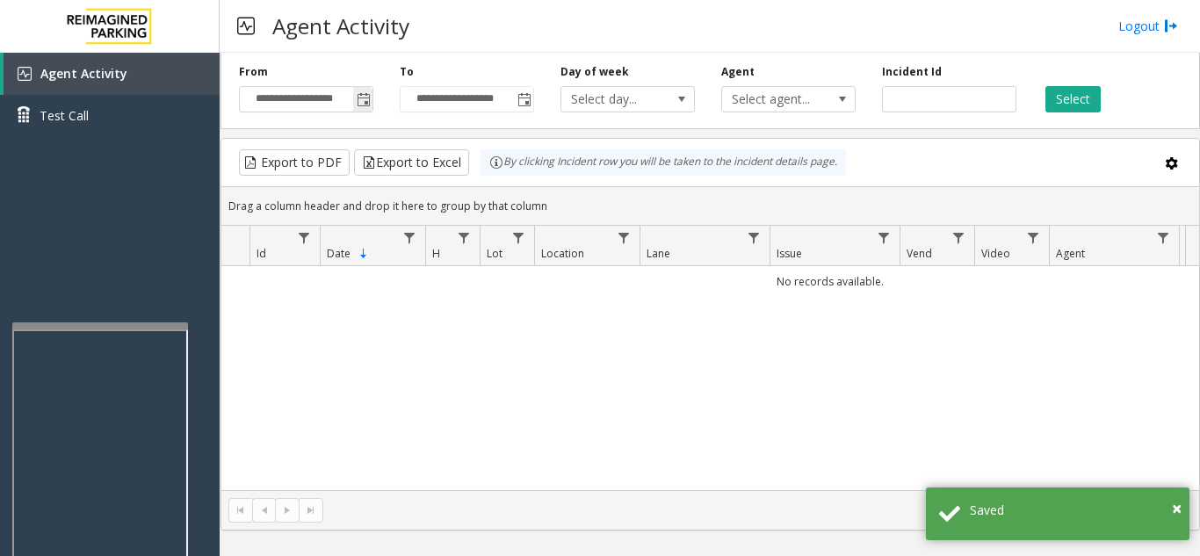
click at [363, 103] on span "Toggle popup" at bounding box center [364, 100] width 14 height 14
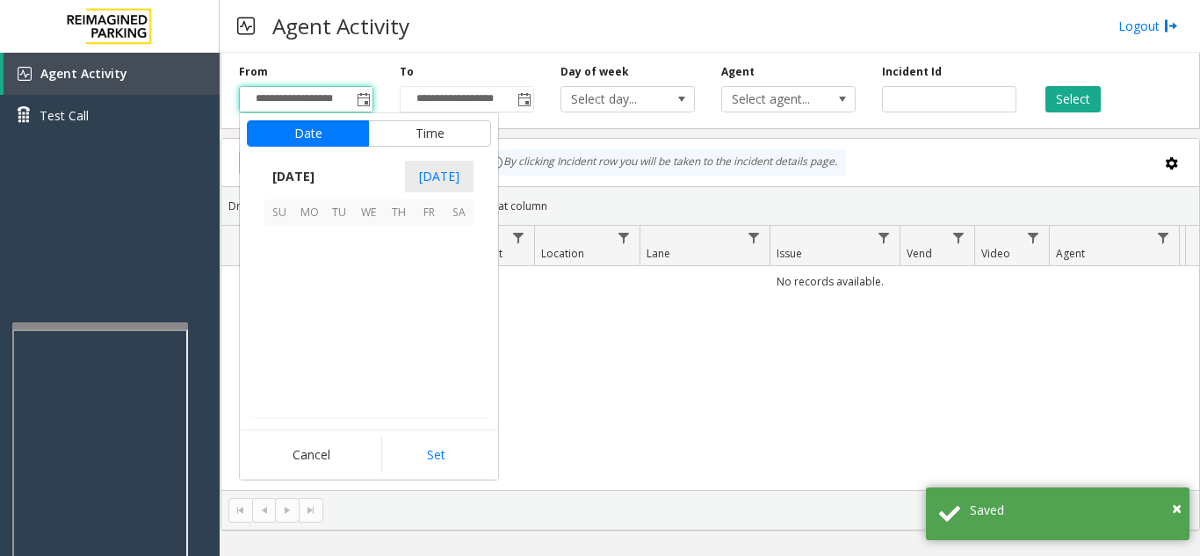
scroll to position [315541, 0]
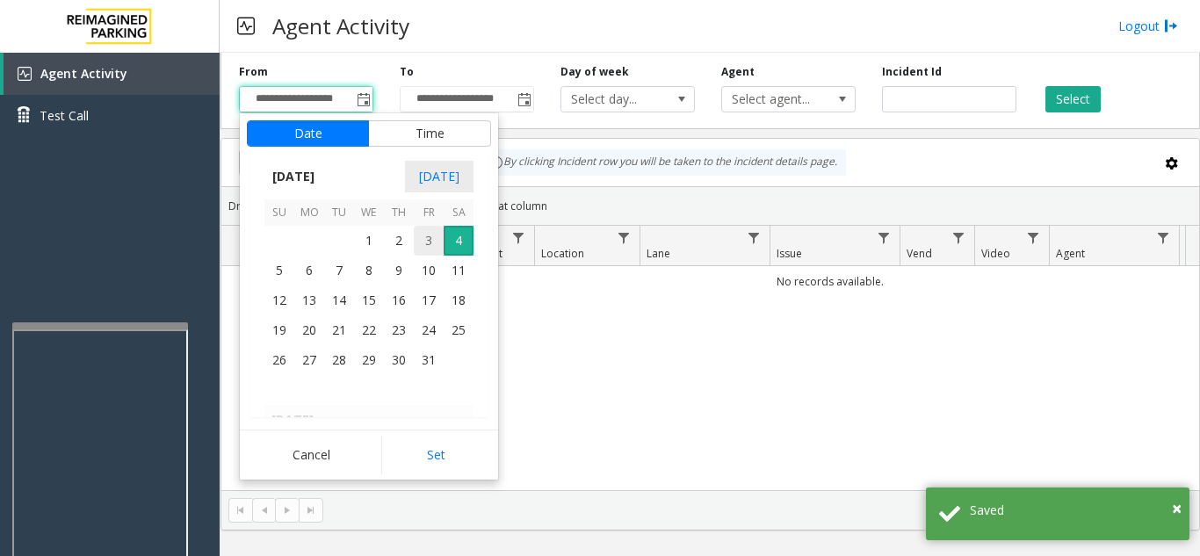
click at [428, 237] on span "3" at bounding box center [429, 241] width 30 height 30
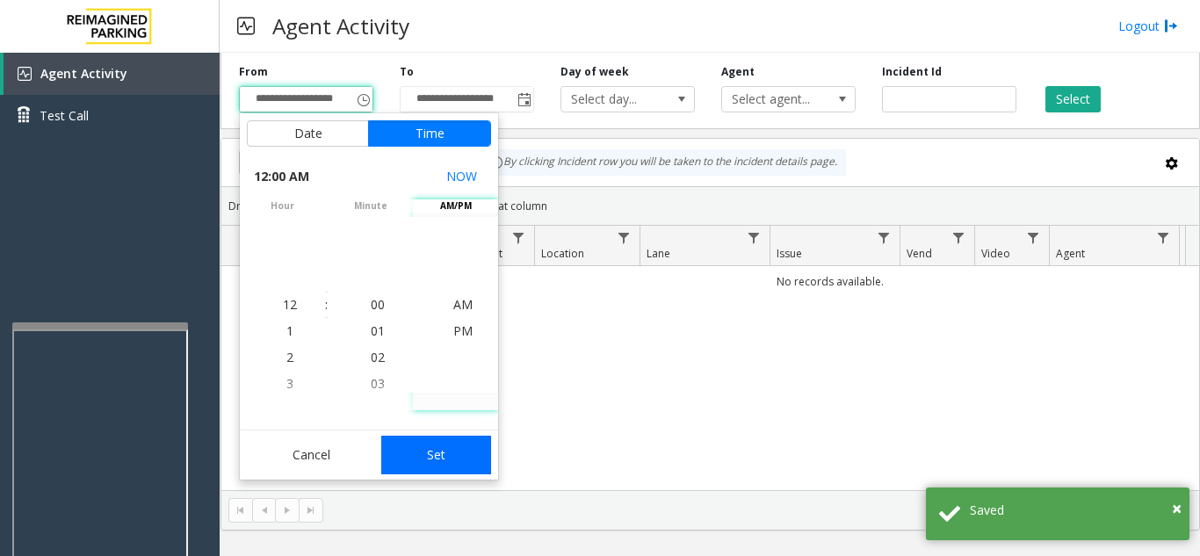
click at [429, 448] on button "Set" at bounding box center [436, 455] width 111 height 39
type input "**********"
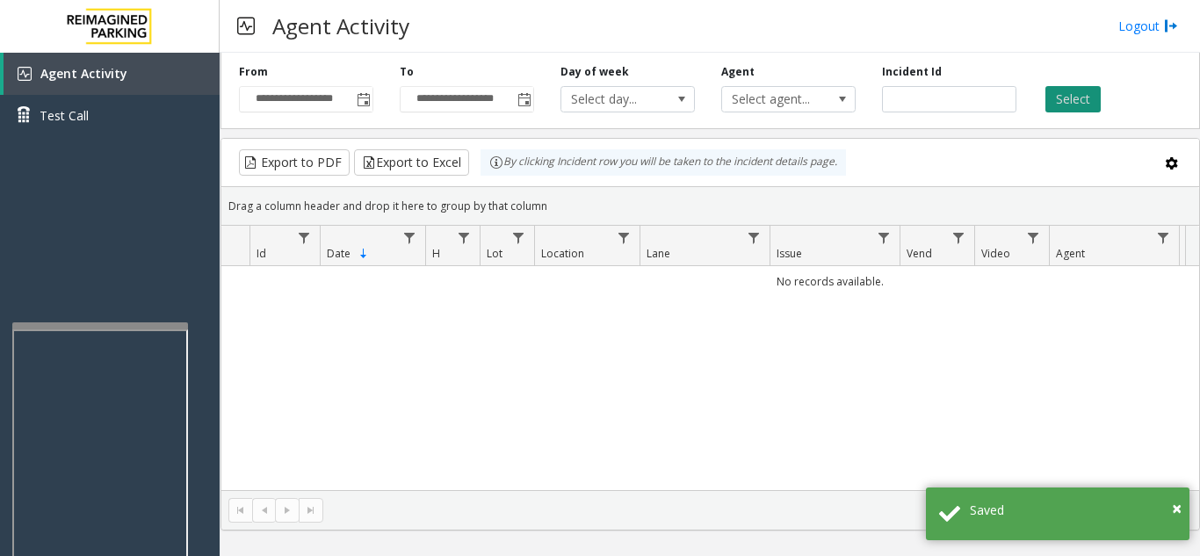
click at [1067, 96] on button "Select" at bounding box center [1073, 99] width 55 height 26
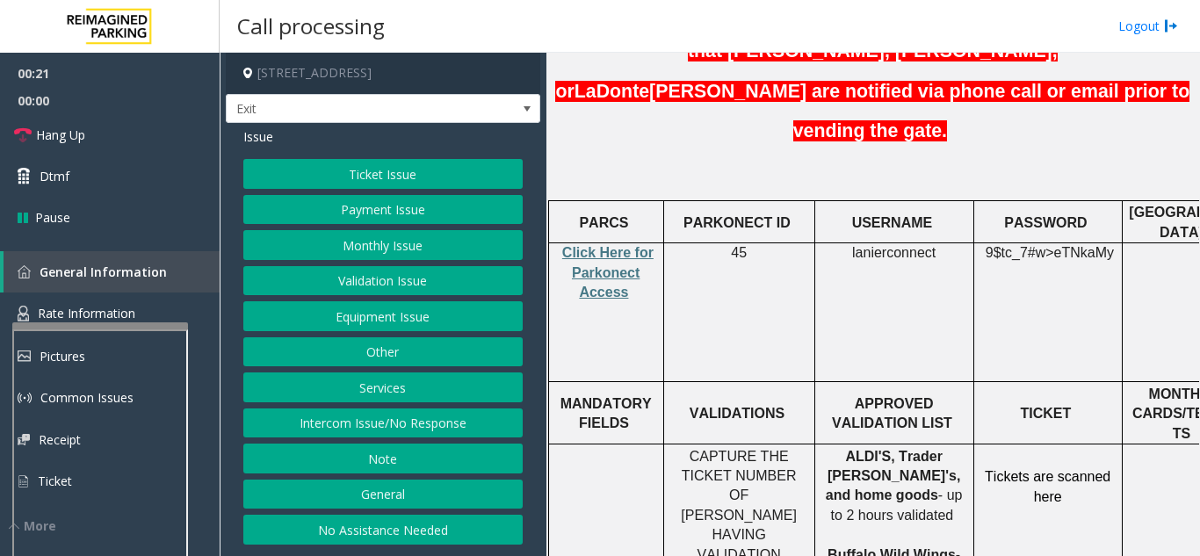
scroll to position [703, 0]
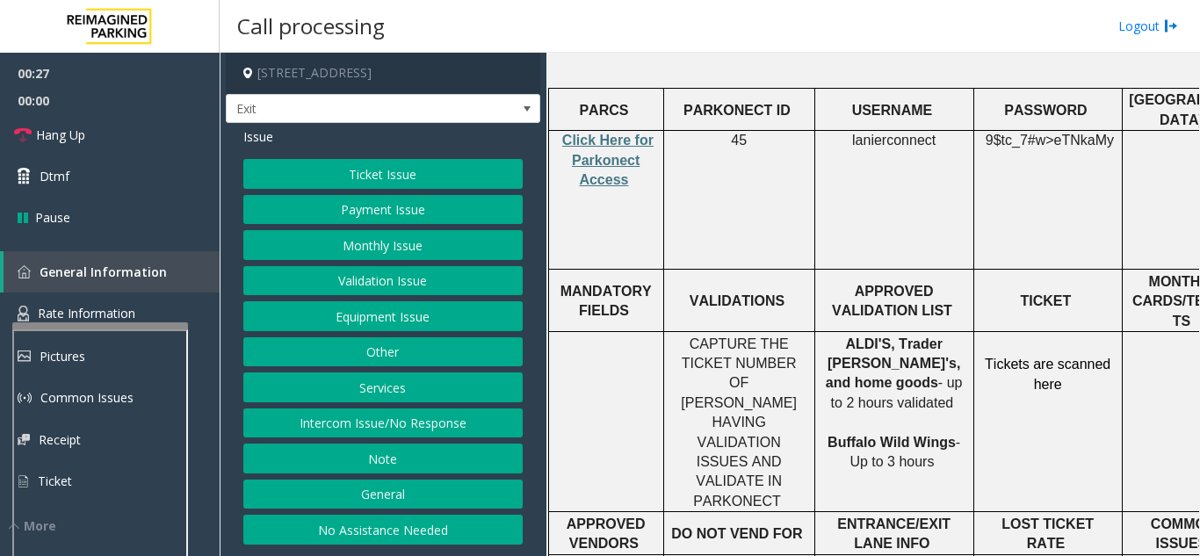
click at [403, 385] on button "Services" at bounding box center [382, 388] width 279 height 30
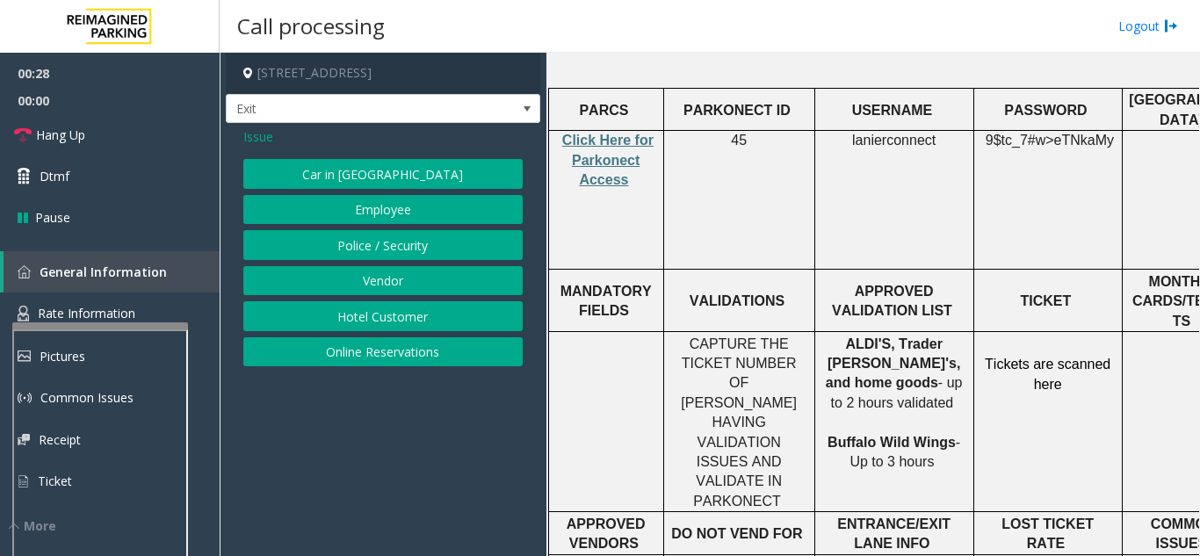
click at [397, 350] on button "Online Reservations" at bounding box center [382, 352] width 279 height 30
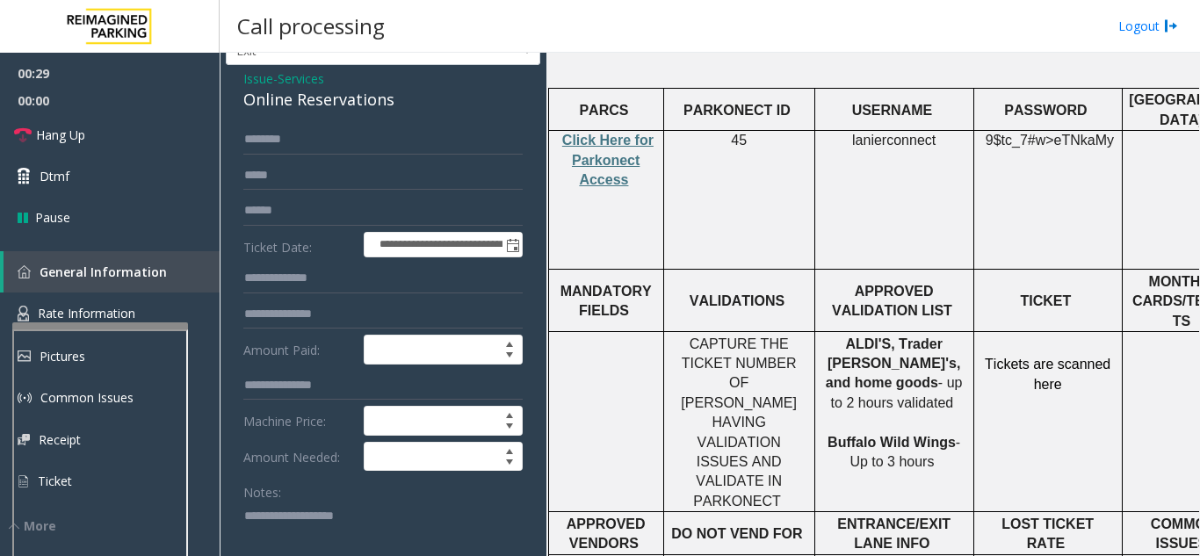
scroll to position [88, 0]
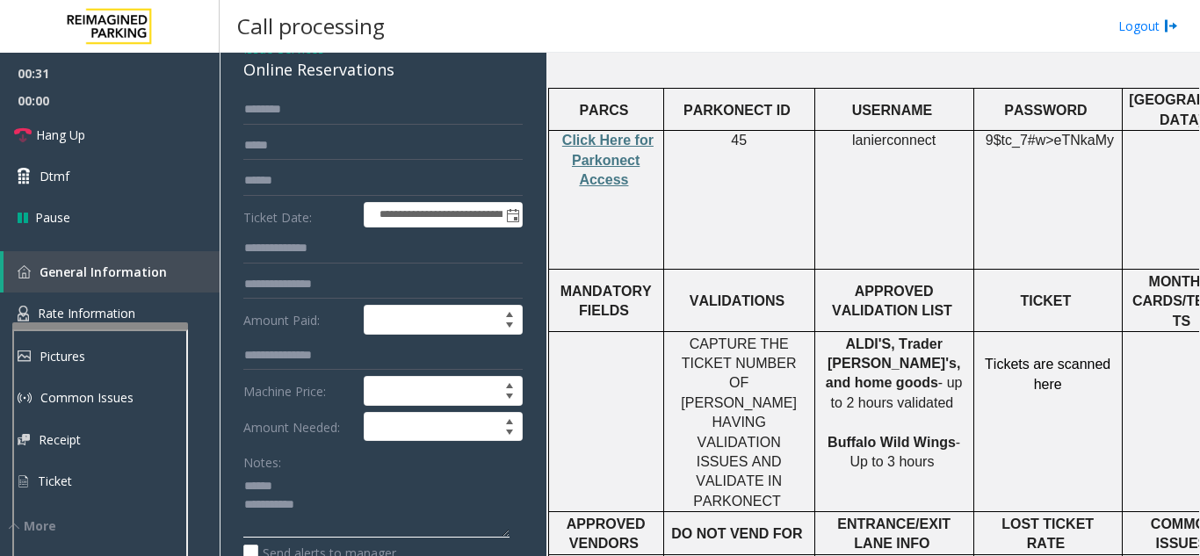
click at [296, 494] on textarea at bounding box center [376, 505] width 266 height 66
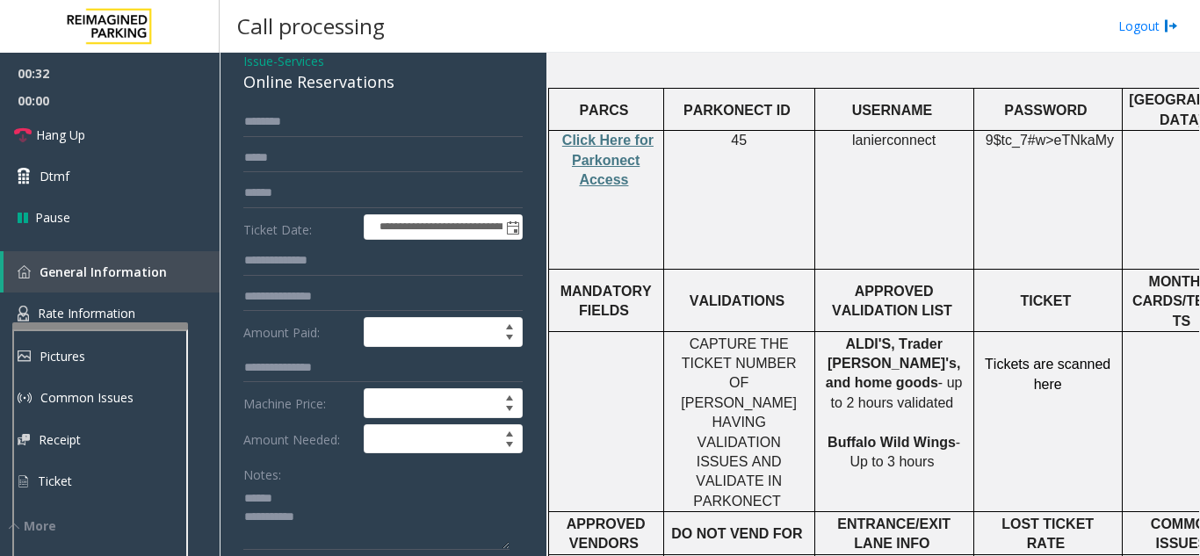
scroll to position [73, 0]
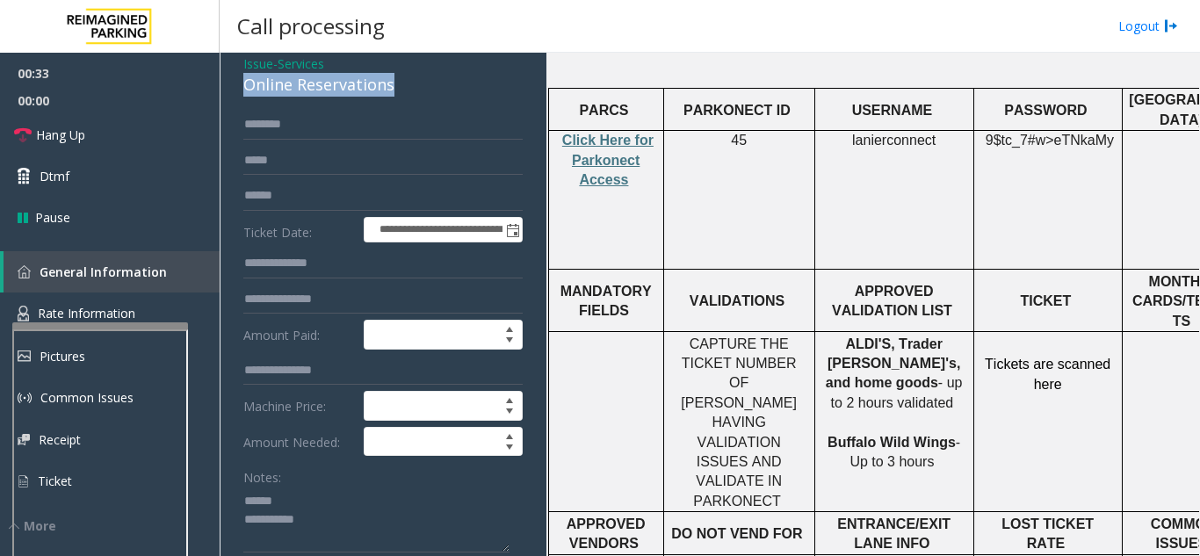
drag, startPoint x: 235, startPoint y: 69, endPoint x: 427, endPoint y: 83, distance: 192.0
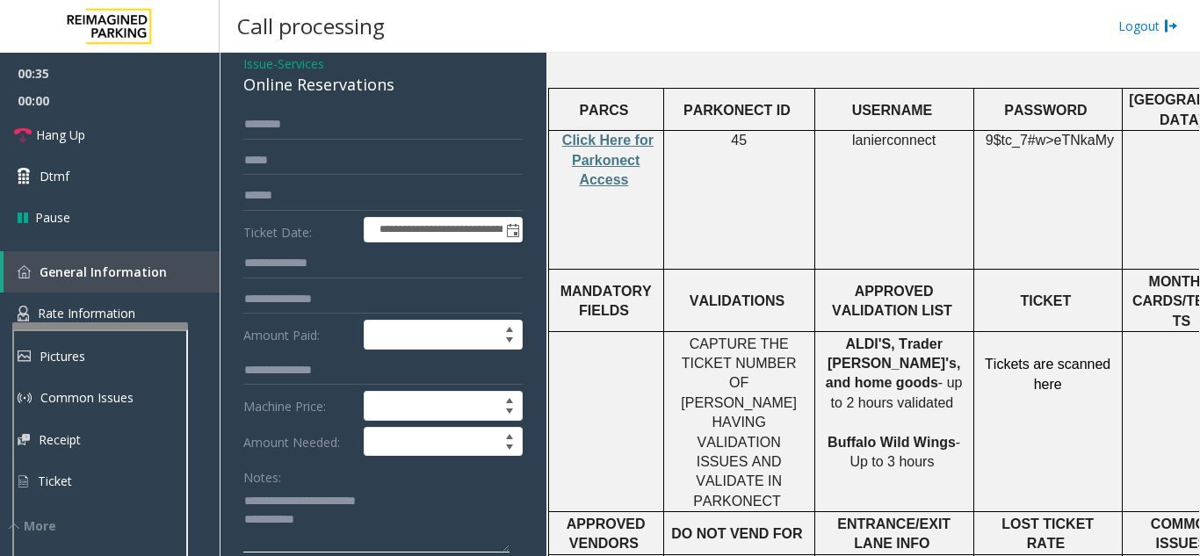
type textarea "**********"
click at [335, 199] on input "text" at bounding box center [382, 196] width 279 height 30
type input "*********"
click at [426, 511] on textarea at bounding box center [376, 520] width 266 height 66
click at [456, 510] on textarea at bounding box center [376, 520] width 266 height 66
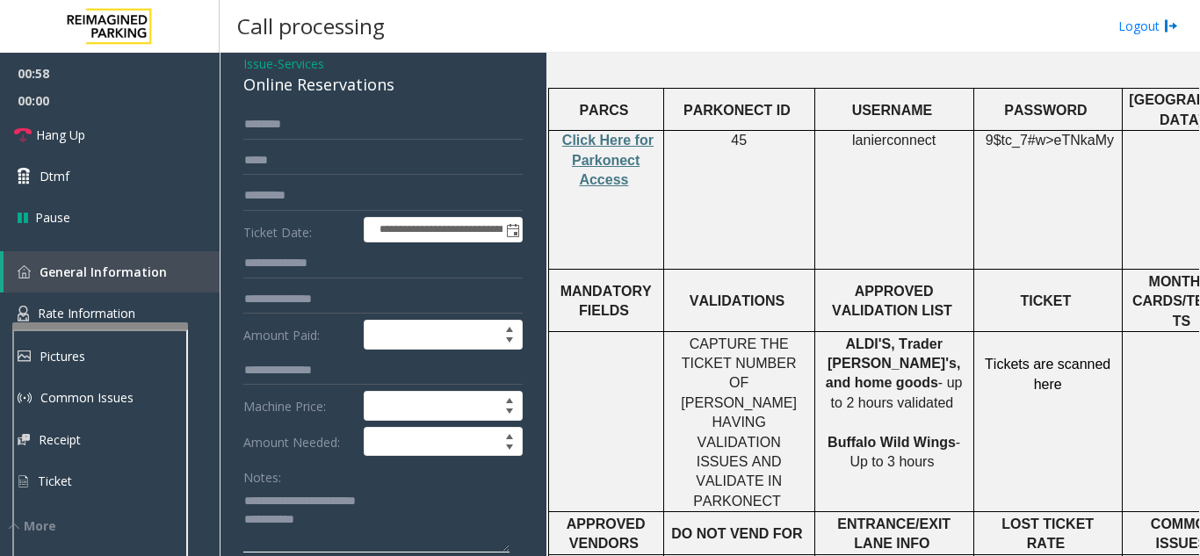
click at [443, 508] on textarea at bounding box center [376, 520] width 266 height 66
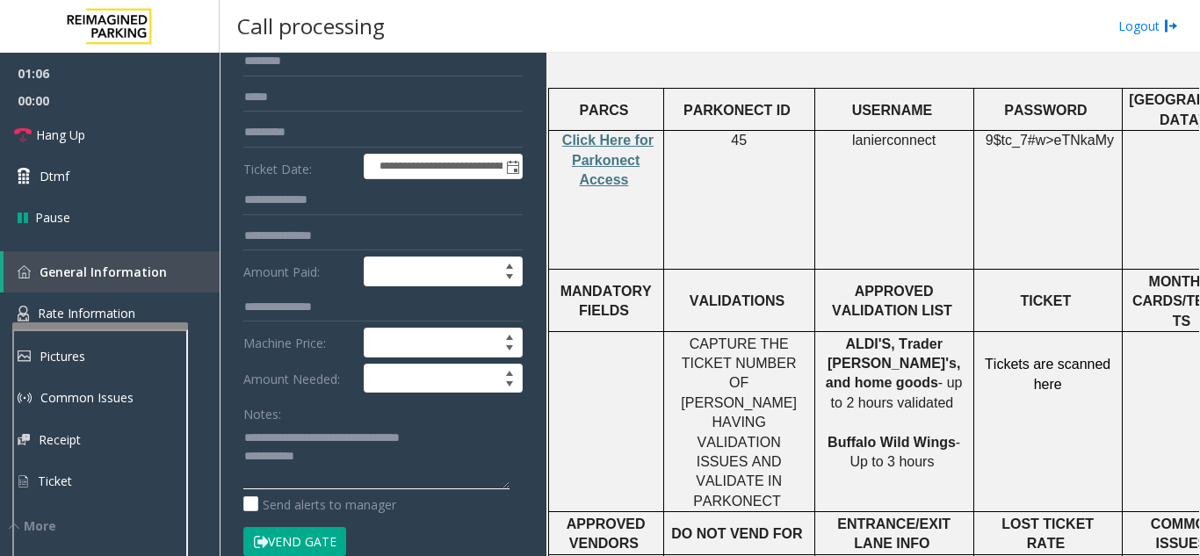
scroll to position [161, 0]
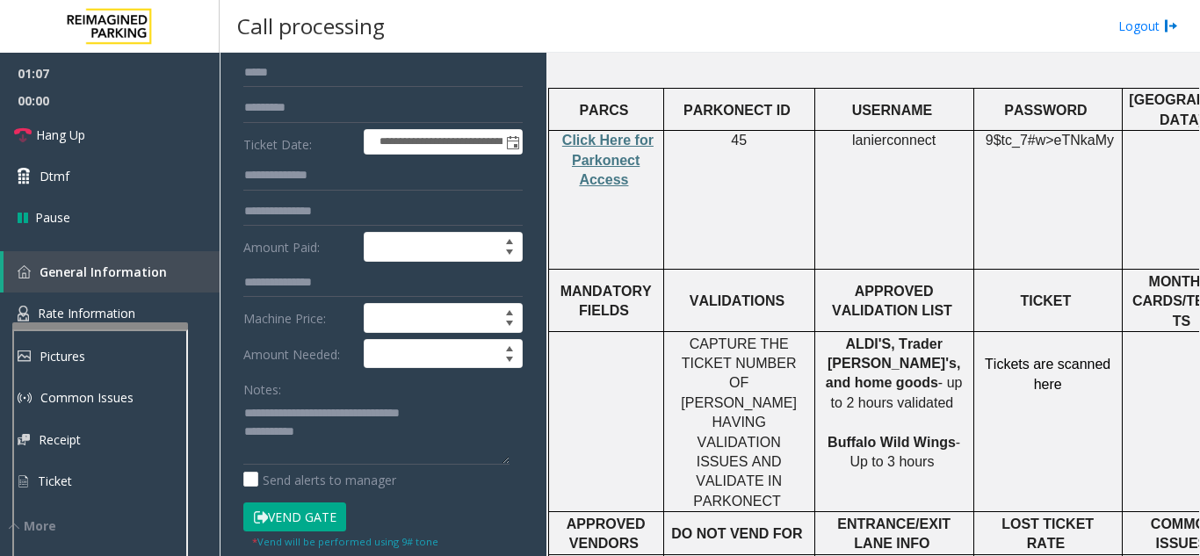
click at [295, 517] on button "Vend Gate" at bounding box center [294, 518] width 103 height 30
drag, startPoint x: 399, startPoint y: 414, endPoint x: 478, endPoint y: 416, distance: 79.1
click at [478, 416] on textarea at bounding box center [376, 432] width 266 height 66
click at [477, 418] on textarea at bounding box center [376, 432] width 266 height 66
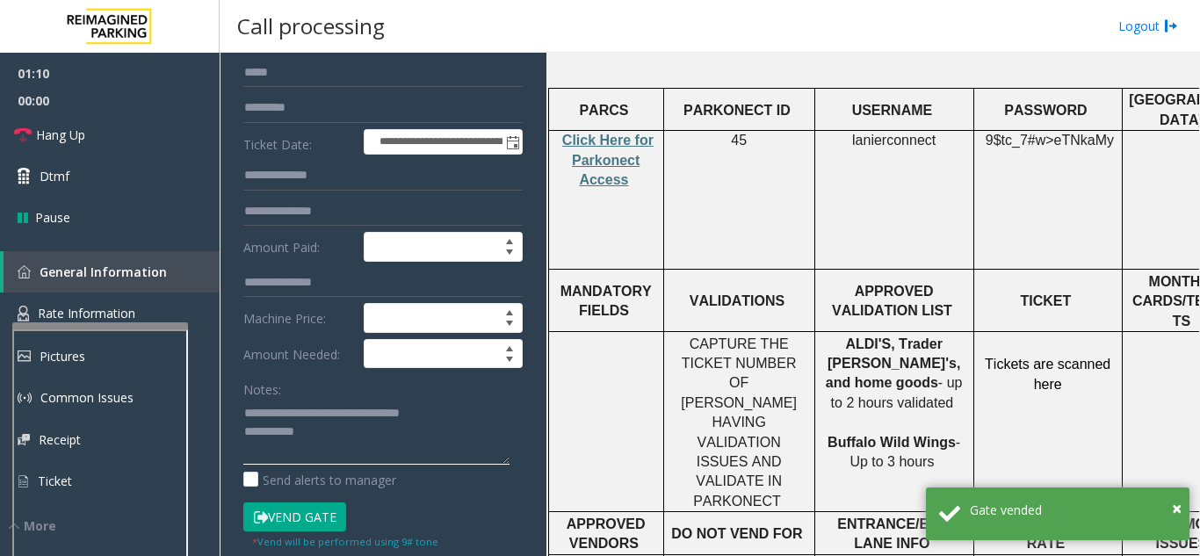
drag, startPoint x: 477, startPoint y: 418, endPoint x: 408, endPoint y: 413, distance: 69.6
click at [408, 413] on textarea at bounding box center [376, 432] width 266 height 66
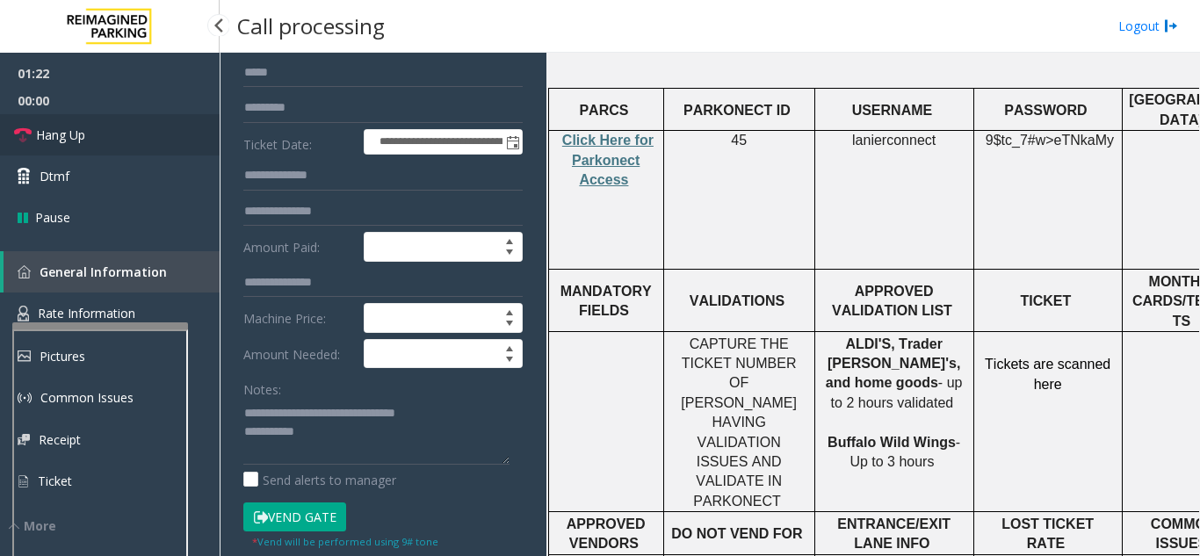
click at [106, 134] on link "Hang Up" at bounding box center [110, 134] width 220 height 41
click at [337, 437] on textarea at bounding box center [376, 432] width 266 height 66
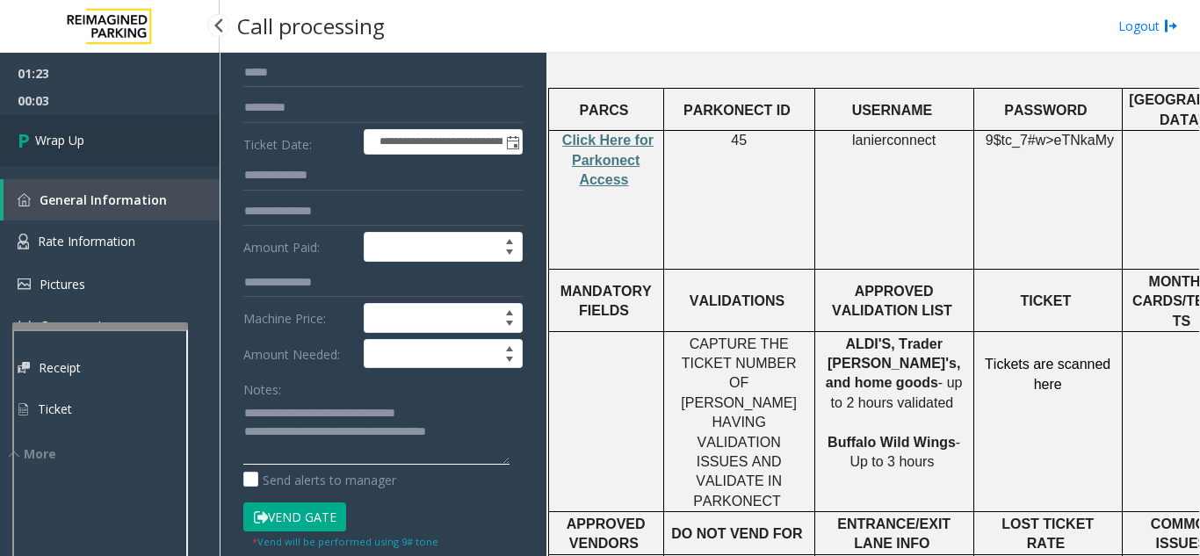
type textarea "**********"
click at [89, 142] on link "Wrap Up" at bounding box center [110, 140] width 220 height 52
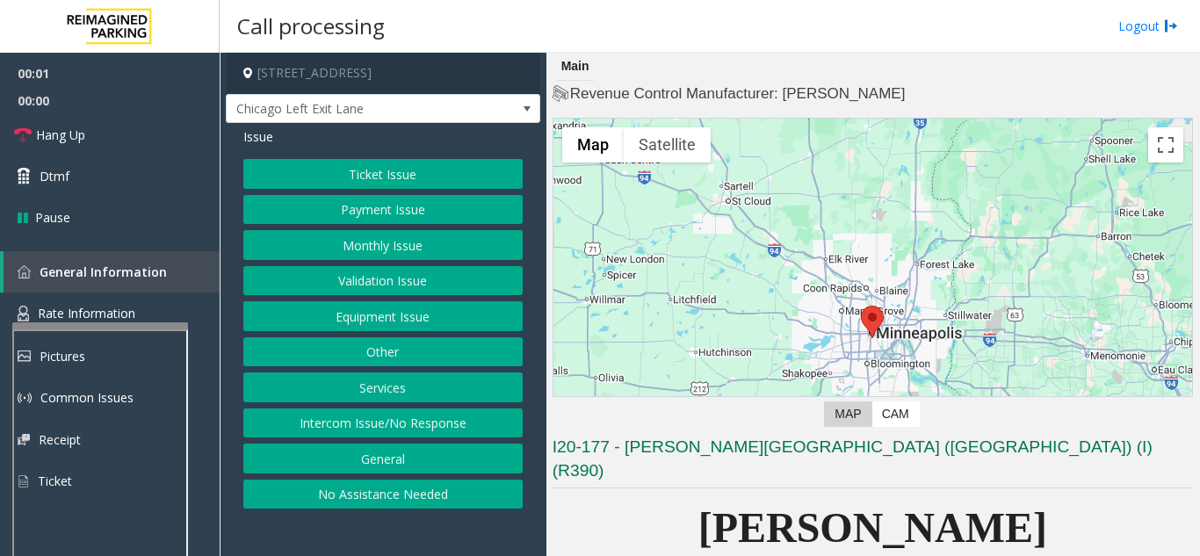
scroll to position [439, 0]
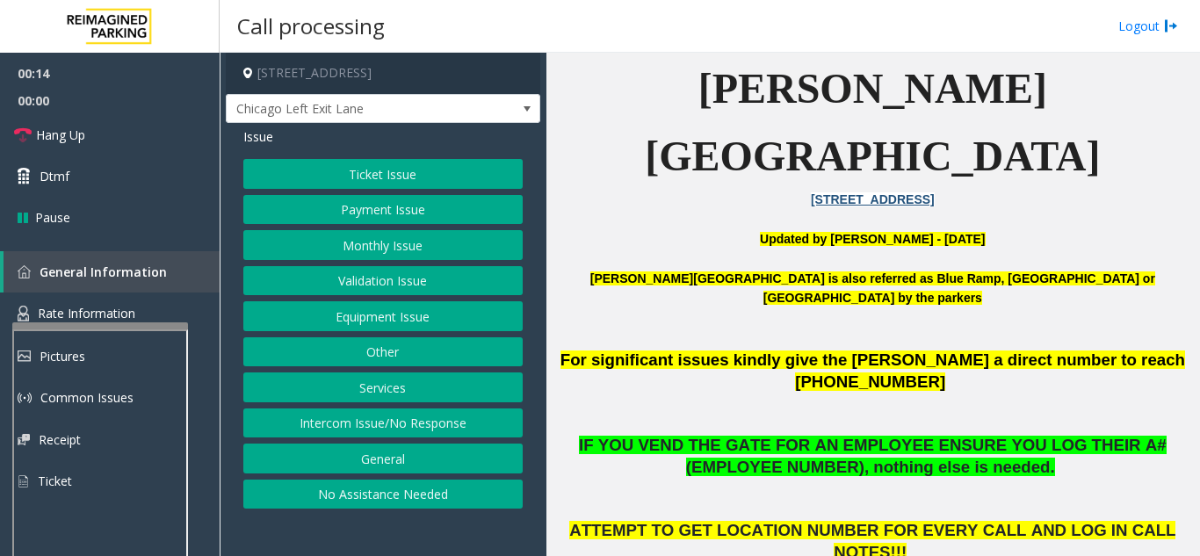
click at [339, 309] on button "Equipment Issue" at bounding box center [382, 316] width 279 height 30
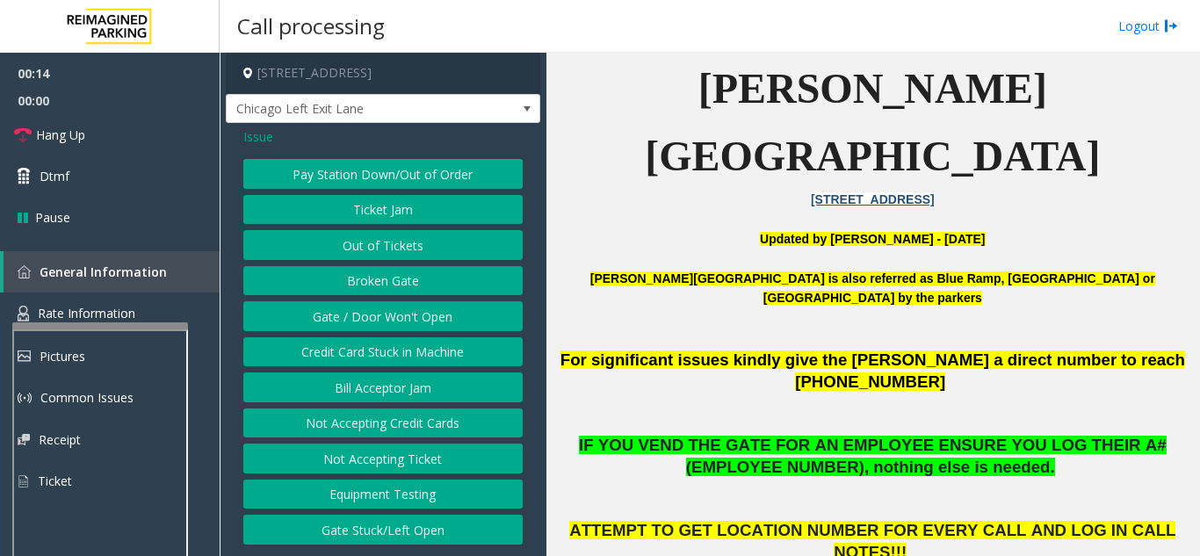
click at [339, 309] on button "Gate / Door Won't Open" at bounding box center [382, 316] width 279 height 30
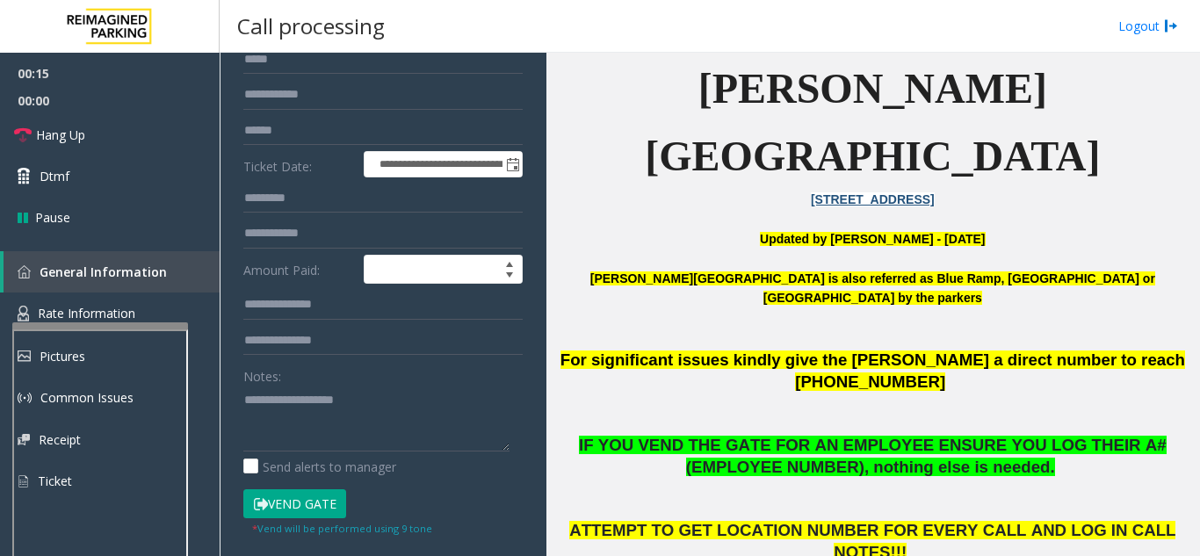
scroll to position [176, 0]
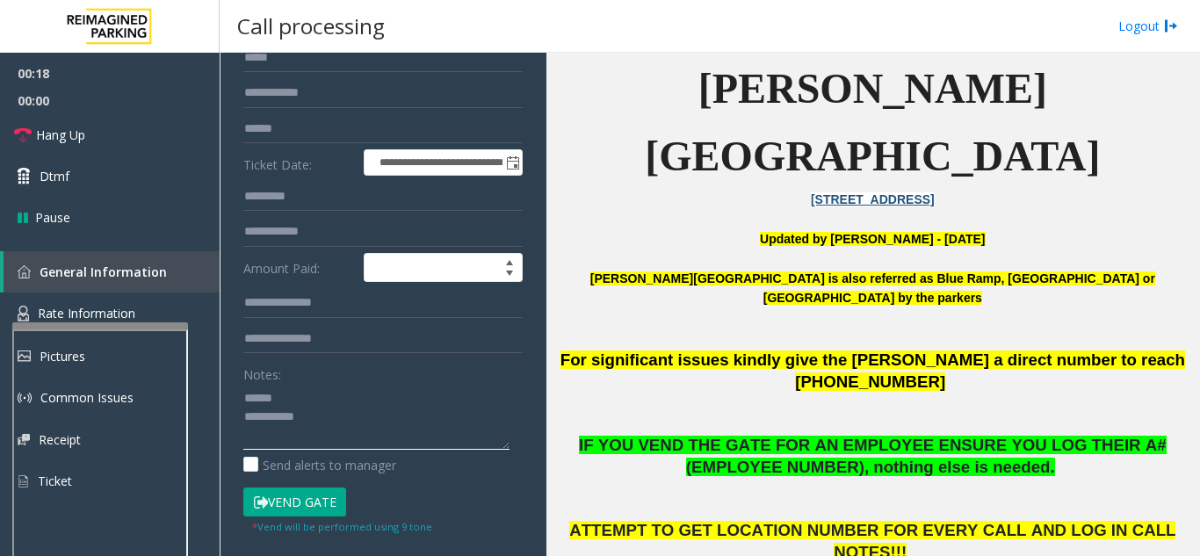
click at [287, 389] on textarea at bounding box center [376, 417] width 266 height 66
click at [322, 510] on button "Vend Gate" at bounding box center [294, 503] width 103 height 30
click at [351, 403] on textarea at bounding box center [376, 417] width 266 height 66
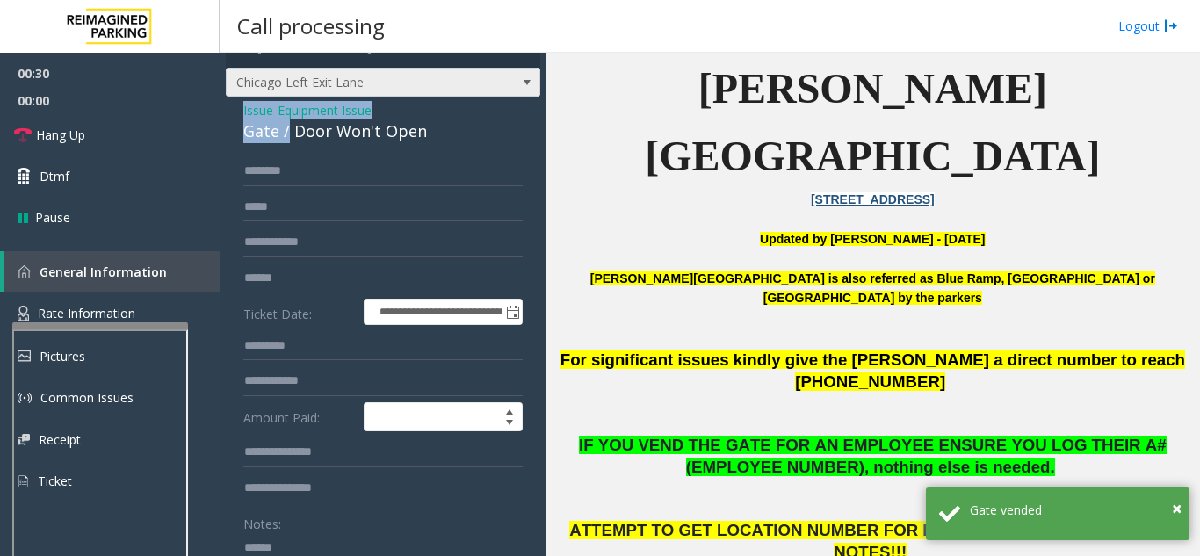
scroll to position [24, 0]
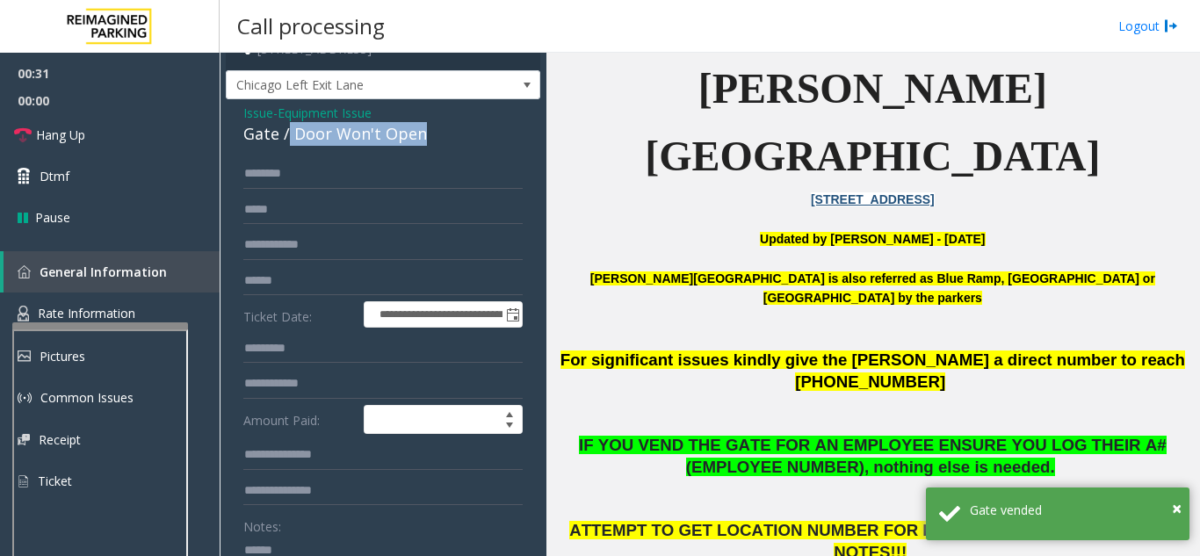
drag, startPoint x: 288, startPoint y: 66, endPoint x: 433, endPoint y: 133, distance: 159.6
click at [433, 133] on div "Gate / Door Won't Open" at bounding box center [382, 134] width 279 height 24
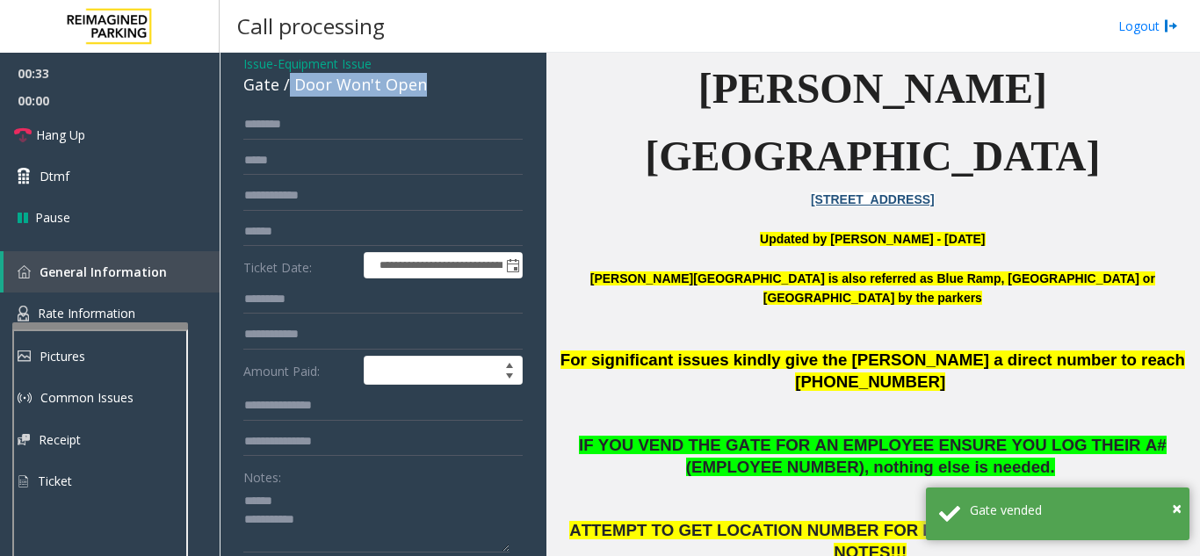
scroll to position [91, 0]
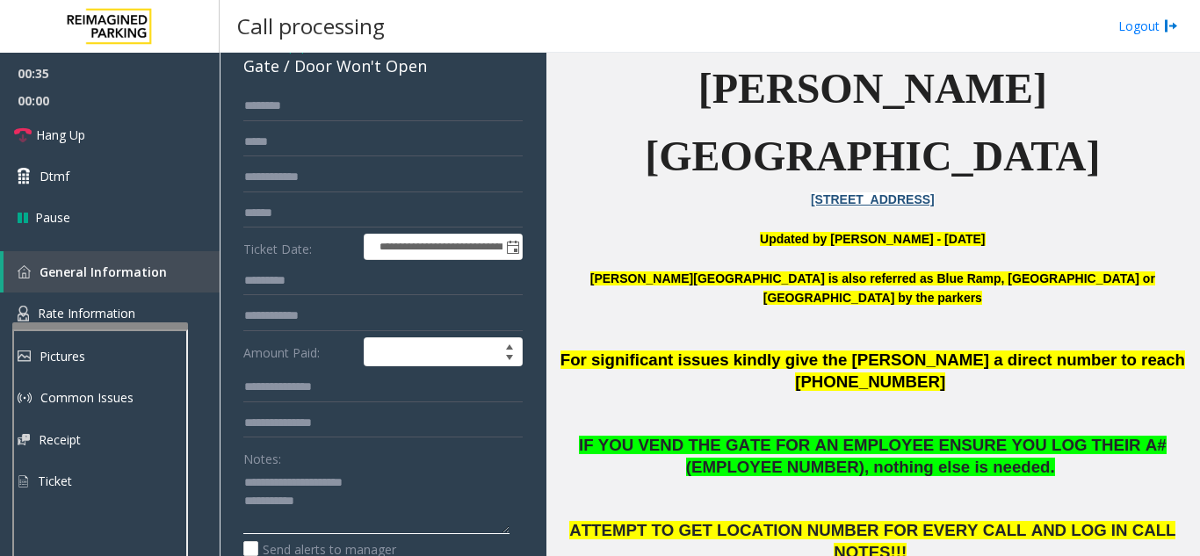
click at [345, 512] on textarea at bounding box center [376, 501] width 266 height 66
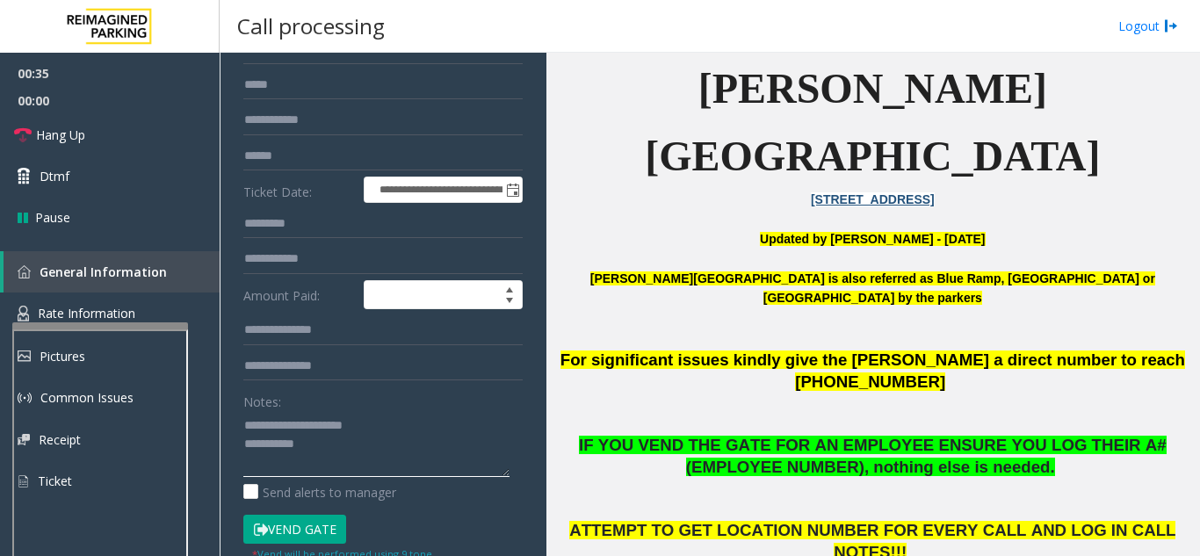
scroll to position [179, 0]
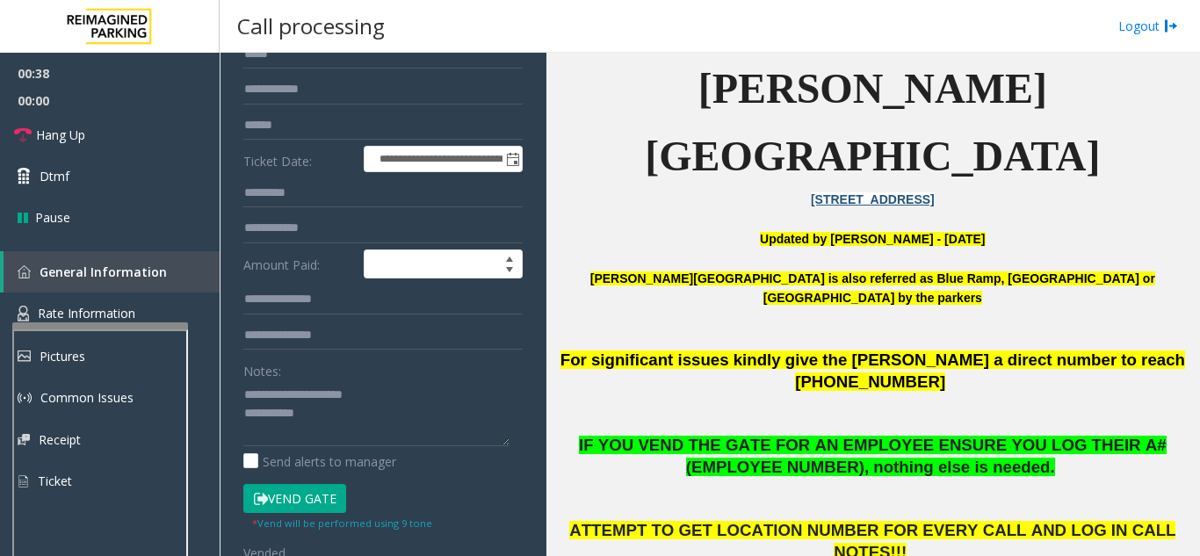
click at [289, 497] on button "Vend Gate" at bounding box center [294, 499] width 103 height 30
click at [348, 416] on textarea at bounding box center [376, 413] width 266 height 66
click at [82, 129] on span "Hang Up" at bounding box center [60, 135] width 49 height 18
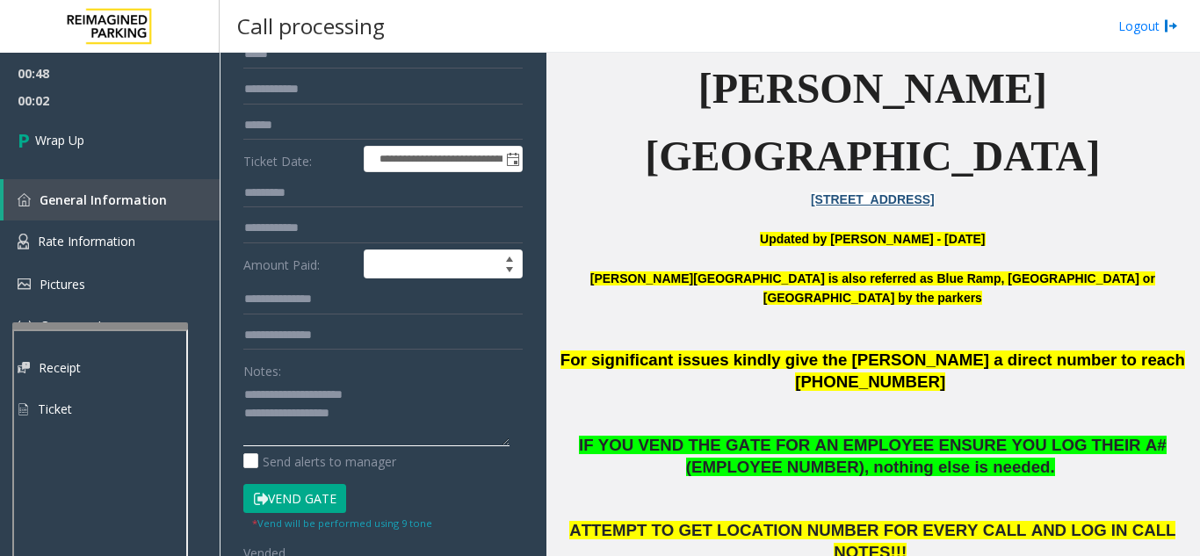
click at [389, 426] on textarea at bounding box center [376, 413] width 266 height 66
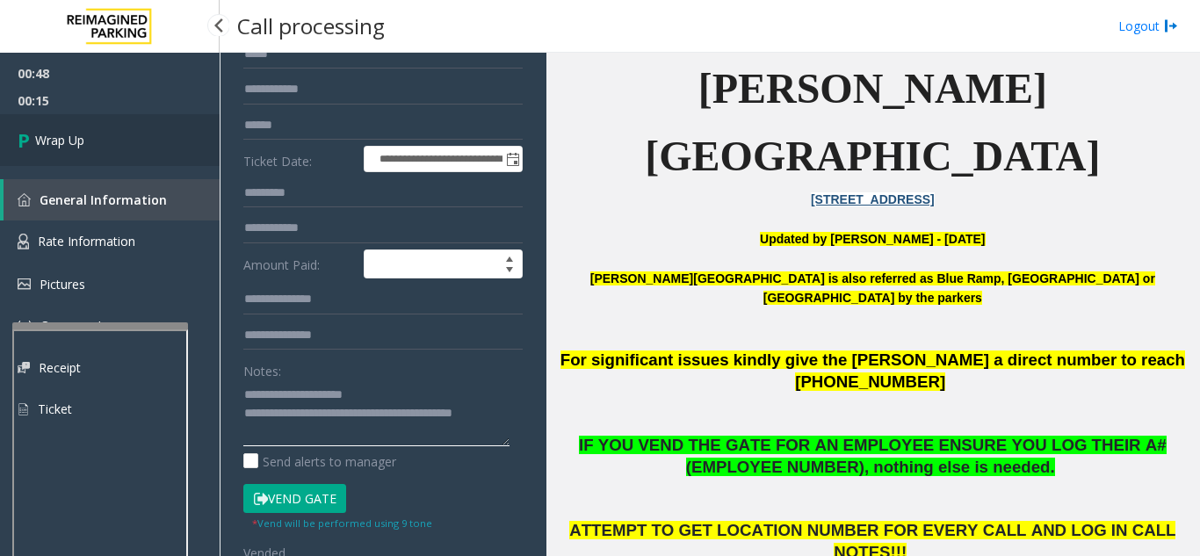
type textarea "**********"
click at [84, 139] on span "Wrap Up" at bounding box center [59, 140] width 49 height 18
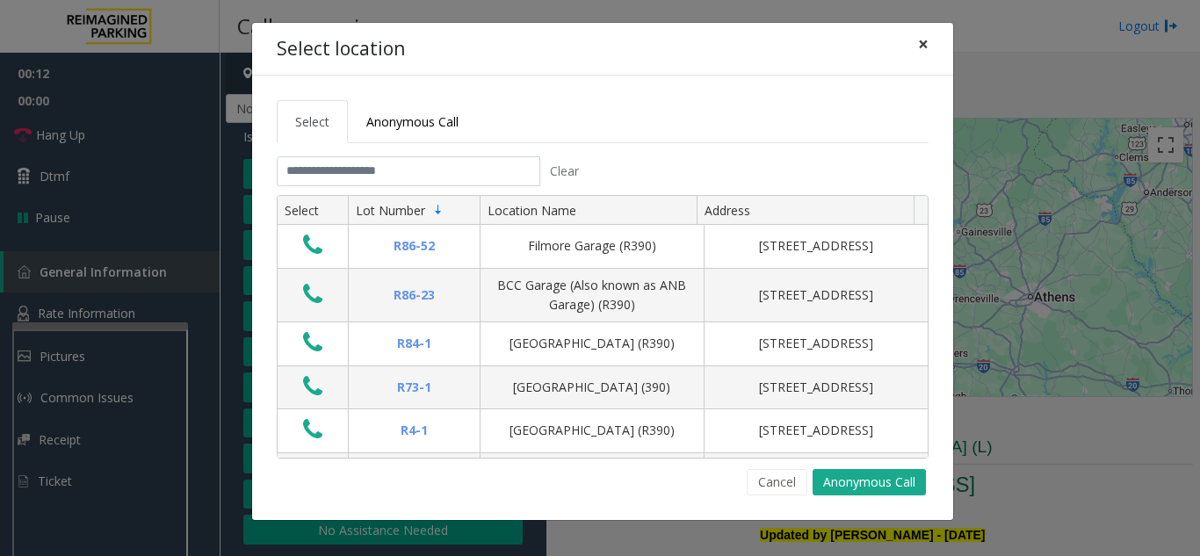
click at [935, 36] on button "×" at bounding box center [923, 44] width 35 height 43
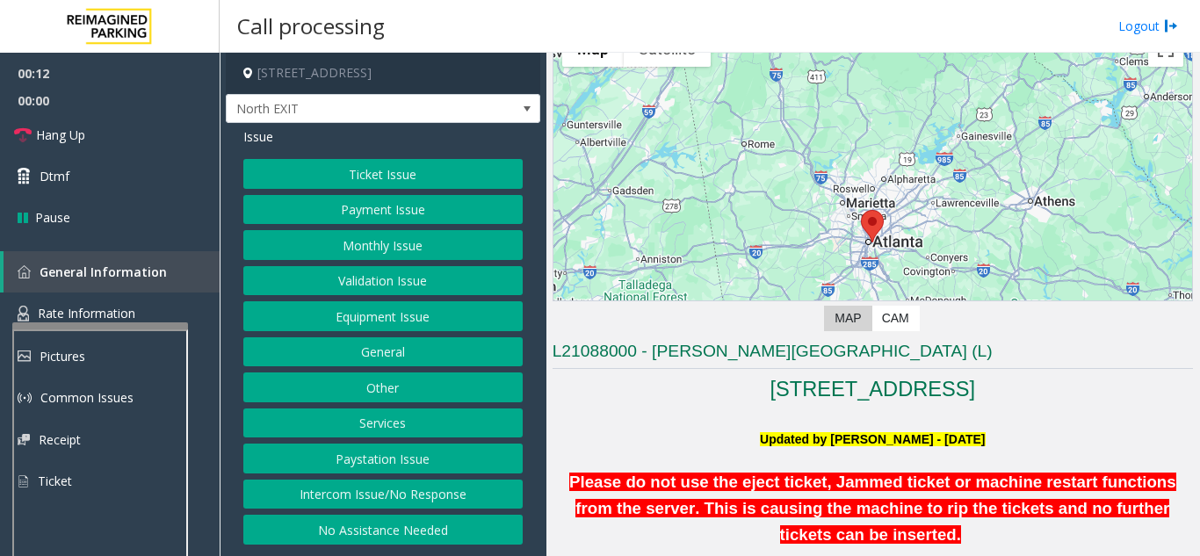
scroll to position [351, 0]
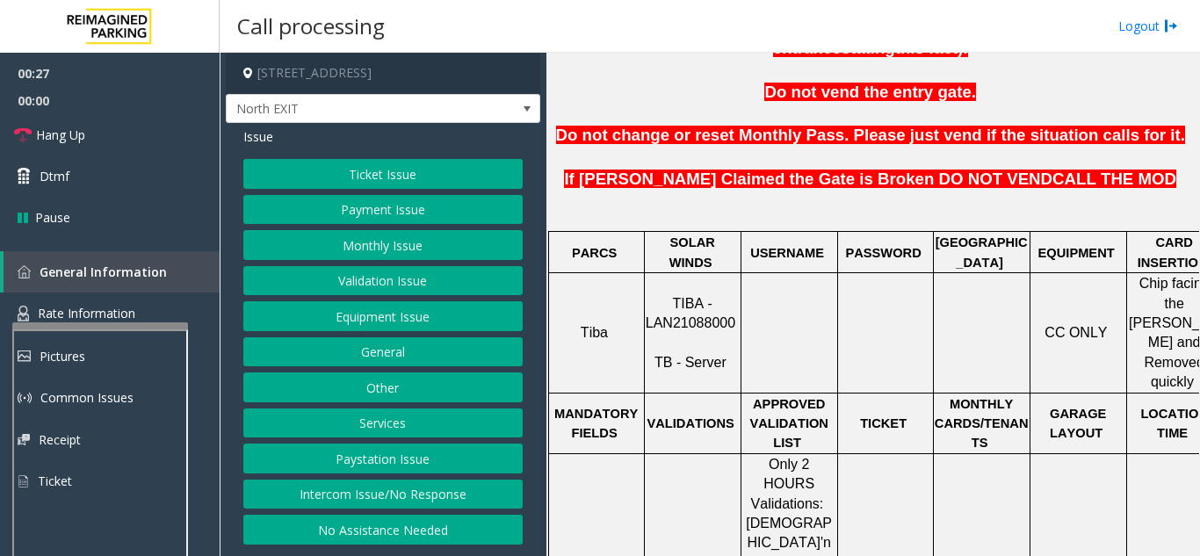
scroll to position [703, 0]
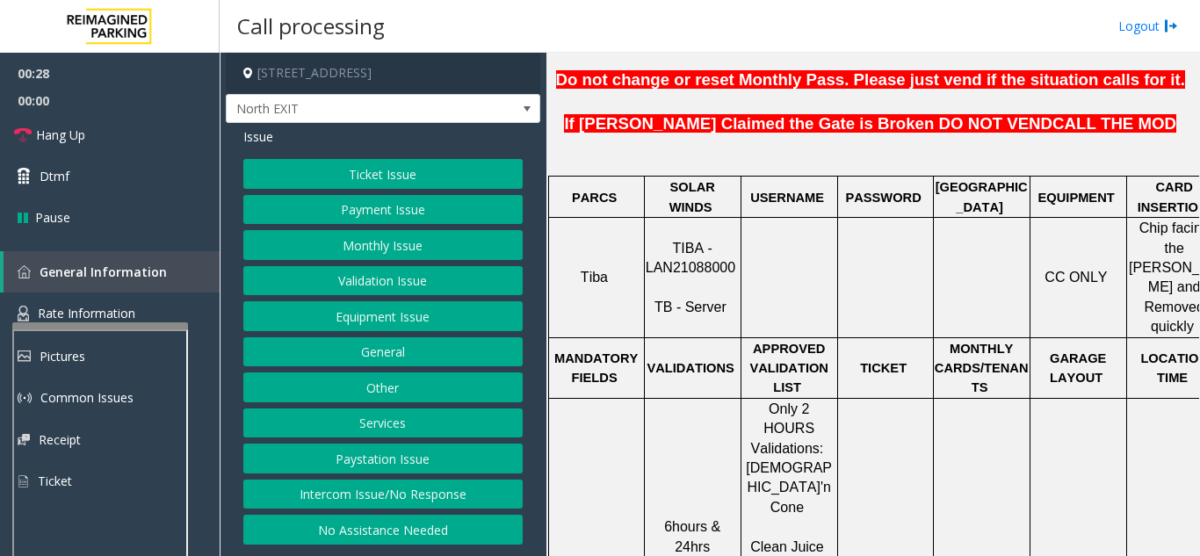
click at [399, 187] on button "Ticket Issue" at bounding box center [382, 174] width 279 height 30
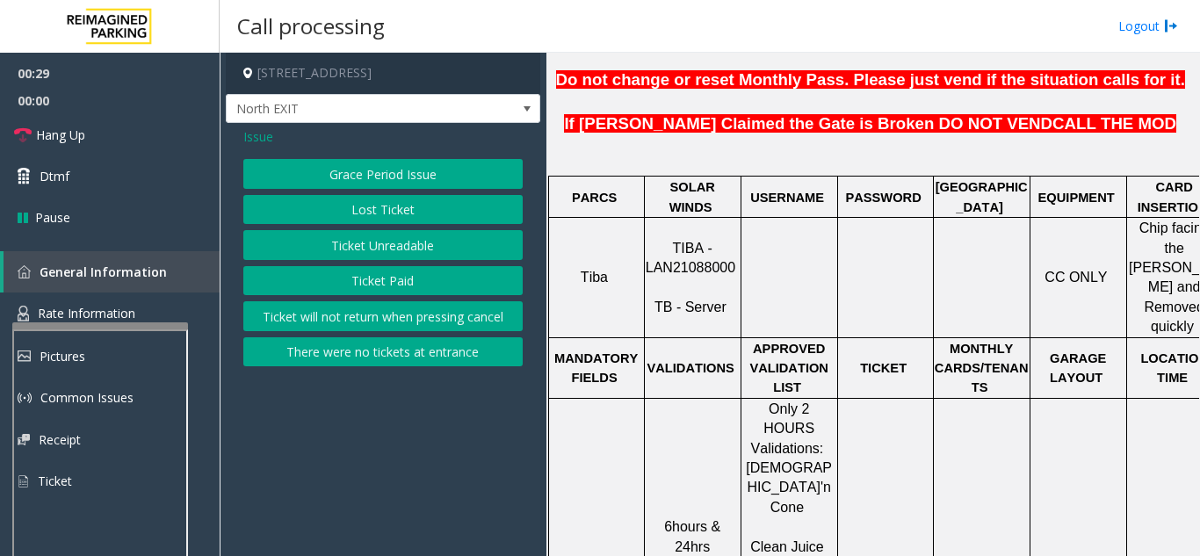
click at [396, 345] on button "There were no tickets at entrance" at bounding box center [382, 352] width 279 height 30
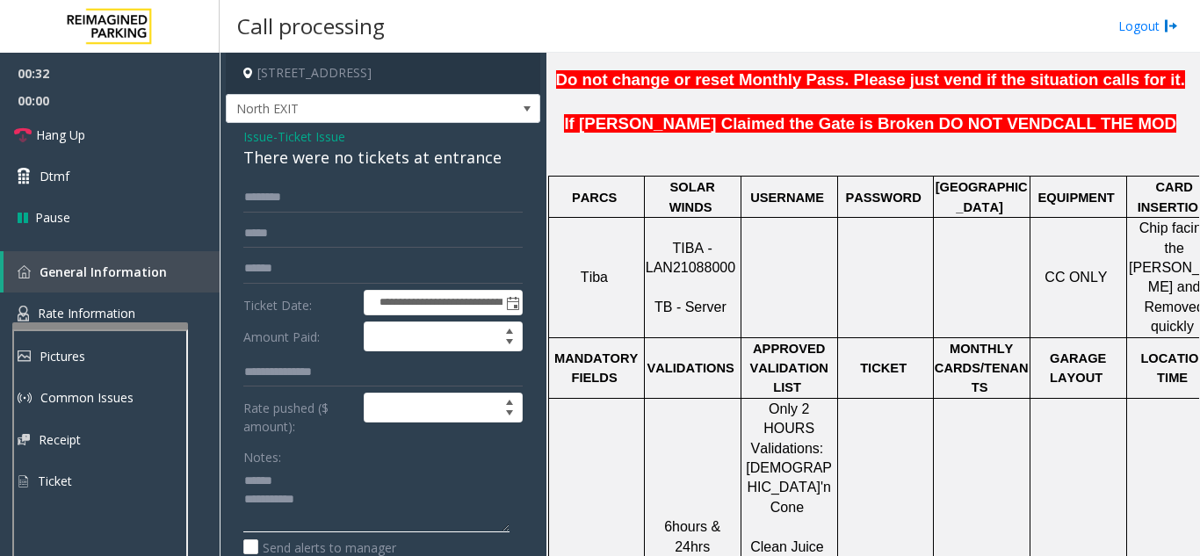
click at [300, 488] on textarea at bounding box center [376, 500] width 266 height 66
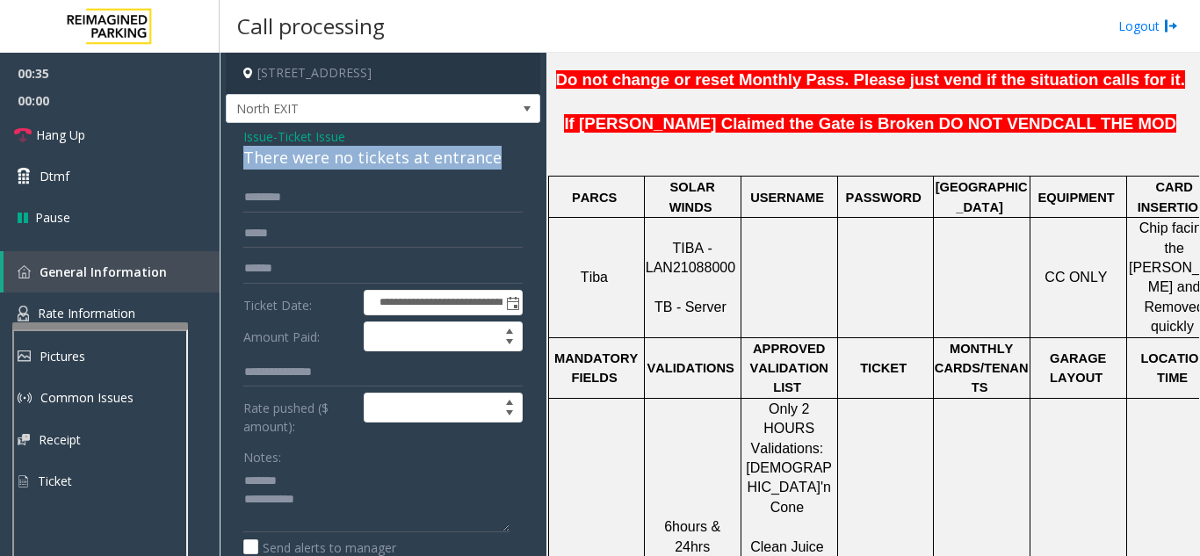
drag, startPoint x: 234, startPoint y: 160, endPoint x: 496, endPoint y: 161, distance: 262.7
click at [496, 161] on div "**********" at bounding box center [383, 447] width 315 height 649
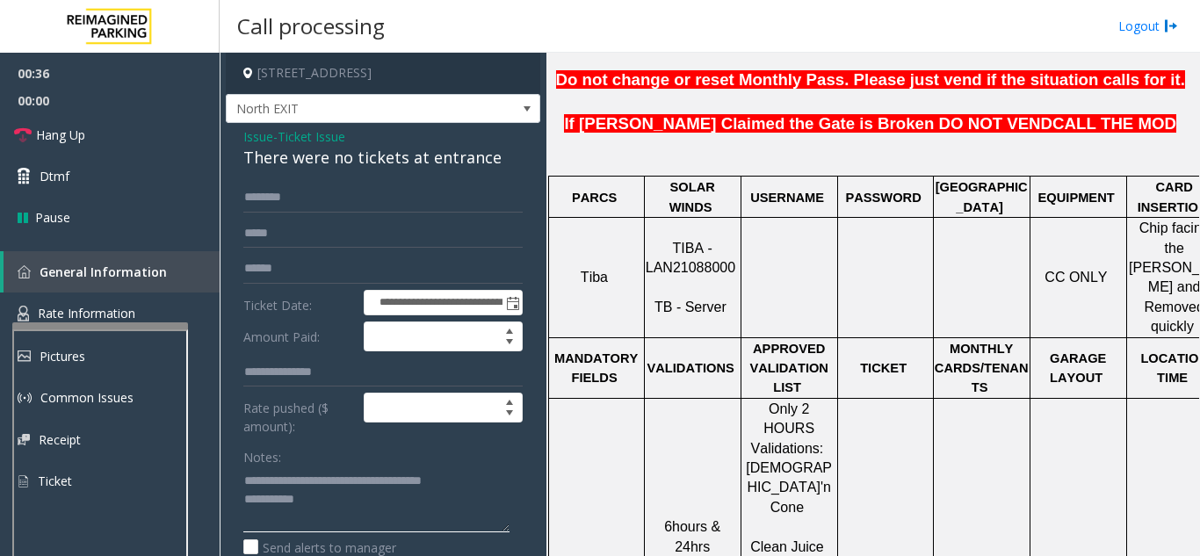
click at [380, 512] on textarea at bounding box center [376, 500] width 266 height 66
click at [51, 127] on span "Hang Up" at bounding box center [60, 135] width 49 height 18
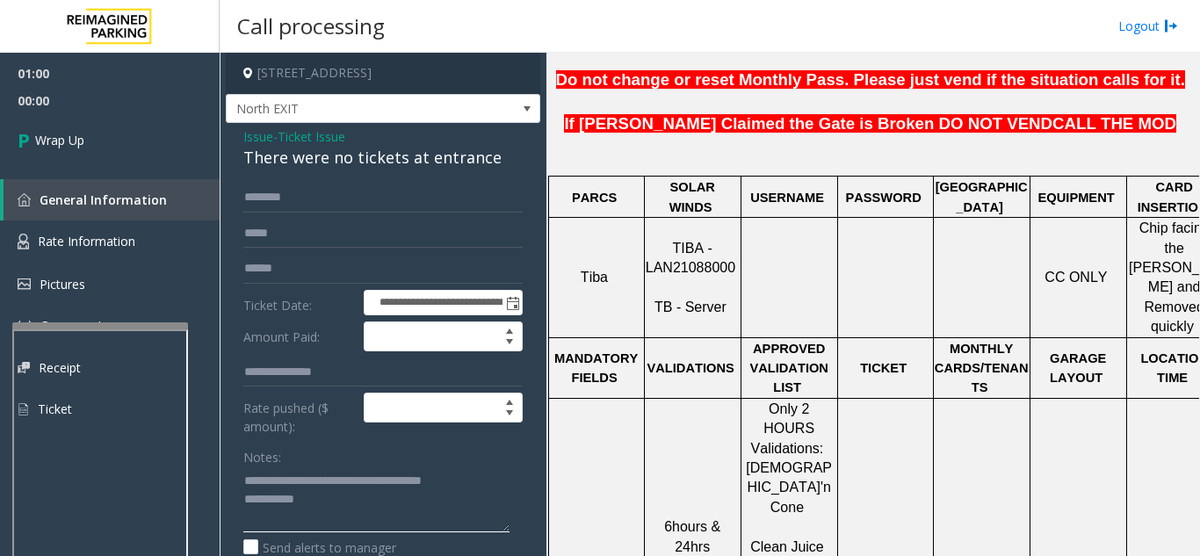
click at [351, 503] on textarea at bounding box center [376, 500] width 266 height 66
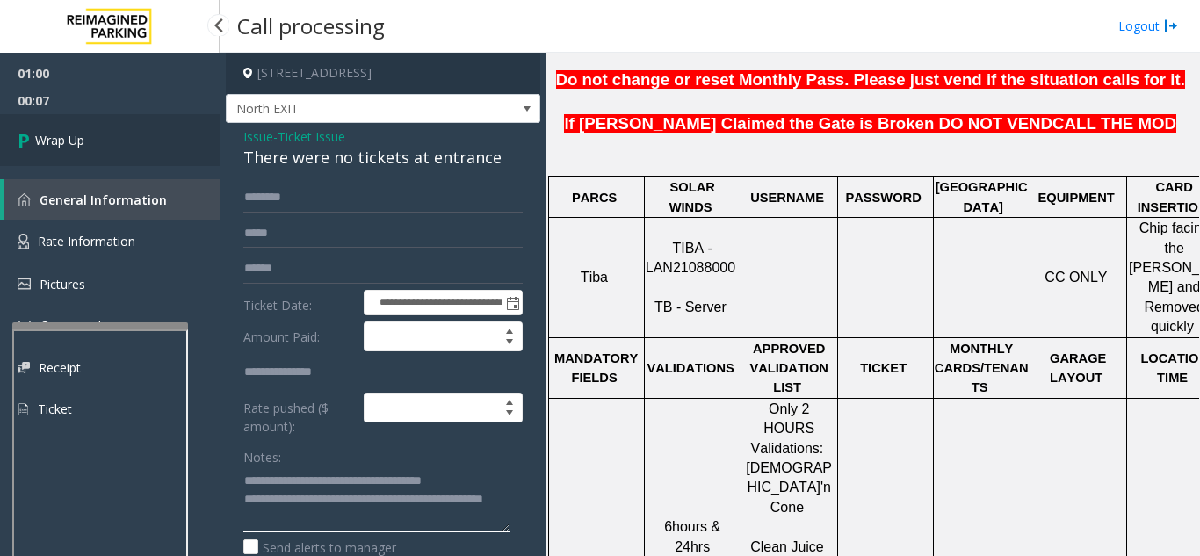
type textarea "**********"
click at [81, 139] on span "Wrap Up" at bounding box center [59, 140] width 49 height 18
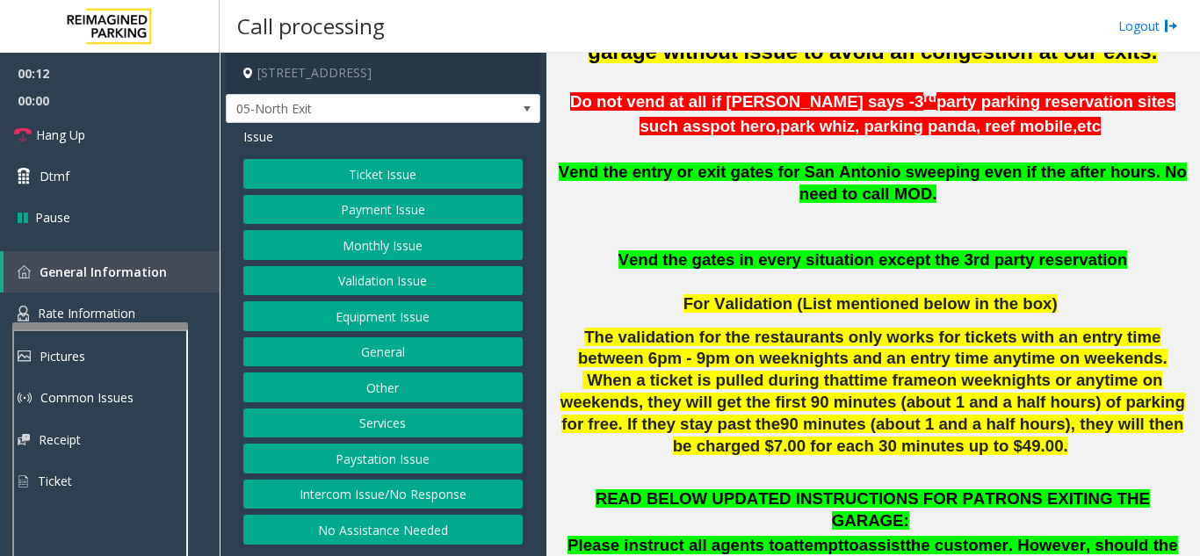
scroll to position [703, 0]
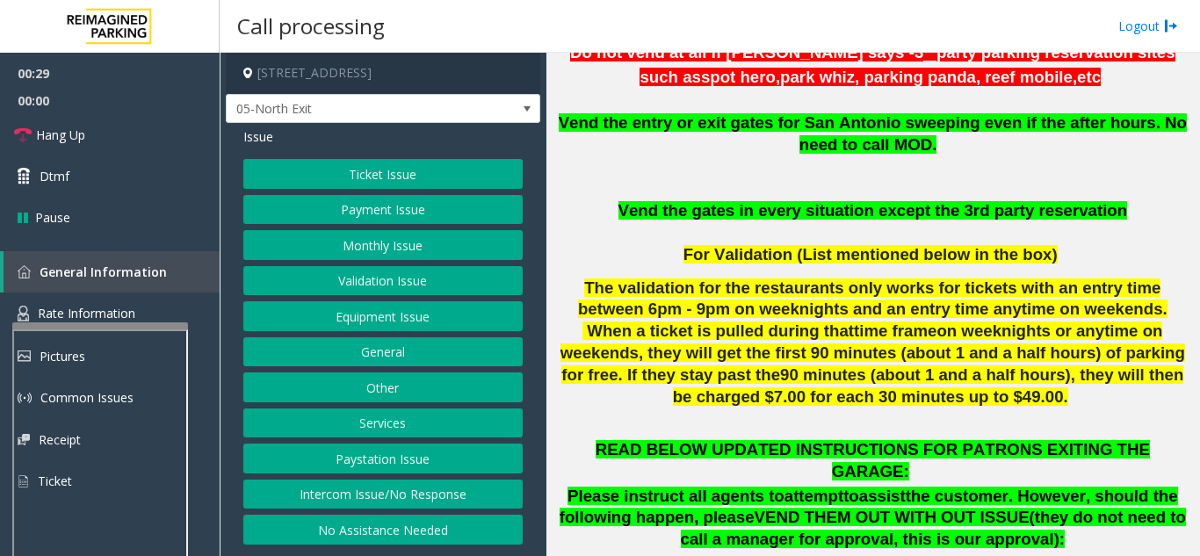
click at [380, 252] on button "Monthly Issue" at bounding box center [382, 245] width 279 height 30
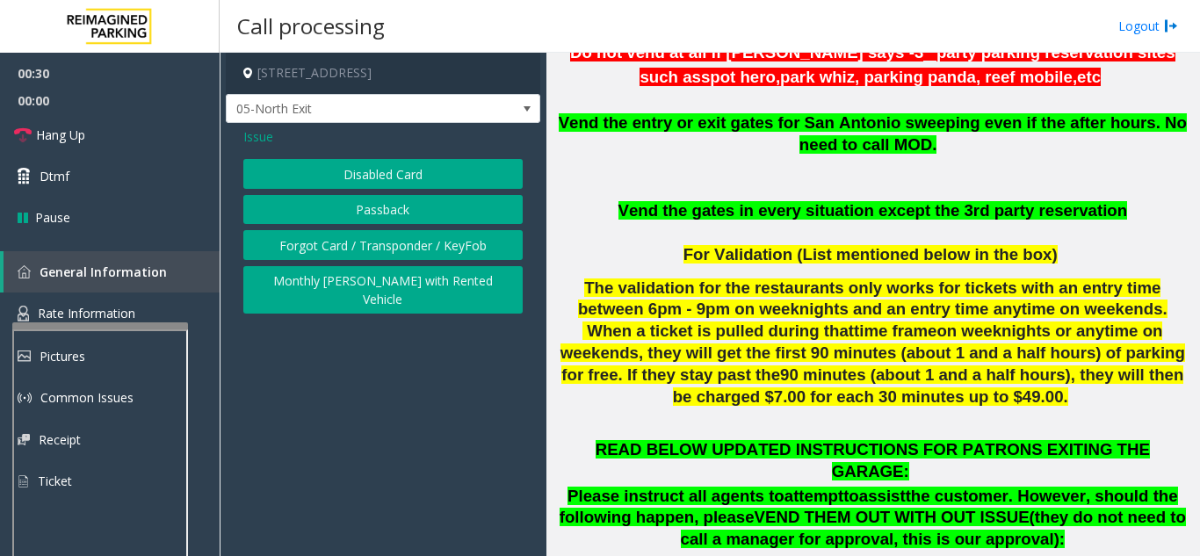
click at [392, 185] on button "Disabled Card" at bounding box center [382, 174] width 279 height 30
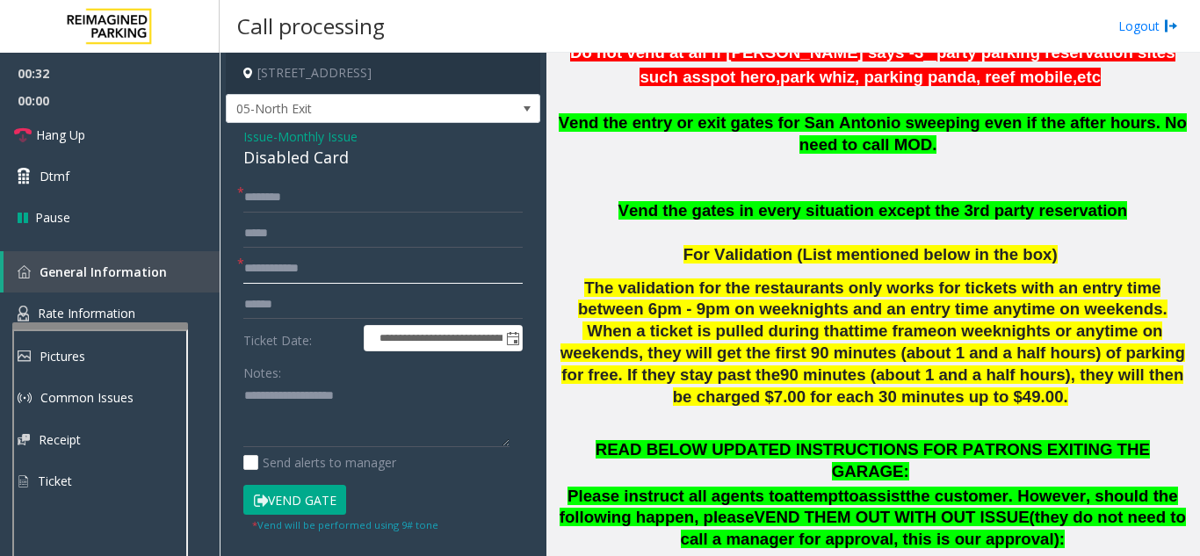
click at [362, 271] on input "text" at bounding box center [382, 269] width 279 height 30
type textarea "**********"
click at [317, 260] on input "text" at bounding box center [382, 269] width 279 height 30
type input "**********"
click at [387, 199] on input "text" at bounding box center [382, 198] width 279 height 30
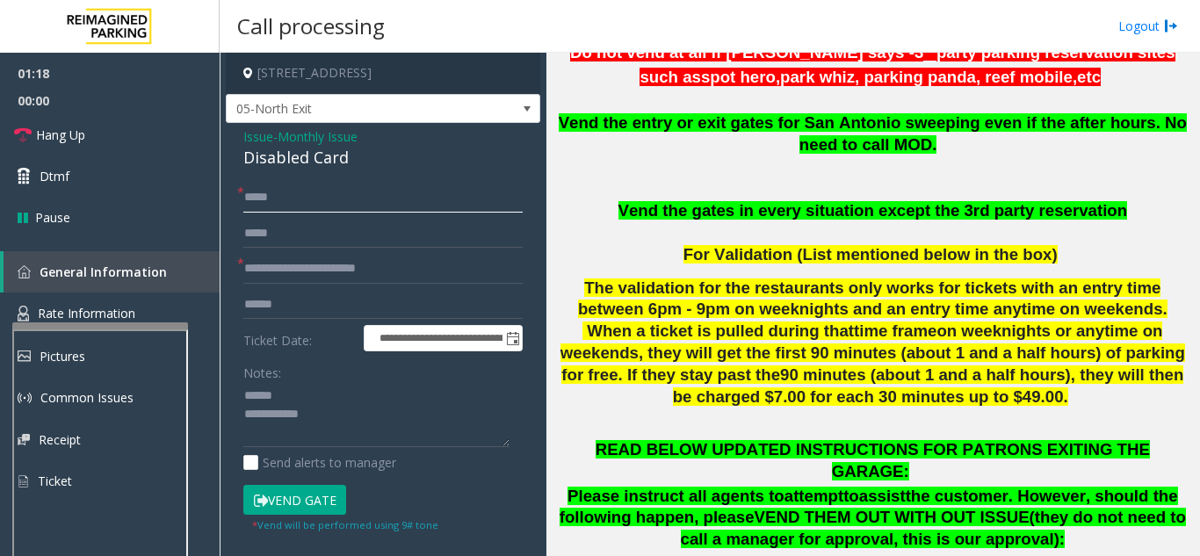
type input "*****"
drag, startPoint x: 300, startPoint y: 501, endPoint x: 330, endPoint y: 439, distance: 68.4
click at [301, 501] on button "Vend Gate" at bounding box center [294, 500] width 103 height 30
click at [344, 383] on textarea at bounding box center [376, 415] width 266 height 66
drag, startPoint x: 240, startPoint y: 158, endPoint x: 365, endPoint y: 163, distance: 124.8
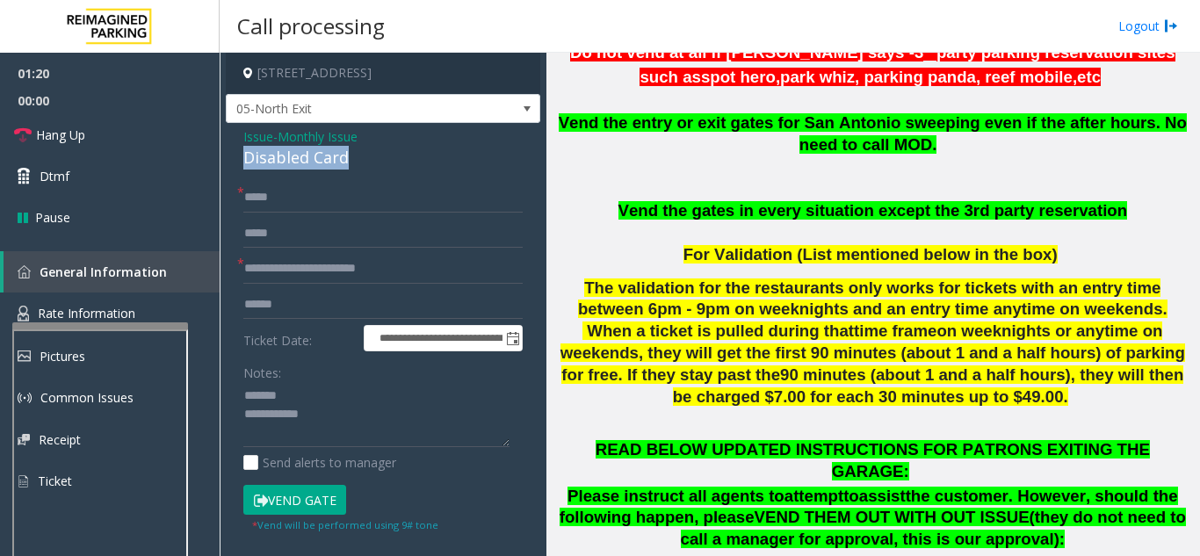
click at [365, 163] on div "**********" at bounding box center [383, 433] width 315 height 620
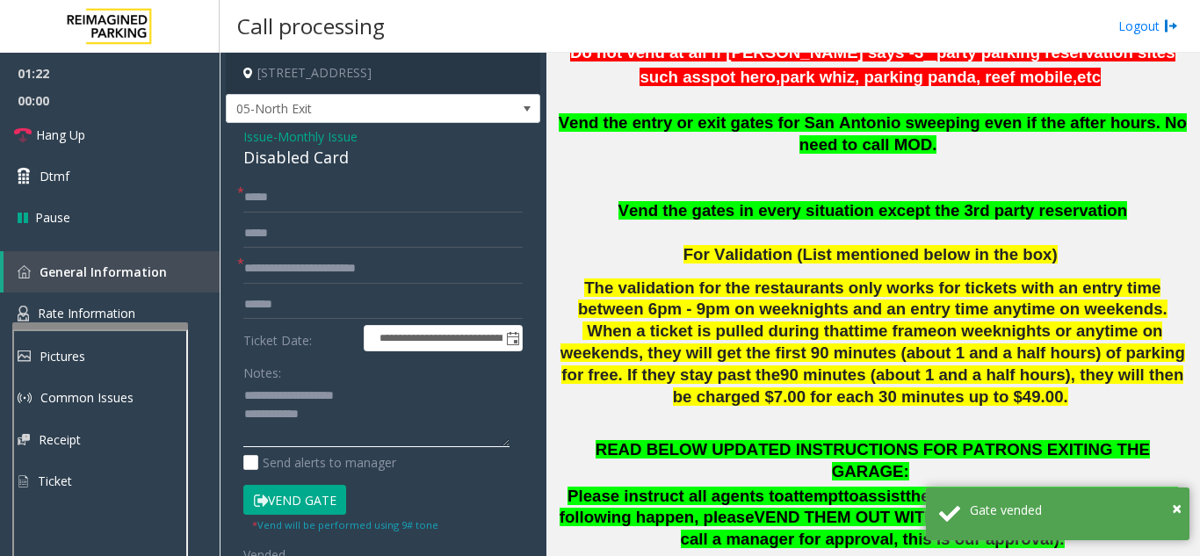
click at [359, 415] on textarea at bounding box center [376, 415] width 266 height 66
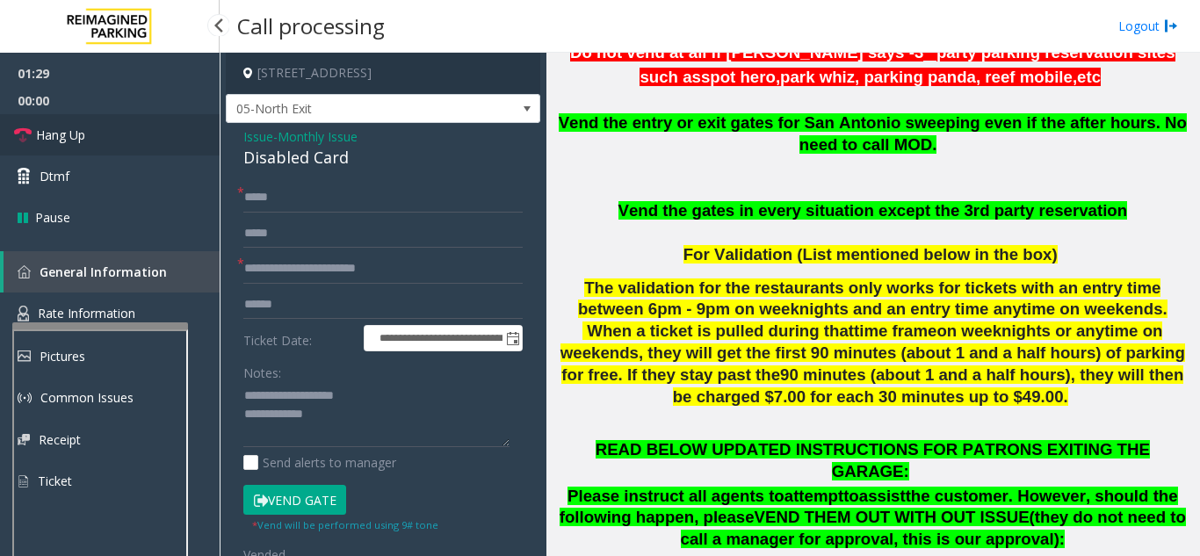
click at [32, 148] on link "Hang Up" at bounding box center [110, 134] width 220 height 41
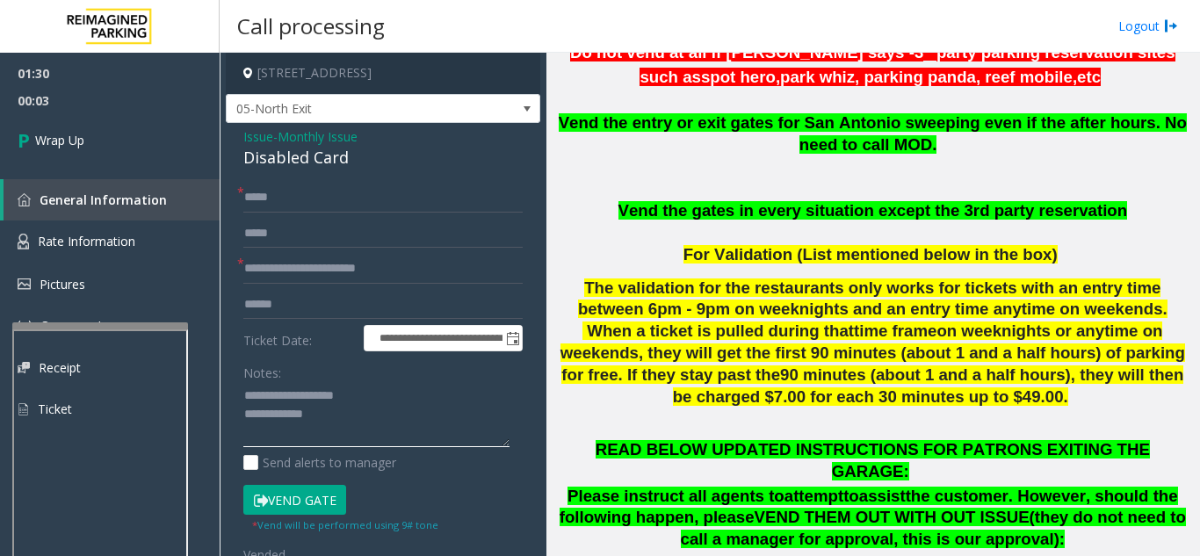
click at [399, 422] on textarea at bounding box center [376, 415] width 266 height 66
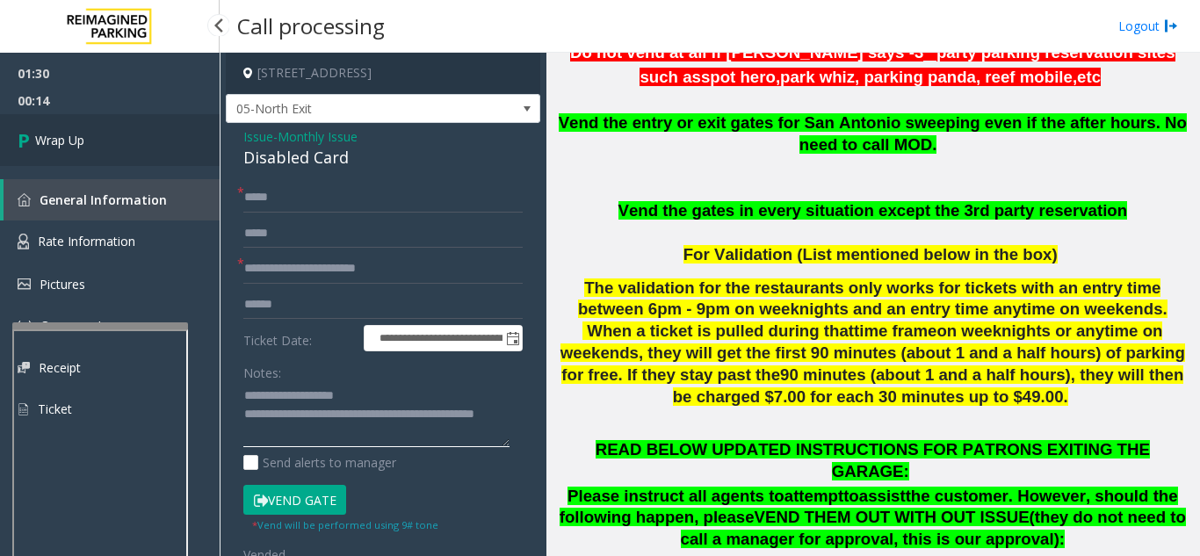
type textarea "**********"
click at [99, 142] on link "Wrap Up" at bounding box center [110, 140] width 220 height 52
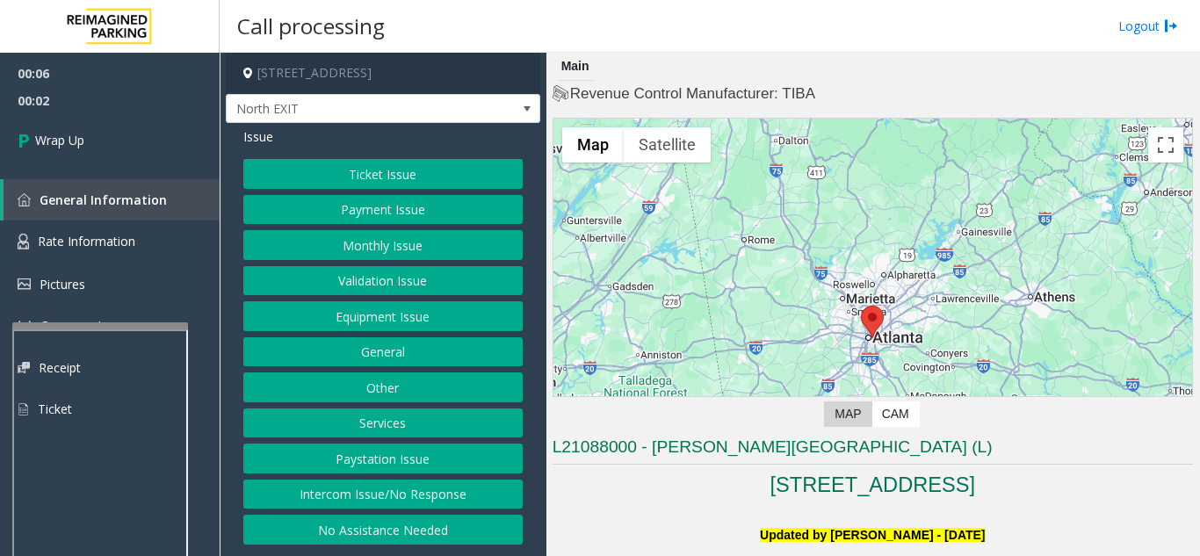
drag, startPoint x: 366, startPoint y: 487, endPoint x: 373, endPoint y: 474, distance: 14.2
click at [366, 487] on button "Intercom Issue/No Response" at bounding box center [382, 495] width 279 height 30
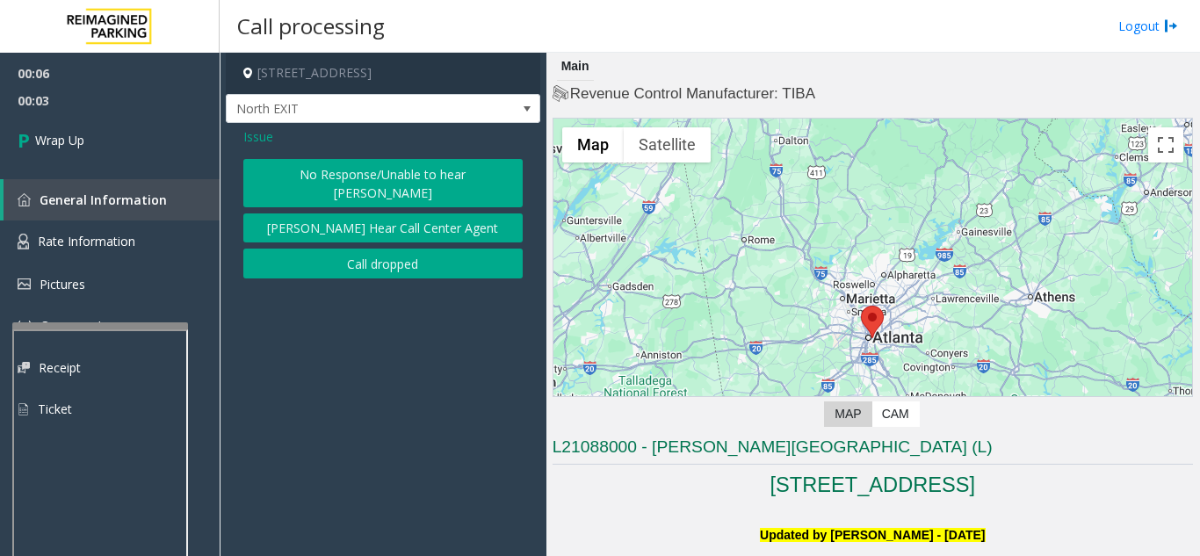
click at [381, 253] on button "Call dropped" at bounding box center [382, 264] width 279 height 30
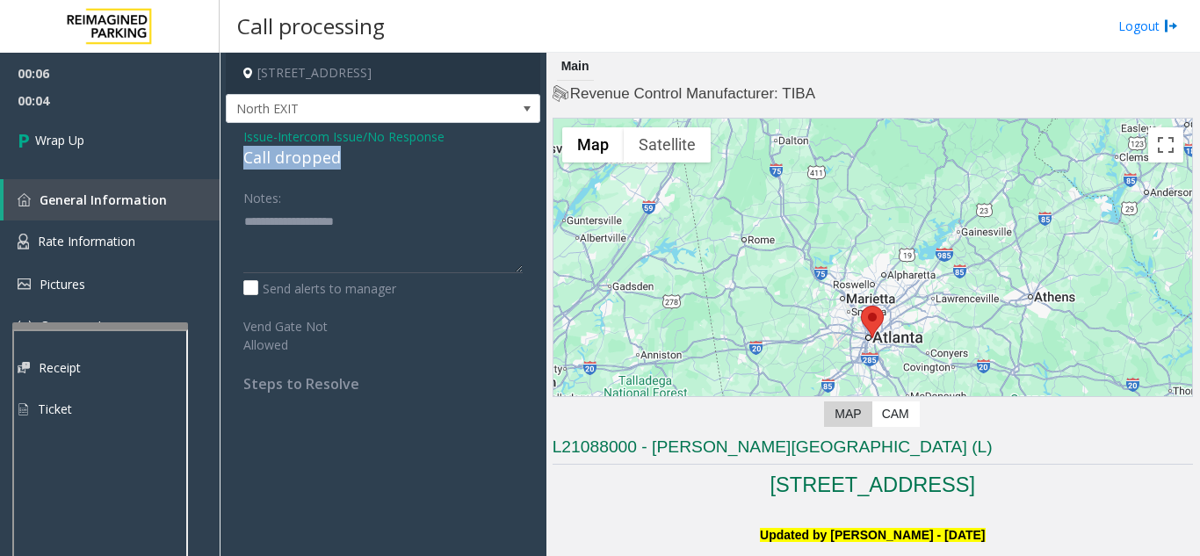
drag, startPoint x: 233, startPoint y: 159, endPoint x: 337, endPoint y: 160, distance: 104.6
click at [389, 167] on div "Issue - Intercom Issue/No Response Call dropped Notes: Send alerts to manager V…" at bounding box center [383, 266] width 315 height 287
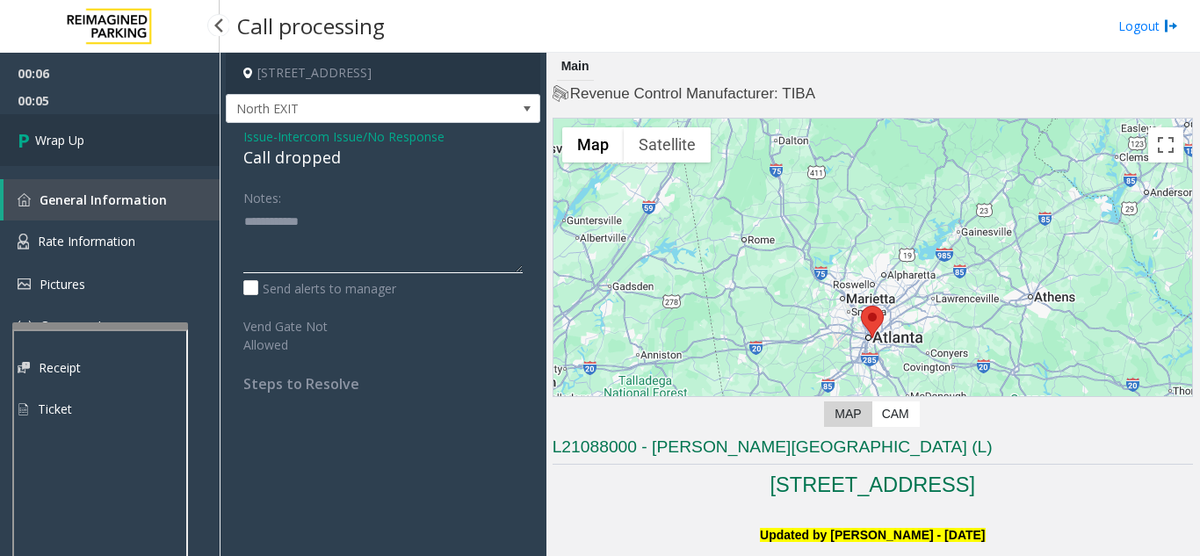
type textarea "**********"
click at [145, 133] on link "Wrap Up" at bounding box center [110, 140] width 220 height 52
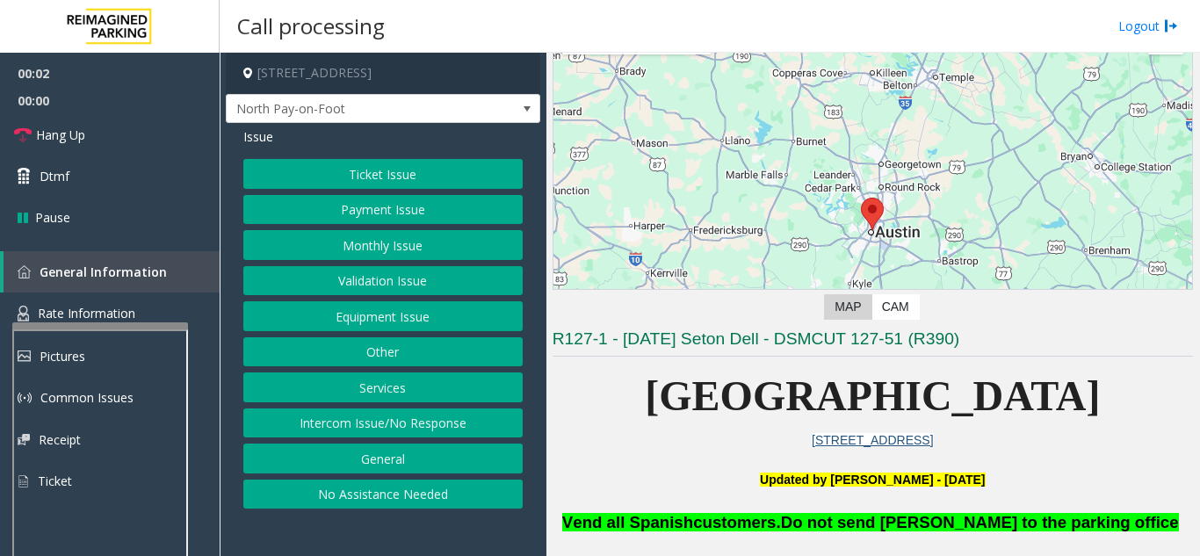
scroll to position [264, 0]
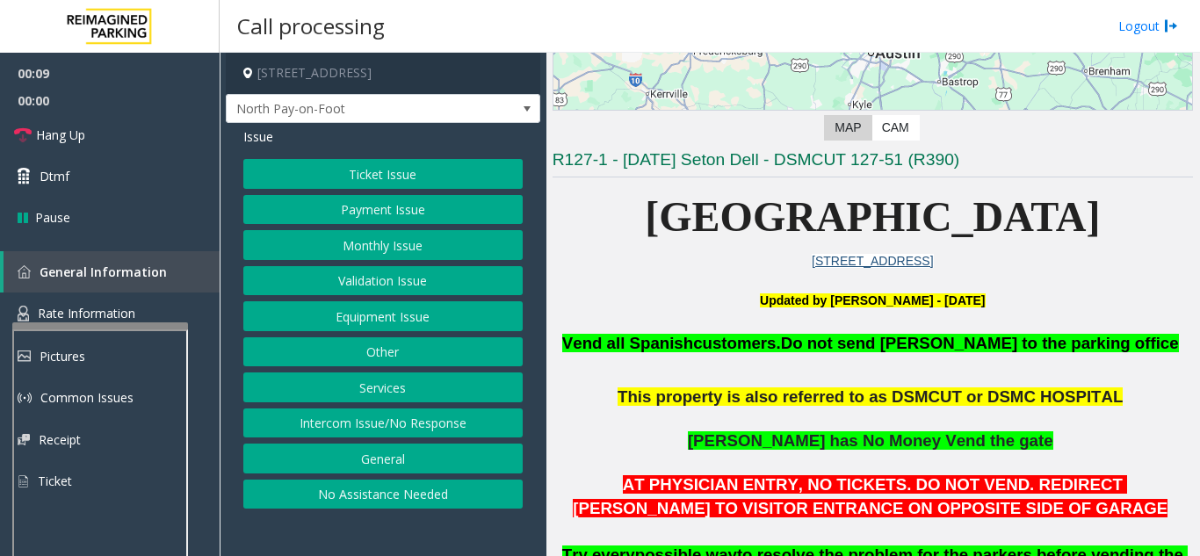
click at [387, 169] on button "Ticket Issue" at bounding box center [382, 174] width 279 height 30
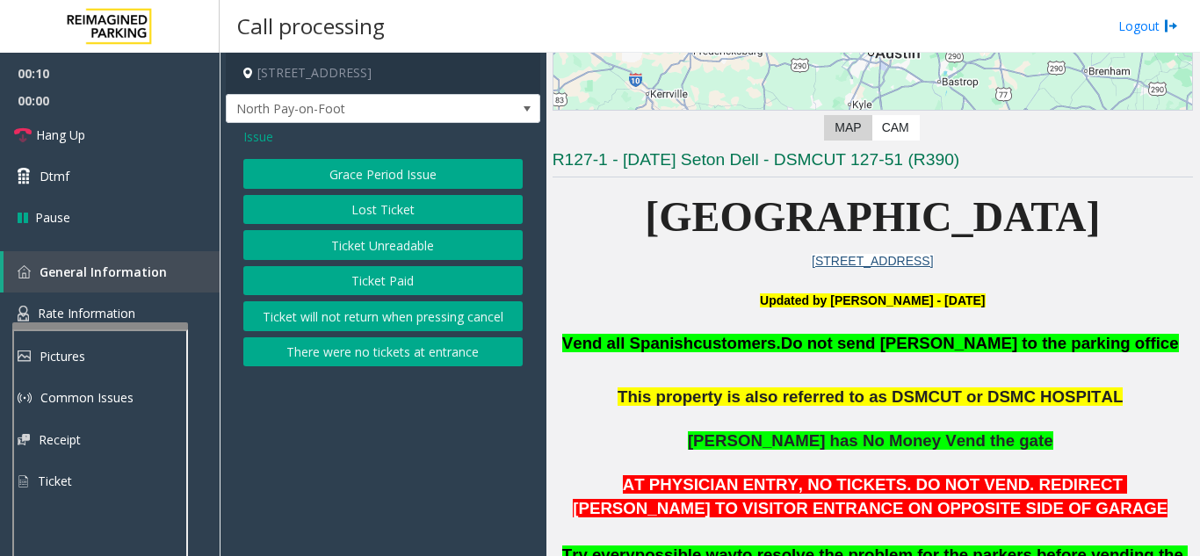
click at [396, 250] on button "Ticket Unreadable" at bounding box center [382, 245] width 279 height 30
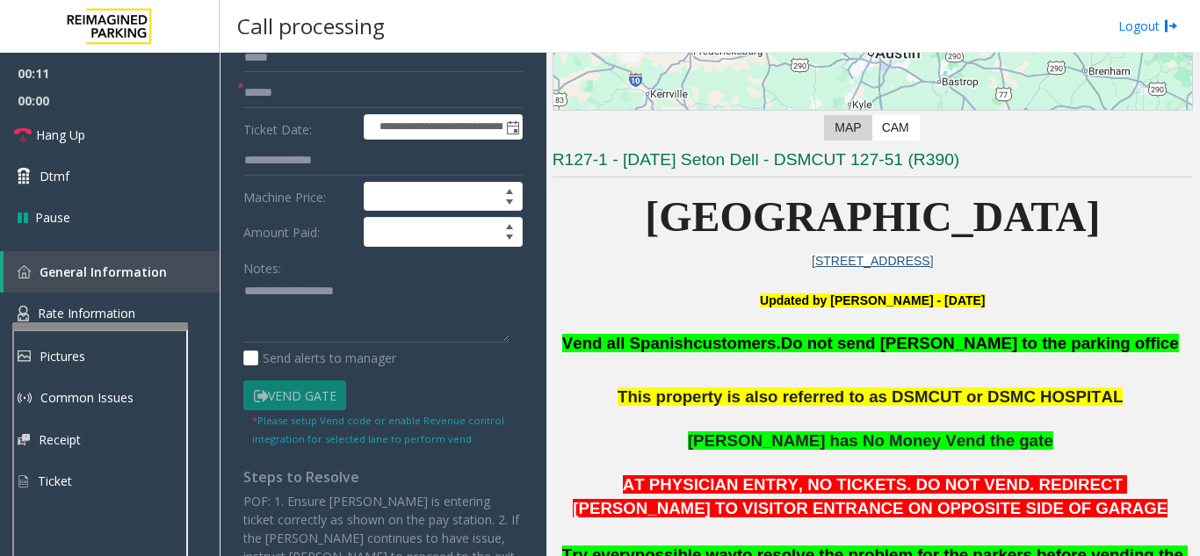
scroll to position [88, 0]
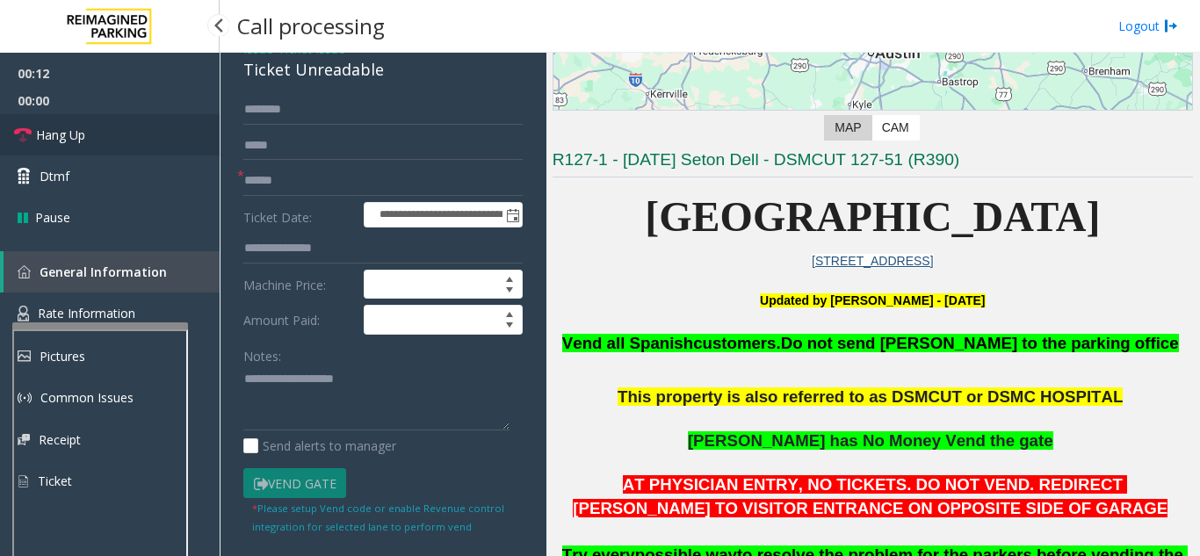
click at [177, 142] on link "Hang Up" at bounding box center [110, 134] width 220 height 41
click at [354, 185] on input "text" at bounding box center [382, 181] width 279 height 30
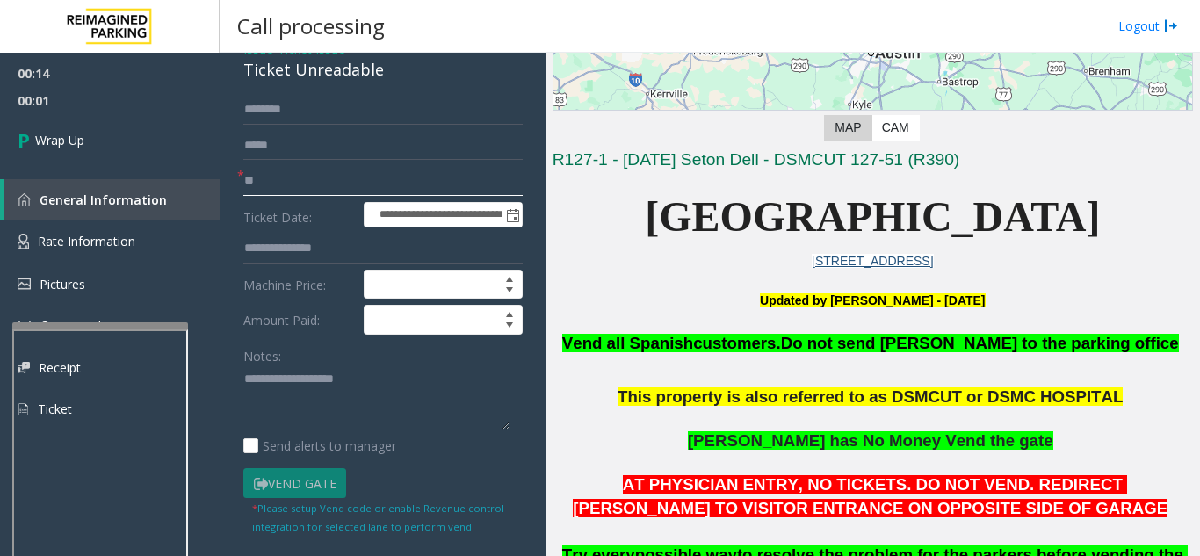
type input "**"
click at [308, 380] on textarea at bounding box center [376, 398] width 266 height 66
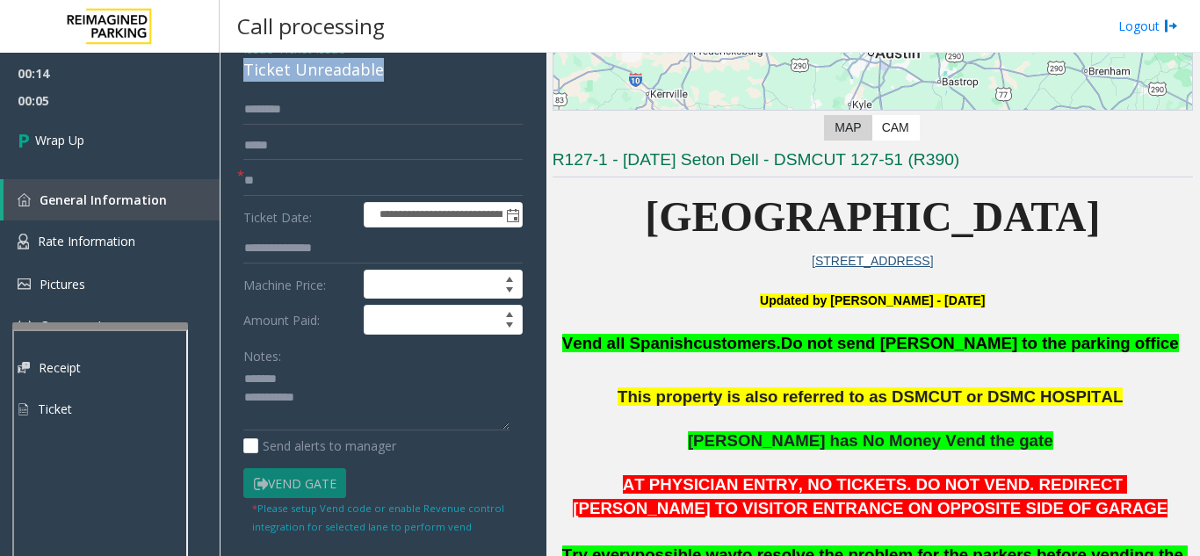
drag, startPoint x: 262, startPoint y: 75, endPoint x: 408, endPoint y: 71, distance: 145.9
click at [409, 71] on div "**********" at bounding box center [383, 473] width 315 height 876
click at [358, 394] on textarea at bounding box center [376, 398] width 266 height 66
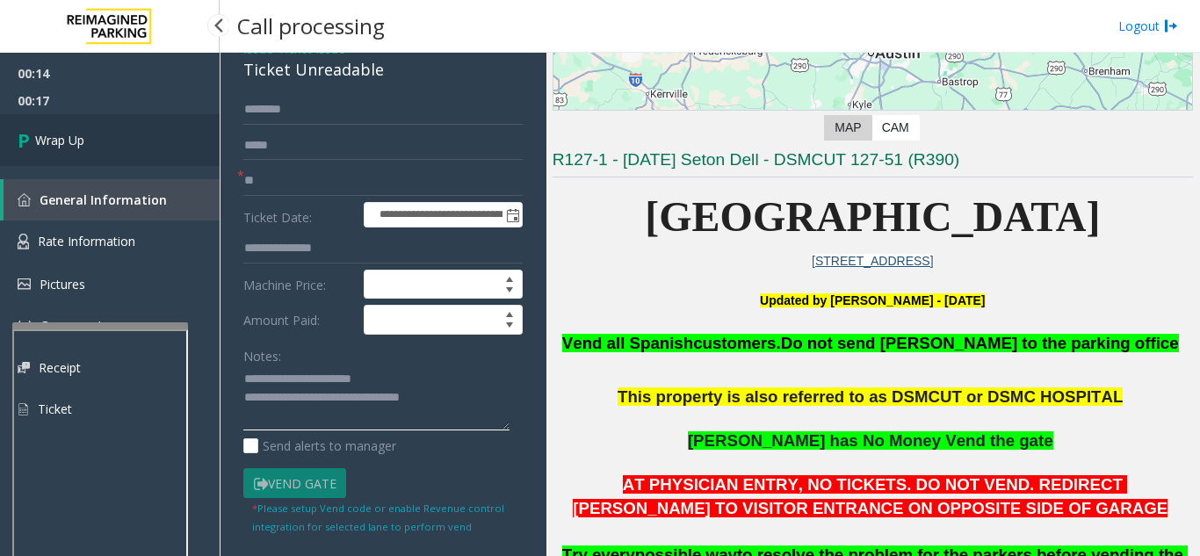
type textarea "**********"
click at [71, 142] on span "Wrap Up" at bounding box center [59, 140] width 49 height 18
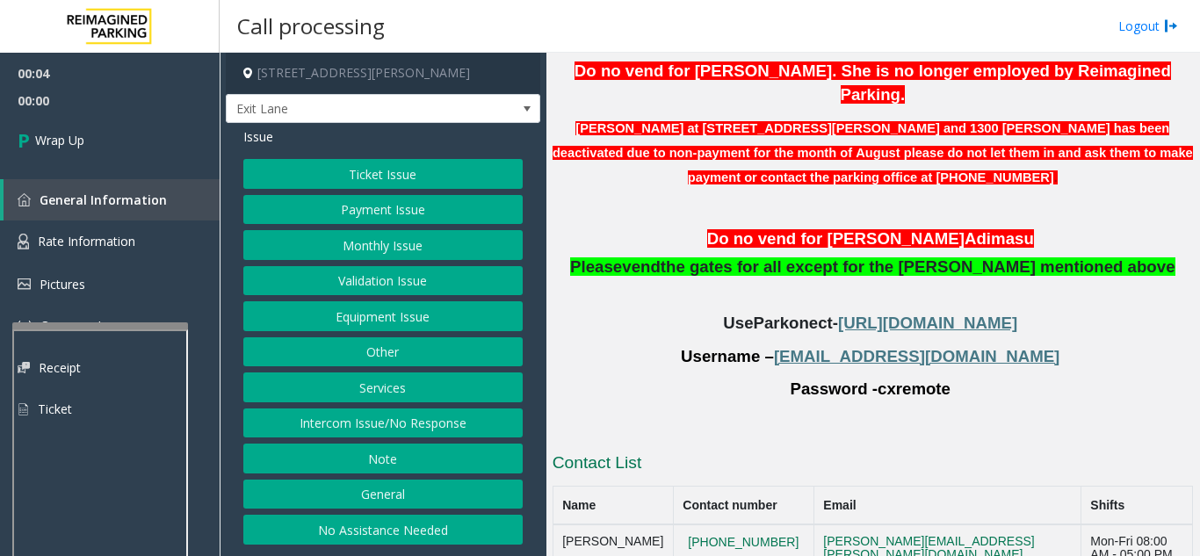
scroll to position [527, 0]
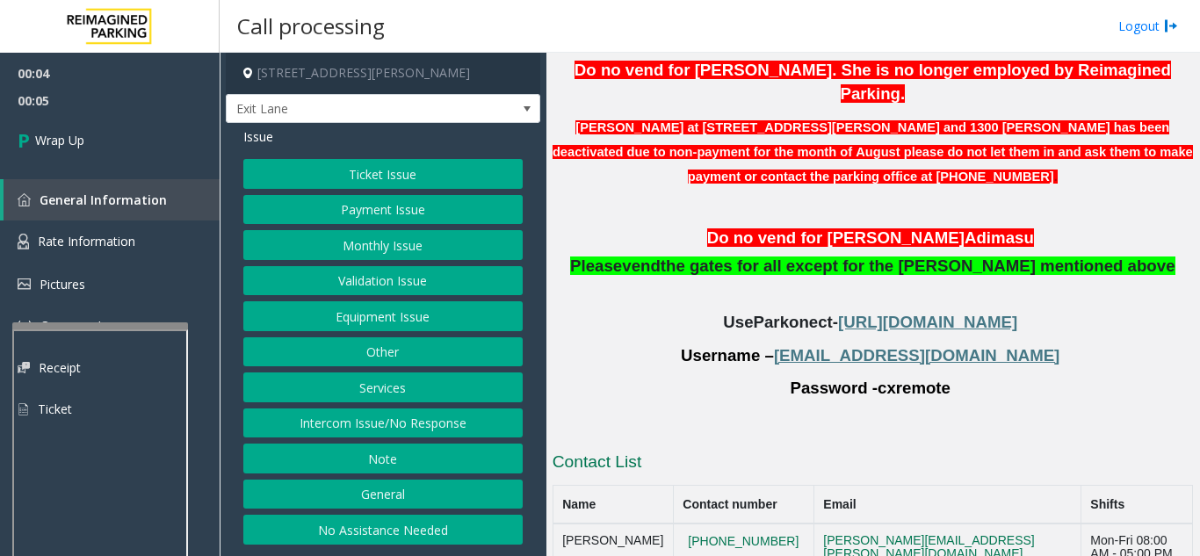
click at [448, 413] on button "Intercom Issue/No Response" at bounding box center [382, 424] width 279 height 30
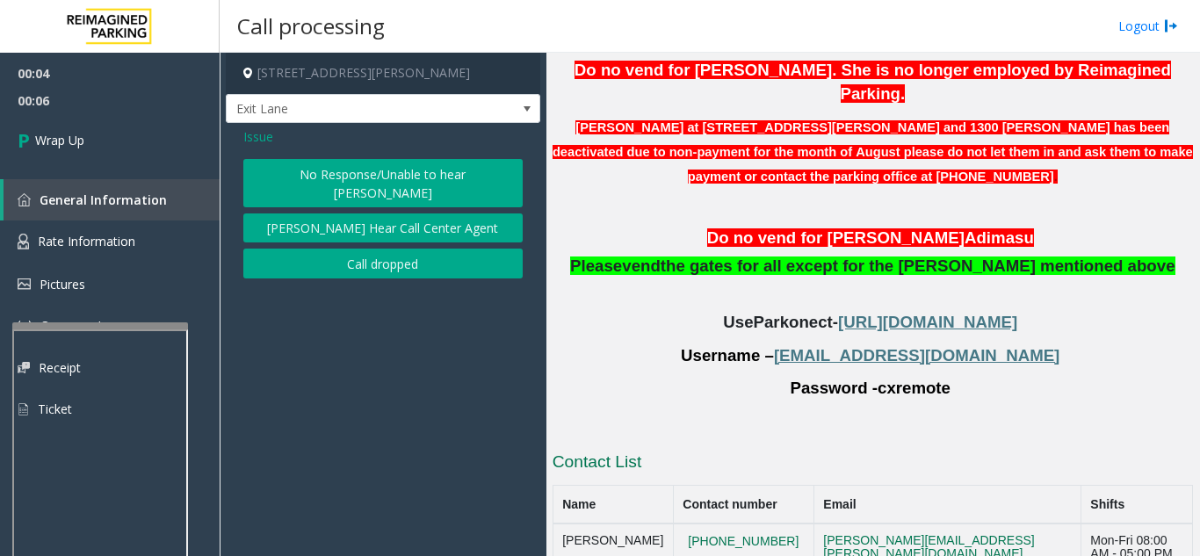
click at [392, 249] on button "Call dropped" at bounding box center [382, 264] width 279 height 30
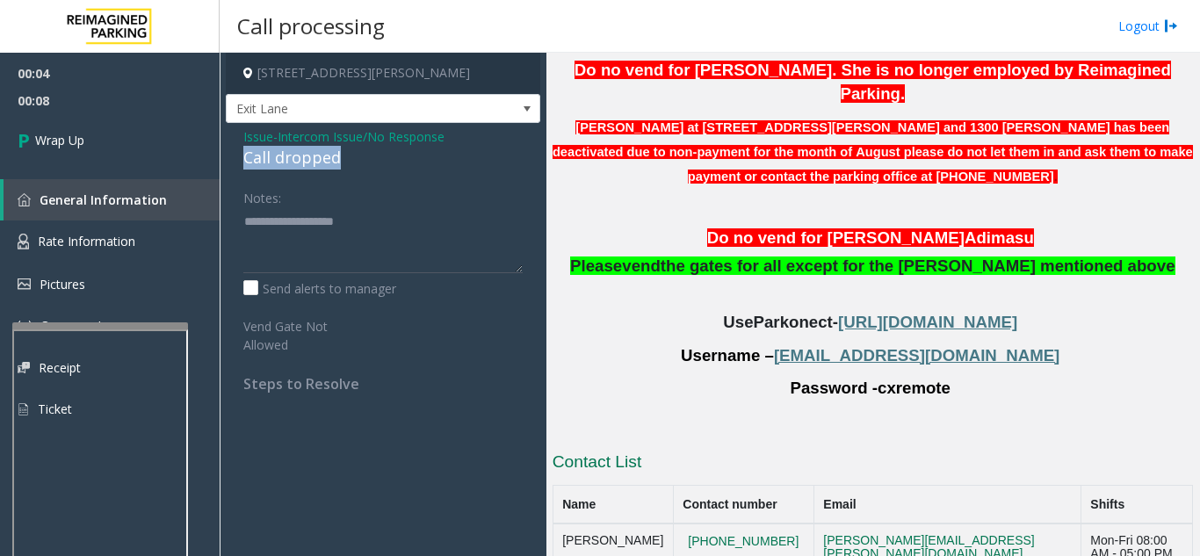
drag, startPoint x: 235, startPoint y: 159, endPoint x: 367, endPoint y: 161, distance: 132.7
click at [367, 161] on div "Issue - Intercom Issue/No Response Call dropped Notes: Send alerts to manager V…" at bounding box center [383, 266] width 315 height 287
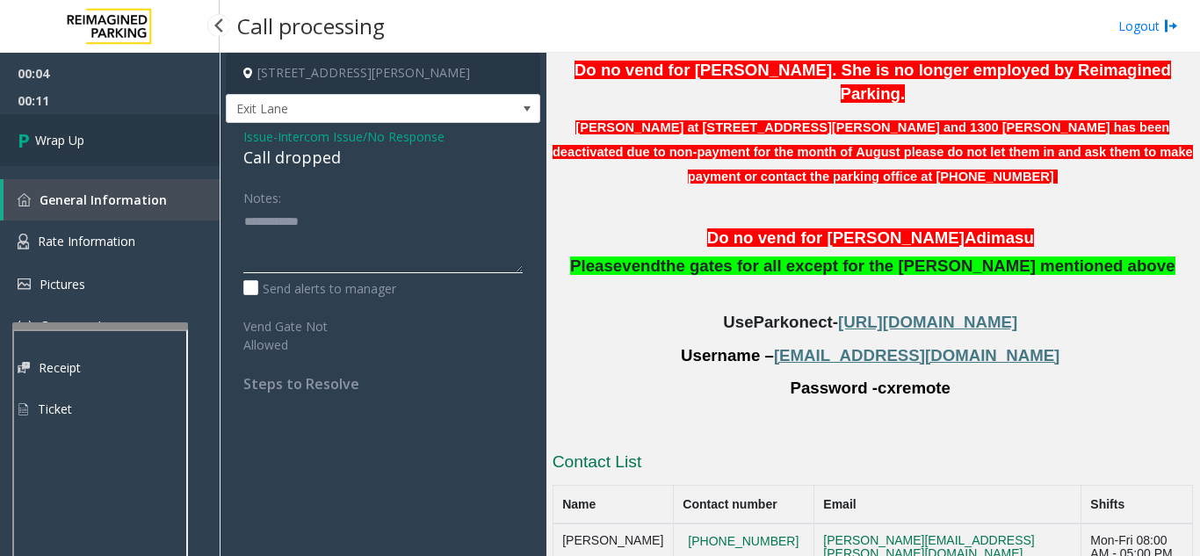
type textarea "**********"
click at [172, 158] on link "Wrap Up" at bounding box center [110, 140] width 220 height 52
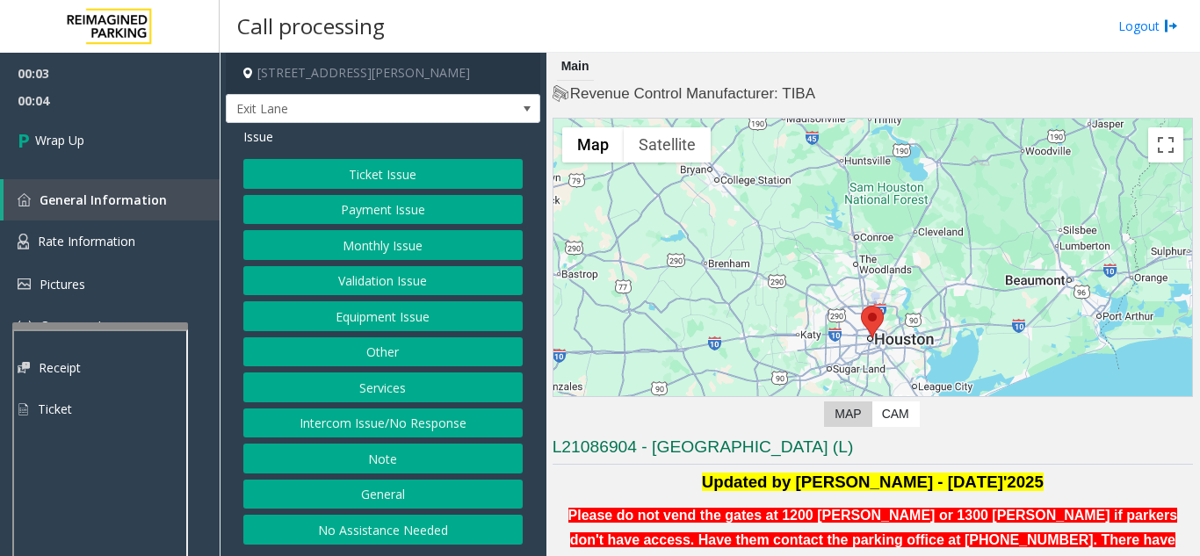
click at [394, 423] on button "Intercom Issue/No Response" at bounding box center [382, 424] width 279 height 30
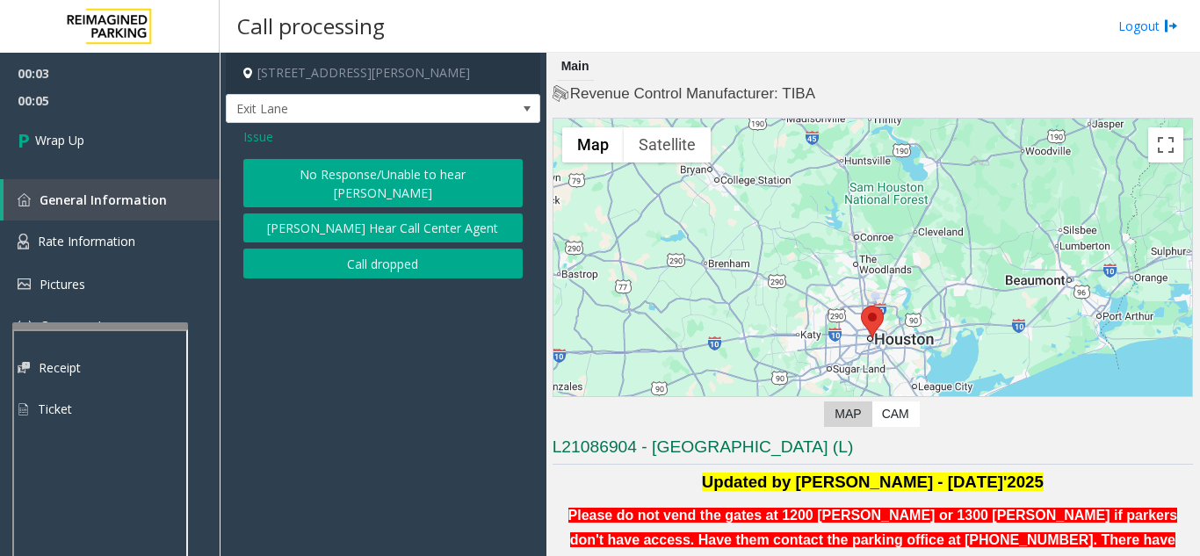
click at [378, 249] on button "Call dropped" at bounding box center [382, 264] width 279 height 30
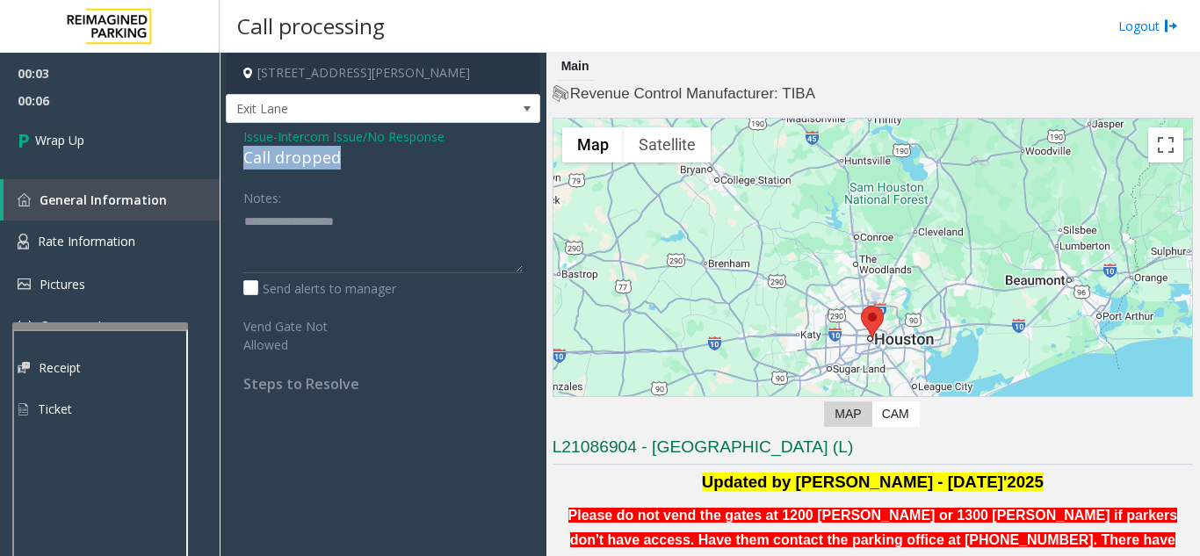
drag, startPoint x: 228, startPoint y: 156, endPoint x: 383, endPoint y: 156, distance: 154.6
click at [383, 156] on div "Issue - Intercom Issue/No Response Call dropped Notes: Send alerts to manager V…" at bounding box center [383, 266] width 315 height 287
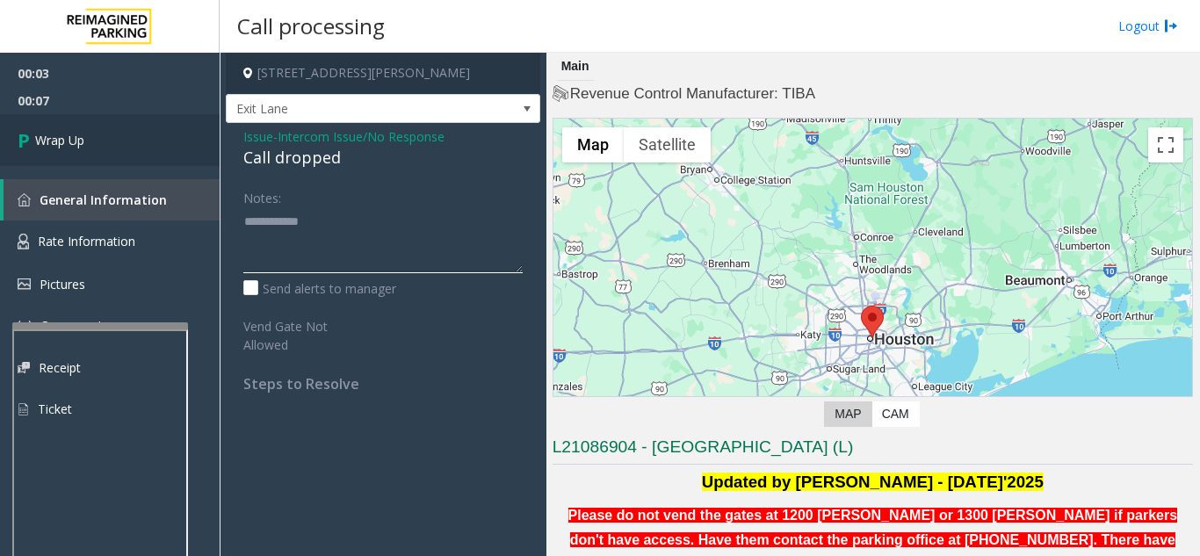
type textarea "**********"
click at [90, 141] on link "Wrap Up" at bounding box center [110, 140] width 220 height 52
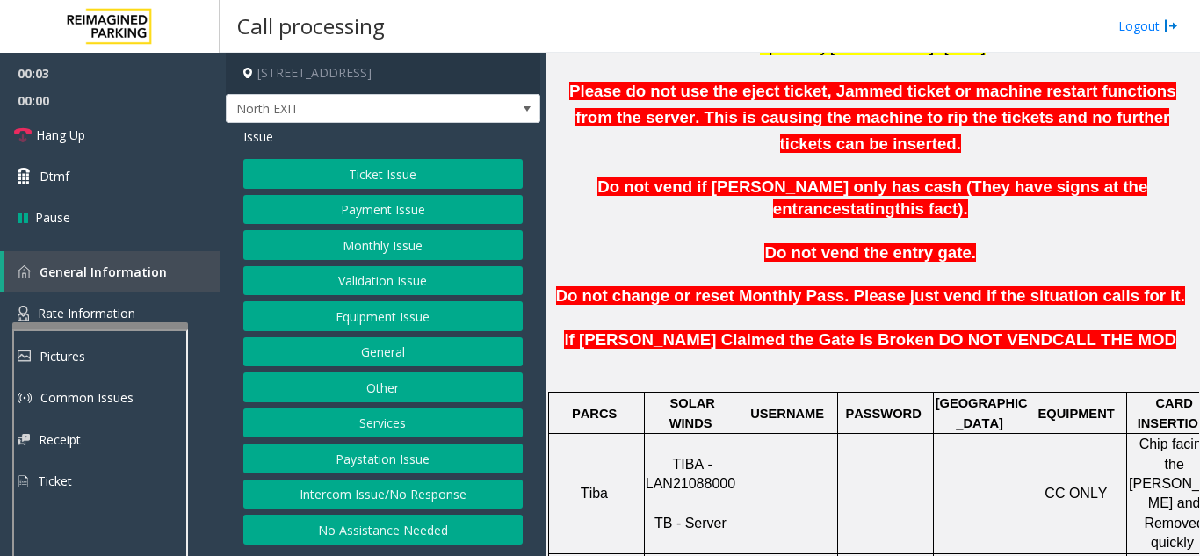
scroll to position [527, 0]
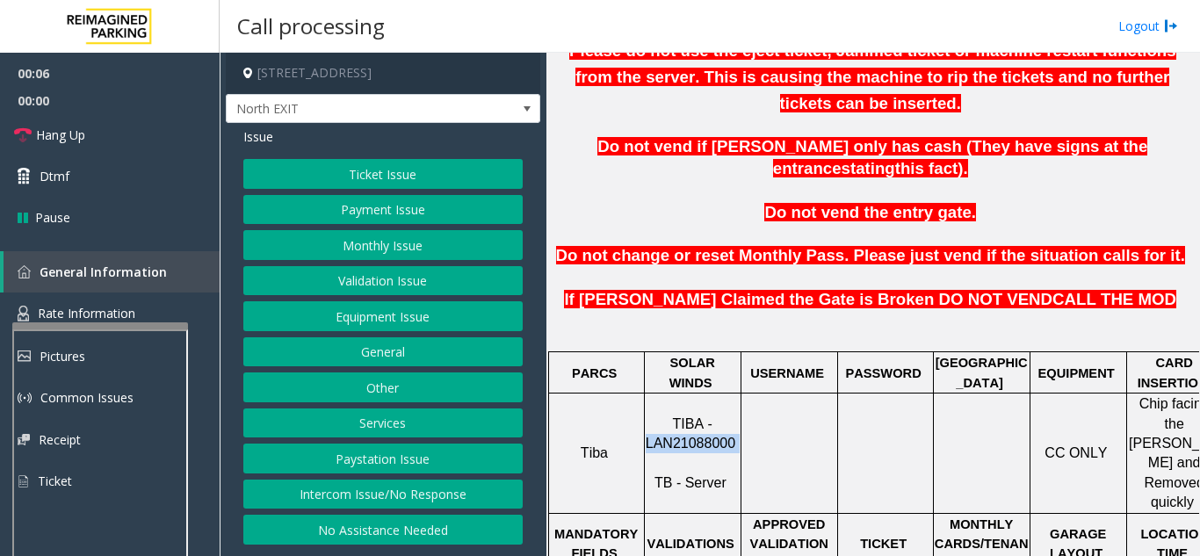
drag, startPoint x: 731, startPoint y: 374, endPoint x: 652, endPoint y: 380, distance: 79.3
click at [652, 415] on p "TIBA - LAN21088000 TB - Server" at bounding box center [693, 454] width 94 height 79
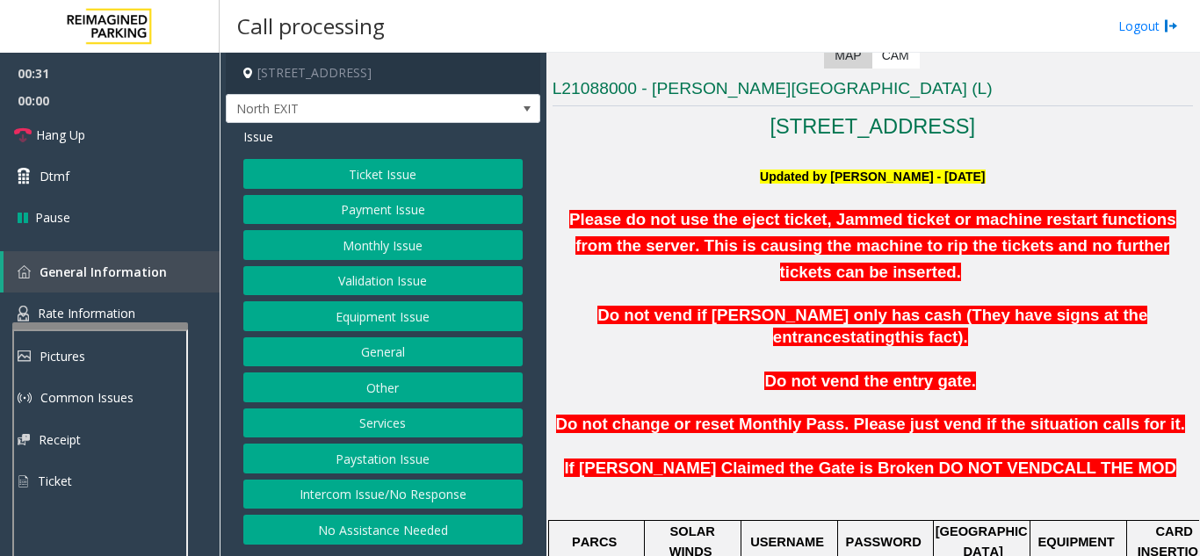
scroll to position [351, 0]
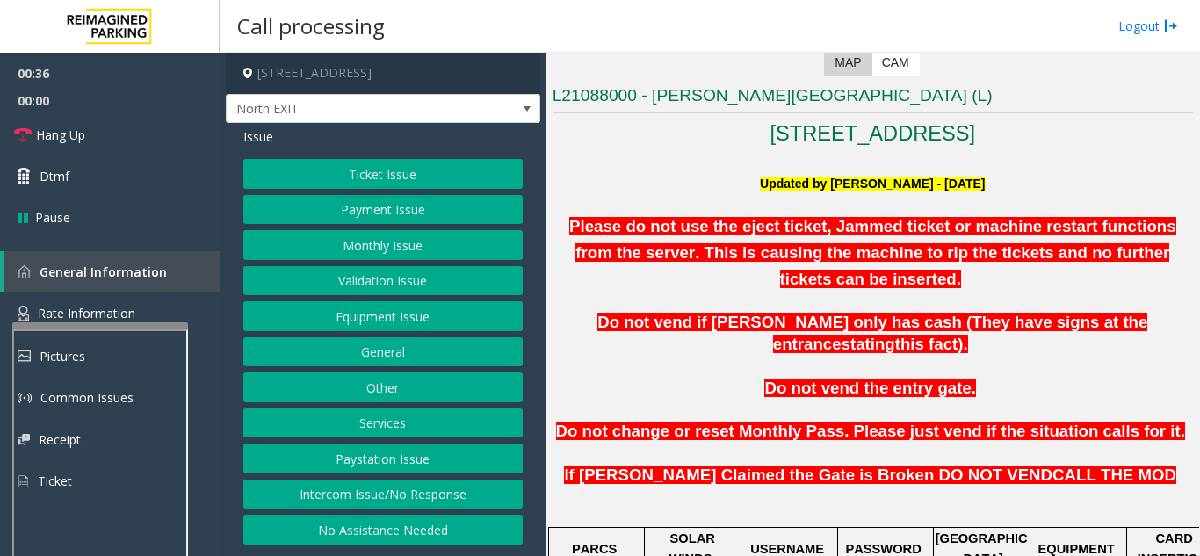
click at [437, 184] on button "Ticket Issue" at bounding box center [382, 174] width 279 height 30
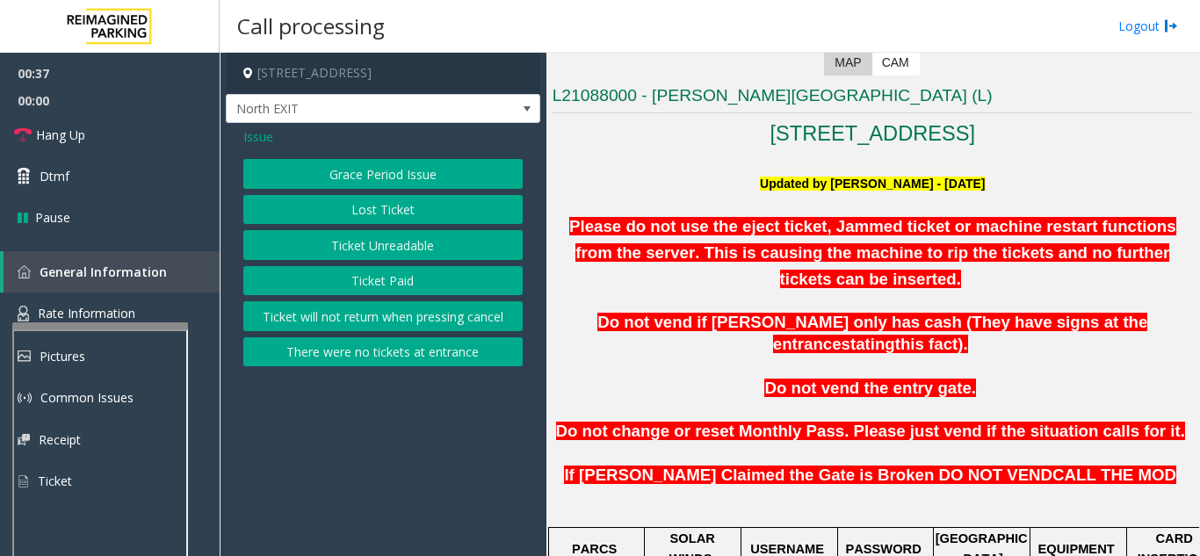
click at [420, 242] on button "Ticket Unreadable" at bounding box center [382, 245] width 279 height 30
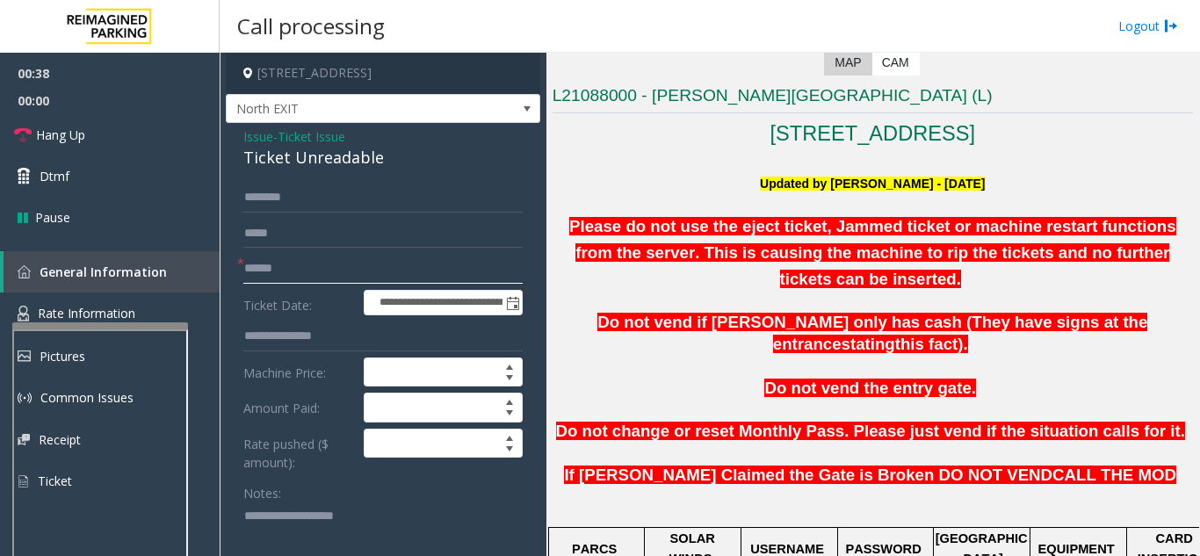
click at [390, 279] on input "text" at bounding box center [382, 269] width 279 height 30
type input "*******"
click at [153, 310] on link "Rate Information" at bounding box center [110, 314] width 220 height 43
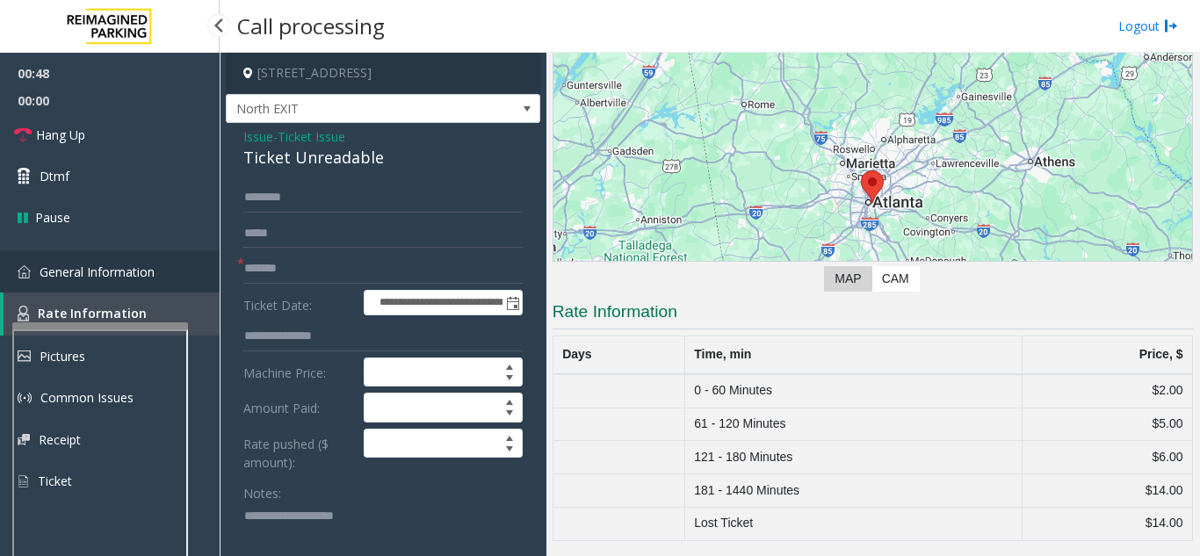
click at [157, 272] on link "General Information" at bounding box center [110, 271] width 220 height 41
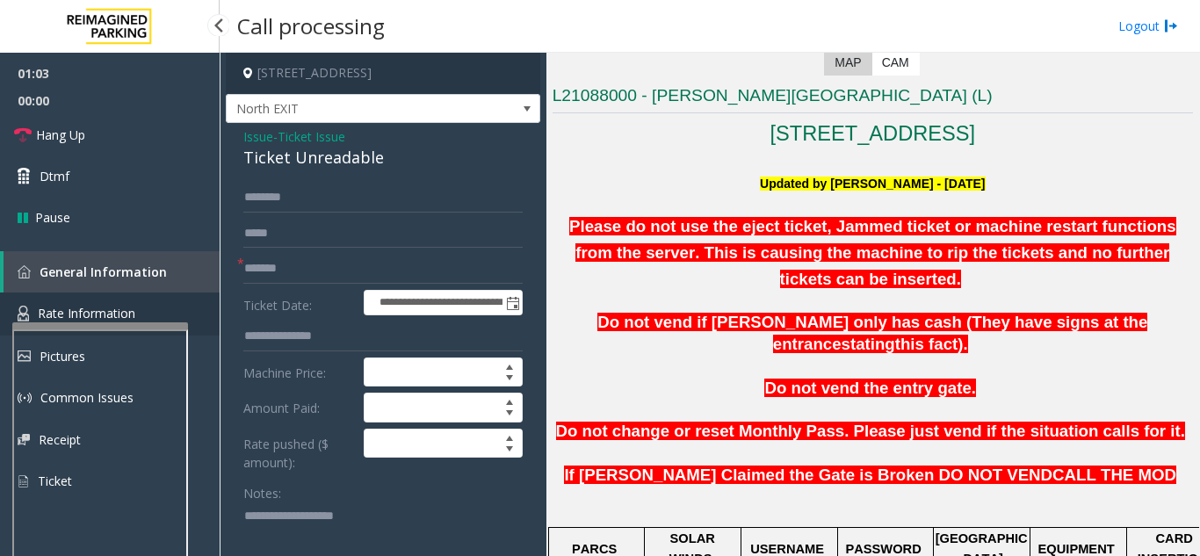
click at [137, 301] on link "Rate Information" at bounding box center [110, 314] width 220 height 43
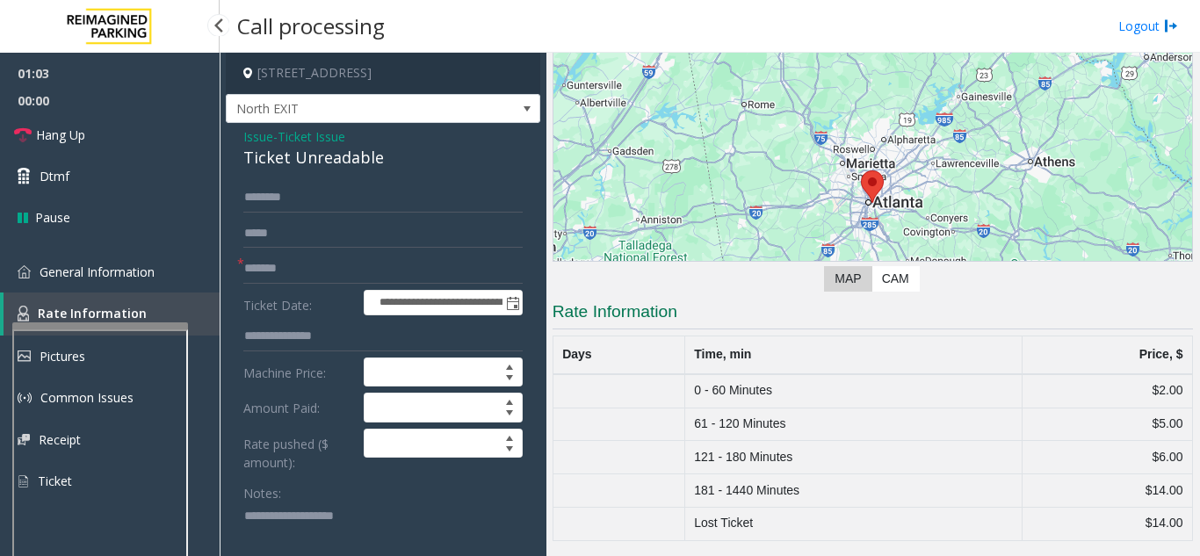
scroll to position [135, 0]
click at [131, 278] on span "General Information" at bounding box center [97, 272] width 115 height 17
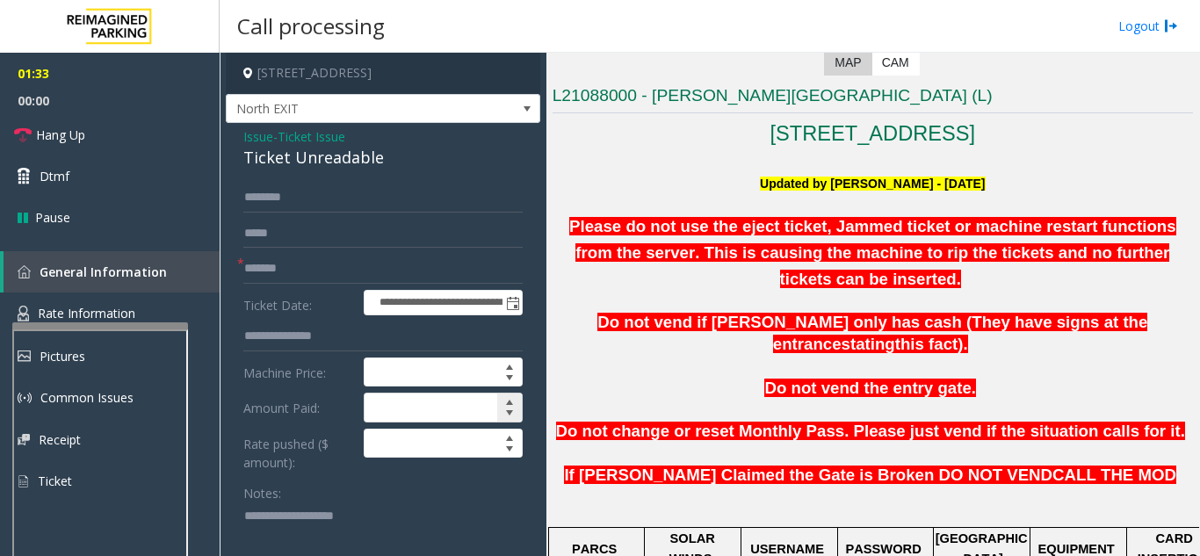
scroll to position [88, 0]
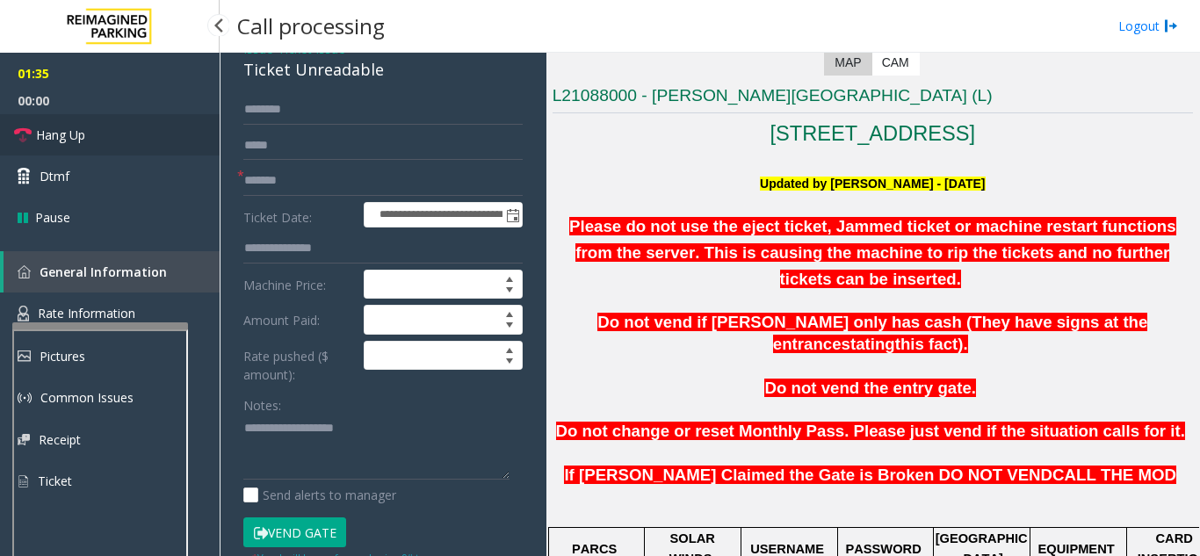
drag, startPoint x: 118, startPoint y: 129, endPoint x: 141, endPoint y: 131, distance: 22.9
click at [118, 129] on link "Hang Up" at bounding box center [110, 134] width 220 height 41
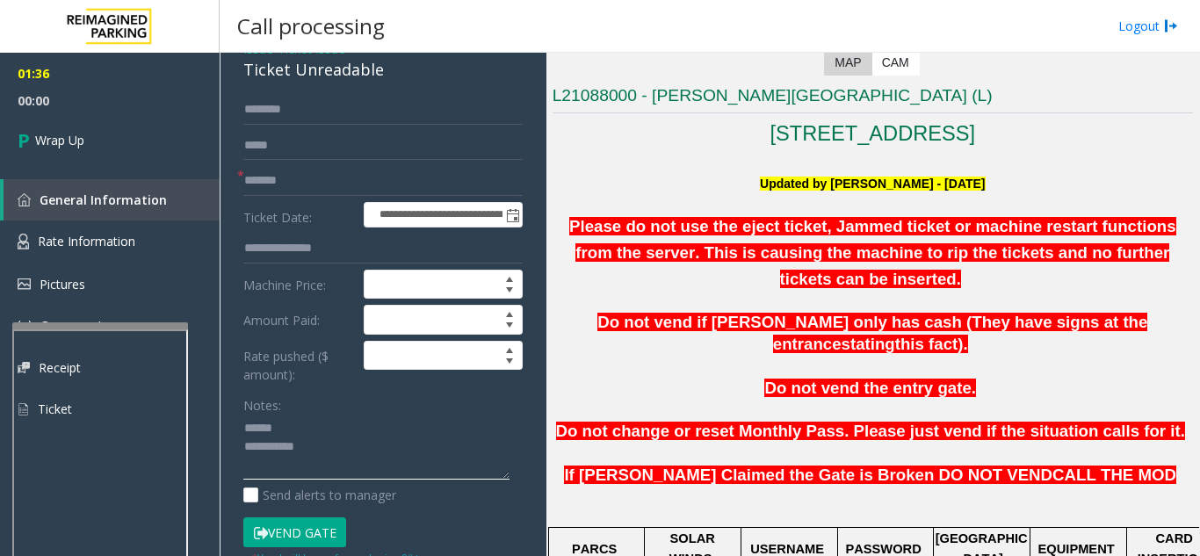
click at [310, 422] on textarea at bounding box center [376, 448] width 266 height 66
click at [338, 431] on textarea at bounding box center [376, 448] width 266 height 66
drag, startPoint x: 234, startPoint y: 72, endPoint x: 329, endPoint y: 66, distance: 96.0
click at [403, 75] on div "**********" at bounding box center [383, 405] width 315 height 741
click at [362, 451] on textarea at bounding box center [376, 448] width 266 height 66
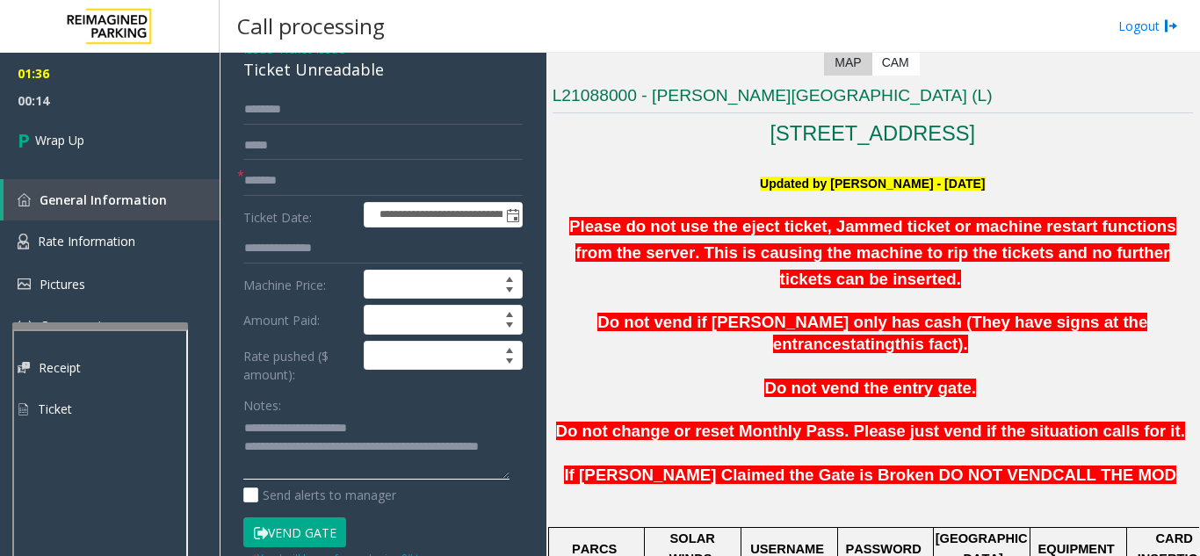
type textarea "**********"
click at [315, 384] on form "**********" at bounding box center [382, 330] width 279 height 471
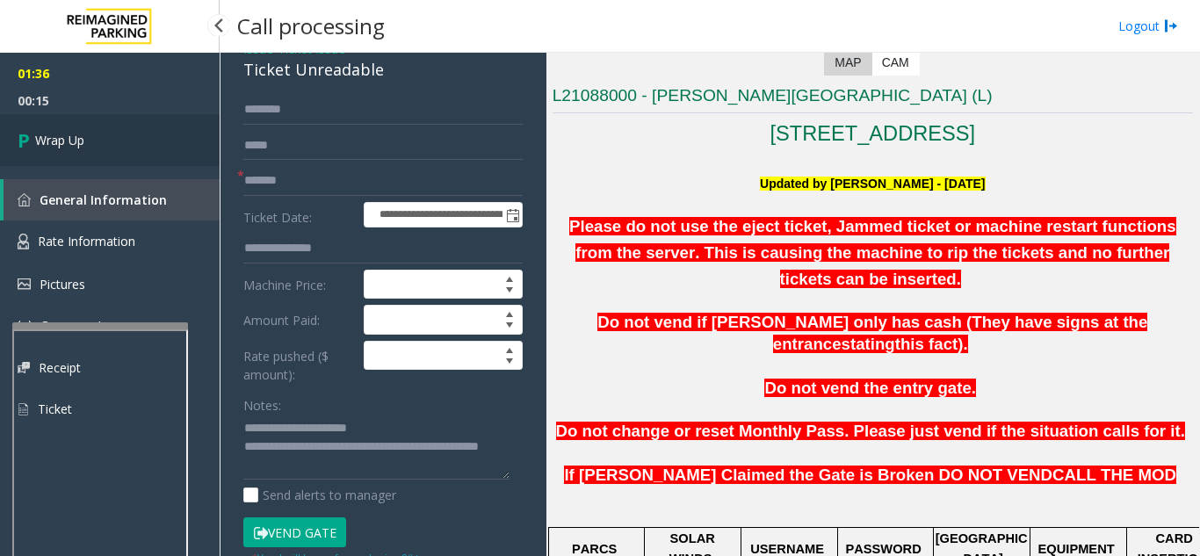
click at [119, 153] on link "Wrap Up" at bounding box center [110, 140] width 220 height 52
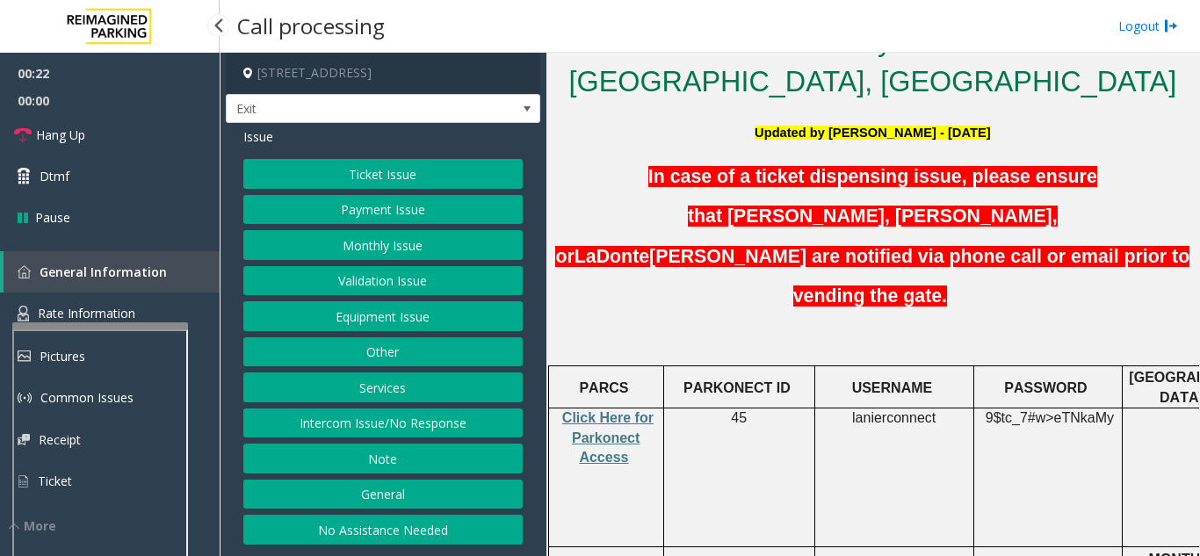
scroll to position [527, 0]
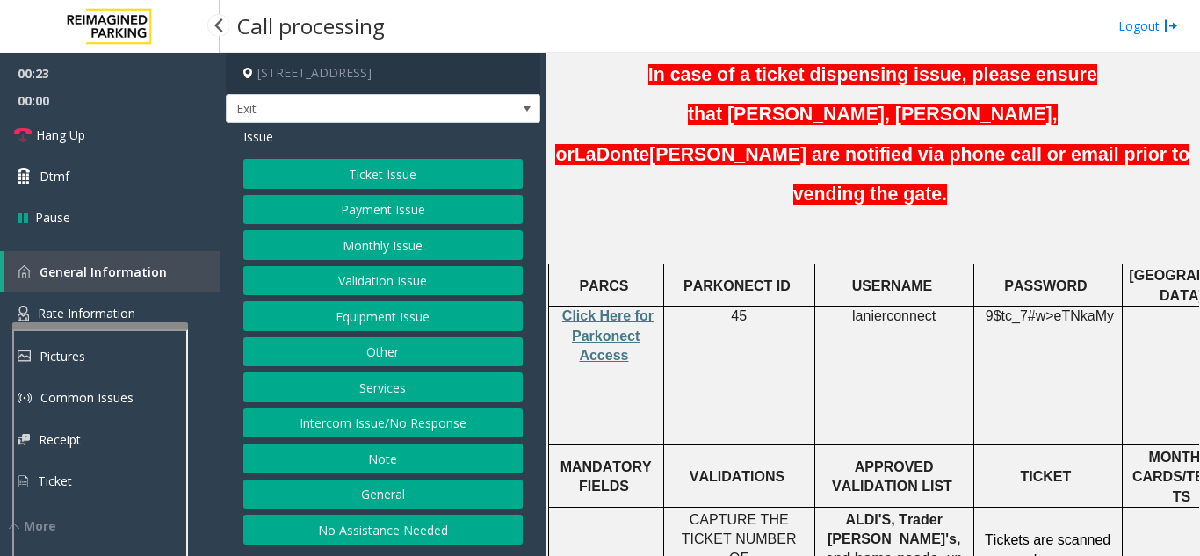
click at [443, 393] on button "Services" at bounding box center [382, 388] width 279 height 30
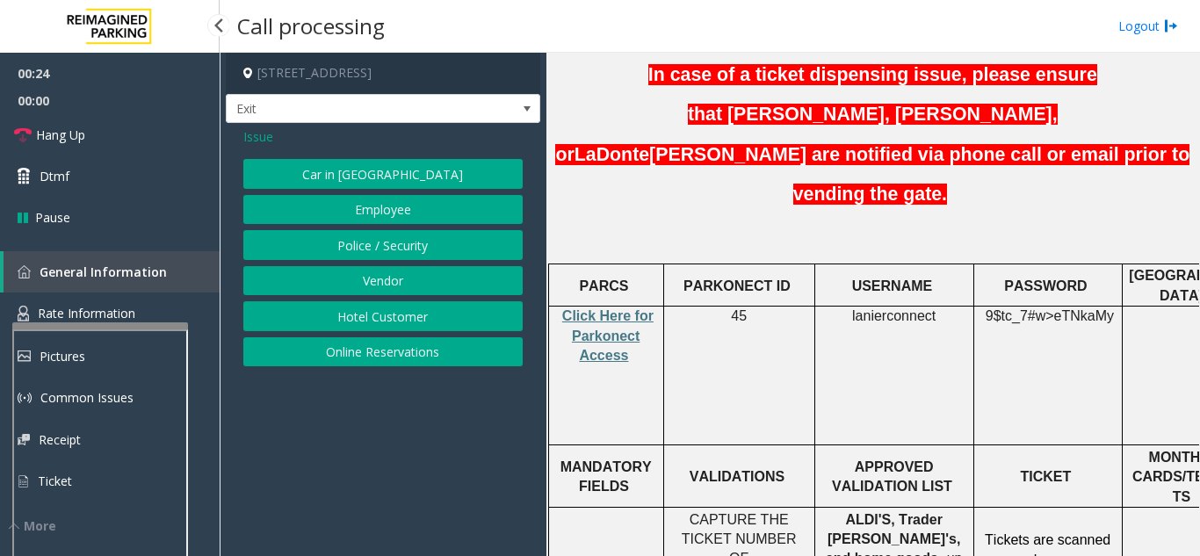
click at [441, 358] on button "Online Reservations" at bounding box center [382, 352] width 279 height 30
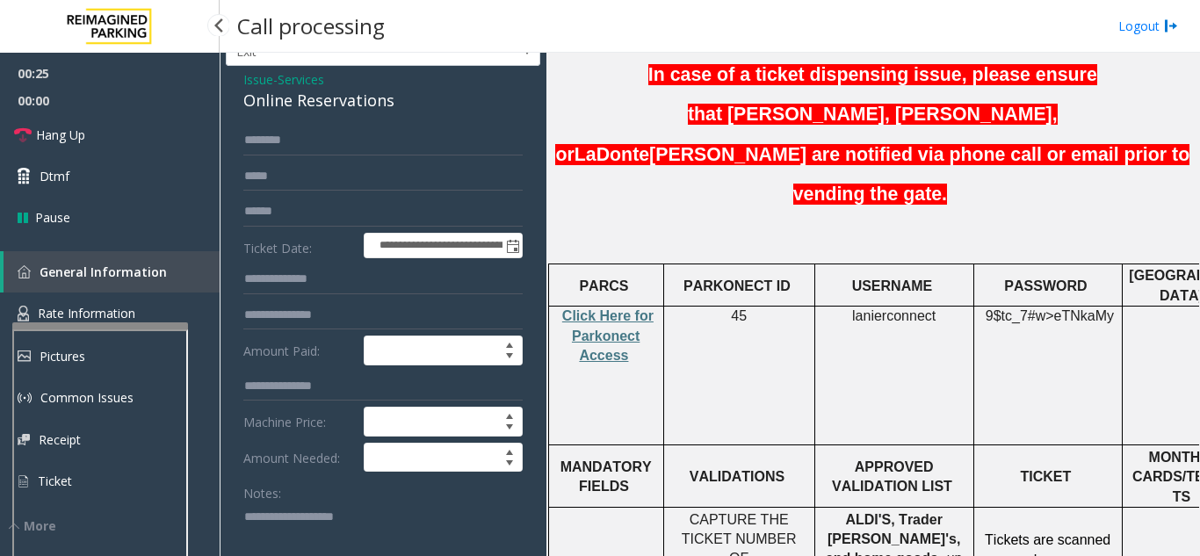
scroll to position [88, 0]
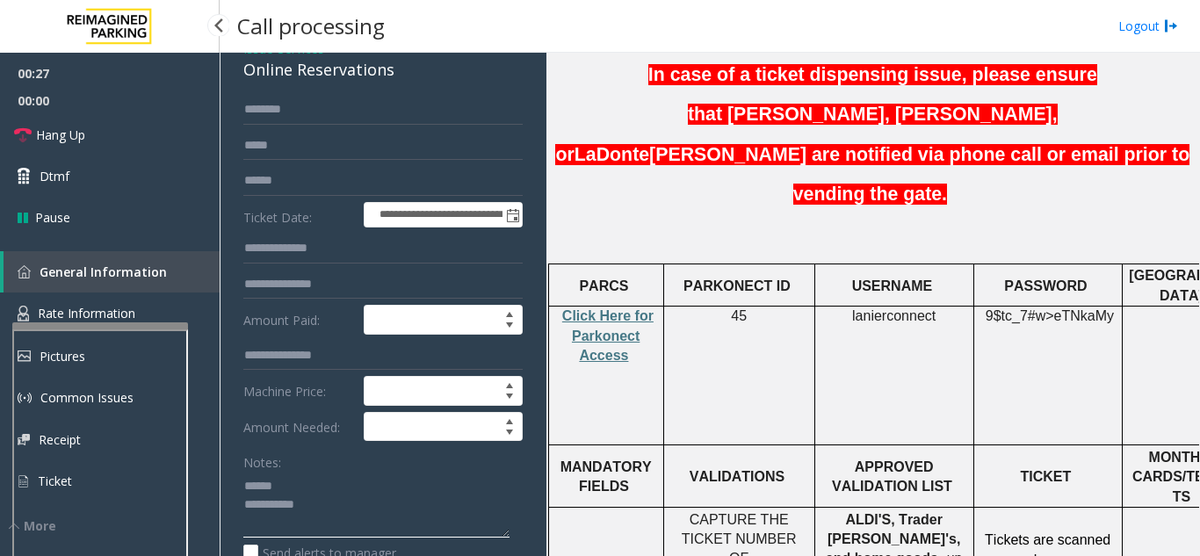
click at [303, 481] on textarea at bounding box center [376, 505] width 266 height 66
drag, startPoint x: 250, startPoint y: 76, endPoint x: 414, endPoint y: 83, distance: 164.4
type textarea "**********"
click at [373, 178] on input "text" at bounding box center [382, 181] width 279 height 30
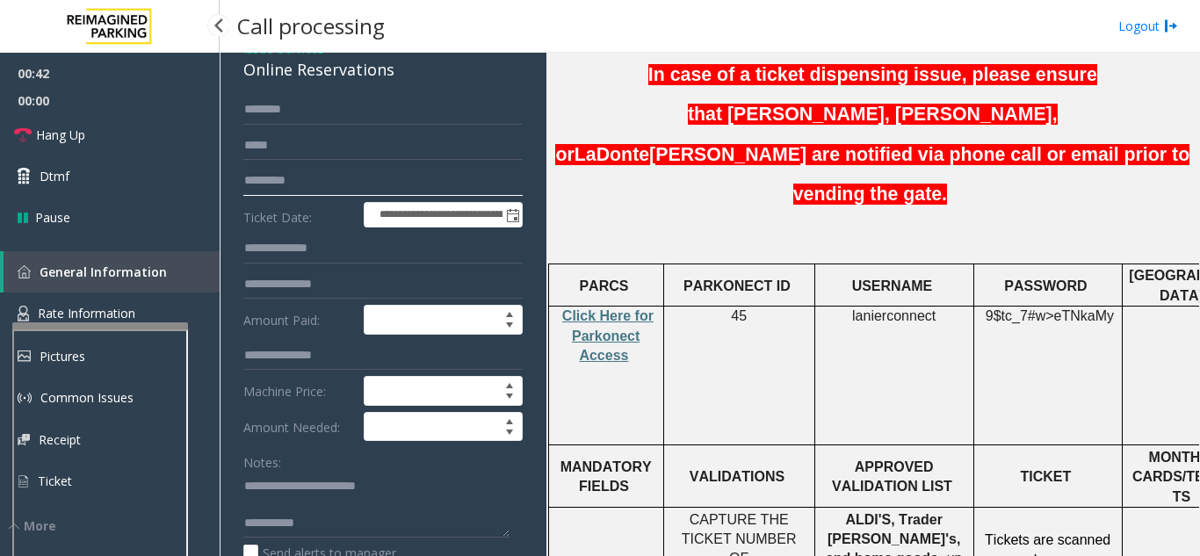
scroll to position [264, 0]
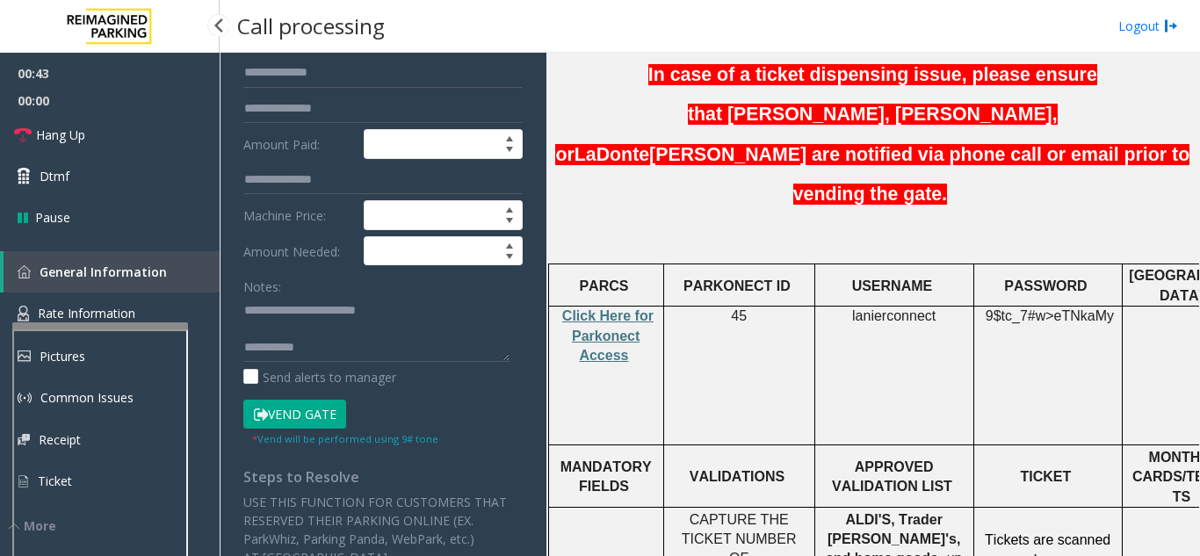
type input "*********"
click at [315, 420] on button "Vend Gate" at bounding box center [294, 415] width 103 height 30
click at [419, 315] on textarea at bounding box center [376, 329] width 266 height 66
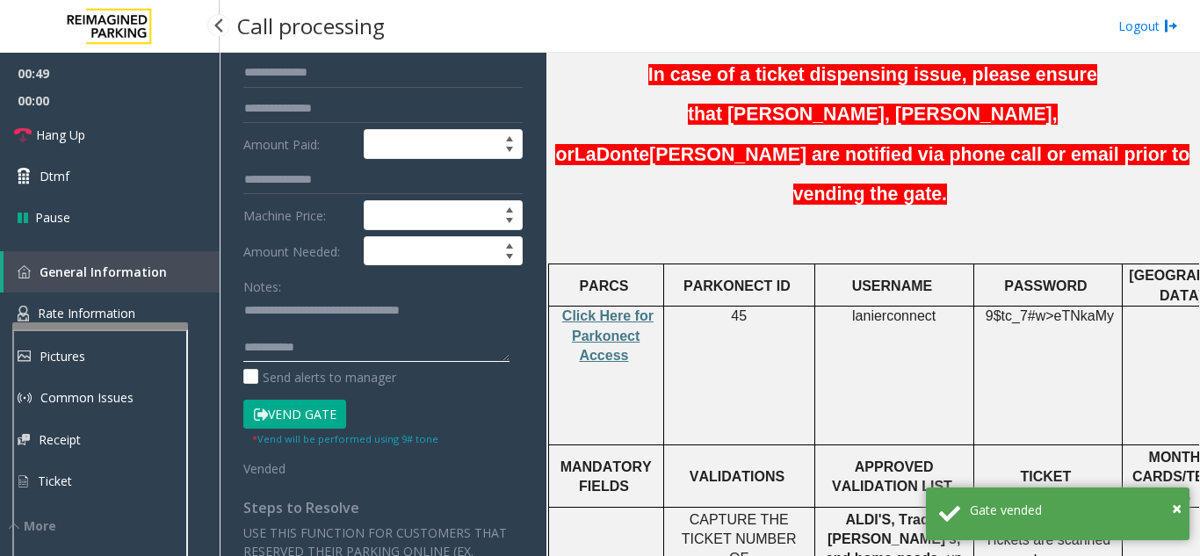
click at [393, 344] on textarea at bounding box center [376, 329] width 266 height 66
click at [120, 148] on link "Hang Up" at bounding box center [110, 134] width 220 height 41
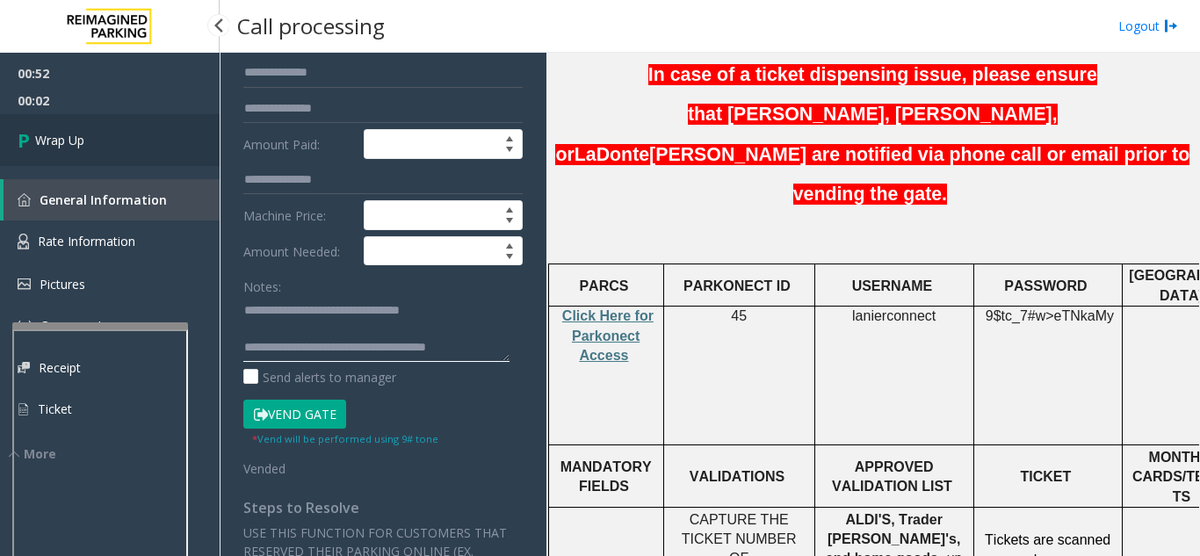
type textarea "**********"
click at [150, 134] on link "Wrap Up" at bounding box center [110, 140] width 220 height 52
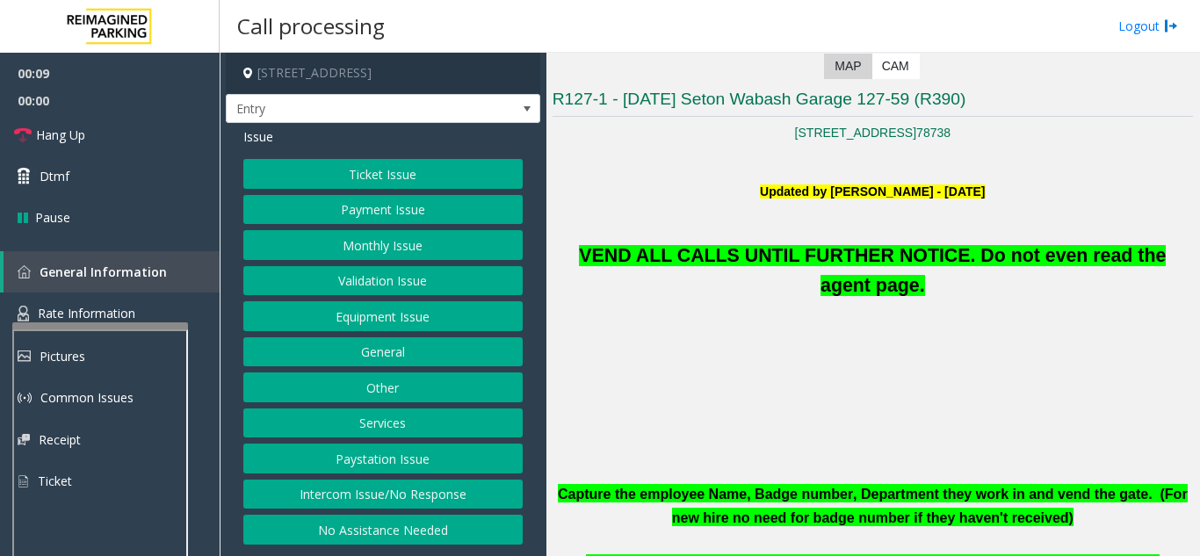
scroll to position [351, 0]
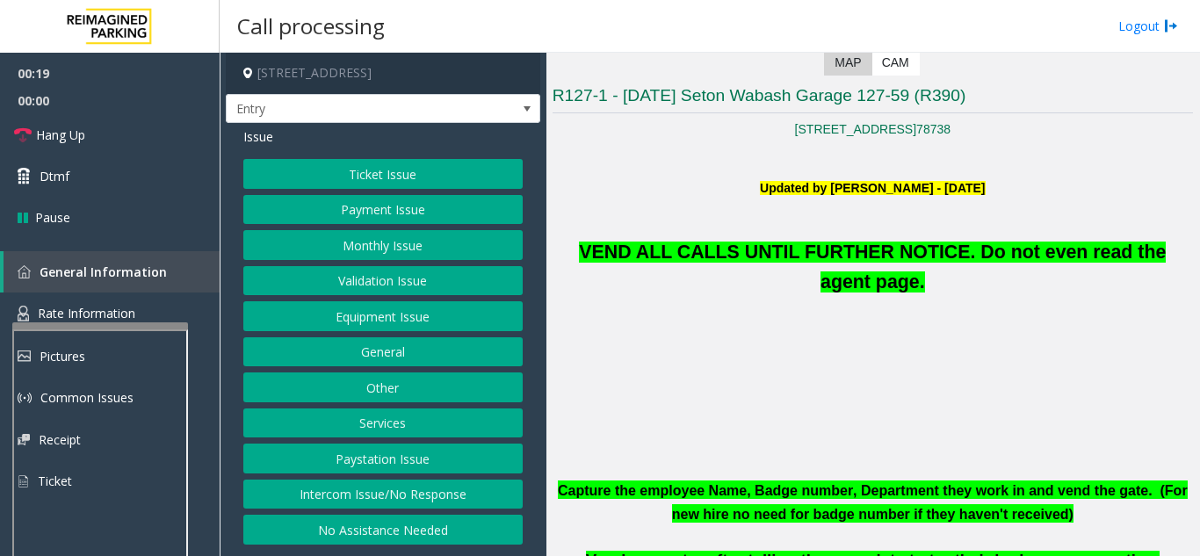
click at [351, 242] on button "Monthly Issue" at bounding box center [382, 245] width 279 height 30
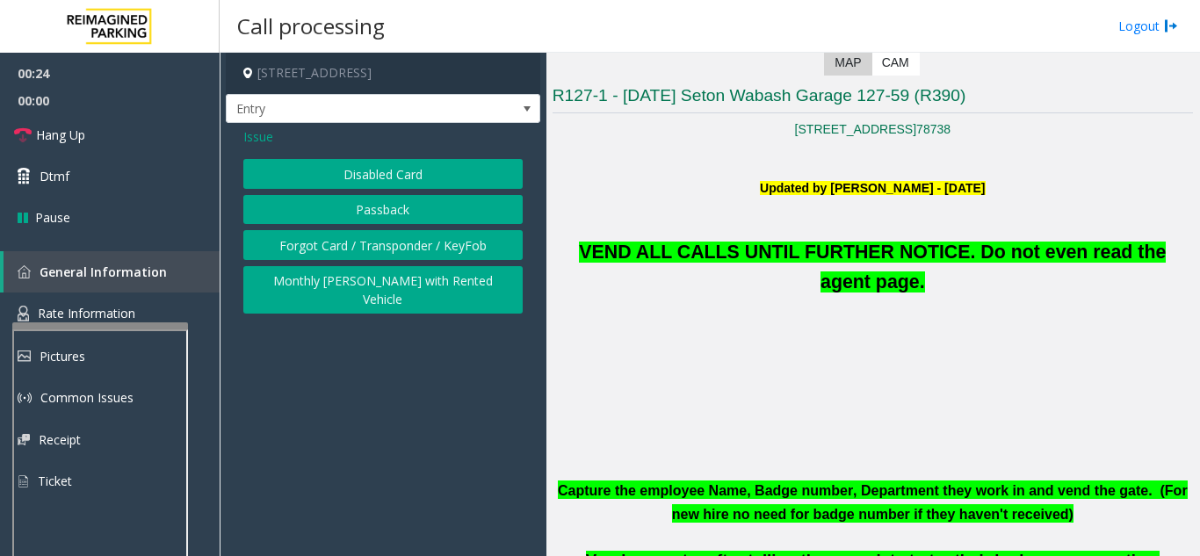
click at [365, 180] on button "Disabled Card" at bounding box center [382, 174] width 279 height 30
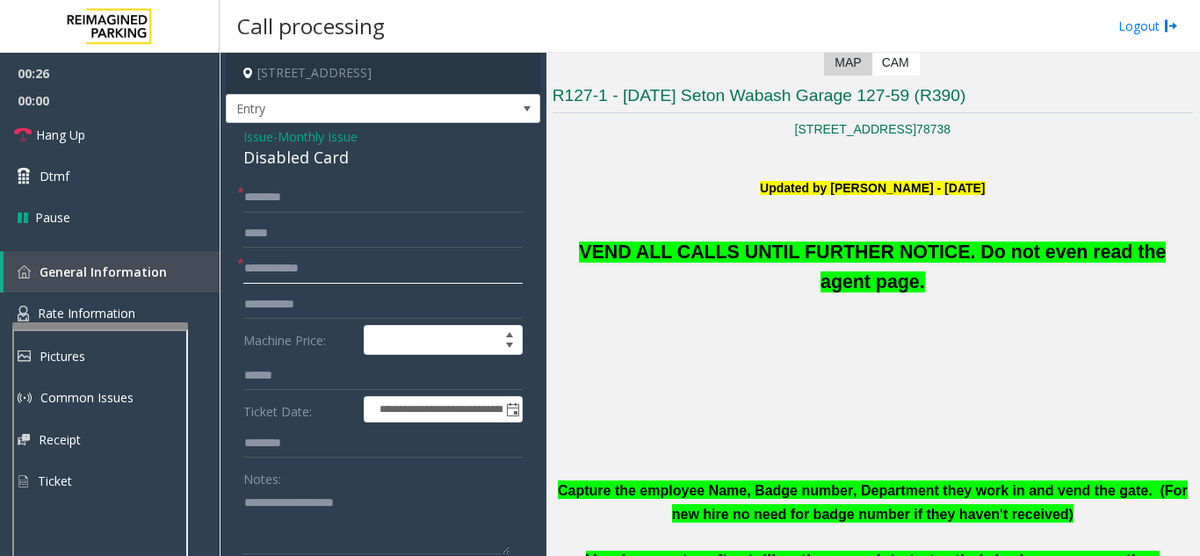
click at [365, 264] on input "text" at bounding box center [382, 269] width 279 height 30
click at [369, 271] on input "text" at bounding box center [382, 269] width 279 height 30
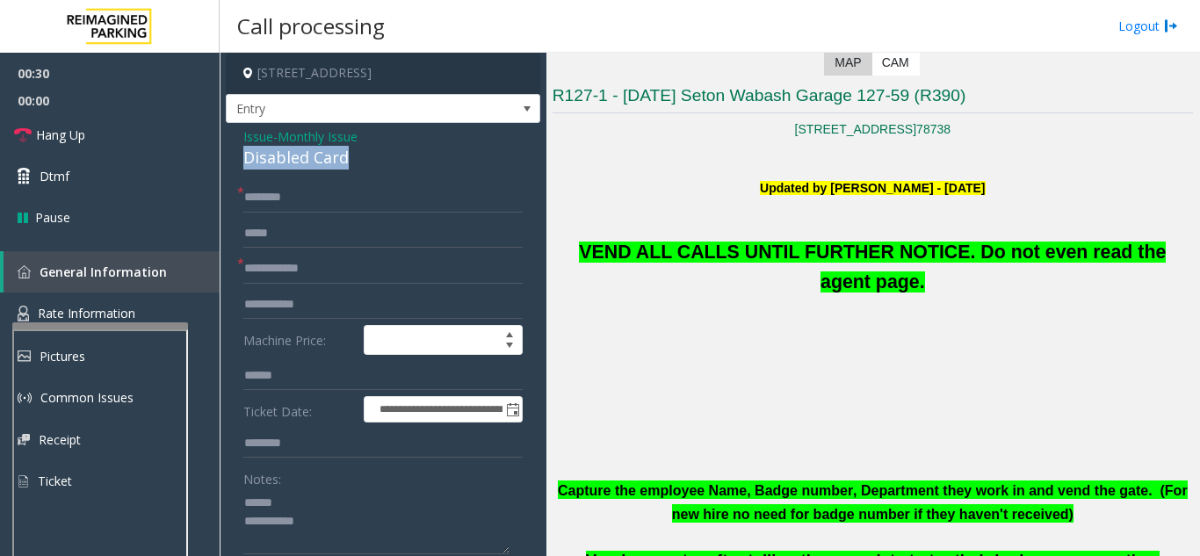
drag, startPoint x: 234, startPoint y: 156, endPoint x: 367, endPoint y: 158, distance: 133.6
type textarea "**********"
click at [341, 264] on input "text" at bounding box center [382, 269] width 279 height 30
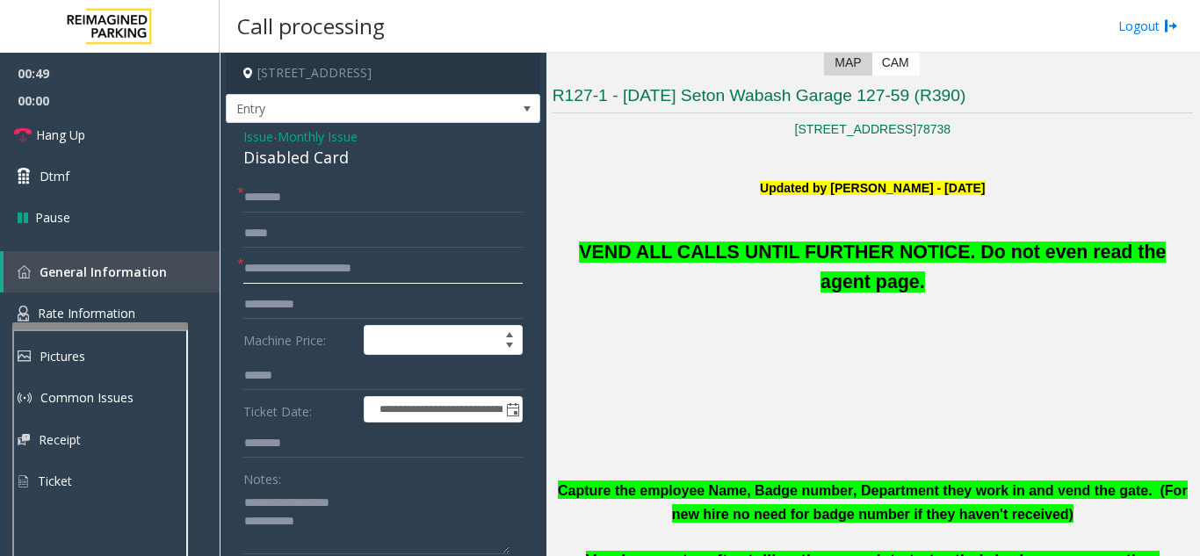
type input "**********"
click at [373, 204] on input "text" at bounding box center [382, 198] width 279 height 30
click at [269, 196] on input "********" at bounding box center [382, 198] width 279 height 30
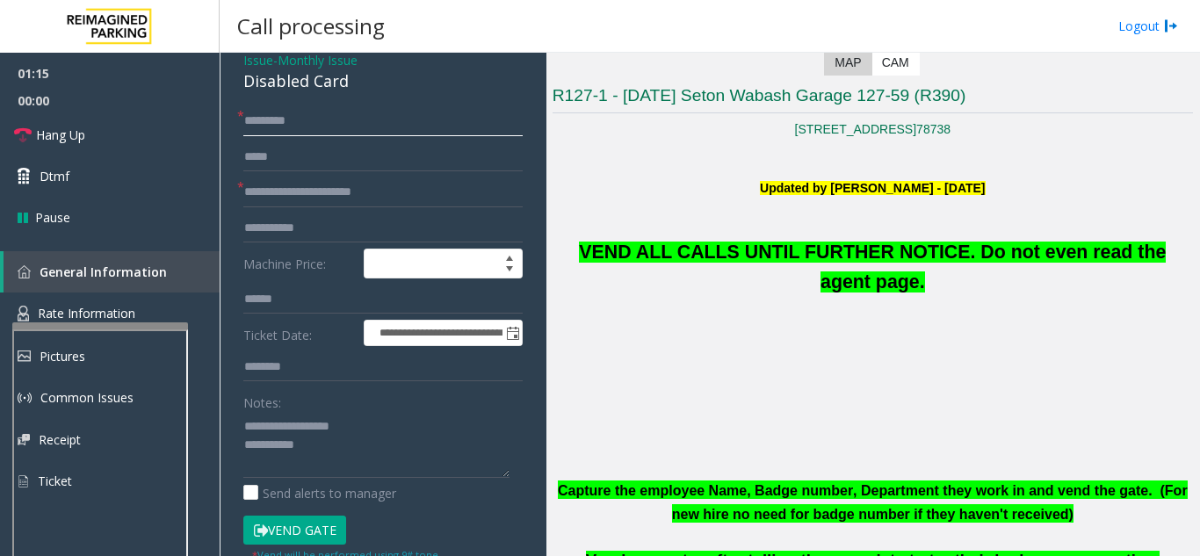
scroll to position [176, 0]
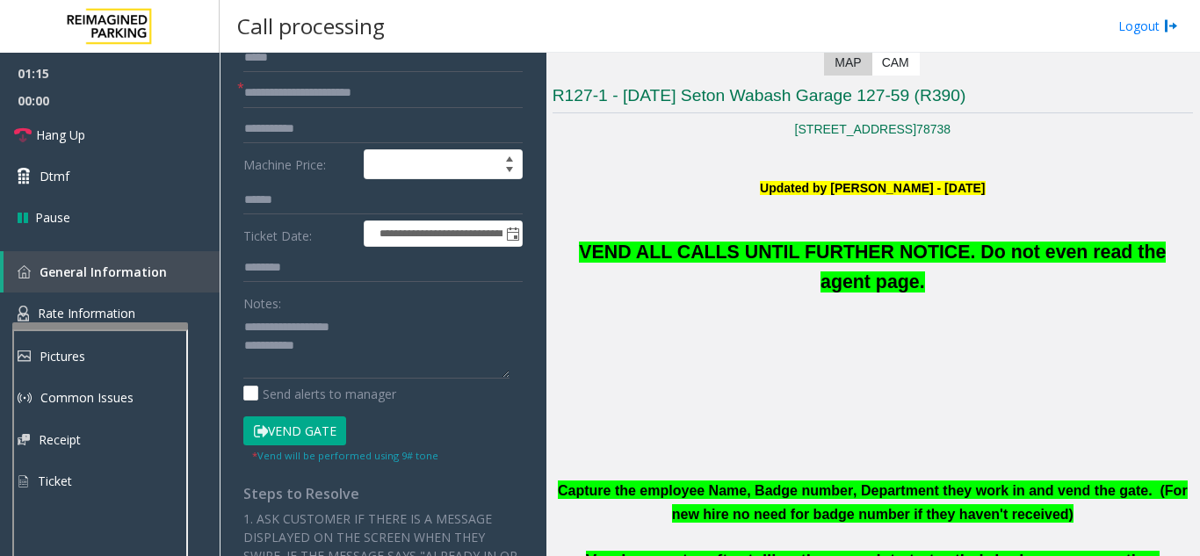
type input "********"
click at [337, 431] on button "Vend Gate" at bounding box center [294, 431] width 103 height 30
click at [378, 354] on textarea at bounding box center [376, 346] width 266 height 66
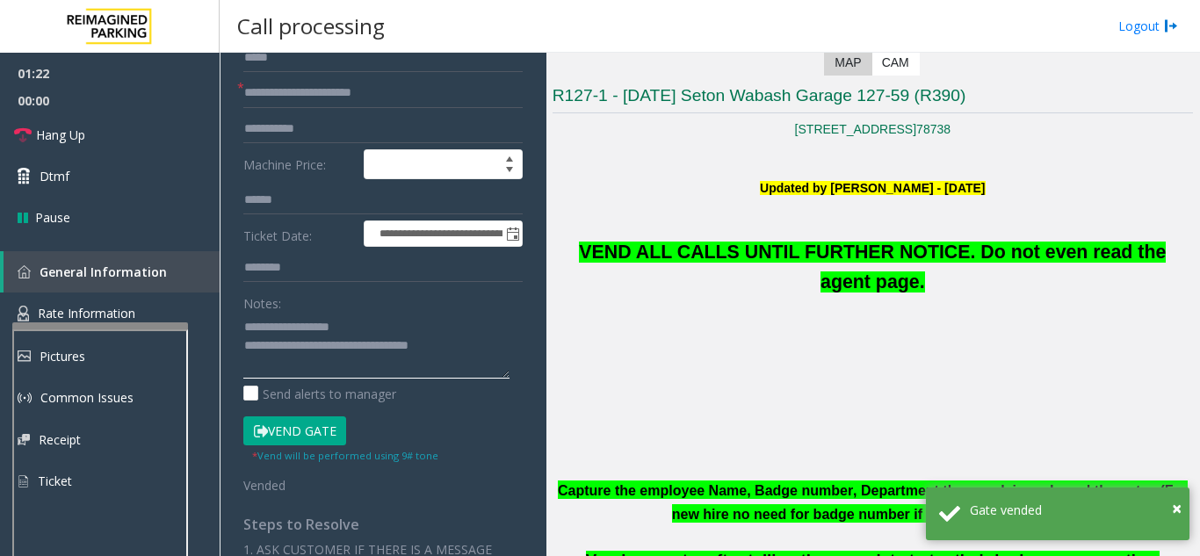
click at [456, 328] on textarea at bounding box center [376, 346] width 266 height 66
type textarea "**********"
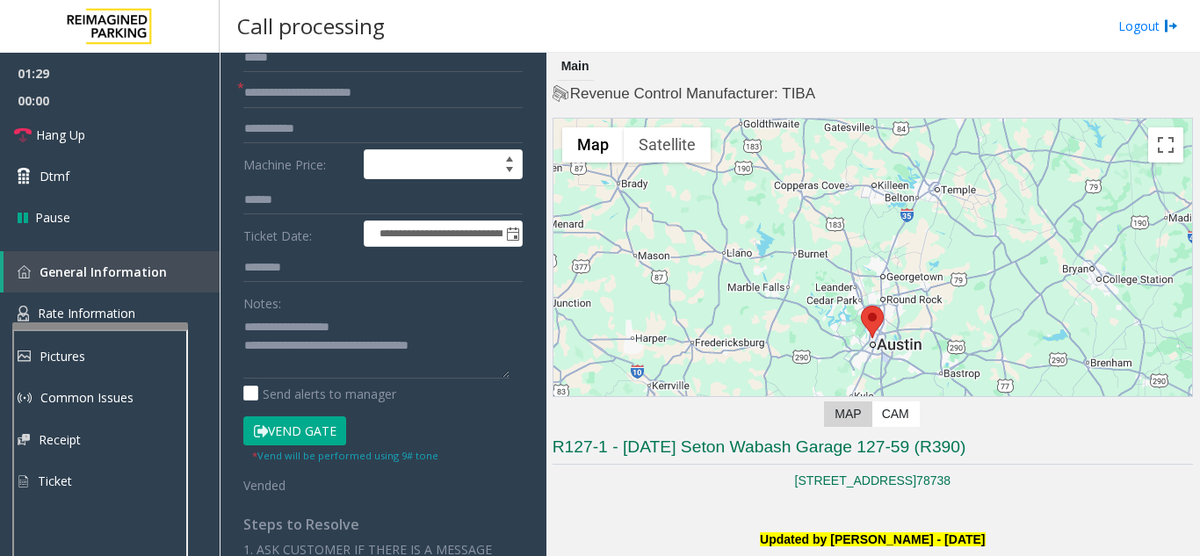
scroll to position [0, 0]
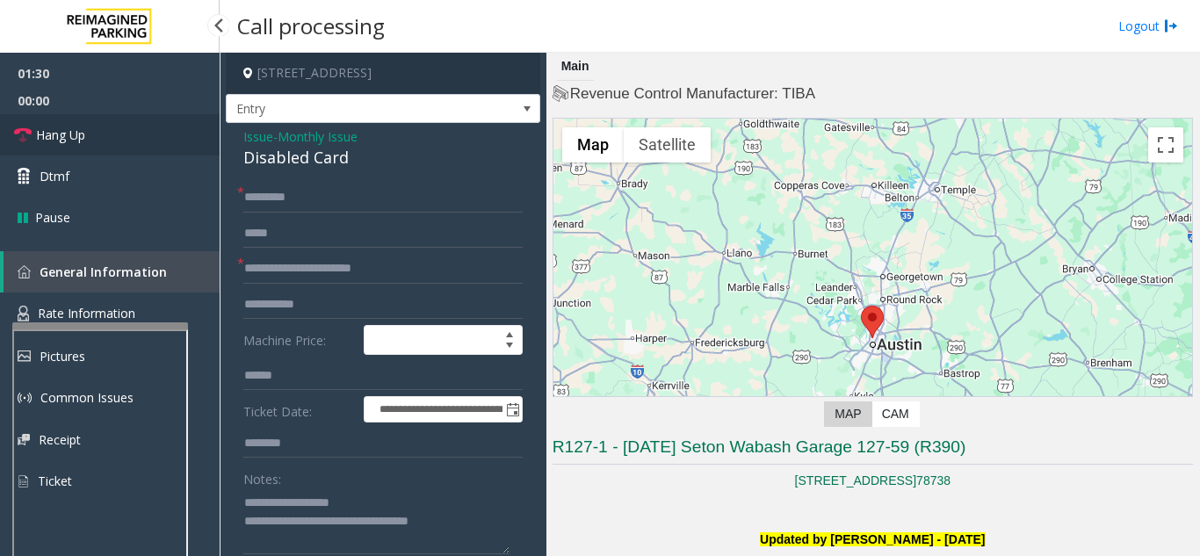
click at [79, 133] on span "Hang Up" at bounding box center [60, 135] width 49 height 18
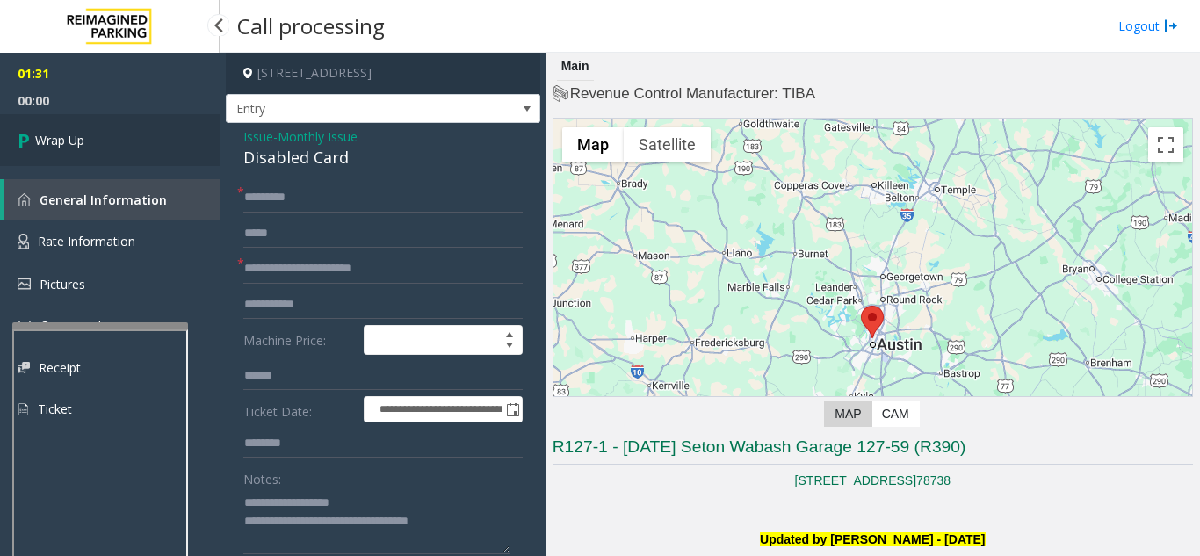
click at [160, 157] on link "Wrap Up" at bounding box center [110, 140] width 220 height 52
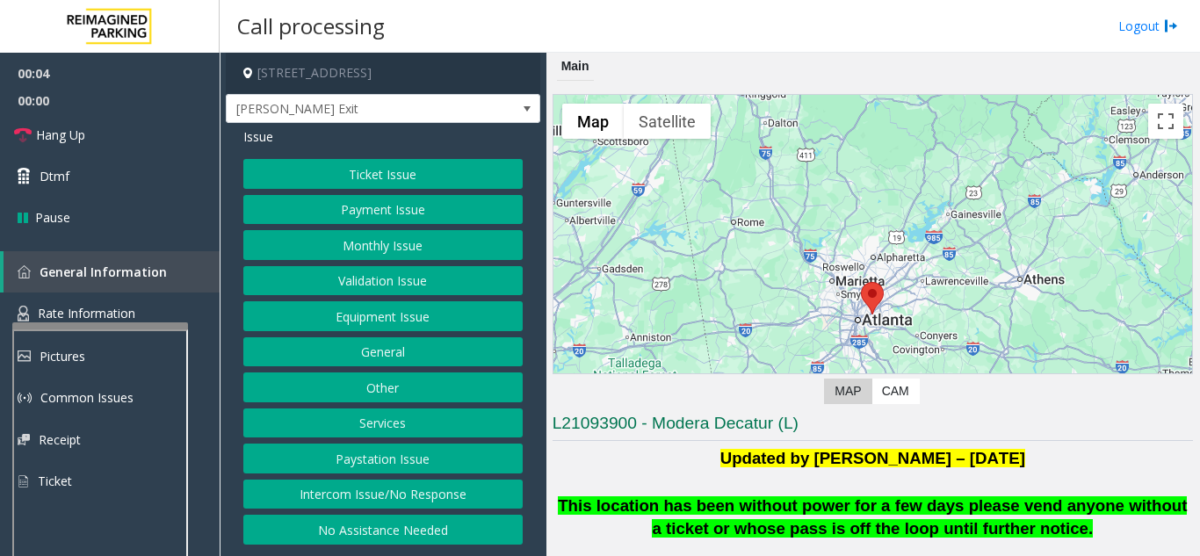
scroll to position [351, 0]
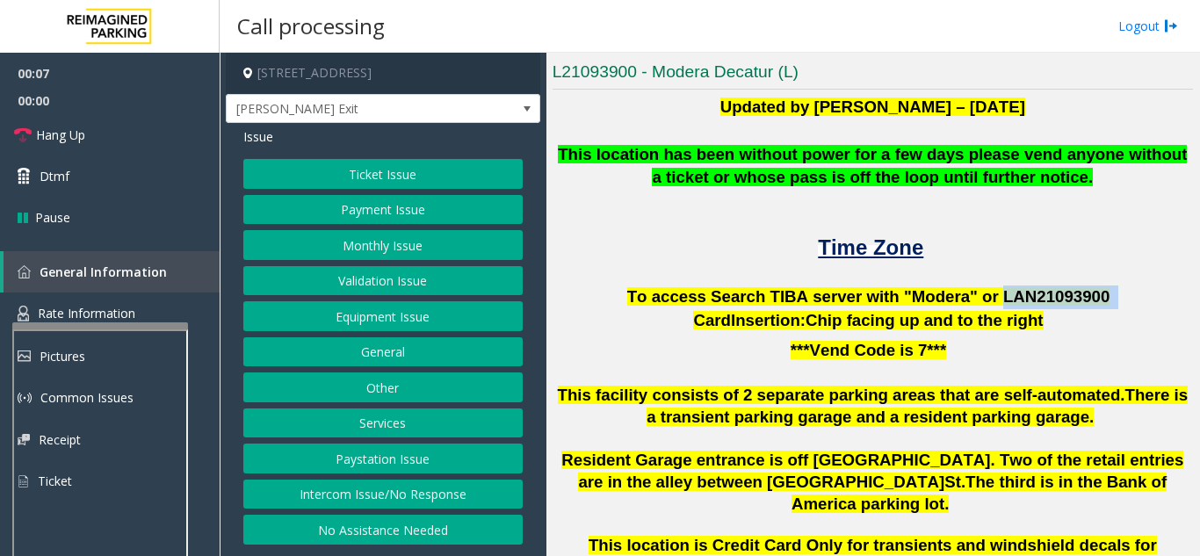
drag, startPoint x: 977, startPoint y: 292, endPoint x: 1083, endPoint y: 295, distance: 106.4
click at [1083, 295] on p "To access Search TIBA server with "Modera" or LAN21093 900" at bounding box center [873, 298] width 640 height 24
copy p "LAN21093 900"
click at [368, 250] on button "Monthly Issue" at bounding box center [382, 245] width 279 height 30
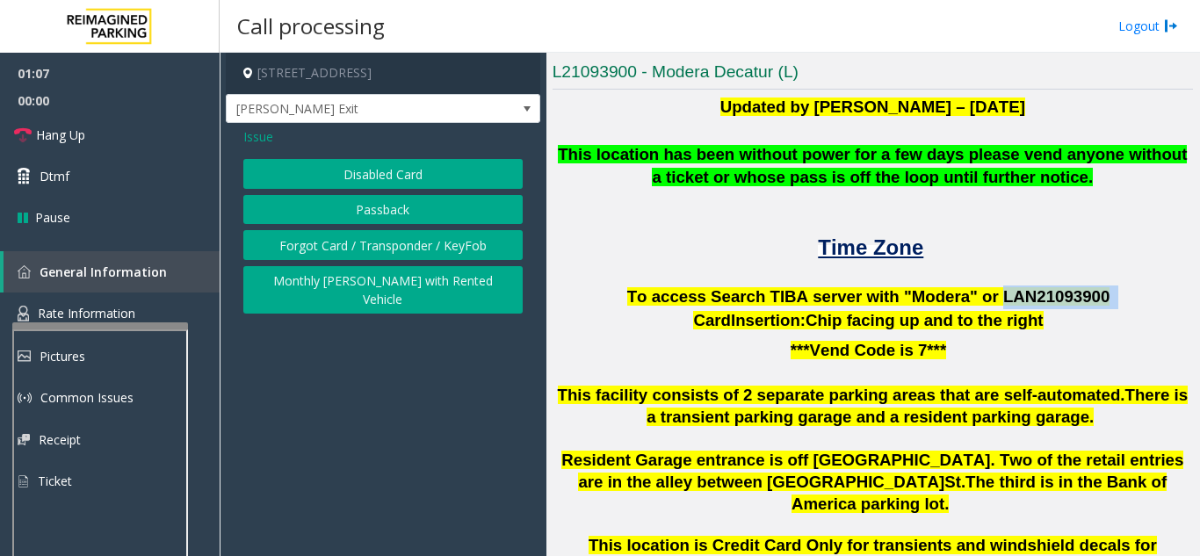
click at [371, 186] on button "Disabled Card" at bounding box center [382, 174] width 279 height 30
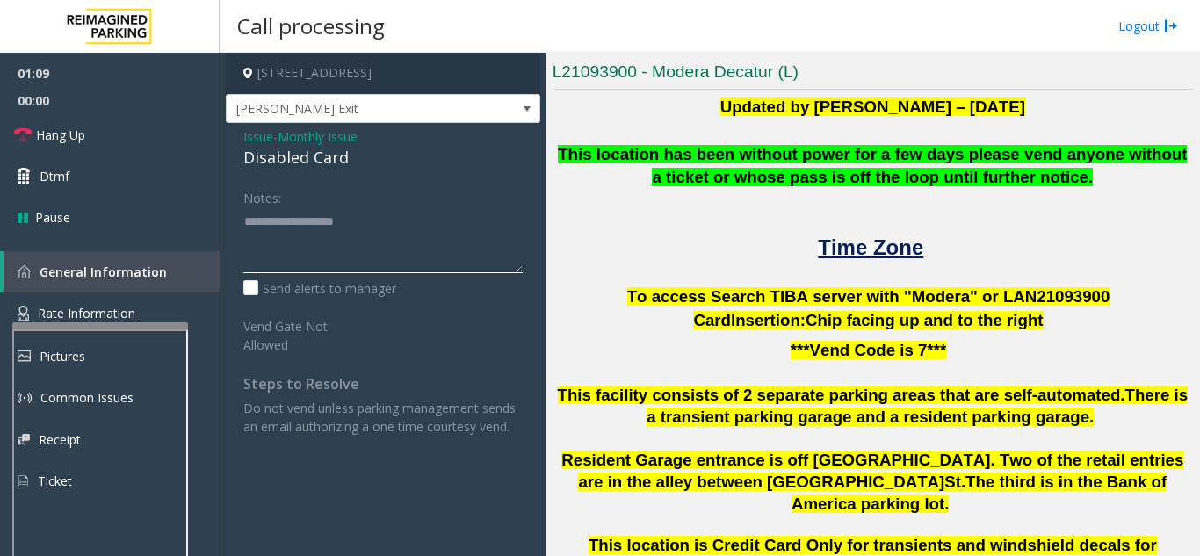
click at [323, 217] on textarea at bounding box center [382, 240] width 279 height 66
click at [284, 215] on textarea at bounding box center [382, 240] width 279 height 66
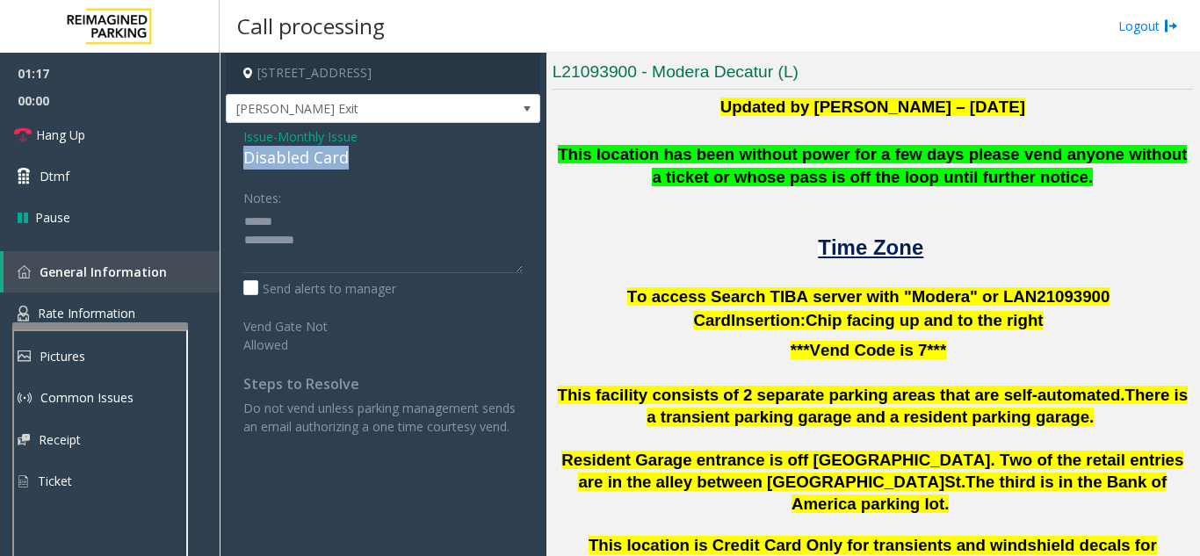
drag, startPoint x: 230, startPoint y: 158, endPoint x: 399, endPoint y: 163, distance: 168.7
click at [399, 163] on div "Issue - Monthly Issue Disabled Card Notes: Send alerts to manager Vend Gate Not…" at bounding box center [383, 288] width 315 height 330
click at [340, 242] on textarea at bounding box center [382, 240] width 279 height 66
type textarea "**********"
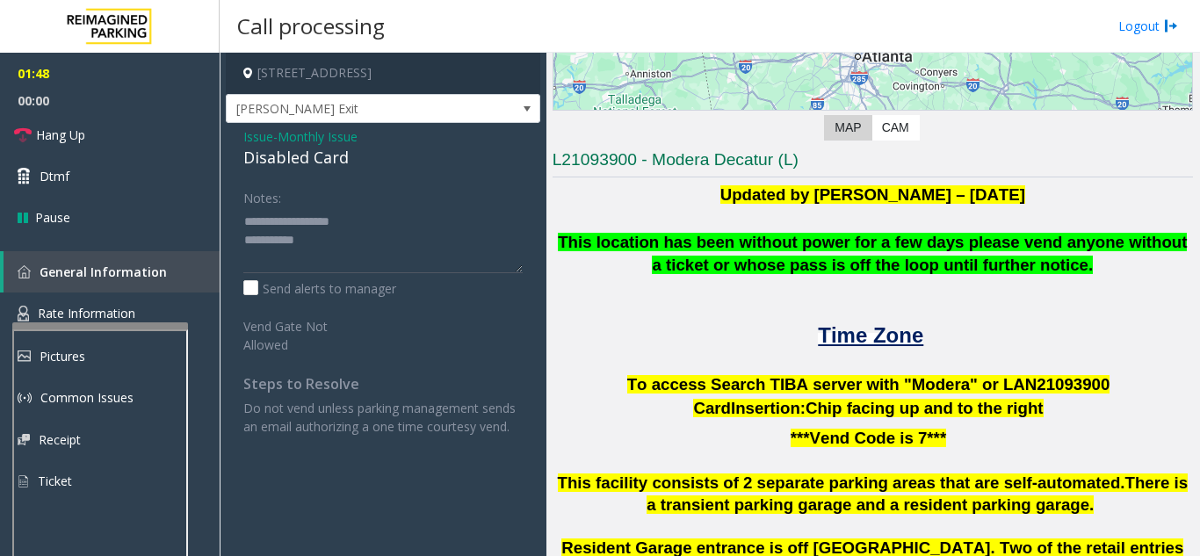
click at [255, 130] on span "Issue" at bounding box center [258, 136] width 30 height 18
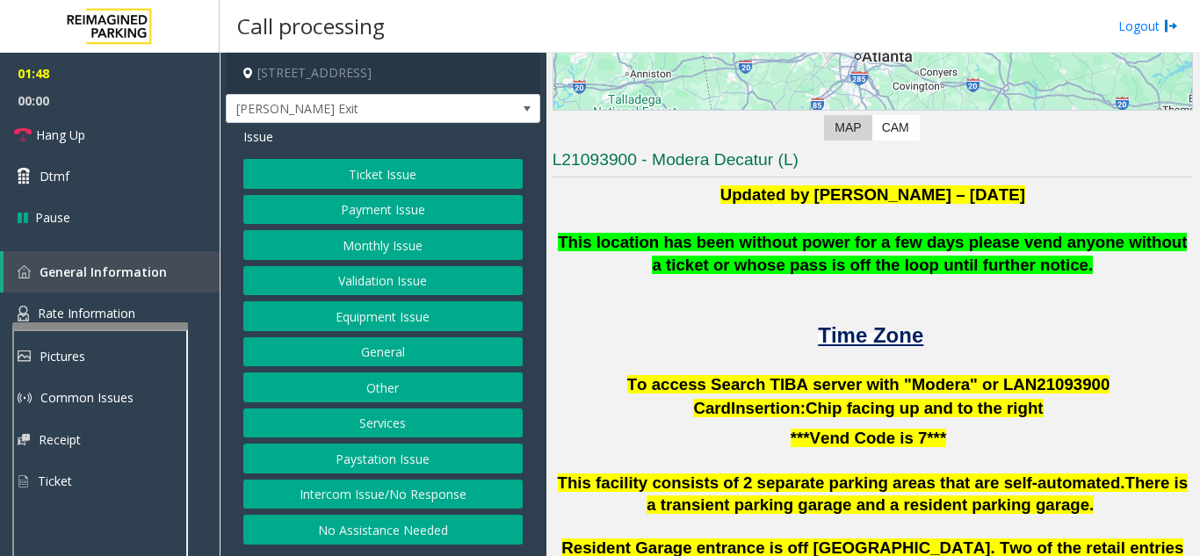
click at [389, 178] on button "Ticket Issue" at bounding box center [382, 174] width 279 height 30
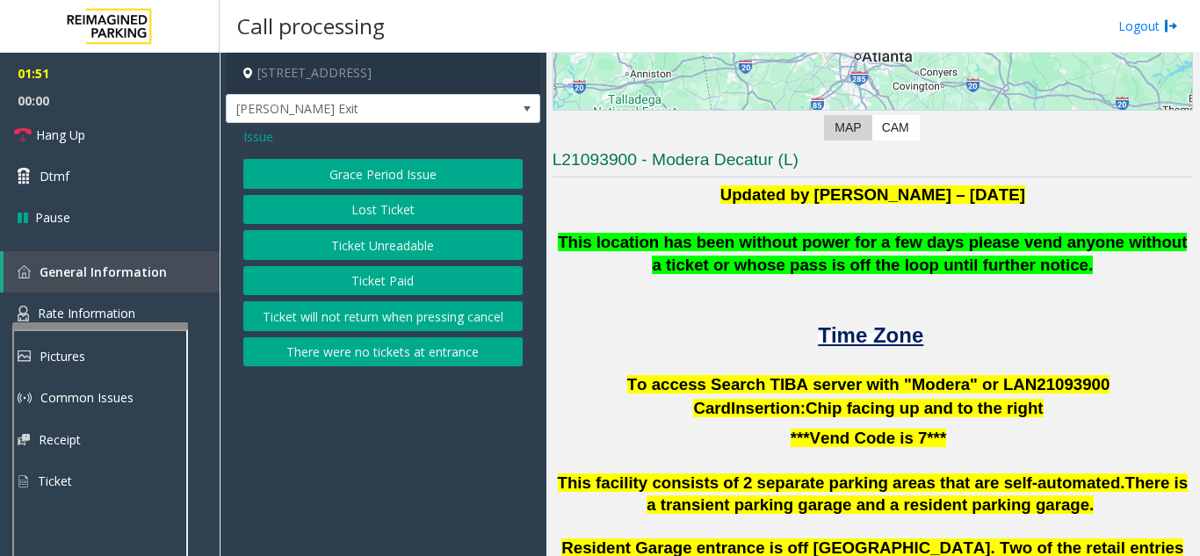
click at [362, 360] on button "There were no tickets at entrance" at bounding box center [382, 352] width 279 height 30
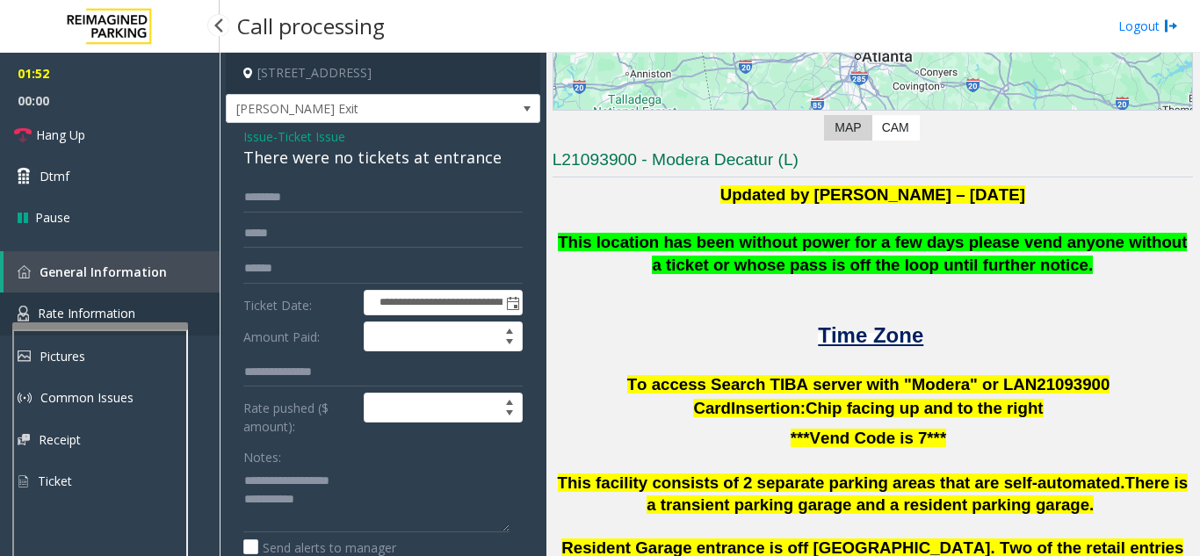
click at [91, 300] on link "Rate Information" at bounding box center [110, 314] width 220 height 43
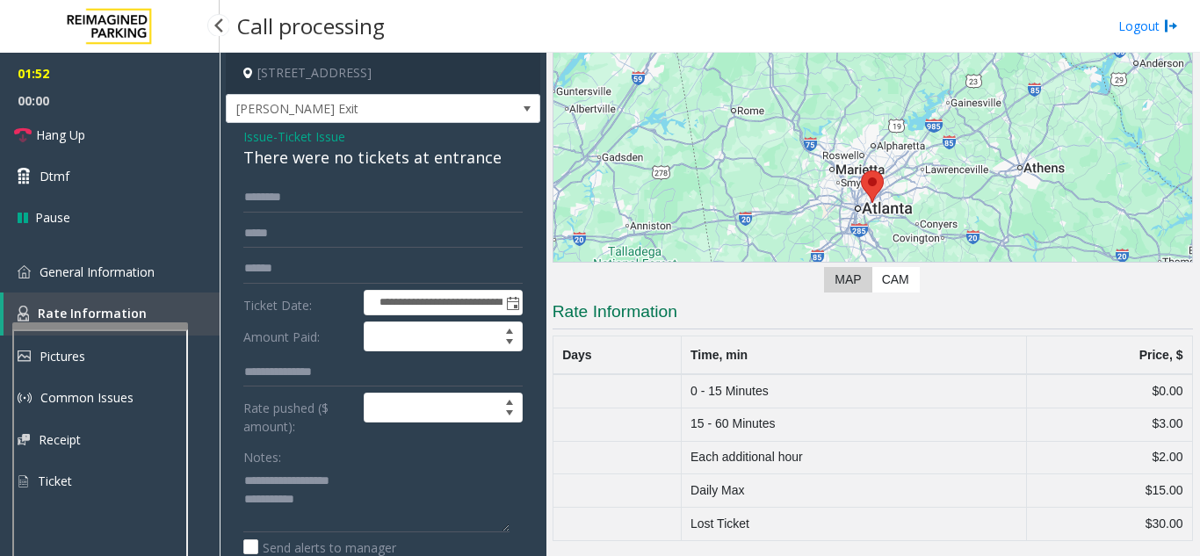
scroll to position [112, 0]
click at [97, 310] on span "Rate Information" at bounding box center [92, 313] width 109 height 17
click at [103, 266] on span "General Information" at bounding box center [97, 272] width 115 height 17
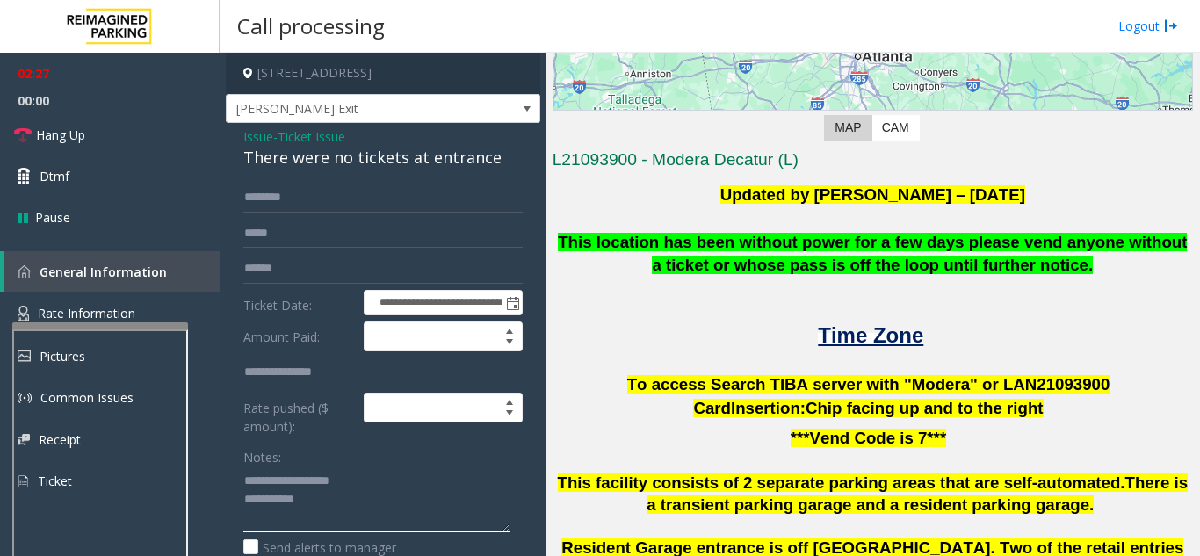
drag, startPoint x: 278, startPoint y: 482, endPoint x: 352, endPoint y: 490, distance: 75.1
click at [358, 488] on textarea at bounding box center [376, 500] width 266 height 66
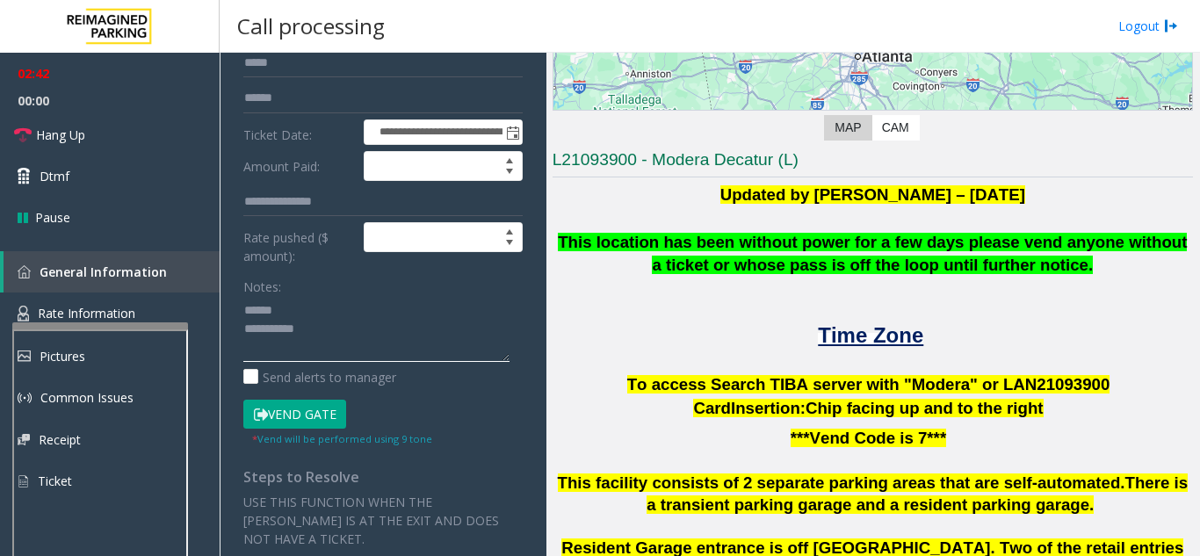
scroll to position [176, 0]
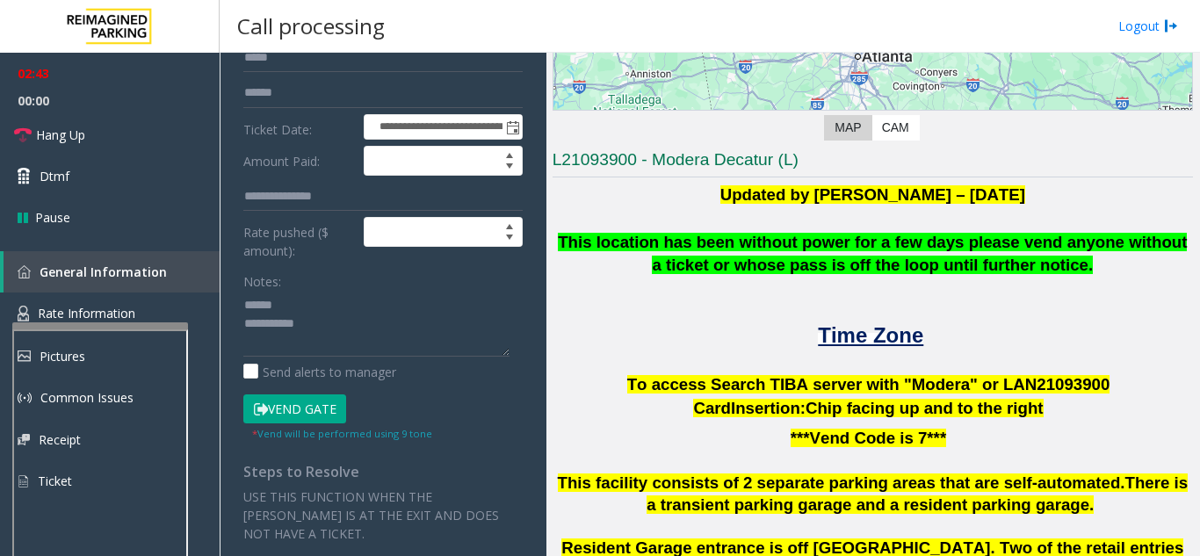
click at [300, 413] on button "Vend Gate" at bounding box center [294, 409] width 103 height 30
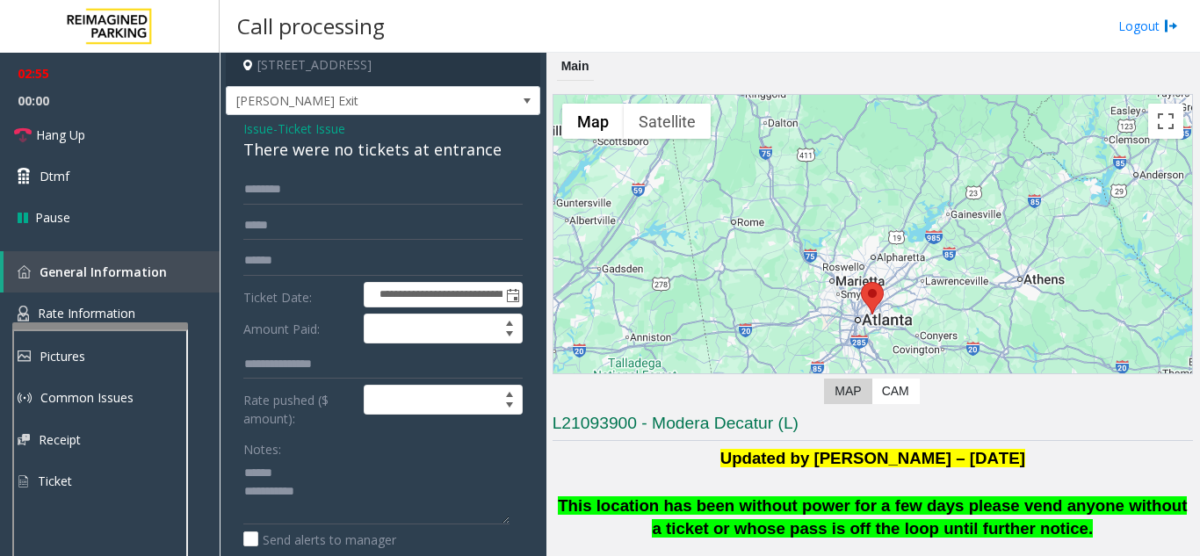
scroll to position [0, 0]
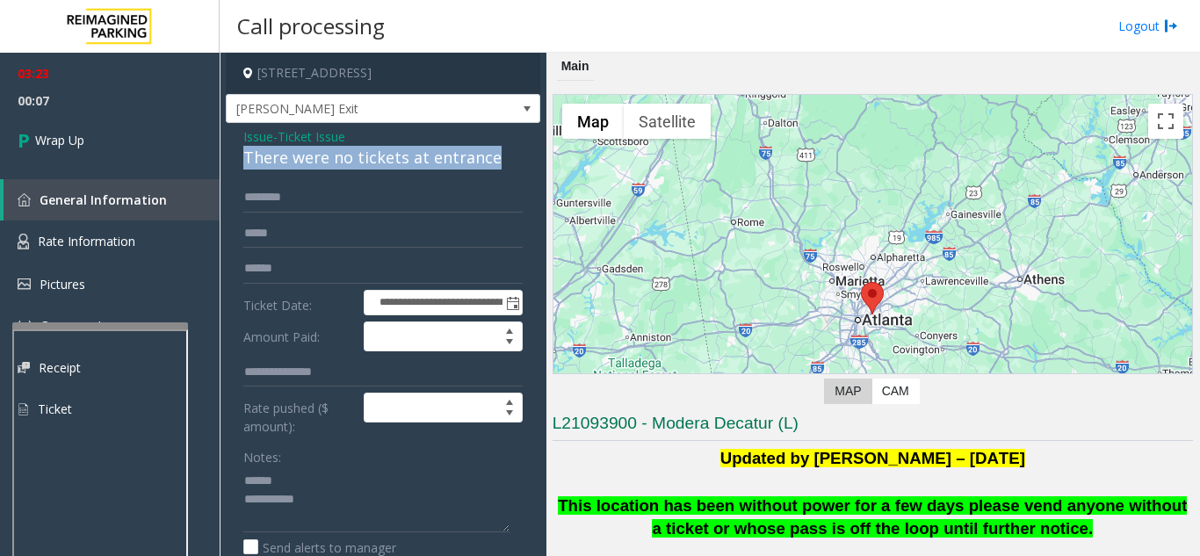
drag, startPoint x: 236, startPoint y: 159, endPoint x: 491, endPoint y: 148, distance: 255.0
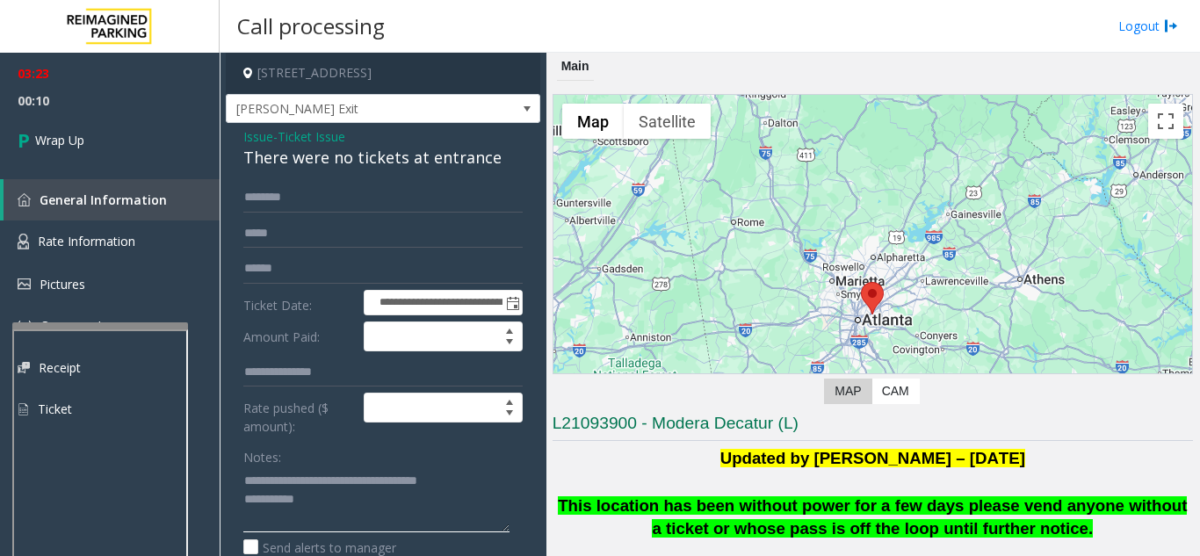
click at [425, 498] on textarea at bounding box center [376, 500] width 266 height 66
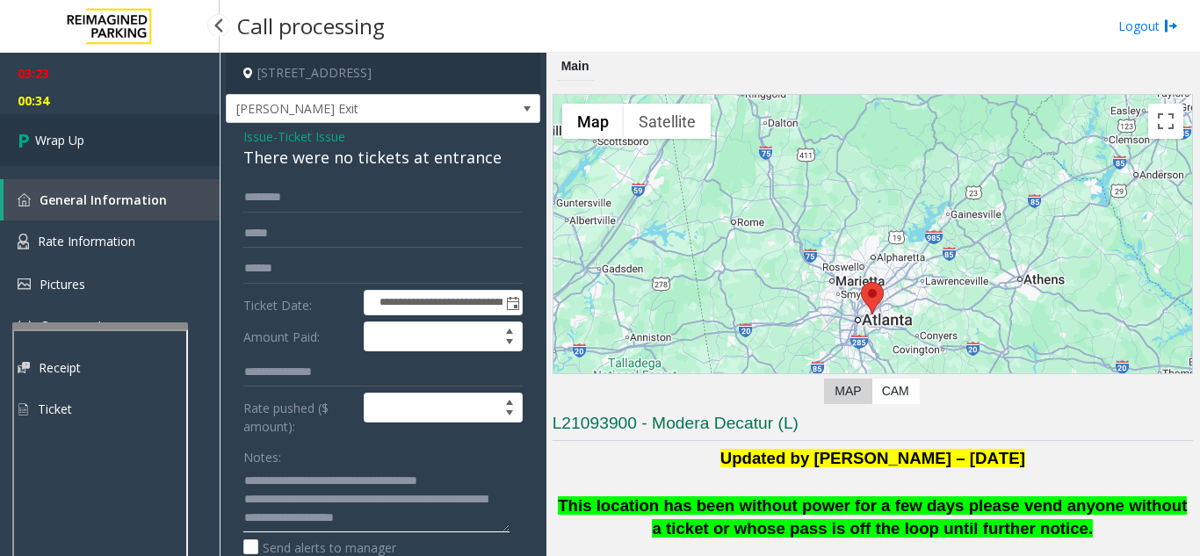
type textarea "**********"
click at [41, 136] on span "Wrap Up" at bounding box center [59, 140] width 49 height 18
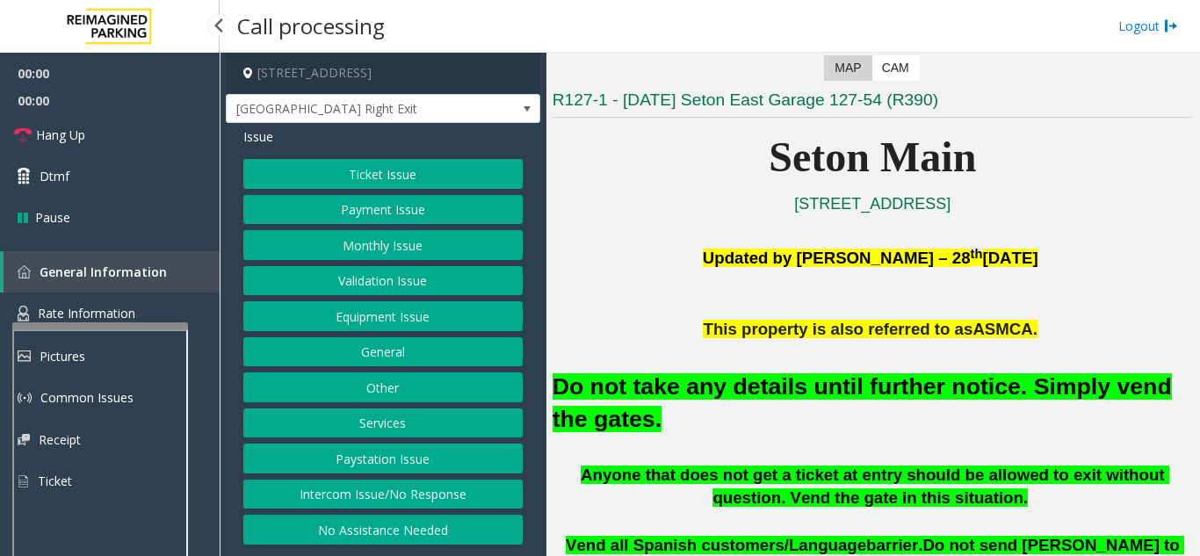
scroll to position [351, 0]
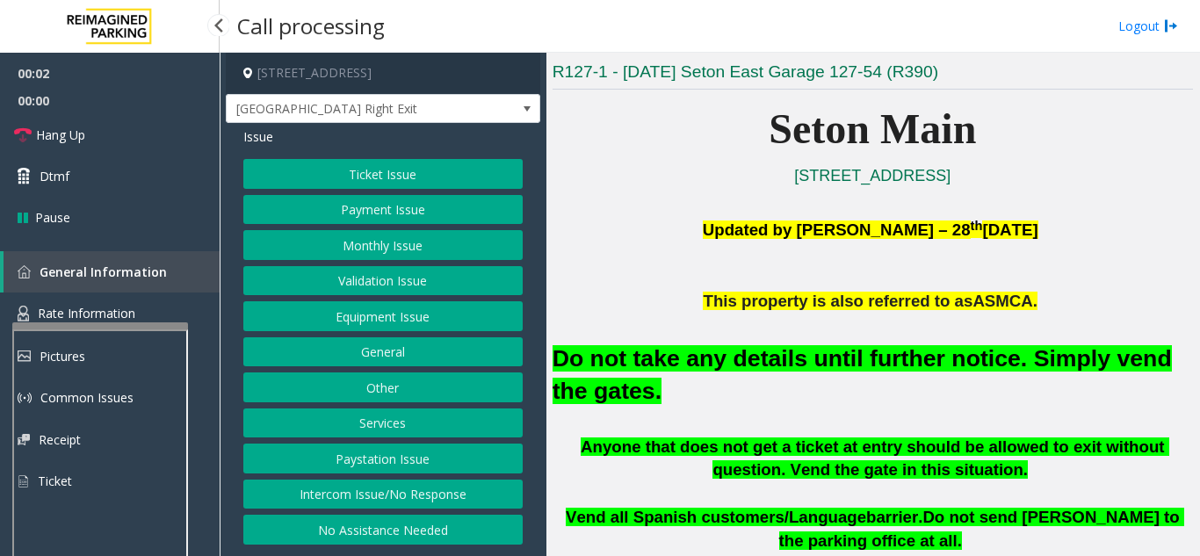
click at [426, 312] on button "Equipment Issue" at bounding box center [382, 316] width 279 height 30
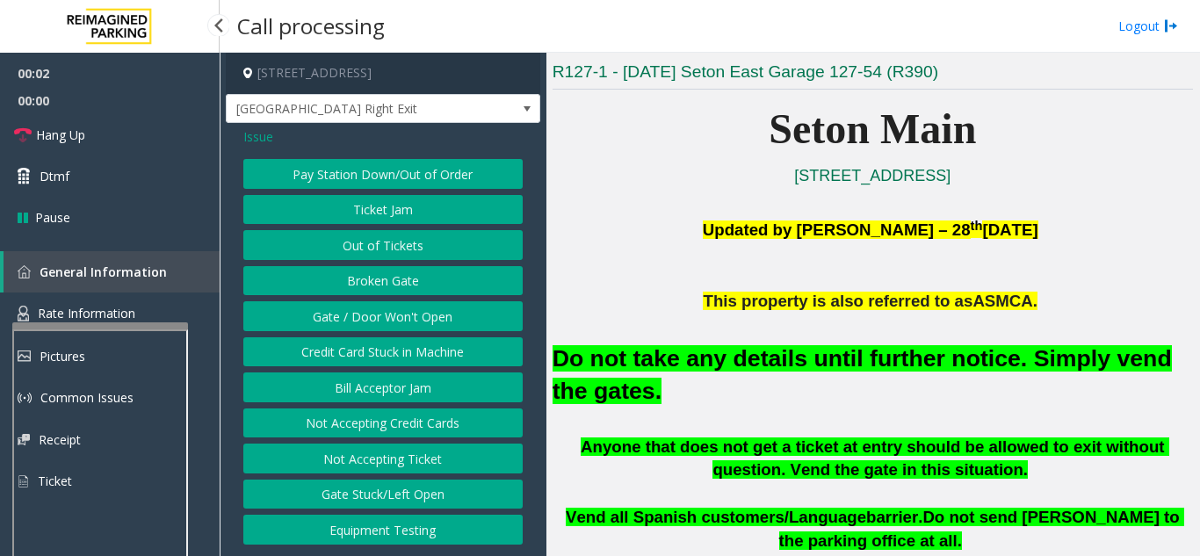
click at [425, 312] on button "Gate / Door Won't Open" at bounding box center [382, 316] width 279 height 30
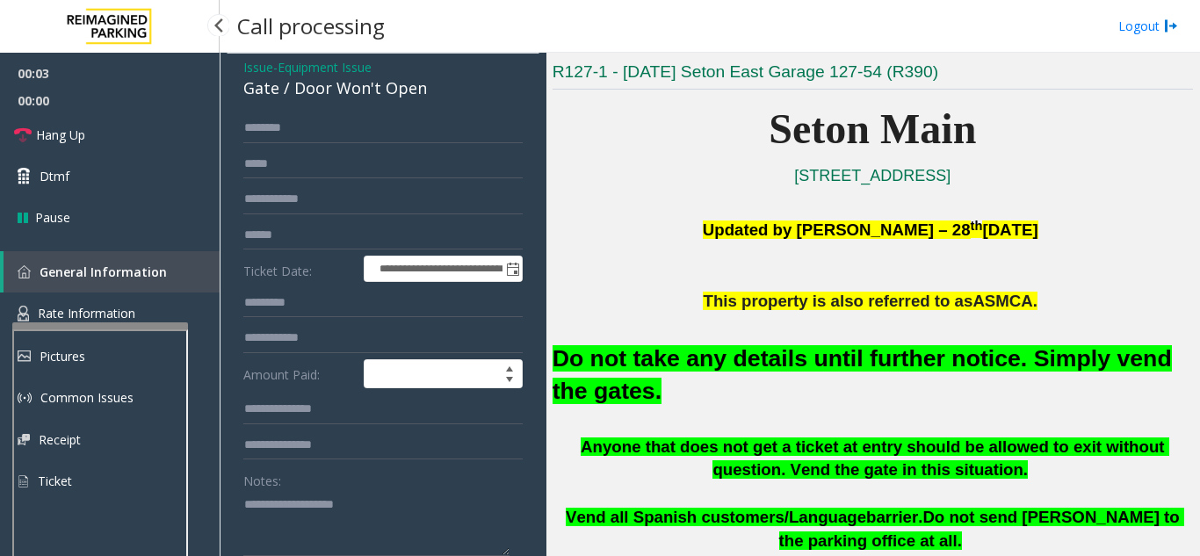
scroll to position [176, 0]
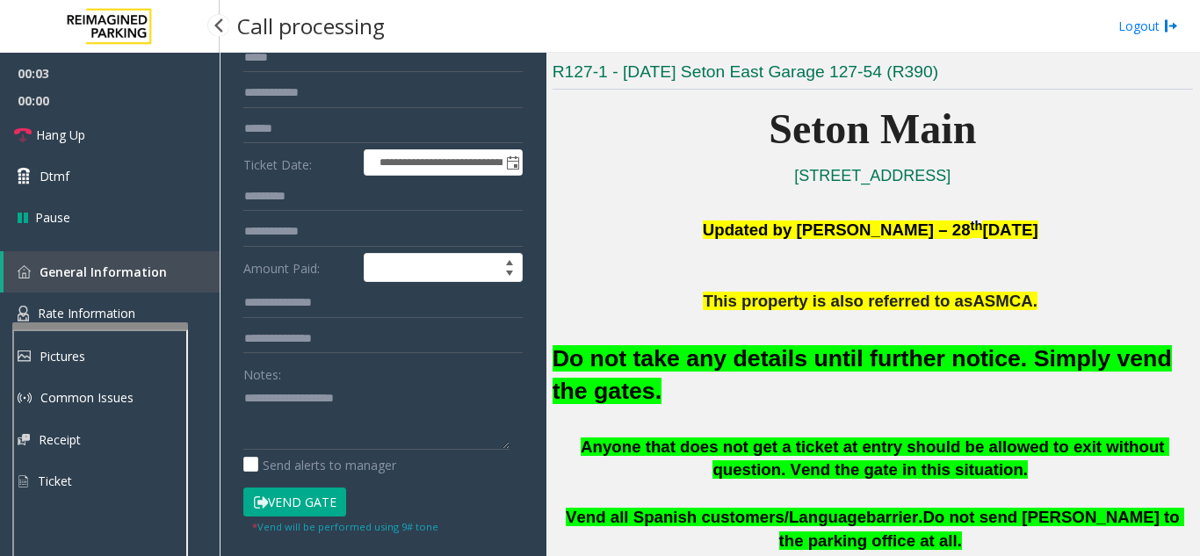
click at [315, 501] on button "Vend Gate" at bounding box center [294, 503] width 103 height 30
type textarea "**********"
click at [109, 149] on link "Hang Up" at bounding box center [110, 134] width 220 height 41
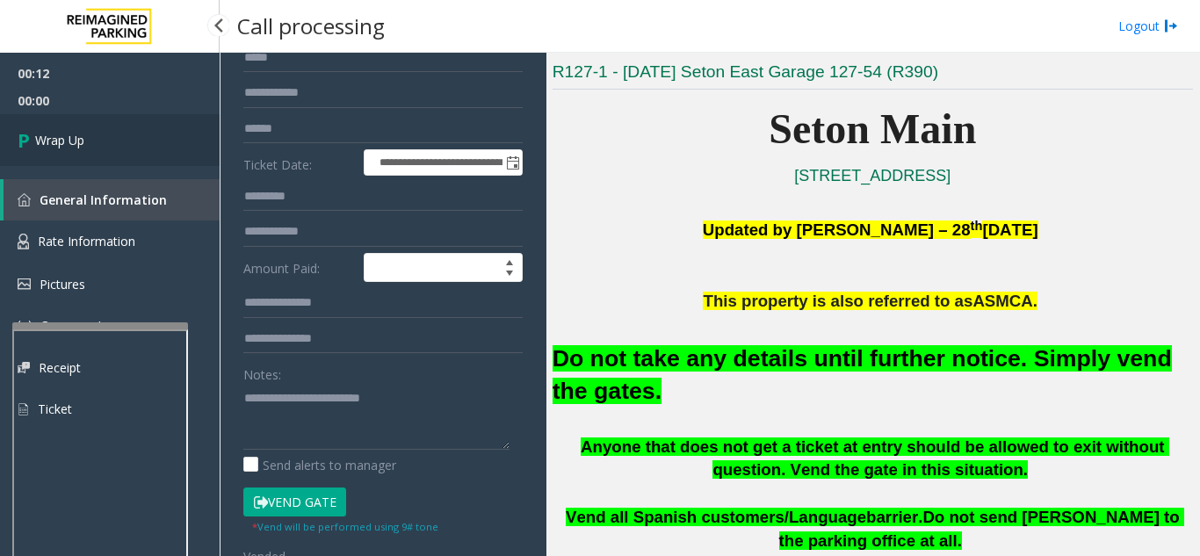
click at [112, 150] on link "Wrap Up" at bounding box center [110, 140] width 220 height 52
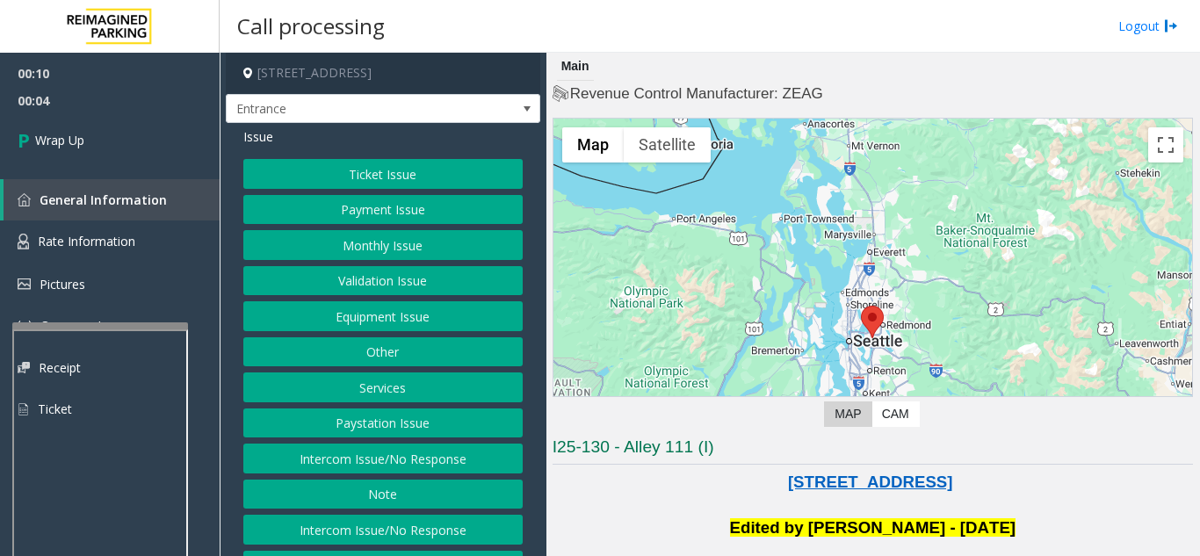
click at [387, 450] on button "Intercom Issue/No Response" at bounding box center [382, 459] width 279 height 30
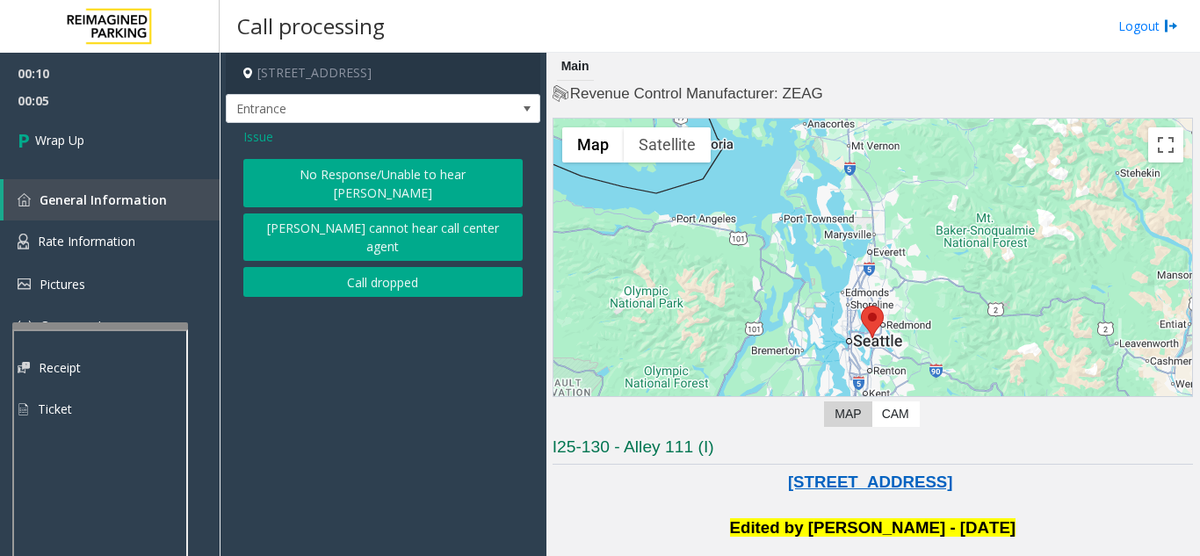
click at [323, 267] on button "Call dropped" at bounding box center [382, 282] width 279 height 30
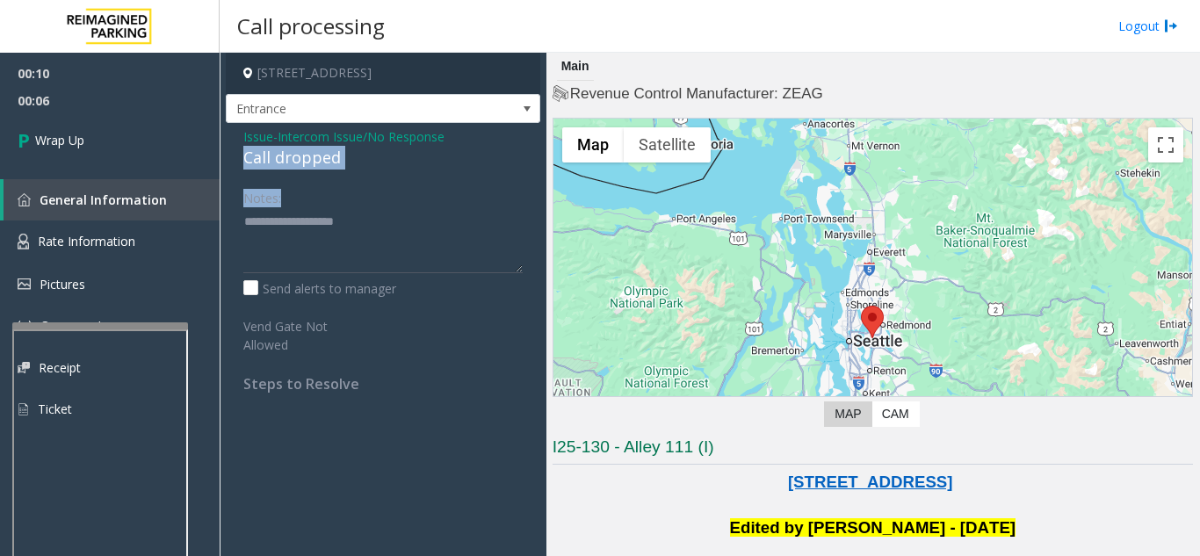
drag, startPoint x: 228, startPoint y: 148, endPoint x: 384, endPoint y: 175, distance: 157.9
click at [401, 174] on div "Issue - Intercom Issue/No Response Call dropped Notes: Send alerts to manager V…" at bounding box center [383, 266] width 315 height 287
click at [113, 220] on link "General Information" at bounding box center [112, 199] width 216 height 41
click at [101, 137] on link "Wrap Up" at bounding box center [110, 140] width 220 height 52
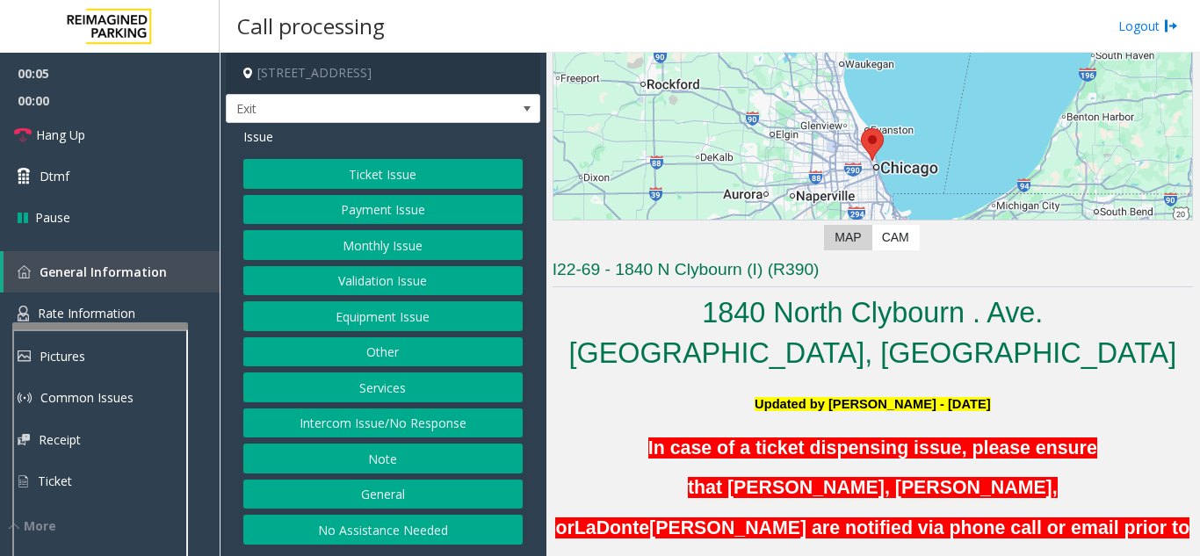
scroll to position [176, 0]
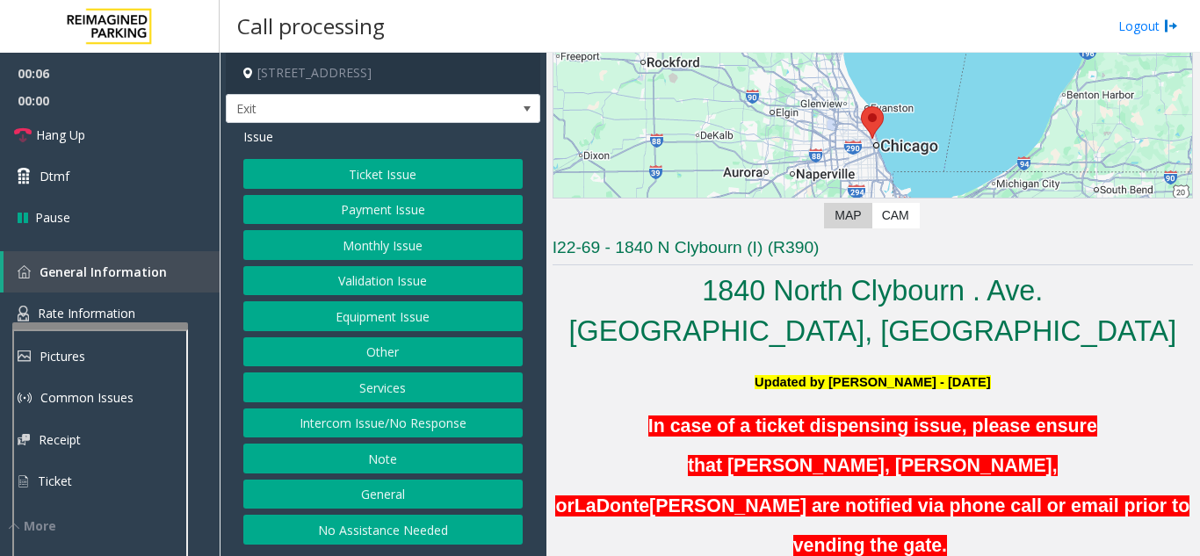
click at [372, 383] on button "Services" at bounding box center [382, 388] width 279 height 30
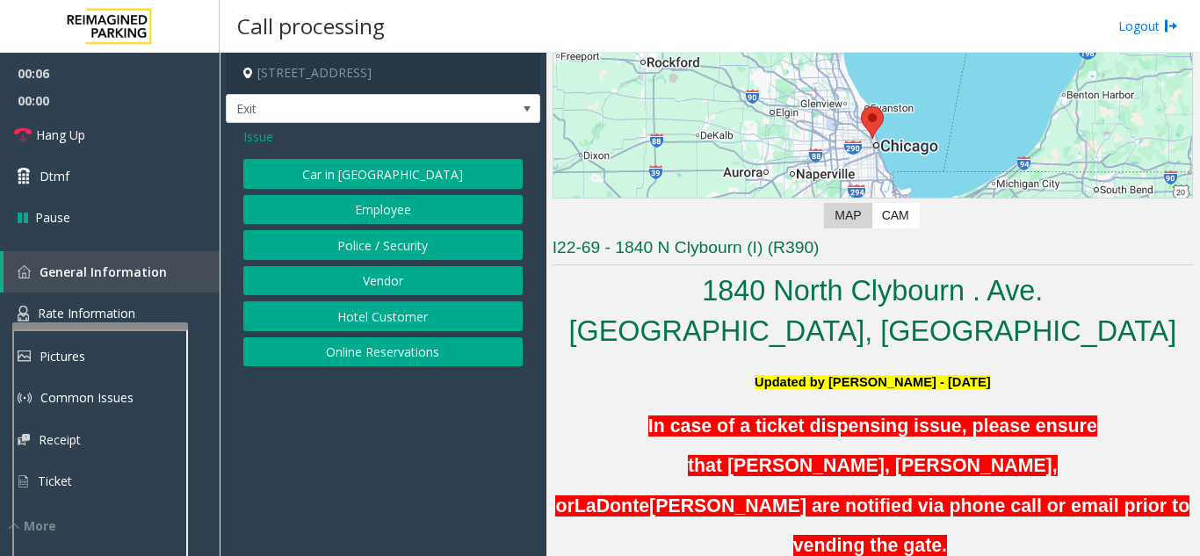
click at [387, 352] on button "Online Reservations" at bounding box center [382, 352] width 279 height 30
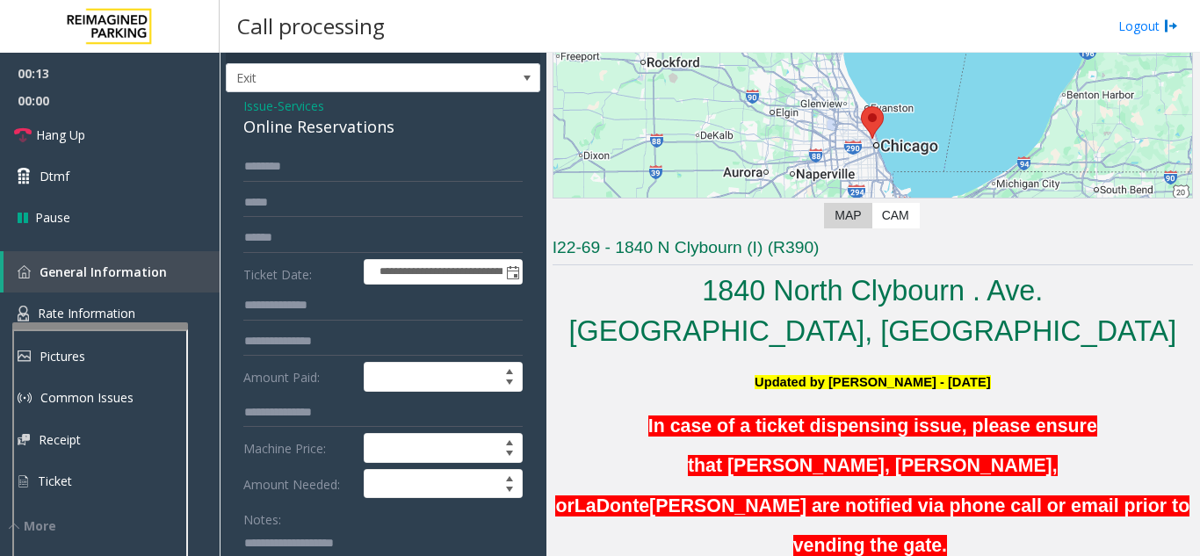
scroll to position [0, 0]
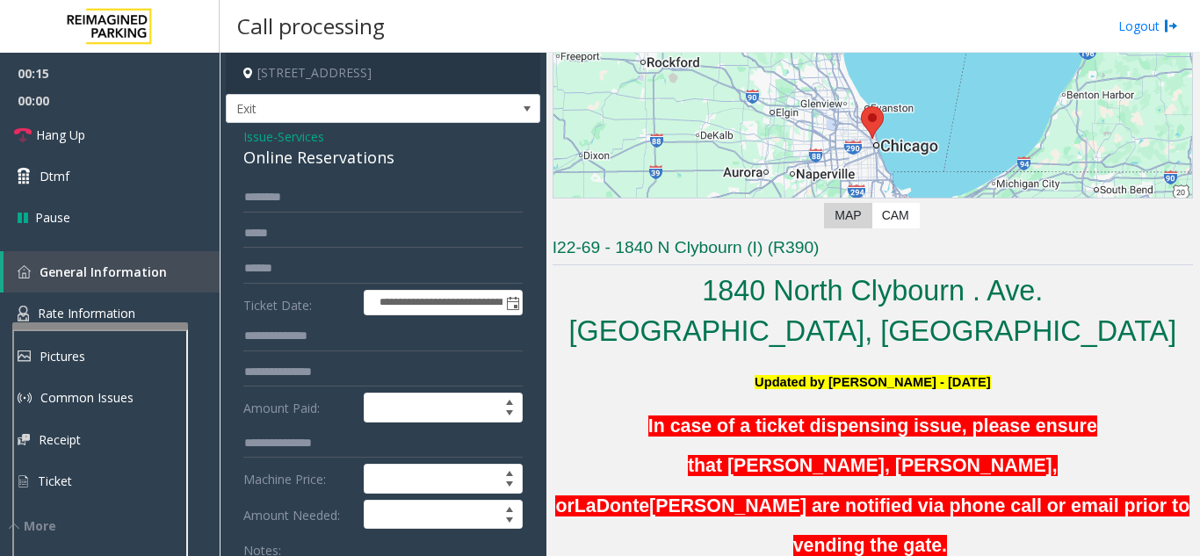
click at [249, 130] on span "Issue" at bounding box center [258, 136] width 30 height 18
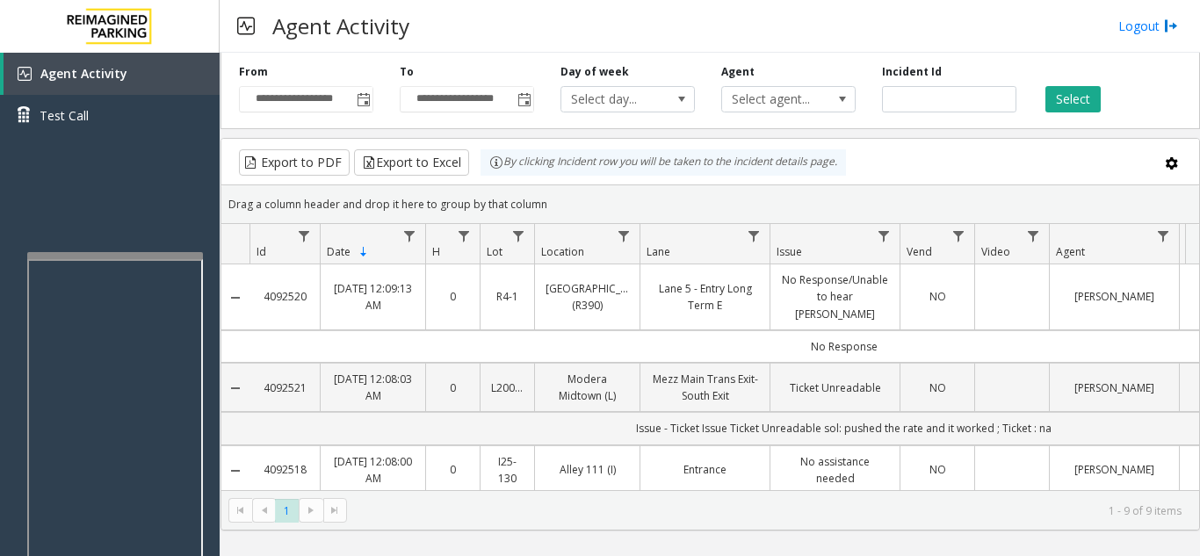
click at [123, 252] on div at bounding box center [115, 255] width 176 height 7
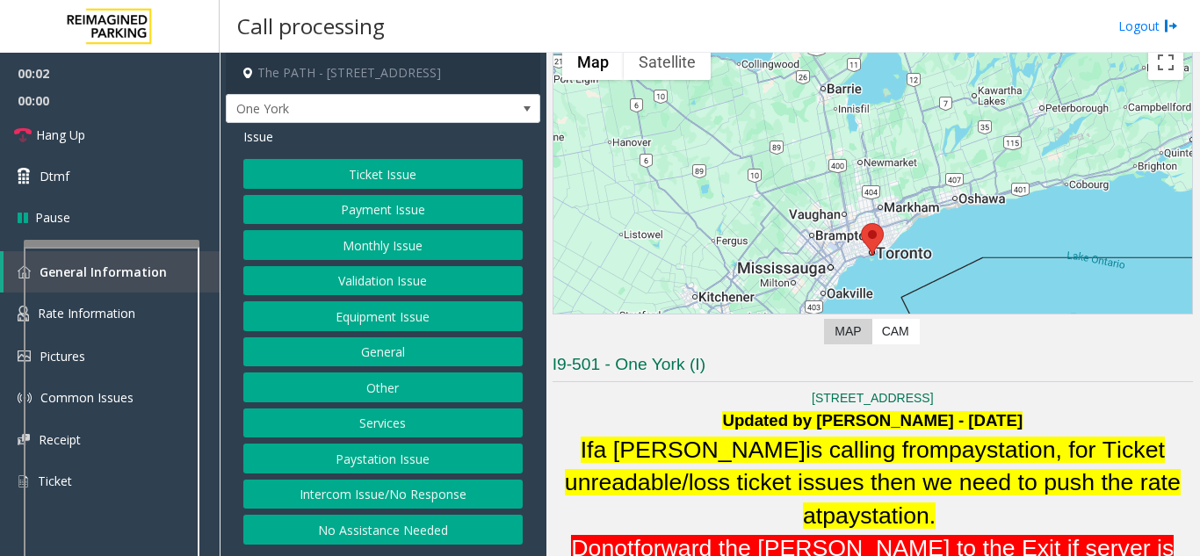
scroll to position [264, 0]
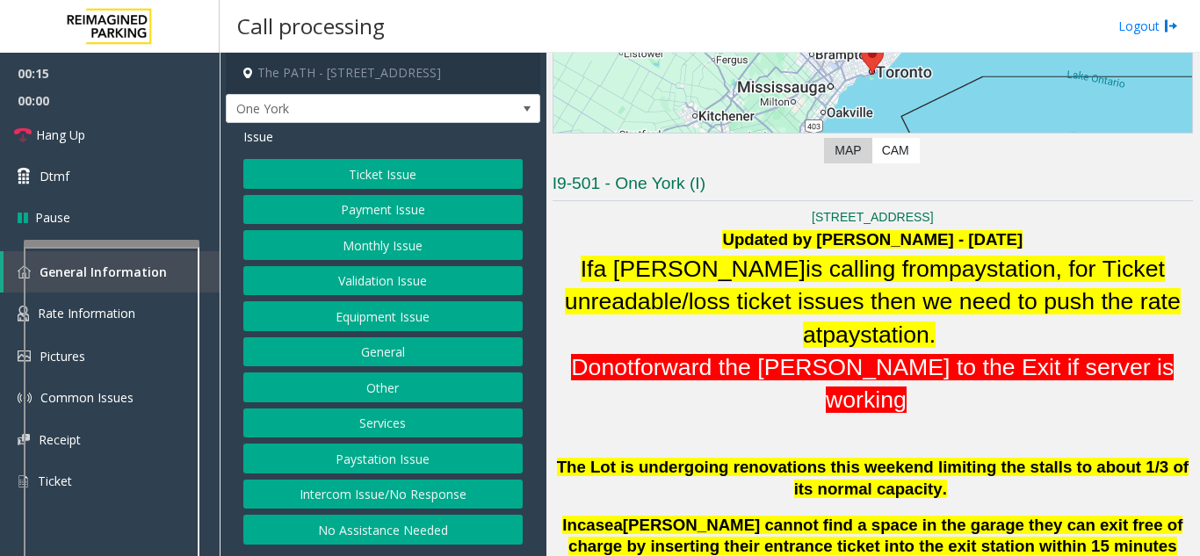
click at [380, 506] on button "Intercom Issue/No Response" at bounding box center [382, 495] width 279 height 30
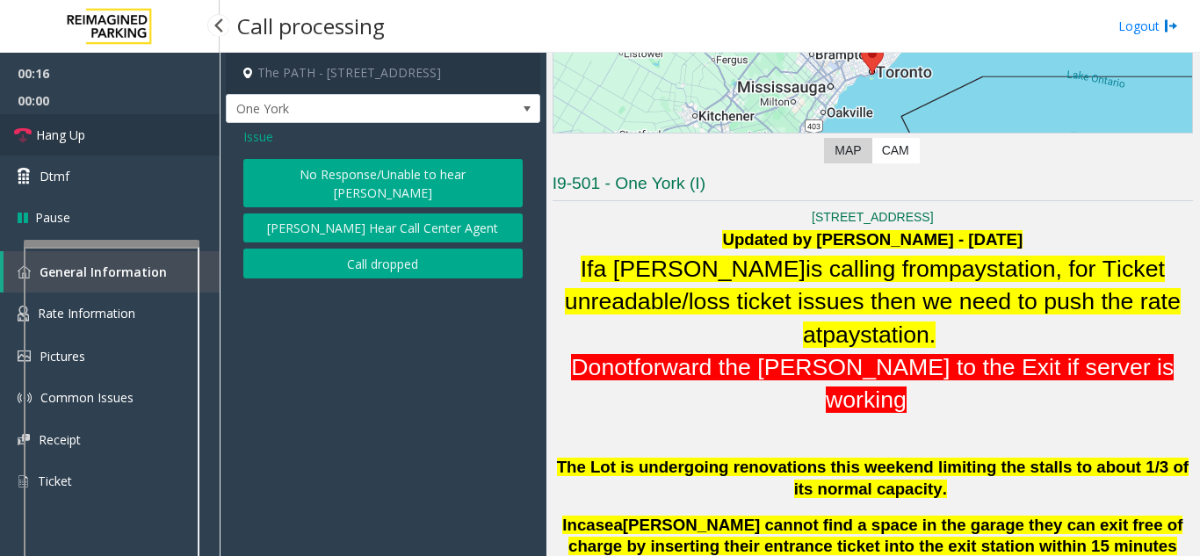
click at [67, 128] on span "Hang Up" at bounding box center [60, 135] width 49 height 18
click at [358, 192] on div "No Response/Unable to hear parker Parker Cannot Hear Call Center Agent Call dro…" at bounding box center [382, 218] width 279 height 119
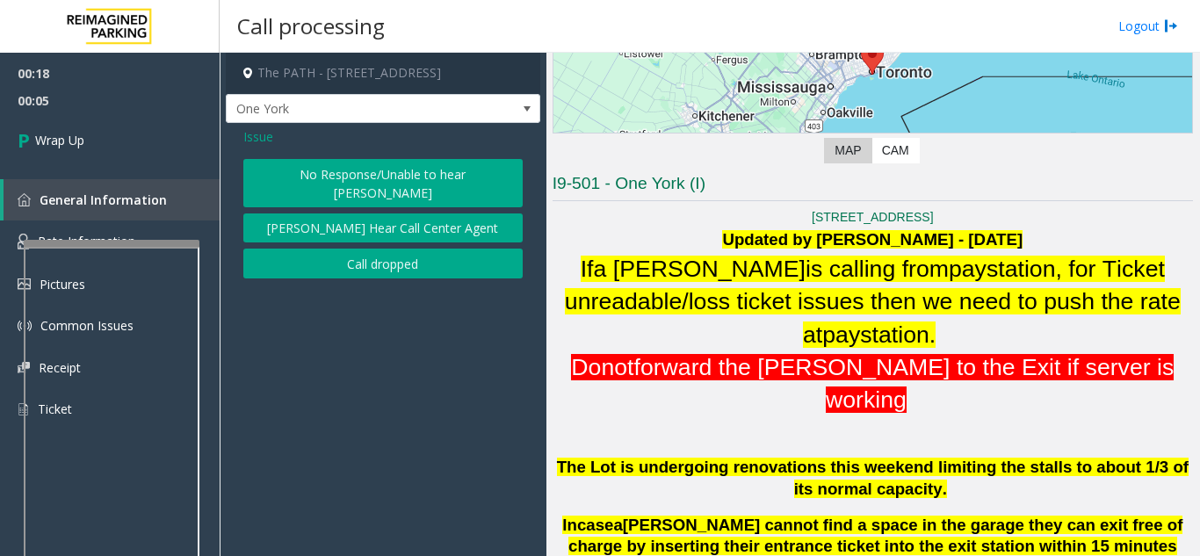
click at [299, 180] on button "No Response/Unable to hear [PERSON_NAME]" at bounding box center [382, 183] width 279 height 48
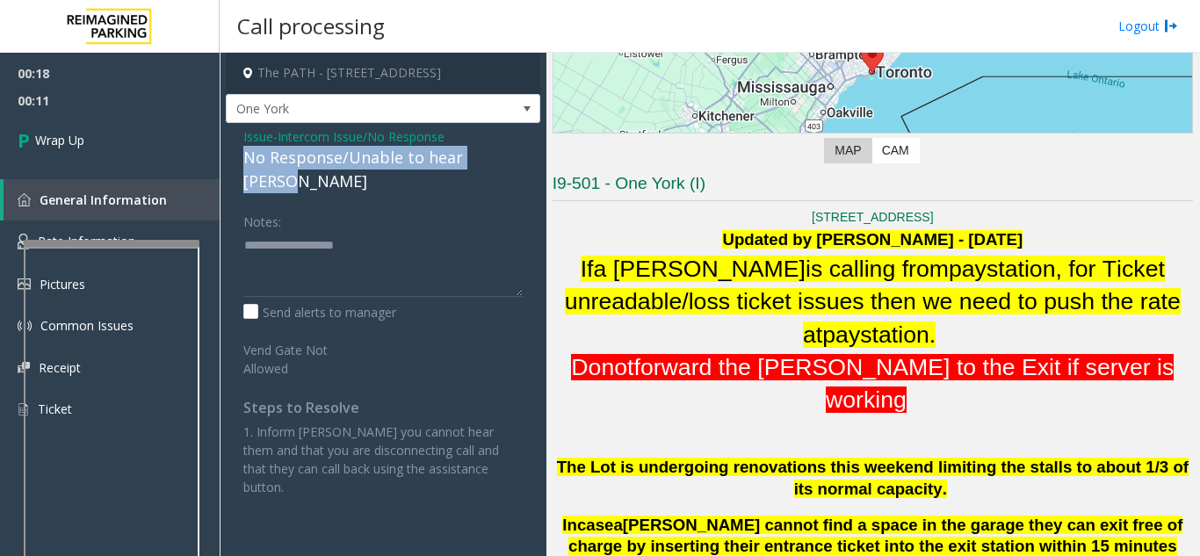
drag, startPoint x: 234, startPoint y: 155, endPoint x: 536, endPoint y: 156, distance: 302.2
click at [536, 156] on div "Issue - Intercom Issue/No Response No Response/Unable to hear [PERSON_NAME] Not…" at bounding box center [383, 318] width 315 height 391
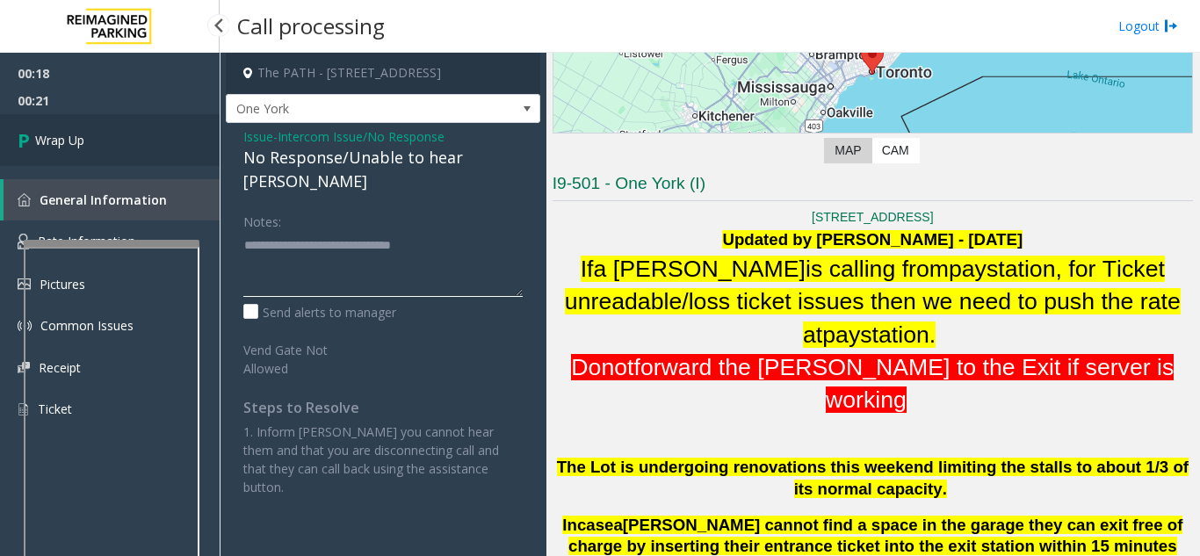
type textarea "**********"
click at [166, 136] on link "Wrap Up" at bounding box center [110, 140] width 220 height 52
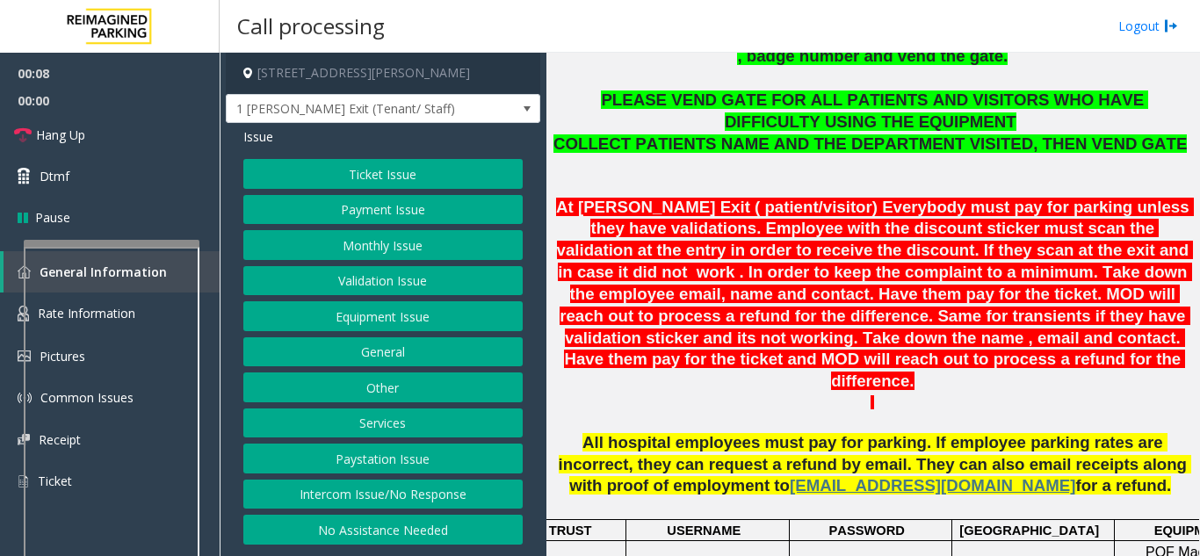
scroll to position [703, 0]
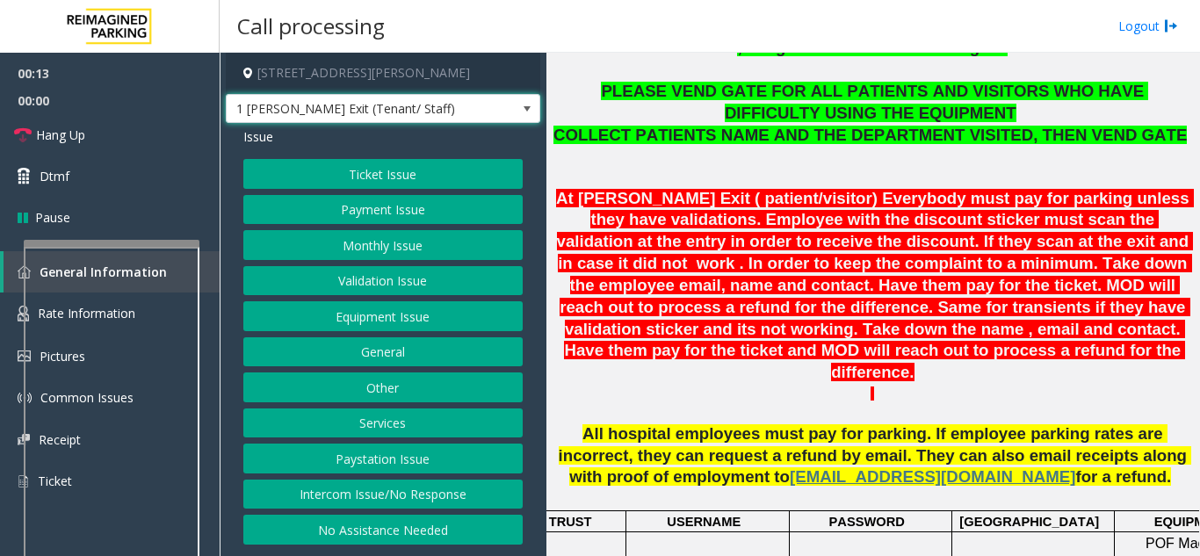
click at [479, 112] on span "1 Shrader Exit (Tenant/ Staff)" at bounding box center [383, 109] width 315 height 30
click at [572, 151] on p at bounding box center [873, 155] width 640 height 19
click at [387, 315] on button "Equipment Issue" at bounding box center [382, 316] width 279 height 30
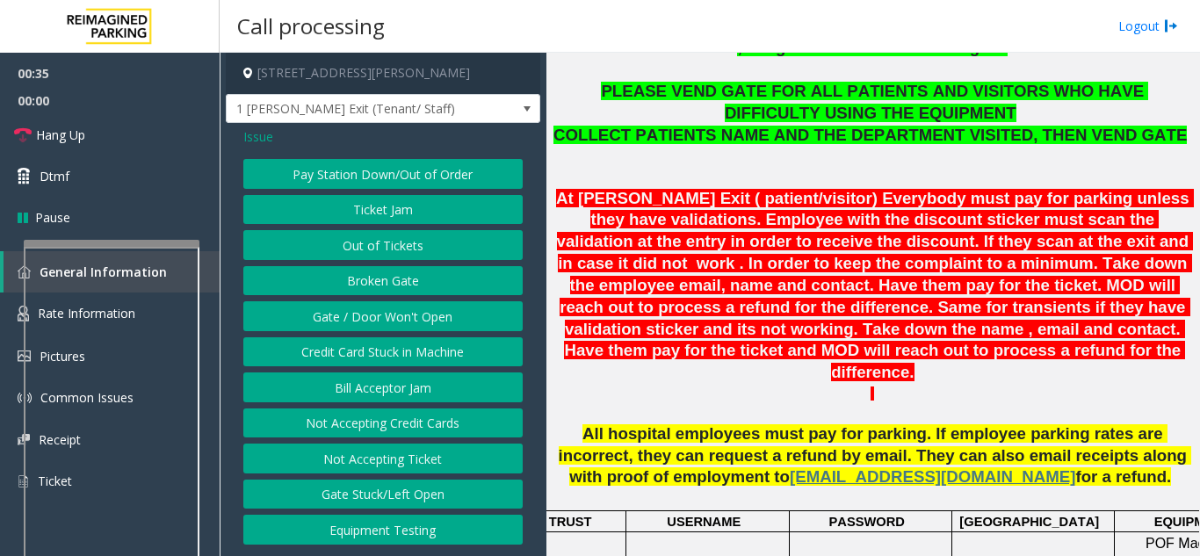
click at [409, 353] on button "Credit Card Stuck in Machine" at bounding box center [382, 352] width 279 height 30
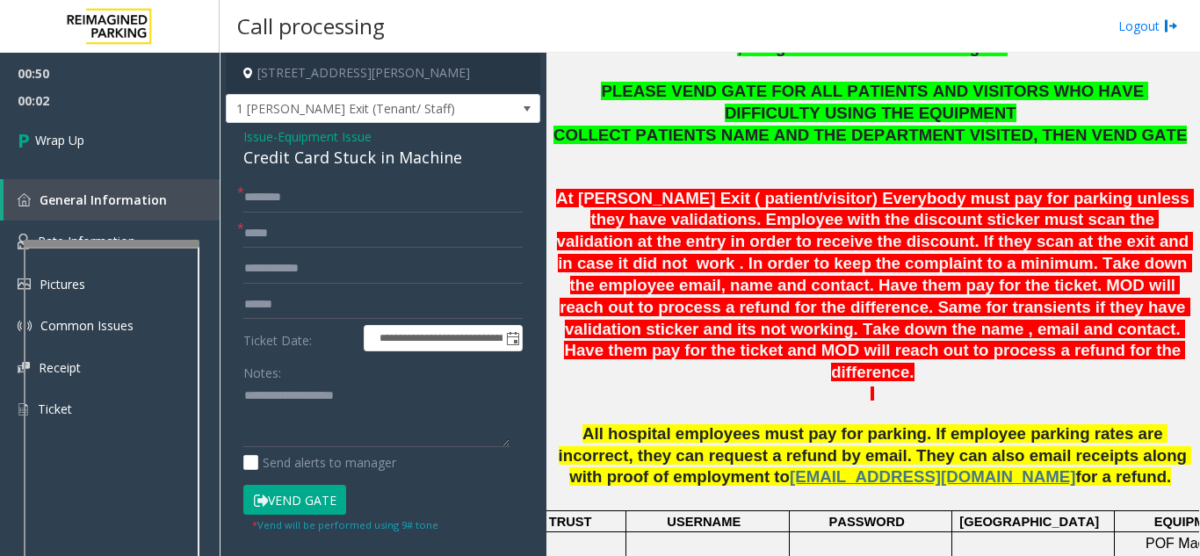
click at [264, 129] on span "Issue" at bounding box center [258, 136] width 30 height 18
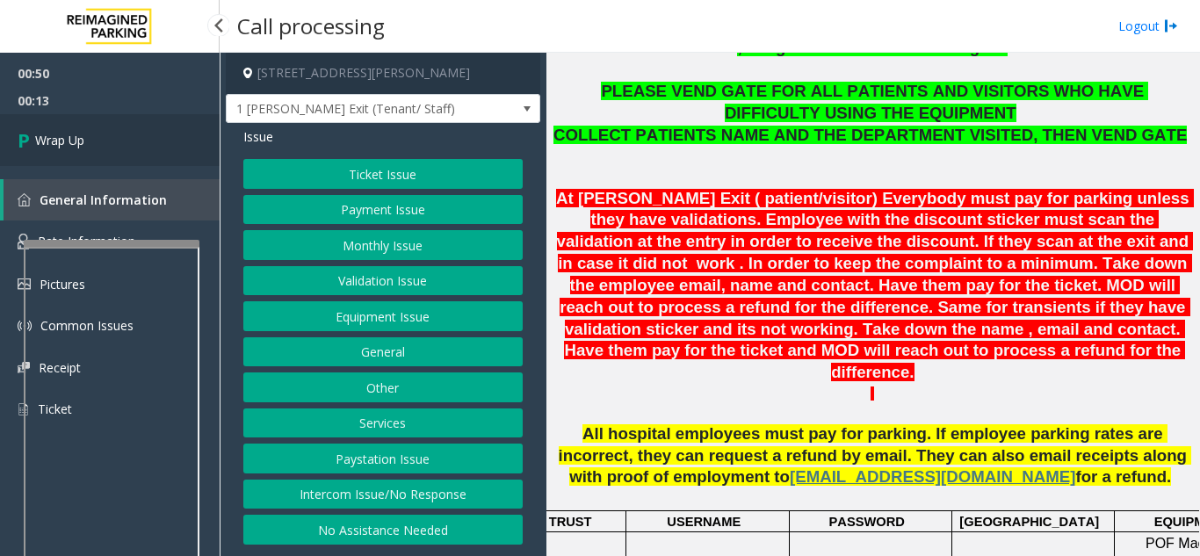
drag, startPoint x: 165, startPoint y: 158, endPoint x: 175, endPoint y: 158, distance: 9.7
click at [165, 158] on link "Wrap Up" at bounding box center [110, 140] width 220 height 52
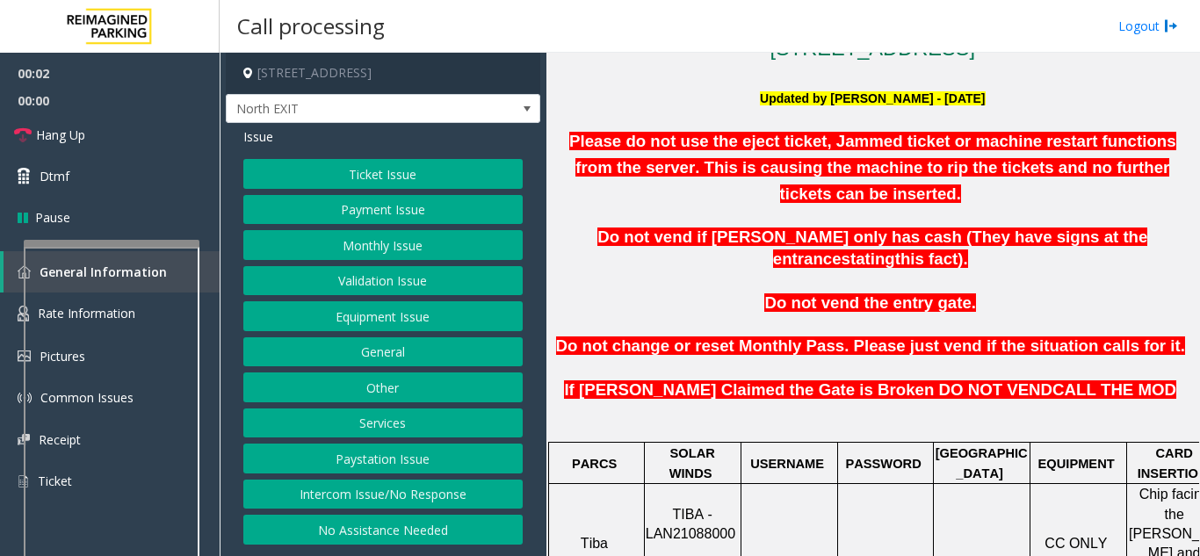
scroll to position [439, 0]
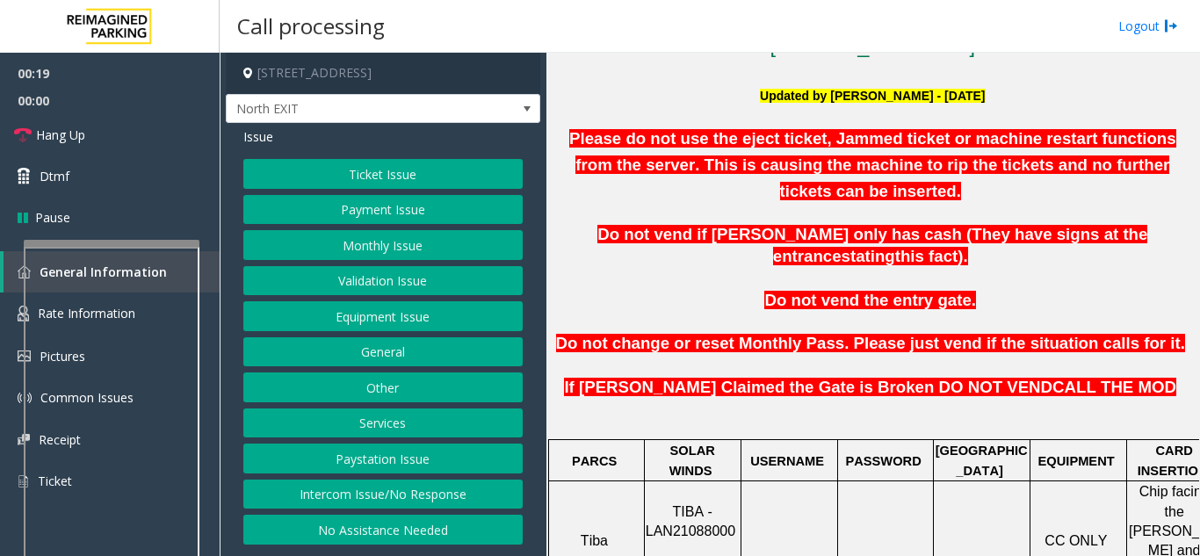
click at [473, 380] on button "Other" at bounding box center [382, 388] width 279 height 30
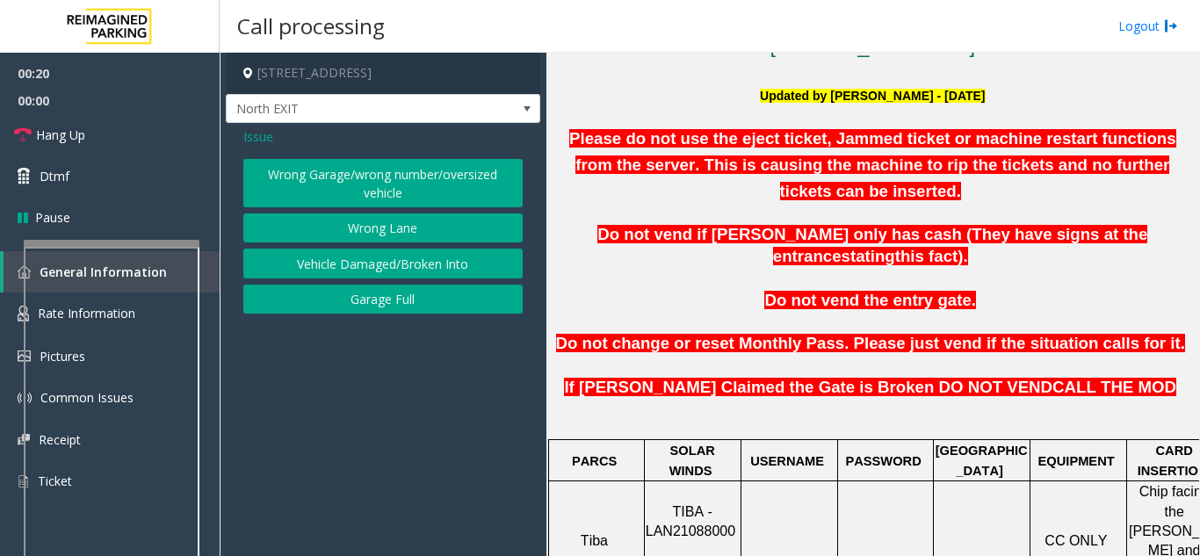
click at [482, 416] on app-call-processing-form "780 Memorial Drive Southeast, Atlanta, GA North EXIT Issue Wrong Garage/wrong n…" at bounding box center [383, 304] width 327 height 503
click at [256, 137] on span "Issue" at bounding box center [258, 136] width 30 height 18
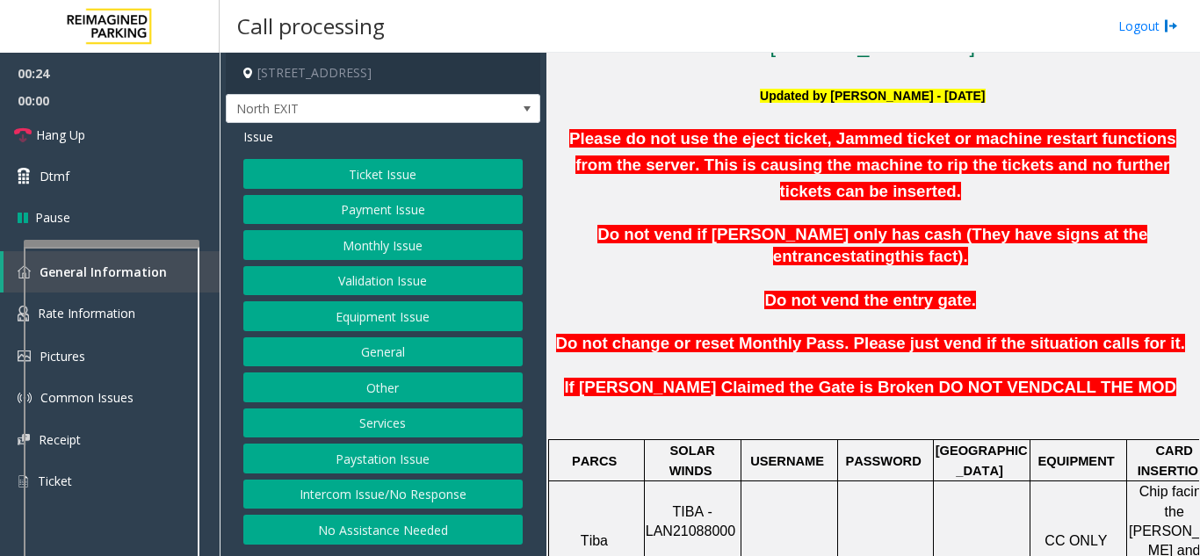
click at [423, 178] on button "Ticket Issue" at bounding box center [382, 174] width 279 height 30
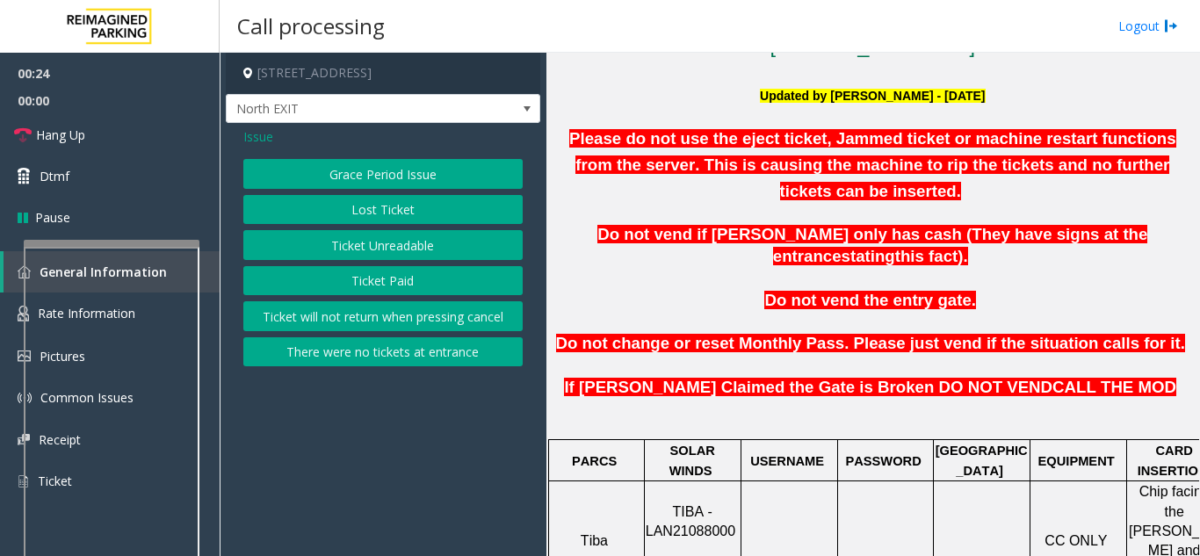
click at [406, 240] on button "Ticket Unreadable" at bounding box center [382, 245] width 279 height 30
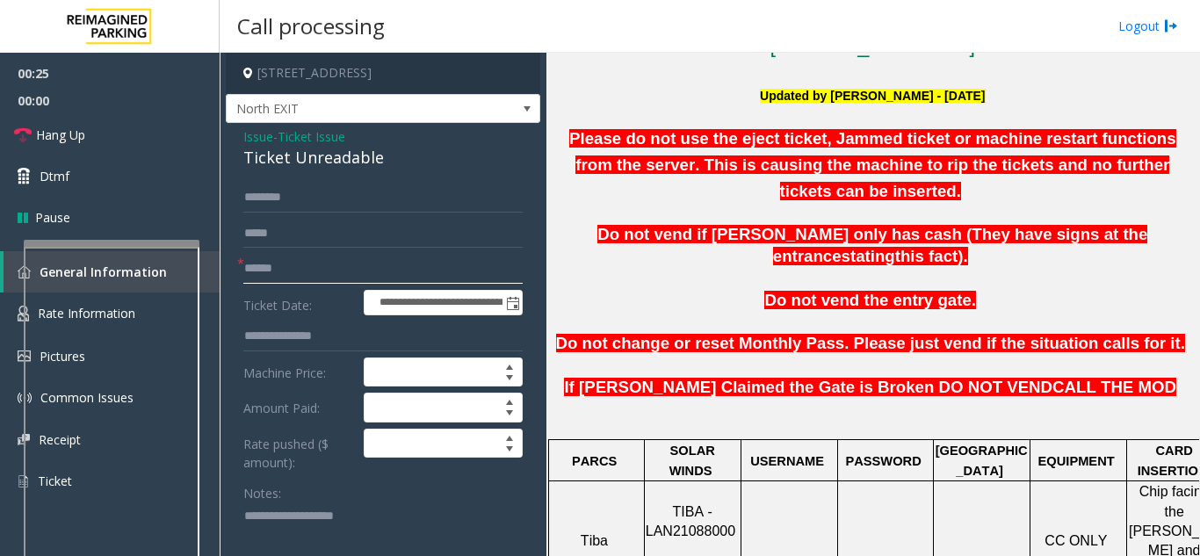
click at [387, 276] on input "text" at bounding box center [382, 269] width 279 height 30
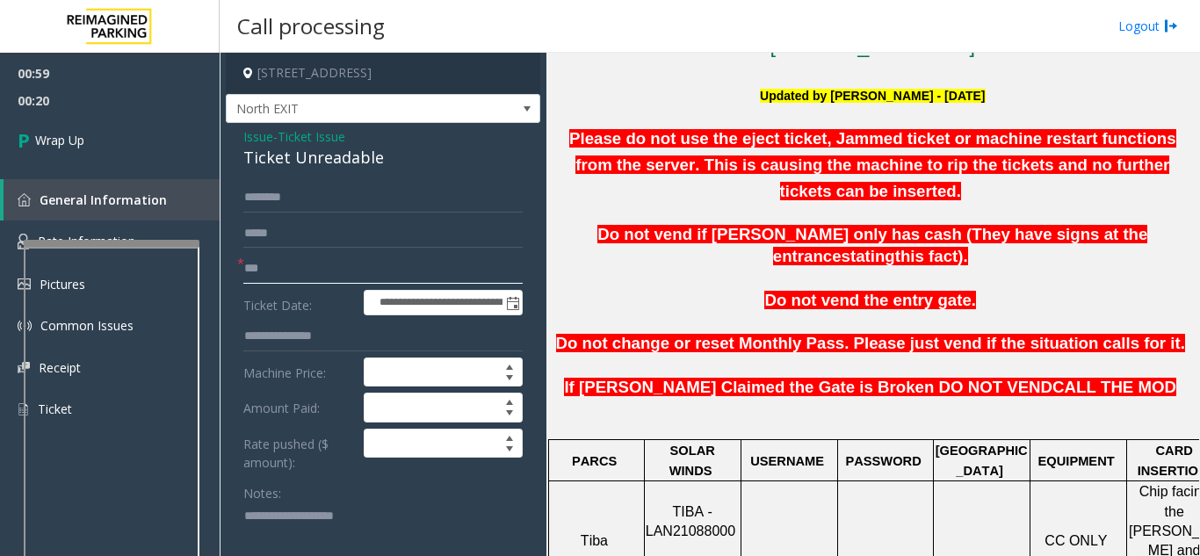
type input "***"
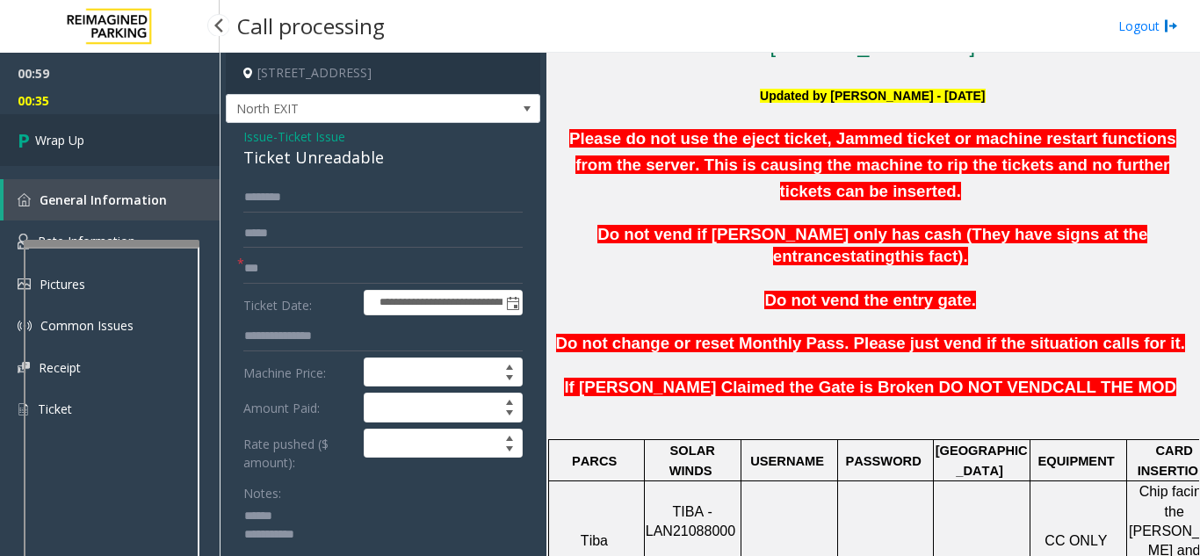
type textarea "**********"
click at [97, 139] on link "Wrap Up" at bounding box center [110, 140] width 220 height 52
drag, startPoint x: 331, startPoint y: 344, endPoint x: 384, endPoint y: 376, distance: 61.5
click at [384, 376] on form "**********" at bounding box center [382, 418] width 279 height 471
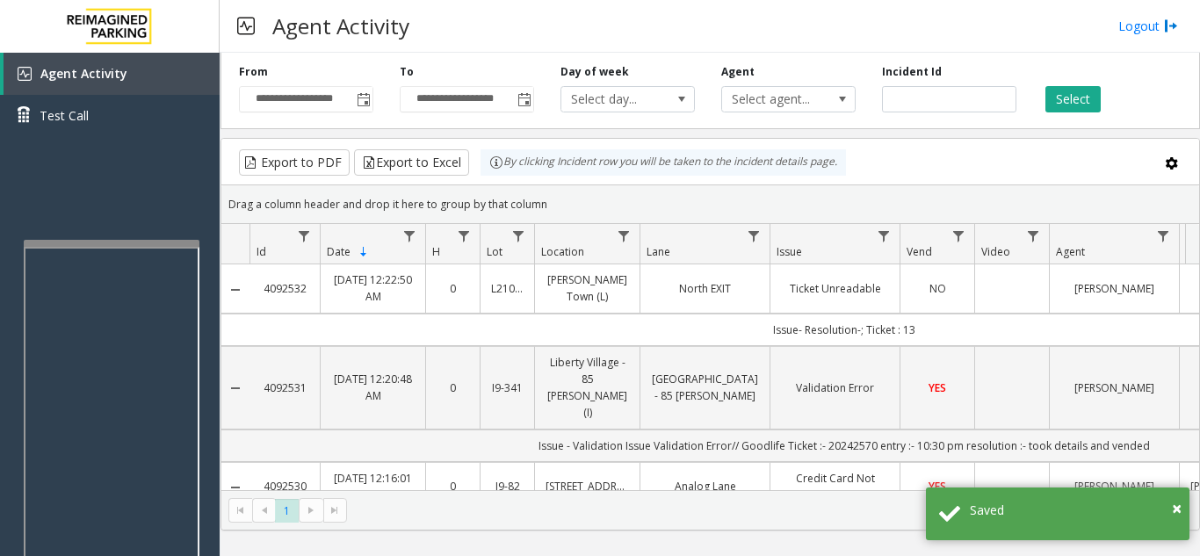
click at [1000, 294] on td "Data table" at bounding box center [1011, 288] width 75 height 48
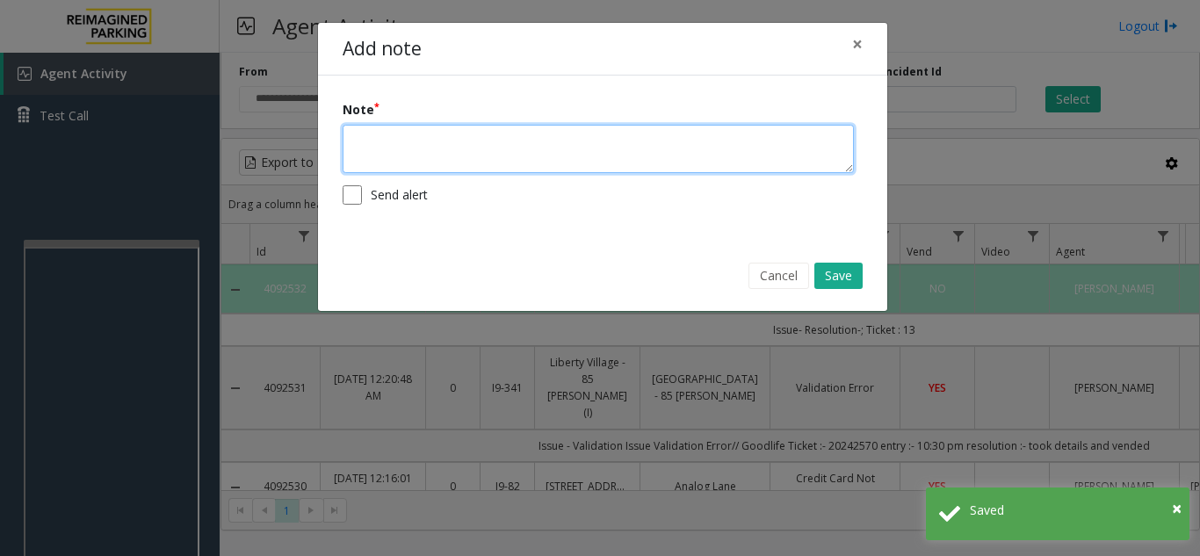
click at [550, 157] on textarea at bounding box center [598, 149] width 511 height 48
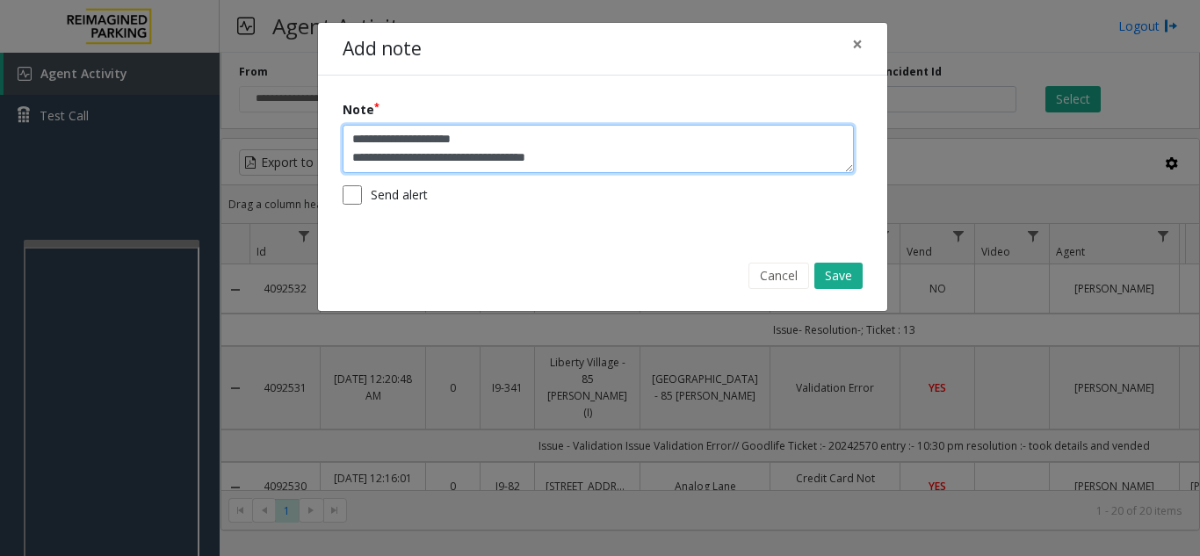
type textarea "**********"
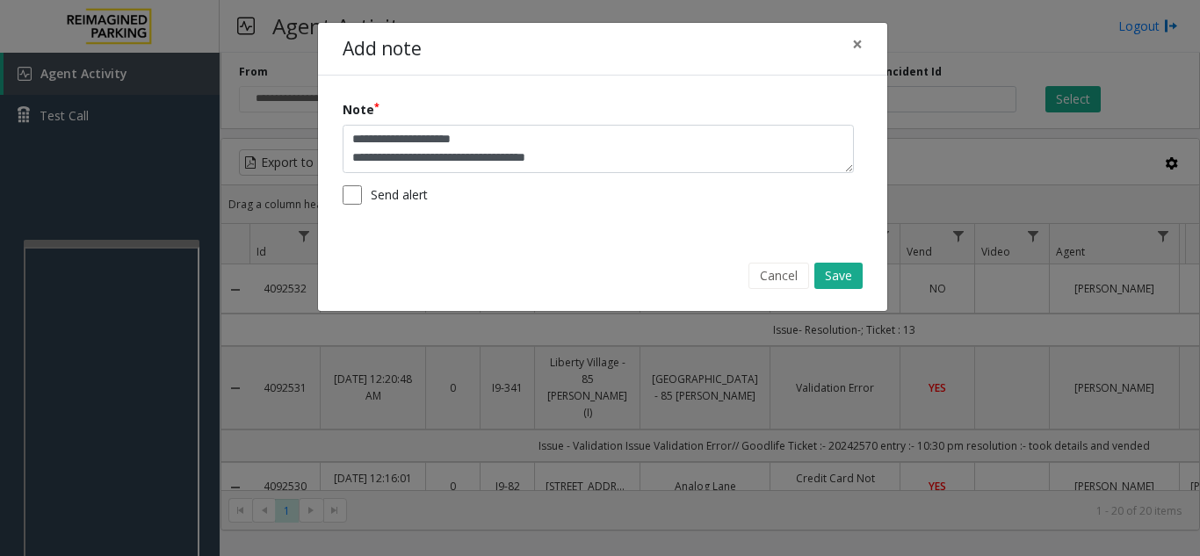
click at [863, 279] on div "Cancel Save" at bounding box center [602, 276] width 545 height 45
click at [843, 283] on button "Save" at bounding box center [838, 276] width 48 height 26
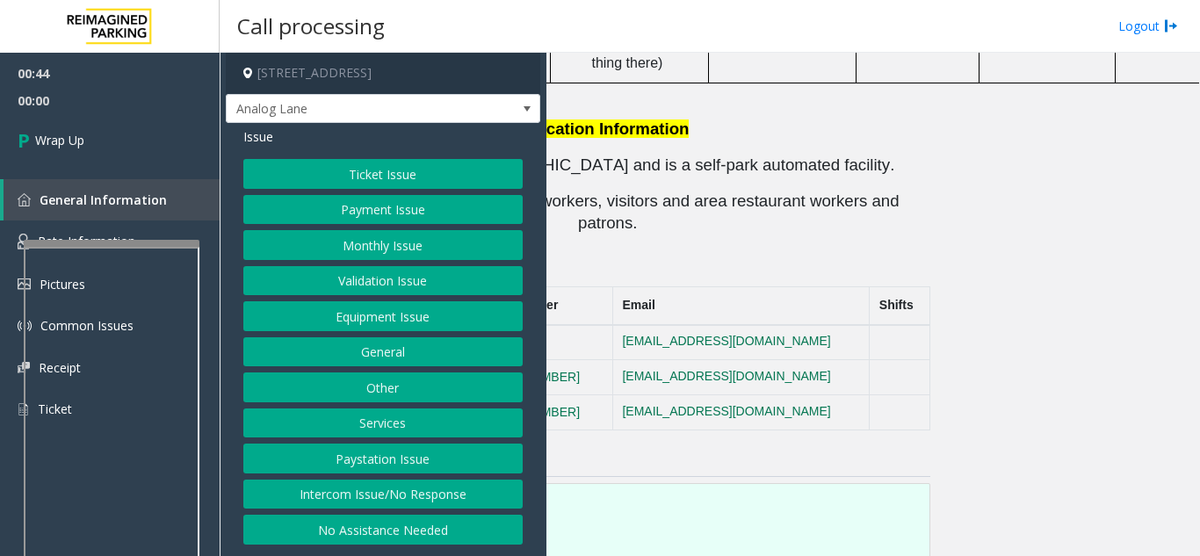
scroll to position [3602, 263]
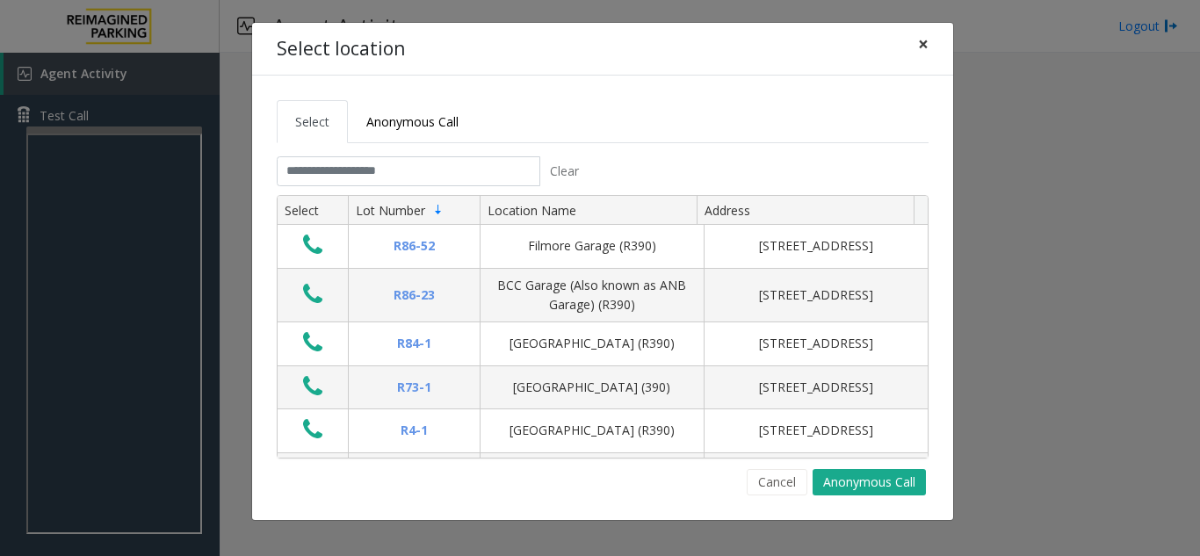
click at [926, 47] on span "×" at bounding box center [923, 44] width 11 height 25
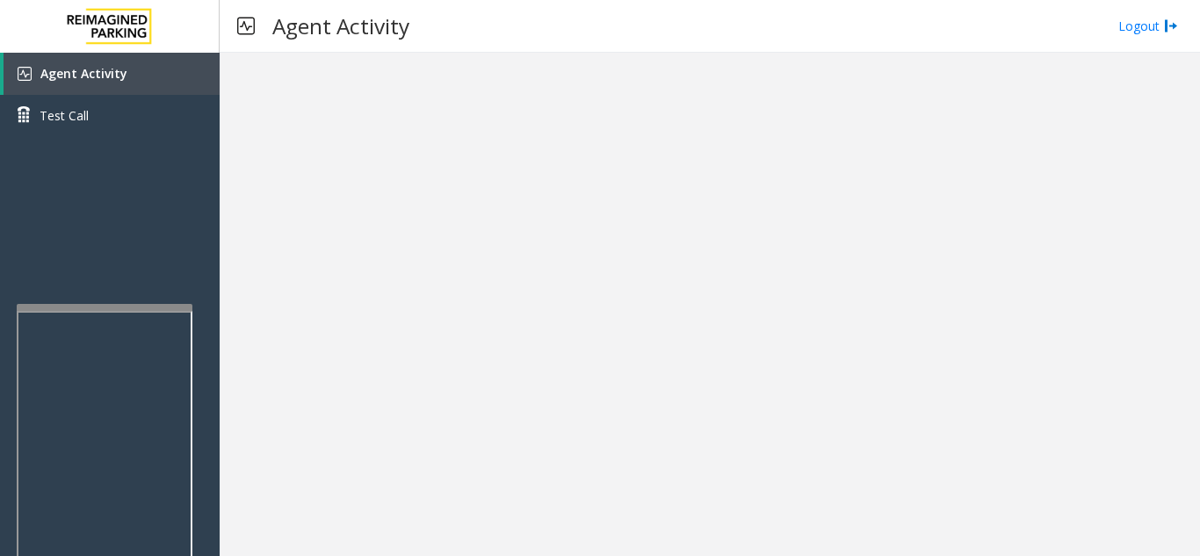
click at [105, 308] on div at bounding box center [105, 307] width 176 height 7
click at [112, 359] on div at bounding box center [106, 357] width 176 height 7
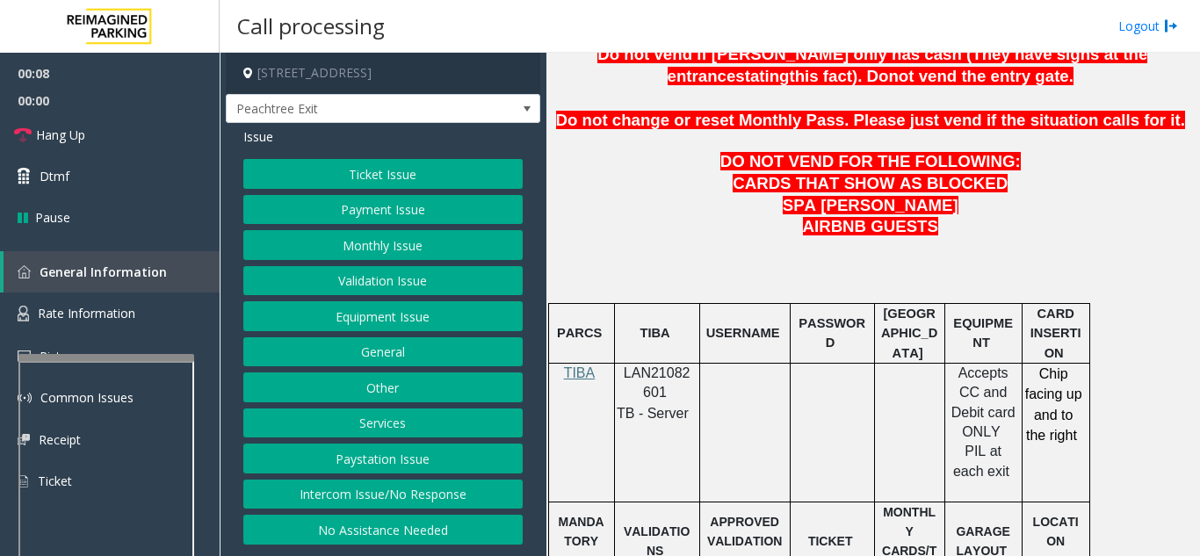
scroll to position [879, 0]
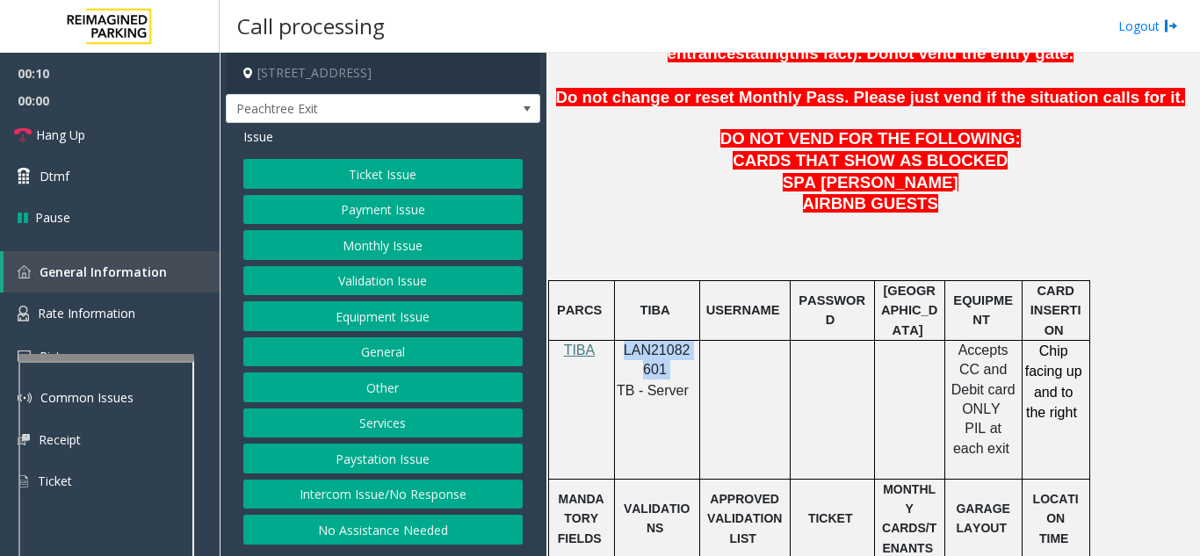
drag, startPoint x: 669, startPoint y: 328, endPoint x: 626, endPoint y: 315, distance: 45.9
click at [626, 341] on p "LAN21082601" at bounding box center [657, 361] width 72 height 40
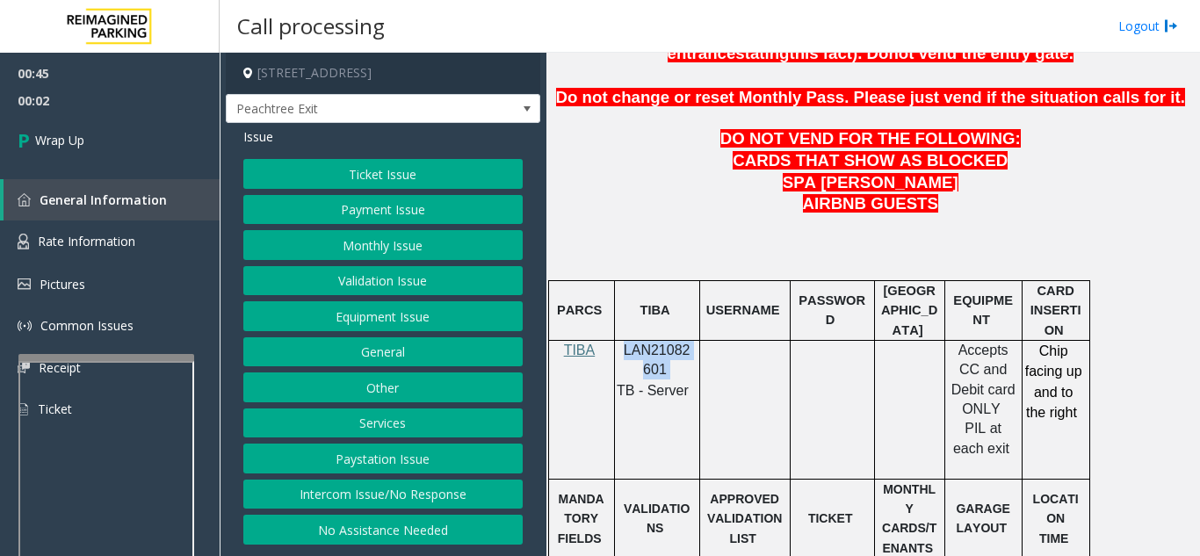
click at [391, 322] on button "Equipment Issue" at bounding box center [382, 316] width 279 height 30
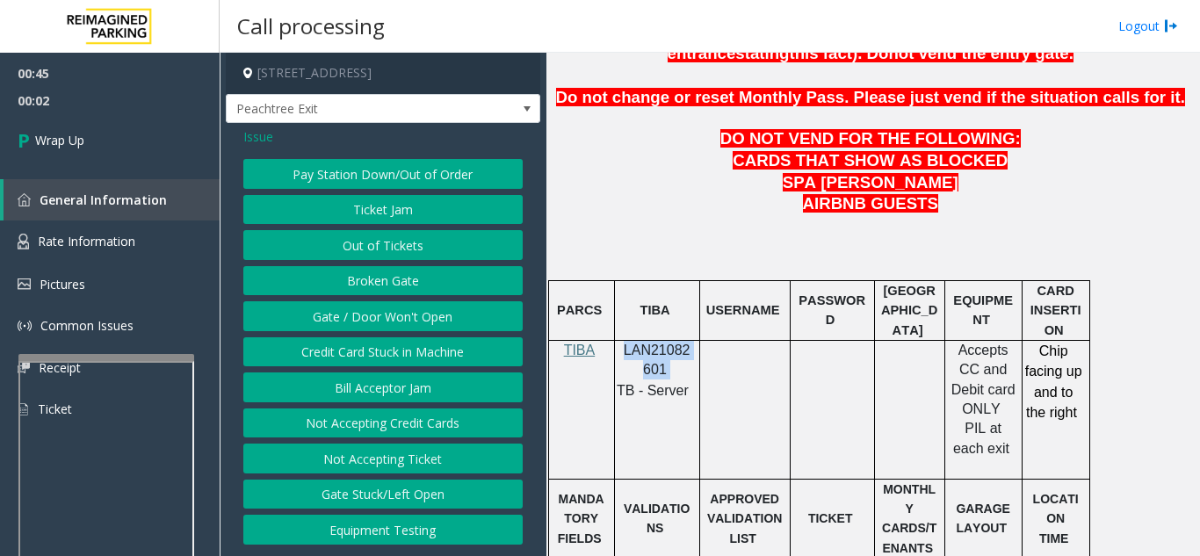
click at [391, 322] on button "Gate / Door Won't Open" at bounding box center [382, 316] width 279 height 30
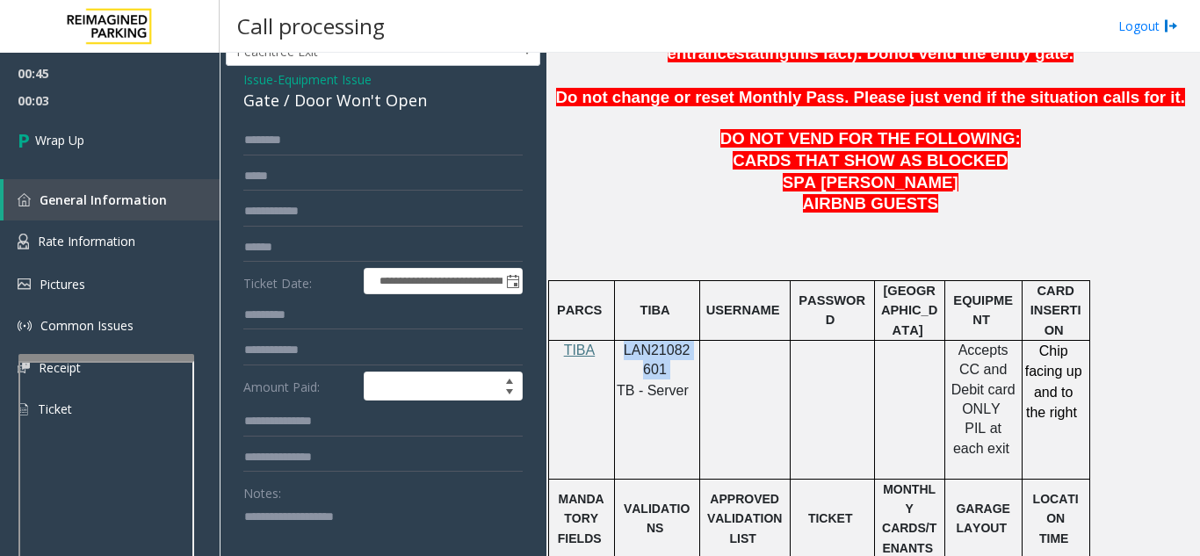
scroll to position [88, 0]
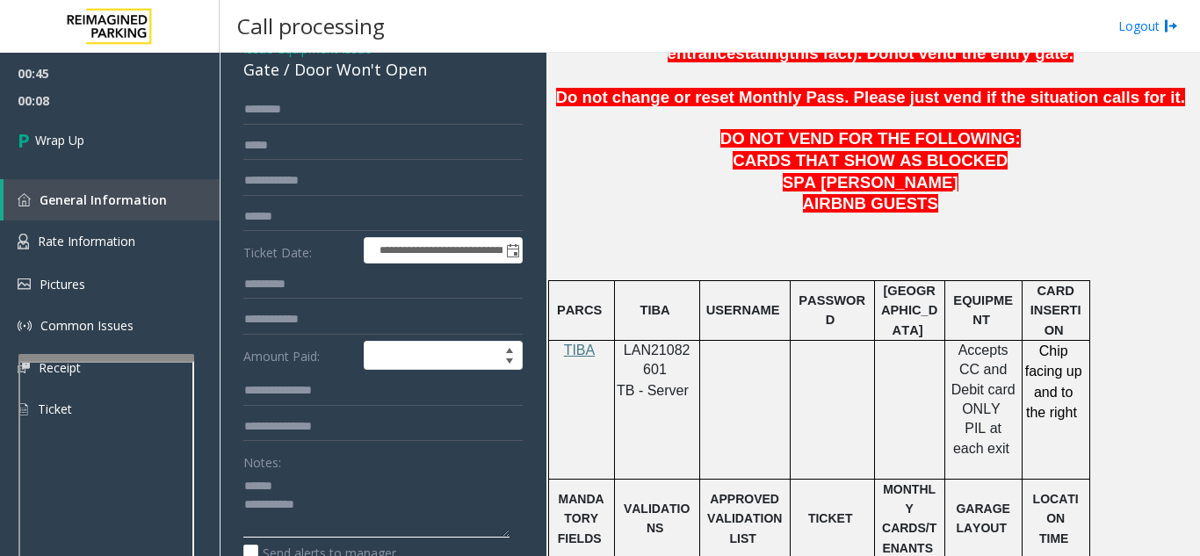
click at [302, 496] on textarea at bounding box center [376, 505] width 266 height 66
drag, startPoint x: 288, startPoint y: 88, endPoint x: 409, endPoint y: 90, distance: 120.4
click at [481, 82] on div "Gate / Door Won't Open" at bounding box center [382, 70] width 279 height 24
click at [371, 519] on textarea at bounding box center [376, 505] width 266 height 66
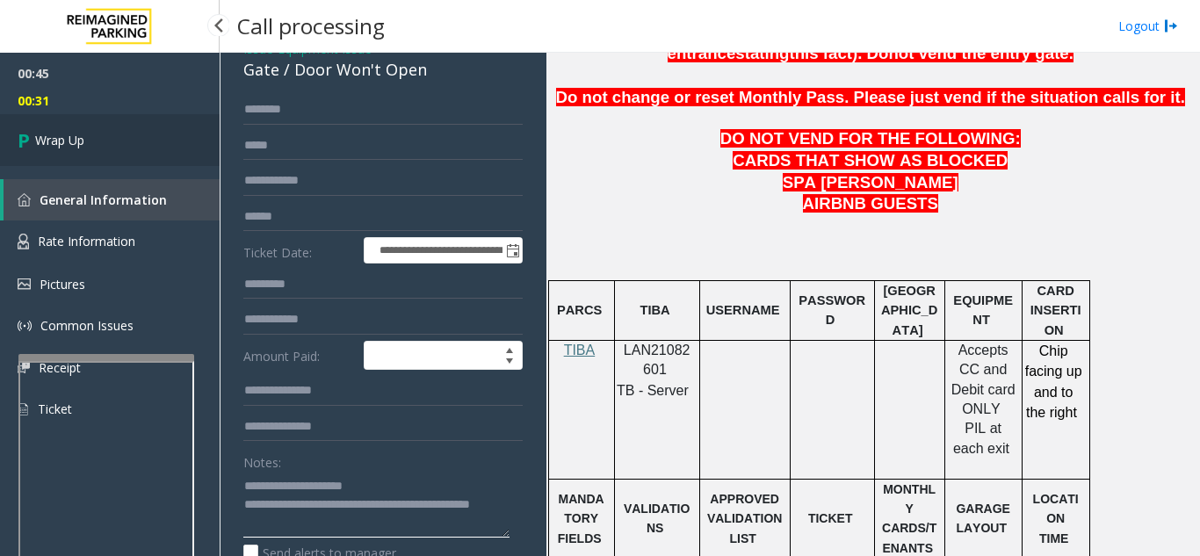
type textarea "**********"
click at [56, 151] on link "Wrap Up" at bounding box center [110, 140] width 220 height 52
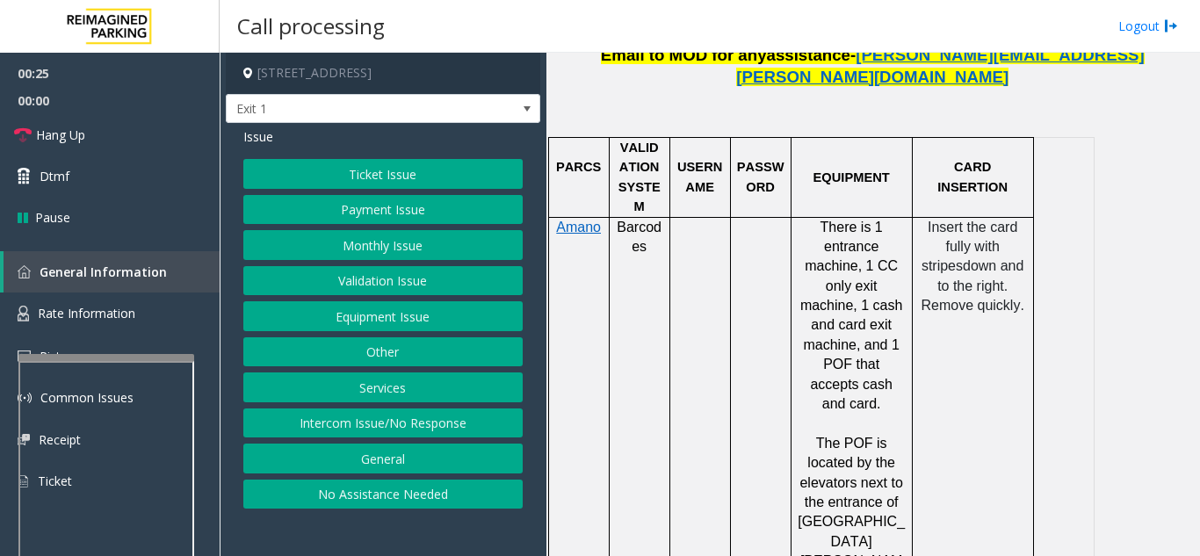
scroll to position [1230, 0]
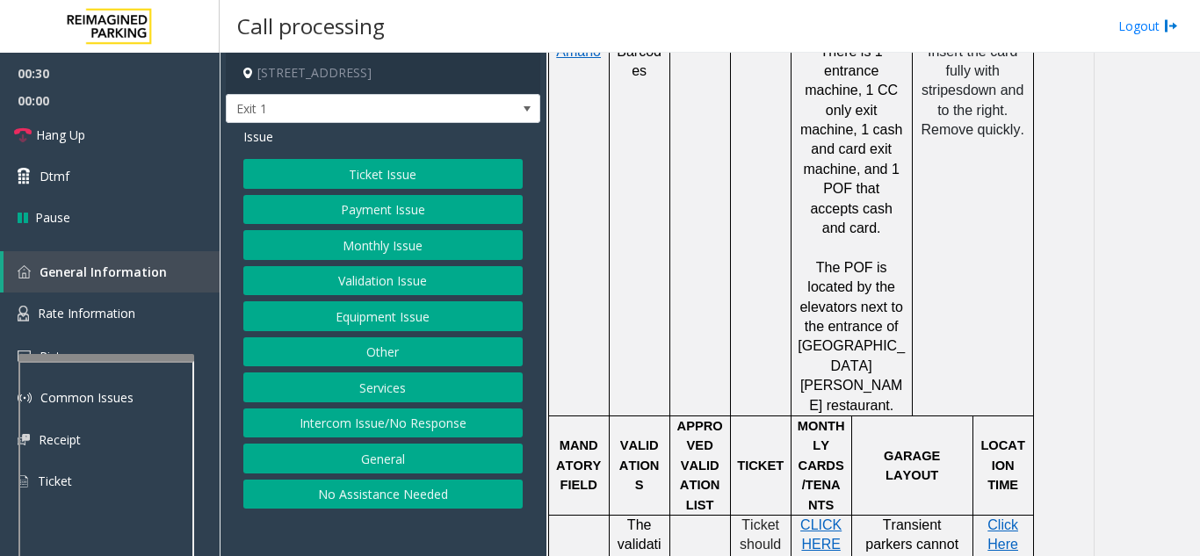
click at [367, 170] on button "Ticket Issue" at bounding box center [382, 174] width 279 height 30
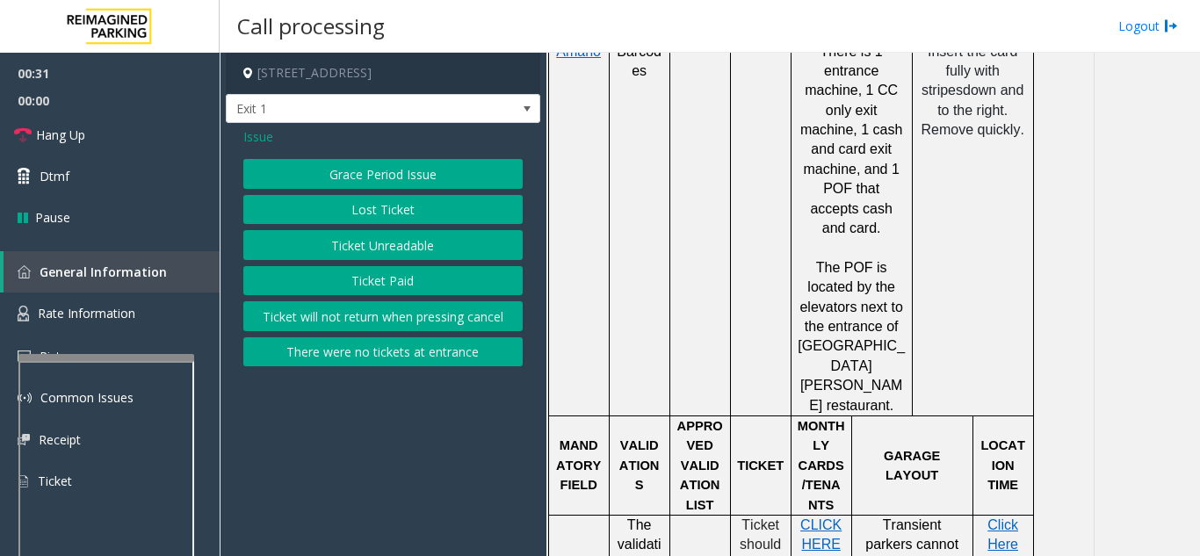
click at [373, 259] on button "Ticket Unreadable" at bounding box center [382, 245] width 279 height 30
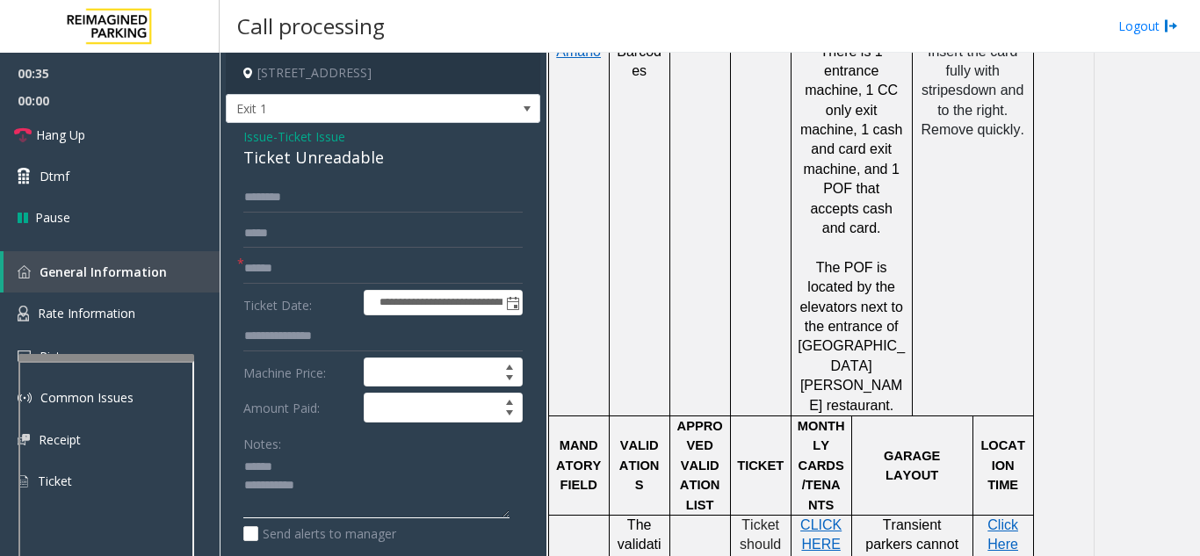
click at [325, 465] on textarea at bounding box center [376, 486] width 266 height 66
drag, startPoint x: 235, startPoint y: 161, endPoint x: 394, endPoint y: 163, distance: 159.0
click at [394, 163] on div "**********" at bounding box center [383, 552] width 315 height 858
type textarea "**********"
click at [284, 277] on input "text" at bounding box center [382, 269] width 279 height 30
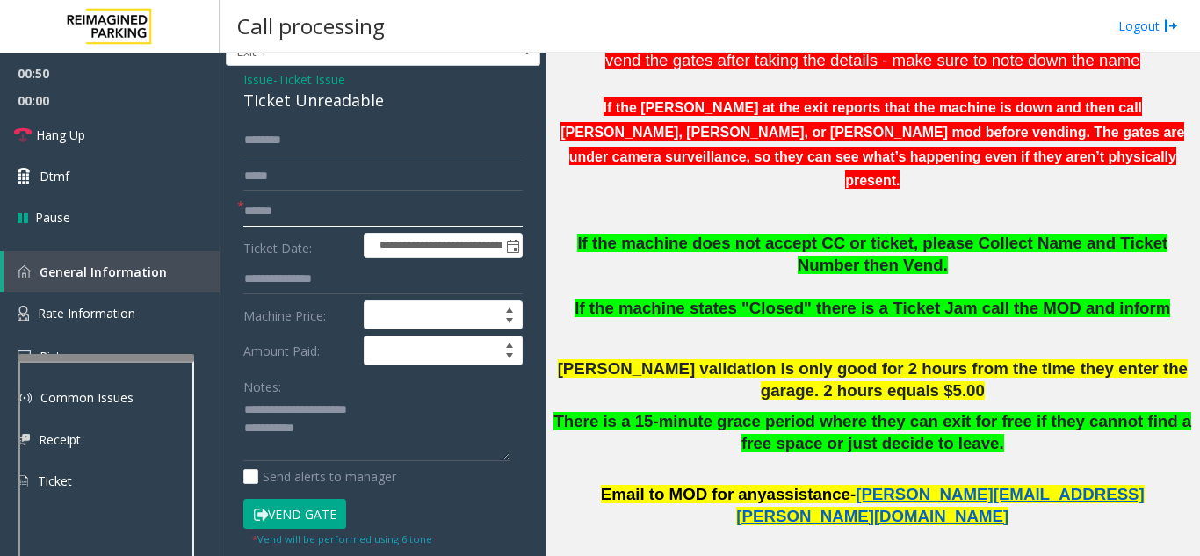
scroll to position [88, 0]
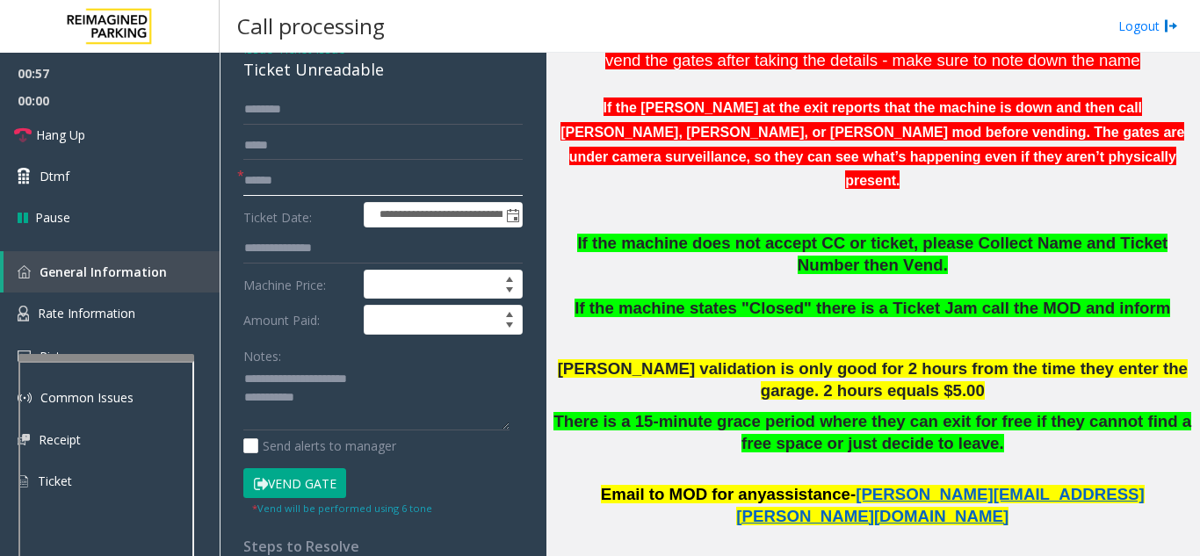
type input "******"
click at [293, 488] on button "Vend Gate" at bounding box center [294, 483] width 103 height 30
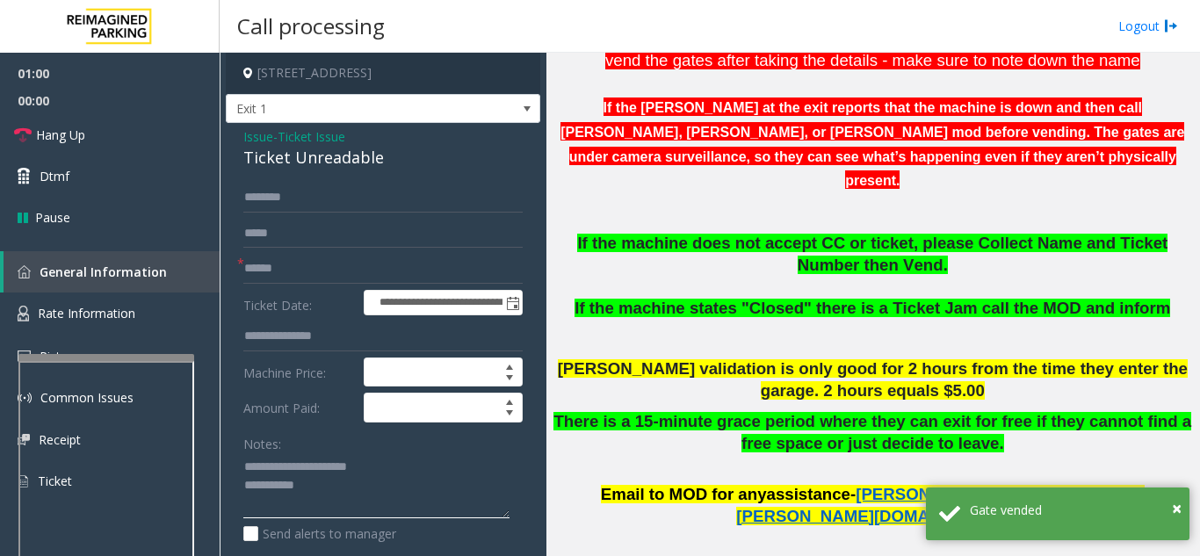
click at [329, 487] on textarea at bounding box center [376, 486] width 266 height 66
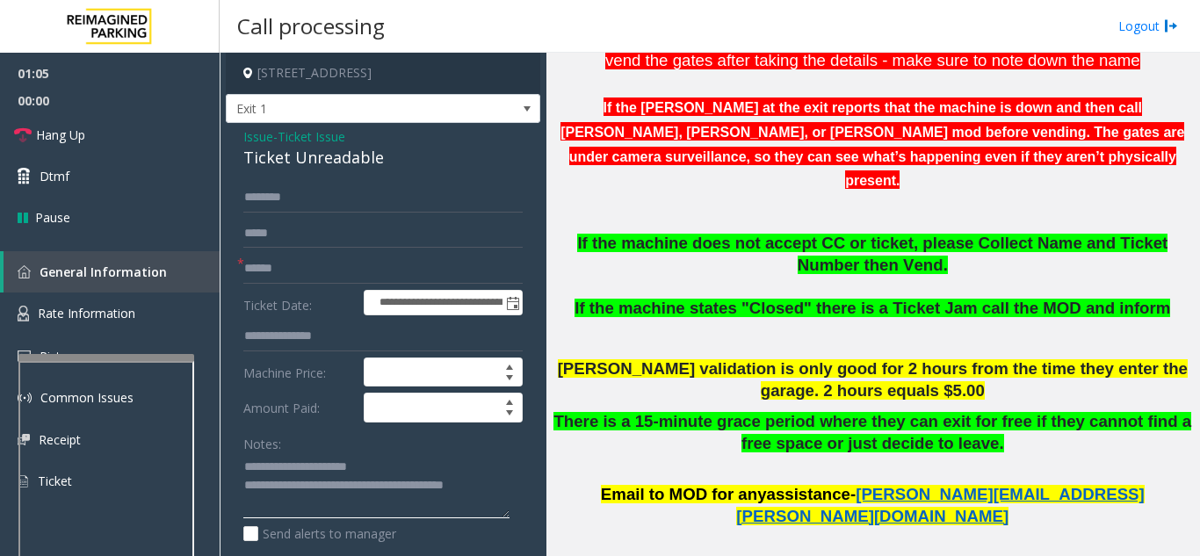
type textarea "**********"
click at [334, 432] on div "Notes:" at bounding box center [382, 474] width 279 height 90
click at [62, 137] on span "Hang Up" at bounding box center [60, 135] width 49 height 18
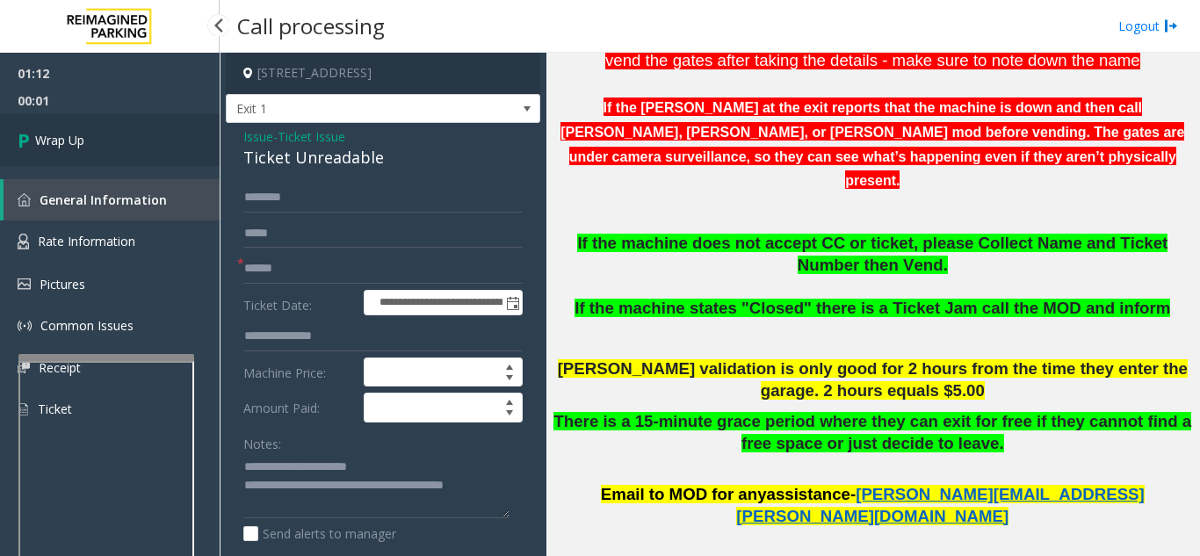
click at [141, 141] on link "Wrap Up" at bounding box center [110, 140] width 220 height 52
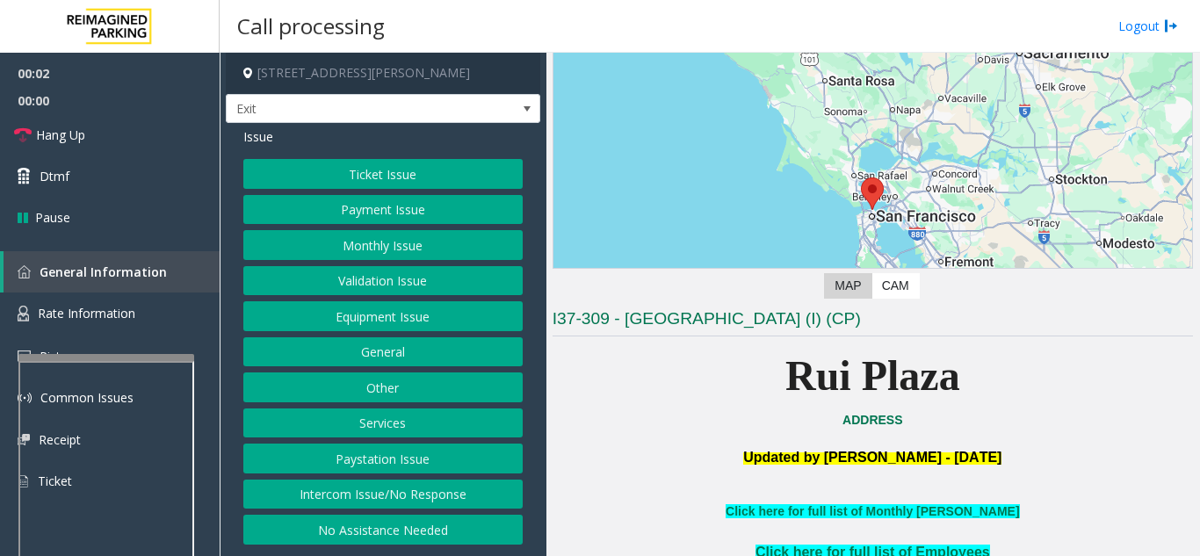
scroll to position [351, 0]
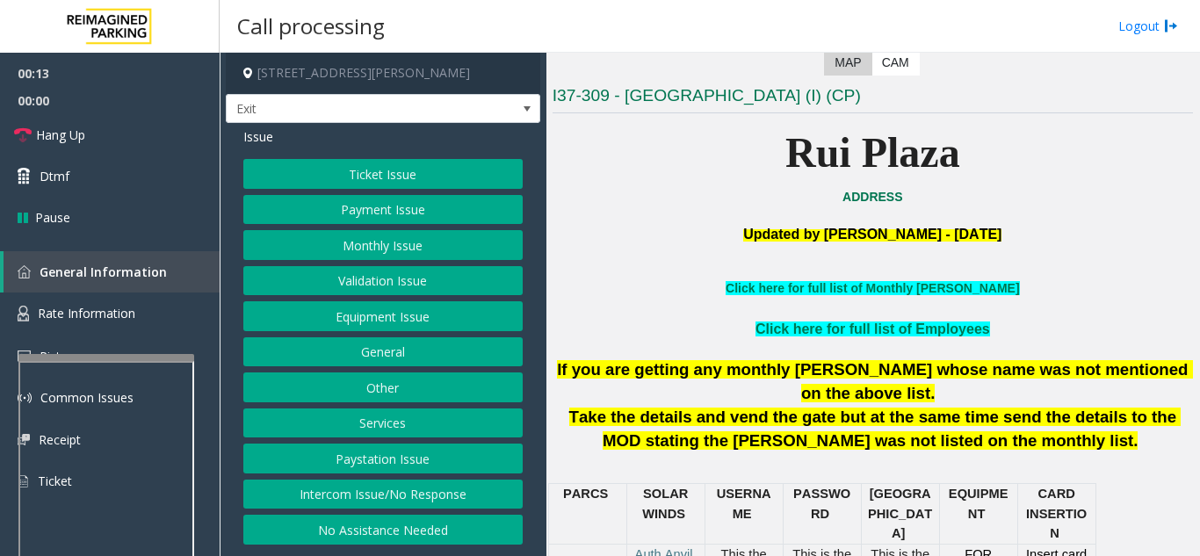
click at [394, 416] on button "Services" at bounding box center [382, 424] width 279 height 30
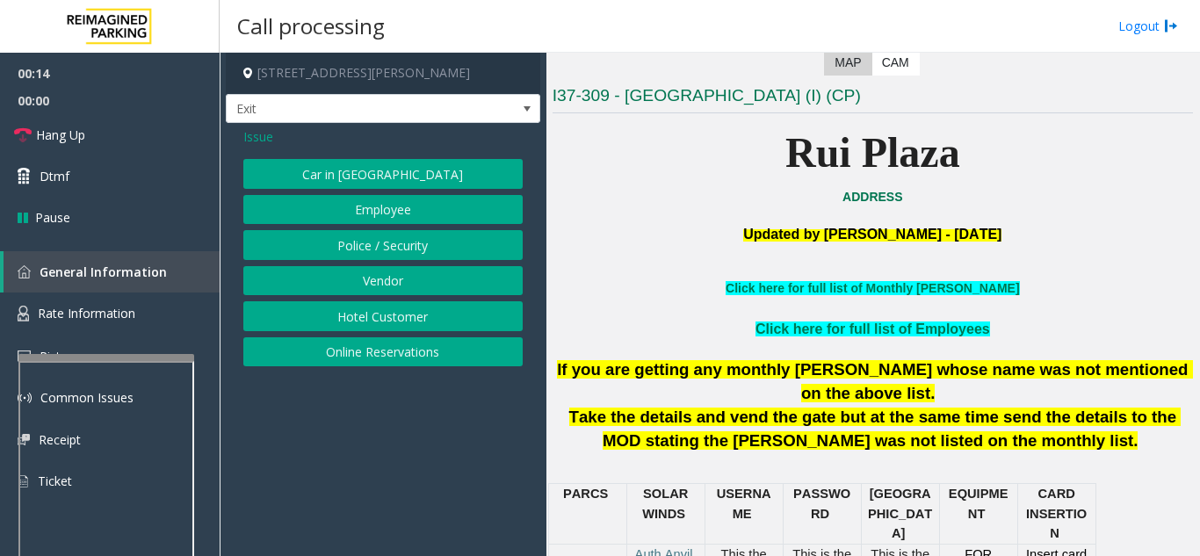
click at [402, 356] on button "Online Reservations" at bounding box center [382, 352] width 279 height 30
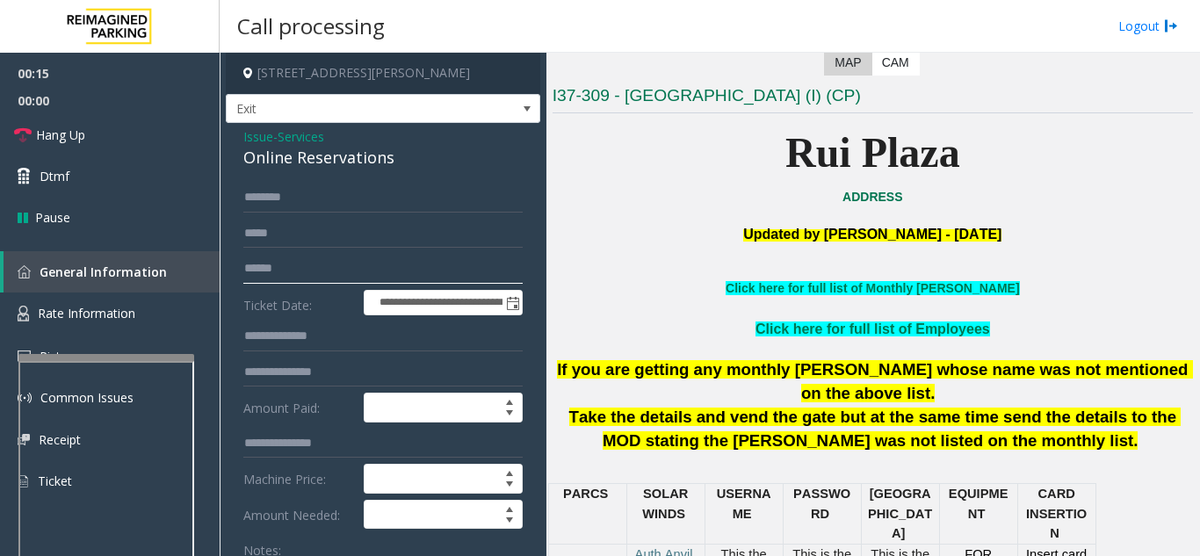
click at [365, 255] on input "text" at bounding box center [382, 269] width 279 height 30
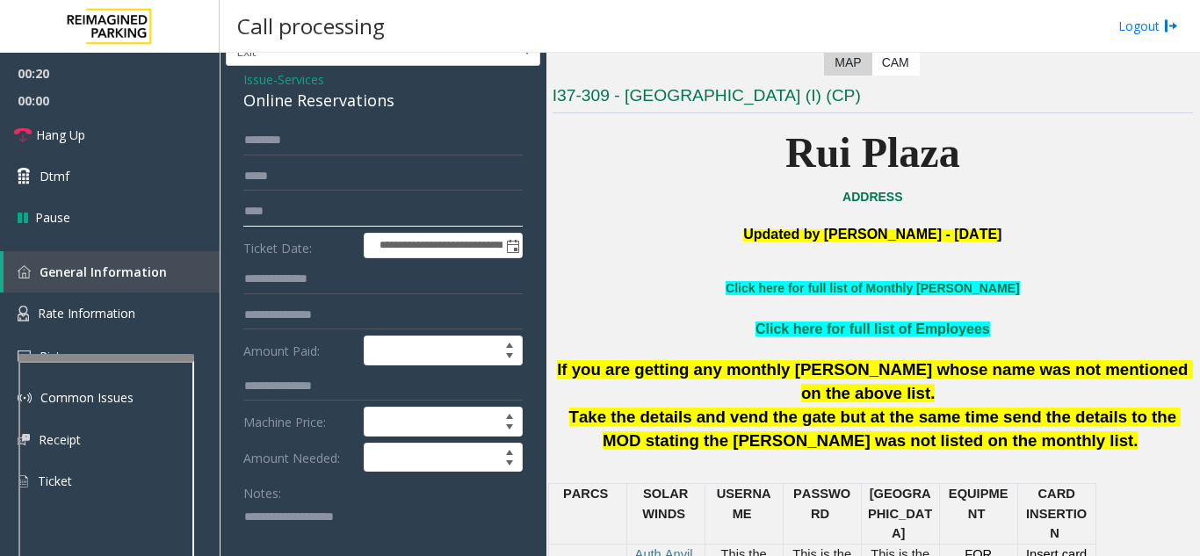
scroll to position [88, 0]
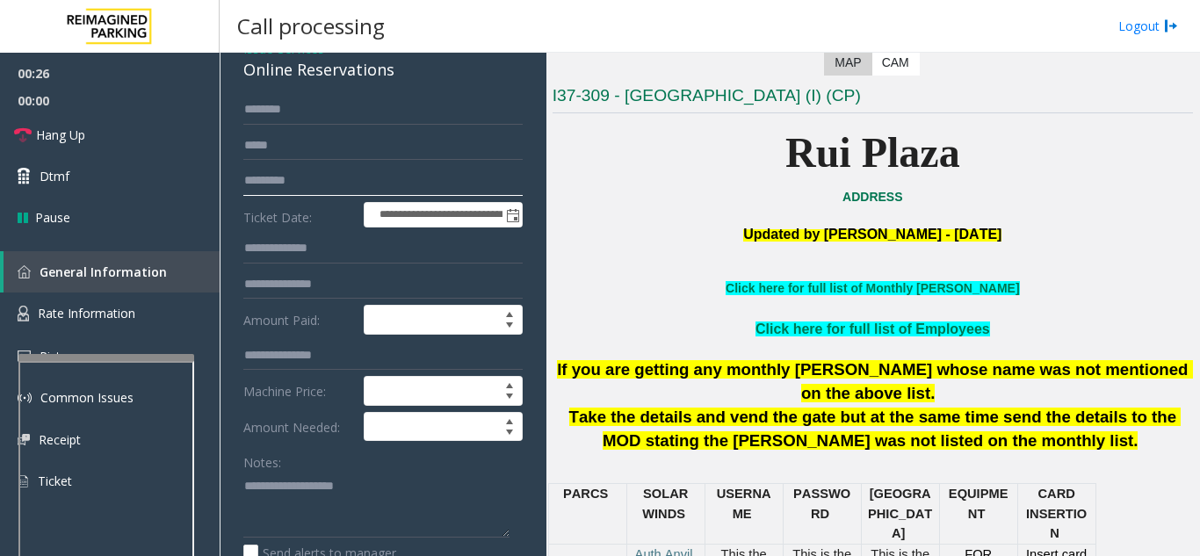
type input "*********"
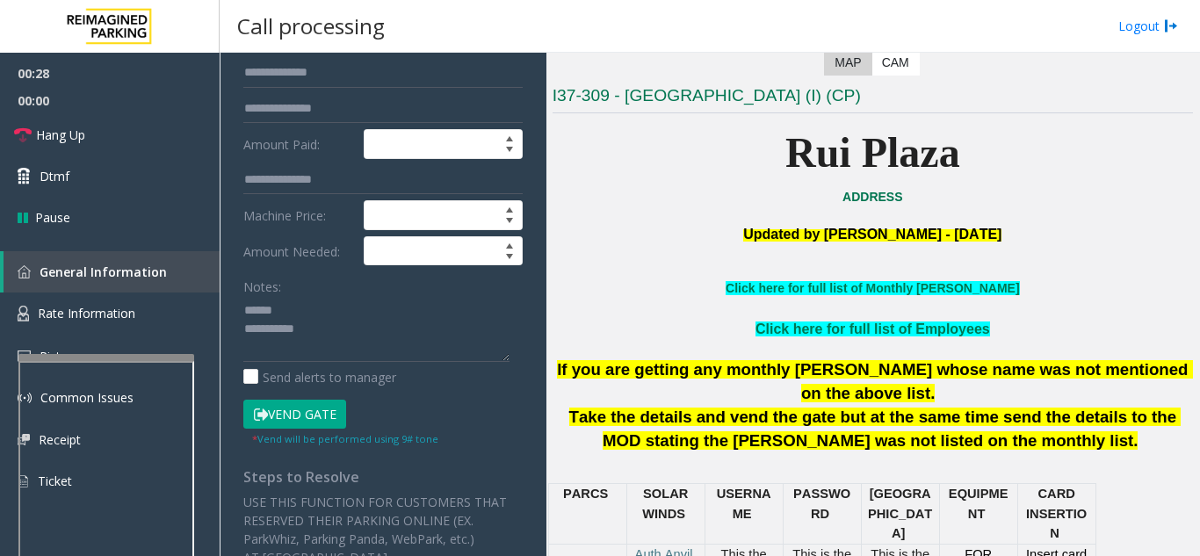
drag, startPoint x: 306, startPoint y: 414, endPoint x: 355, endPoint y: 342, distance: 87.2
click at [306, 408] on button "Vend Gate" at bounding box center [294, 415] width 103 height 30
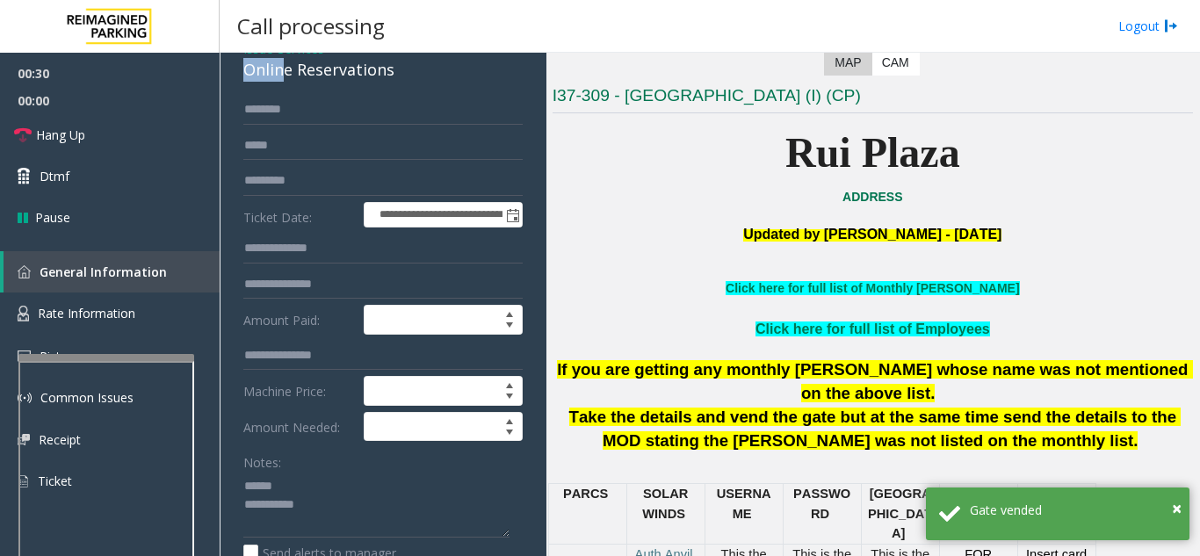
scroll to position [86, 0]
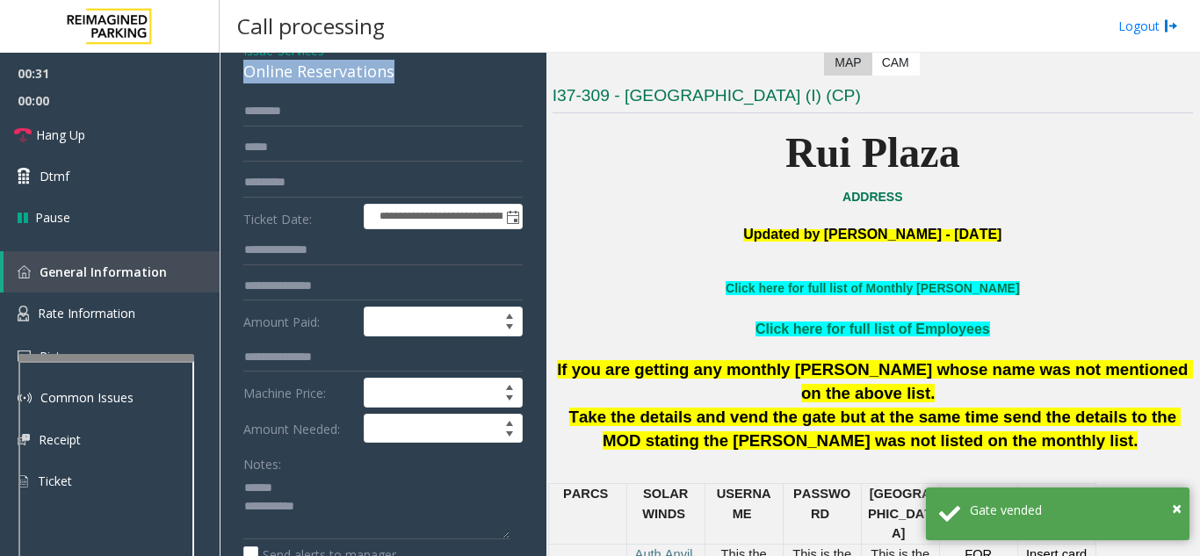
drag, startPoint x: 235, startPoint y: 69, endPoint x: 402, endPoint y: 78, distance: 168.1
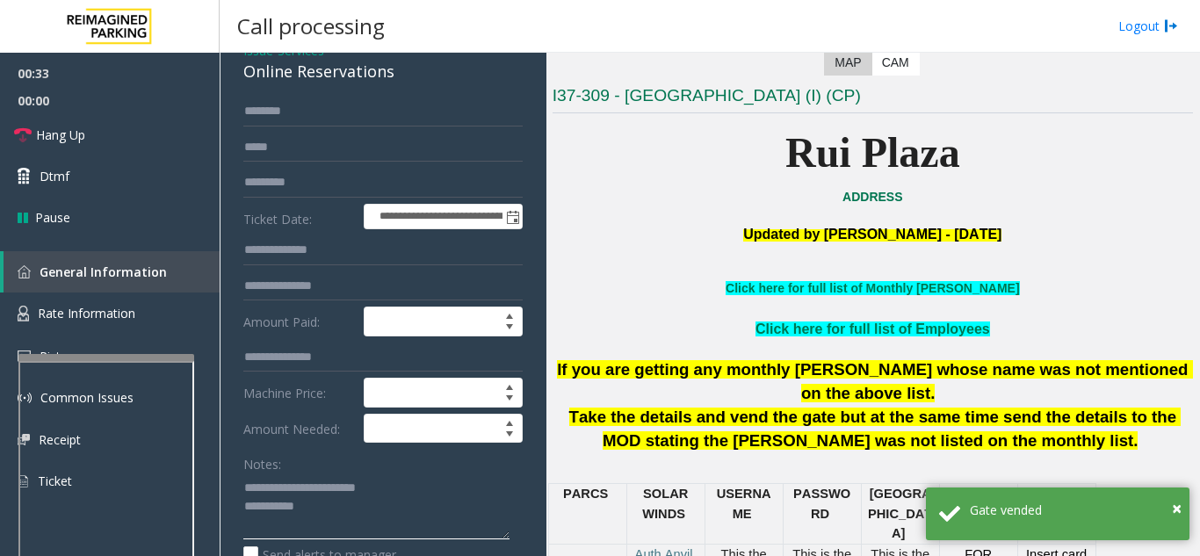
drag, startPoint x: 428, startPoint y: 499, endPoint x: 436, endPoint y: 495, distance: 9.0
click at [436, 495] on textarea at bounding box center [376, 507] width 266 height 66
click at [447, 491] on textarea at bounding box center [376, 507] width 266 height 66
click at [422, 486] on textarea at bounding box center [376, 507] width 266 height 66
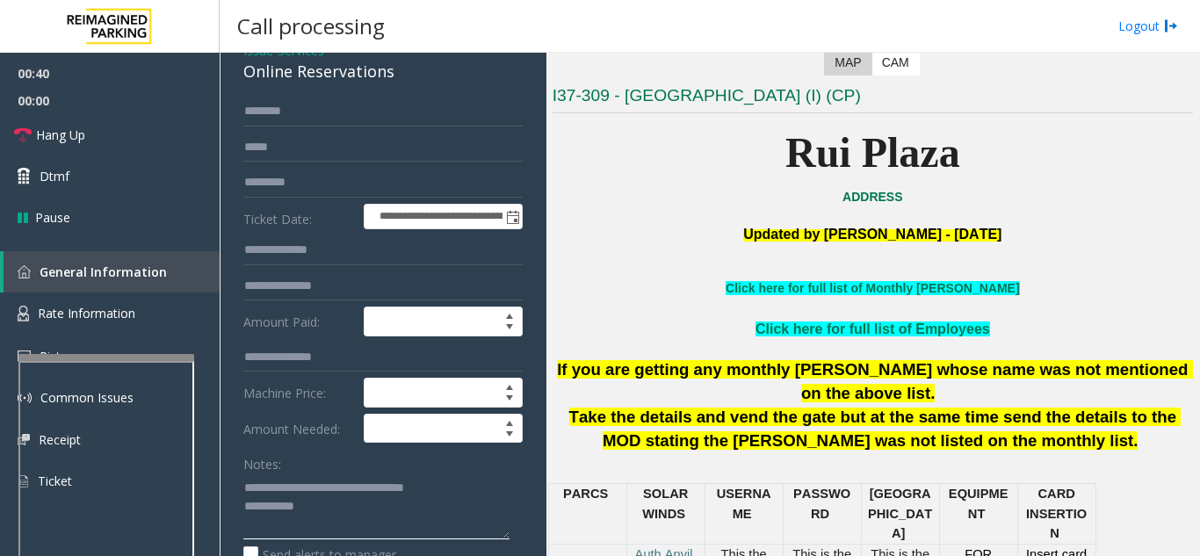
scroll to position [262, 0]
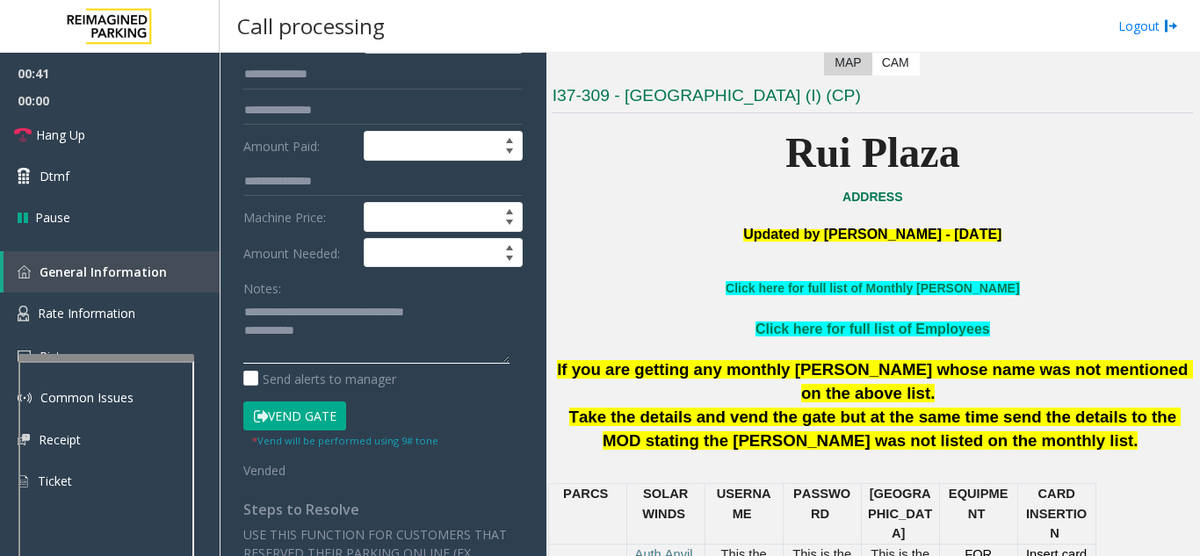
click at [413, 343] on textarea at bounding box center [376, 331] width 266 height 66
type textarea "**********"
click at [81, 141] on span "Hang Up" at bounding box center [60, 135] width 49 height 18
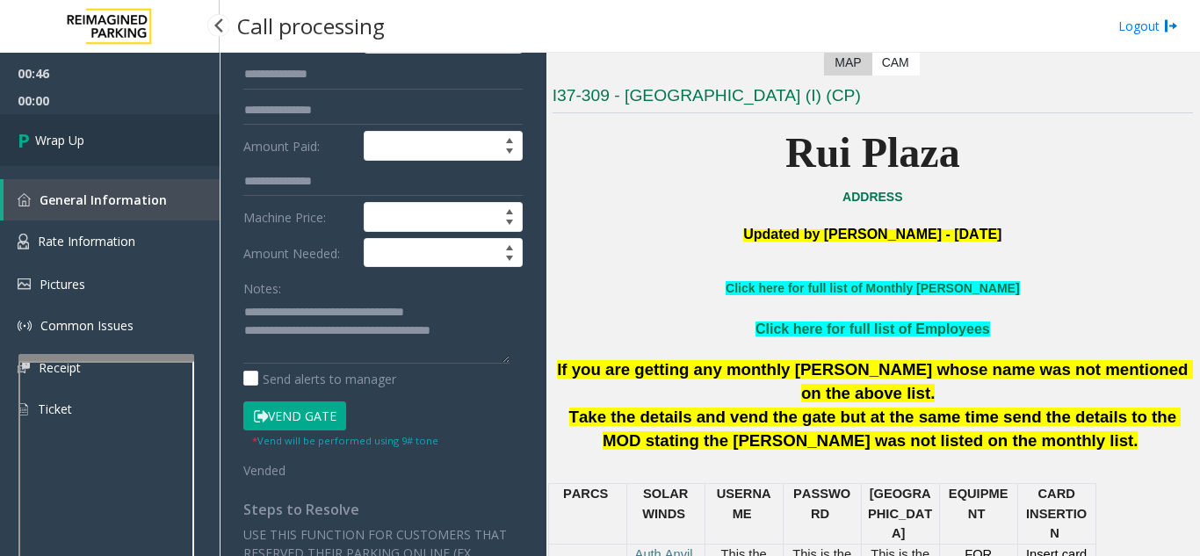
click at [150, 155] on link "Wrap Up" at bounding box center [110, 140] width 220 height 52
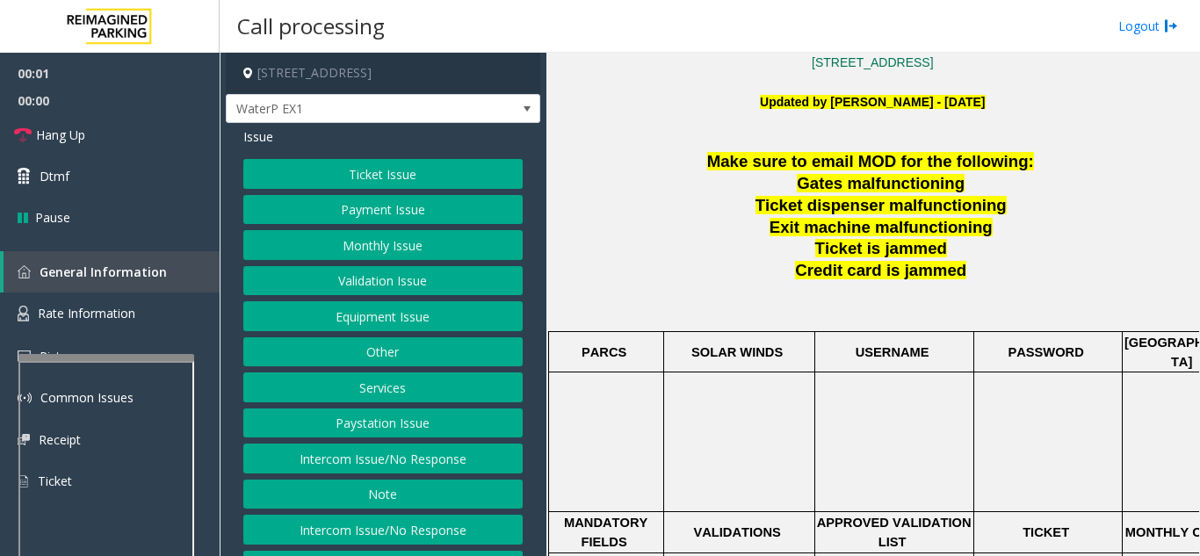
scroll to position [439, 0]
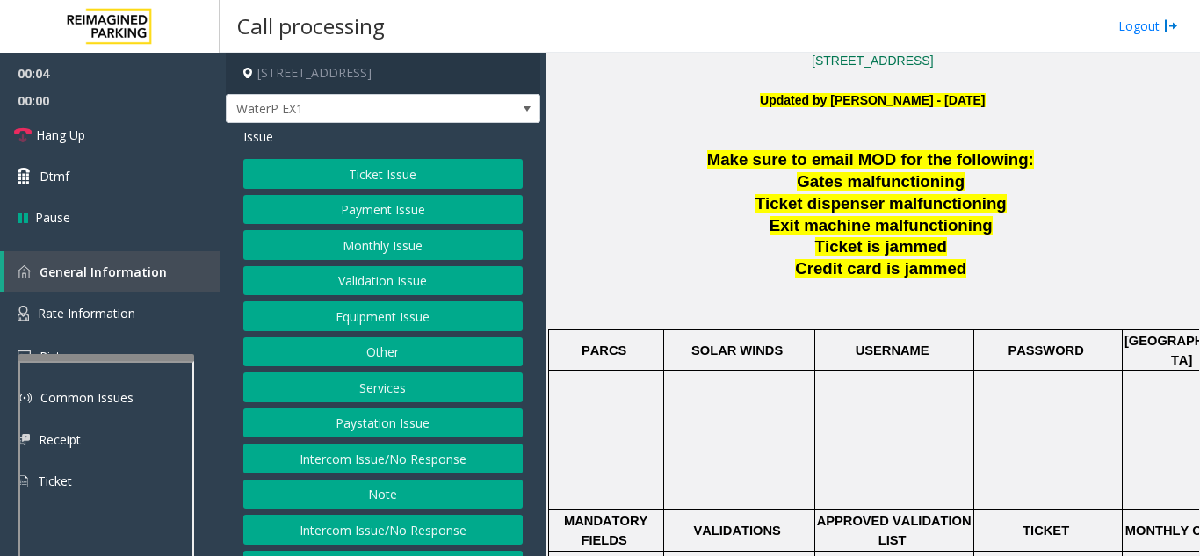
drag, startPoint x: 379, startPoint y: 177, endPoint x: 381, endPoint y: 185, distance: 9.2
click at [381, 185] on button "Ticket Issue" at bounding box center [382, 174] width 279 height 30
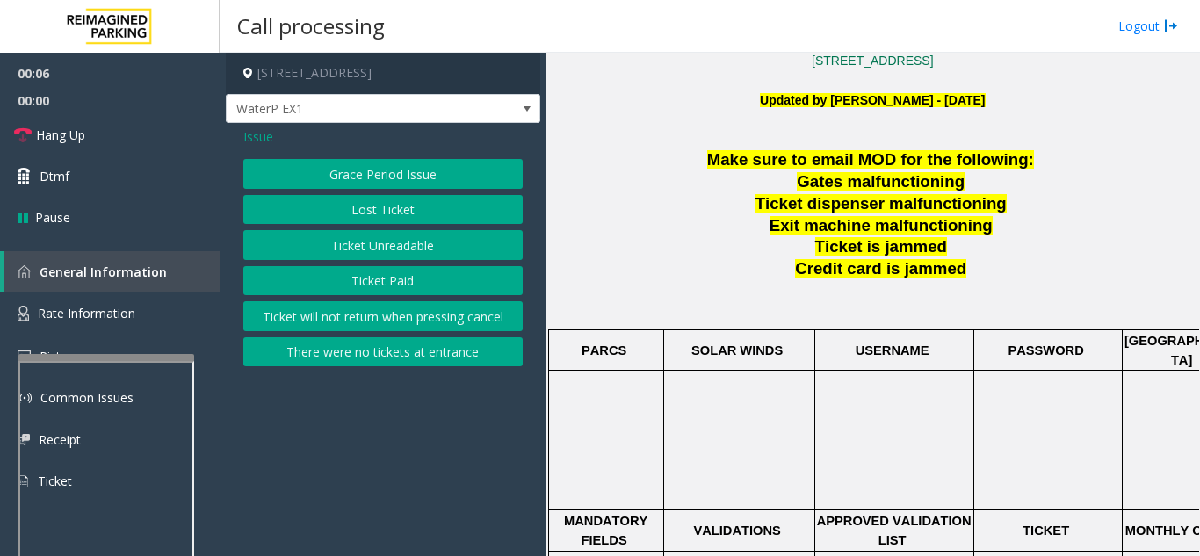
click at [375, 248] on button "Ticket Unreadable" at bounding box center [382, 245] width 279 height 30
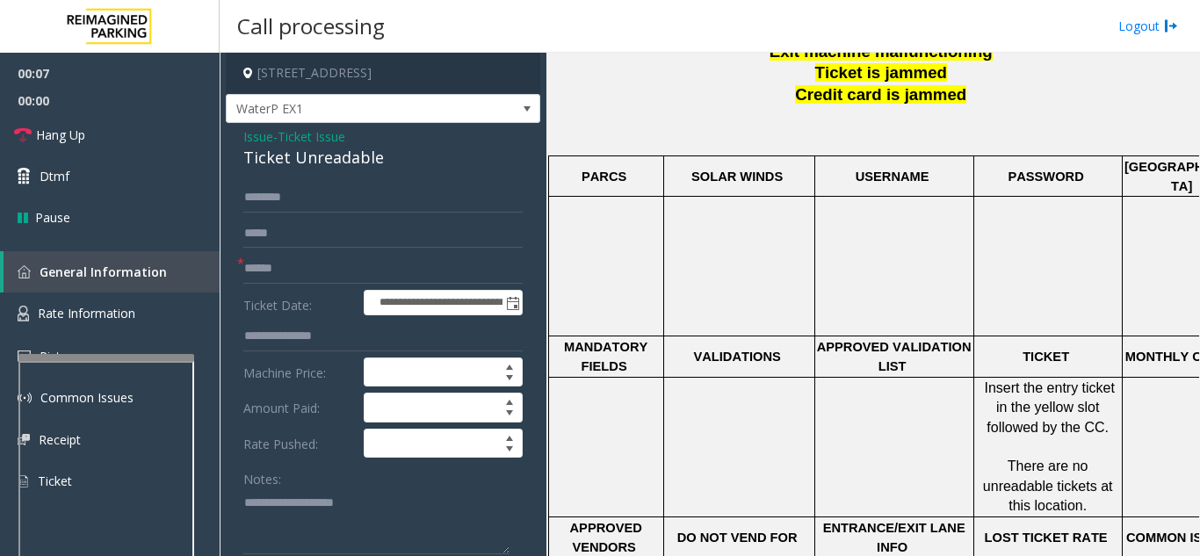
scroll to position [615, 0]
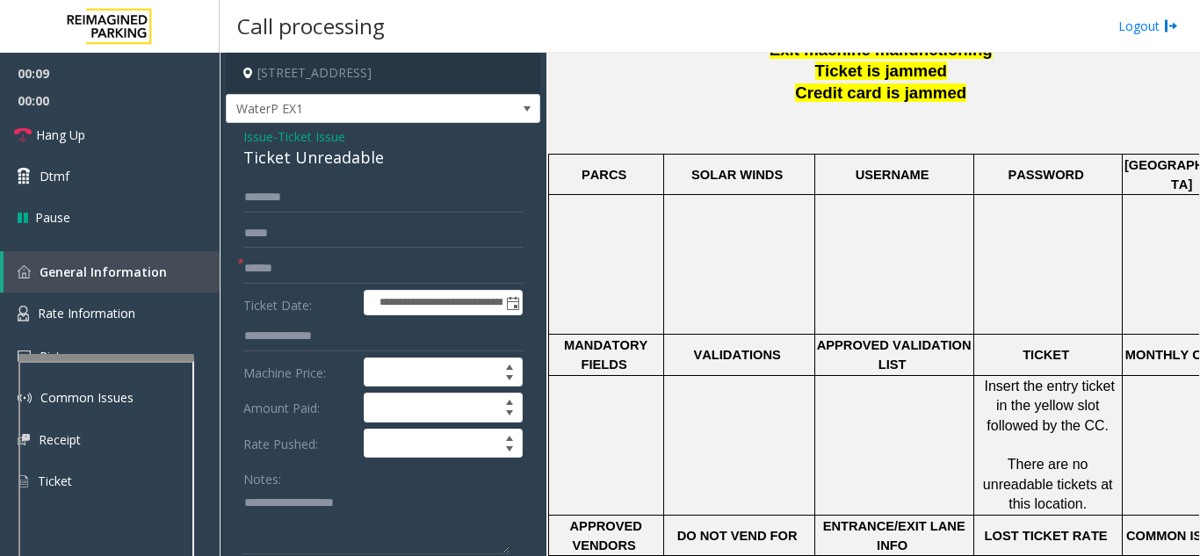
click at [252, 136] on span "Issue" at bounding box center [258, 136] width 30 height 18
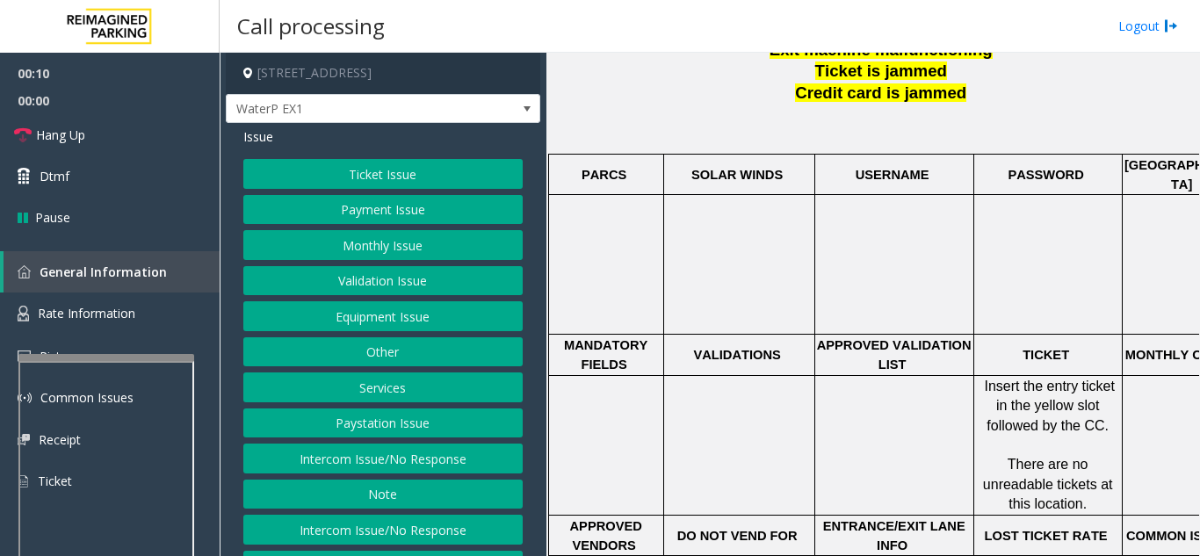
click at [389, 319] on button "Equipment Issue" at bounding box center [382, 316] width 279 height 30
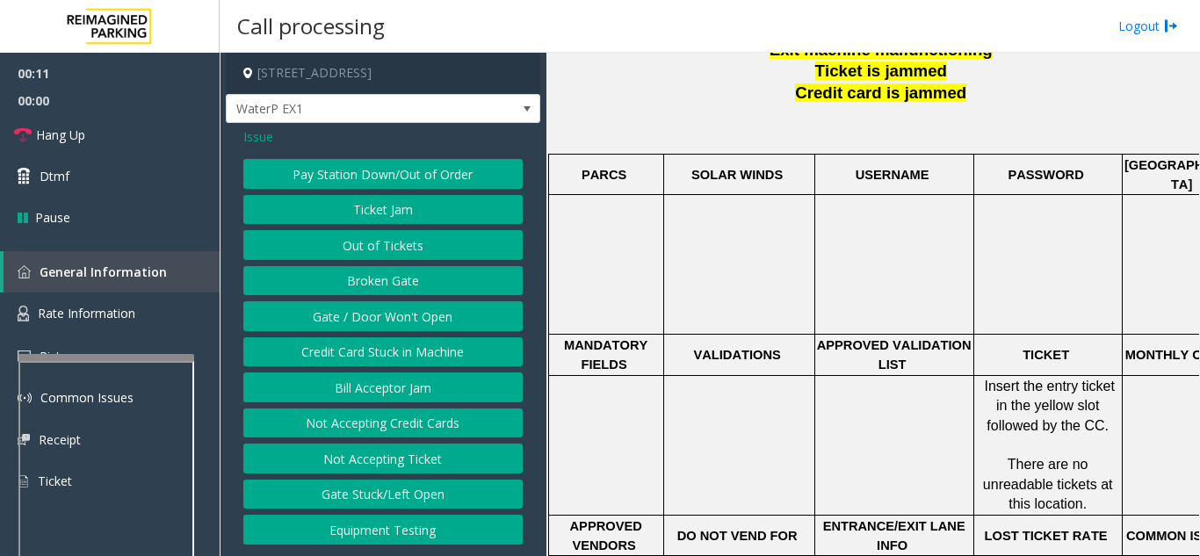
click at [371, 196] on button "Ticket Jam" at bounding box center [382, 210] width 279 height 30
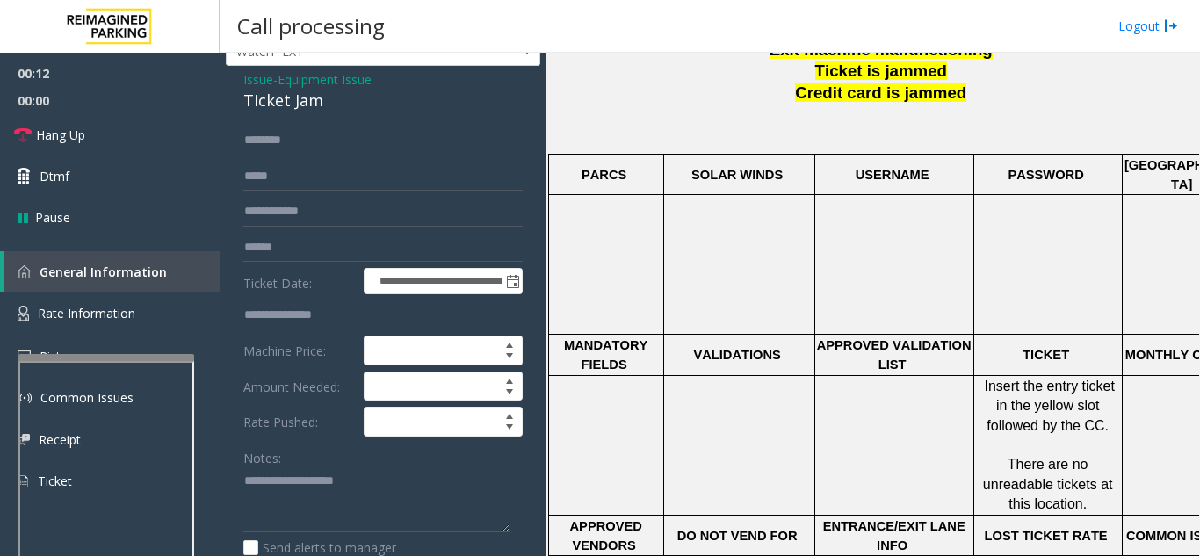
scroll to position [88, 0]
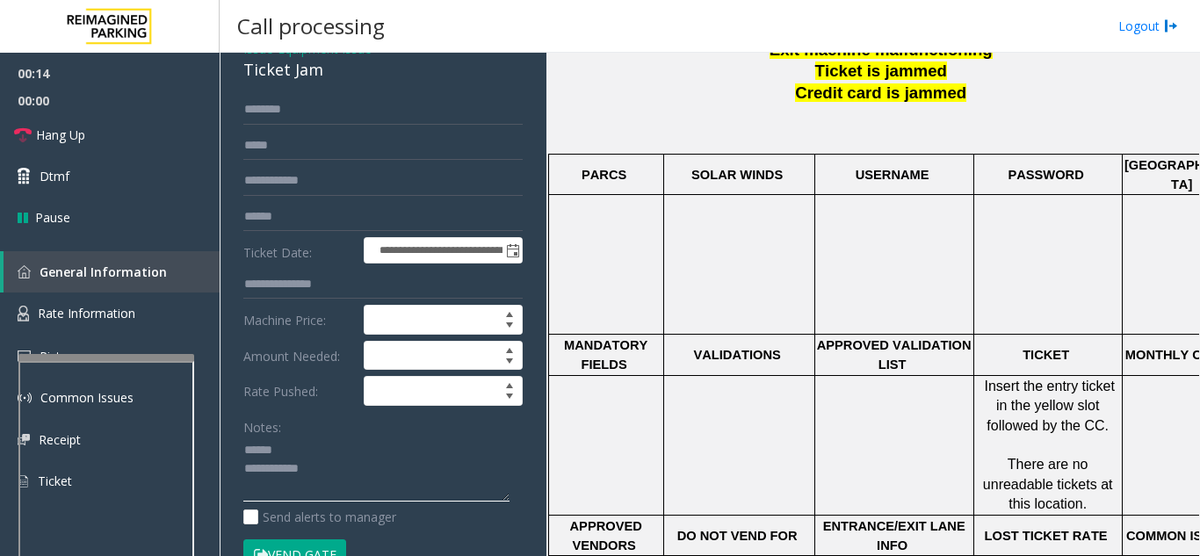
drag, startPoint x: 312, startPoint y: 449, endPoint x: 317, endPoint y: 436, distance: 14.2
click at [313, 449] on textarea at bounding box center [376, 470] width 266 height 66
click at [309, 445] on textarea at bounding box center [376, 470] width 266 height 66
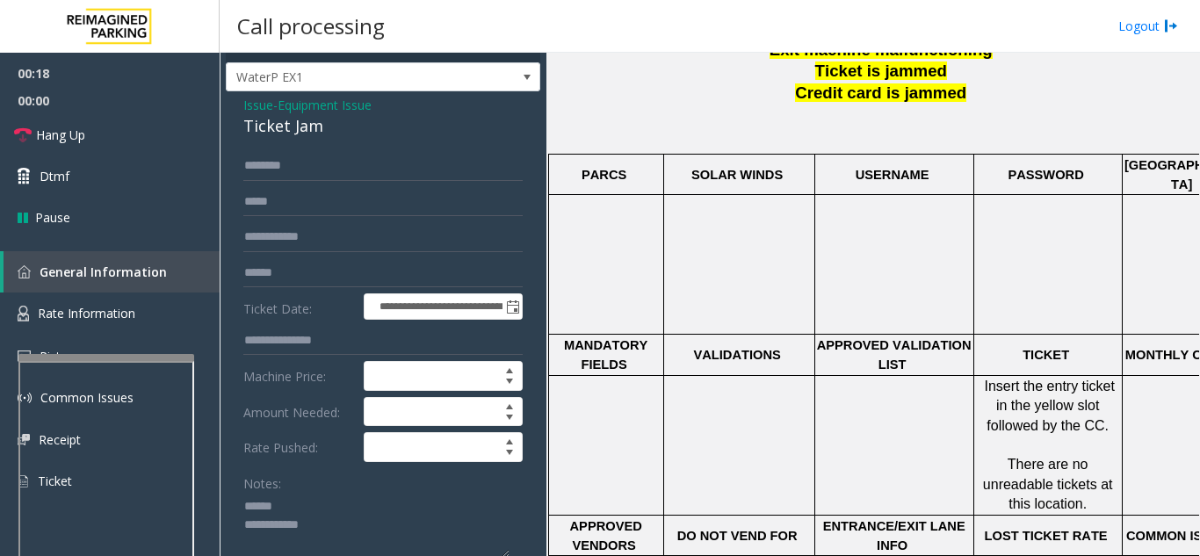
scroll to position [37, 0]
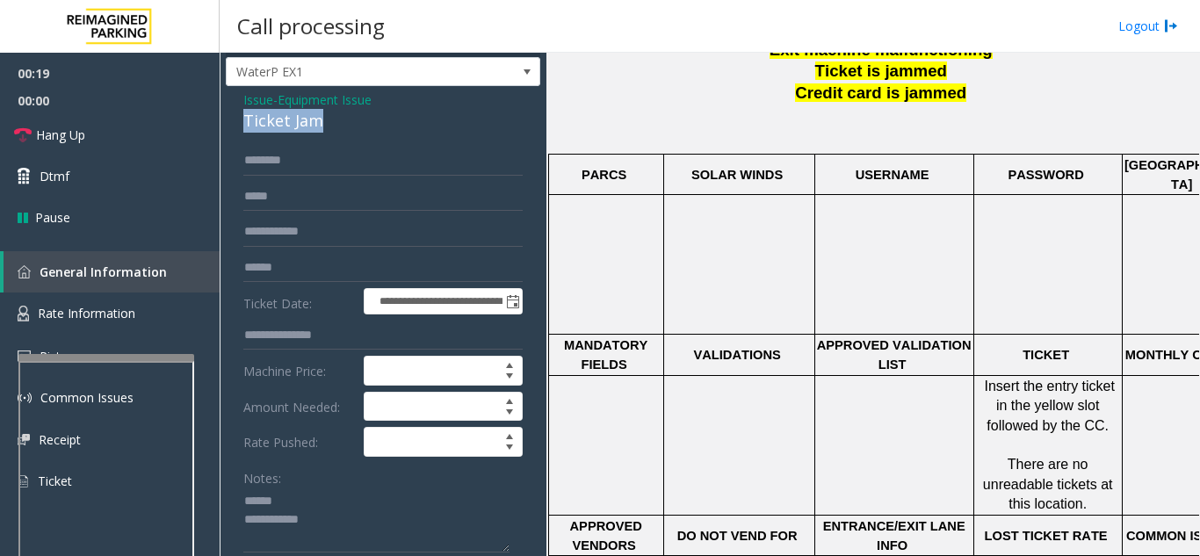
drag, startPoint x: 235, startPoint y: 120, endPoint x: 367, endPoint y: 124, distance: 132.7
click at [367, 124] on div "**********" at bounding box center [383, 522] width 315 height 873
click at [337, 537] on textarea at bounding box center [376, 521] width 266 height 66
click at [341, 523] on textarea at bounding box center [376, 521] width 266 height 66
type textarea "**********"
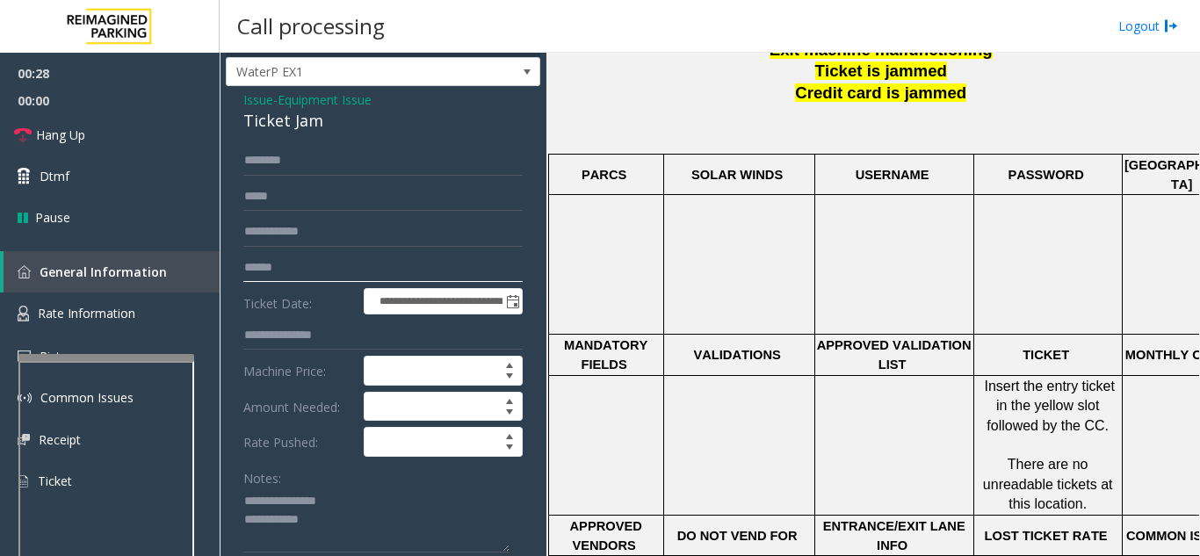
click at [331, 273] on input "text" at bounding box center [382, 268] width 279 height 30
type input "*"
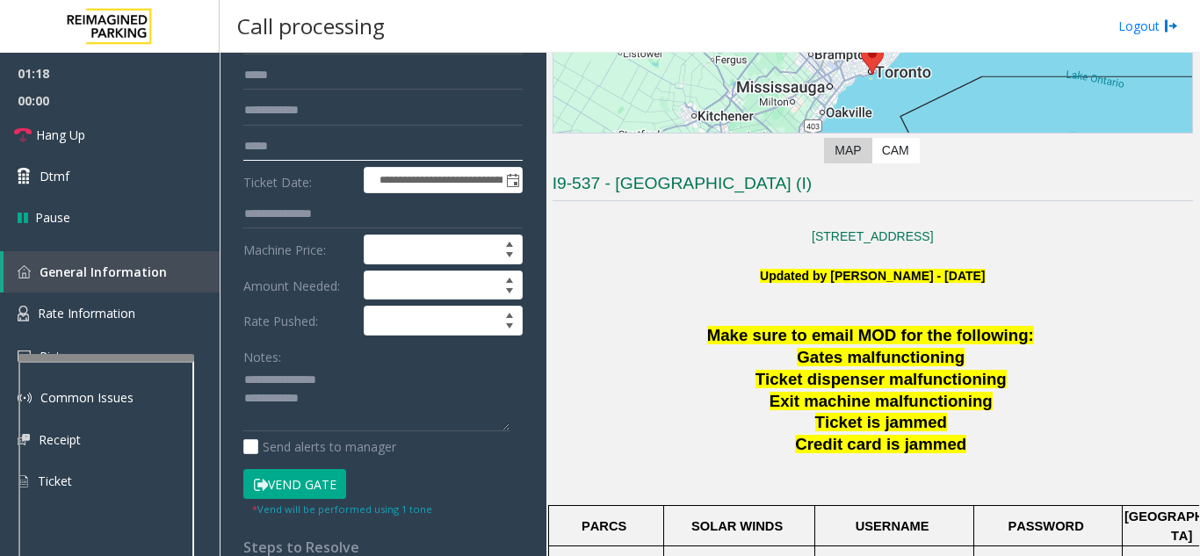
scroll to position [213, 0]
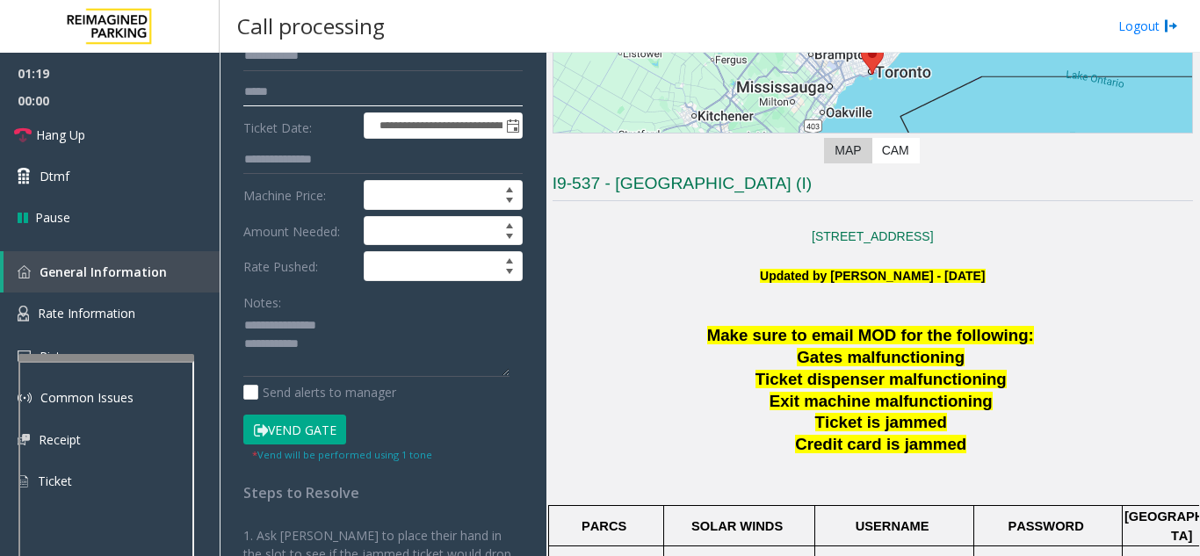
type input "*****"
click at [314, 435] on button "Vend Gate" at bounding box center [294, 430] width 103 height 30
click at [339, 329] on textarea at bounding box center [376, 345] width 266 height 66
click at [343, 365] on textarea at bounding box center [376, 345] width 266 height 66
click at [350, 351] on textarea at bounding box center [376, 345] width 266 height 66
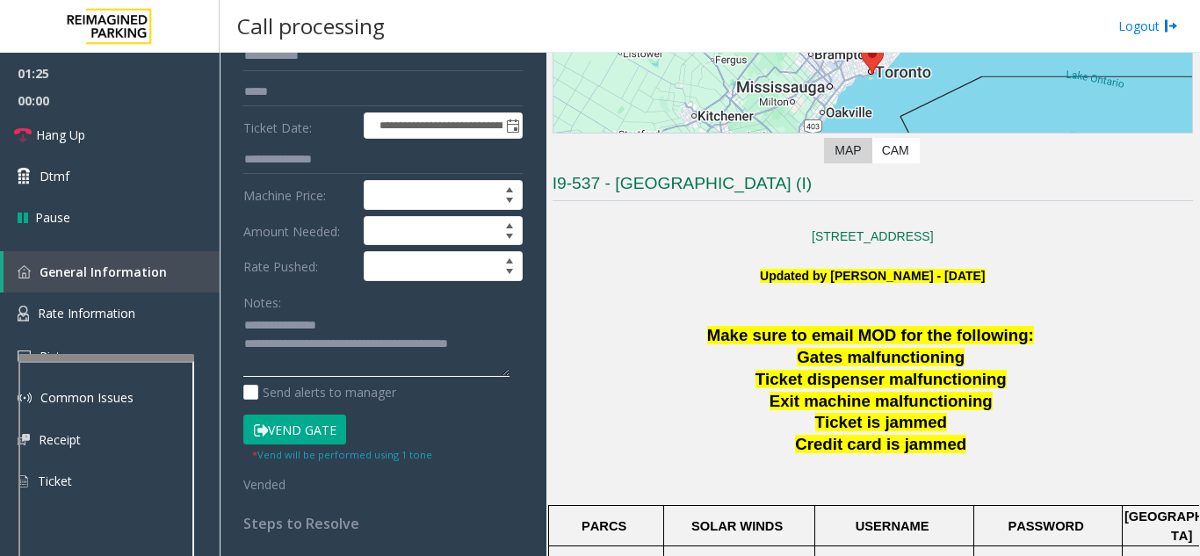
click at [392, 325] on textarea at bounding box center [376, 345] width 266 height 66
click at [55, 128] on span "Hang Up" at bounding box center [60, 135] width 49 height 18
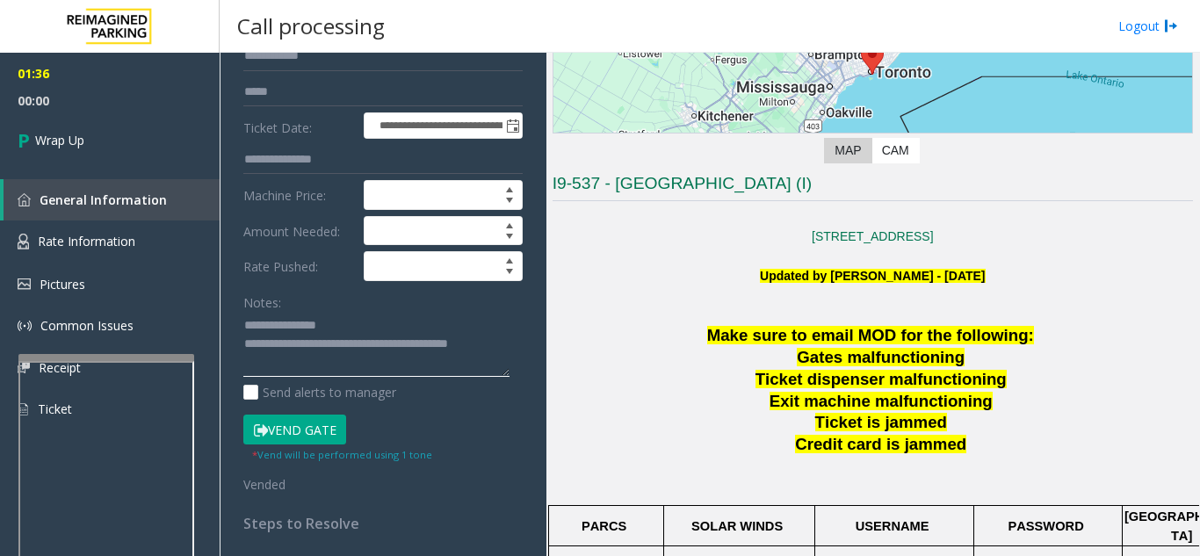
scroll to position [18, 0]
drag, startPoint x: 312, startPoint y: 343, endPoint x: 320, endPoint y: 365, distance: 24.2
click at [320, 365] on textarea at bounding box center [376, 345] width 266 height 66
type textarea "**********"
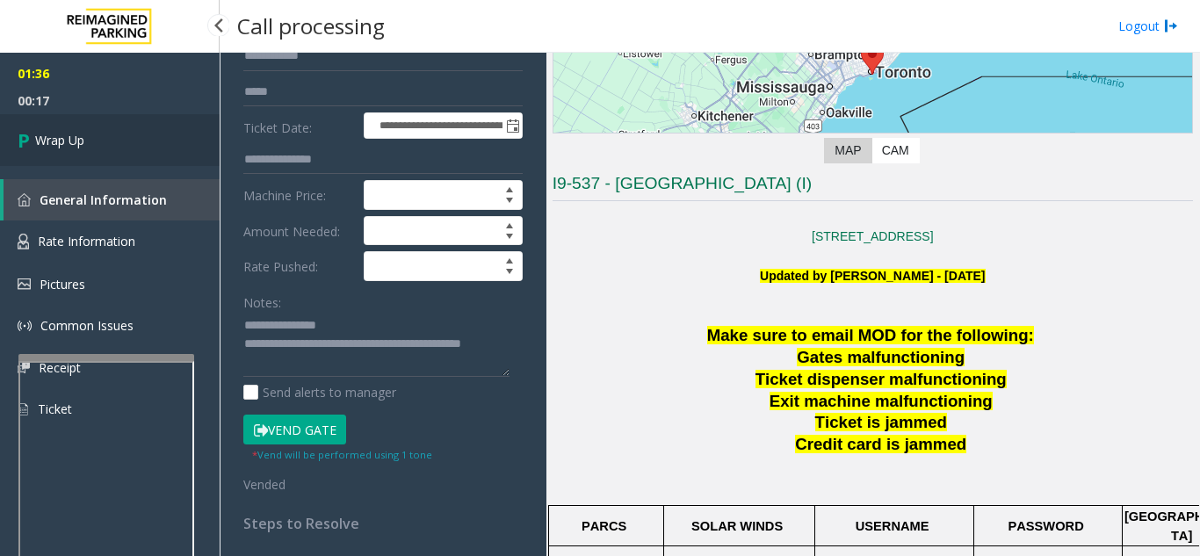
click at [42, 151] on link "Wrap Up" at bounding box center [110, 140] width 220 height 52
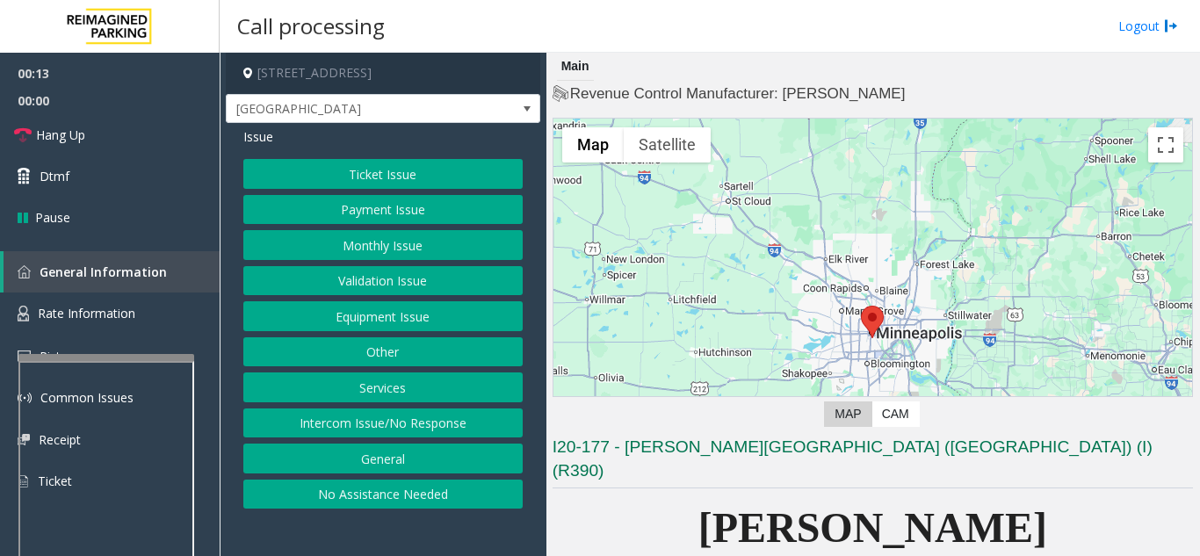
click at [306, 314] on button "Equipment Issue" at bounding box center [382, 316] width 279 height 30
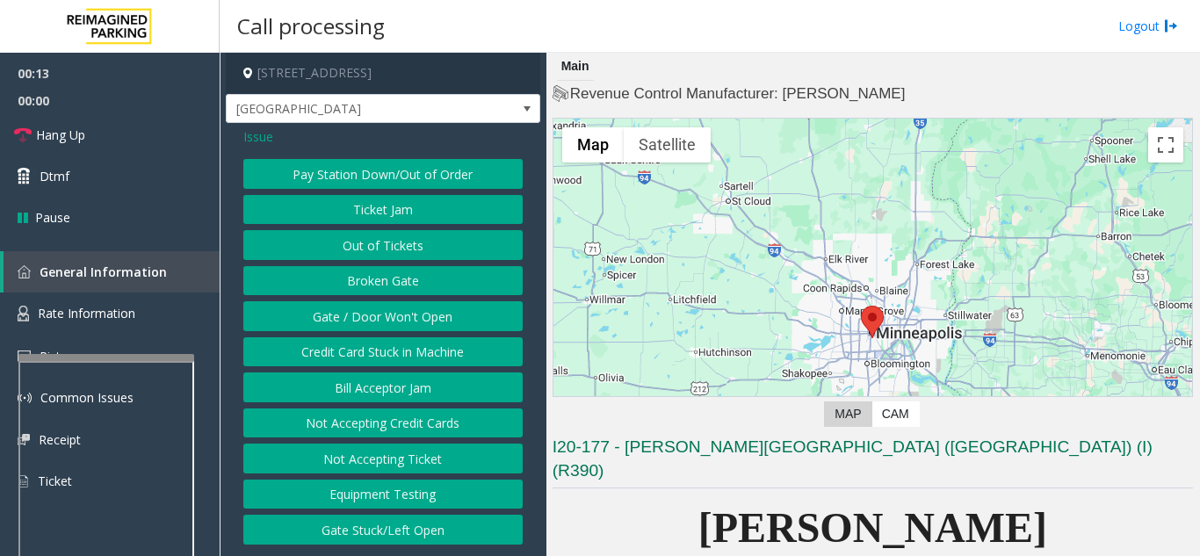
click at [308, 324] on button "Gate / Door Won't Open" at bounding box center [382, 316] width 279 height 30
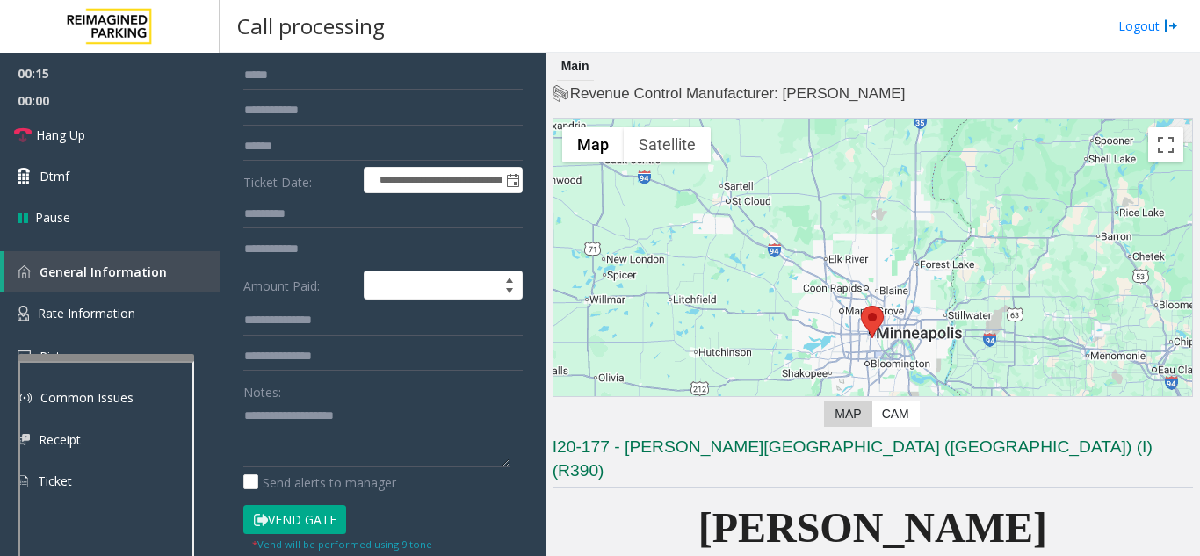
scroll to position [351, 0]
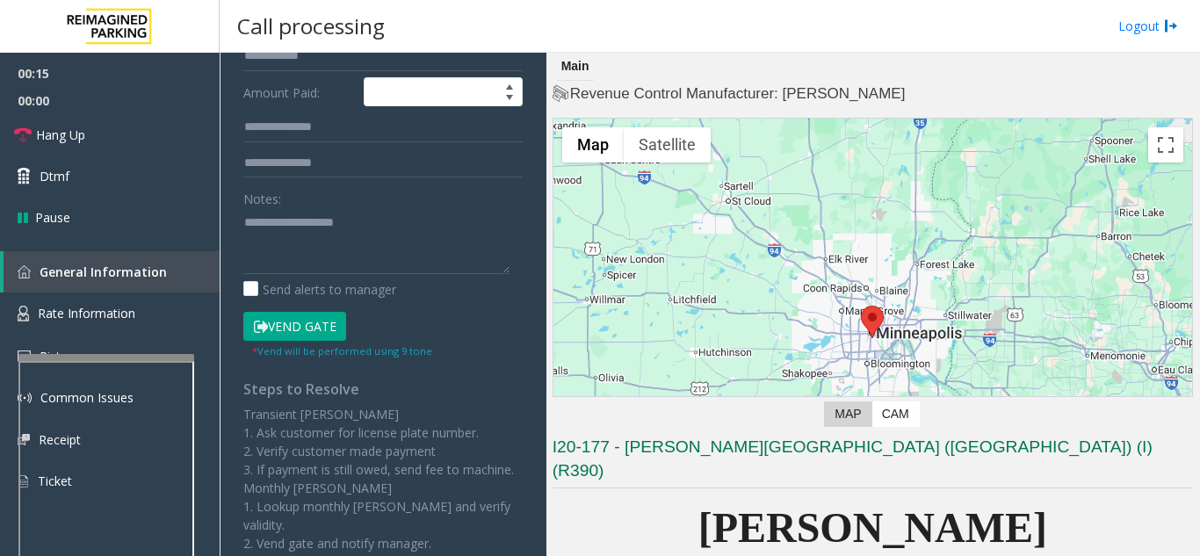
click at [313, 328] on button "Vend Gate" at bounding box center [294, 327] width 103 height 30
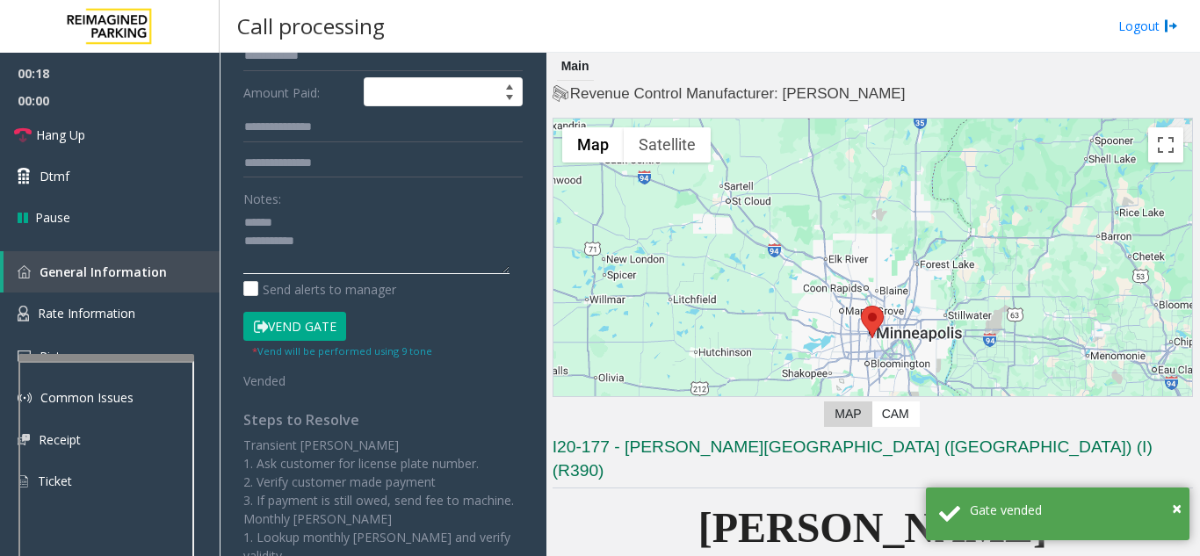
click at [348, 221] on textarea at bounding box center [376, 241] width 266 height 66
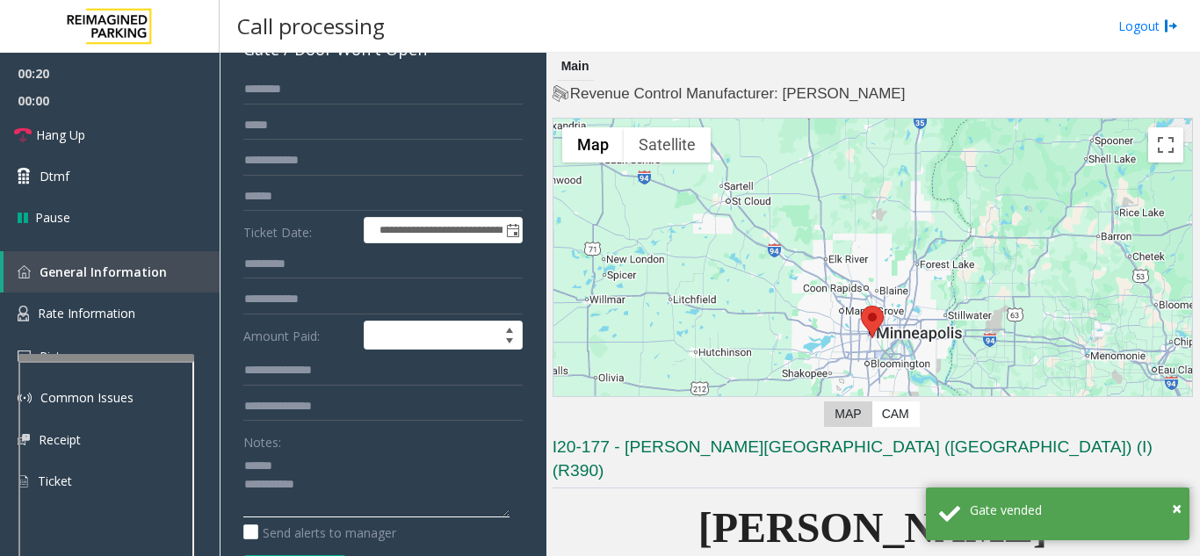
scroll to position [88, 0]
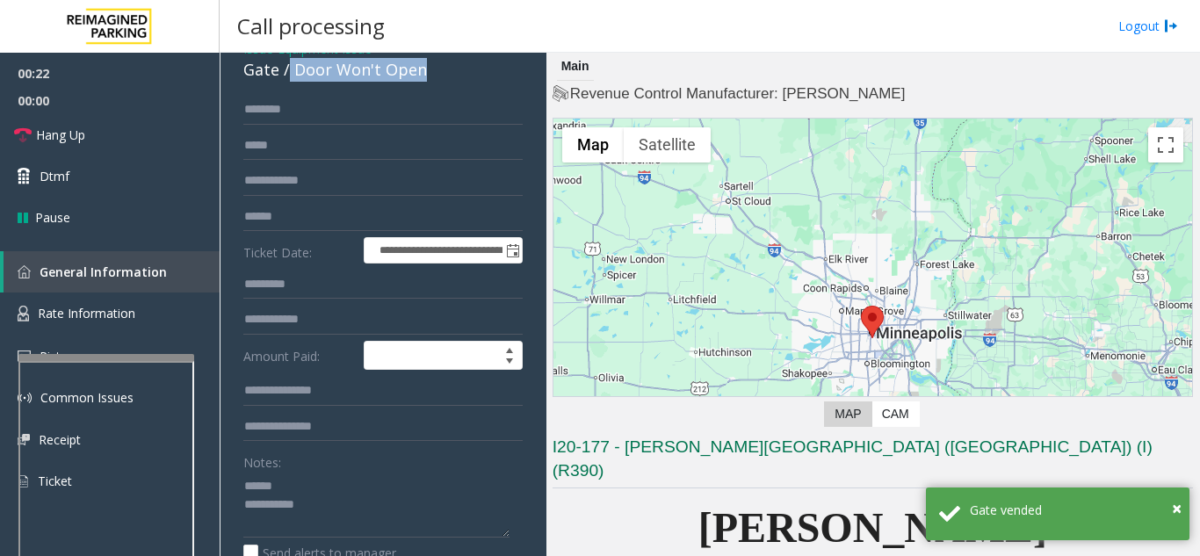
drag, startPoint x: 290, startPoint y: 72, endPoint x: 366, endPoint y: 75, distance: 76.5
click at [464, 74] on div "Gate / Door Won't Open" at bounding box center [382, 70] width 279 height 24
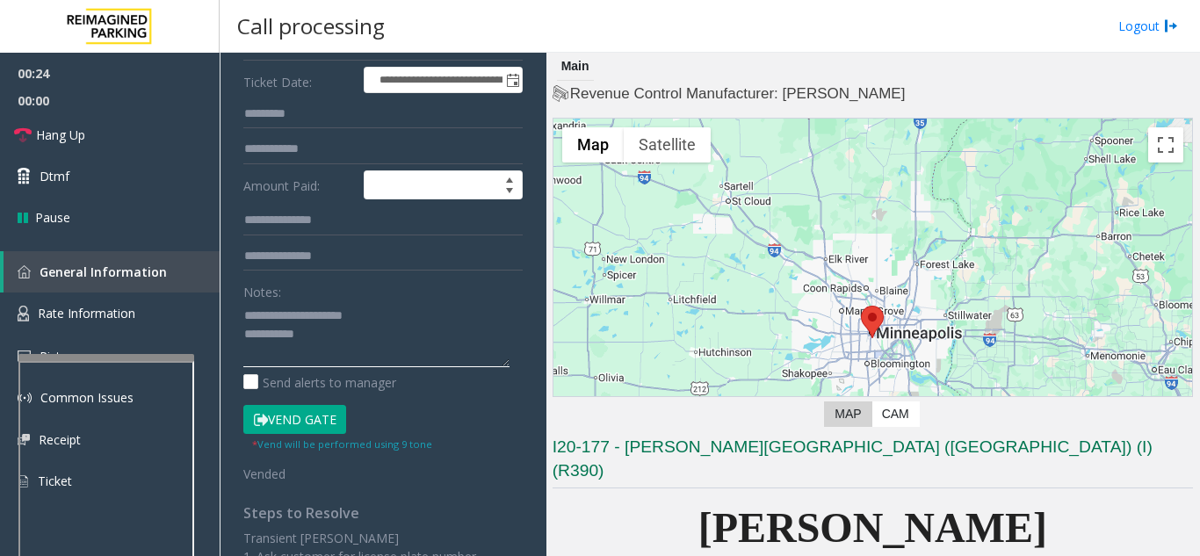
scroll to position [264, 0]
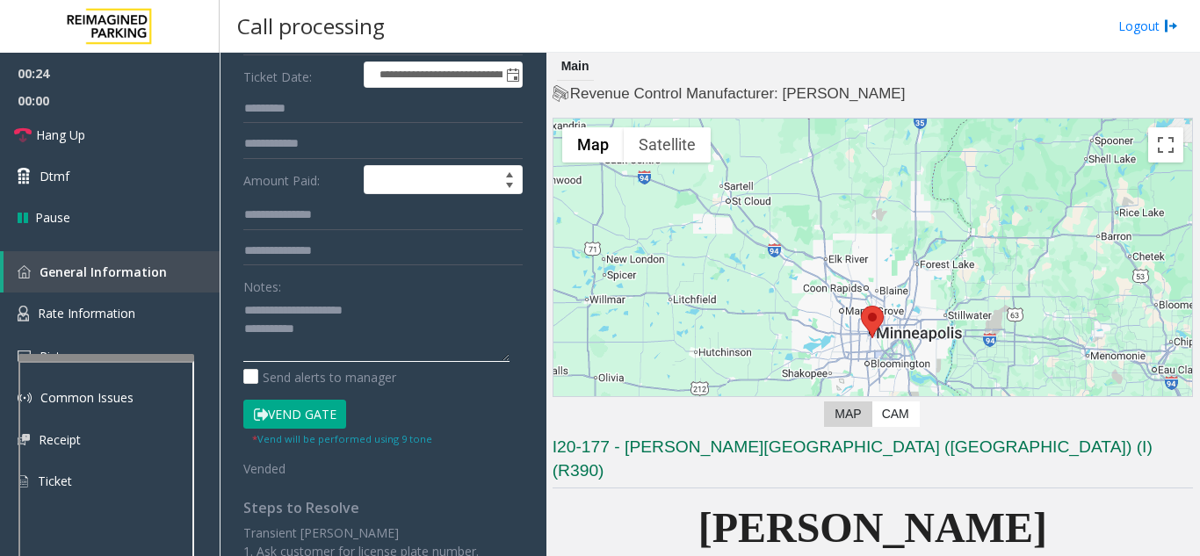
click at [356, 320] on textarea at bounding box center [376, 329] width 266 height 66
click at [308, 409] on button "Vend Gate" at bounding box center [294, 415] width 103 height 30
drag, startPoint x: 84, startPoint y: 147, endPoint x: 93, endPoint y: 153, distance: 10.7
click at [84, 147] on link "Hang Up" at bounding box center [110, 134] width 220 height 41
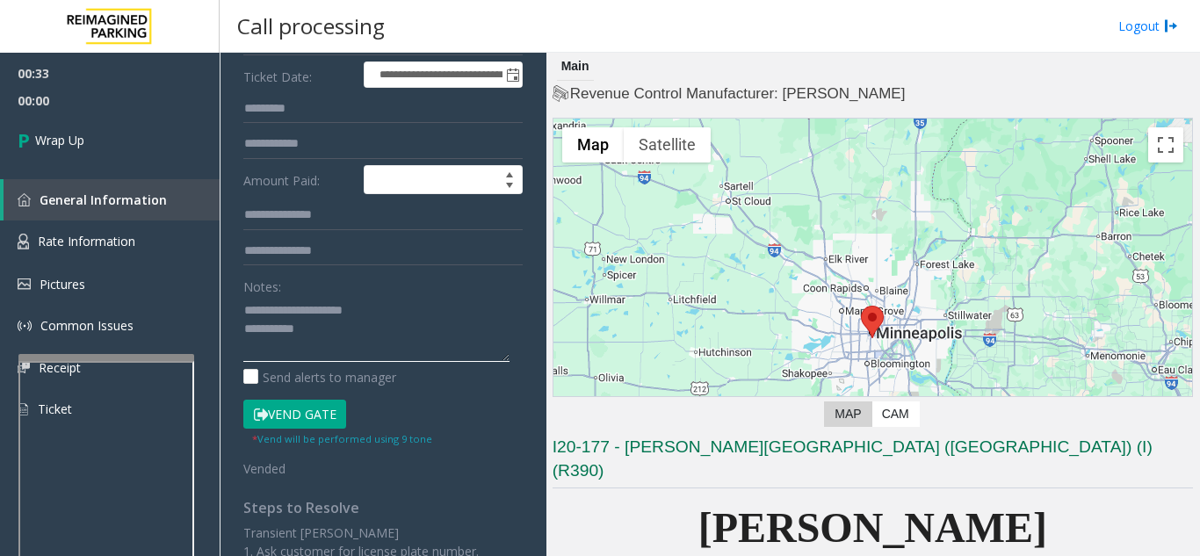
click at [374, 336] on textarea at bounding box center [376, 329] width 266 height 66
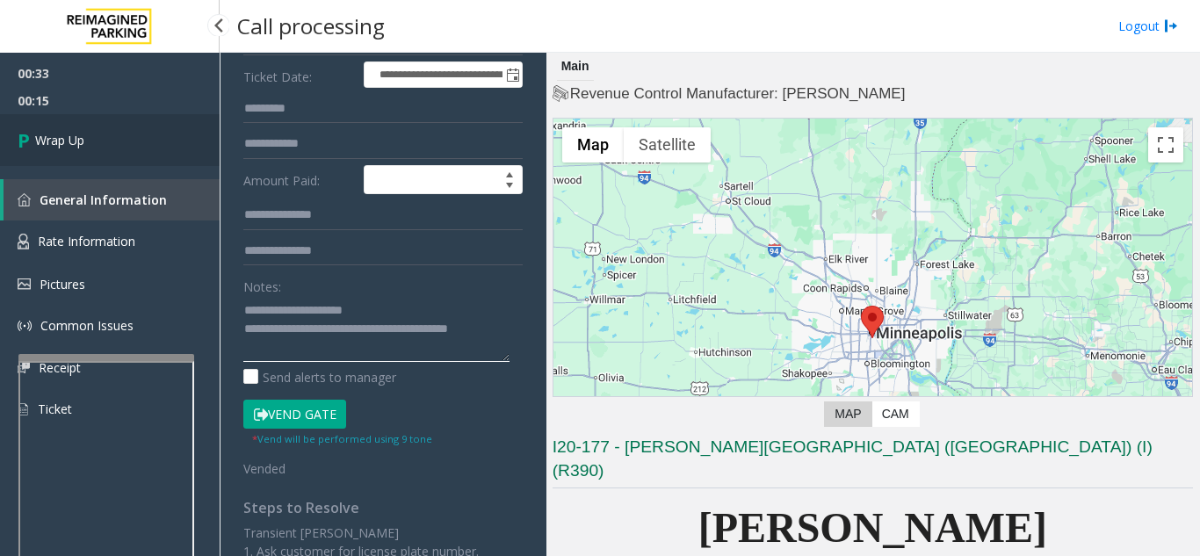
type textarea "**********"
click at [86, 137] on link "Wrap Up" at bounding box center [110, 140] width 220 height 52
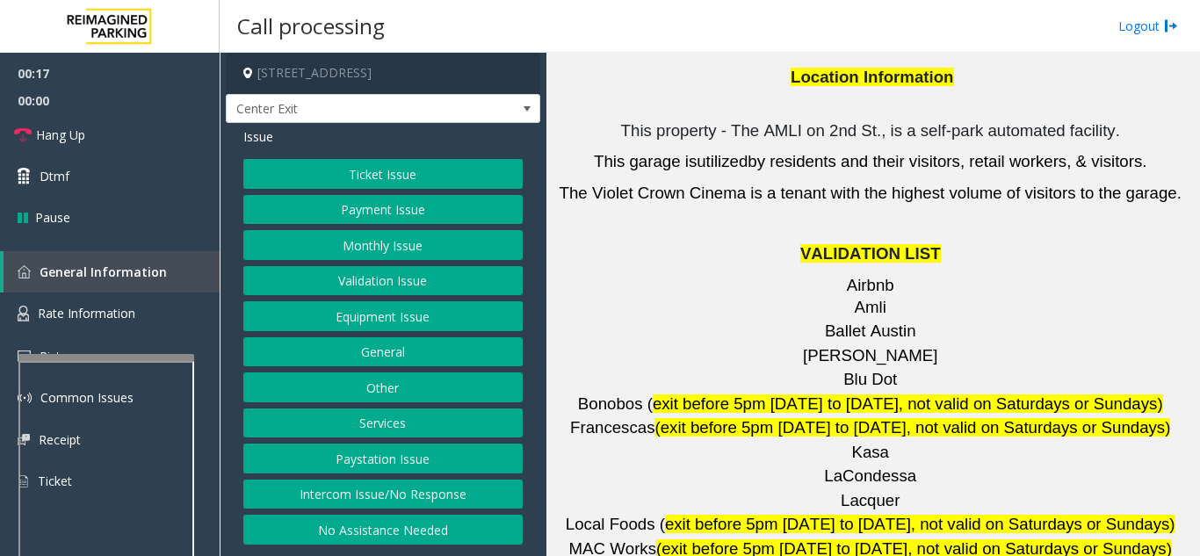
scroll to position [2460, 0]
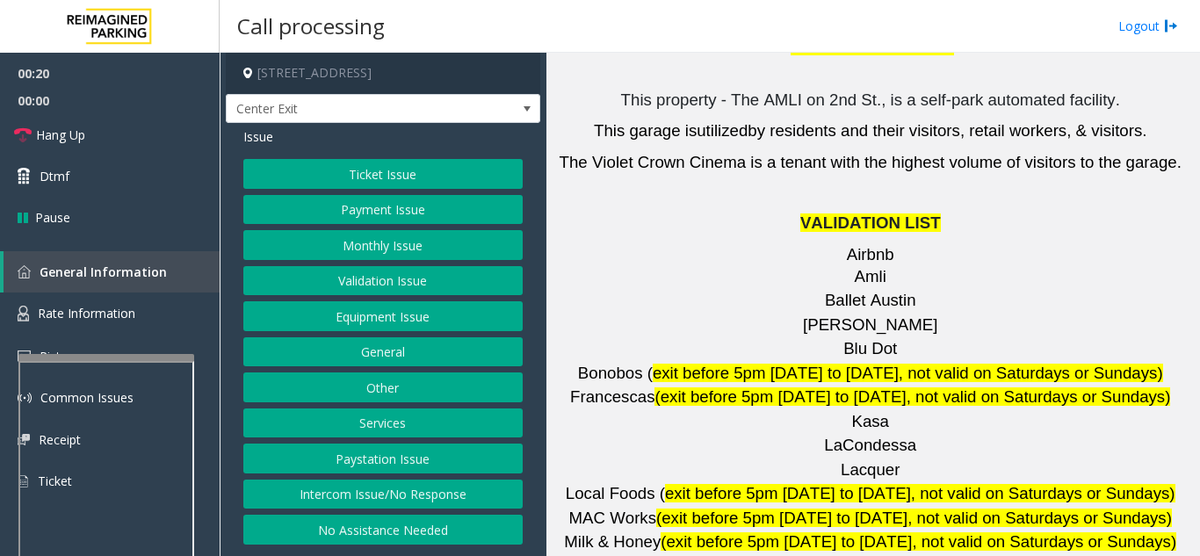
click at [412, 275] on button "Validation Issue" at bounding box center [382, 281] width 279 height 30
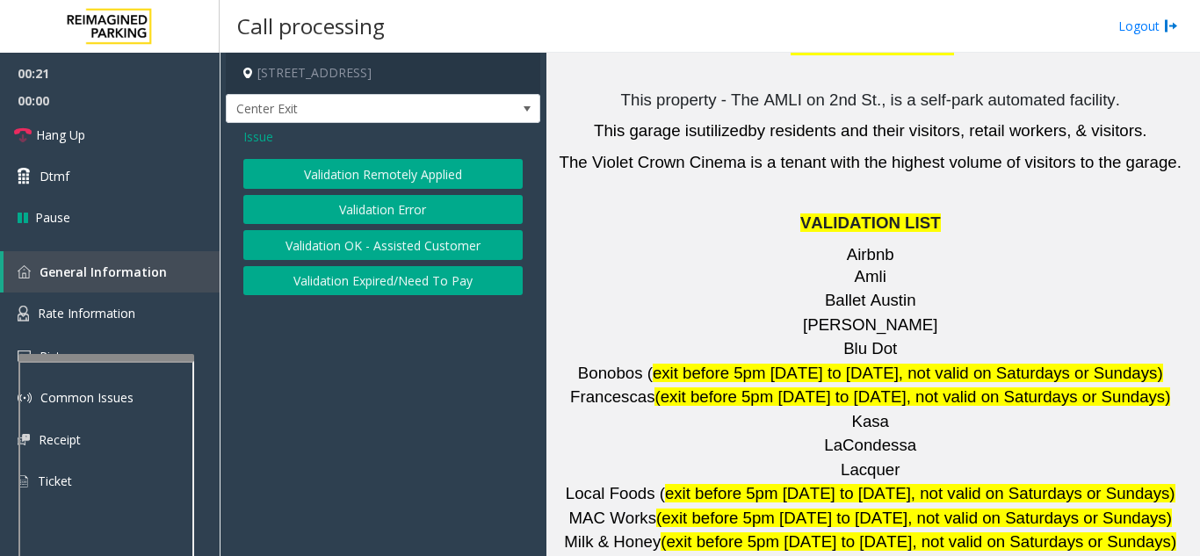
click at [396, 211] on button "Validation Error" at bounding box center [382, 210] width 279 height 30
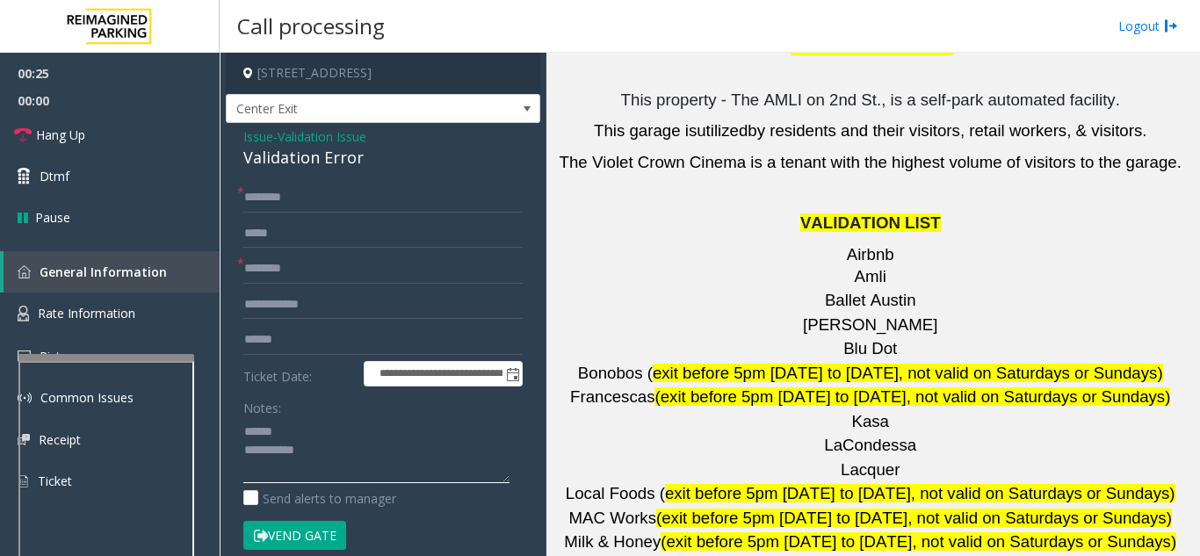
click at [337, 428] on textarea at bounding box center [376, 450] width 266 height 66
drag, startPoint x: 228, startPoint y: 158, endPoint x: 328, endPoint y: 162, distance: 100.2
click at [386, 157] on div "**********" at bounding box center [383, 497] width 315 height 748
type textarea "**********"
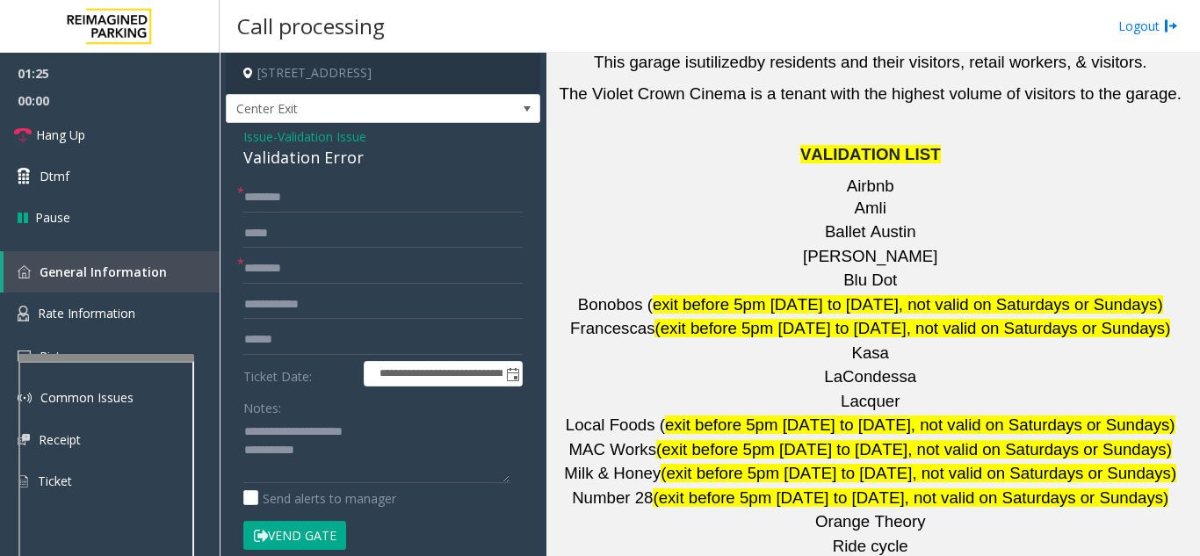
scroll to position [2548, 0]
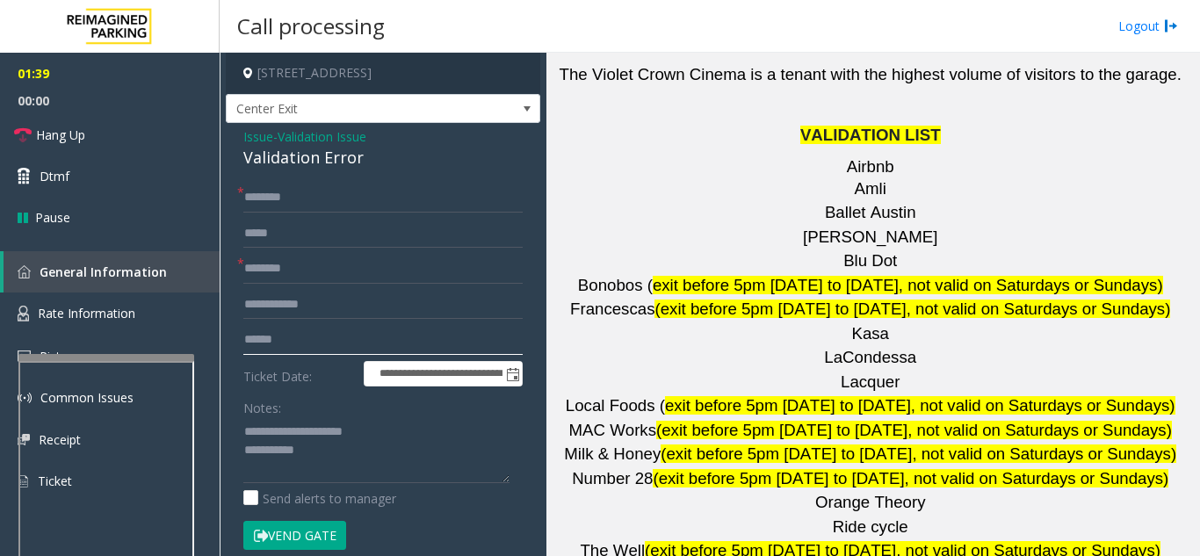
click at [380, 345] on input "text" at bounding box center [382, 340] width 279 height 30
type input "*******"
click at [322, 196] on input "text" at bounding box center [382, 198] width 279 height 30
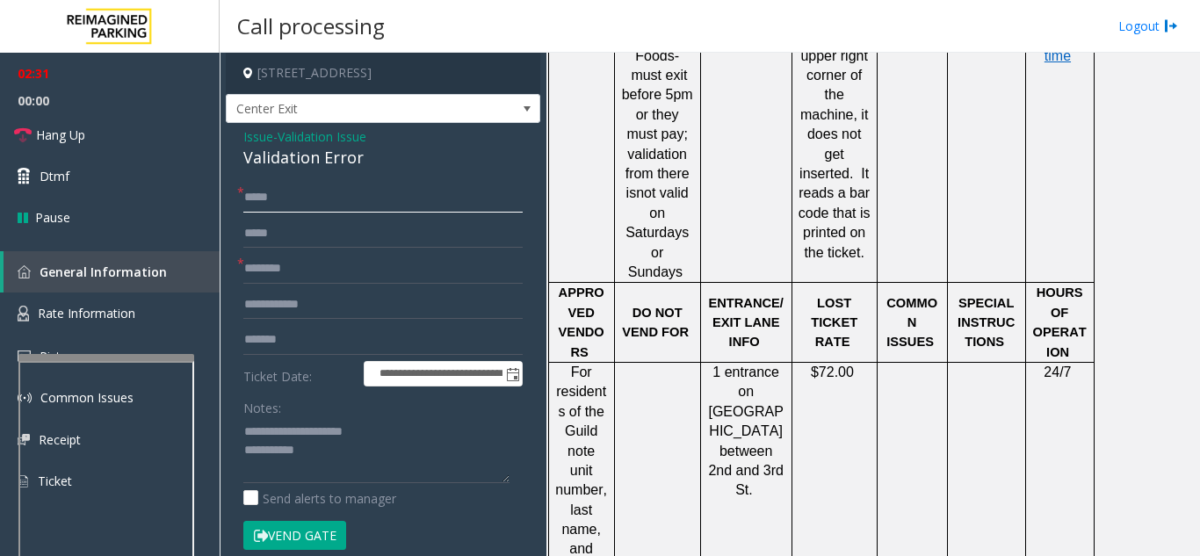
scroll to position [1494, 0]
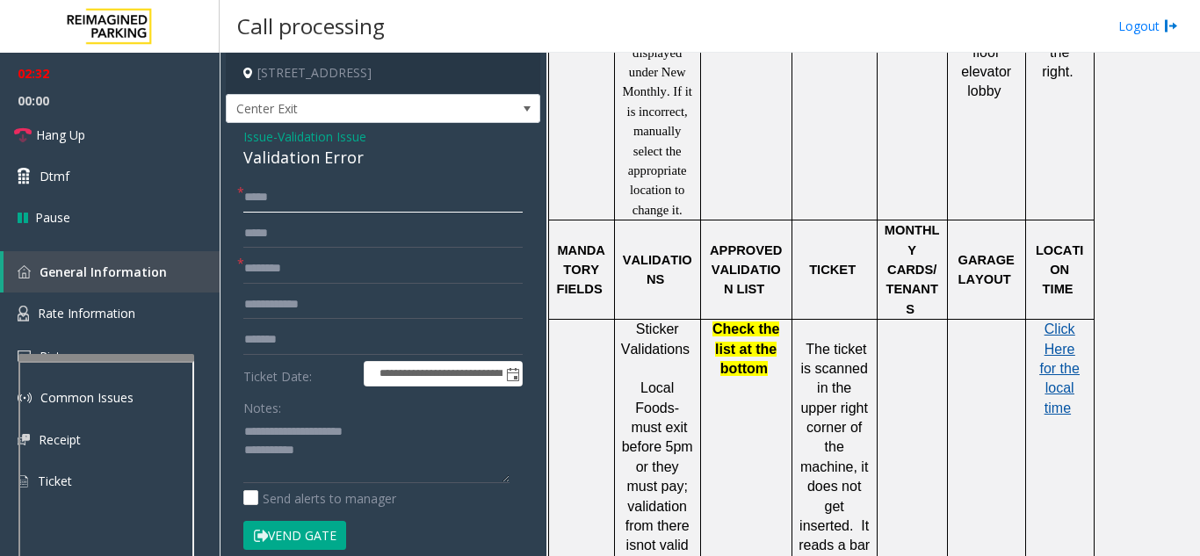
type input "****"
click at [1058, 322] on span "Click Here for the local time" at bounding box center [1059, 369] width 40 height 94
click at [308, 474] on textarea at bounding box center [376, 450] width 266 height 66
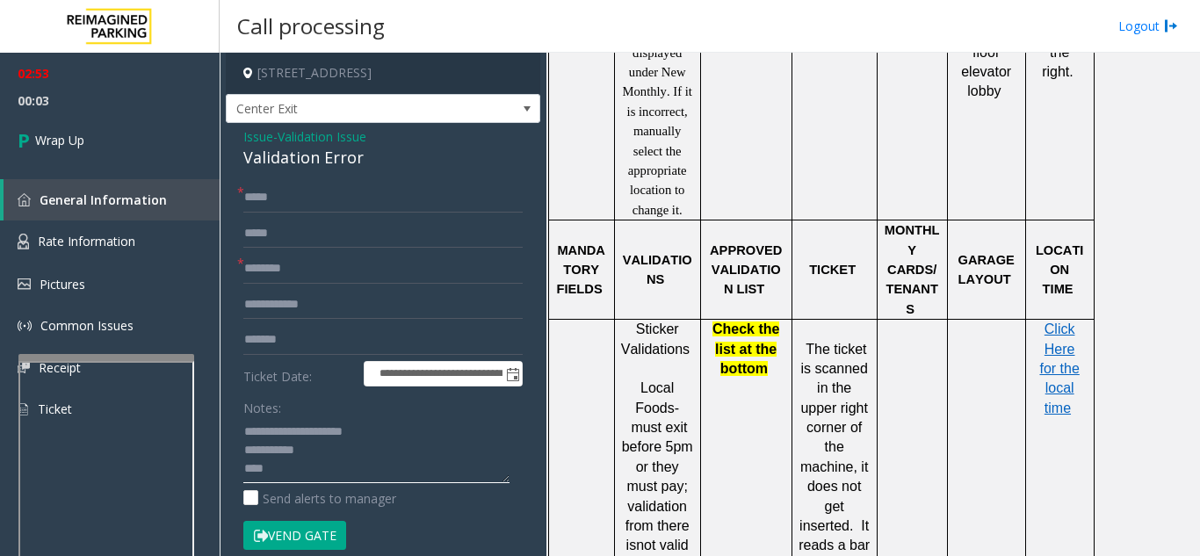
drag, startPoint x: 271, startPoint y: 471, endPoint x: 235, endPoint y: 467, distance: 36.3
click at [235, 467] on div "**********" at bounding box center [383, 518] width 306 height 670
type textarea "**********"
click at [325, 264] on input "text" at bounding box center [382, 269] width 279 height 30
type input "**"
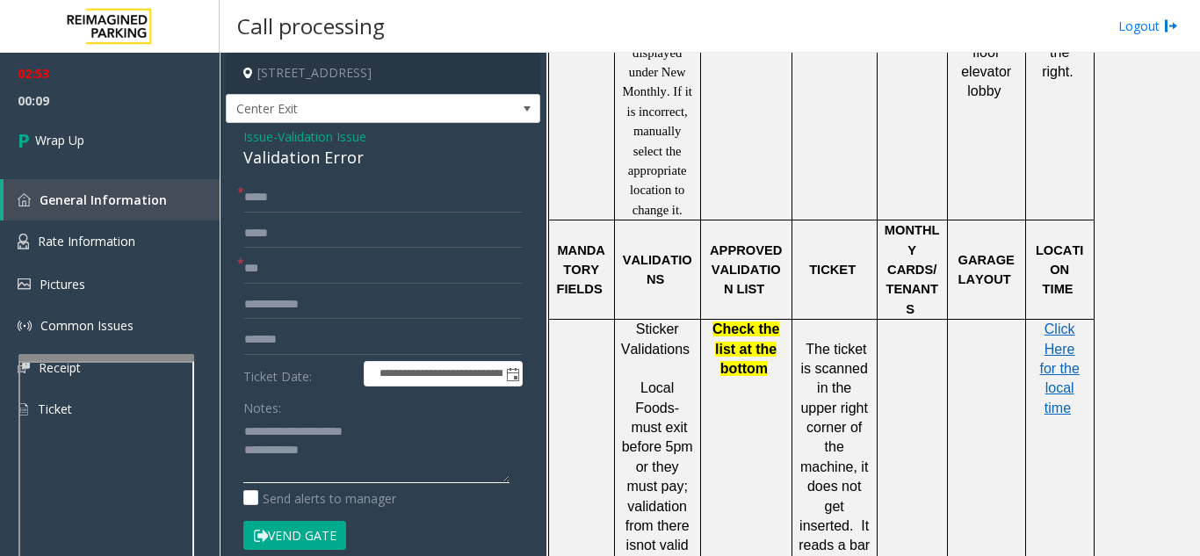
drag, startPoint x: 404, startPoint y: 459, endPoint x: 392, endPoint y: 460, distance: 12.3
click at [403, 459] on textarea at bounding box center [376, 450] width 266 height 66
type textarea "**********"
click at [317, 402] on div "Notes:" at bounding box center [382, 438] width 279 height 90
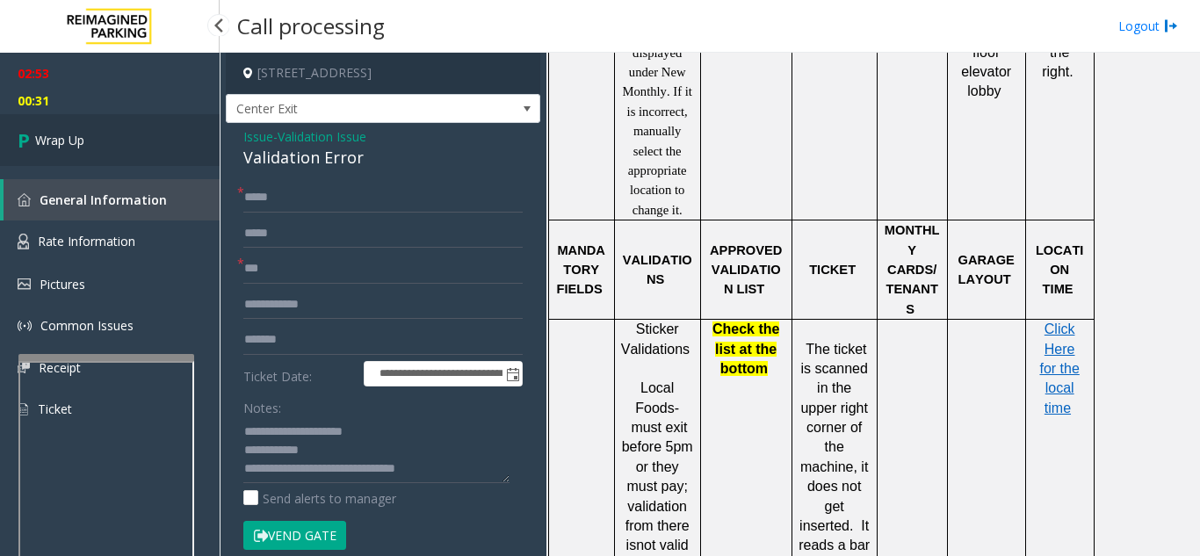
click at [128, 144] on link "Wrap Up" at bounding box center [110, 140] width 220 height 52
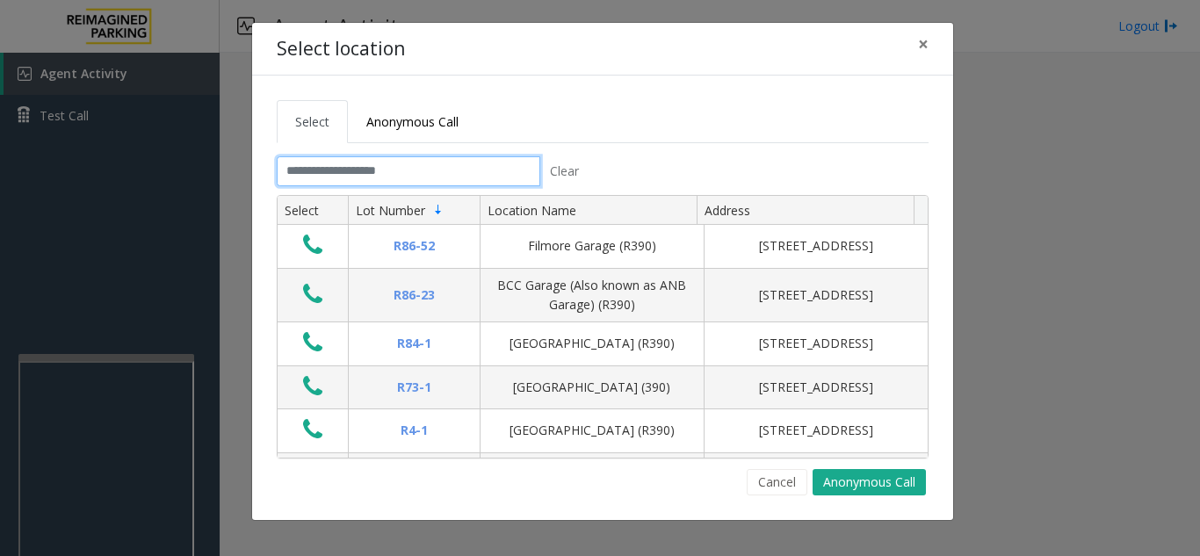
click at [379, 157] on input "text" at bounding box center [409, 171] width 264 height 30
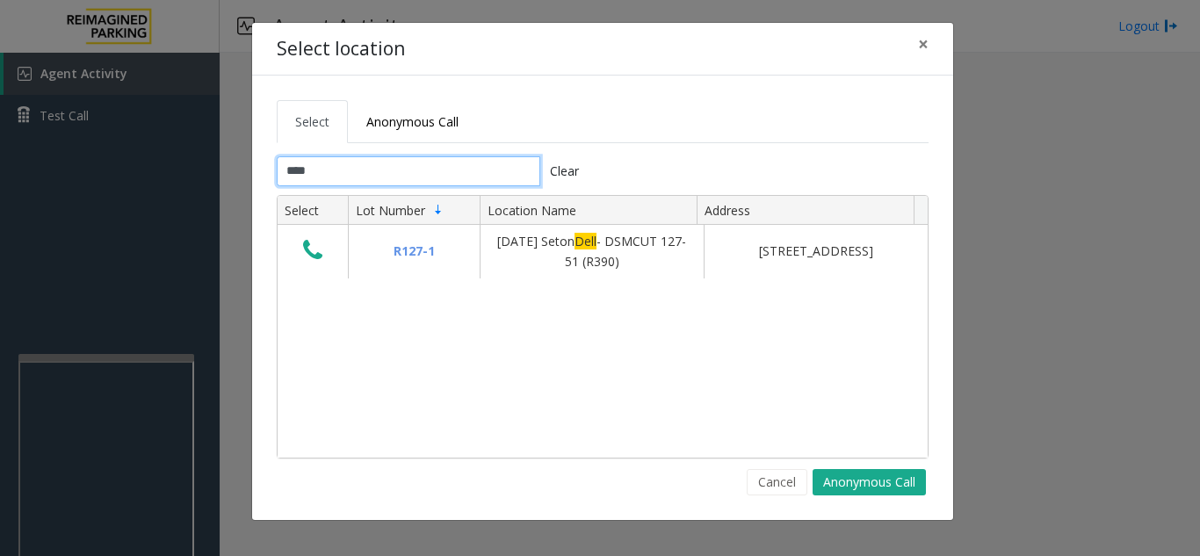
type input "****"
click at [915, 46] on button "×" at bounding box center [923, 44] width 35 height 43
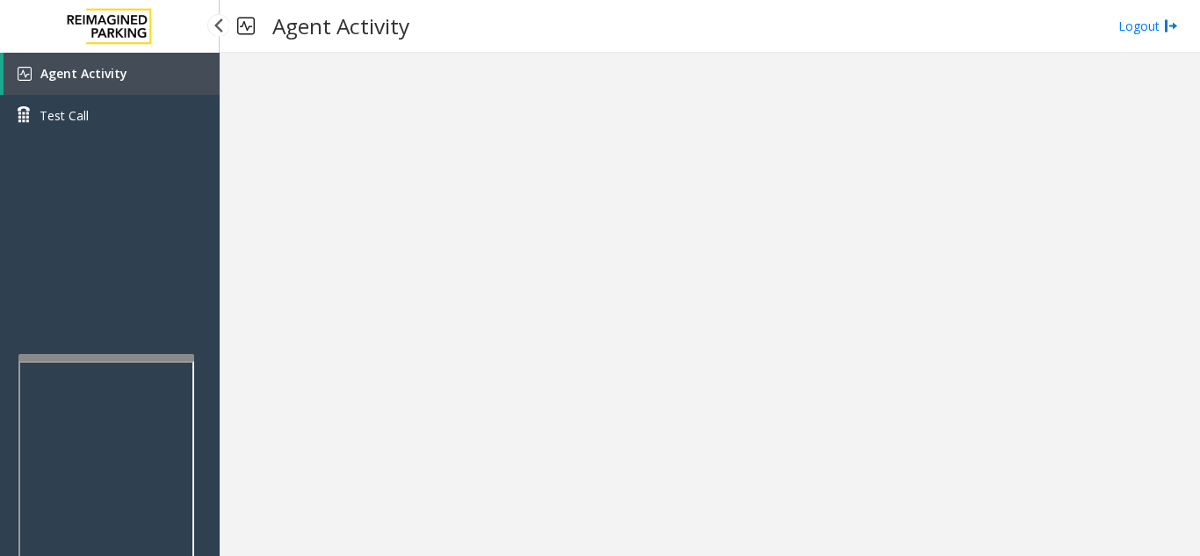
click at [115, 72] on span "Agent Activity" at bounding box center [83, 73] width 87 height 17
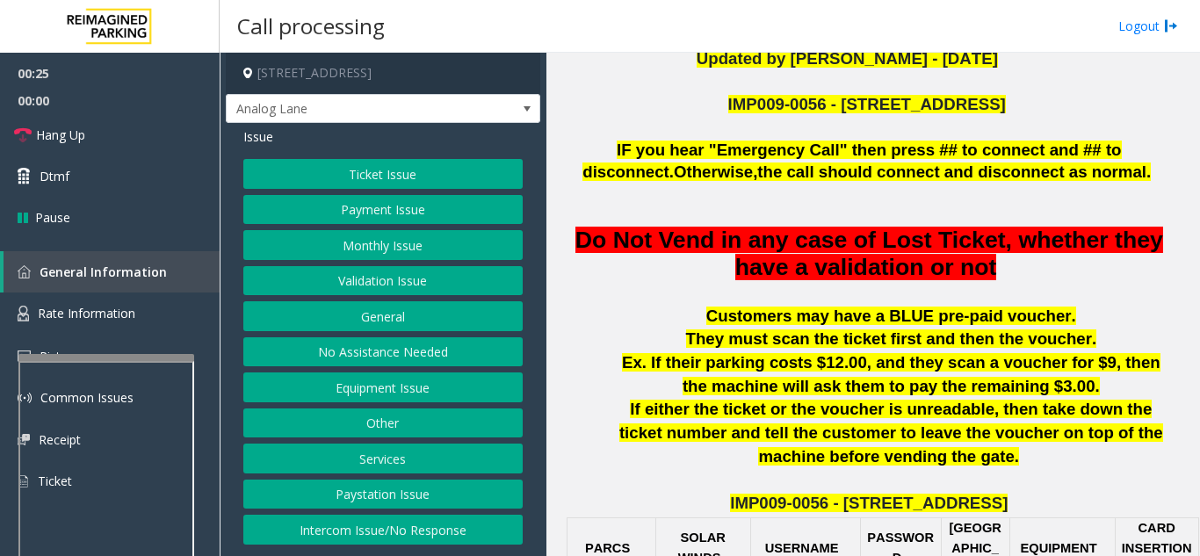
scroll to position [351, 39]
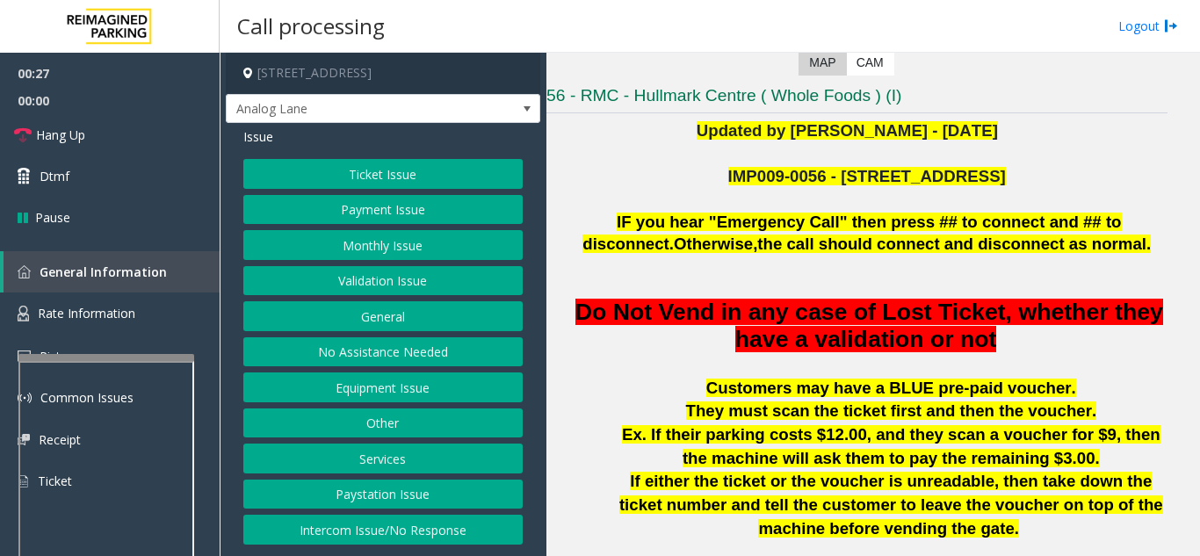
click at [391, 210] on button "Payment Issue" at bounding box center [382, 210] width 279 height 30
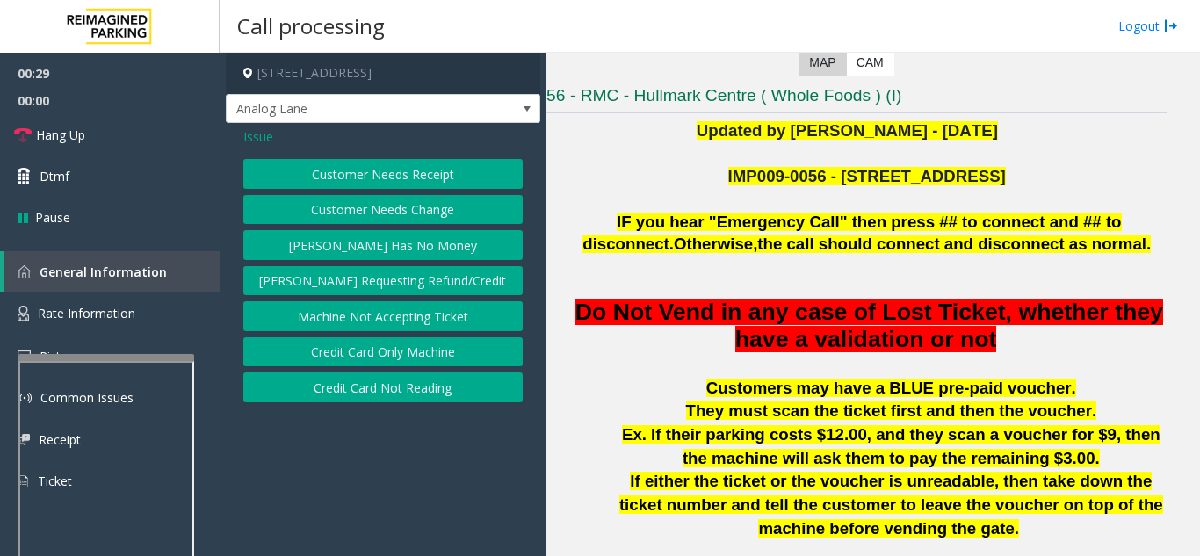
click at [422, 393] on button "Credit Card Not Reading" at bounding box center [382, 388] width 279 height 30
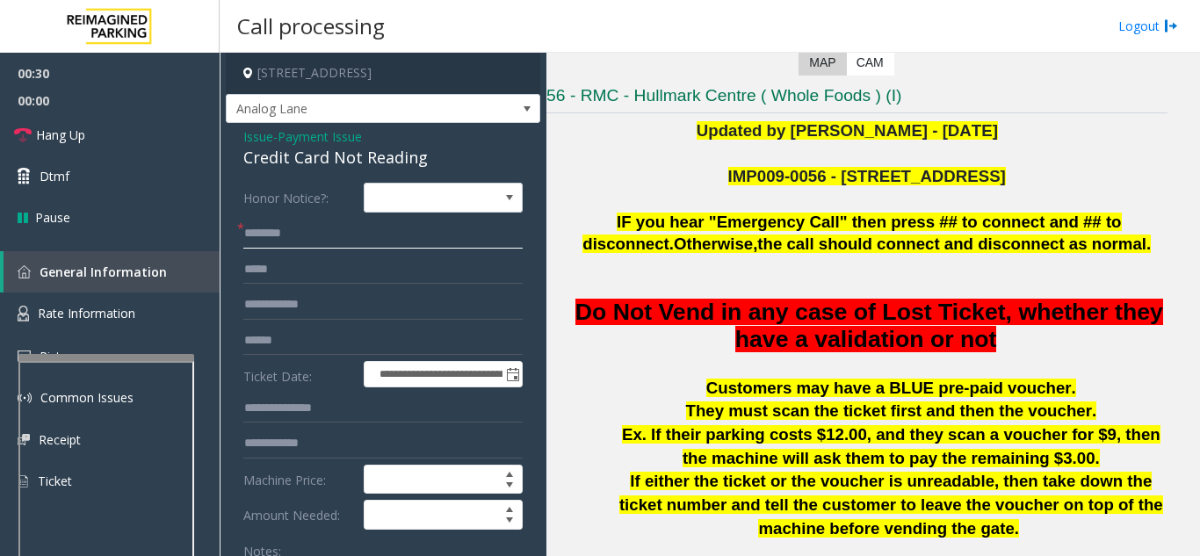
click at [344, 241] on input "text" at bounding box center [382, 234] width 279 height 30
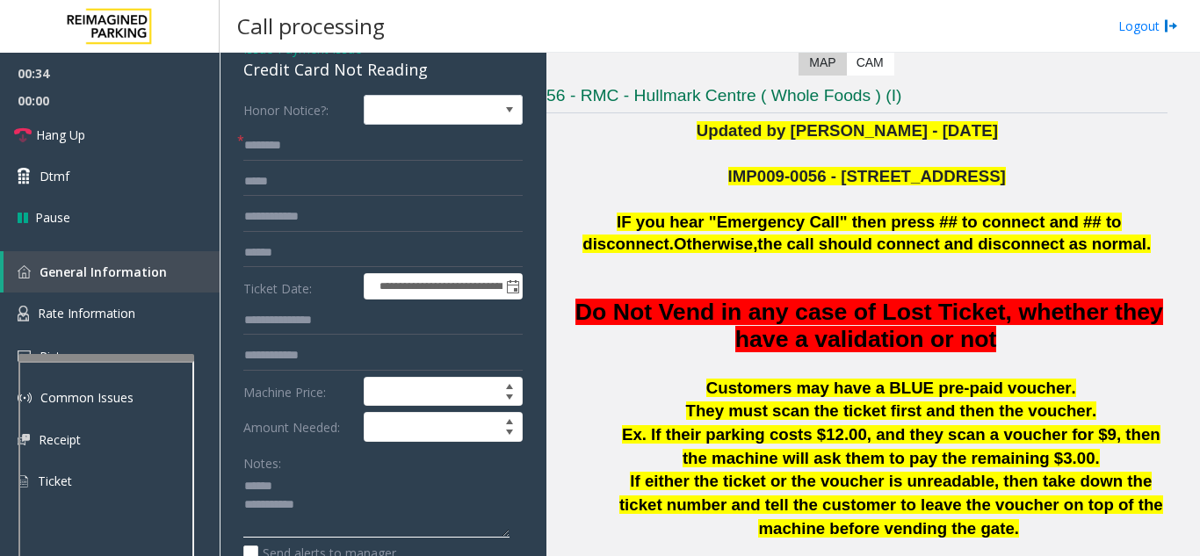
click at [297, 477] on textarea at bounding box center [376, 506] width 266 height 66
type textarea "**********"
click at [302, 140] on input "text" at bounding box center [382, 146] width 279 height 30
type input "******"
click at [285, 258] on input "text" at bounding box center [382, 253] width 279 height 30
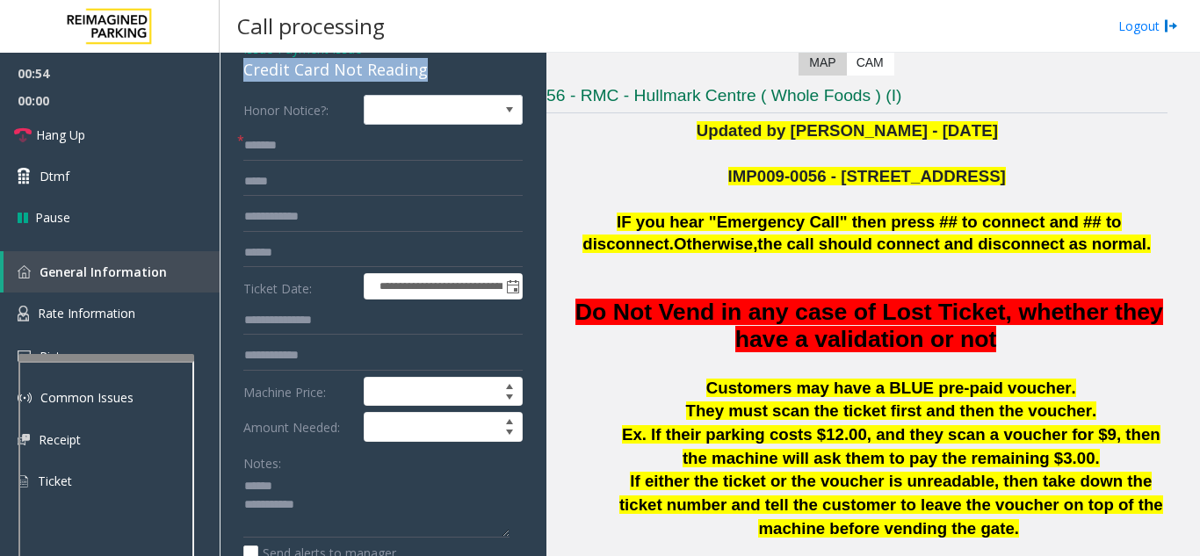
scroll to position [81, 0]
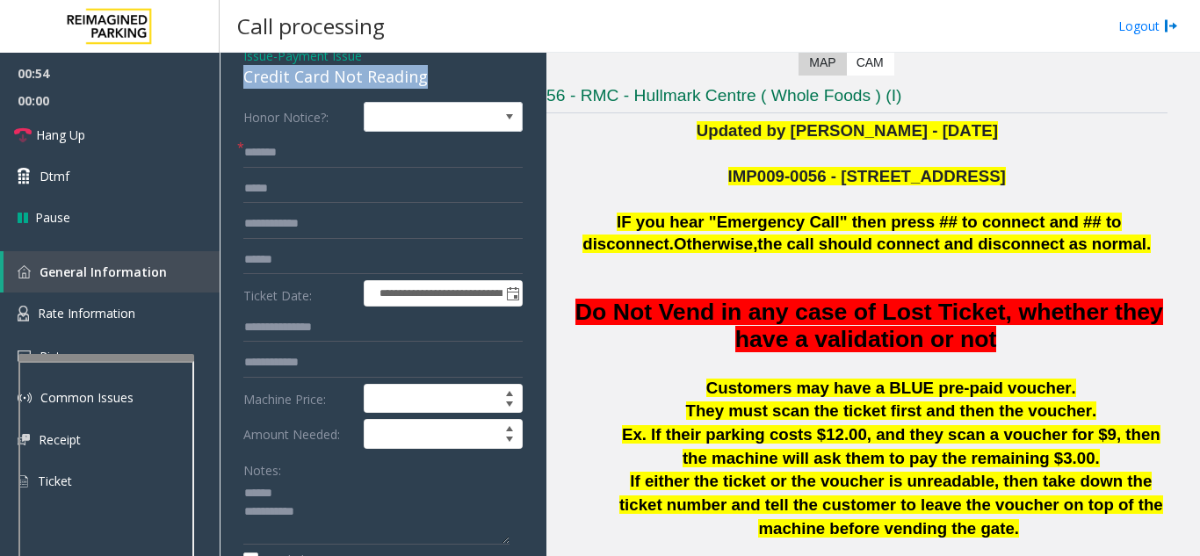
drag, startPoint x: 240, startPoint y: 72, endPoint x: 423, endPoint y: 71, distance: 182.8
click at [476, 69] on div "**********" at bounding box center [383, 515] width 315 height 946
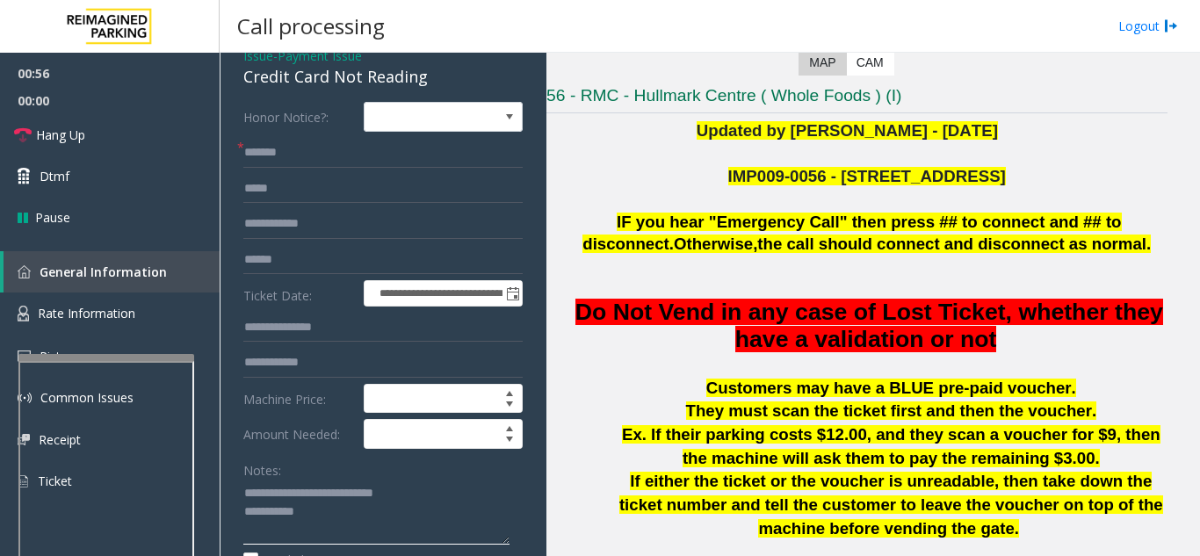
type textarea "**********"
click at [372, 263] on input "text" at bounding box center [382, 260] width 279 height 30
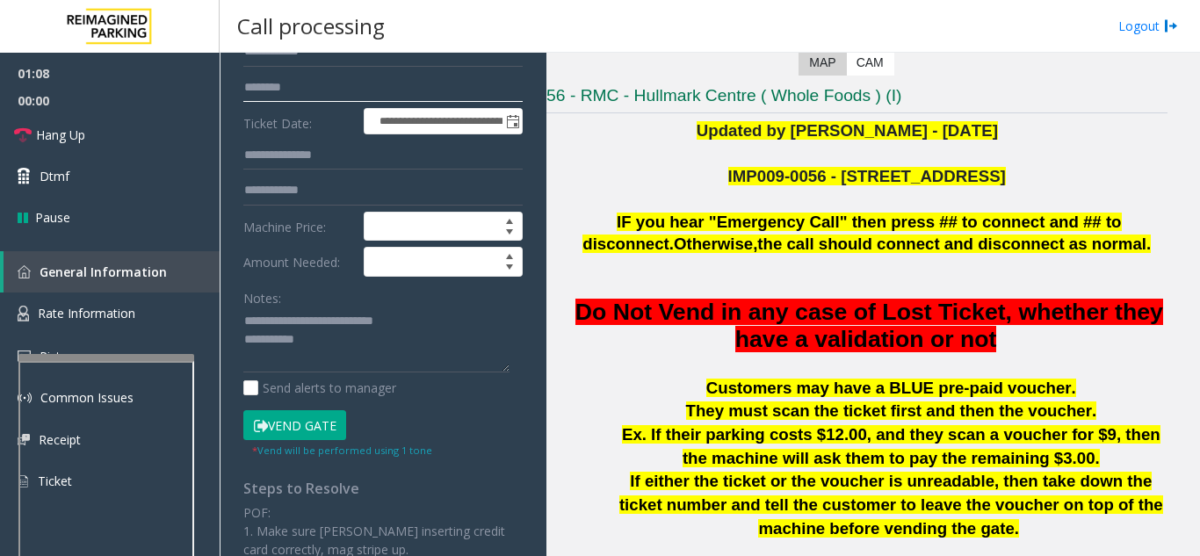
scroll to position [257, 0]
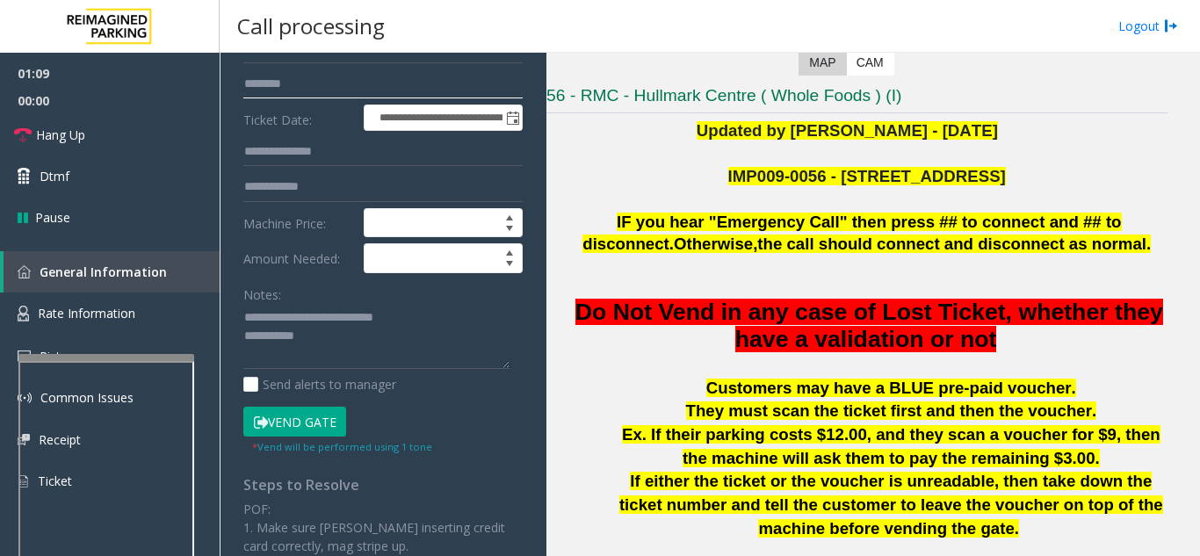
type input "********"
click at [345, 337] on textarea at bounding box center [376, 337] width 266 height 66
click at [302, 421] on button "Vend Gate" at bounding box center [294, 422] width 103 height 30
click at [339, 343] on textarea at bounding box center [376, 337] width 266 height 66
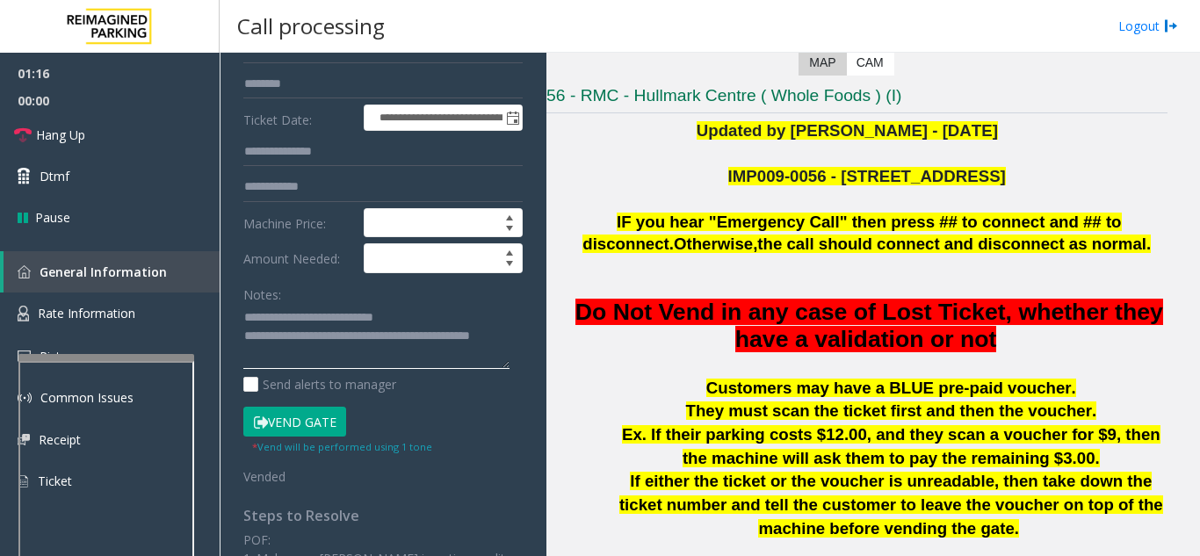
click at [448, 304] on textarea at bounding box center [376, 337] width 266 height 66
type textarea "**********"
click at [154, 140] on link "Hang Up" at bounding box center [110, 134] width 220 height 41
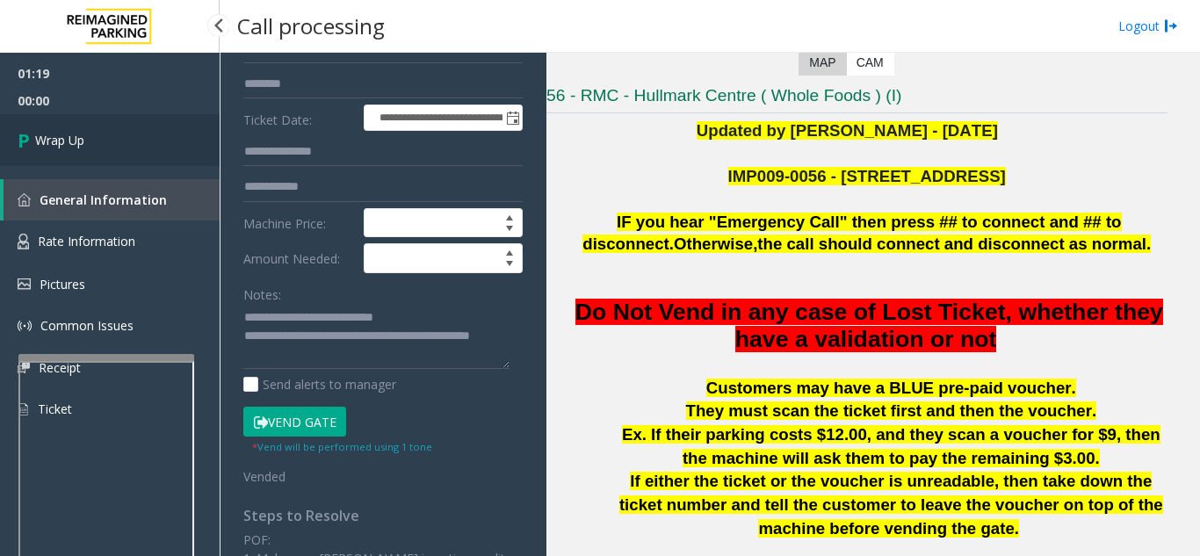
click at [162, 150] on link "Wrap Up" at bounding box center [110, 140] width 220 height 52
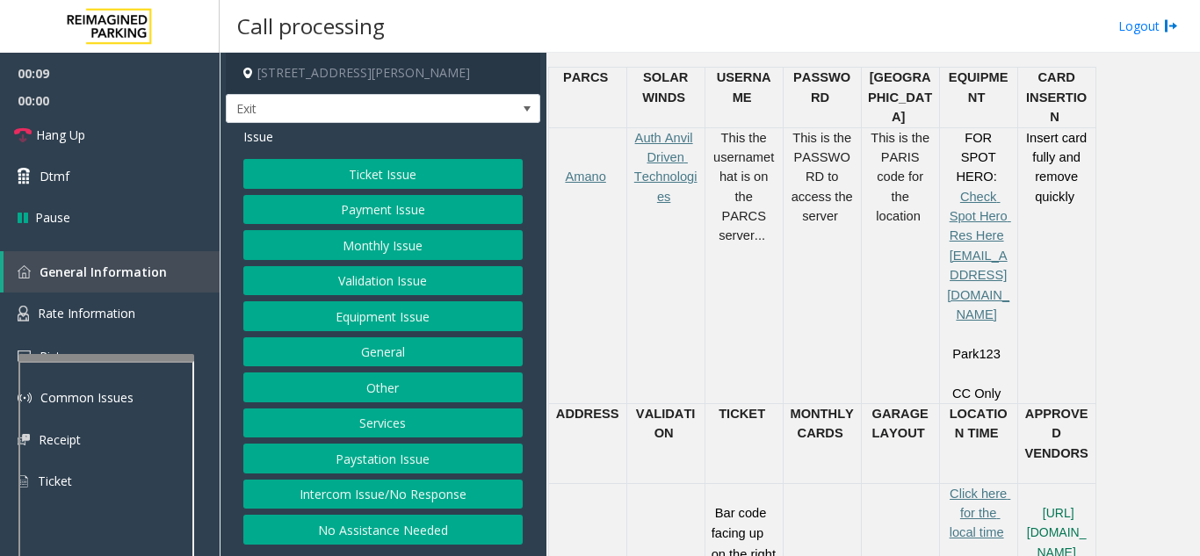
scroll to position [703, 0]
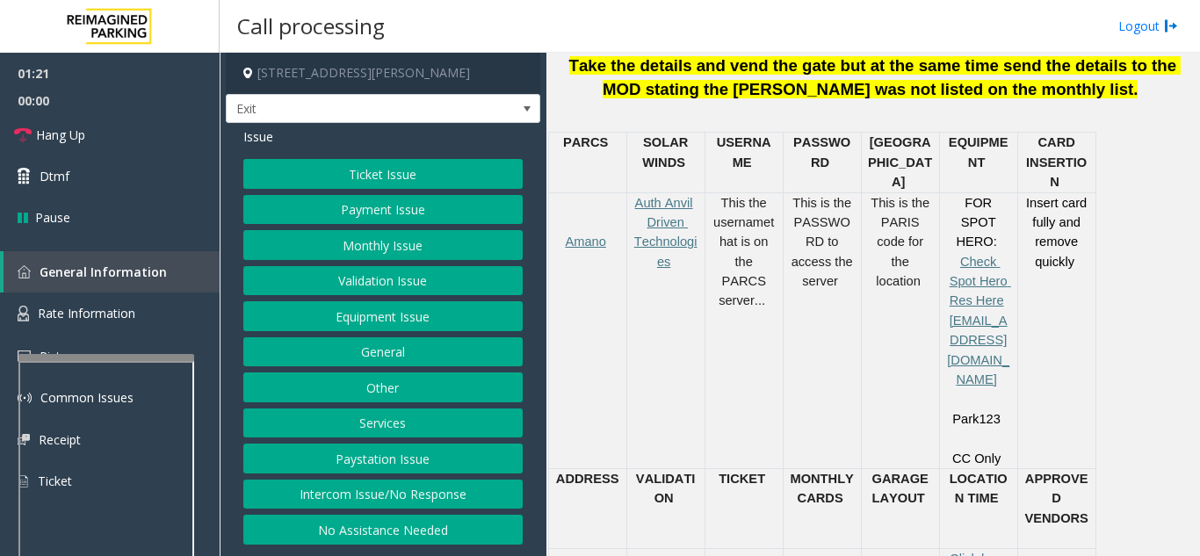
click at [378, 323] on button "Equipment Issue" at bounding box center [382, 316] width 279 height 30
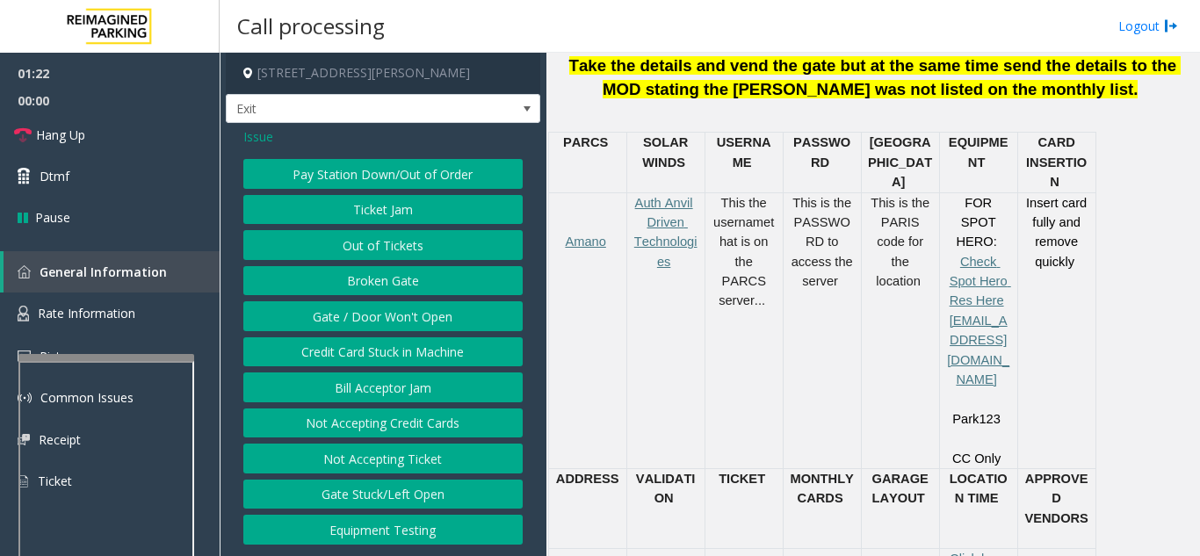
click at [264, 134] on span "Issue" at bounding box center [258, 136] width 30 height 18
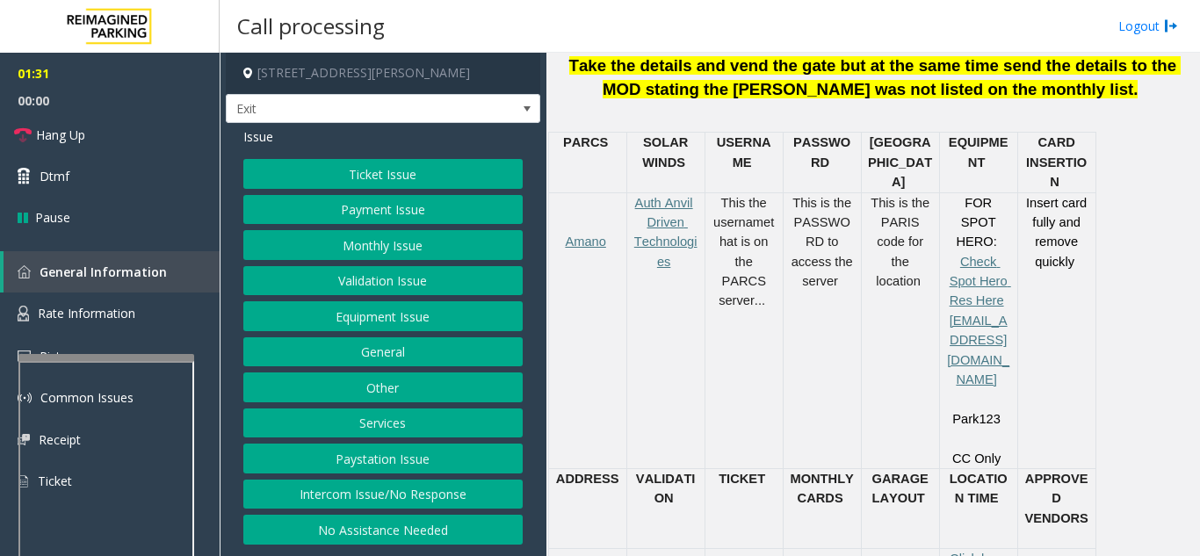
click at [348, 214] on button "Payment Issue" at bounding box center [382, 210] width 279 height 30
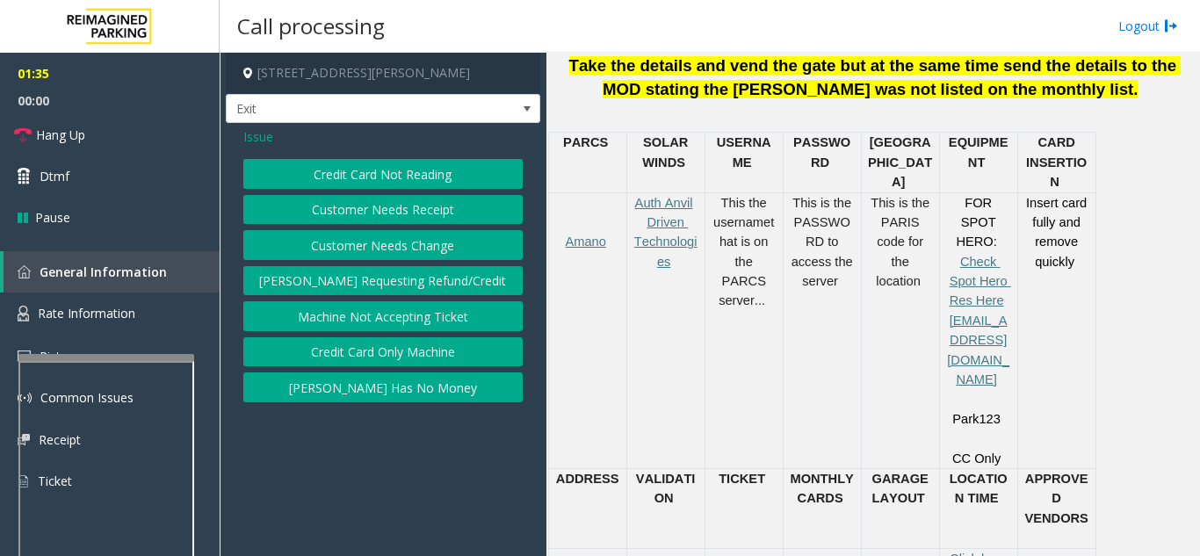
click at [261, 137] on span "Issue" at bounding box center [258, 136] width 30 height 18
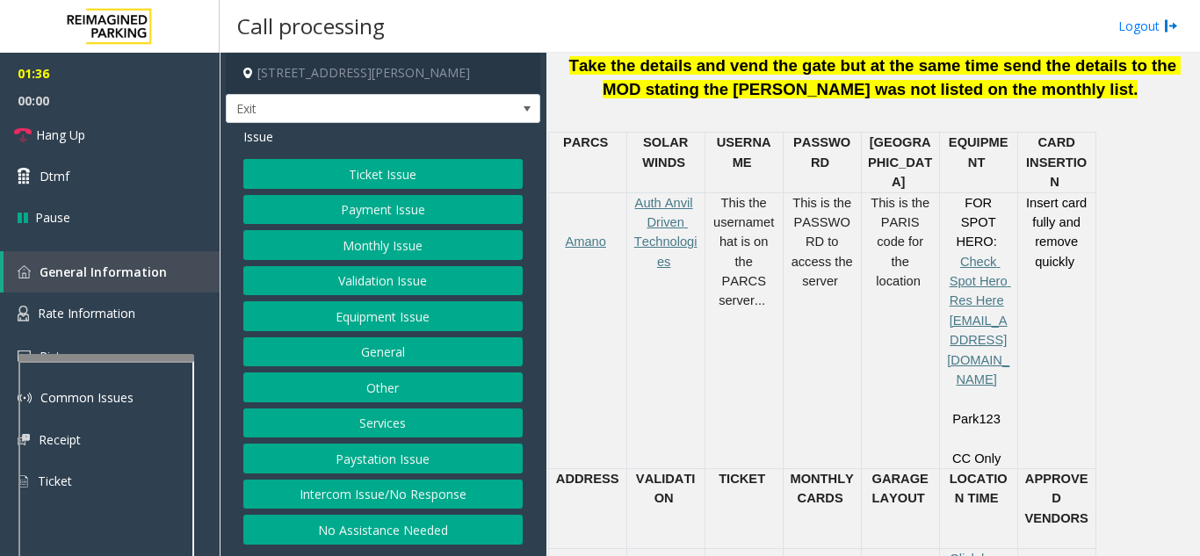
click at [393, 322] on button "Equipment Issue" at bounding box center [382, 316] width 279 height 30
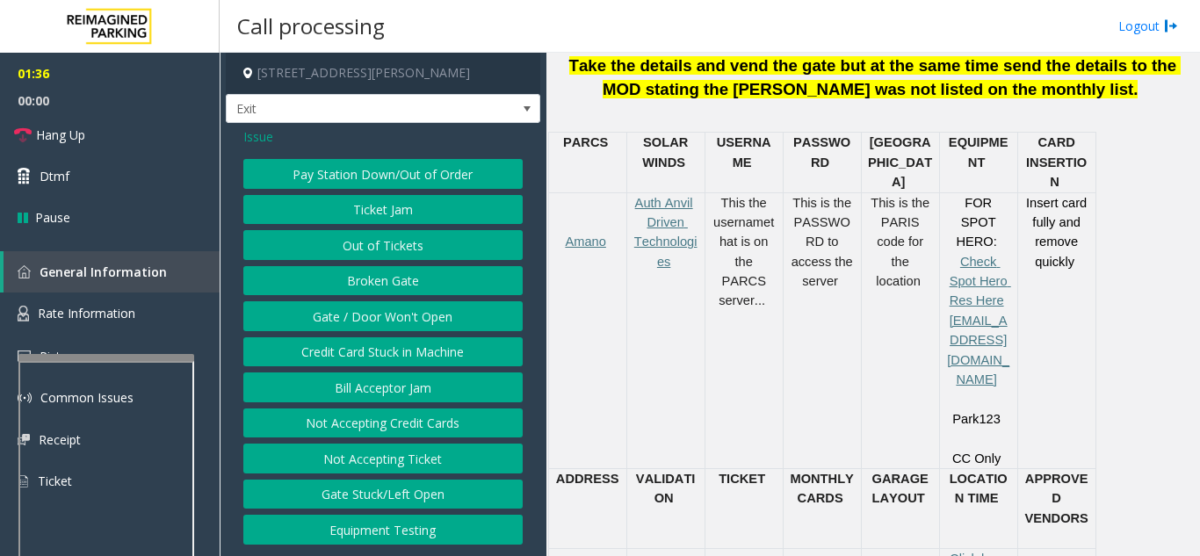
click at [393, 322] on button "Gate / Door Won't Open" at bounding box center [382, 316] width 279 height 30
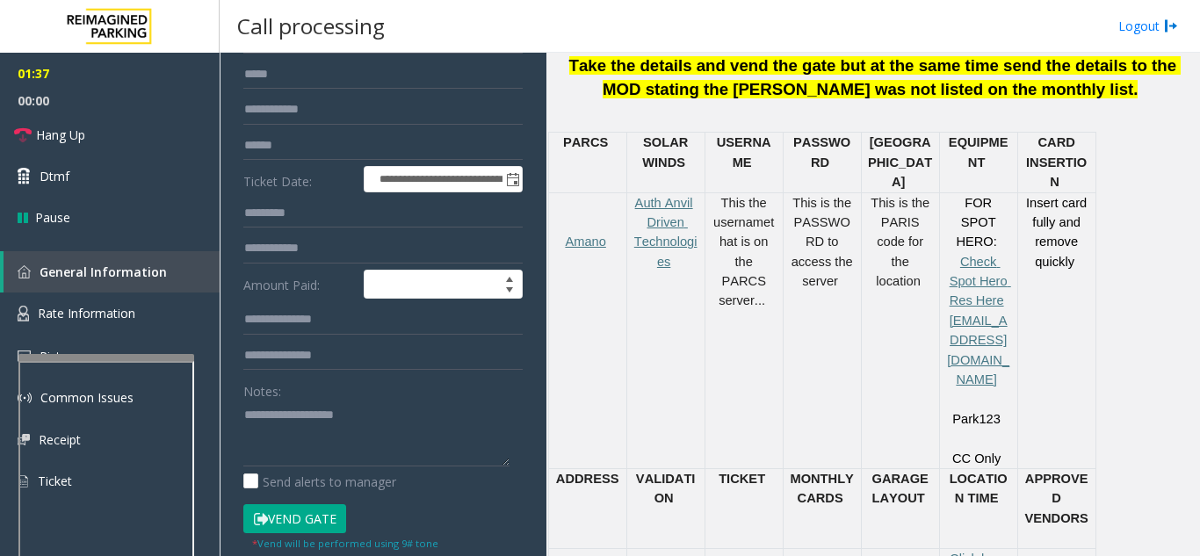
scroll to position [176, 0]
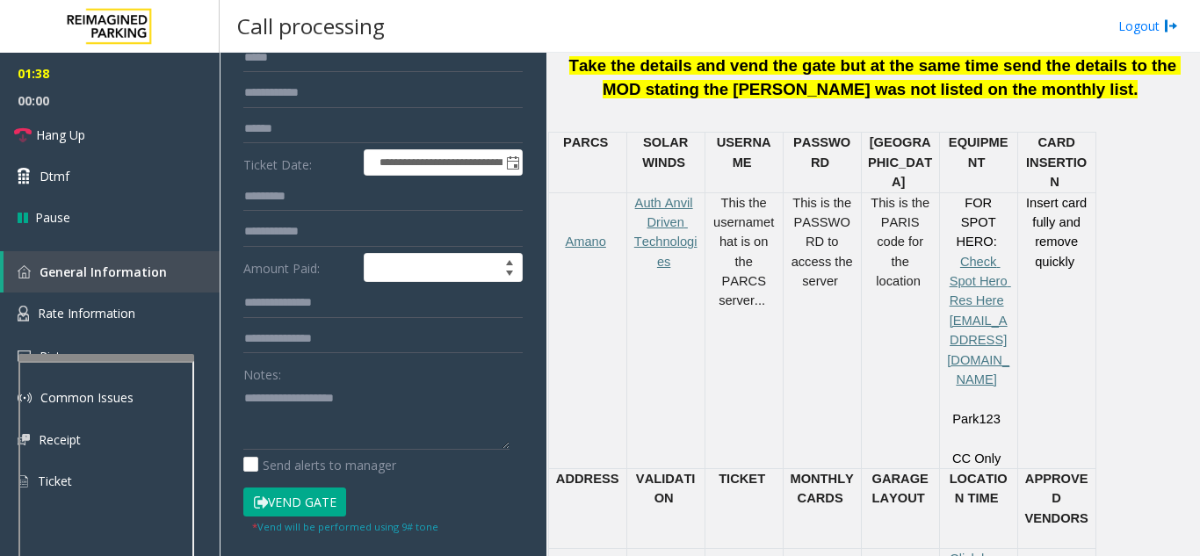
click at [317, 497] on button "Vend Gate" at bounding box center [294, 503] width 103 height 30
click at [298, 387] on textarea at bounding box center [376, 417] width 266 height 66
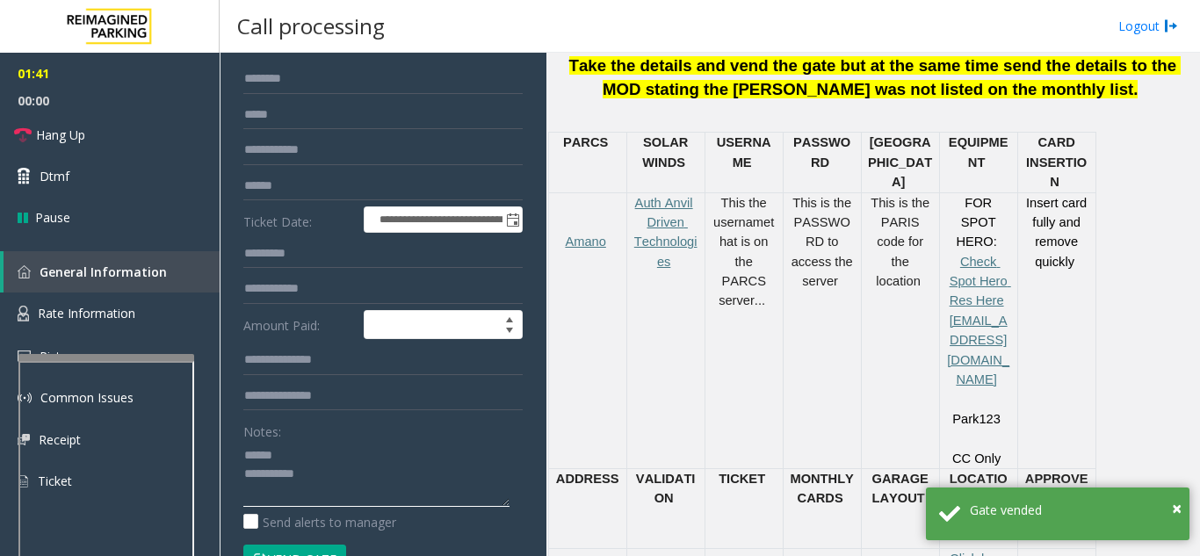
scroll to position [88, 0]
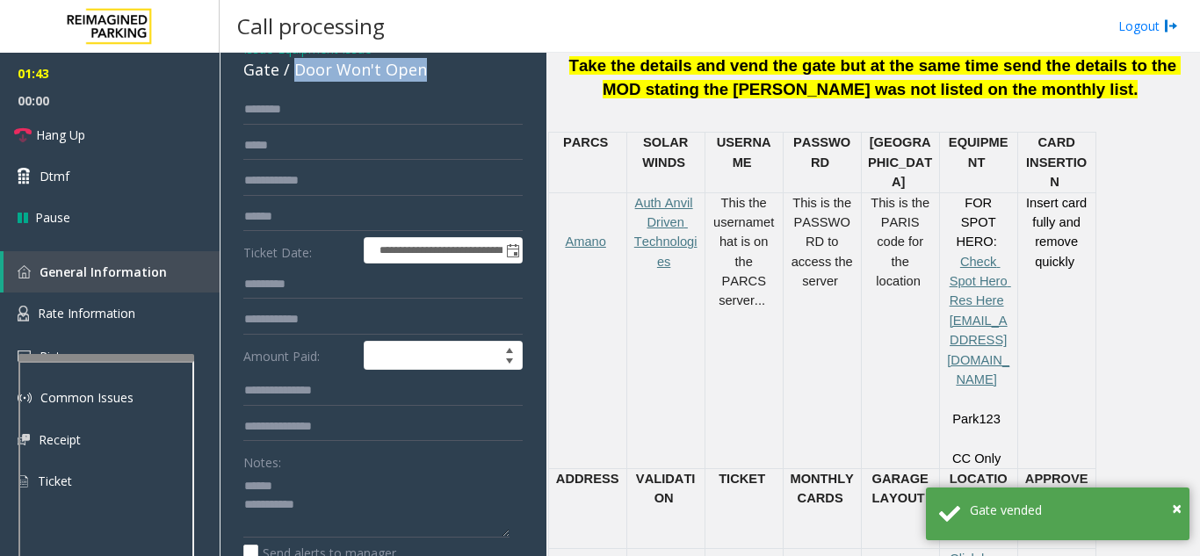
drag, startPoint x: 292, startPoint y: 74, endPoint x: 424, endPoint y: 72, distance: 132.7
click at [430, 72] on div "Gate / Door Won't Open" at bounding box center [382, 70] width 279 height 24
click at [335, 509] on textarea at bounding box center [376, 505] width 266 height 66
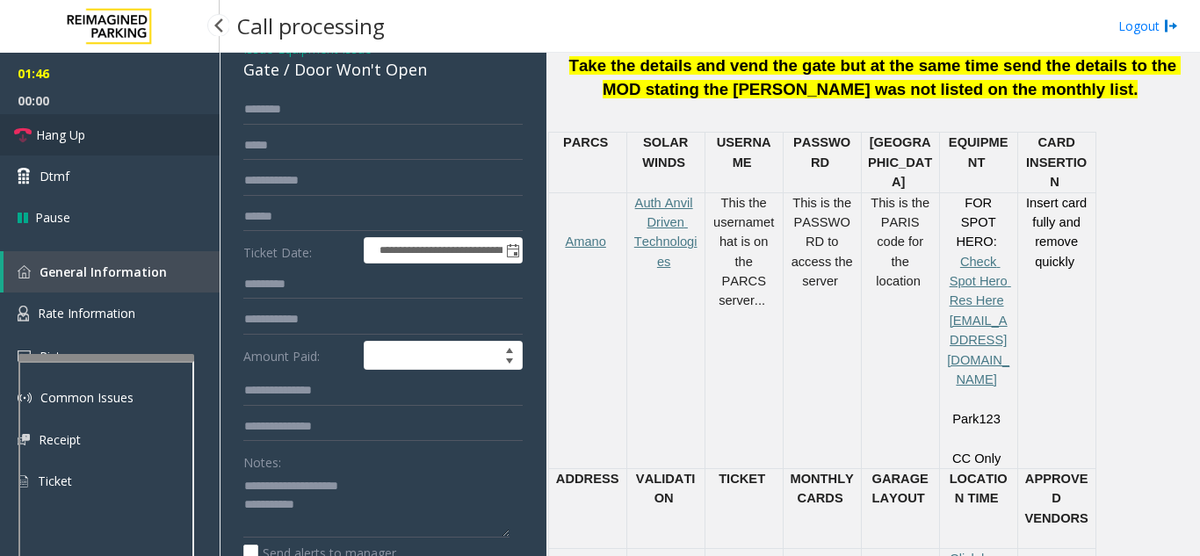
click at [99, 144] on link "Hang Up" at bounding box center [110, 134] width 220 height 41
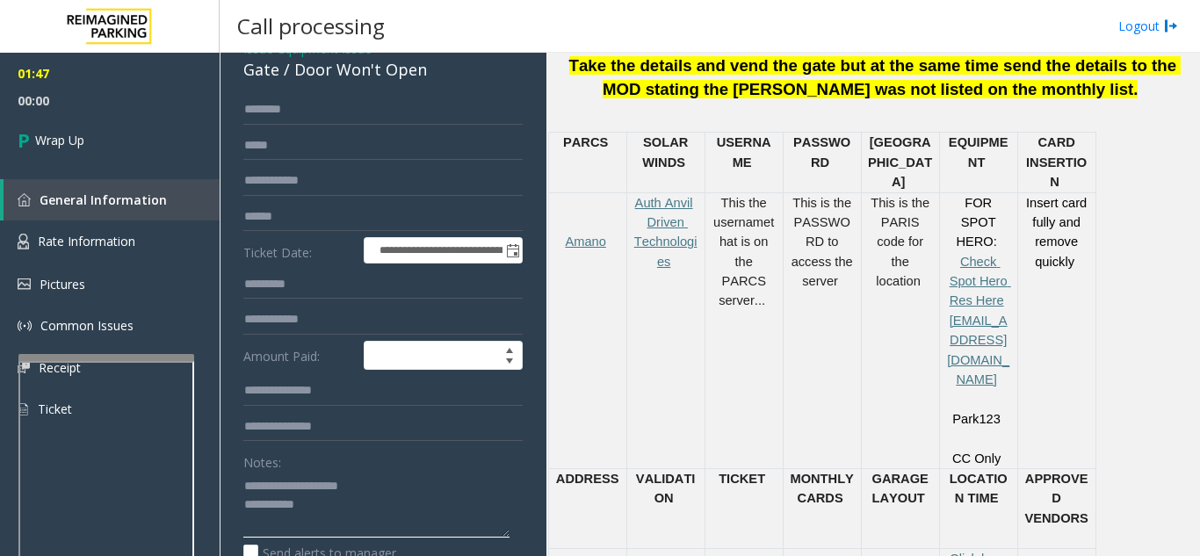
click at [370, 508] on textarea at bounding box center [376, 505] width 266 height 66
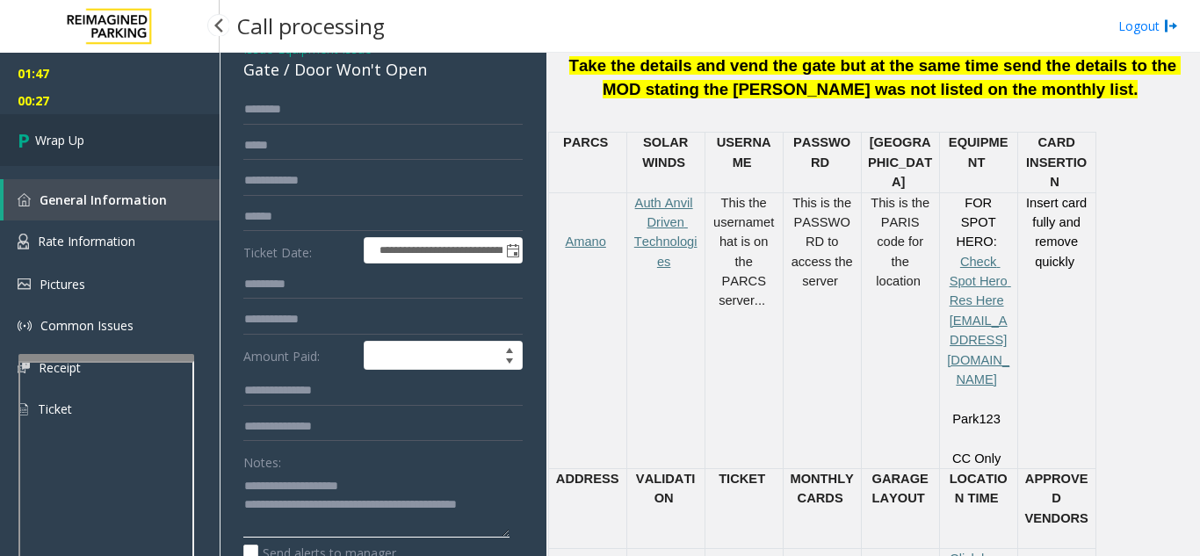
type textarea "**********"
click at [74, 159] on link "Wrap Up" at bounding box center [110, 140] width 220 height 52
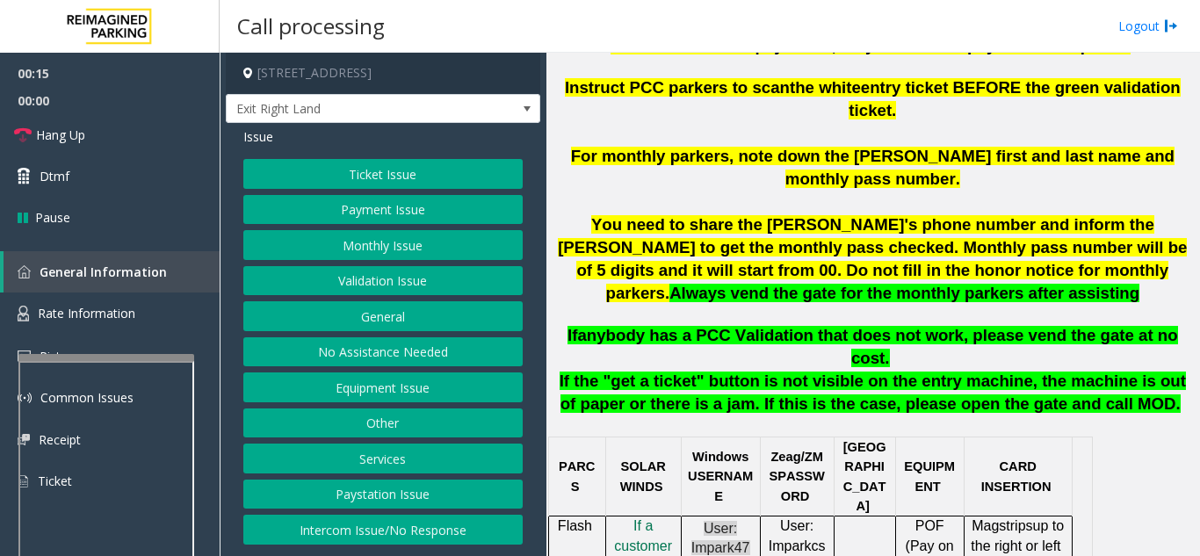
scroll to position [791, 0]
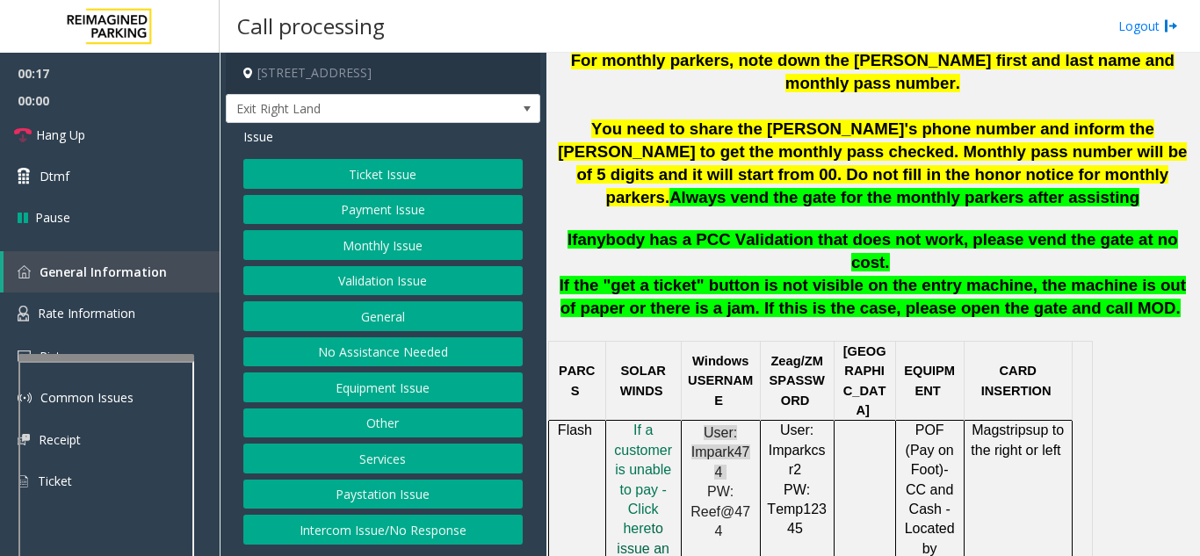
click at [666, 521] on span "to issue an honor notice" at bounding box center [643, 558] width 53 height 74
click at [387, 217] on button "Payment Issue" at bounding box center [382, 210] width 279 height 30
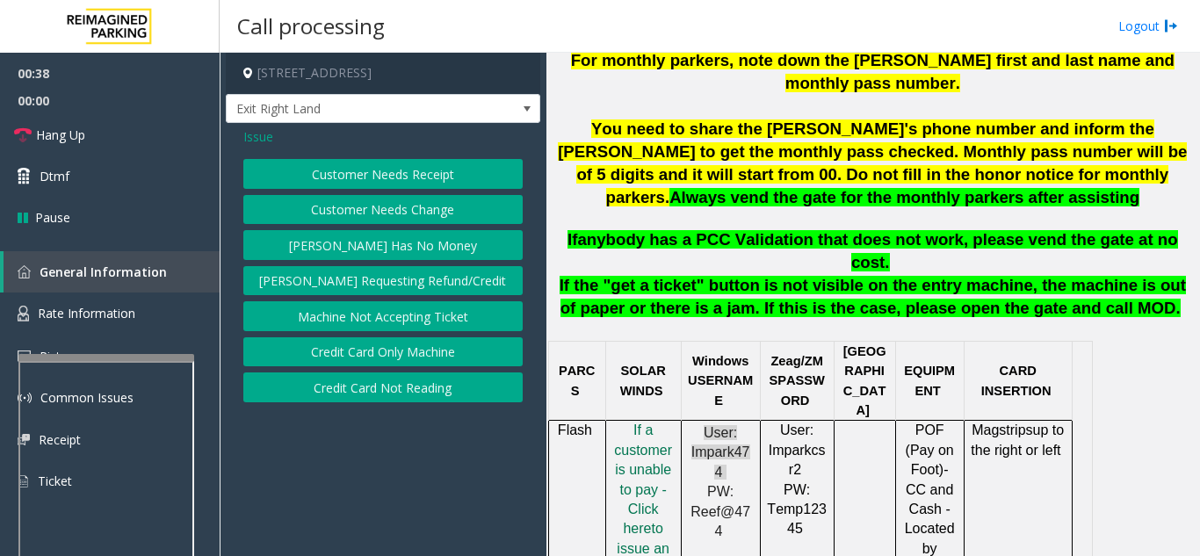
click at [424, 386] on button "Credit Card Not Reading" at bounding box center [382, 388] width 279 height 30
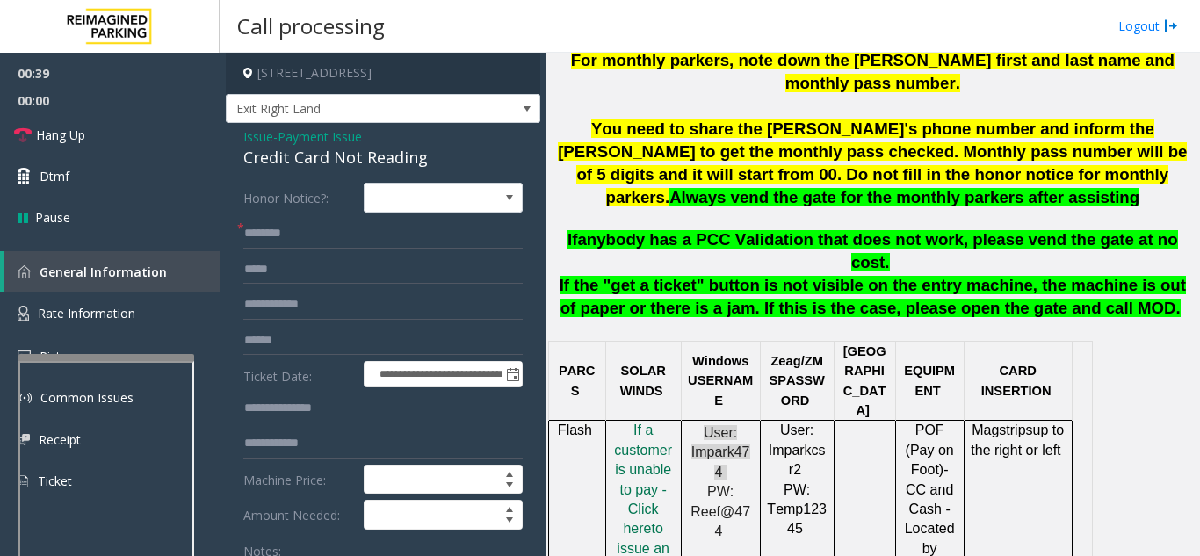
scroll to position [88, 0]
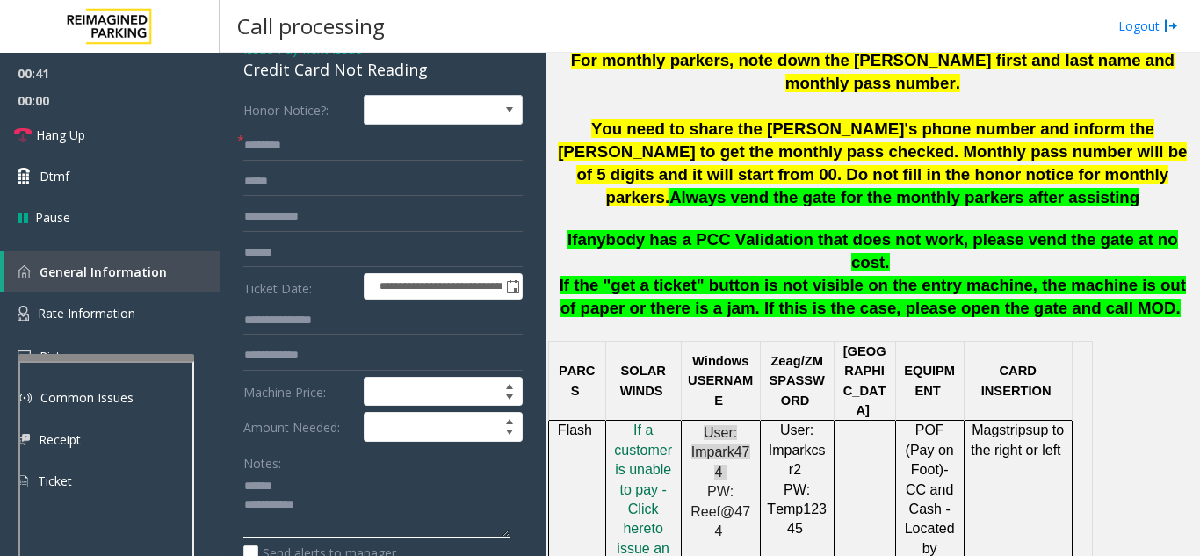
click at [313, 476] on textarea at bounding box center [376, 506] width 266 height 66
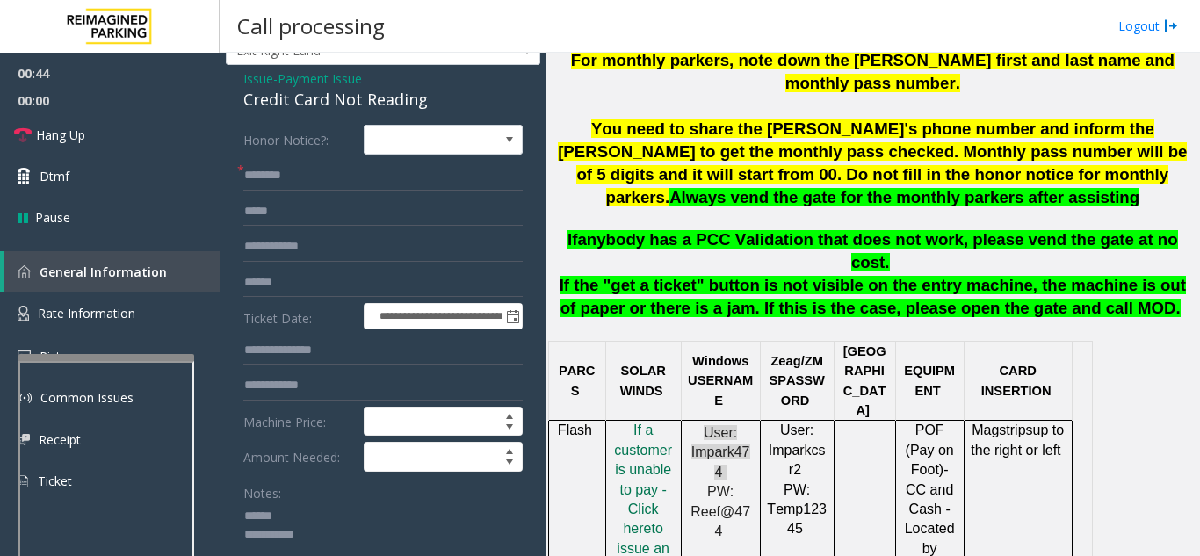
scroll to position [52, 0]
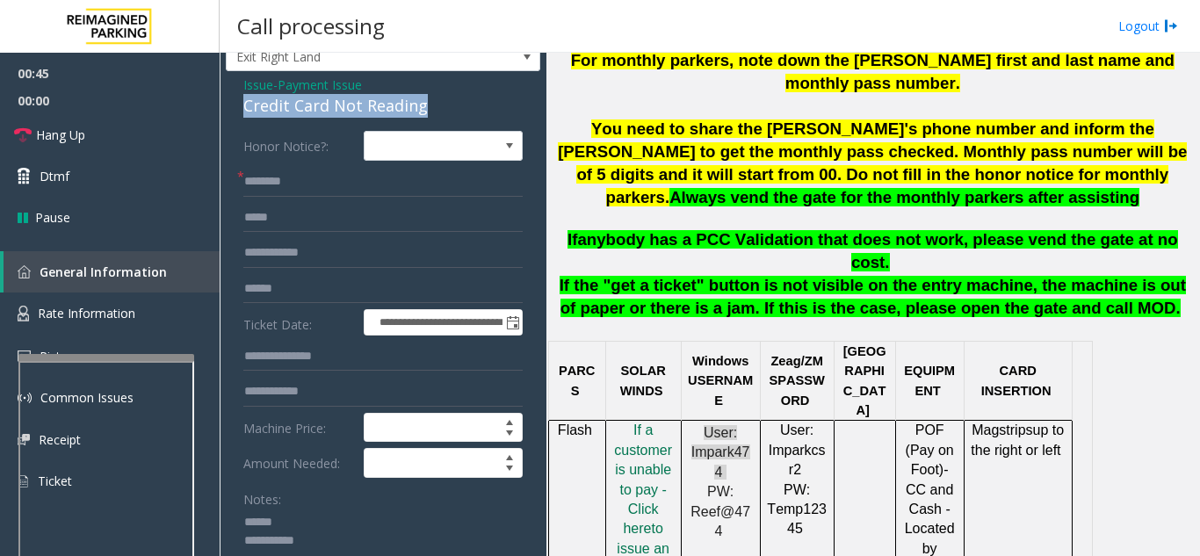
drag, startPoint x: 239, startPoint y: 108, endPoint x: 443, endPoint y: 114, distance: 203.9
click at [445, 114] on div "**********" at bounding box center [383, 544] width 315 height 946
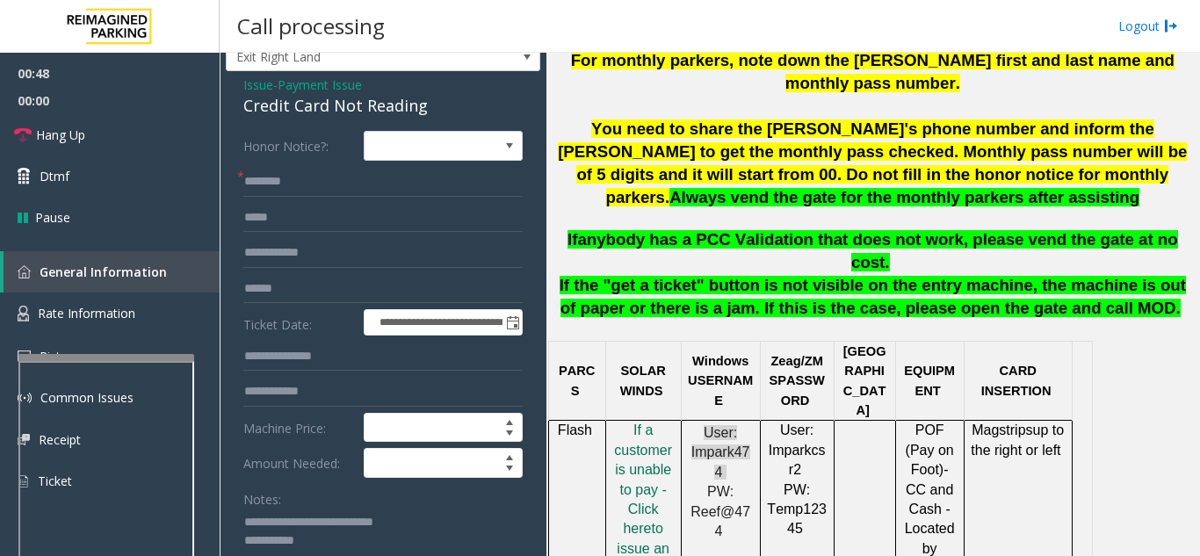
click at [389, 539] on textarea at bounding box center [376, 542] width 266 height 66
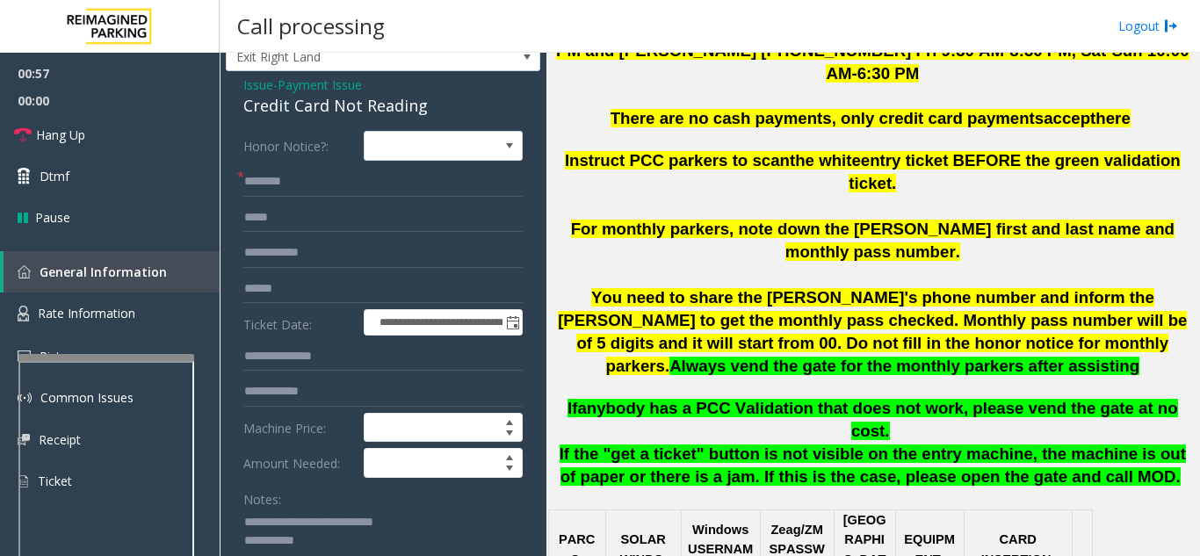
scroll to position [615, 0]
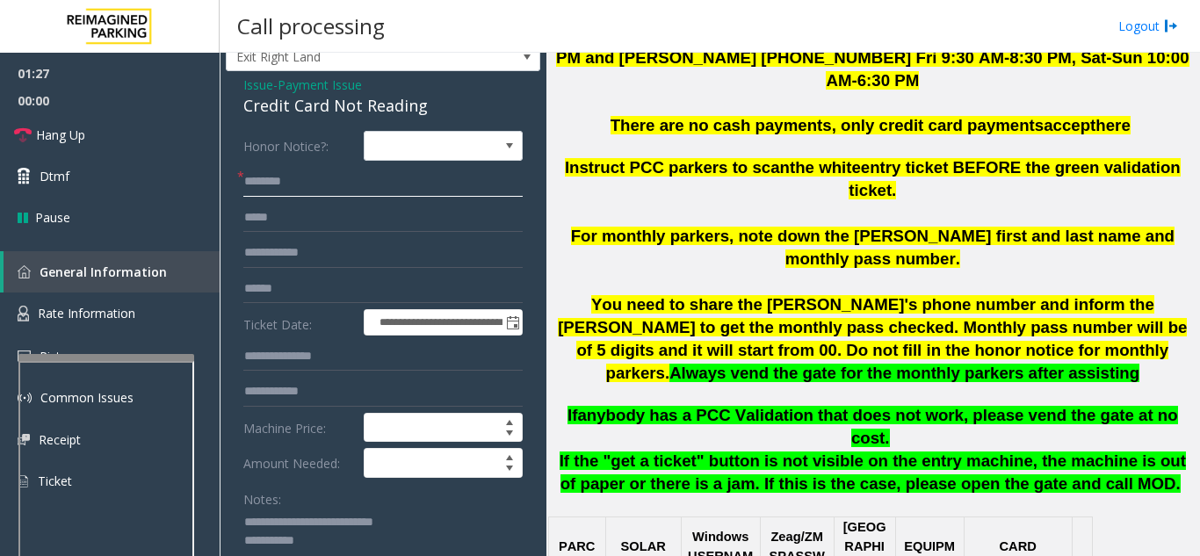
click at [338, 191] on input "text" at bounding box center [382, 182] width 279 height 30
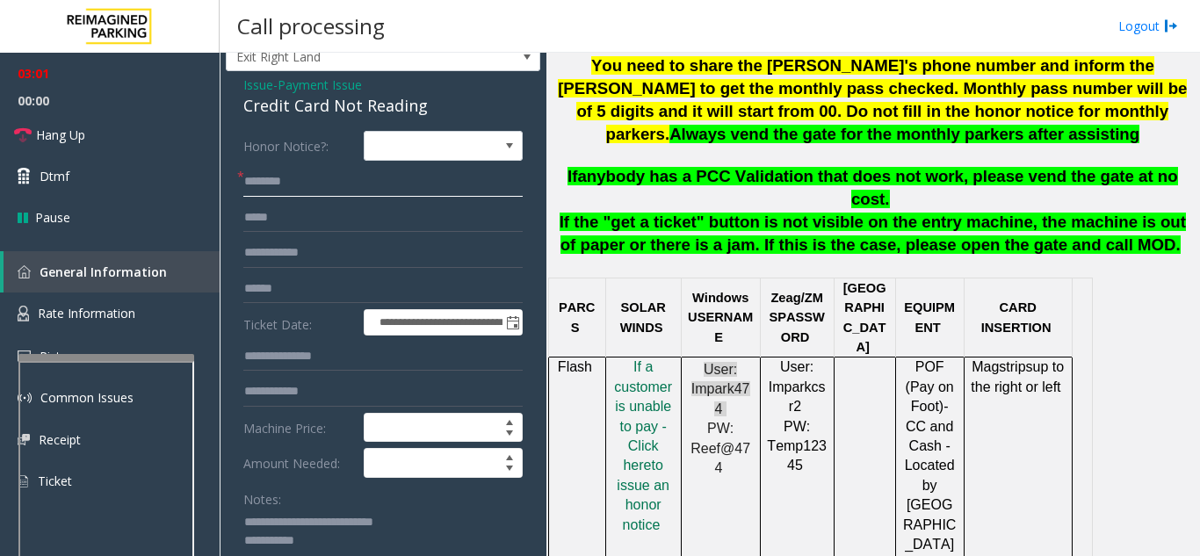
scroll to position [879, 0]
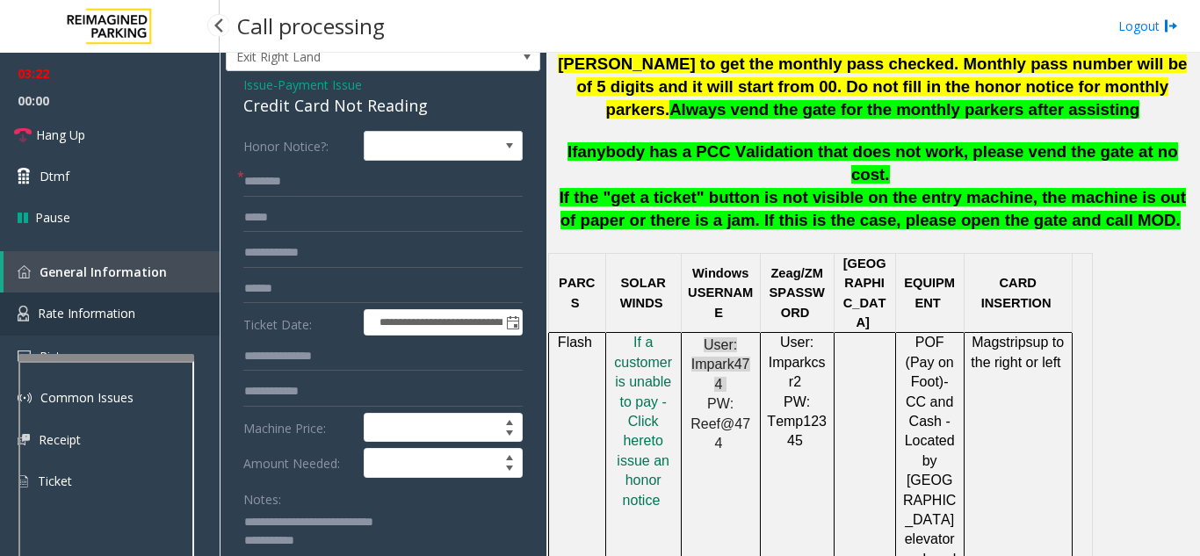
click at [106, 322] on span "Rate Information" at bounding box center [87, 313] width 98 height 17
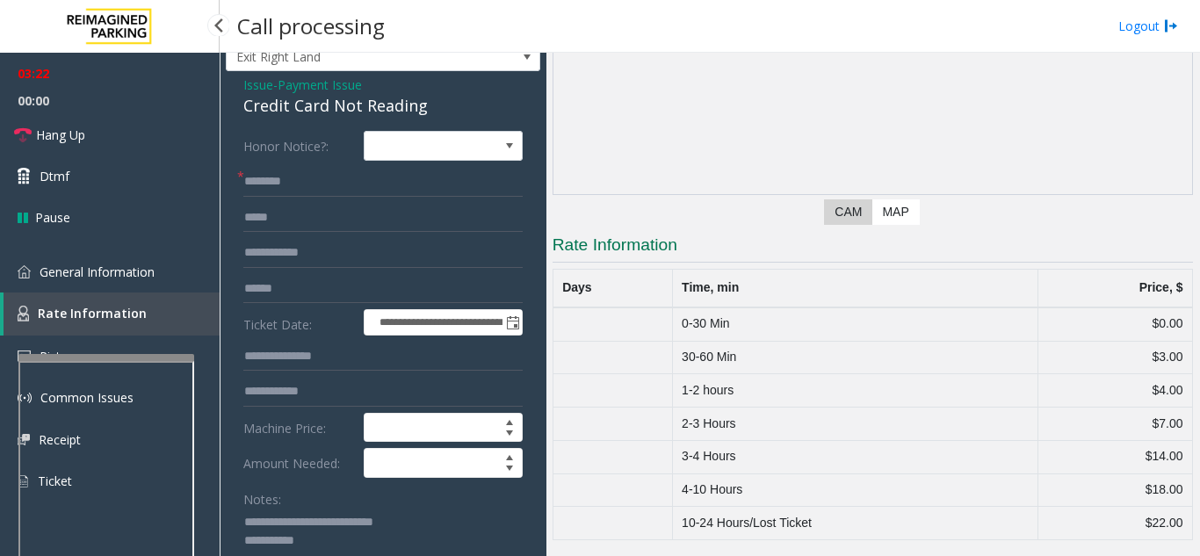
scroll to position [202, 0]
click at [123, 272] on span "General Information" at bounding box center [97, 272] width 115 height 17
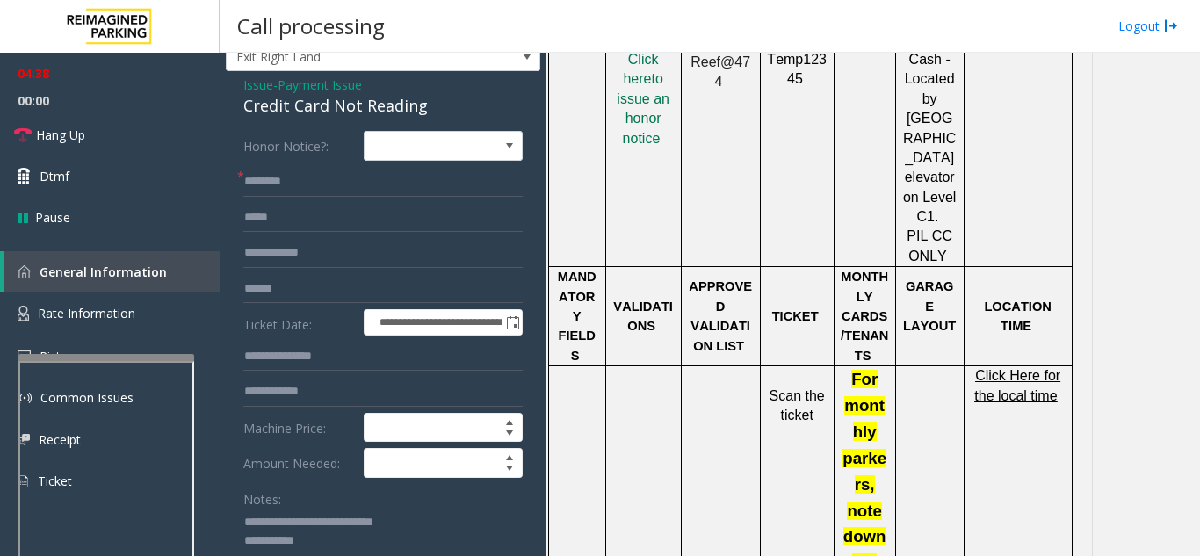
scroll to position [1230, 0]
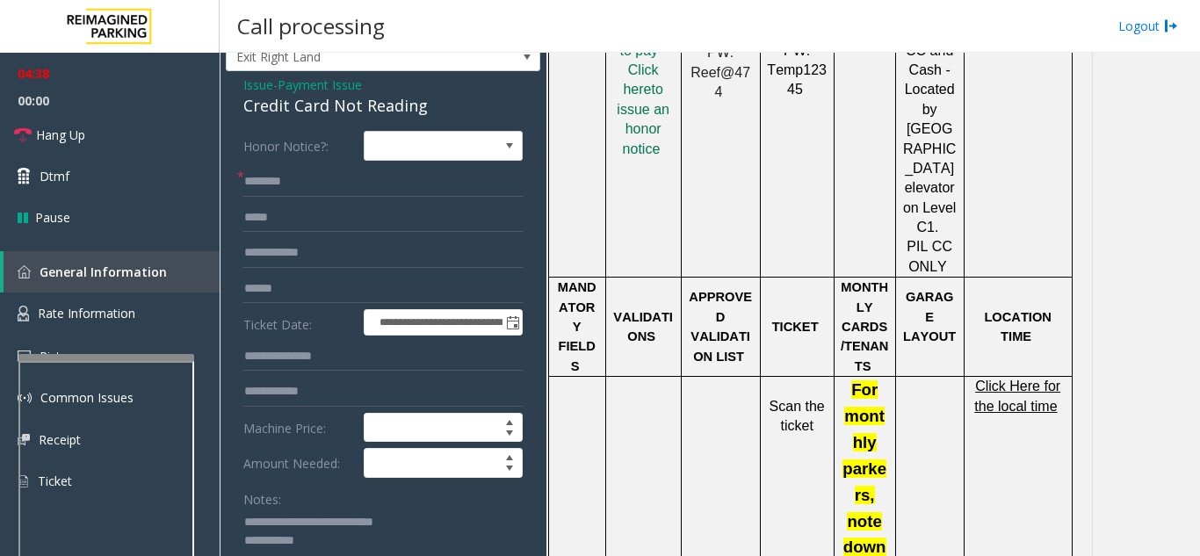
click at [1002, 379] on span "Click Here for the local time" at bounding box center [1017, 396] width 86 height 34
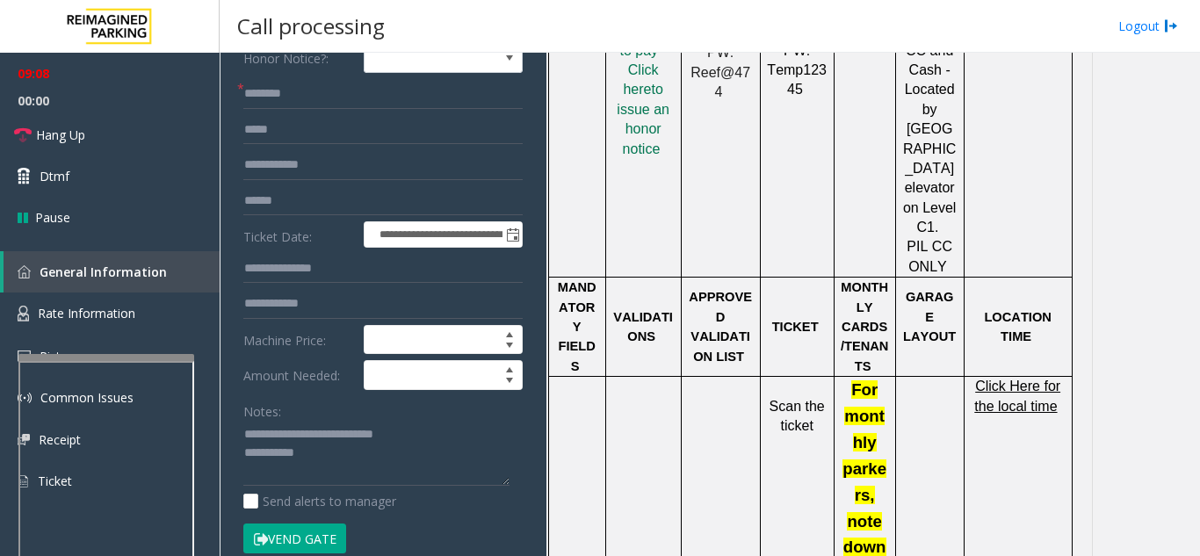
click at [307, 531] on button "Vend Gate" at bounding box center [294, 539] width 103 height 30
click at [327, 461] on textarea at bounding box center [376, 454] width 266 height 66
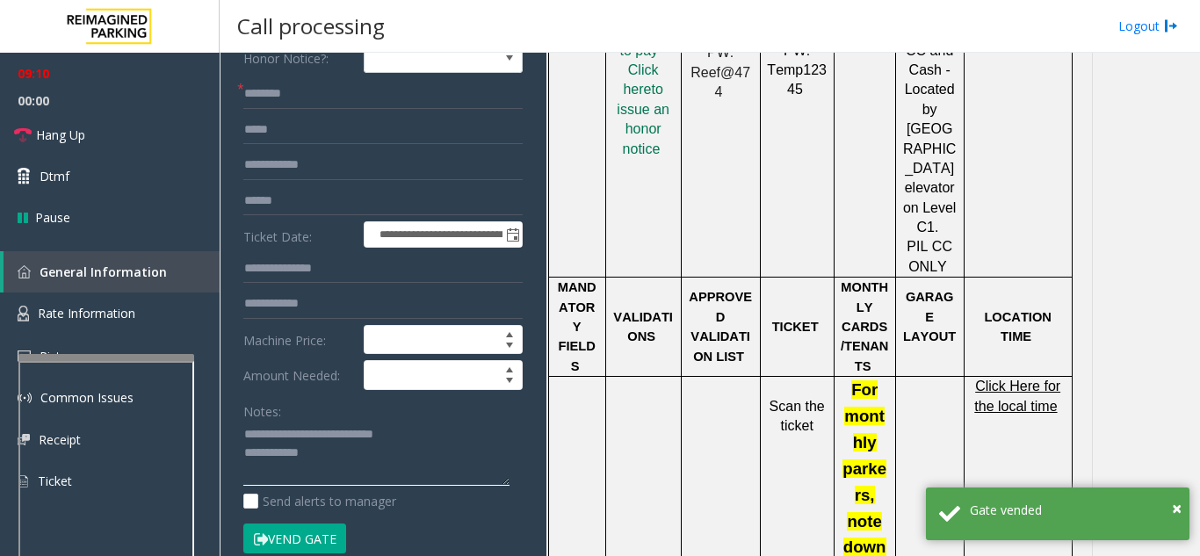
type textarea "**********"
click at [315, 93] on input "text" at bounding box center [382, 94] width 279 height 30
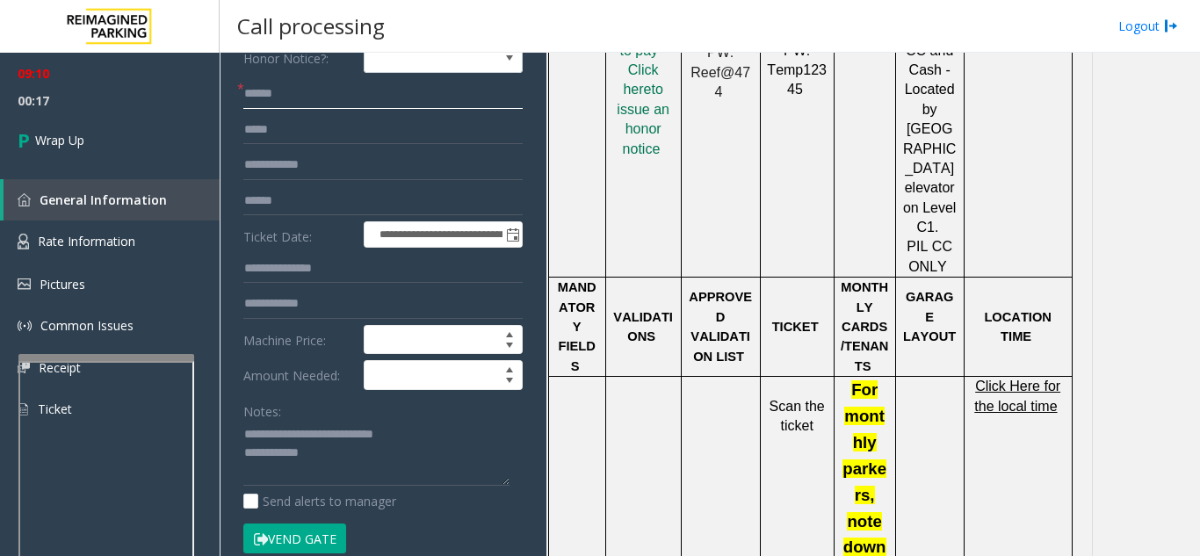
type input "*****"
click at [344, 447] on textarea at bounding box center [376, 454] width 266 height 66
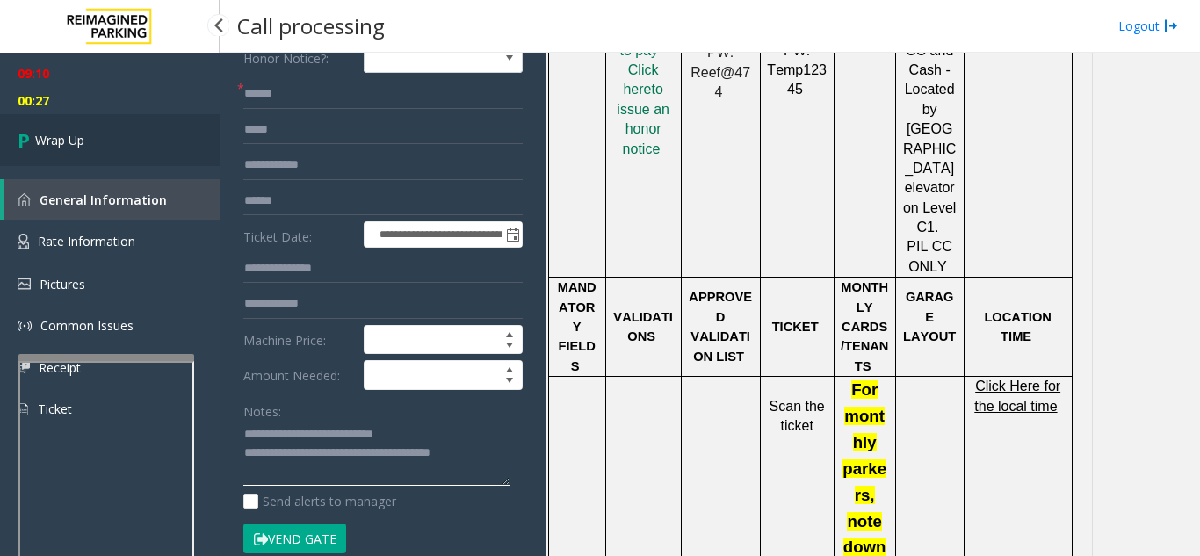
type textarea "**********"
click at [92, 159] on link "Wrap Up" at bounding box center [110, 140] width 220 height 52
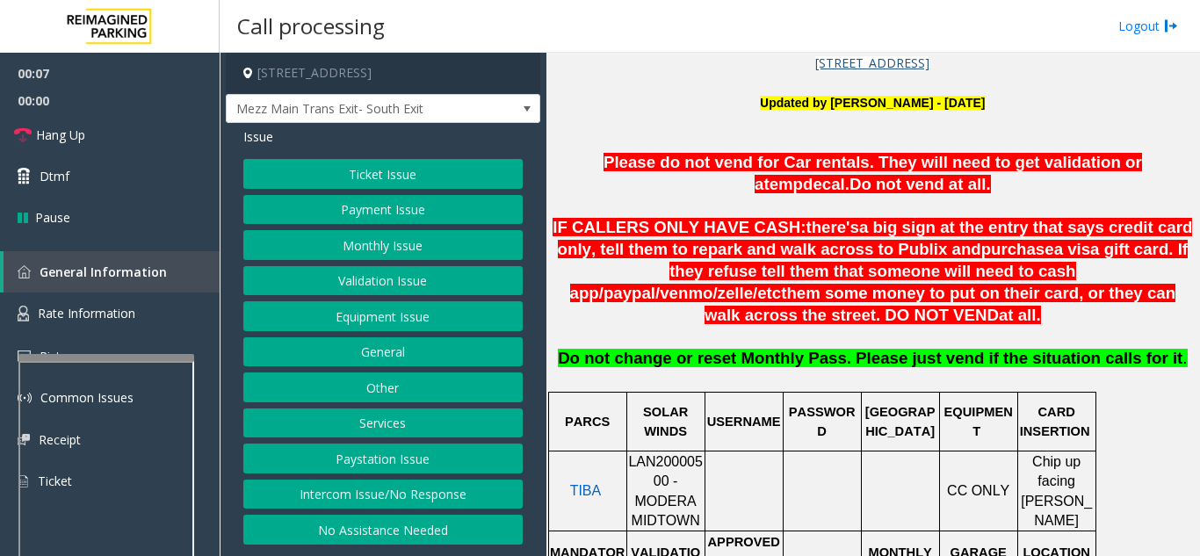
scroll to position [527, 0]
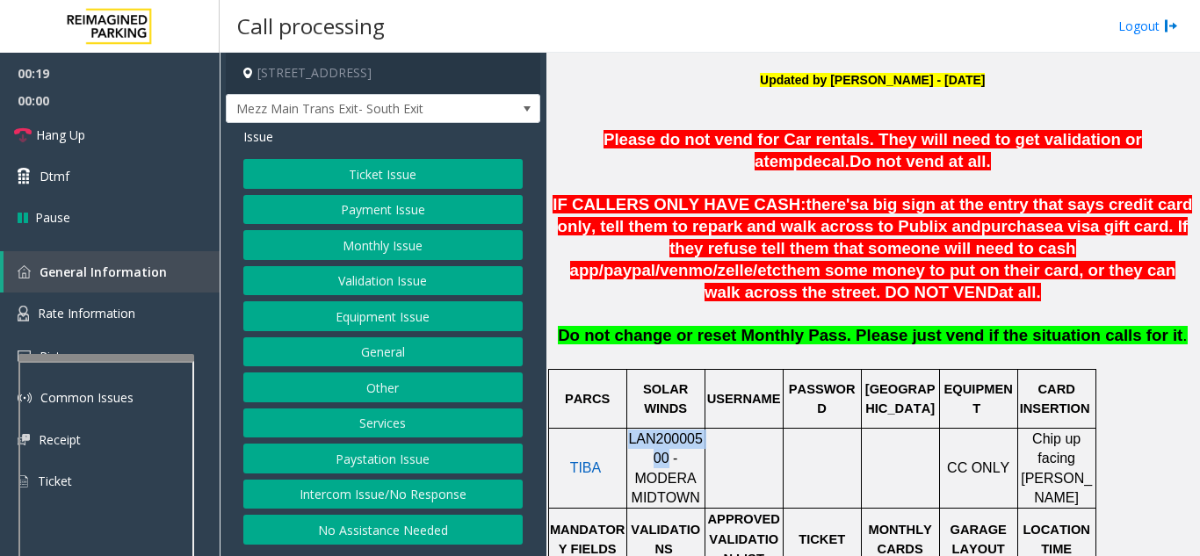
drag, startPoint x: 636, startPoint y: 440, endPoint x: 632, endPoint y: 426, distance: 14.7
click at [632, 431] on span "LAN20000500 - MODERA MIDTOWN" at bounding box center [665, 468] width 75 height 74
click at [123, 319] on span "Rate Information" at bounding box center [87, 313] width 98 height 17
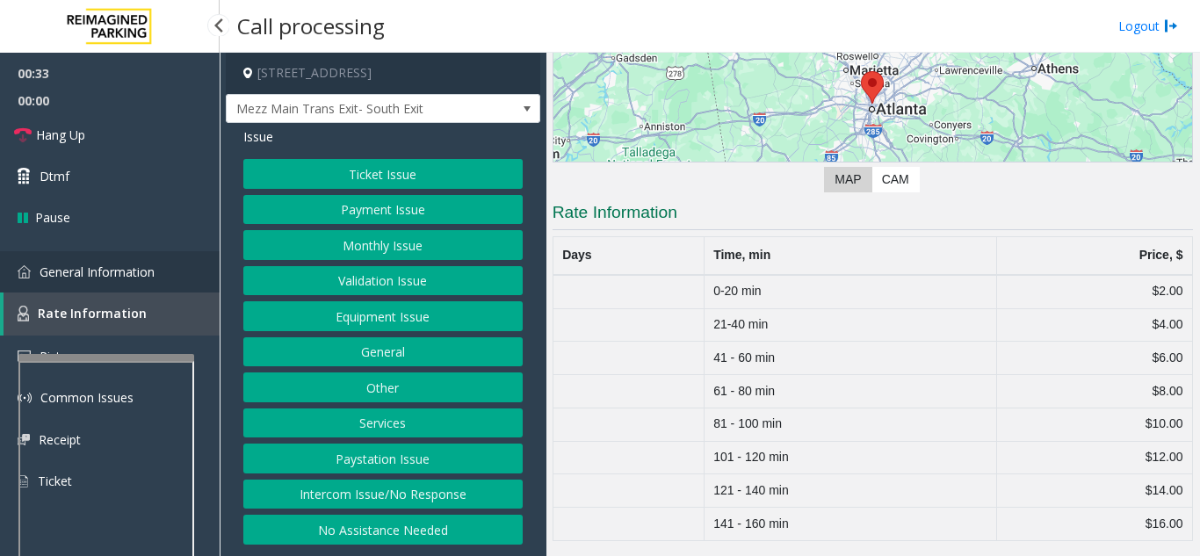
click at [110, 280] on link "General Information" at bounding box center [110, 271] width 220 height 41
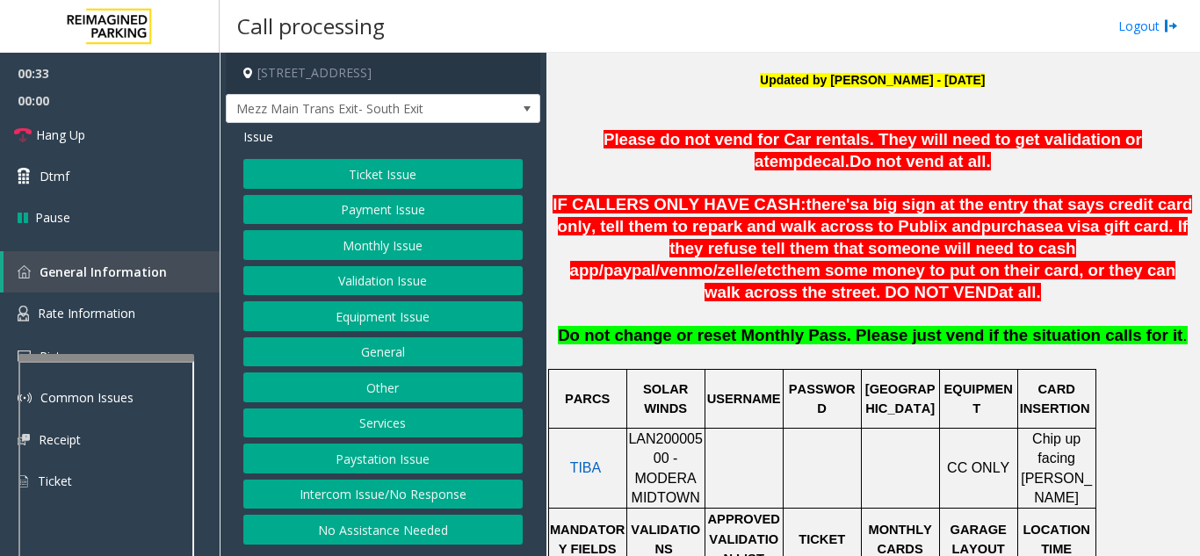
click at [358, 187] on button "Ticket Issue" at bounding box center [382, 174] width 279 height 30
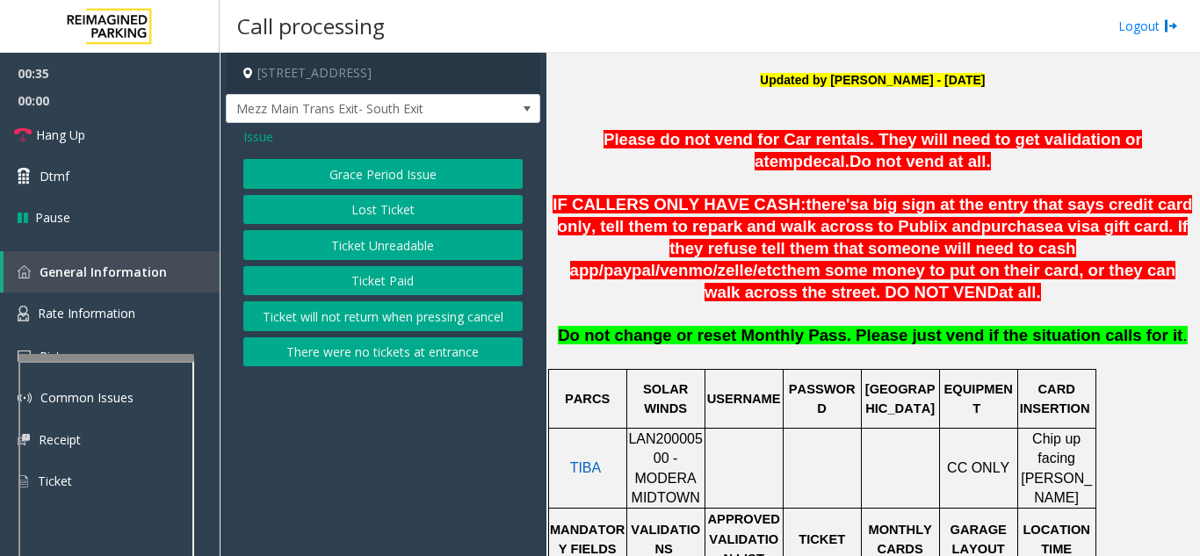
click at [374, 355] on button "There were no tickets at entrance" at bounding box center [382, 352] width 279 height 30
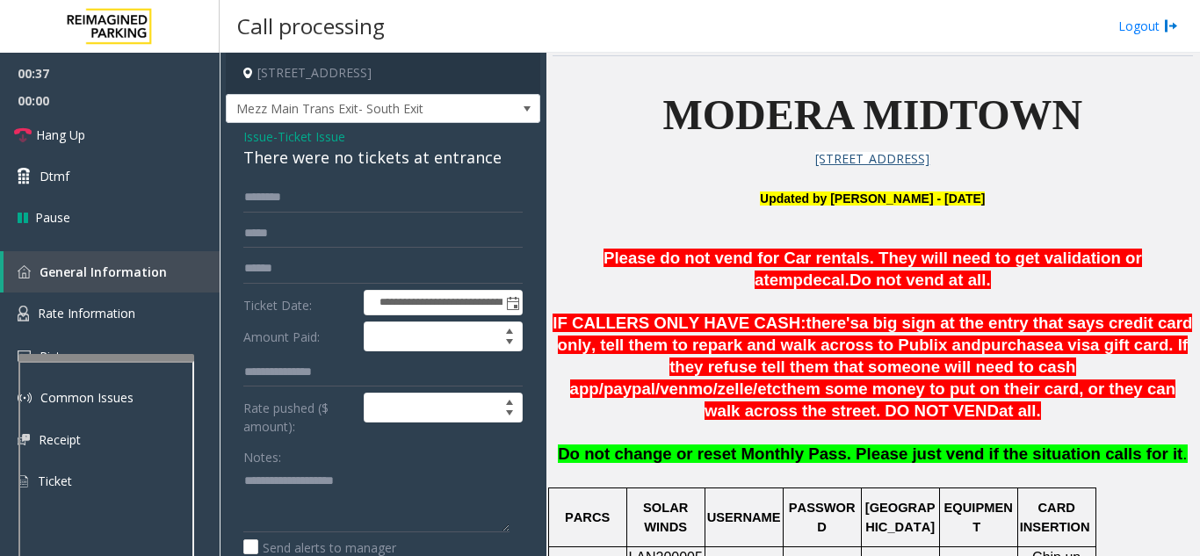
scroll to position [439, 0]
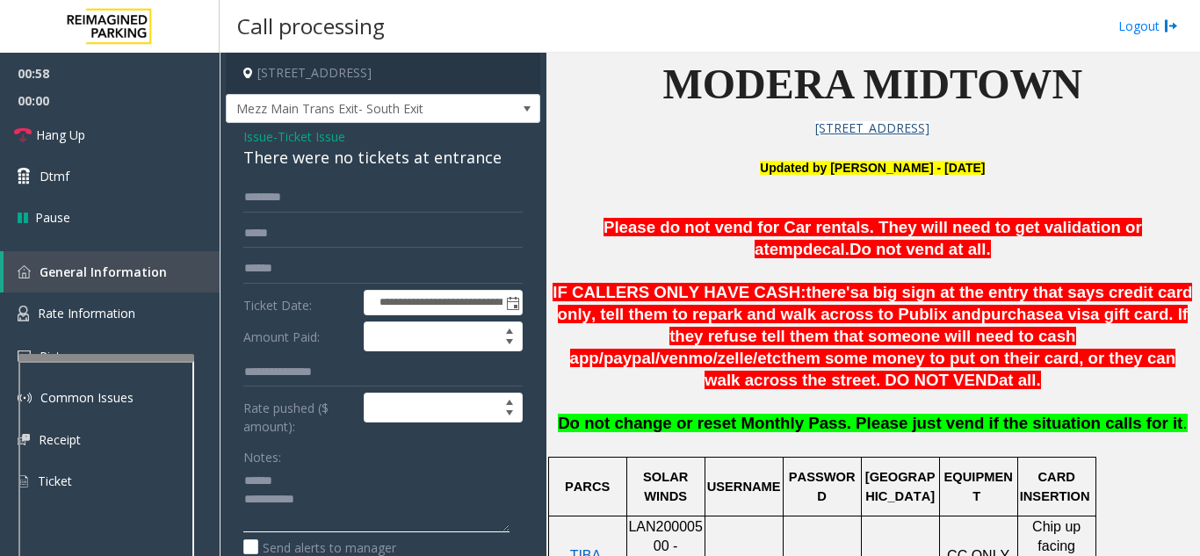
click at [304, 474] on textarea at bounding box center [376, 500] width 266 height 66
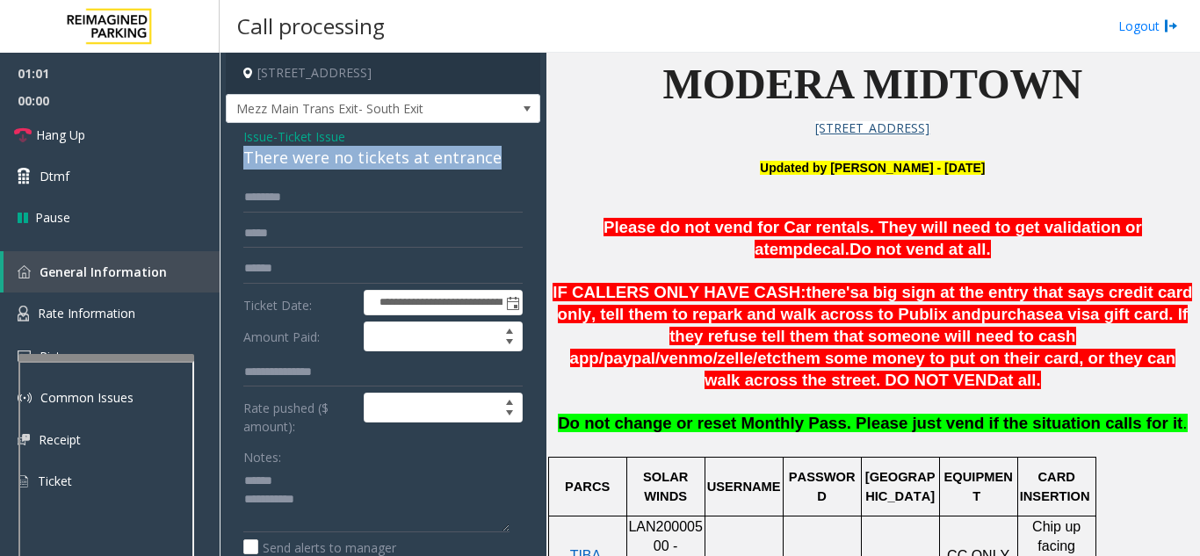
drag, startPoint x: 250, startPoint y: 161, endPoint x: 499, endPoint y: 162, distance: 249.5
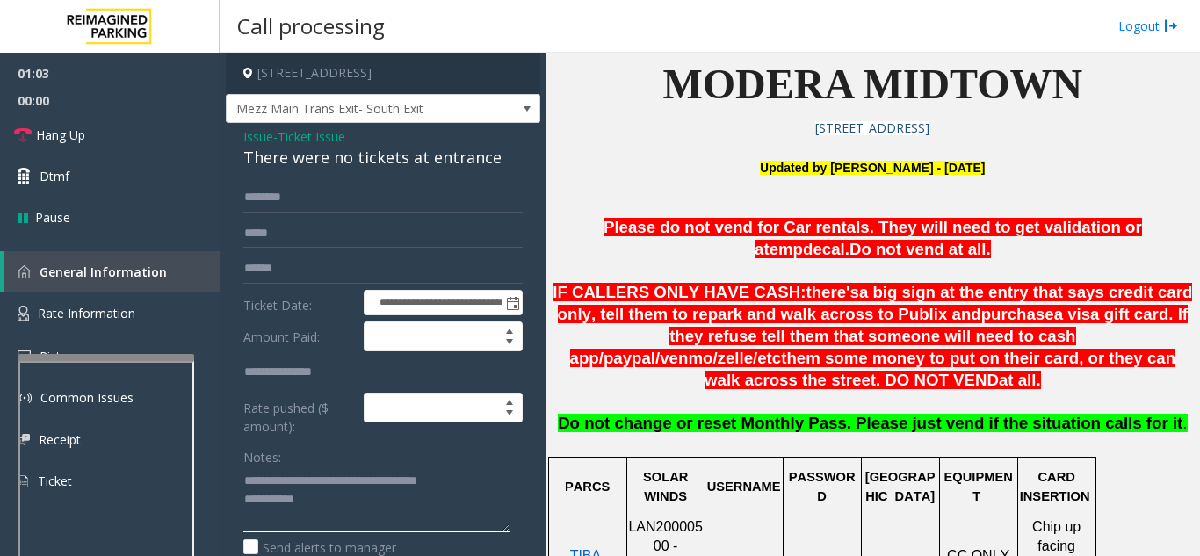
click at [423, 499] on textarea at bounding box center [376, 500] width 266 height 66
click at [121, 133] on link "Hang Up" at bounding box center [110, 134] width 220 height 41
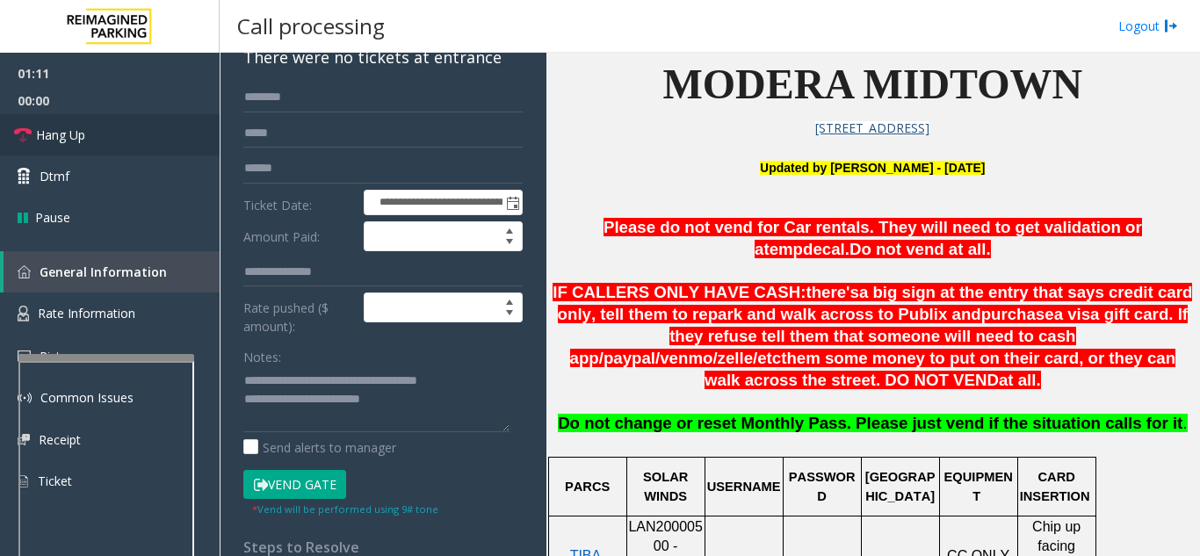
scroll to position [176, 0]
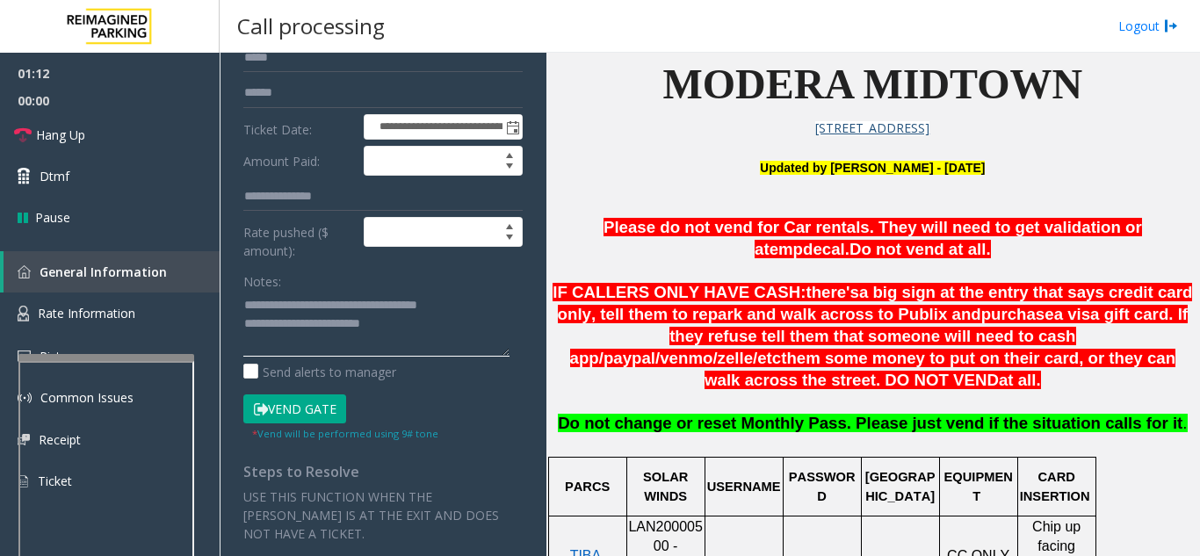
click at [440, 344] on textarea at bounding box center [376, 324] width 266 height 66
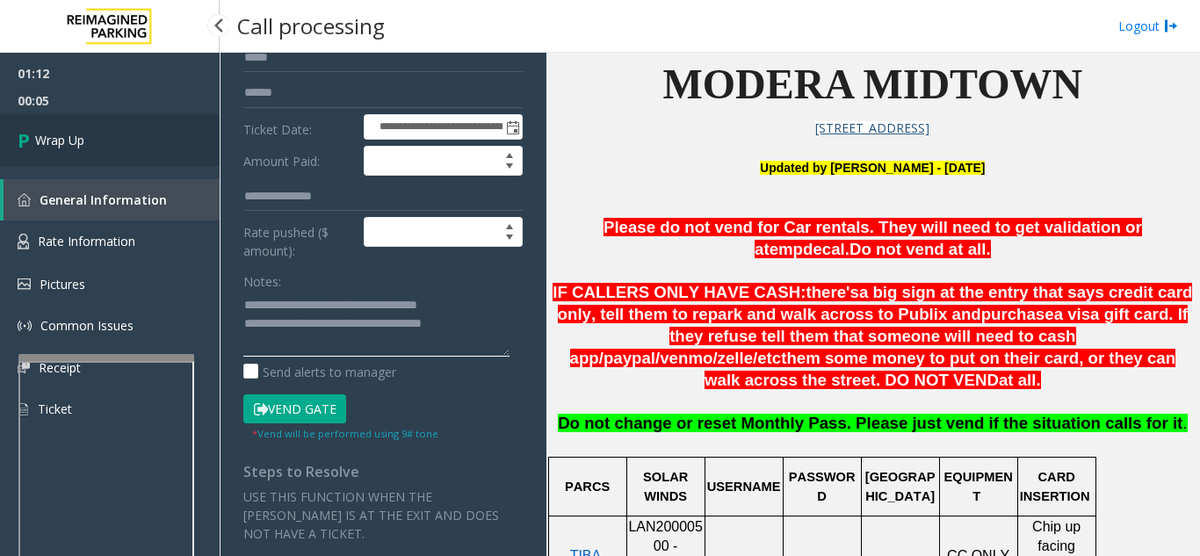
type textarea "**********"
click at [91, 143] on link "Wrap Up" at bounding box center [110, 140] width 220 height 52
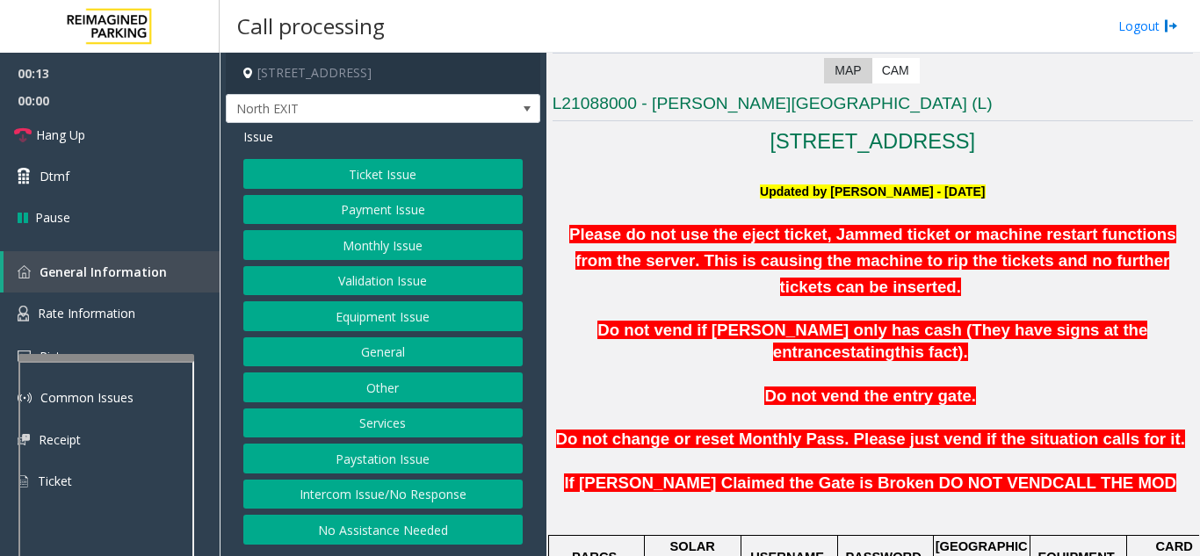
scroll to position [351, 0]
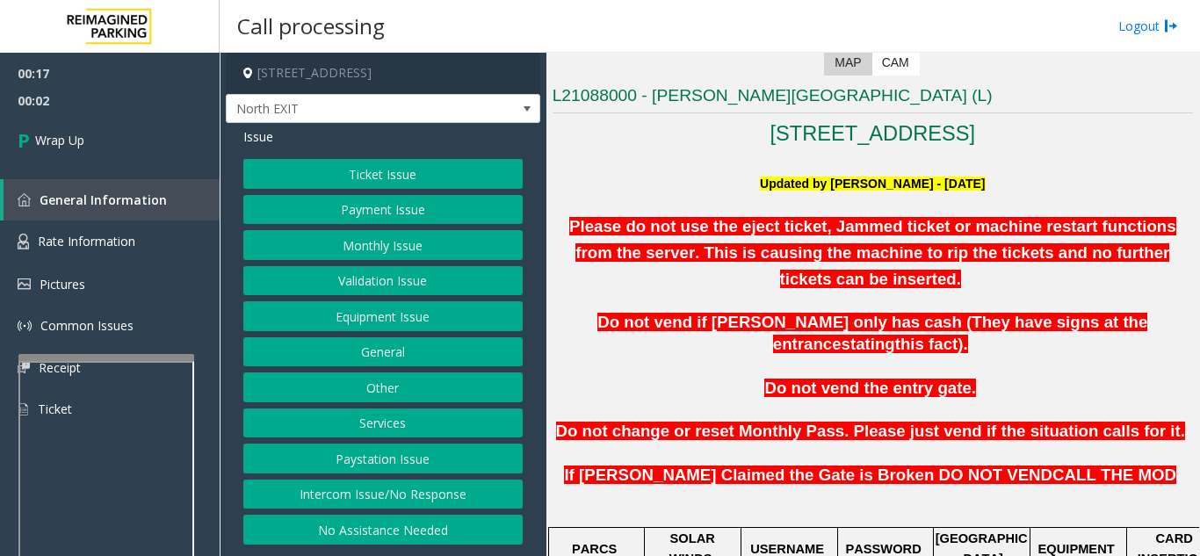
drag, startPoint x: 331, startPoint y: 499, endPoint x: 330, endPoint y: 488, distance: 10.6
click at [331, 499] on button "Intercom Issue/No Response" at bounding box center [382, 495] width 279 height 30
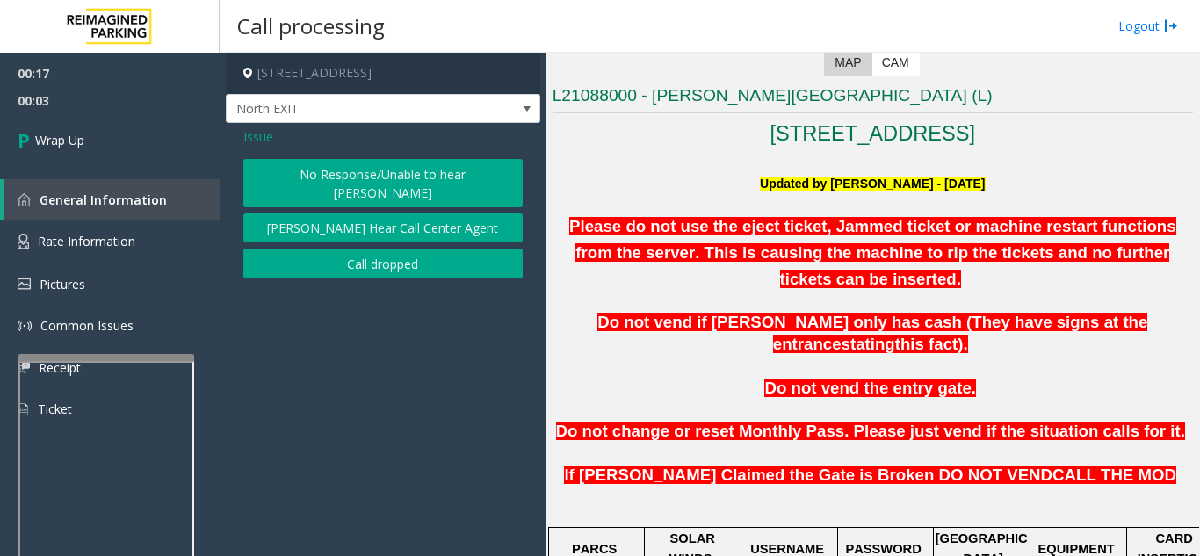
click at [363, 258] on button "Call dropped" at bounding box center [382, 264] width 279 height 30
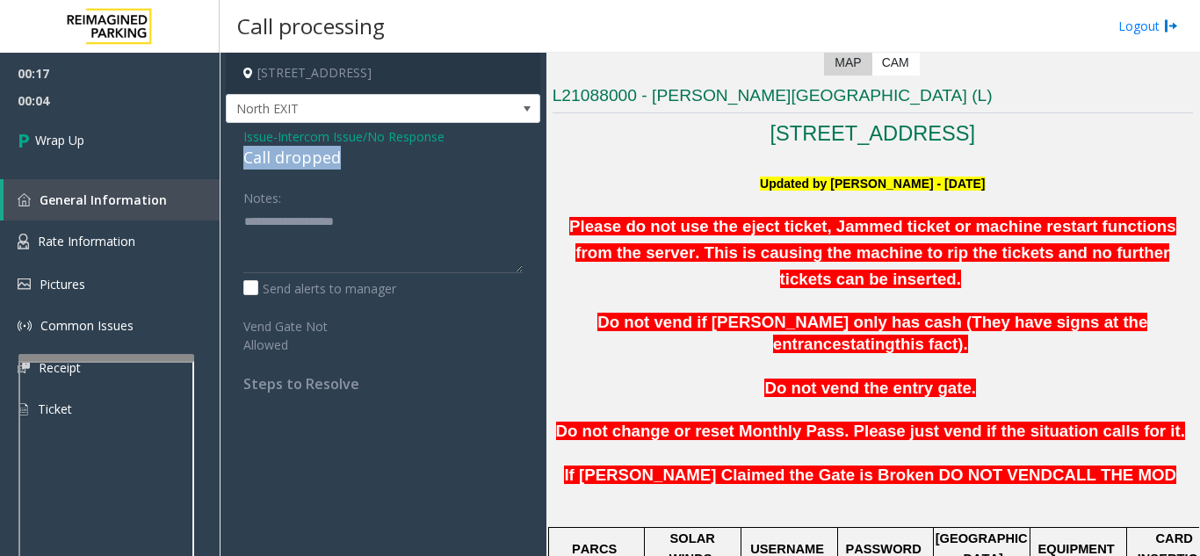
drag, startPoint x: 250, startPoint y: 163, endPoint x: 346, endPoint y: 156, distance: 96.0
click at [346, 156] on div "Issue - Intercom Issue/No Response Call dropped Notes: Send alerts to manager V…" at bounding box center [383, 266] width 315 height 287
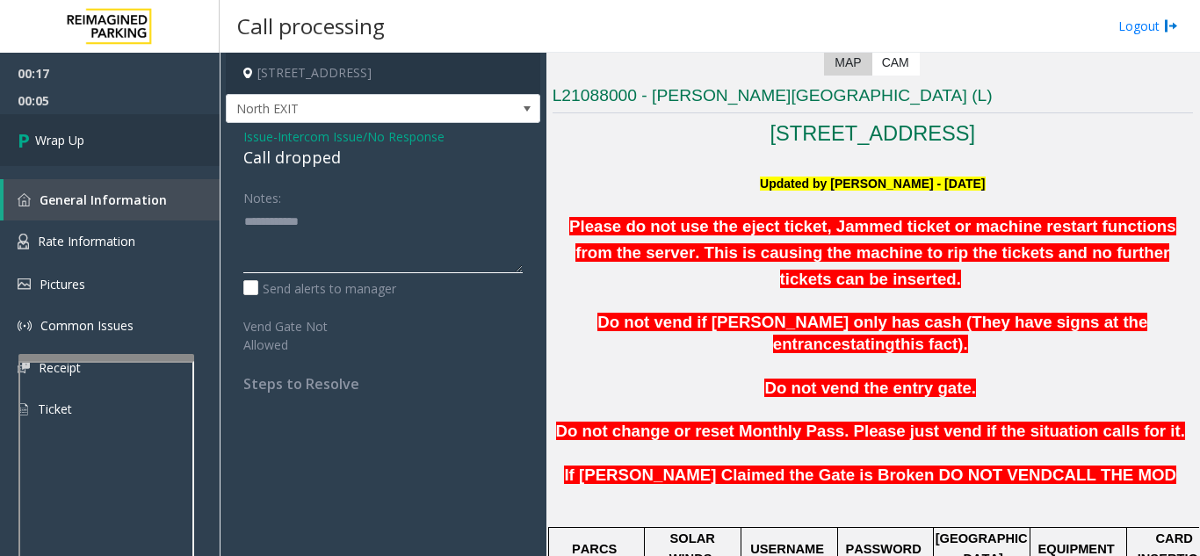
type textarea "**********"
click at [147, 145] on link "Wrap Up" at bounding box center [110, 140] width 220 height 52
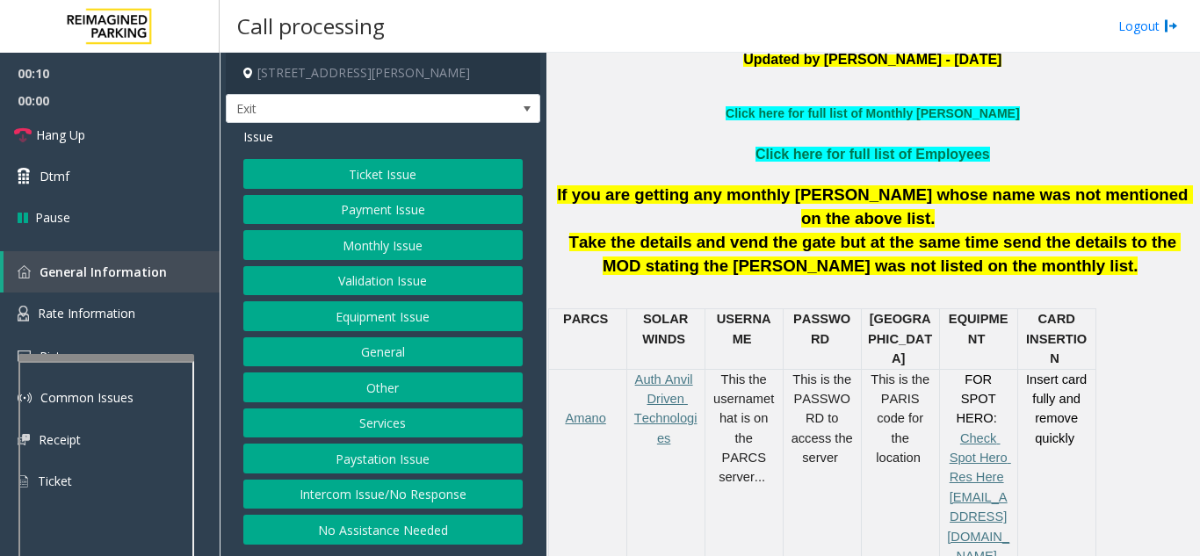
scroll to position [527, 0]
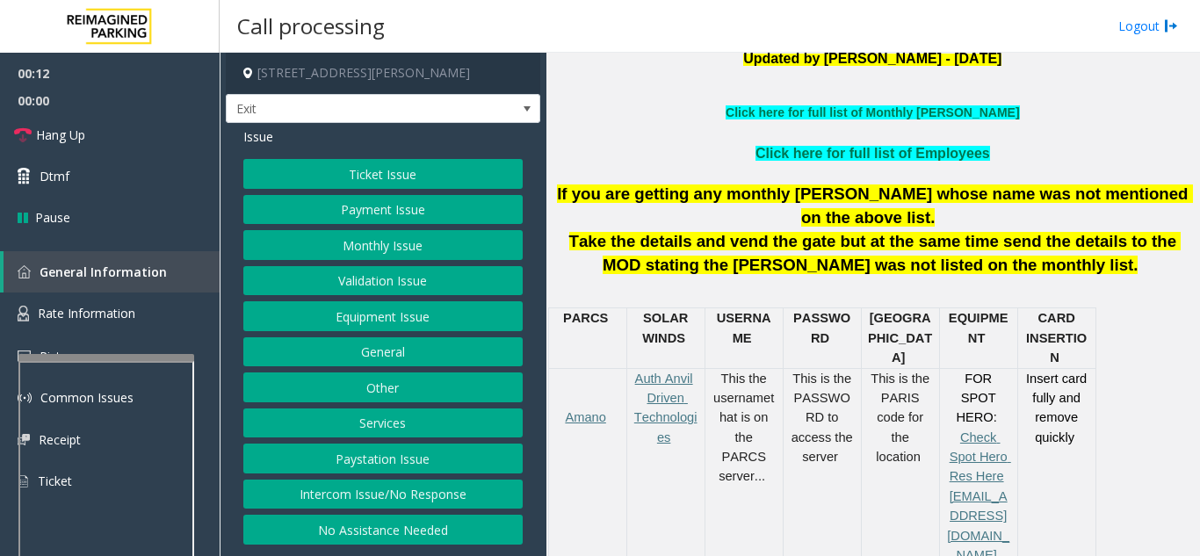
click at [395, 423] on button "Services" at bounding box center [382, 424] width 279 height 30
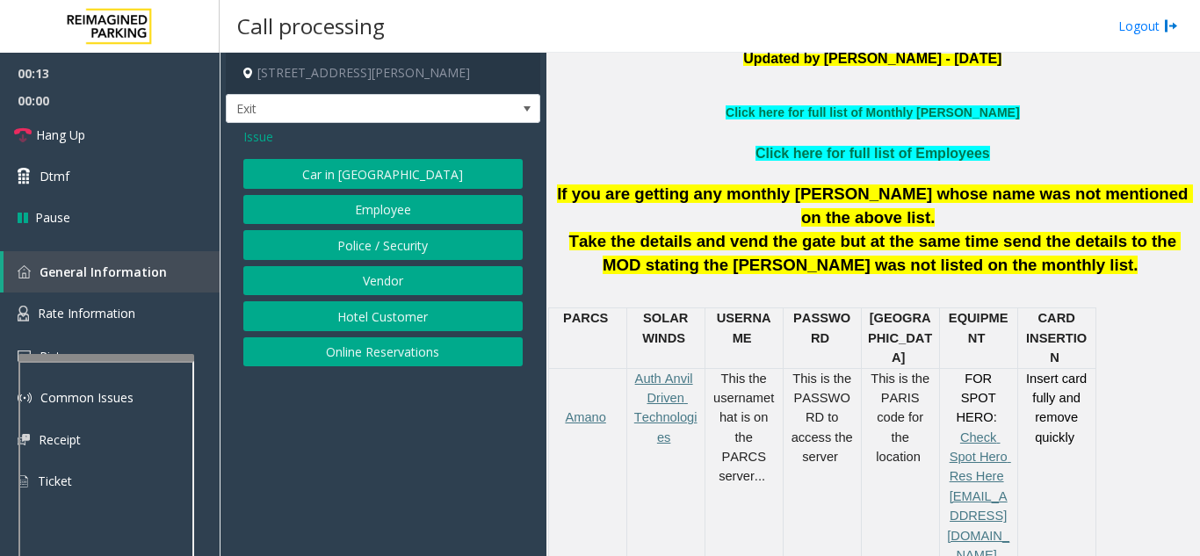
click at [389, 355] on button "Online Reservations" at bounding box center [382, 352] width 279 height 30
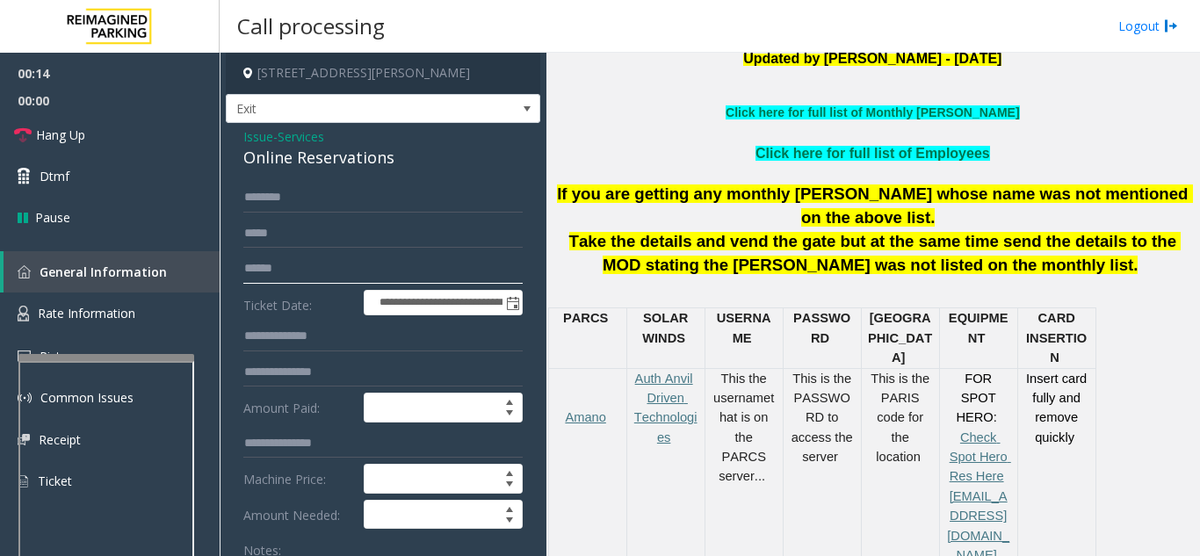
click at [358, 276] on input "text" at bounding box center [382, 269] width 279 height 30
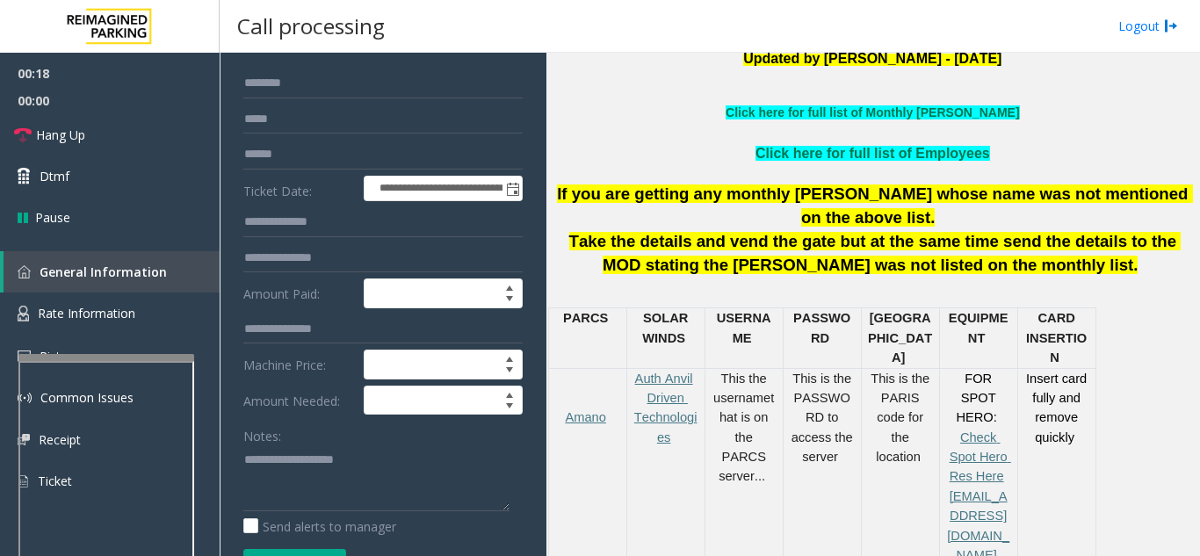
scroll to position [206, 0]
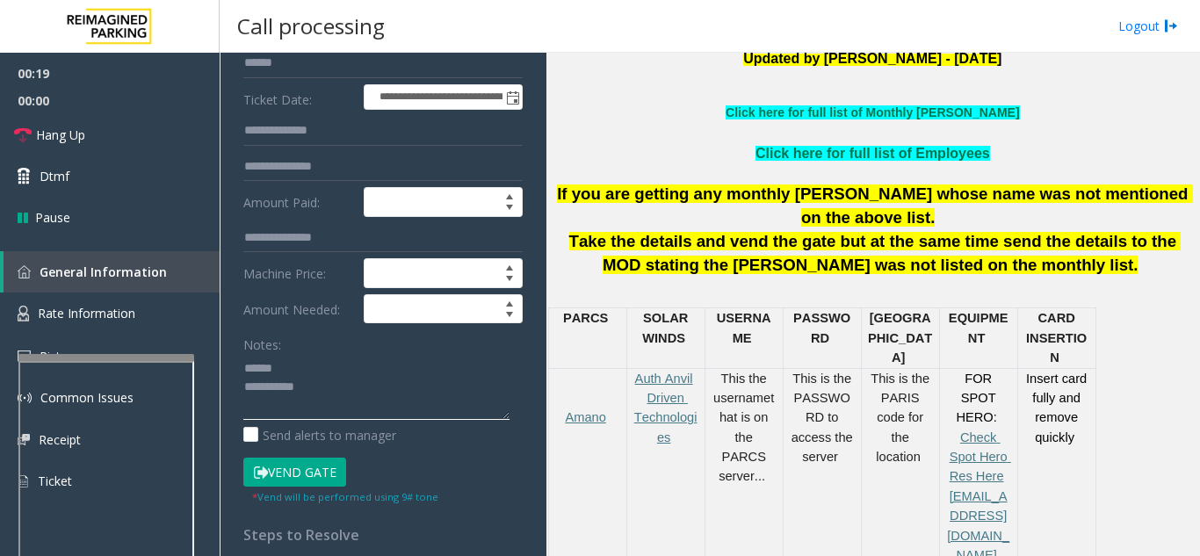
click at [305, 367] on textarea at bounding box center [376, 387] width 266 height 66
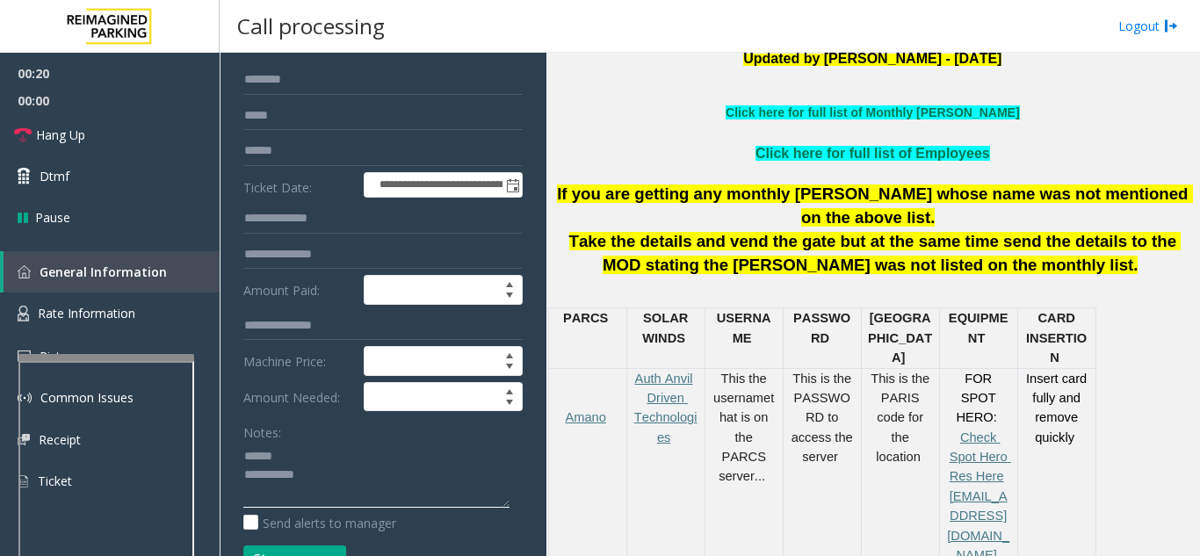
scroll to position [30, 0]
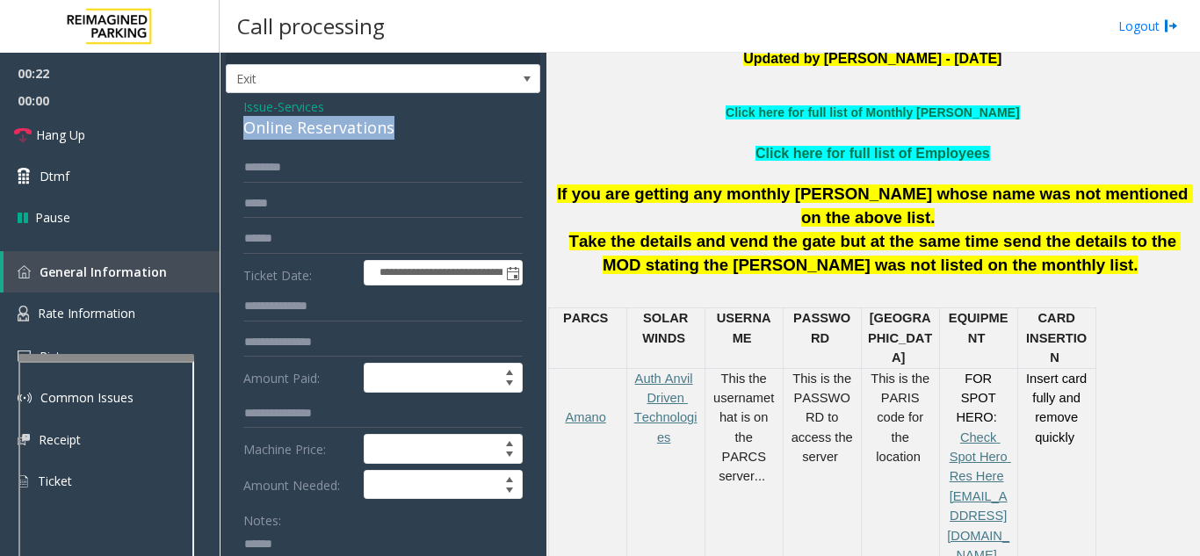
drag, startPoint x: 240, startPoint y: 132, endPoint x: 401, endPoint y: 136, distance: 160.8
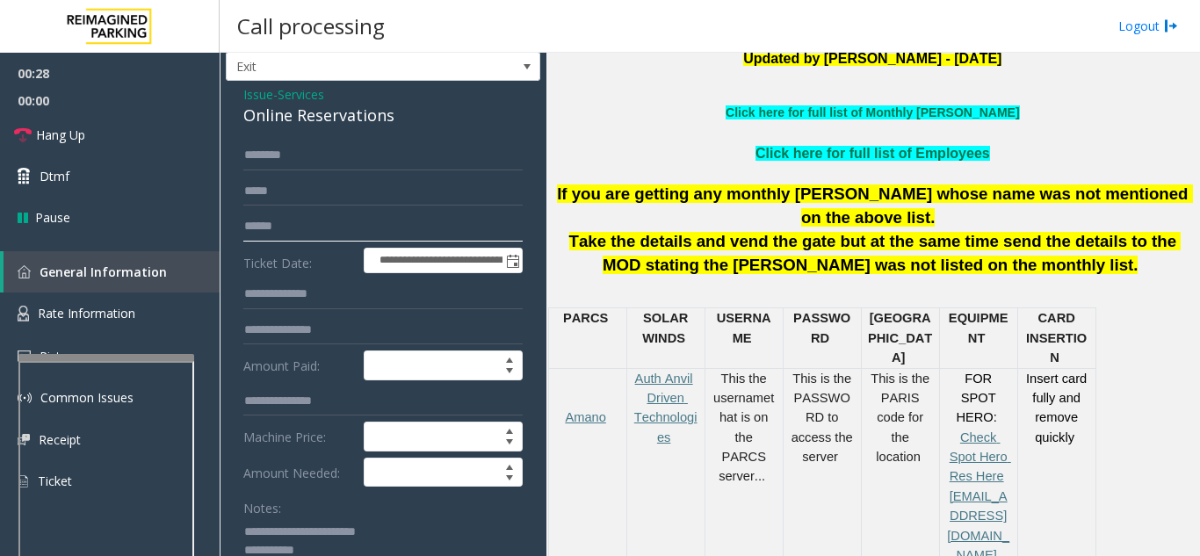
click at [308, 219] on input "text" at bounding box center [382, 227] width 279 height 30
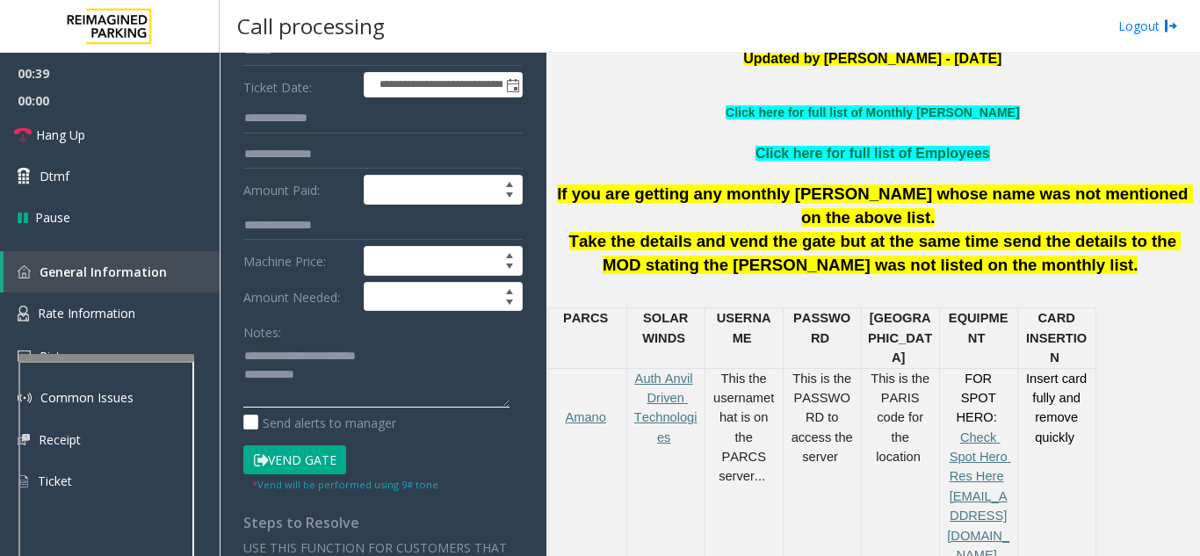
click at [337, 377] on textarea at bounding box center [376, 375] width 266 height 66
click at [133, 135] on link "Hang Up" at bounding box center [110, 134] width 220 height 41
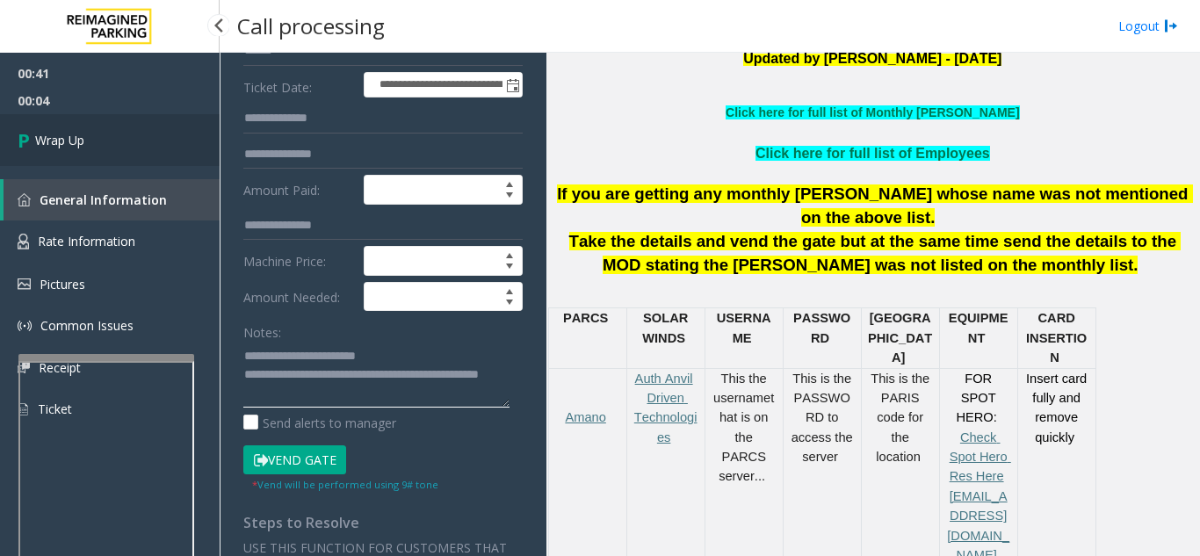
type textarea "**********"
click at [108, 144] on link "Wrap Up" at bounding box center [110, 140] width 220 height 52
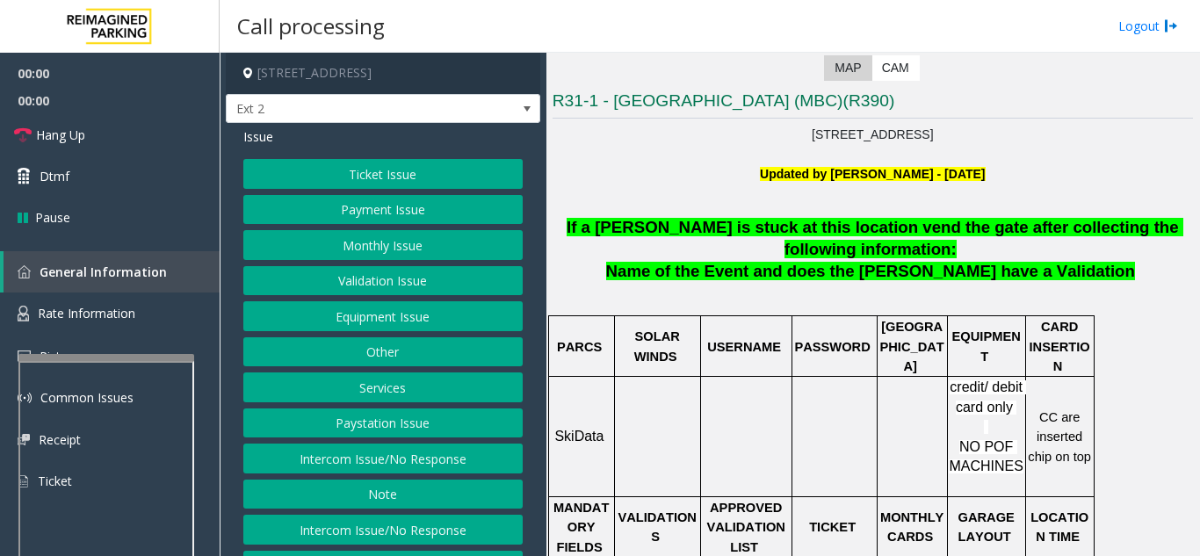
scroll to position [351, 0]
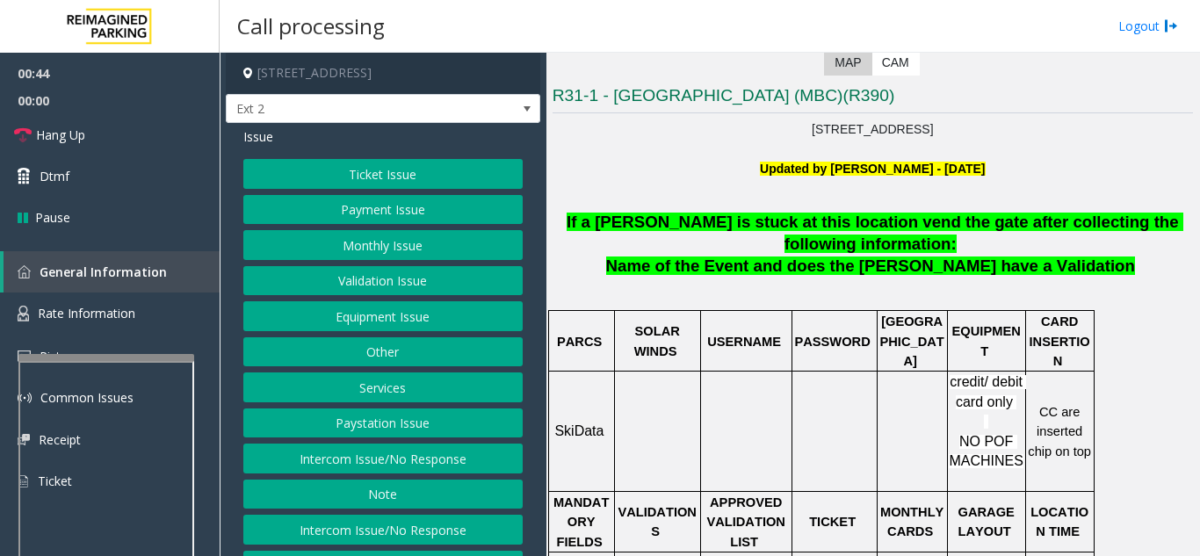
click at [378, 245] on button "Monthly Issue" at bounding box center [382, 245] width 279 height 30
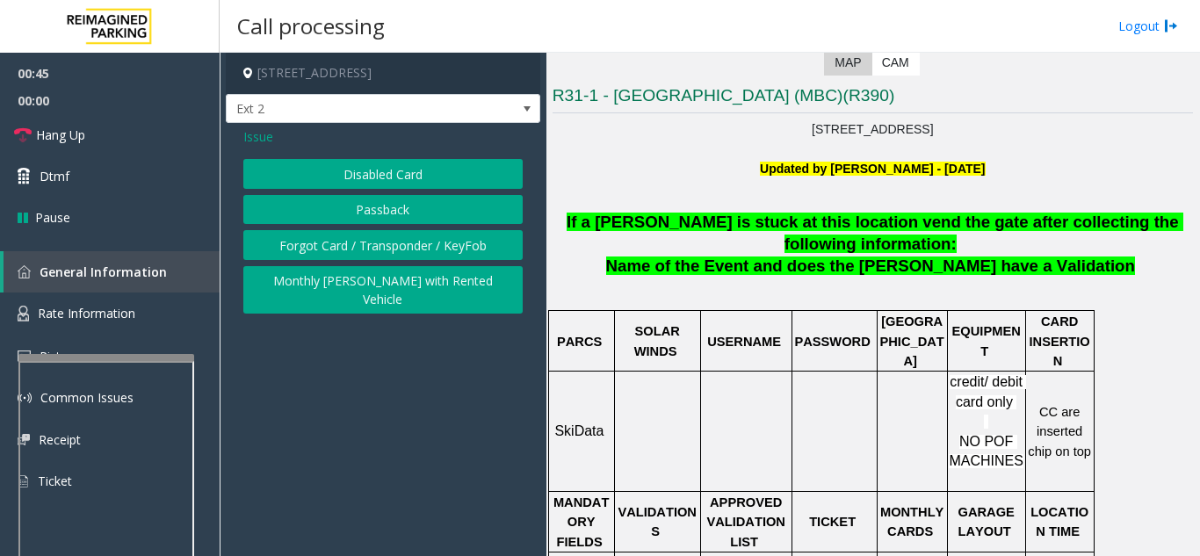
click at [383, 168] on button "Disabled Card" at bounding box center [382, 174] width 279 height 30
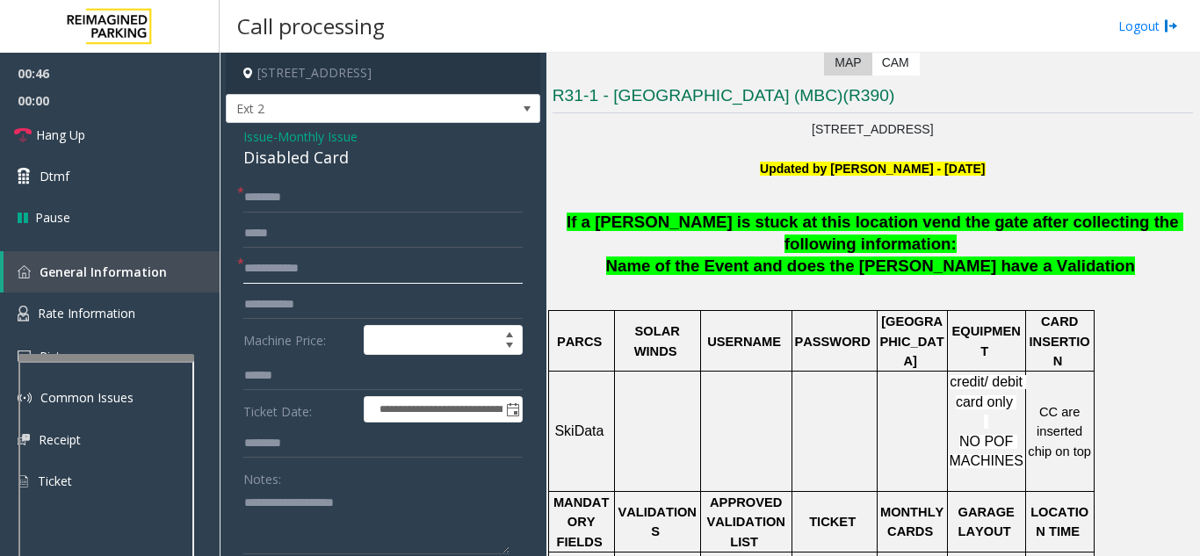
click at [336, 277] on input "text" at bounding box center [382, 269] width 279 height 30
type textarea "**********"
click at [369, 276] on input "text" at bounding box center [382, 269] width 279 height 30
type input "****"
click at [382, 200] on input "text" at bounding box center [382, 198] width 279 height 30
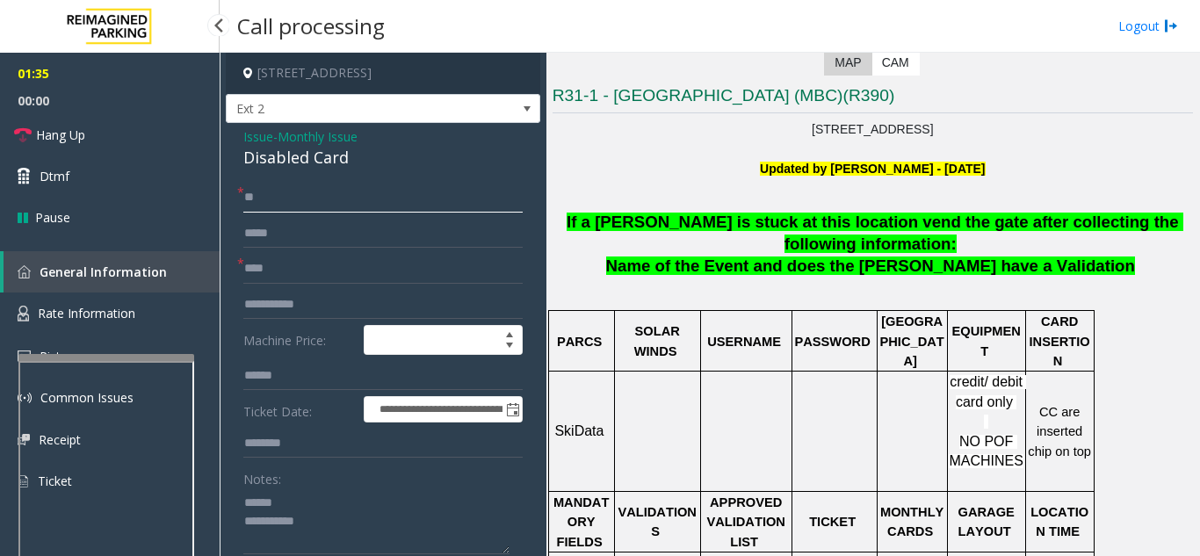
type input "*"
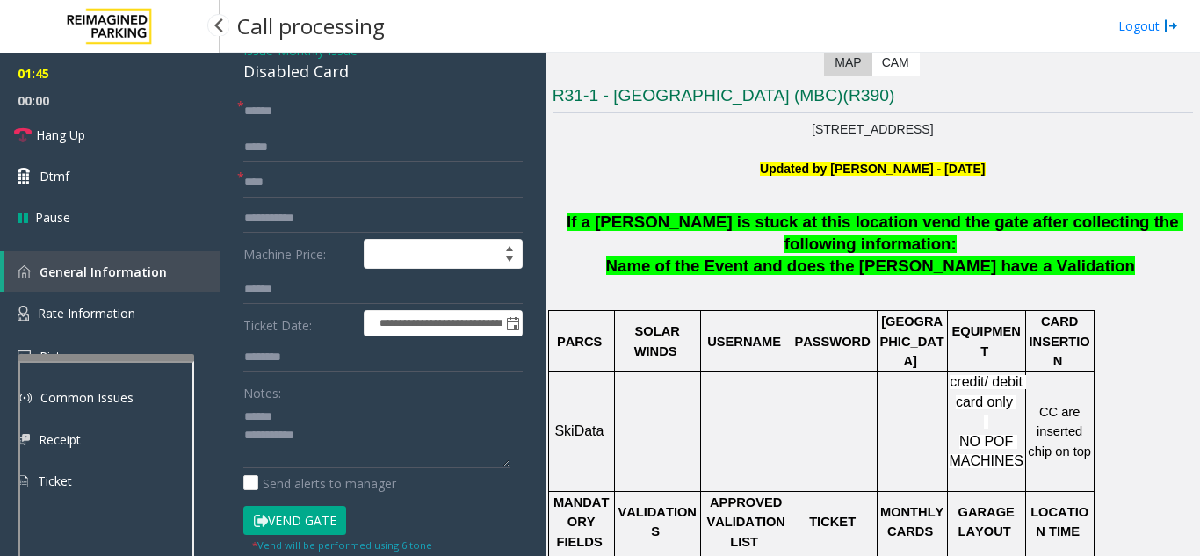
scroll to position [176, 0]
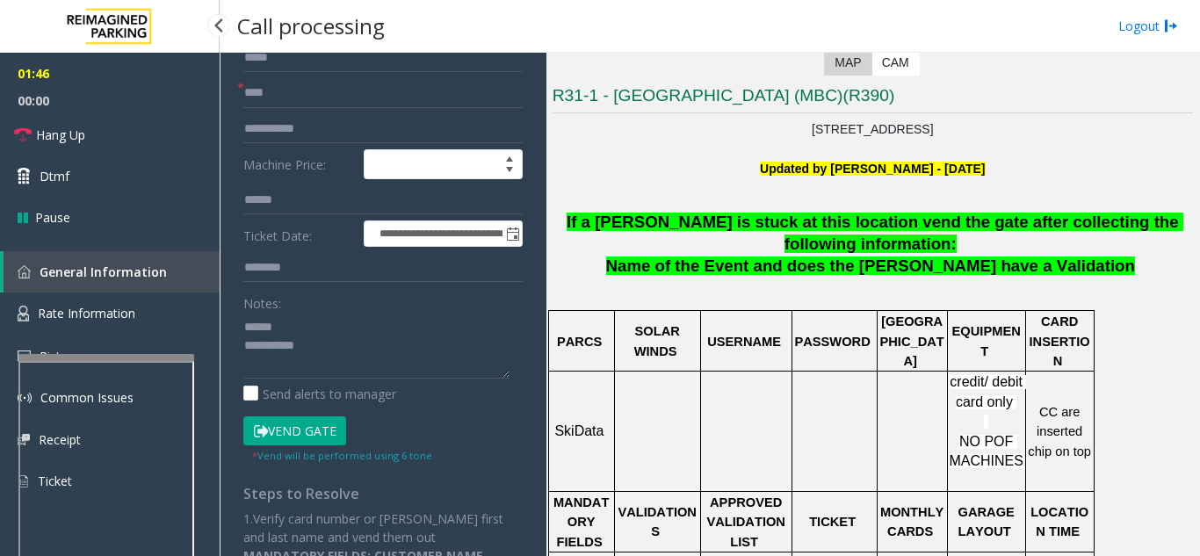
type input "******"
click at [310, 433] on button "Vend Gate" at bounding box center [294, 431] width 103 height 30
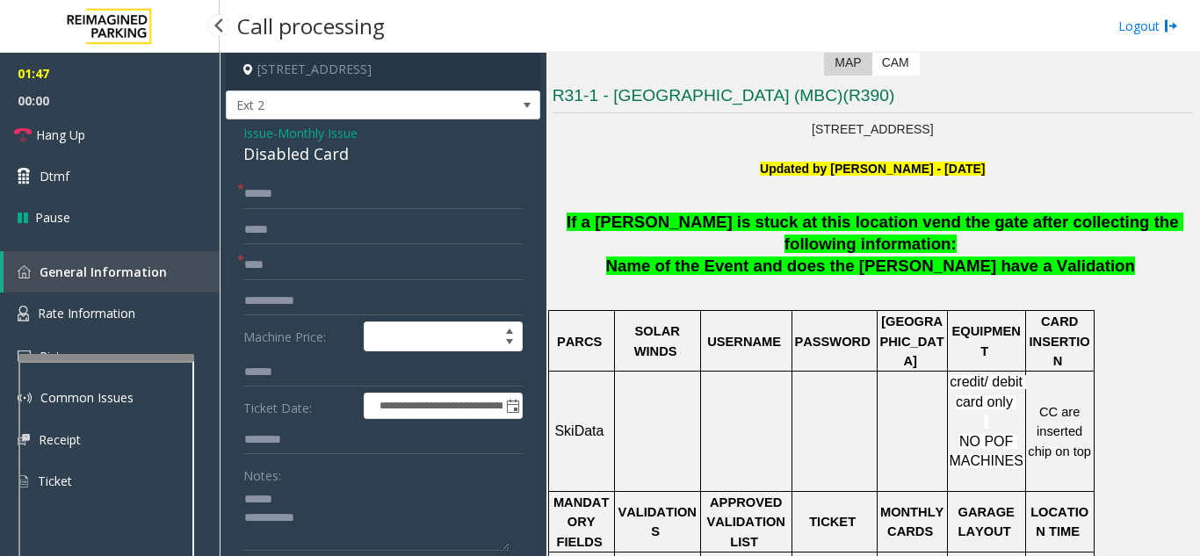
scroll to position [0, 0]
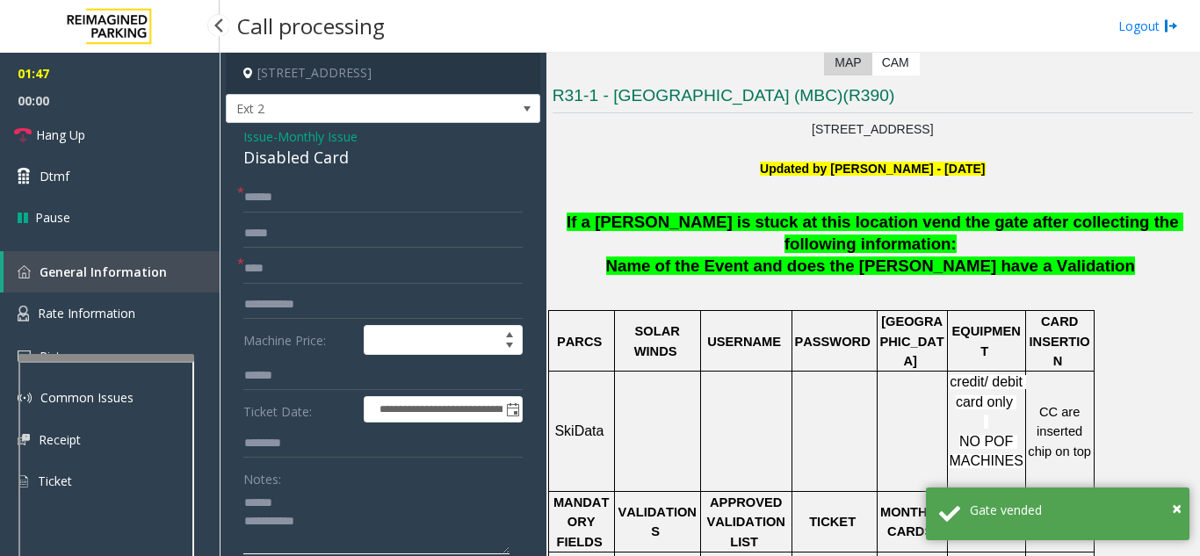
click at [300, 493] on textarea at bounding box center [376, 521] width 266 height 66
drag, startPoint x: 234, startPoint y: 156, endPoint x: 369, endPoint y: 163, distance: 135.5
click at [369, 163] on div "**********" at bounding box center [383, 465] width 315 height 684
click at [365, 531] on textarea at bounding box center [376, 521] width 266 height 66
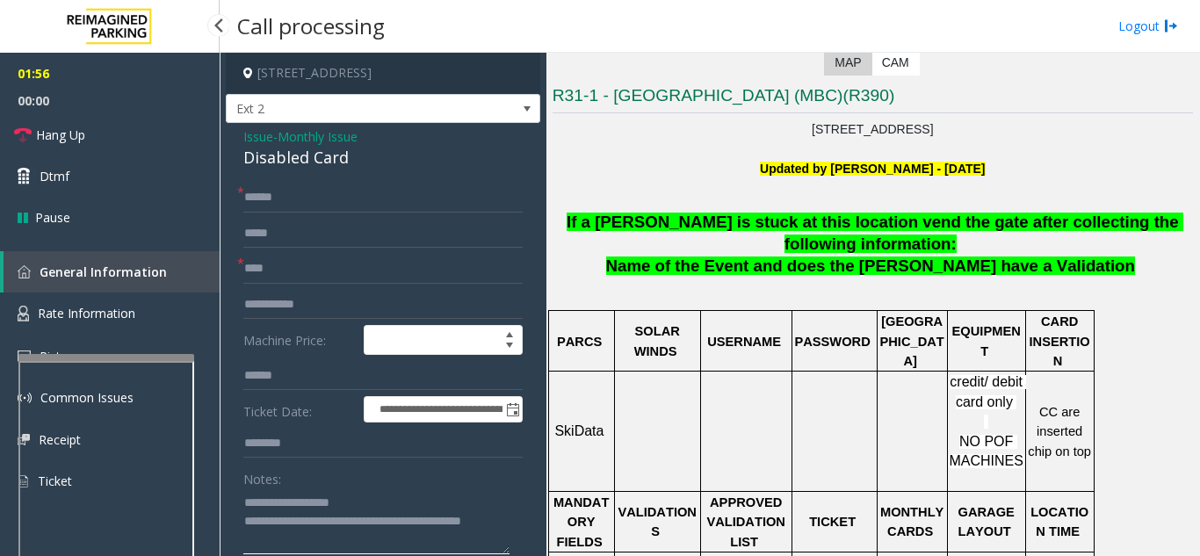
type textarea "**********"
click at [395, 477] on div "Notes:" at bounding box center [382, 509] width 279 height 90
click at [152, 148] on link "Hang Up" at bounding box center [110, 134] width 220 height 41
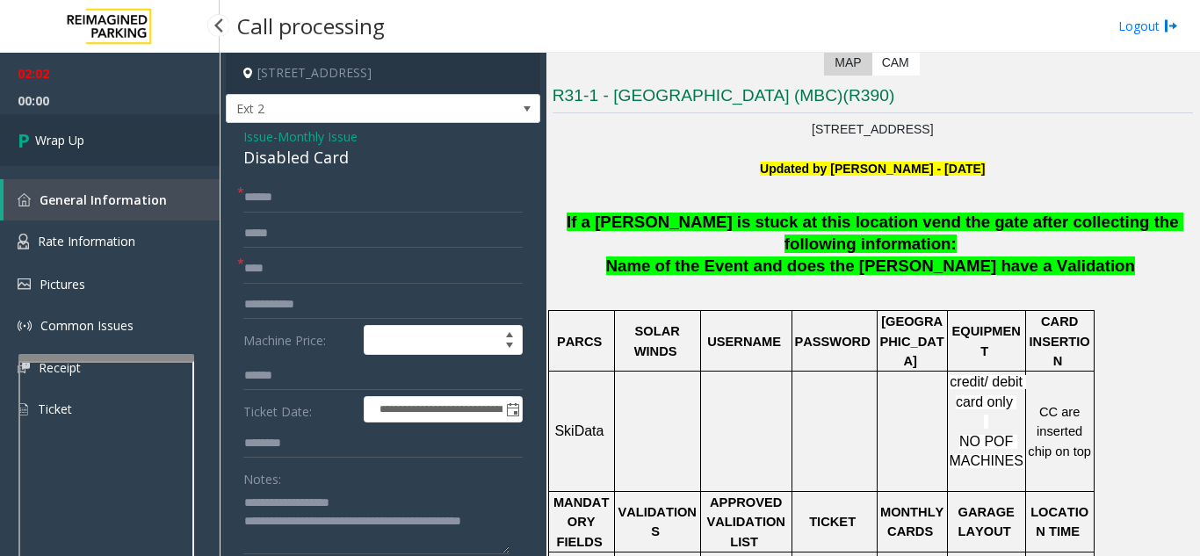
click at [188, 144] on link "Wrap Up" at bounding box center [110, 140] width 220 height 52
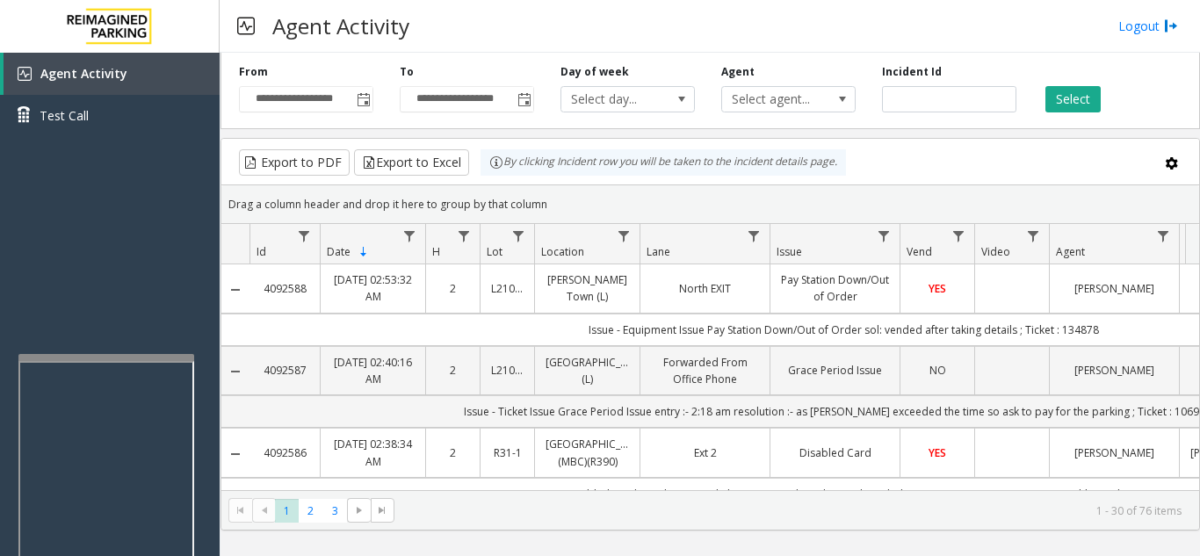
click at [763, 25] on div "Agent Activity Logout" at bounding box center [710, 26] width 981 height 53
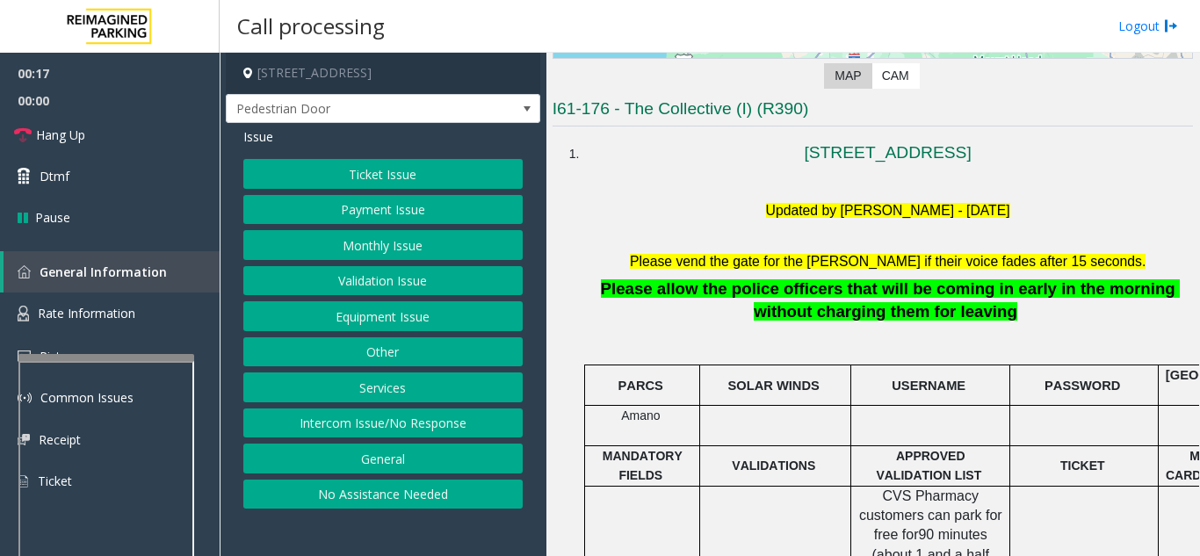
scroll to position [351, 0]
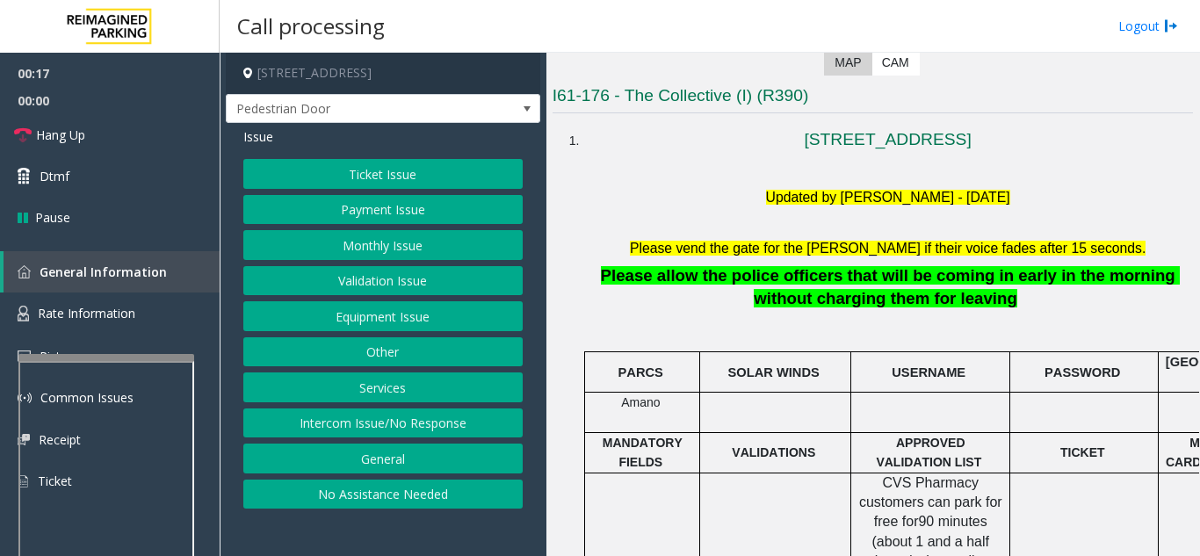
click at [369, 418] on button "Intercom Issue/No Response" at bounding box center [382, 424] width 279 height 30
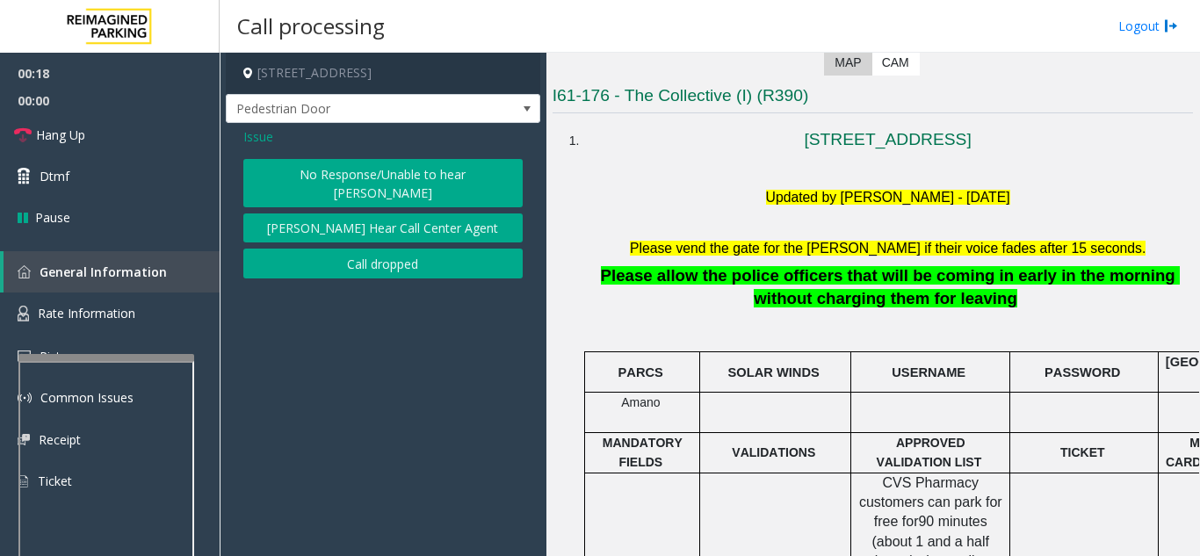
click at [306, 177] on button "No Response/Unable to hear [PERSON_NAME]" at bounding box center [382, 183] width 279 height 48
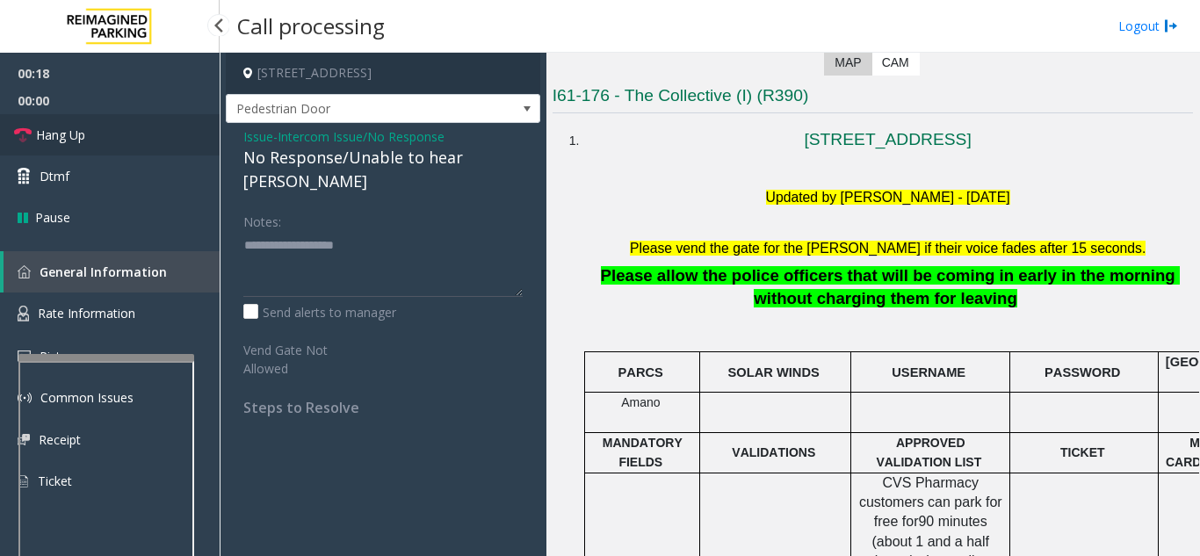
click at [134, 134] on link "Hang Up" at bounding box center [110, 134] width 220 height 41
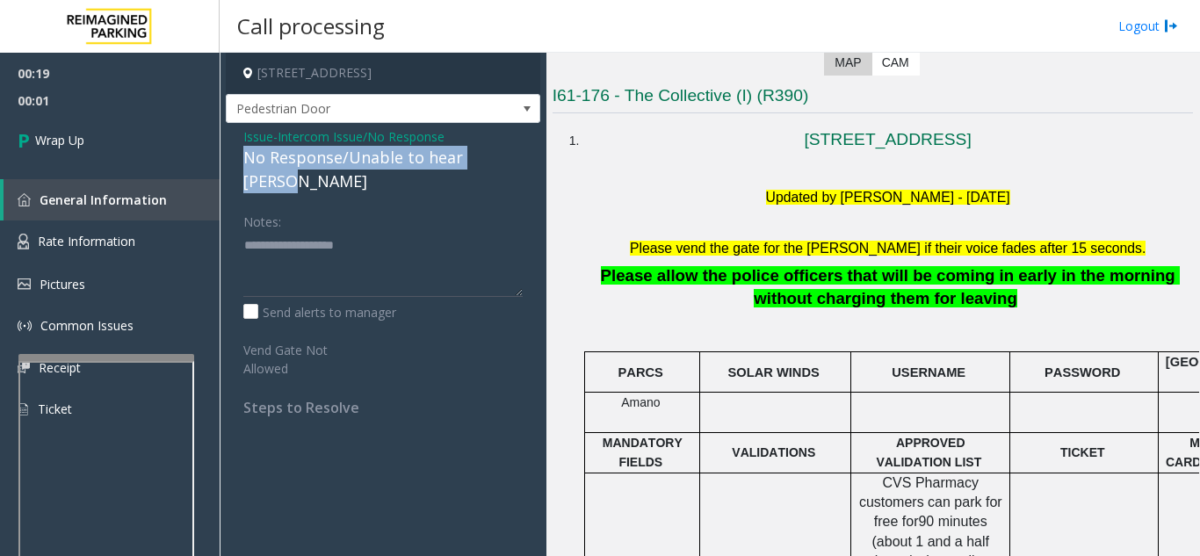
drag, startPoint x: 239, startPoint y: 162, endPoint x: 518, endPoint y: 161, distance: 279.4
click at [518, 161] on div "Issue - Intercom Issue/No Response No Response/Unable to hear [PERSON_NAME] Not…" at bounding box center [383, 278] width 315 height 311
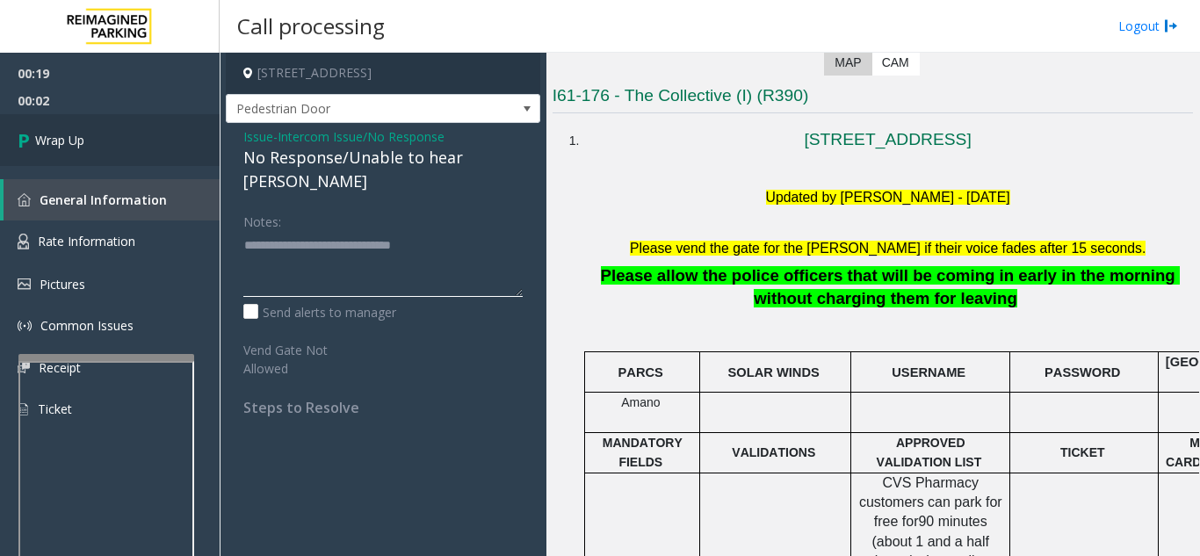
type textarea "**********"
click at [123, 133] on link "Wrap Up" at bounding box center [110, 140] width 220 height 52
